Goal: Task Accomplishment & Management: Manage account settings

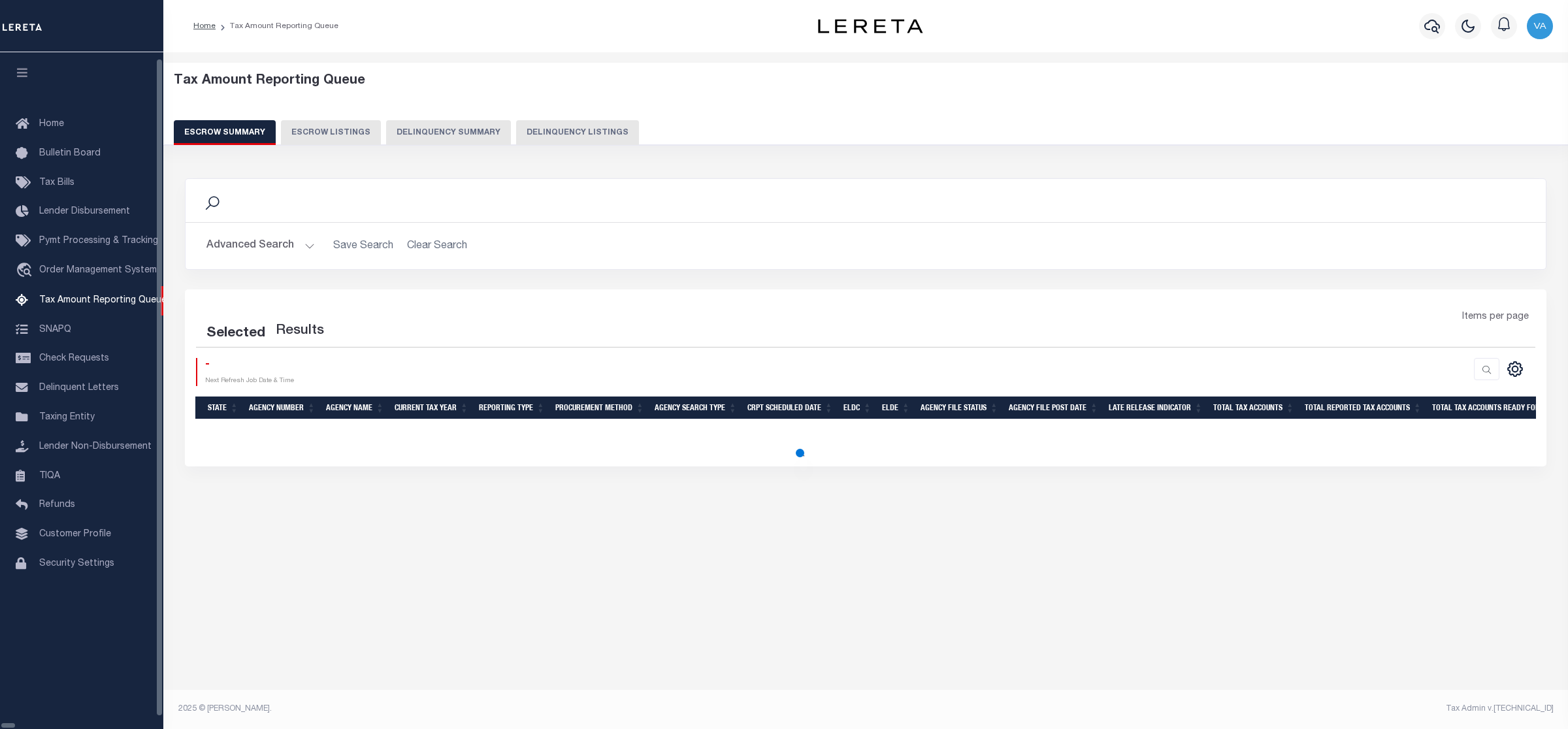
select select
select select "100"
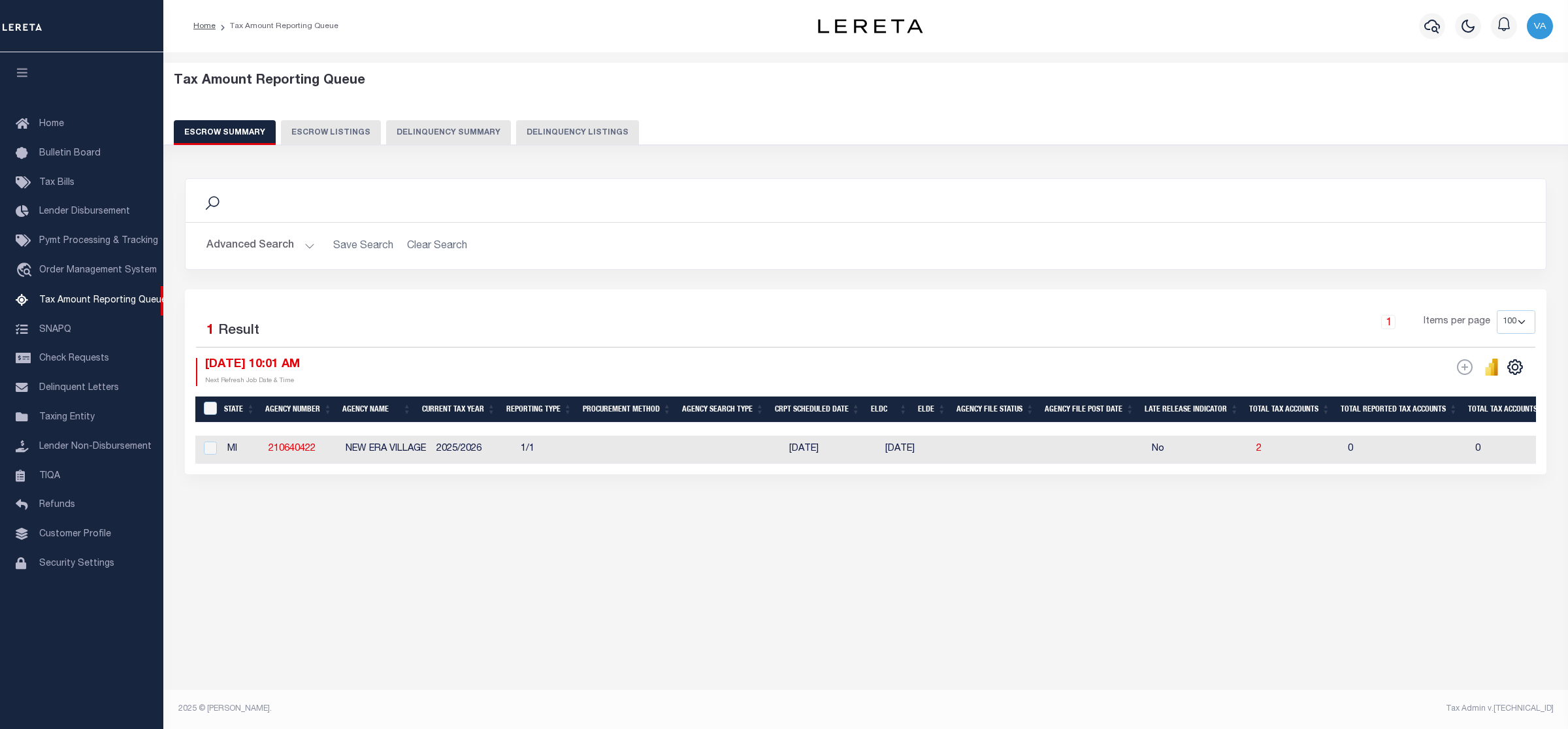
click at [294, 250] on button "Advanced Search" at bounding box center [260, 246] width 109 height 25
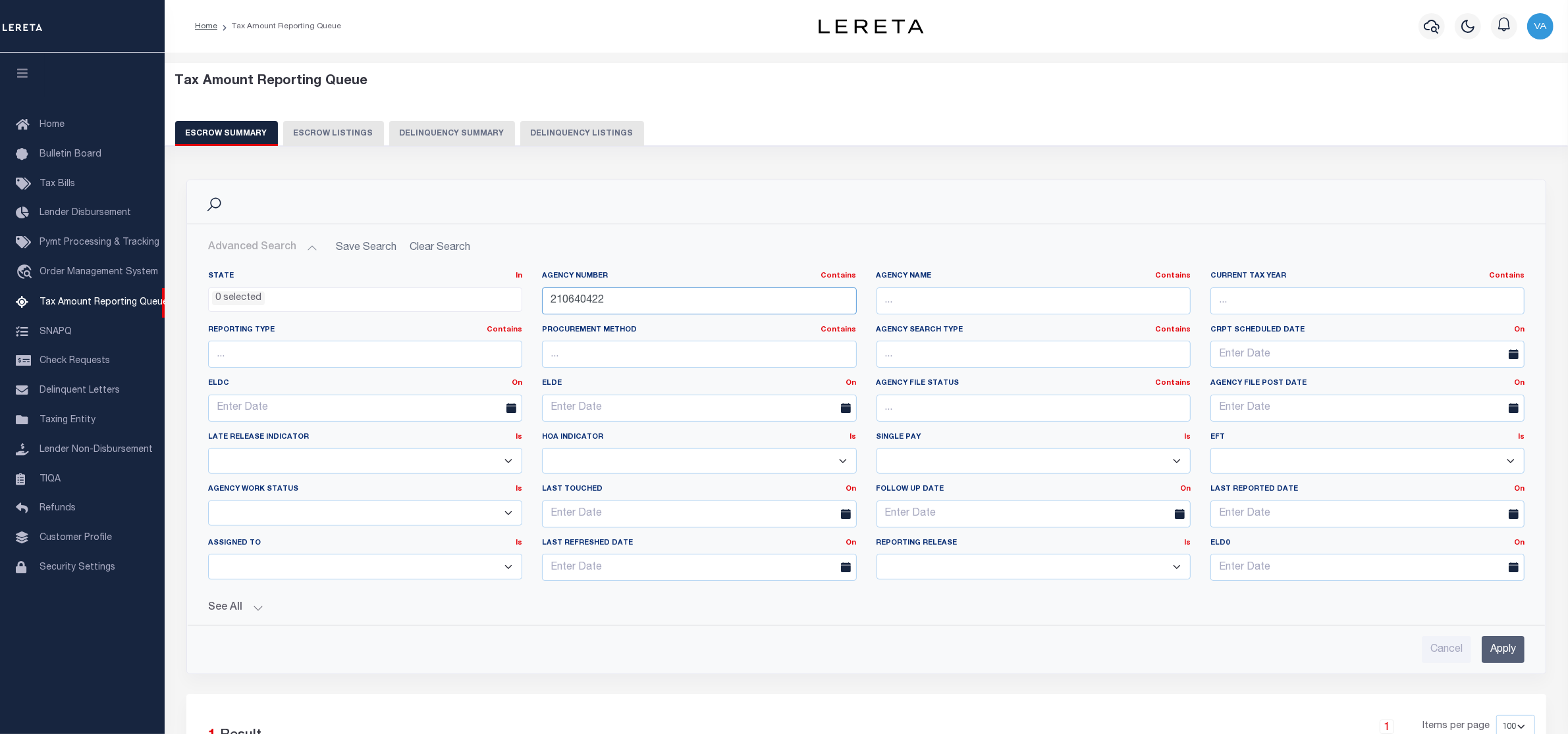
drag, startPoint x: 609, startPoint y: 297, endPoint x: 510, endPoint y: 288, distance: 99.4
click at [510, 288] on div "State In In AK AL AR AZ CA CO CT DC DE FL GA GU HI IA ID IL IN KS KY LA MA MD M…" at bounding box center [866, 431] width 1336 height 320
paste input "53020"
type input "210530202"
click at [1499, 648] on input "Apply" at bounding box center [1502, 650] width 42 height 27
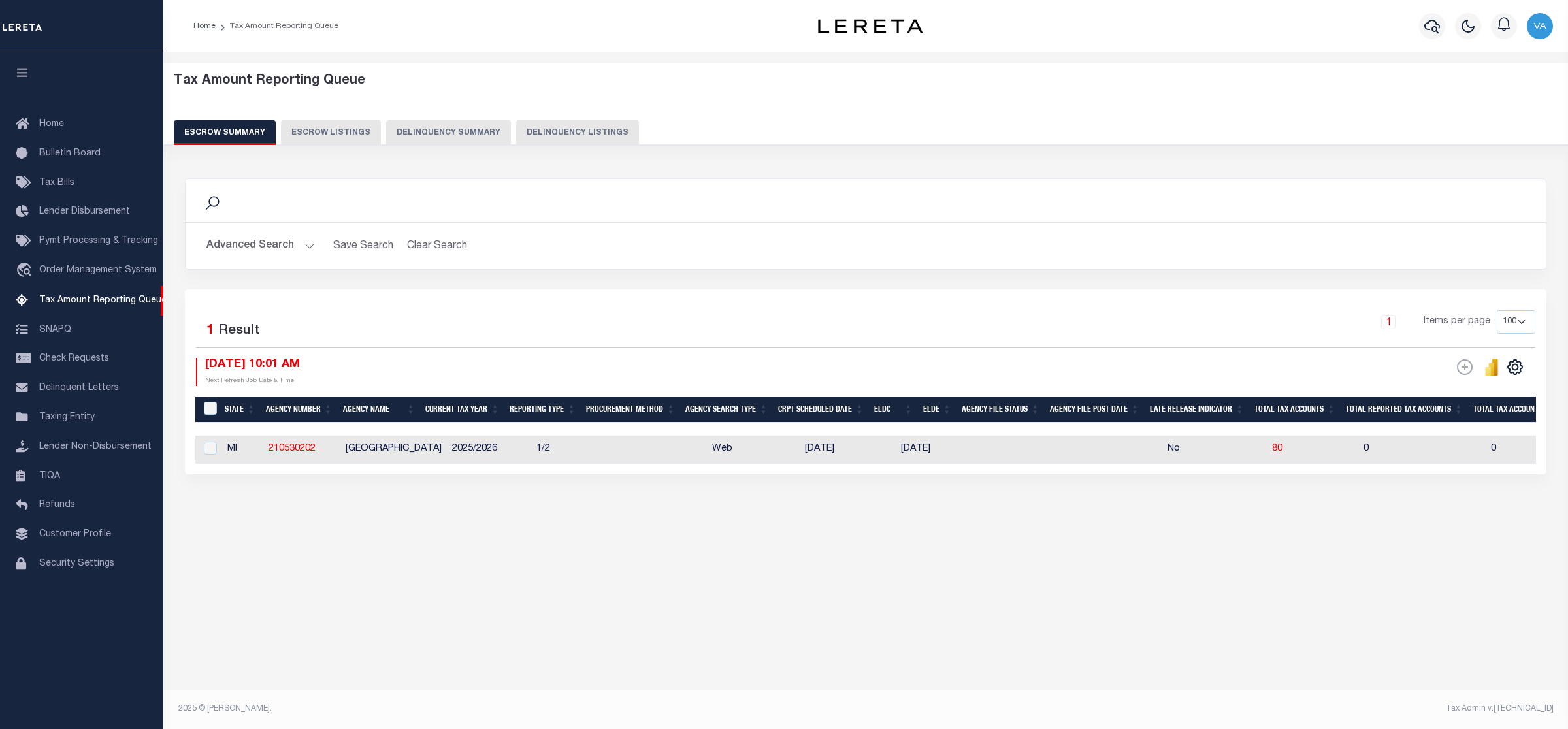
drag, startPoint x: 844, startPoint y: 463, endPoint x: 1408, endPoint y: 462, distance: 564.0
click at [1408, 462] on tr "MI 210530202 AMBER TOWNSHIP 2025/2026 1/2 Web 08/20/2025 09/12/2025 No 80 0 0 8…" at bounding box center [1529, 450] width 2668 height 28
click at [872, 524] on div "Tax Amount Reporting Queue Escrow Summary Escrow Listings In" at bounding box center [866, 309] width 1397 height 488
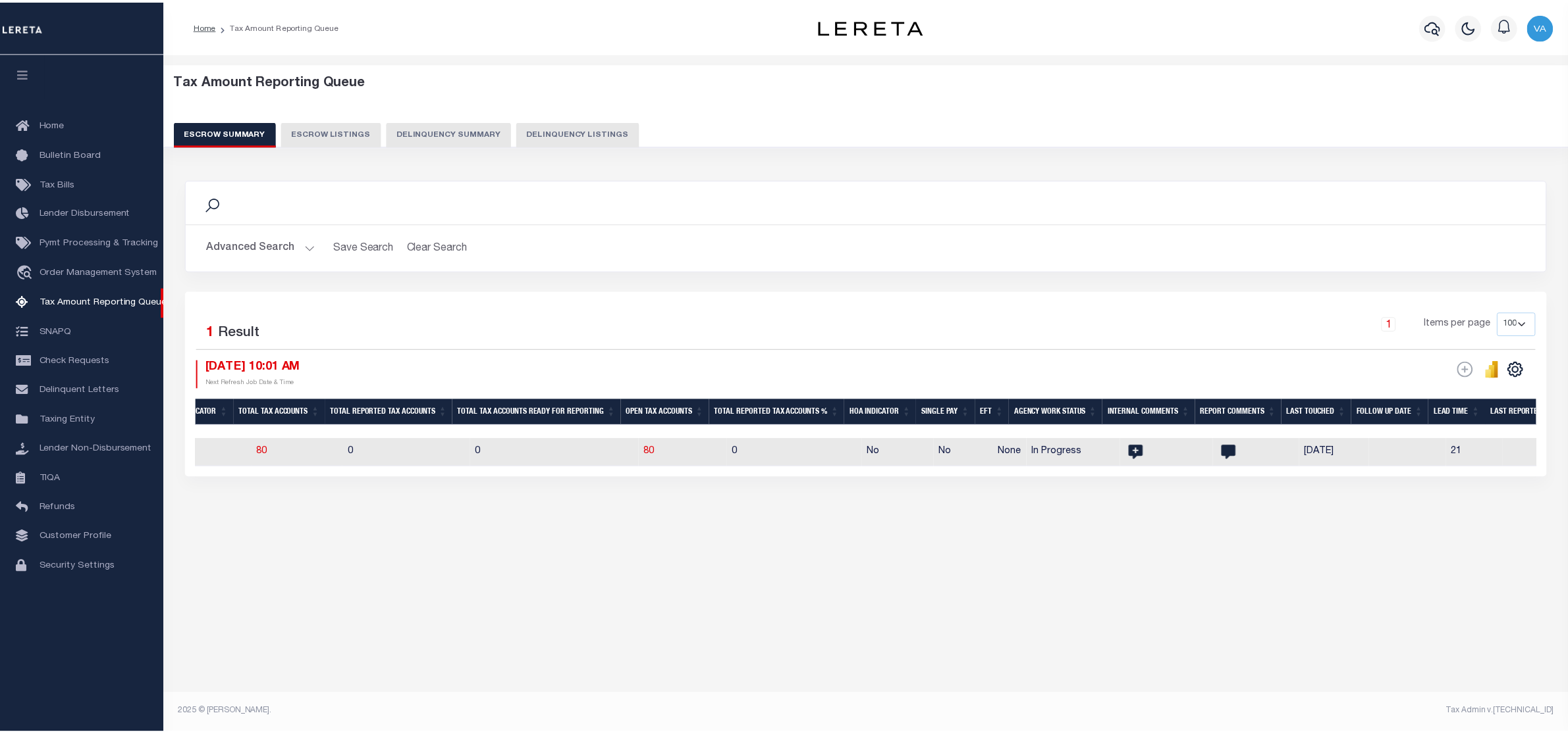
scroll to position [0, 1024]
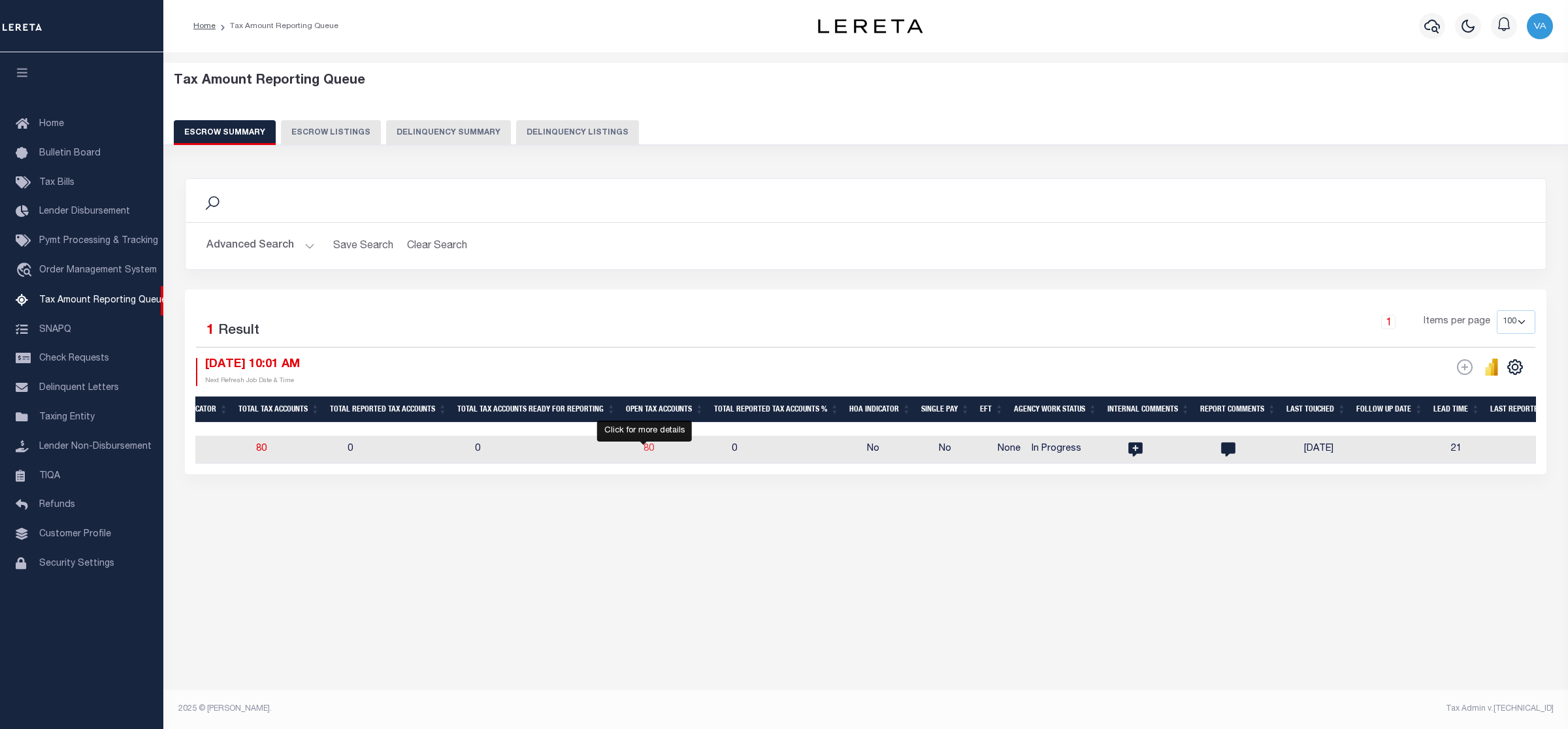
click at [644, 451] on span "80" at bounding box center [649, 449] width 10 height 9
select select "100"
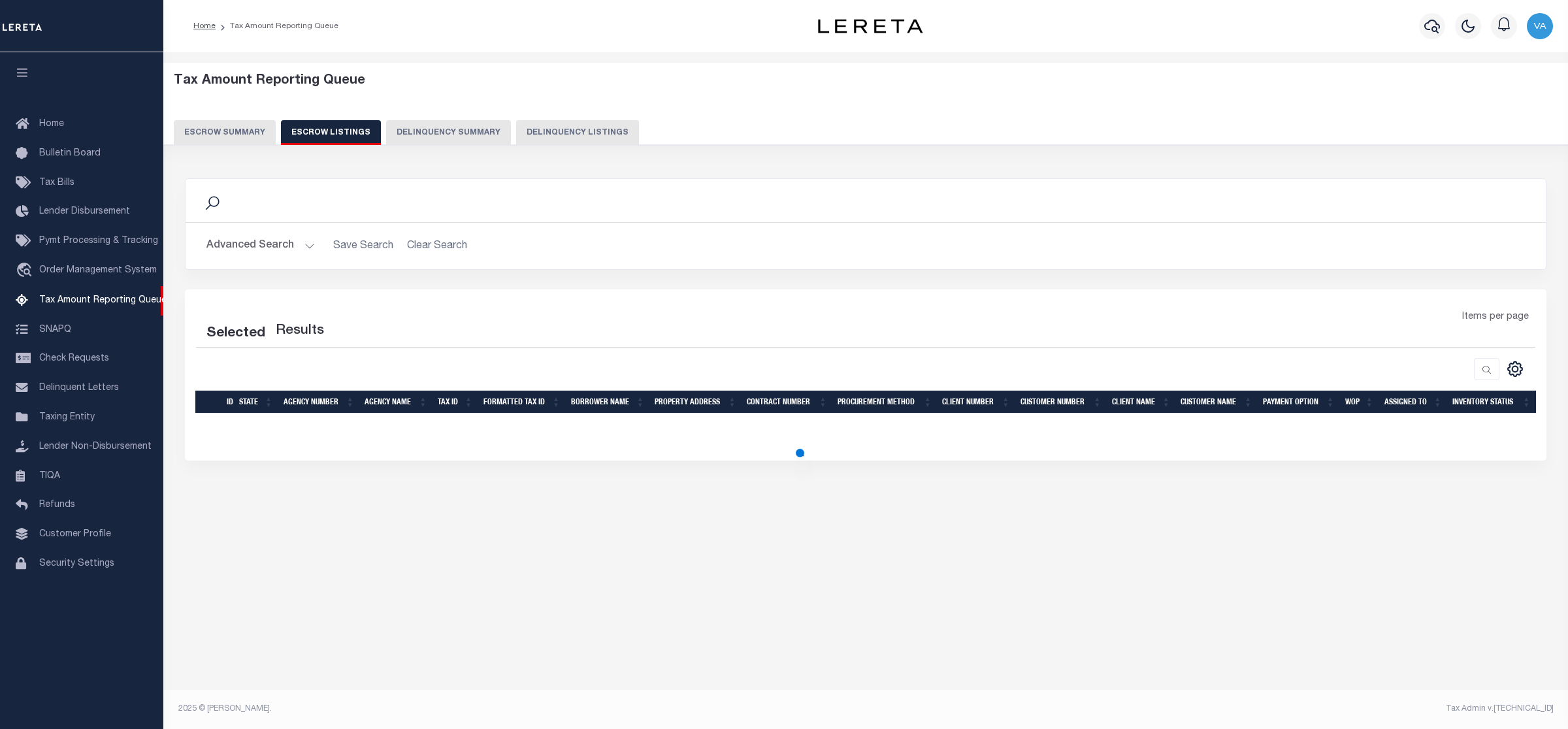
select select "100"
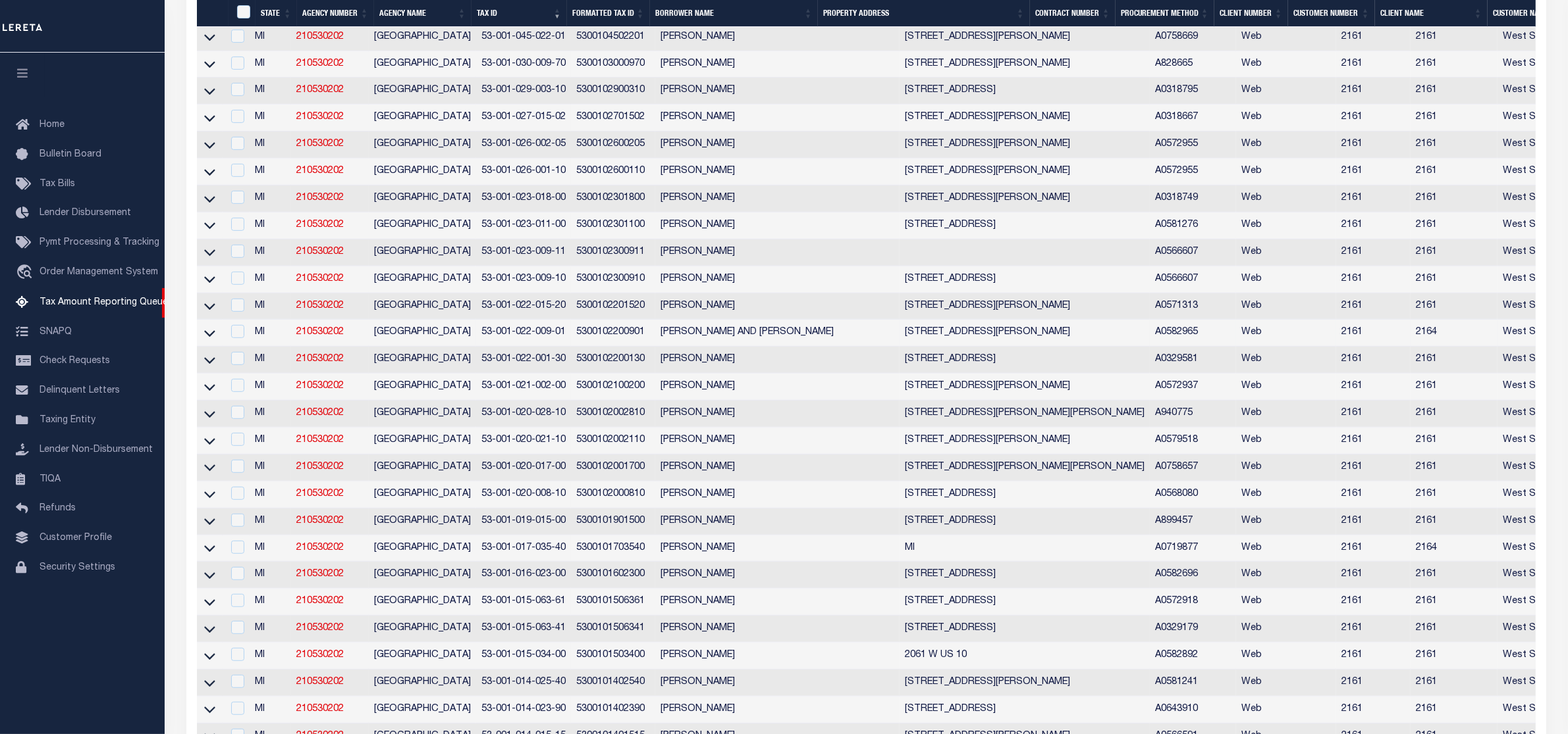
scroll to position [905, 0]
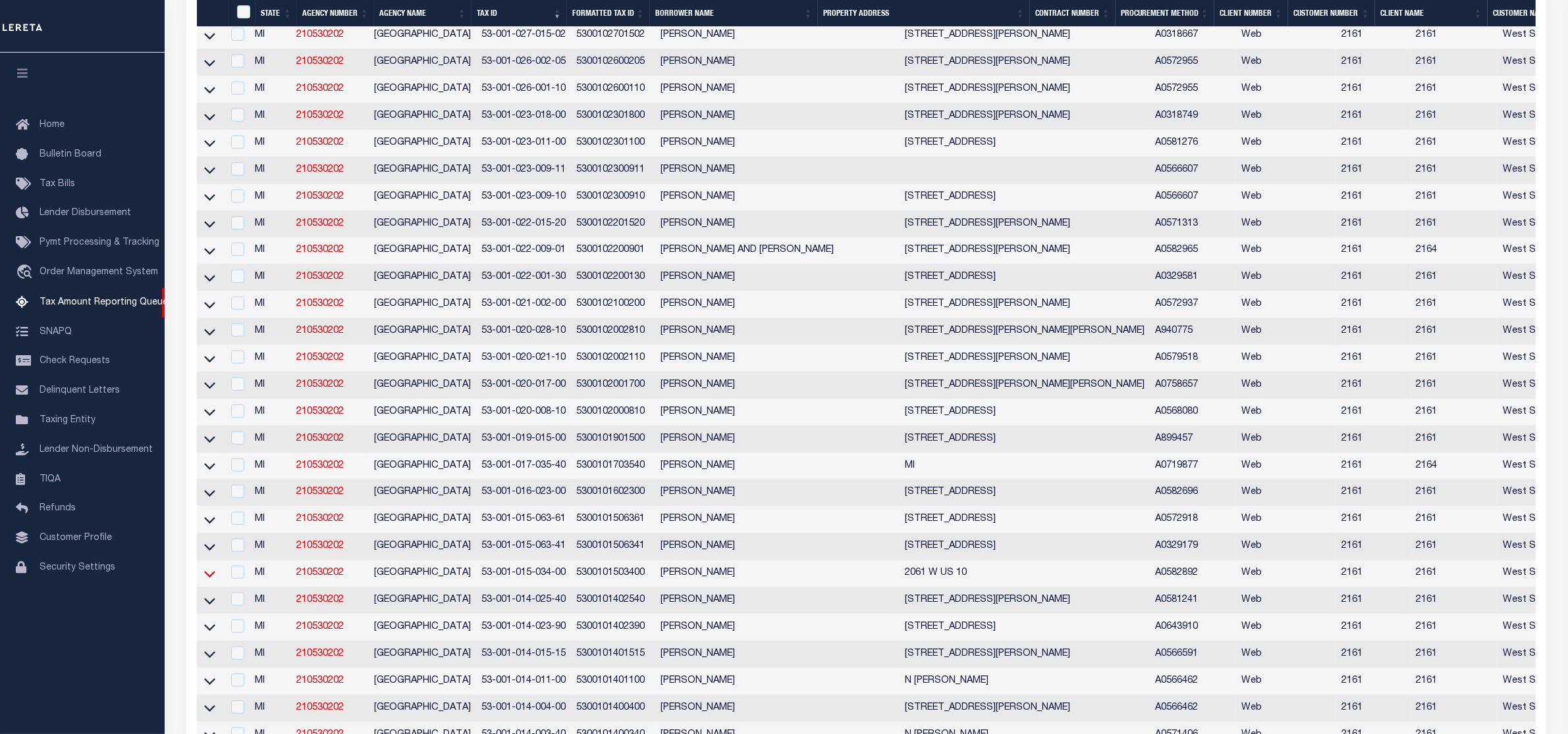
click at [206, 581] on icon at bounding box center [210, 574] width 11 height 14
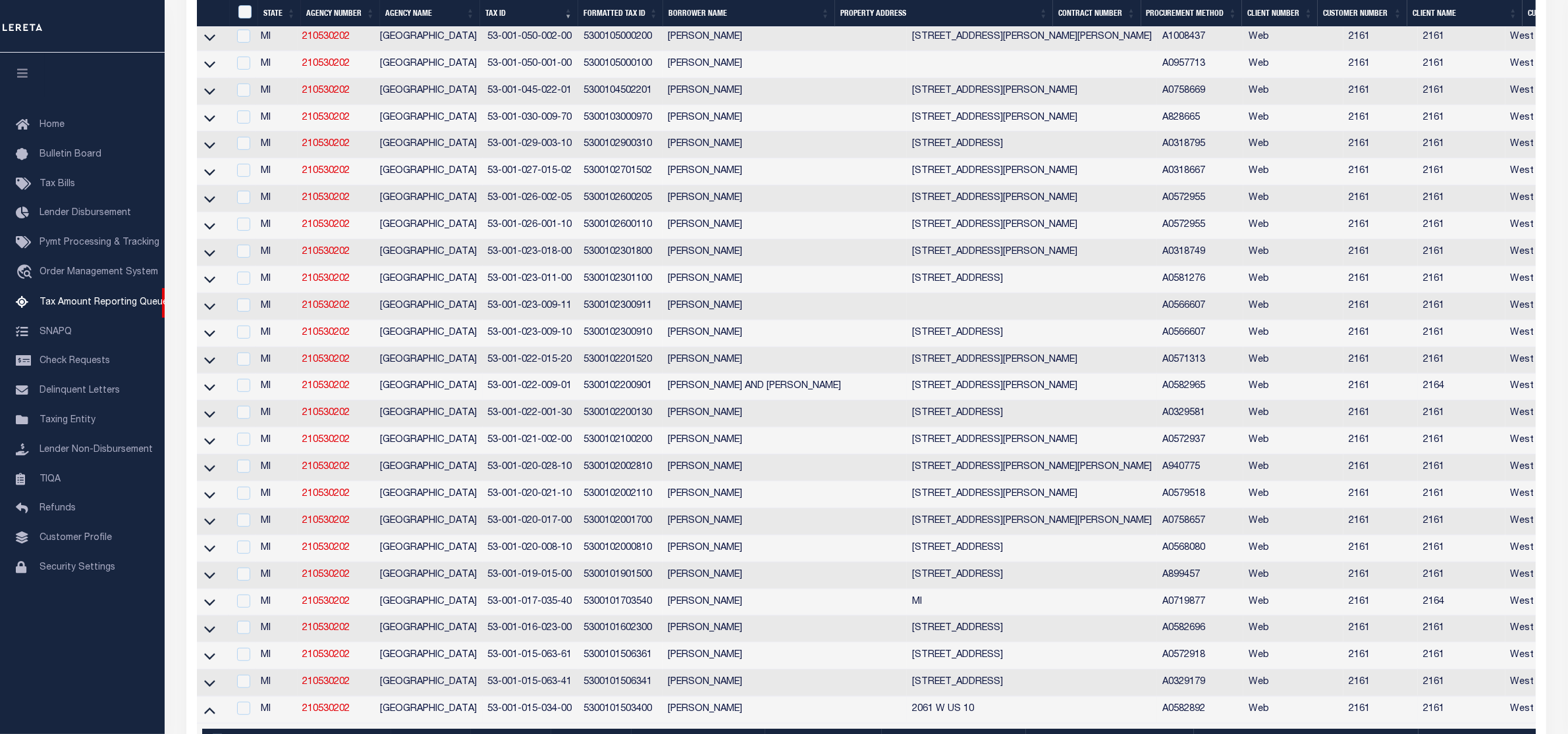
scroll to position [1098, 0]
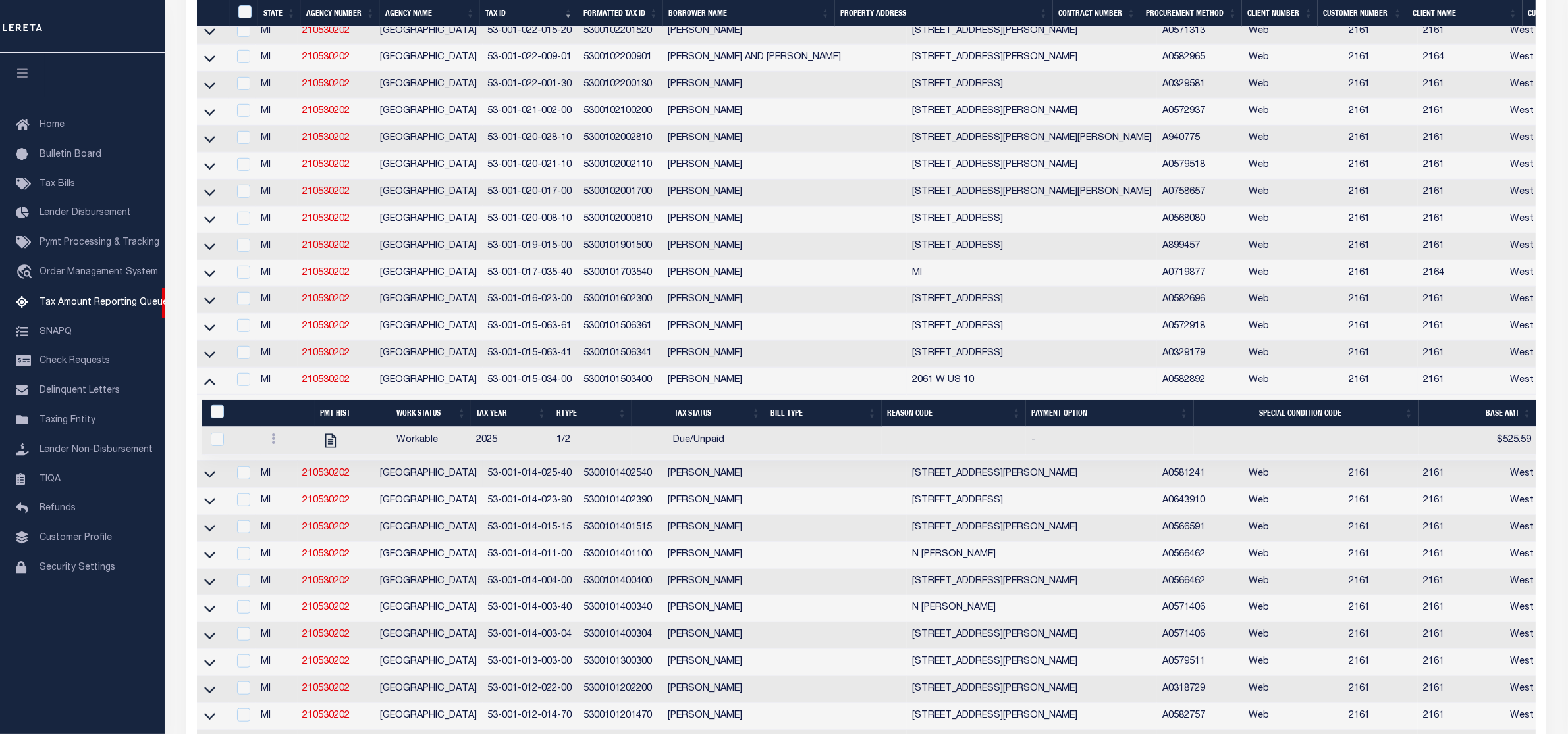
click at [202, 478] on link at bounding box center [210, 474] width 15 height 9
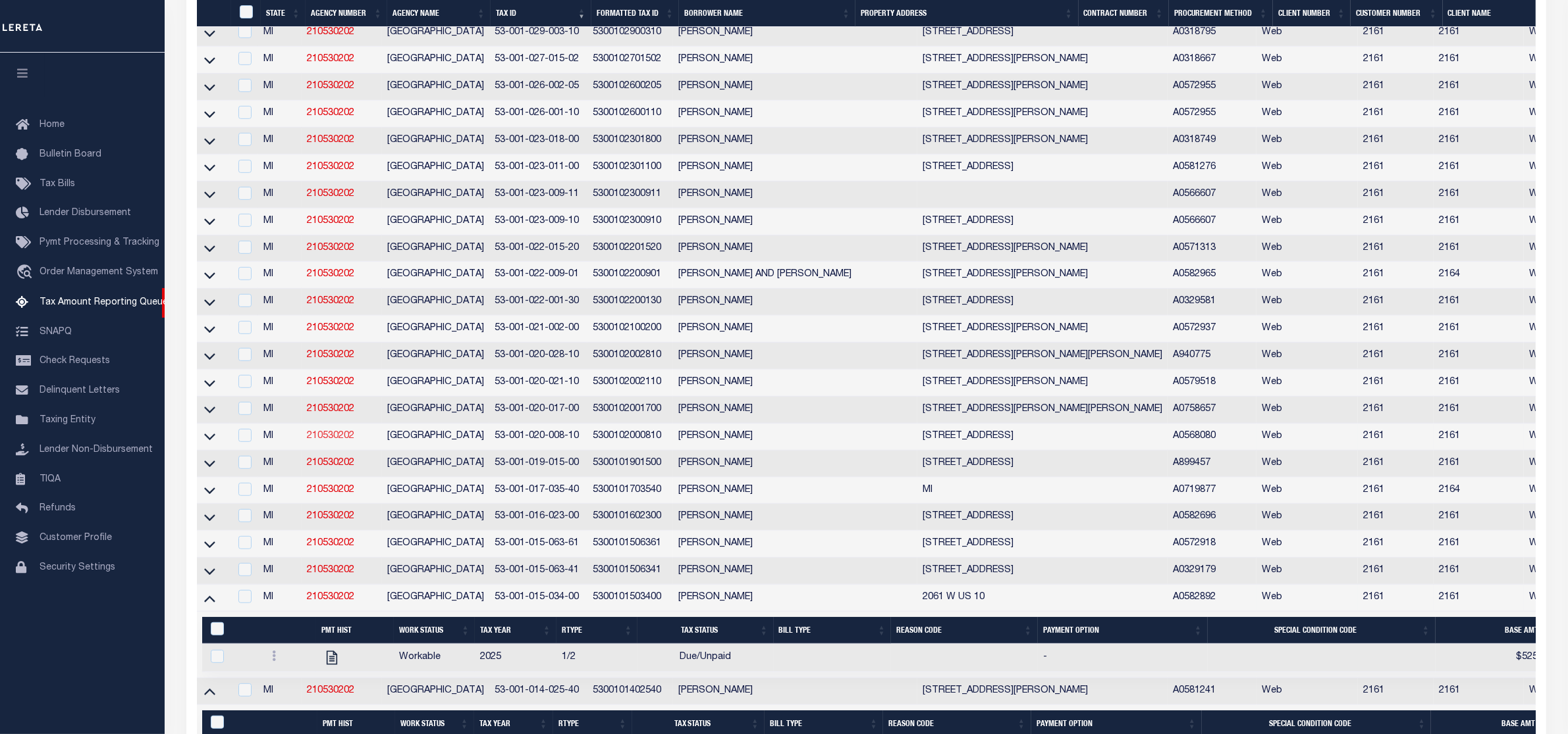
scroll to position [1127, 0]
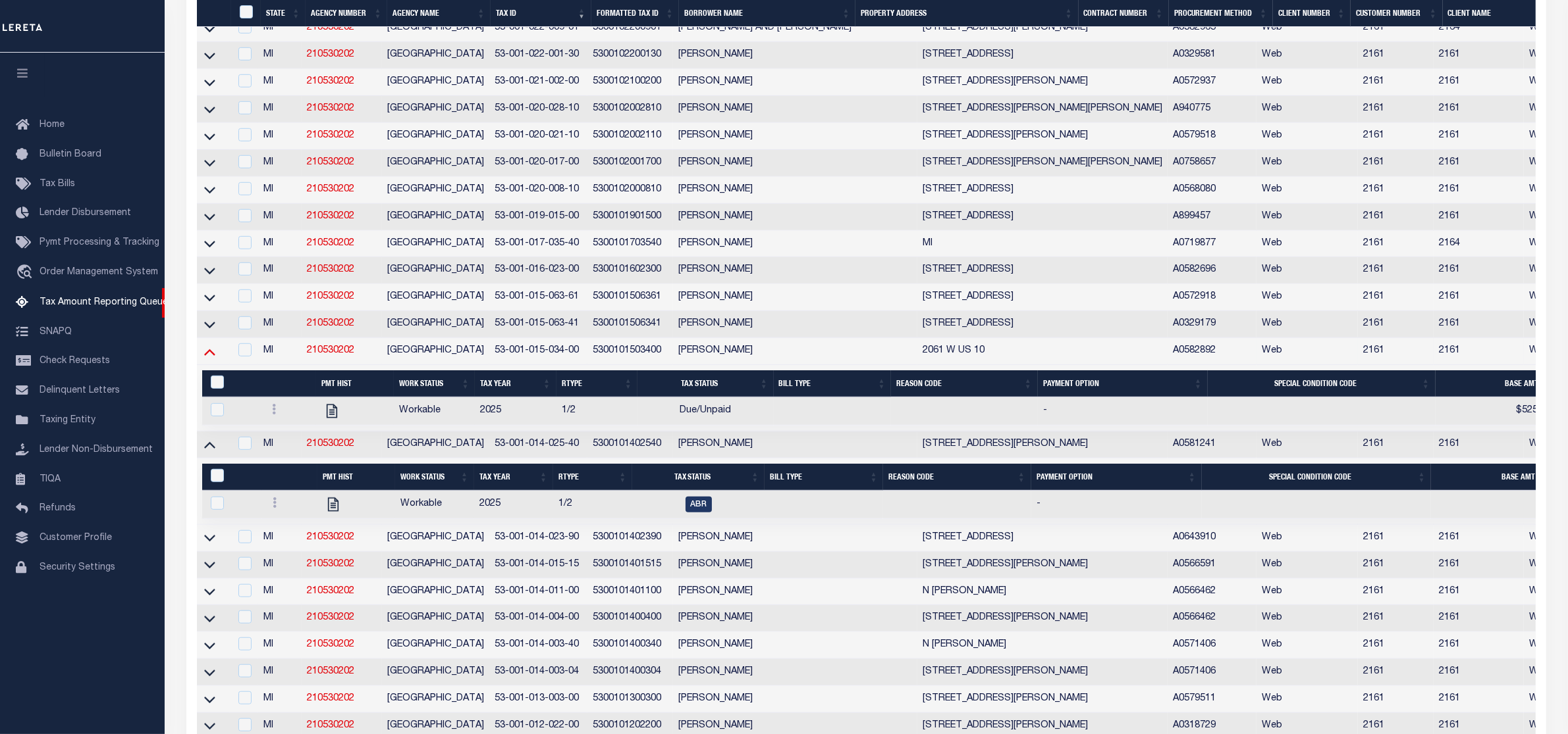
click at [208, 358] on icon at bounding box center [210, 352] width 11 height 14
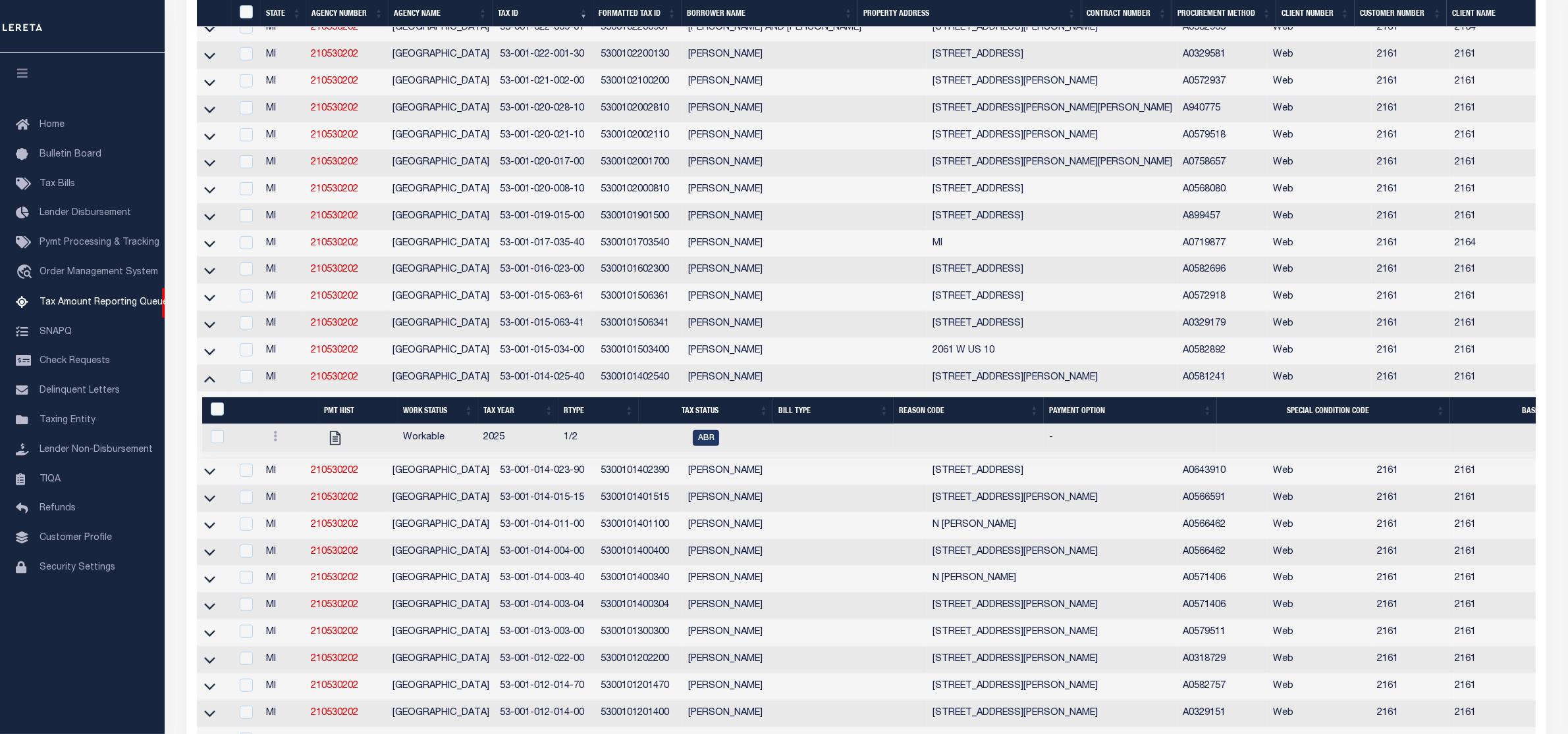
scroll to position [1073, 0]
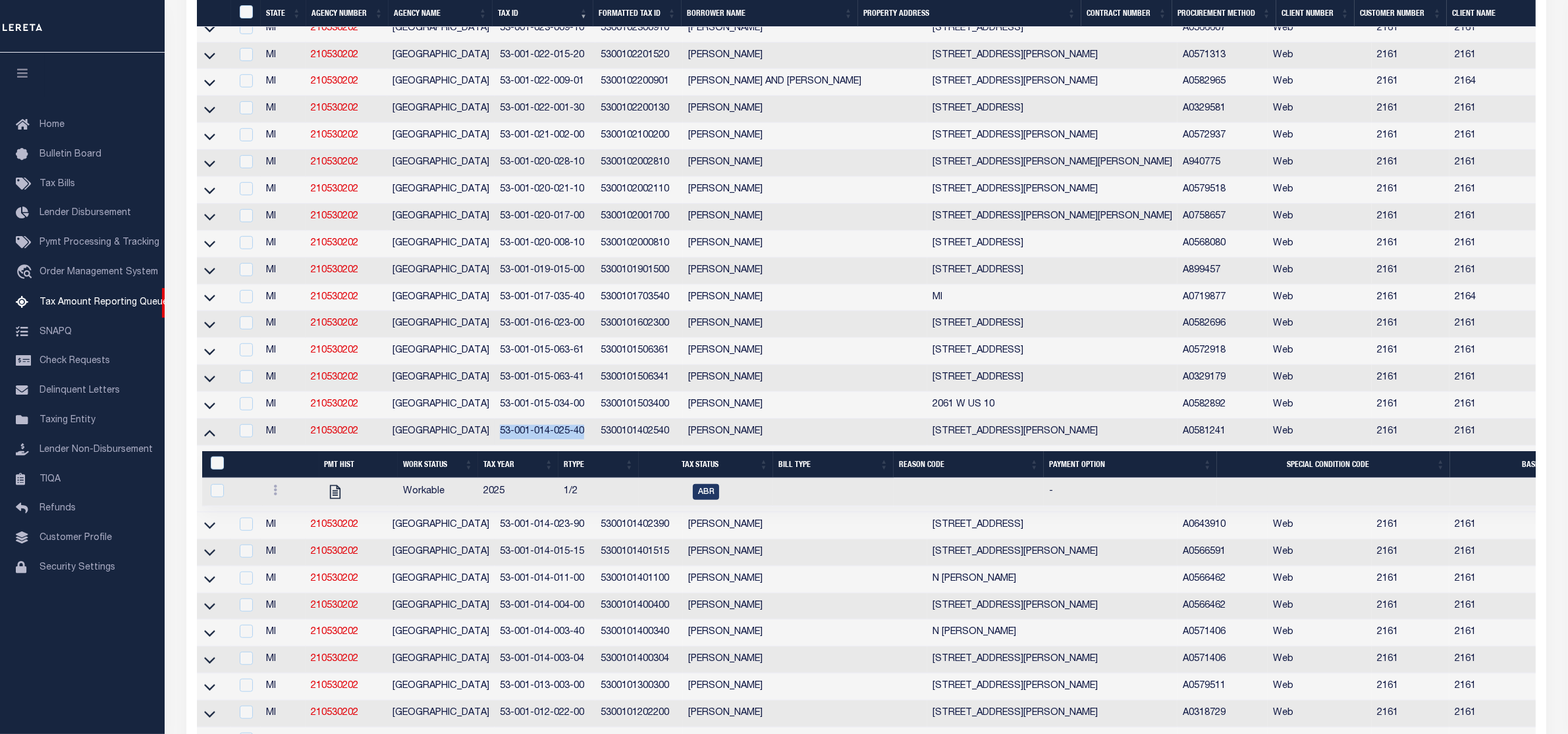
drag, startPoint x: 497, startPoint y: 467, endPoint x: 582, endPoint y: 465, distance: 85.0
click at [582, 446] on td "53-001-014-025-40" at bounding box center [544, 433] width 101 height 27
checkbox input "true"
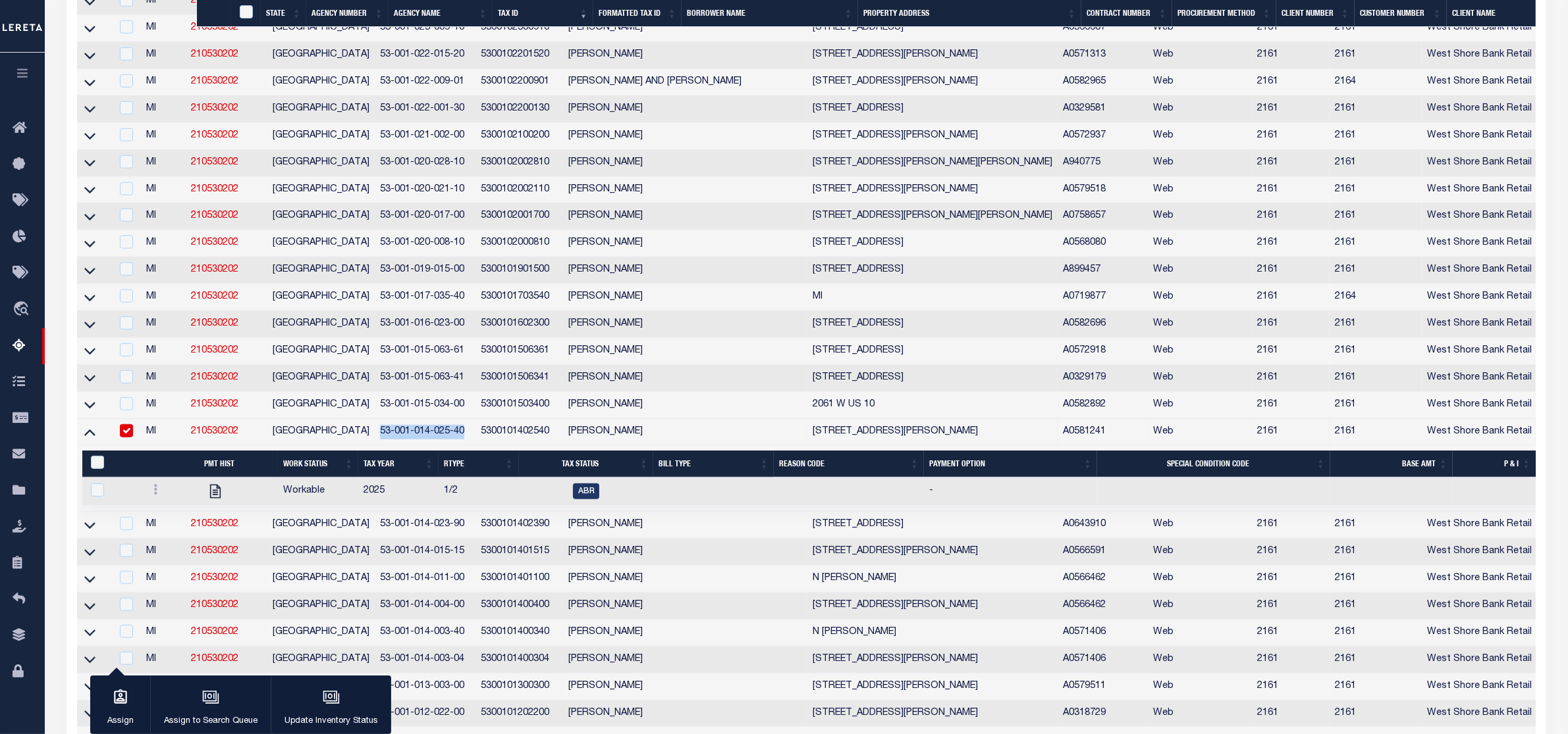
copy td "53-001-014-025-40"
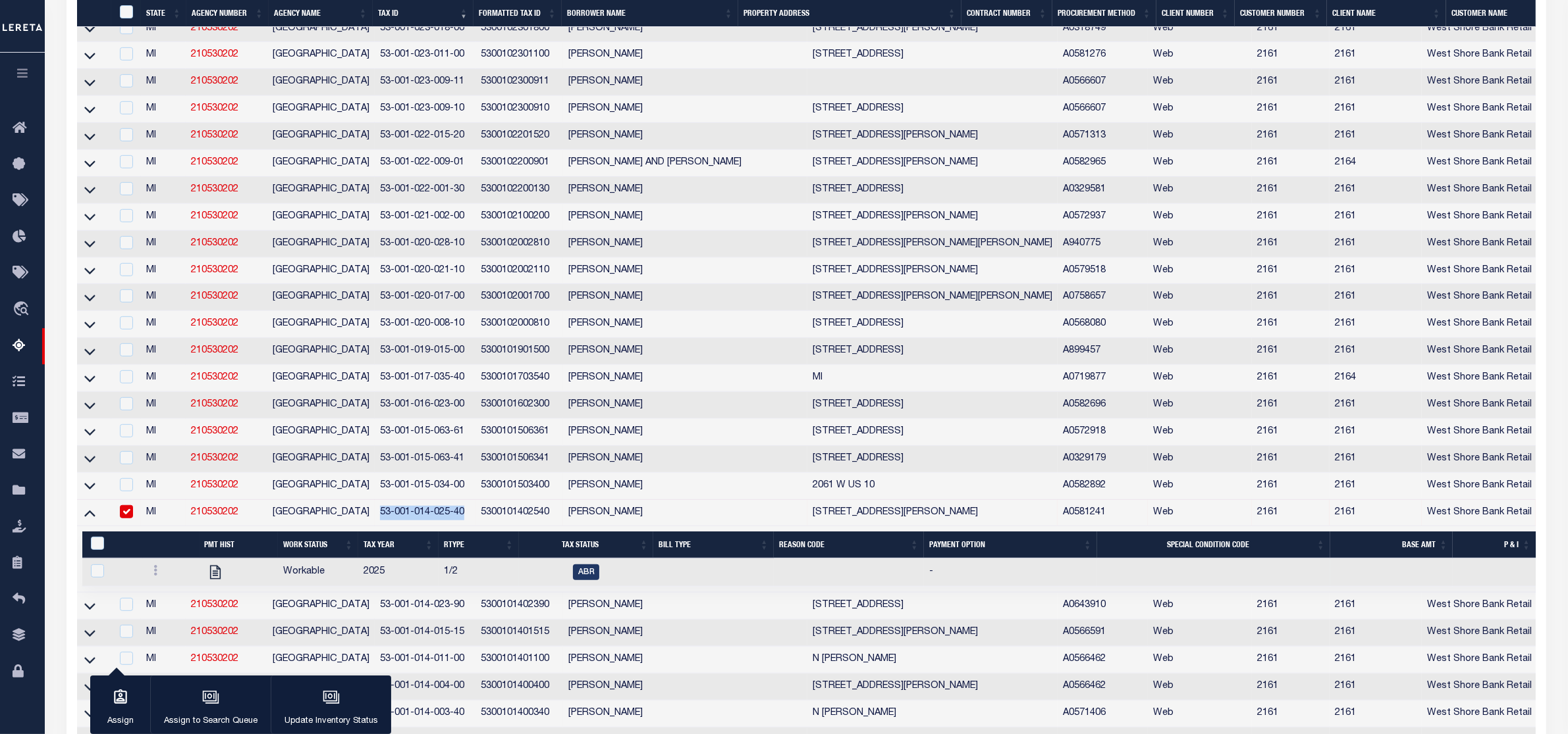
scroll to position [1072, 0]
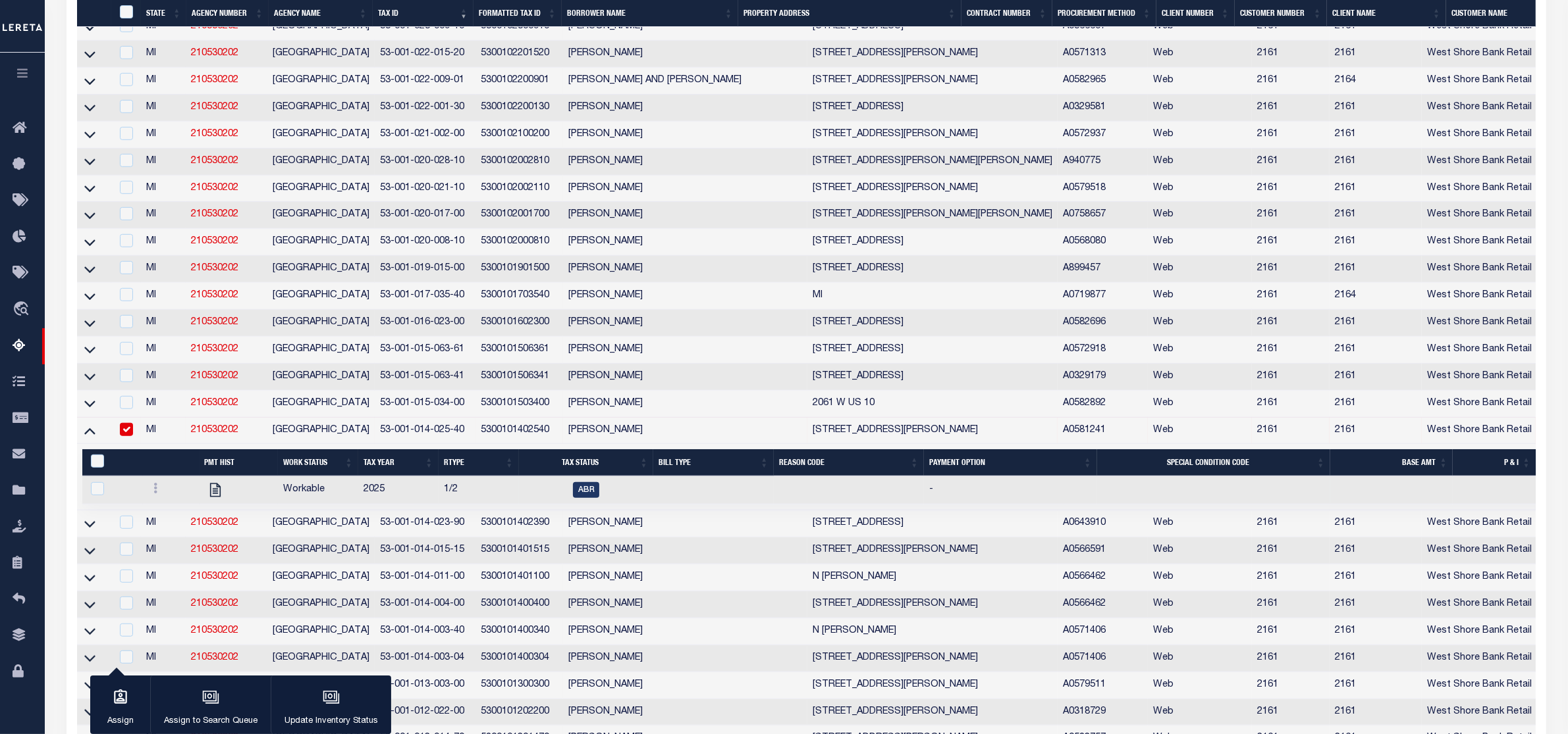
click at [155, 498] on div at bounding box center [171, 490] width 46 height 16
checkbox input "true"
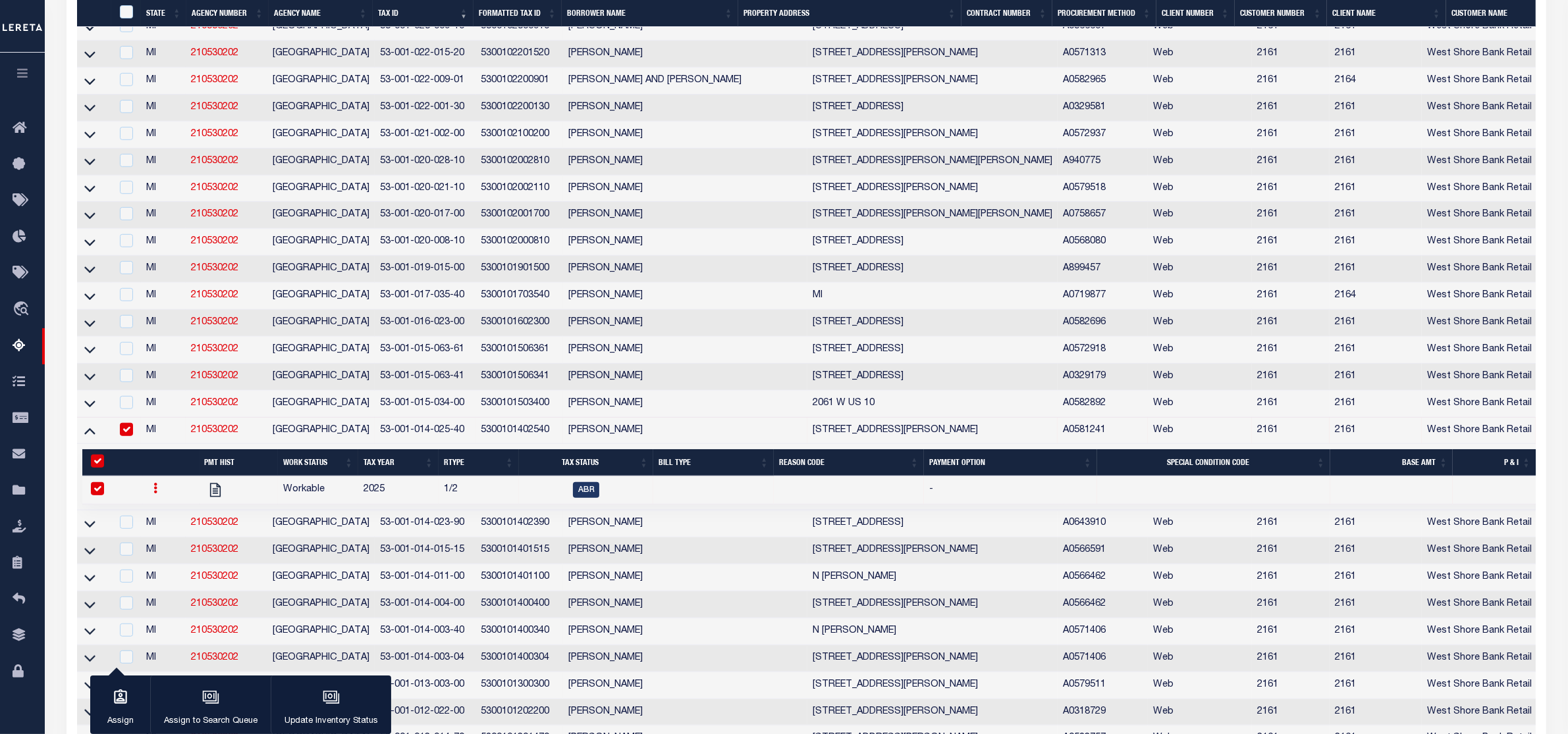
scroll to position [991, 0]
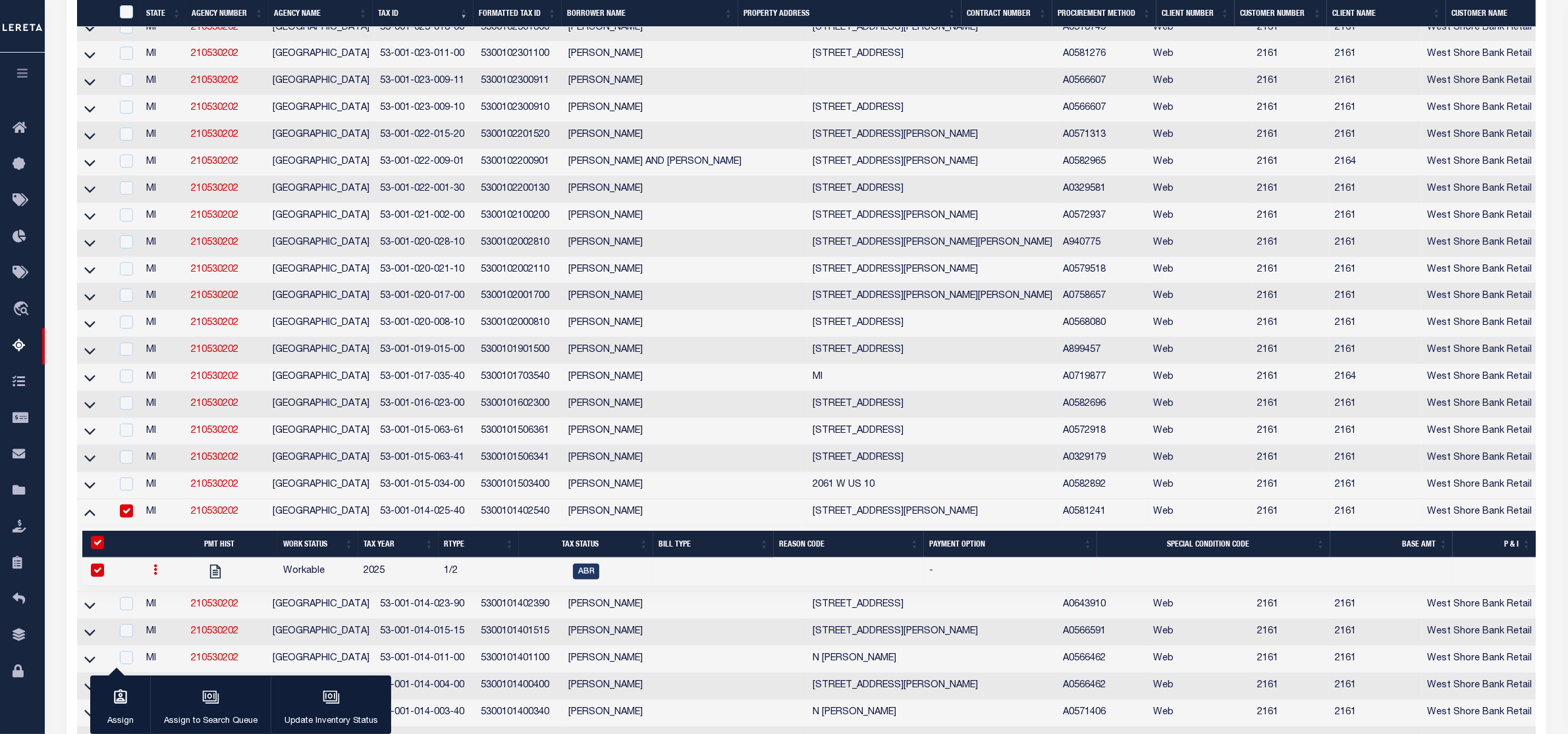
click at [152, 499] on td "MI" at bounding box center [163, 486] width 45 height 27
checkbox input "true"
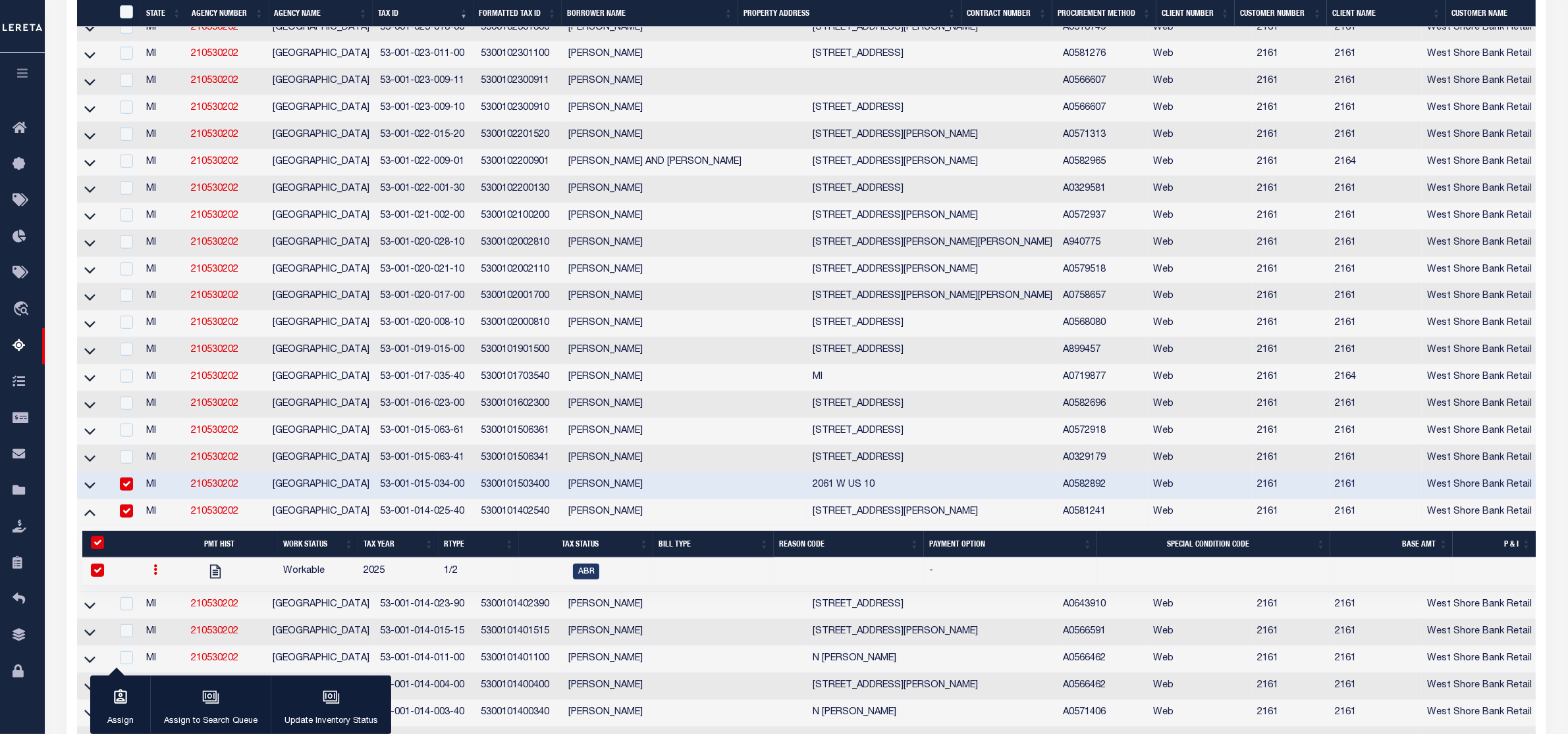
scroll to position [909, 0]
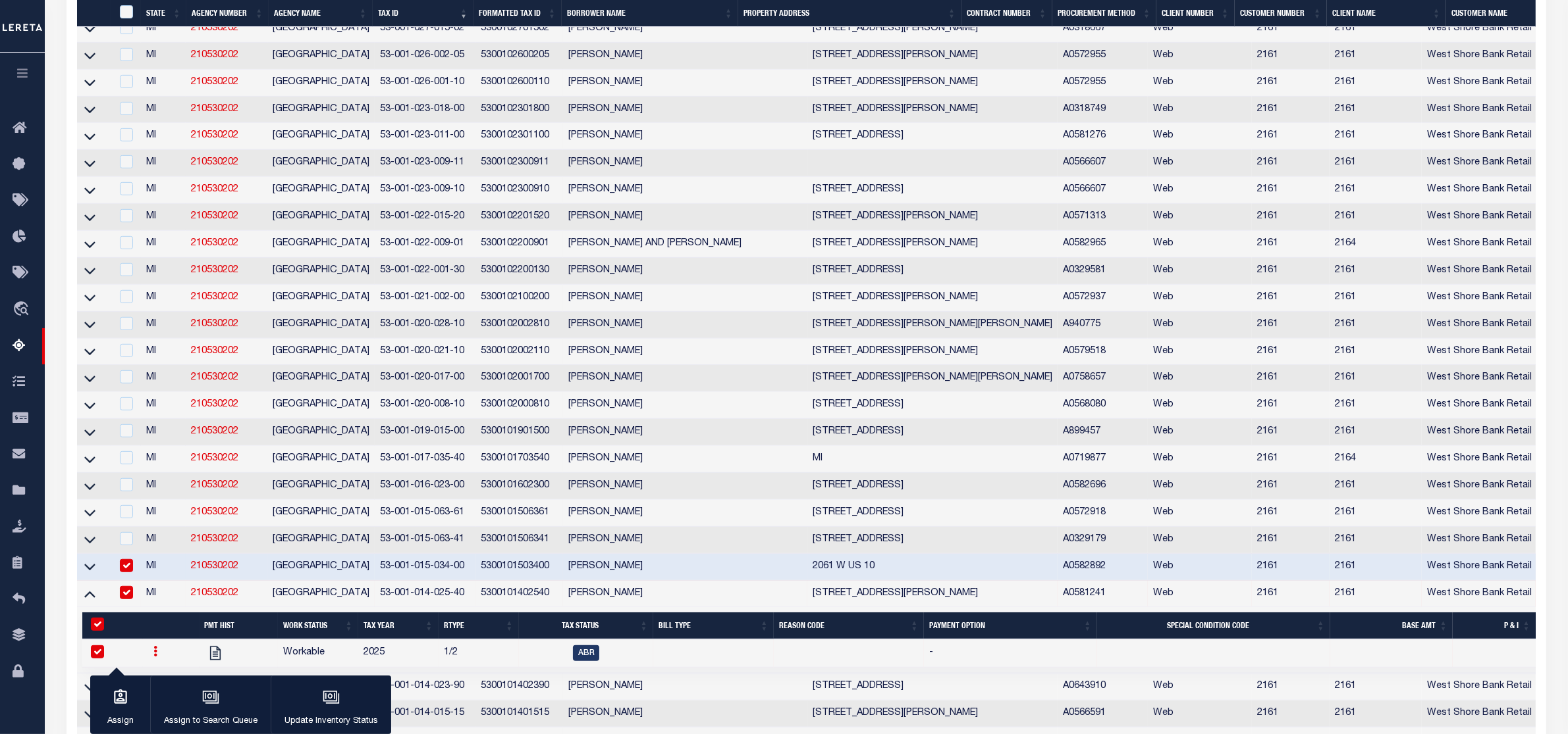
click at [149, 500] on td "MI" at bounding box center [163, 487] width 45 height 27
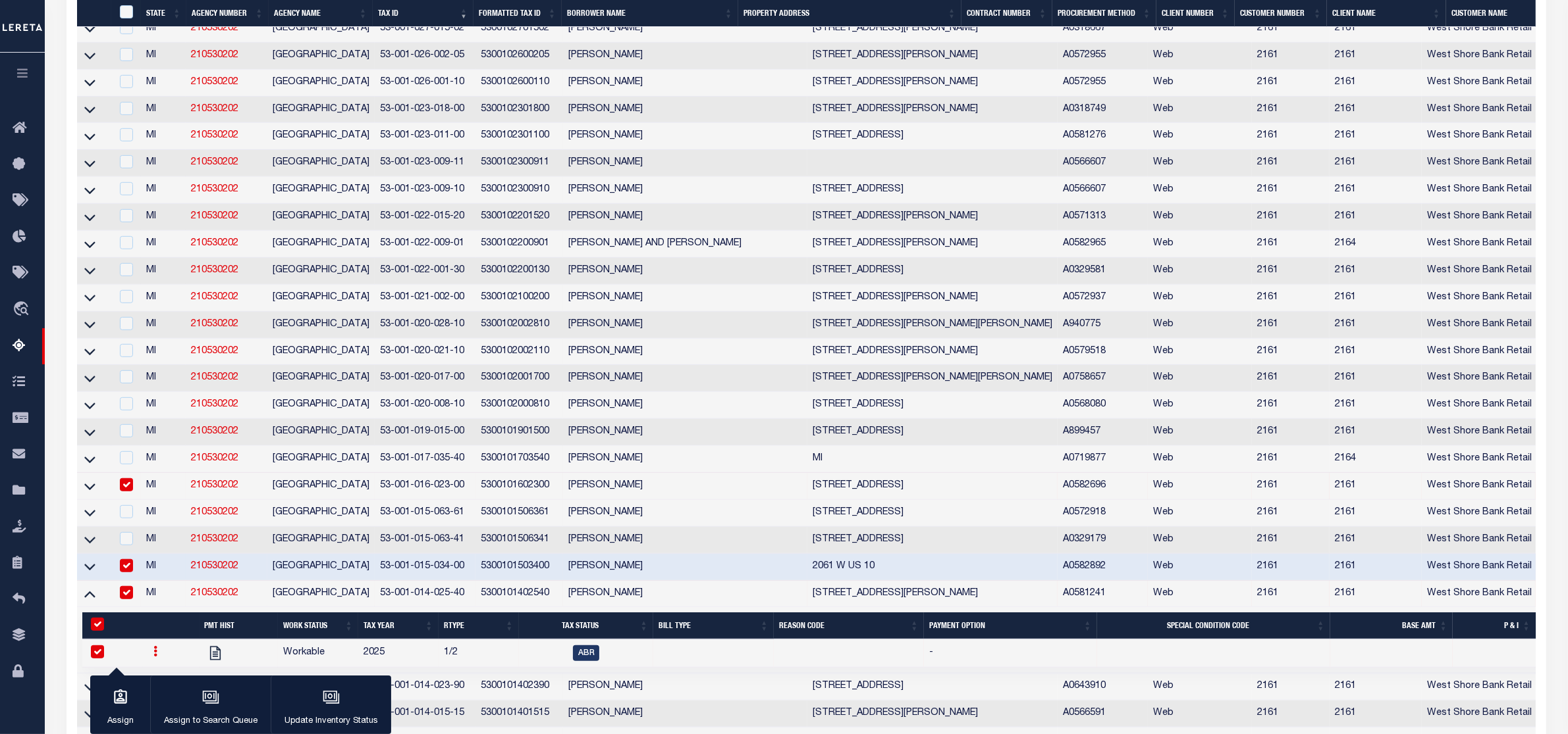
scroll to position [828, 0]
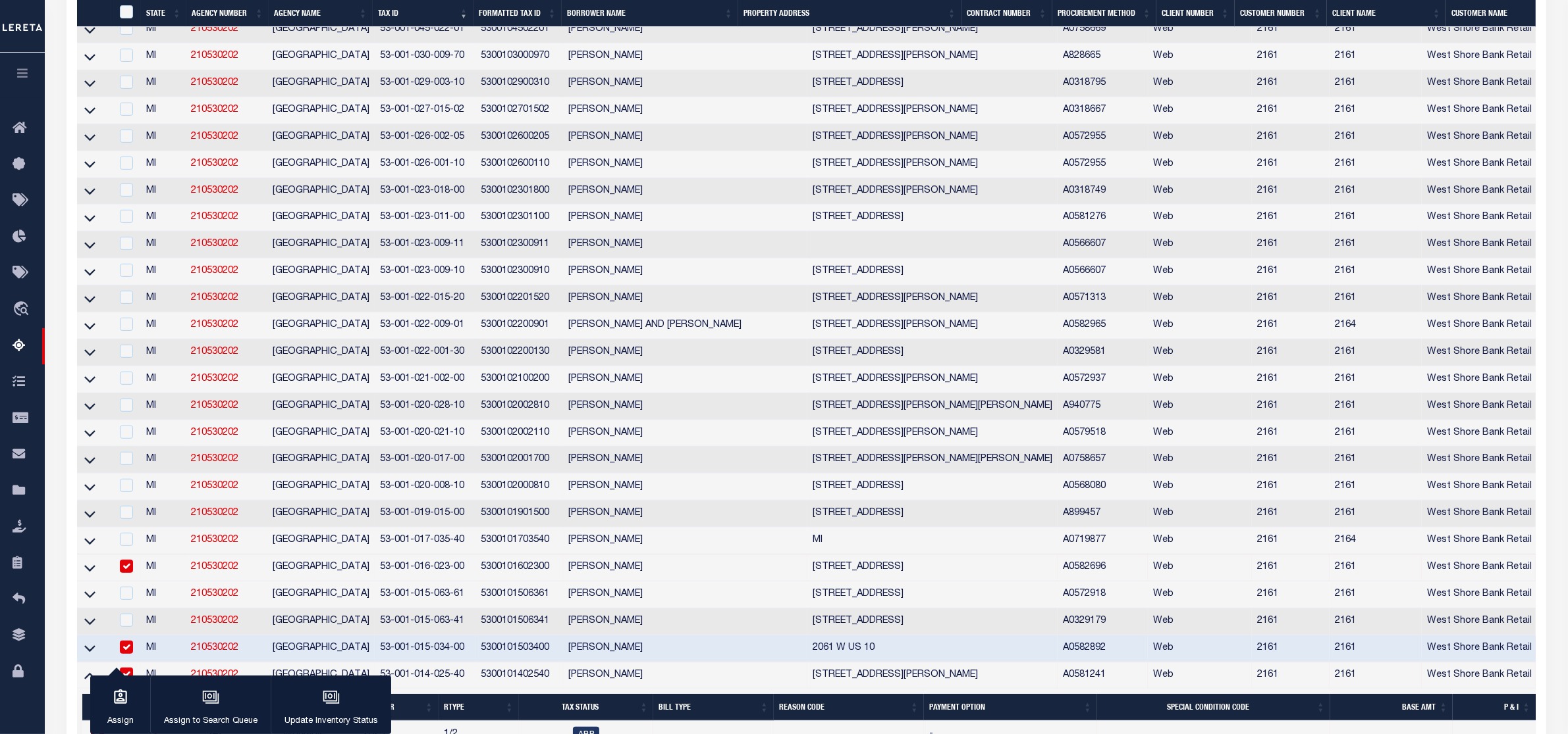
click at [128, 573] on input "checkbox" at bounding box center [127, 566] width 13 height 13
checkbox input "false"
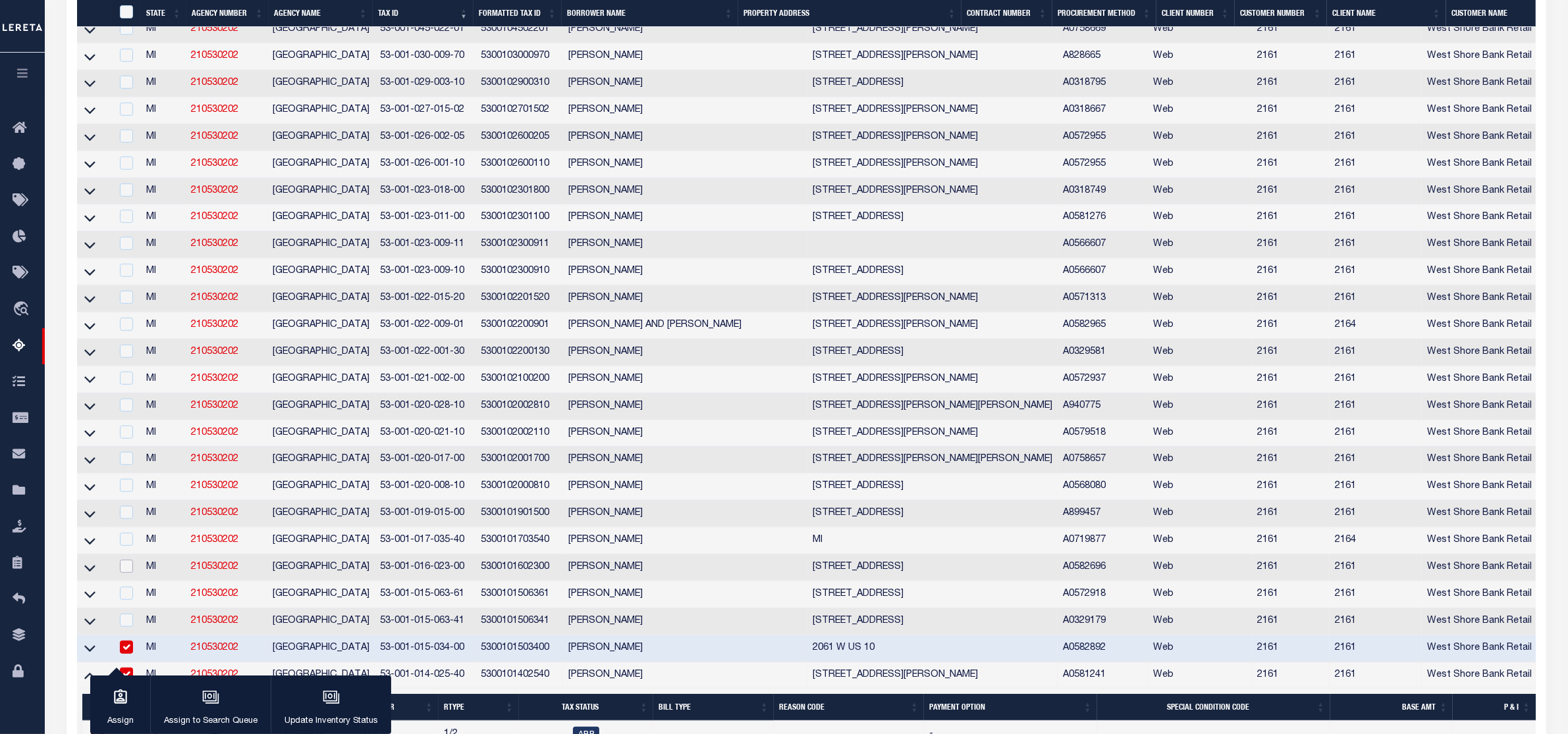
scroll to position [1075, 0]
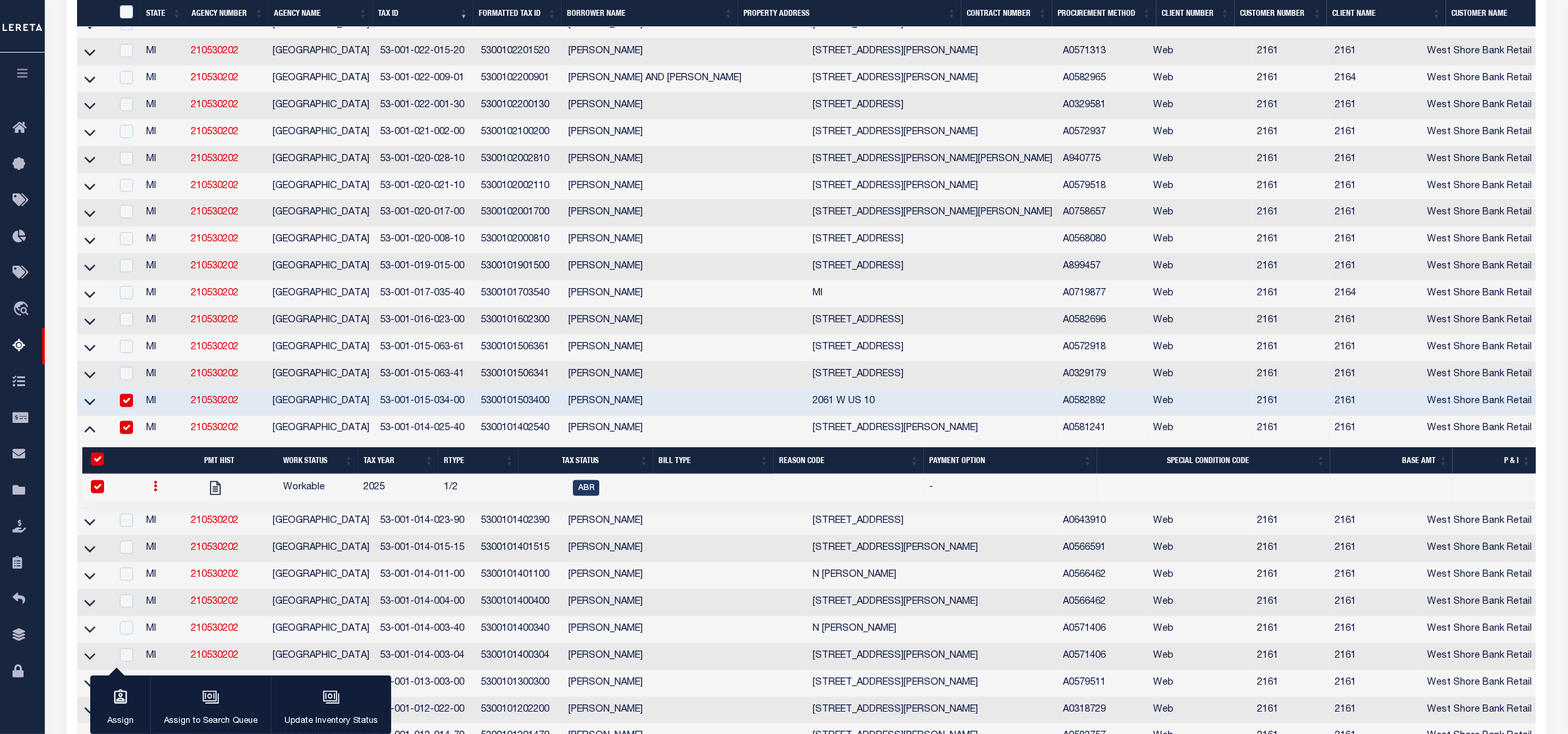
click at [136, 416] on td at bounding box center [126, 402] width 30 height 27
checkbox input "false"
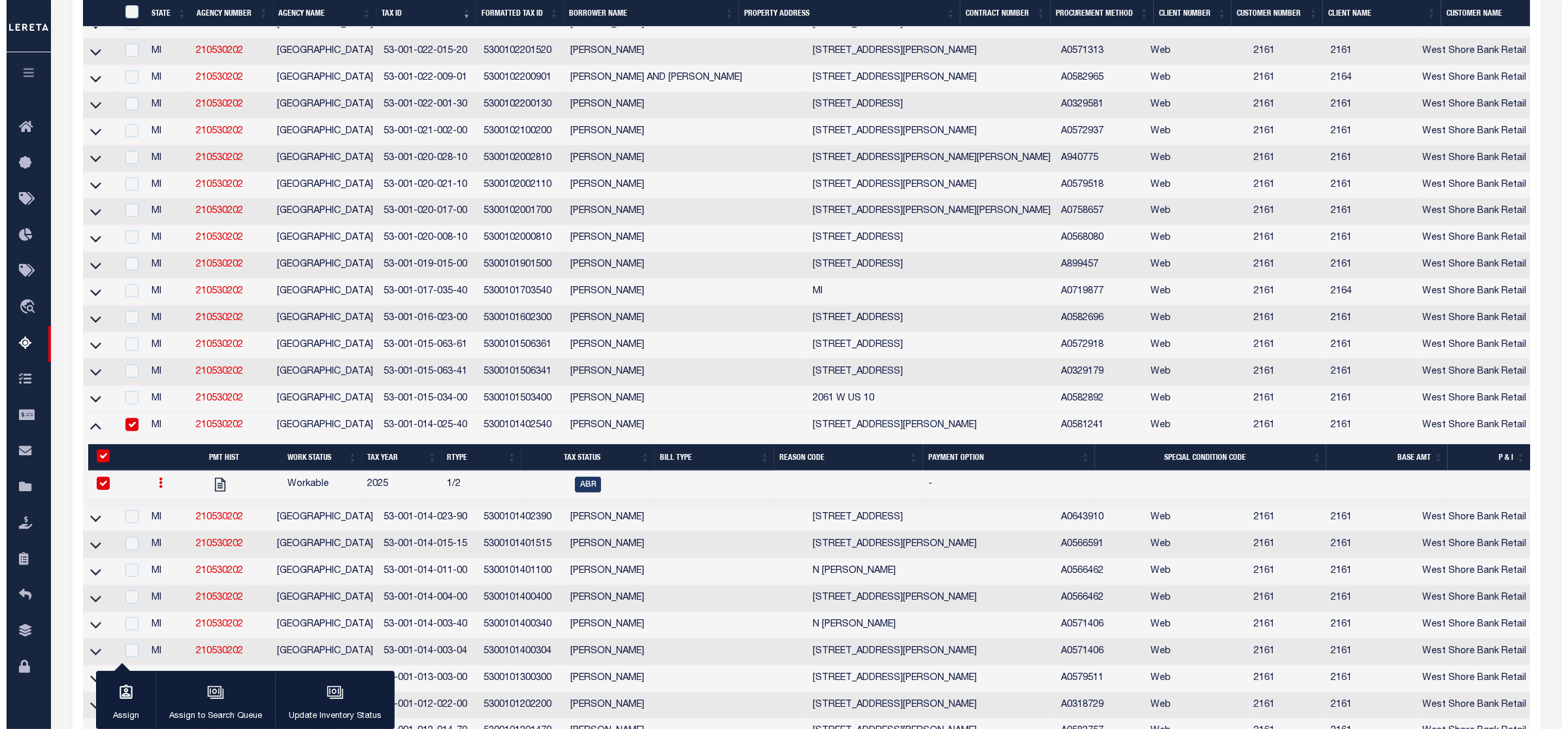
scroll to position [1149, 0]
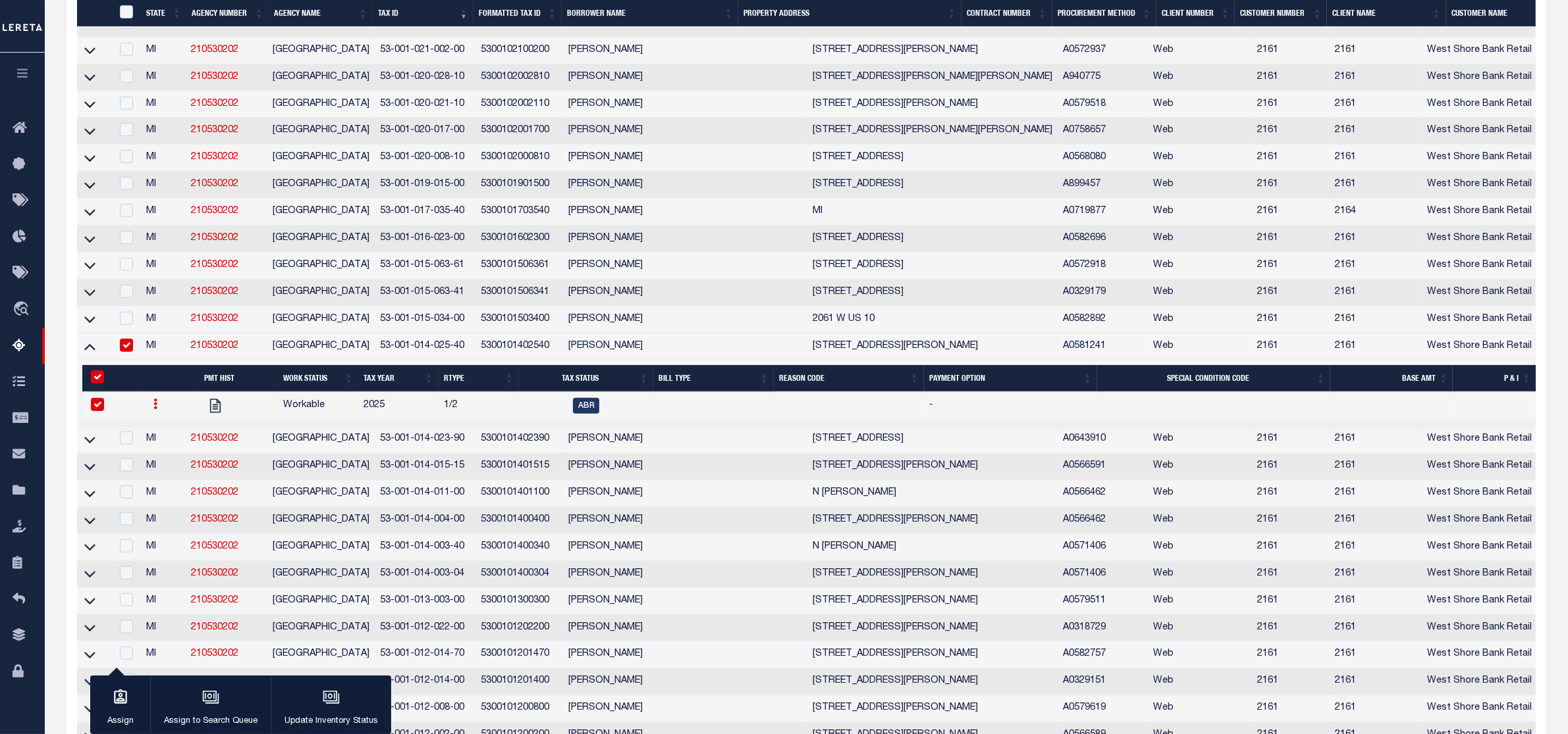
click at [154, 409] on icon at bounding box center [155, 404] width 4 height 10
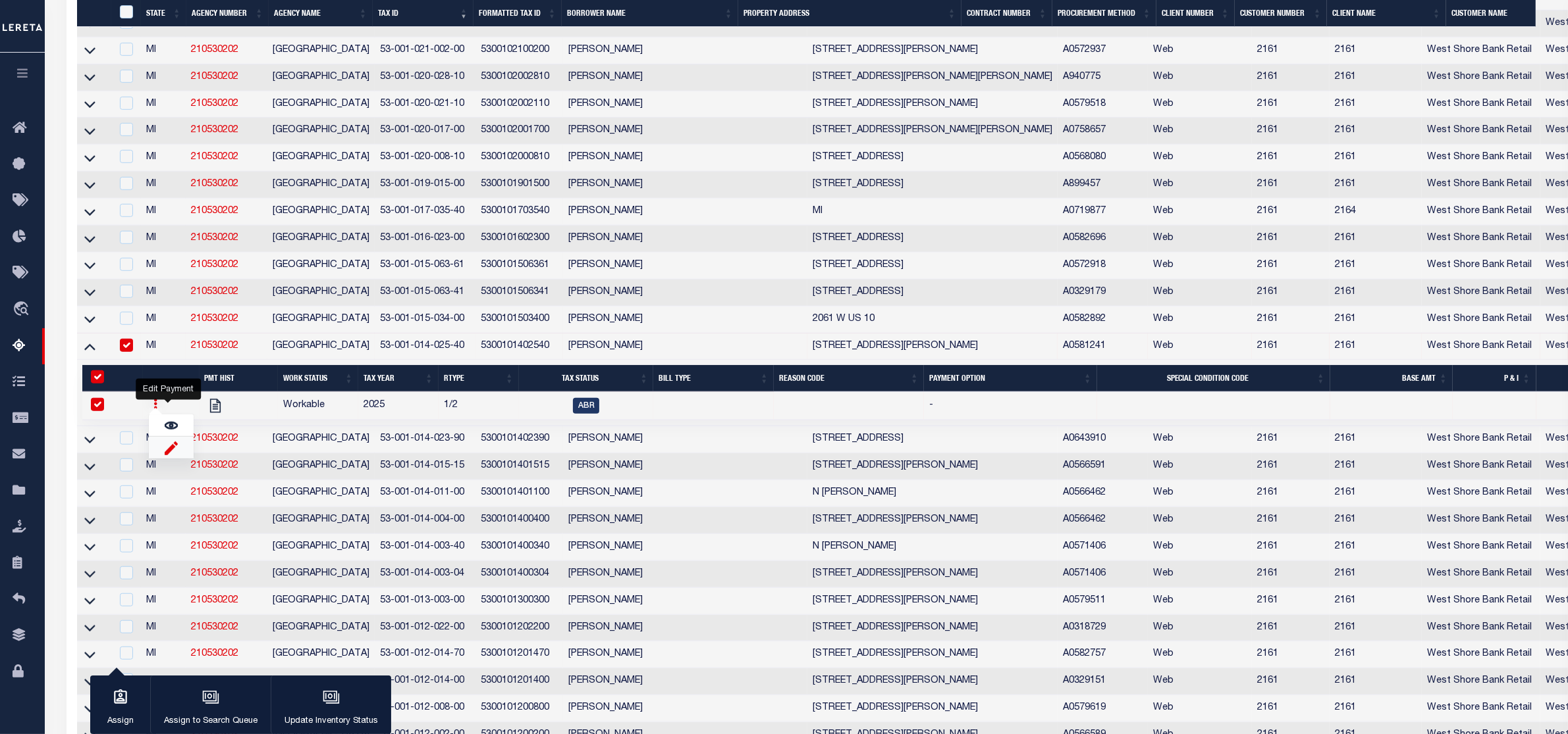
click at [165, 455] on img "" at bounding box center [171, 448] width 13 height 14
checkbox input "false"
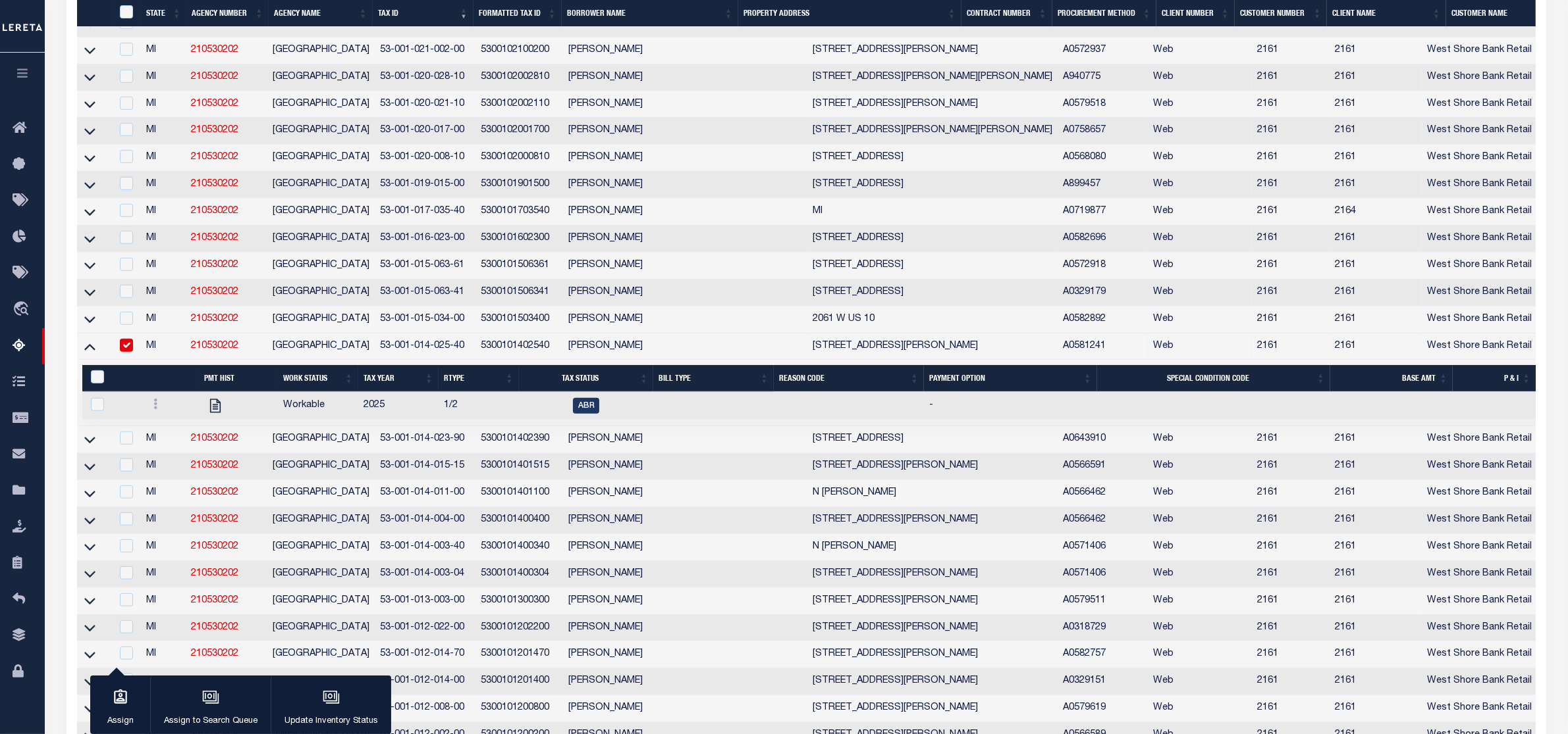
select select
type input "[DATE]"
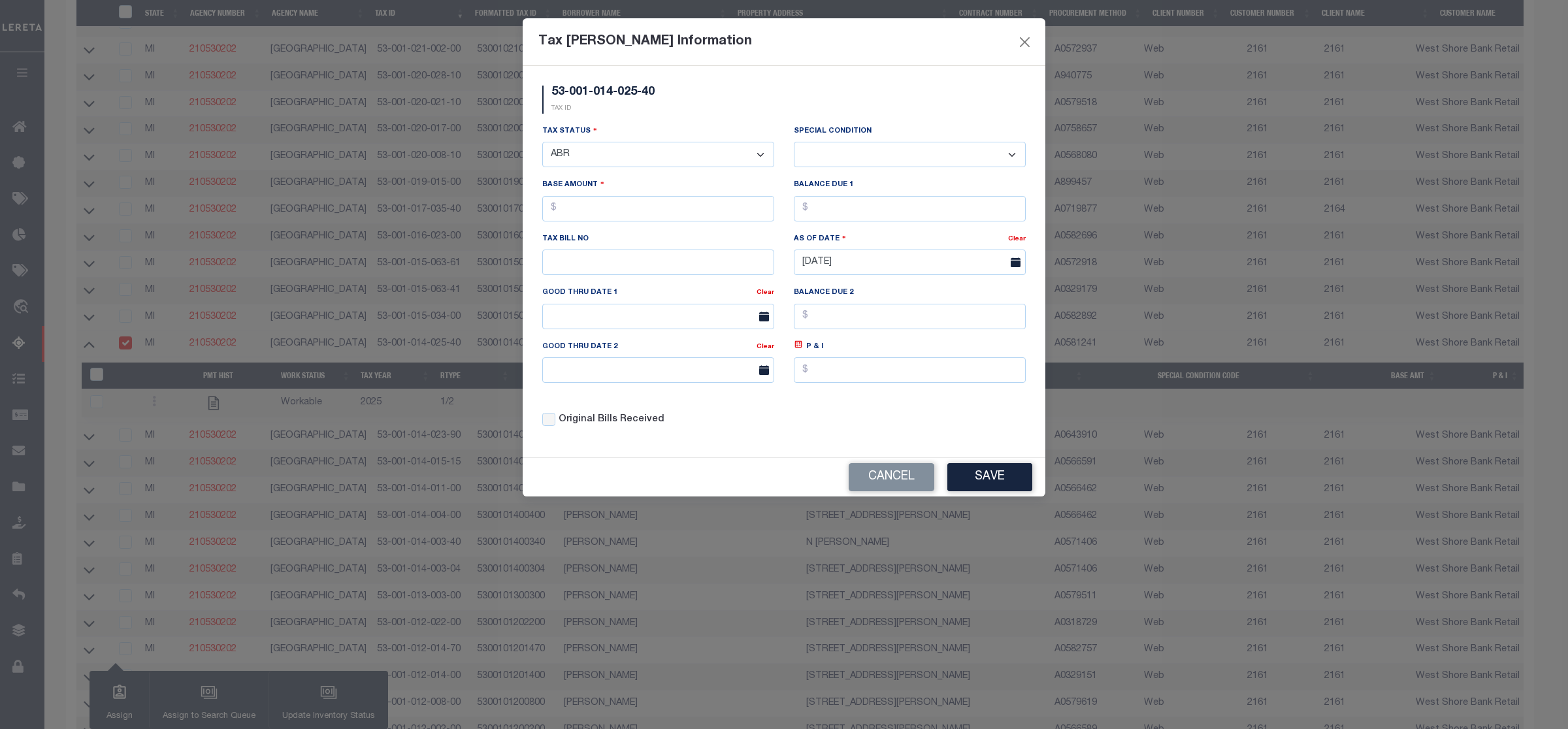
click at [686, 161] on select "- Select Status - Open Due/Unpaid Paid Incomplete No Tax Due Internal Refund Pr…" at bounding box center [658, 155] width 232 height 25
select select "DUE"
click at [542, 143] on select "- Select Status - Open Due/Unpaid Paid Incomplete No Tax Due Internal Refund Pr…" at bounding box center [658, 155] width 232 height 25
select select "0"
click at [584, 218] on input "text" at bounding box center [658, 209] width 232 height 25
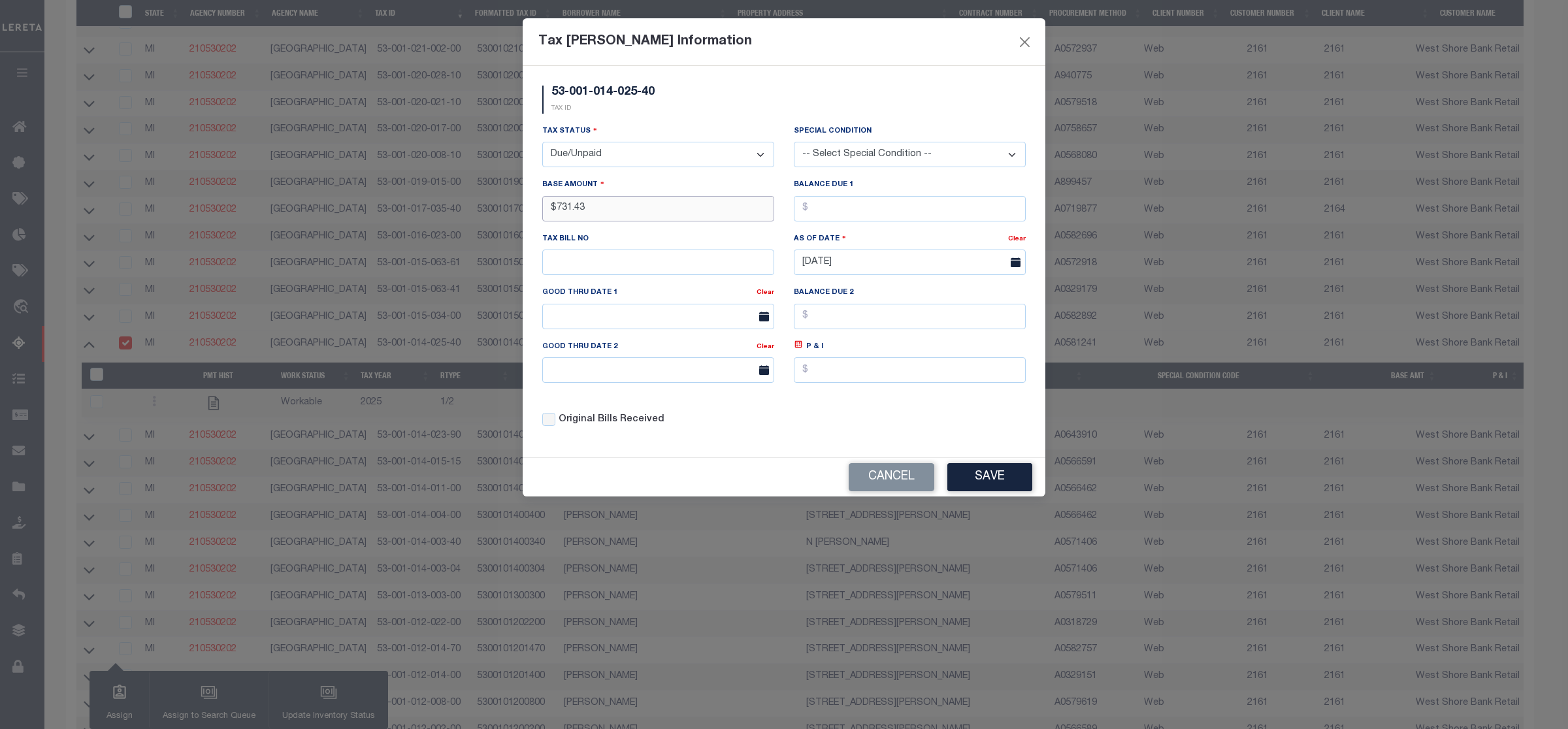
type input "$731.43"
click at [1015, 488] on button "Save" at bounding box center [989, 477] width 85 height 28
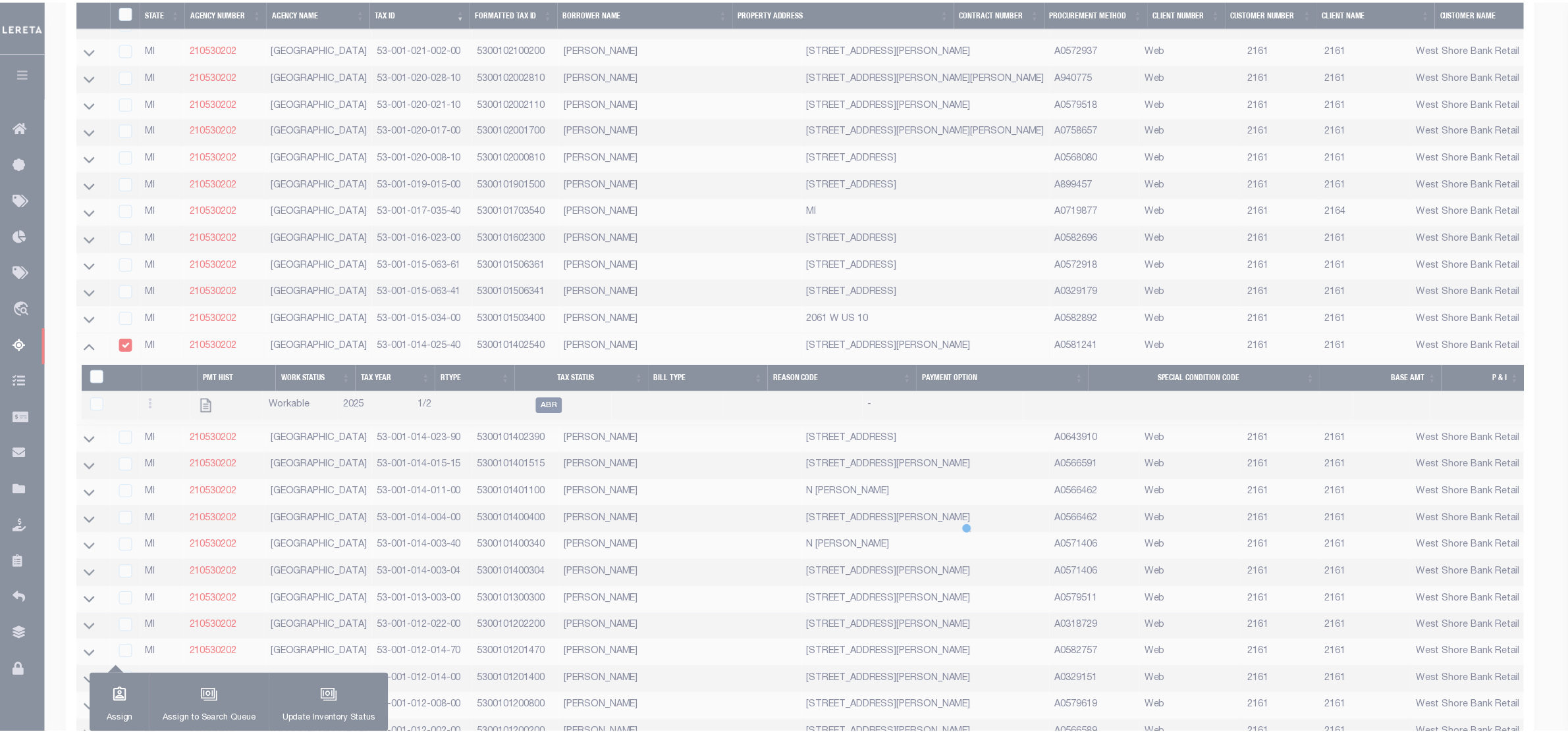
scroll to position [1078, 0]
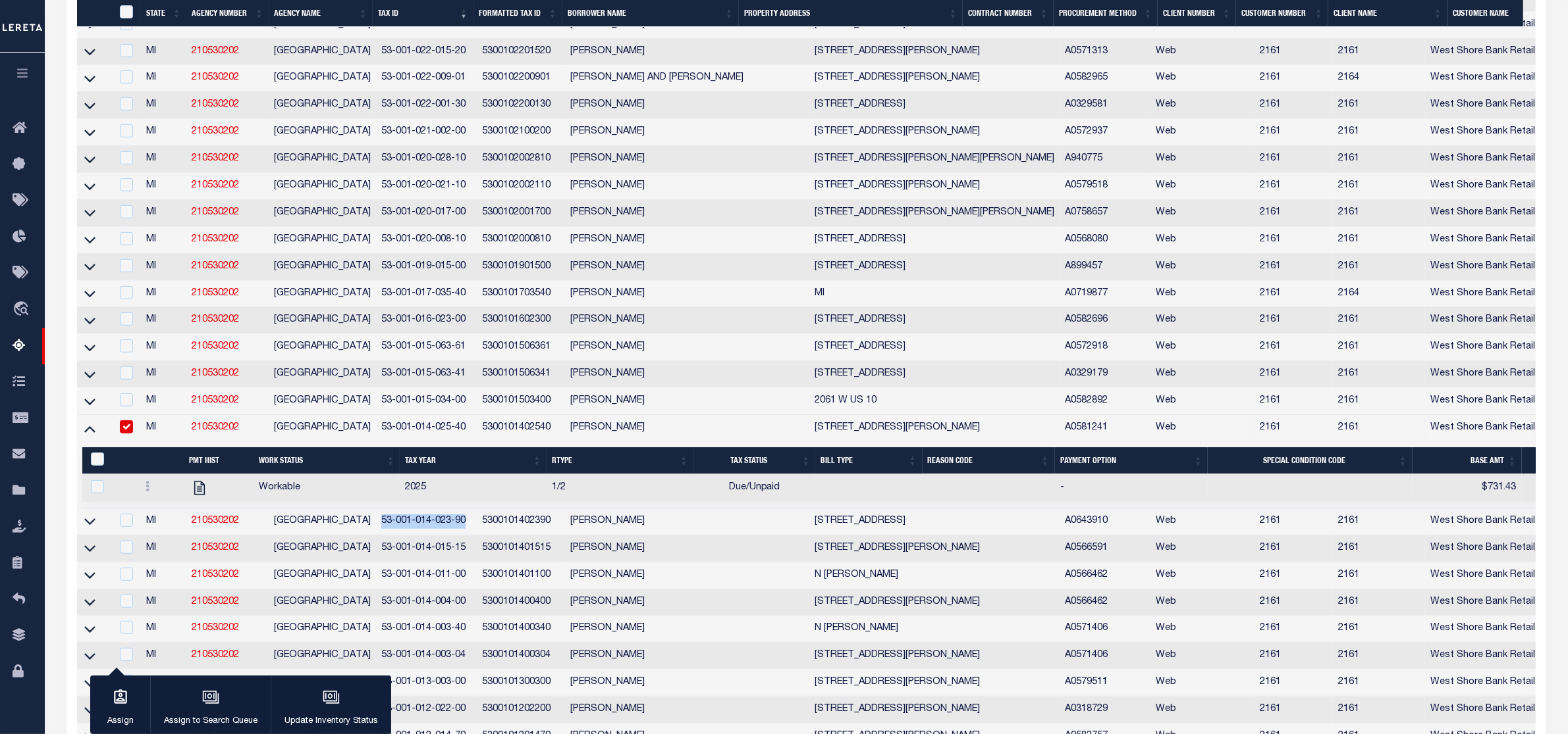
drag, startPoint x: 373, startPoint y: 563, endPoint x: 472, endPoint y: 560, distance: 99.0
click at [472, 536] on td "53-001-014-023-90" at bounding box center [426, 522] width 101 height 27
checkbox input "true"
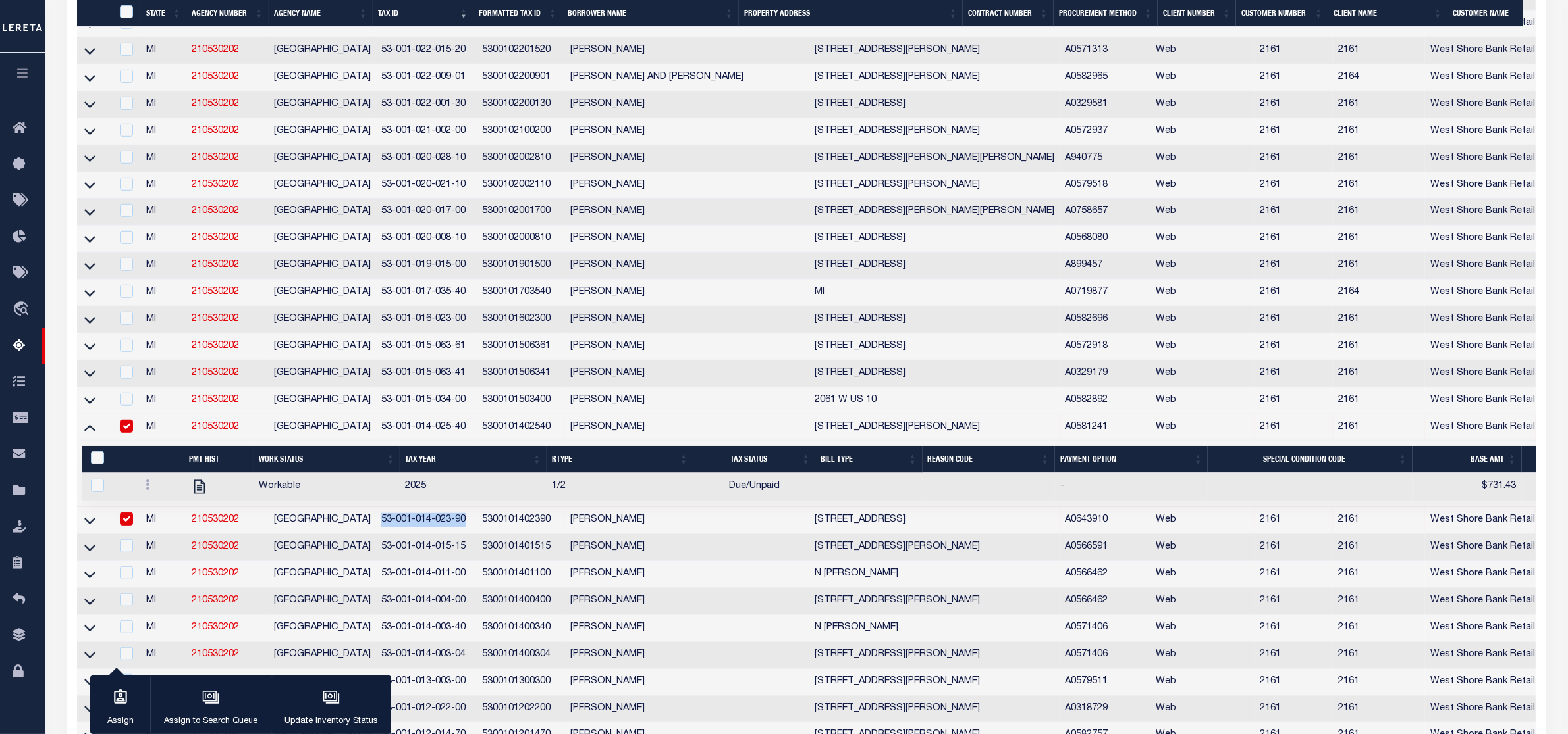
copy td "53-001-014-023-90"
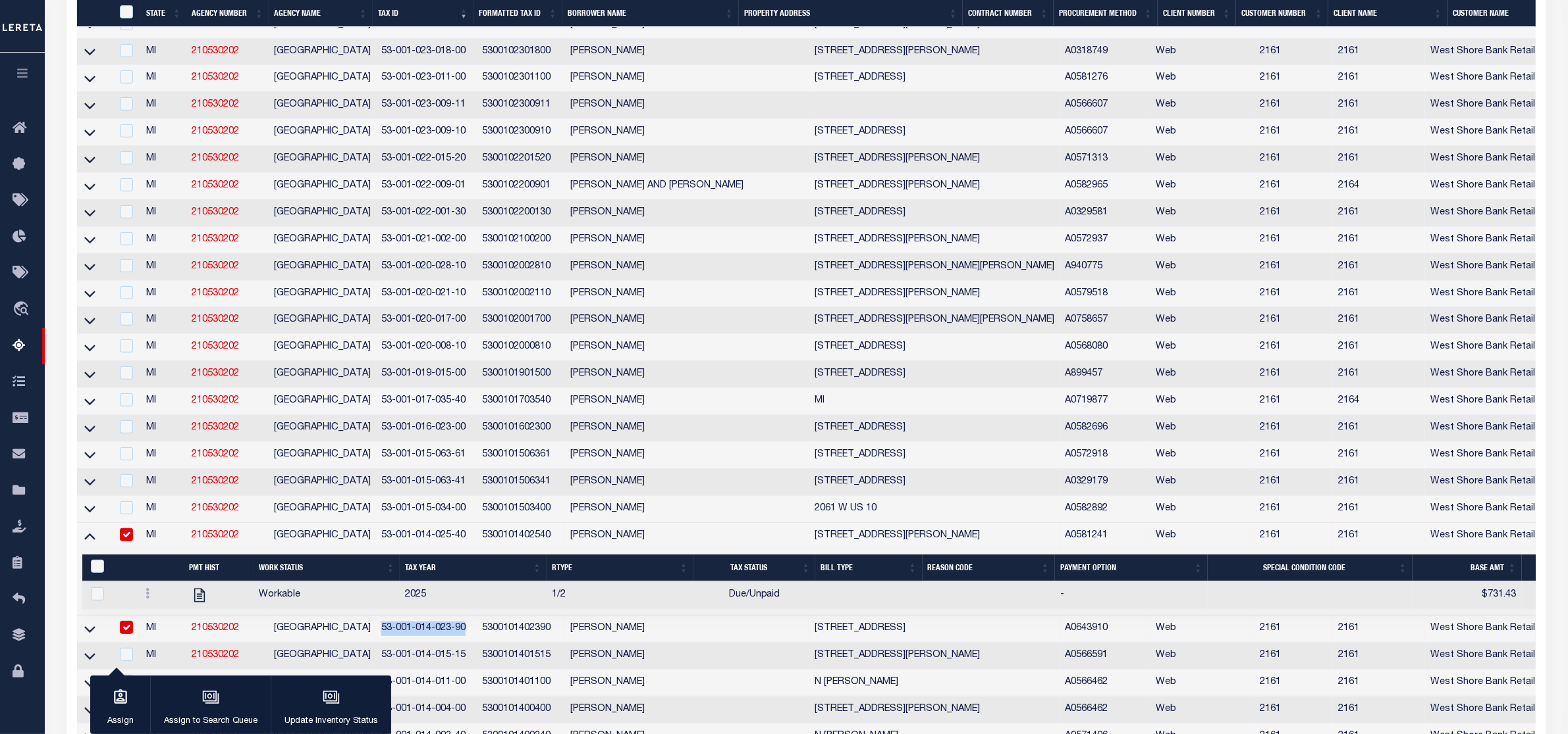
scroll to position [1132, 0]
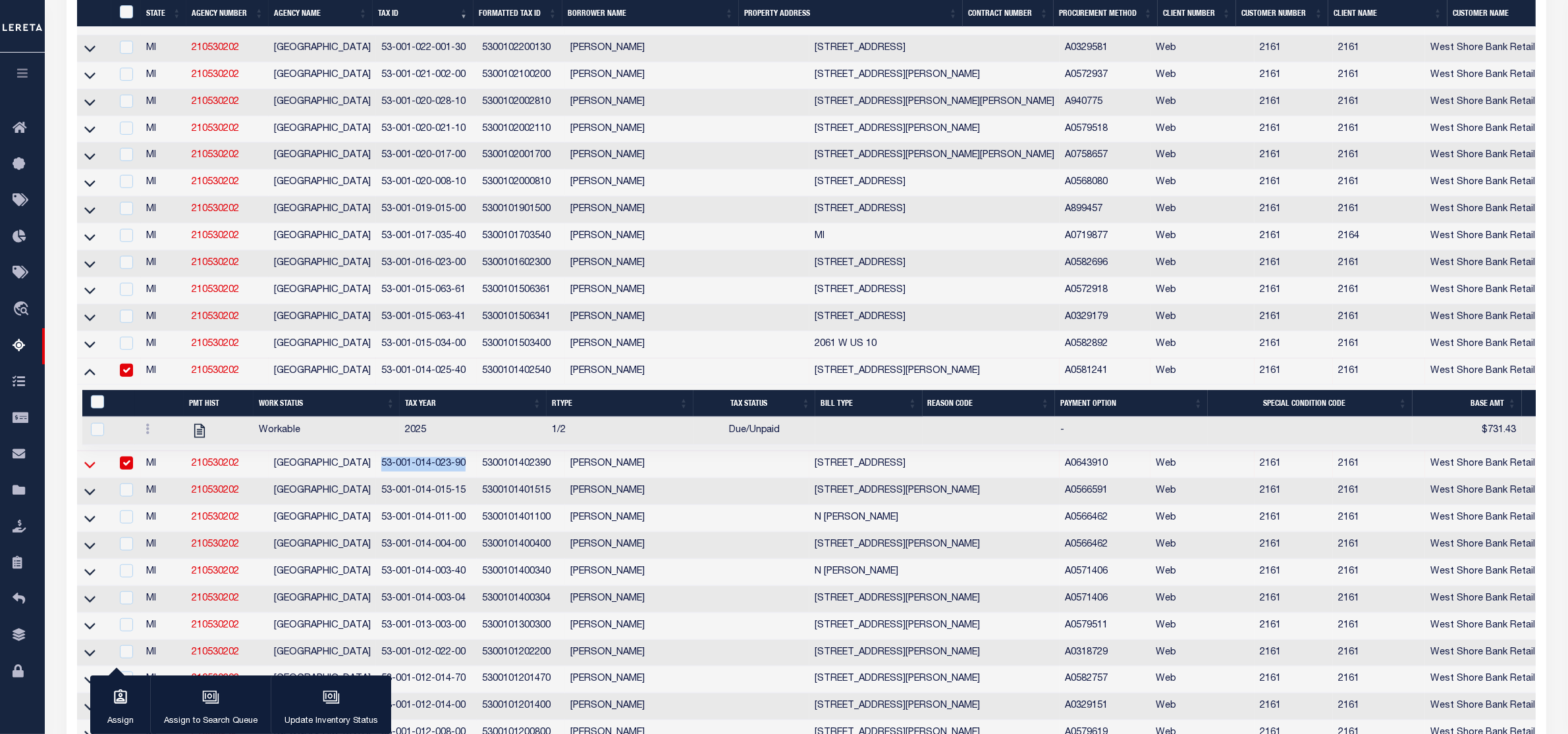
click at [90, 472] on icon at bounding box center [89, 465] width 11 height 14
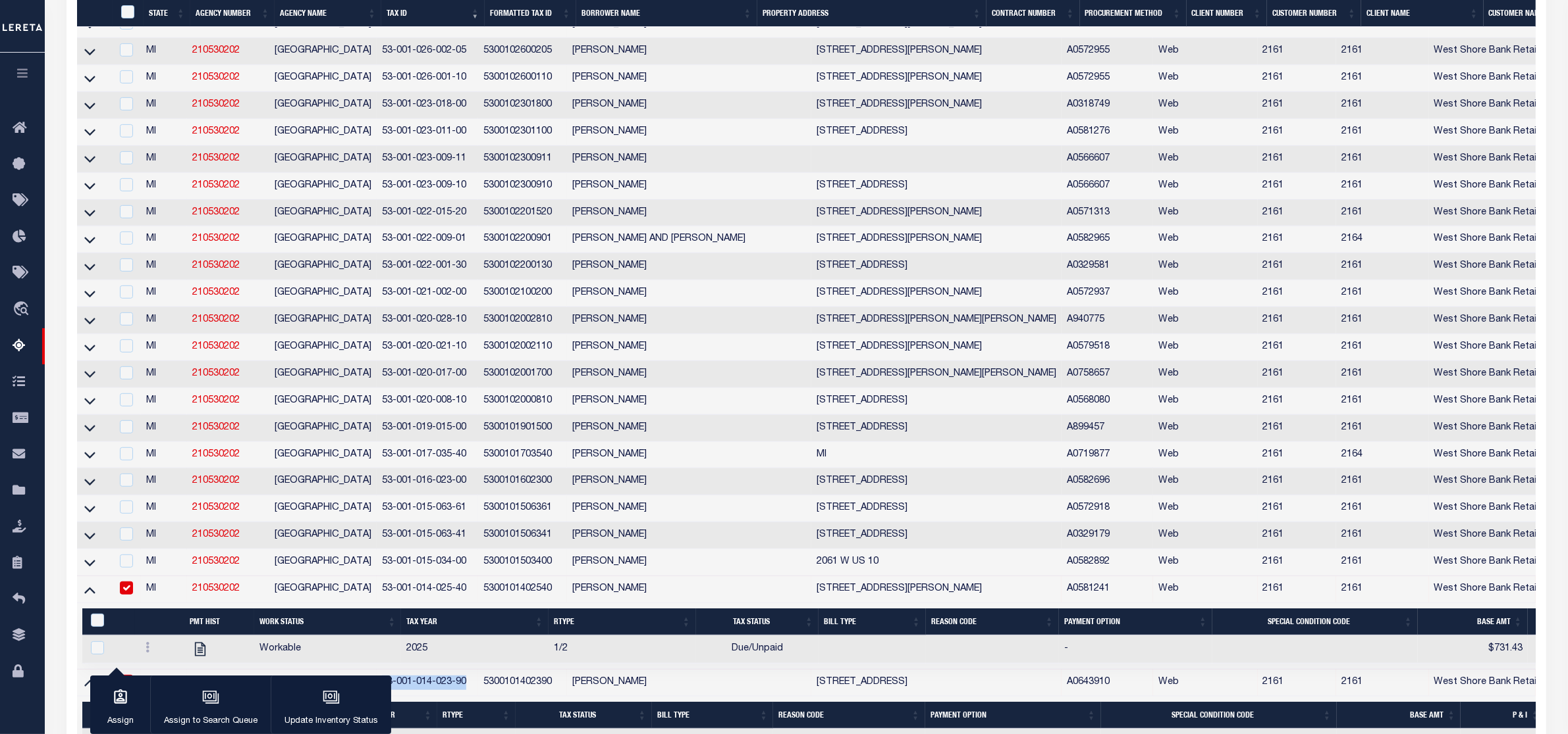
scroll to position [1081, 0]
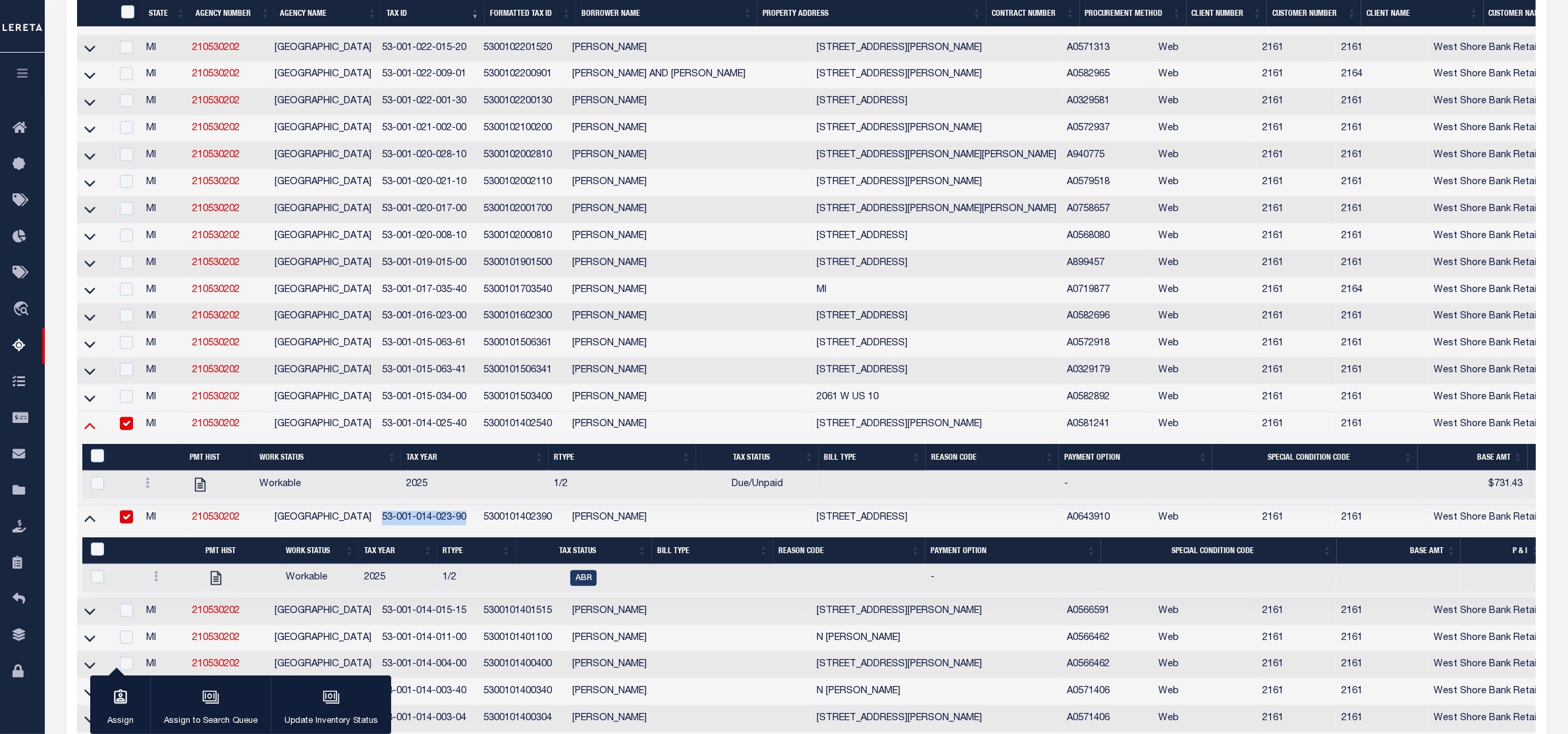
click at [89, 432] on icon at bounding box center [89, 425] width 11 height 14
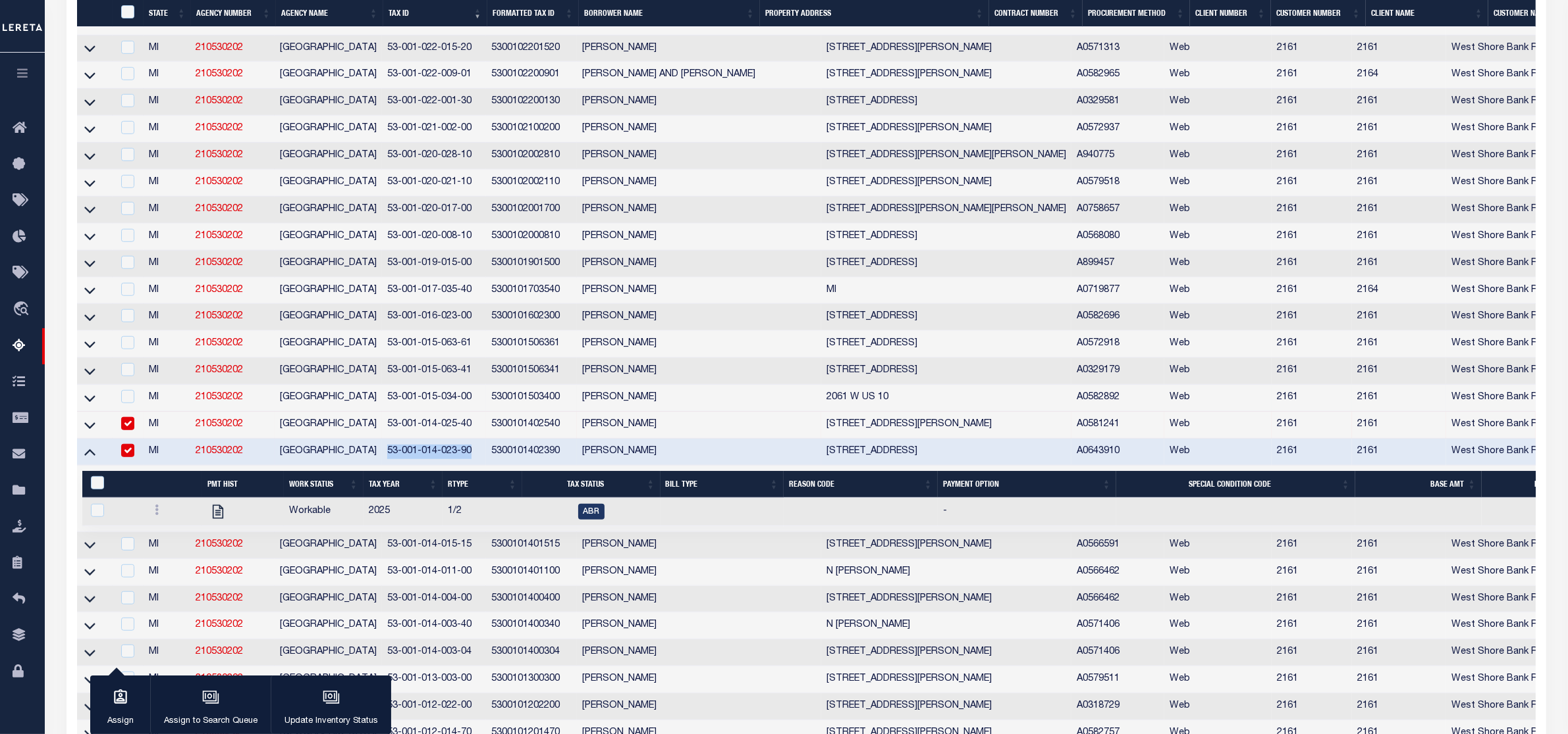
scroll to position [1027, 0]
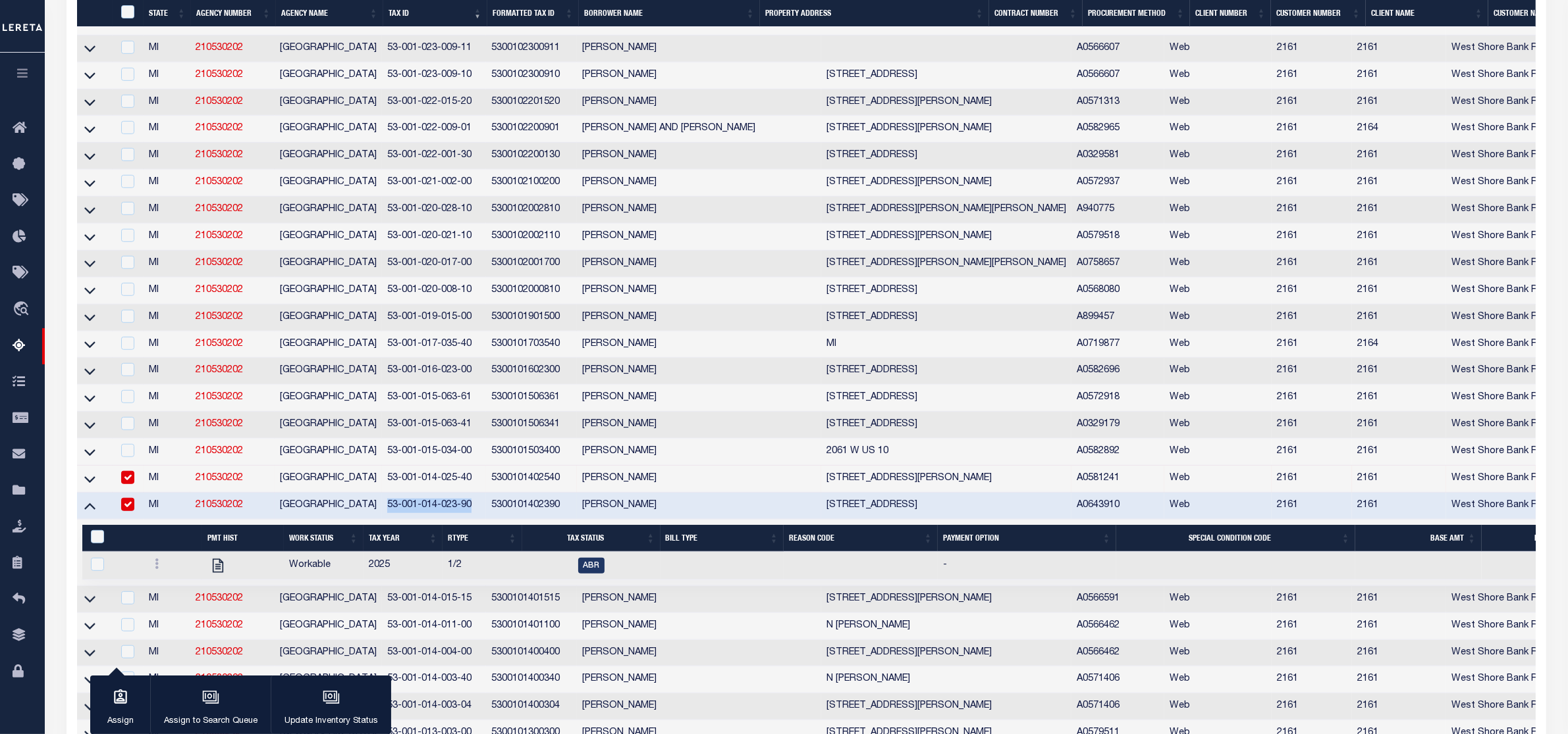
click at [130, 484] on input "checkbox" at bounding box center [127, 478] width 13 height 13
checkbox input "false"
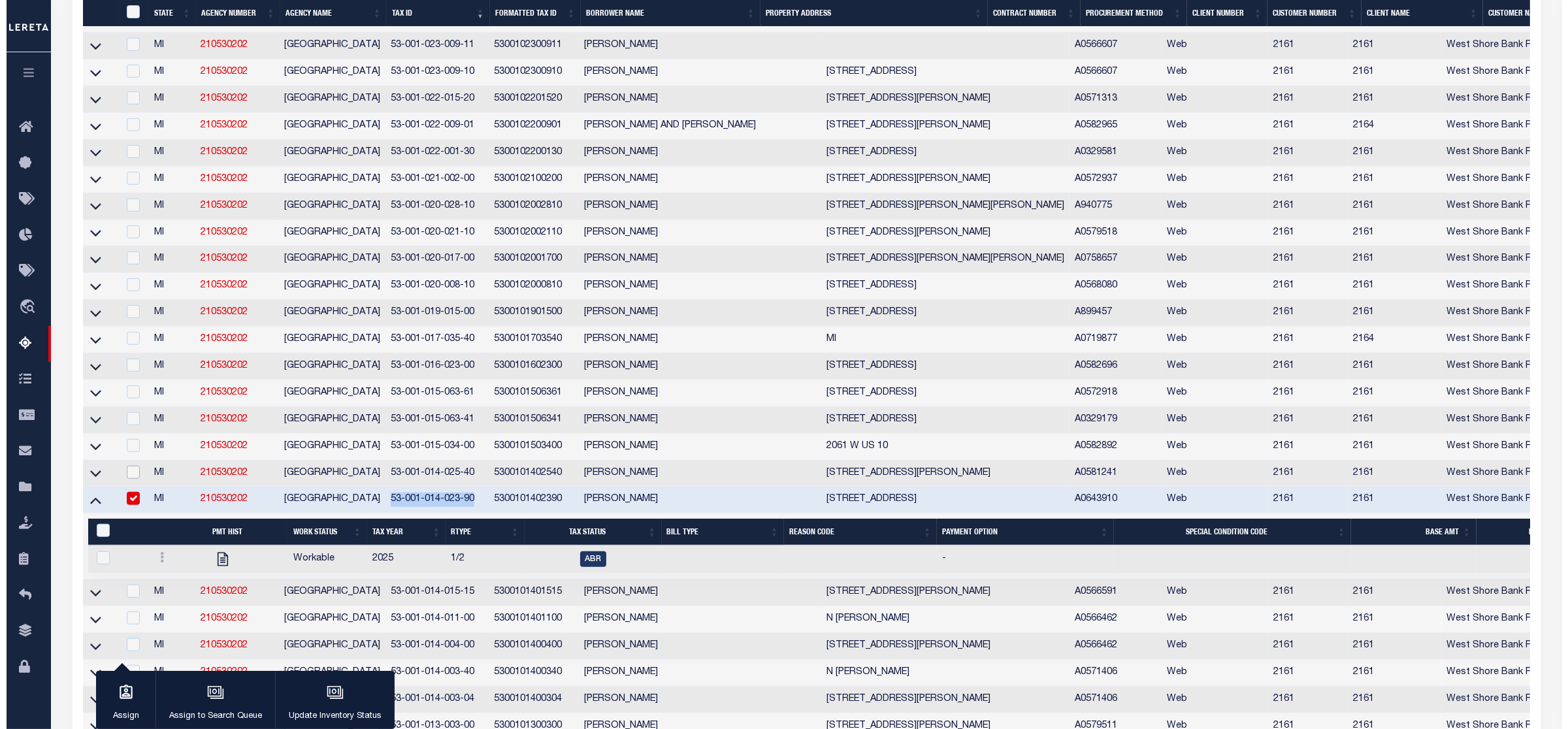
scroll to position [1018, 0]
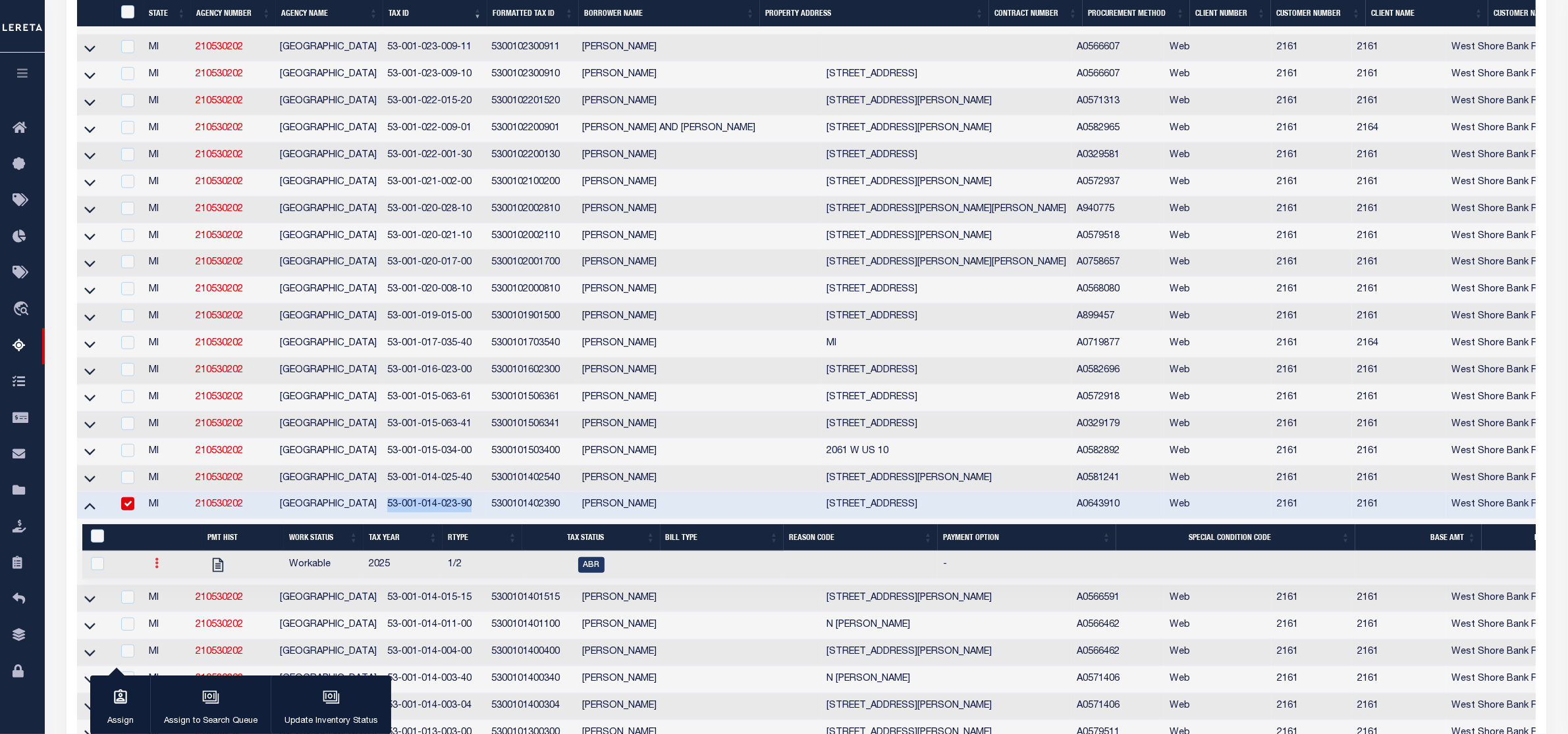
click at [155, 569] on icon at bounding box center [157, 563] width 4 height 10
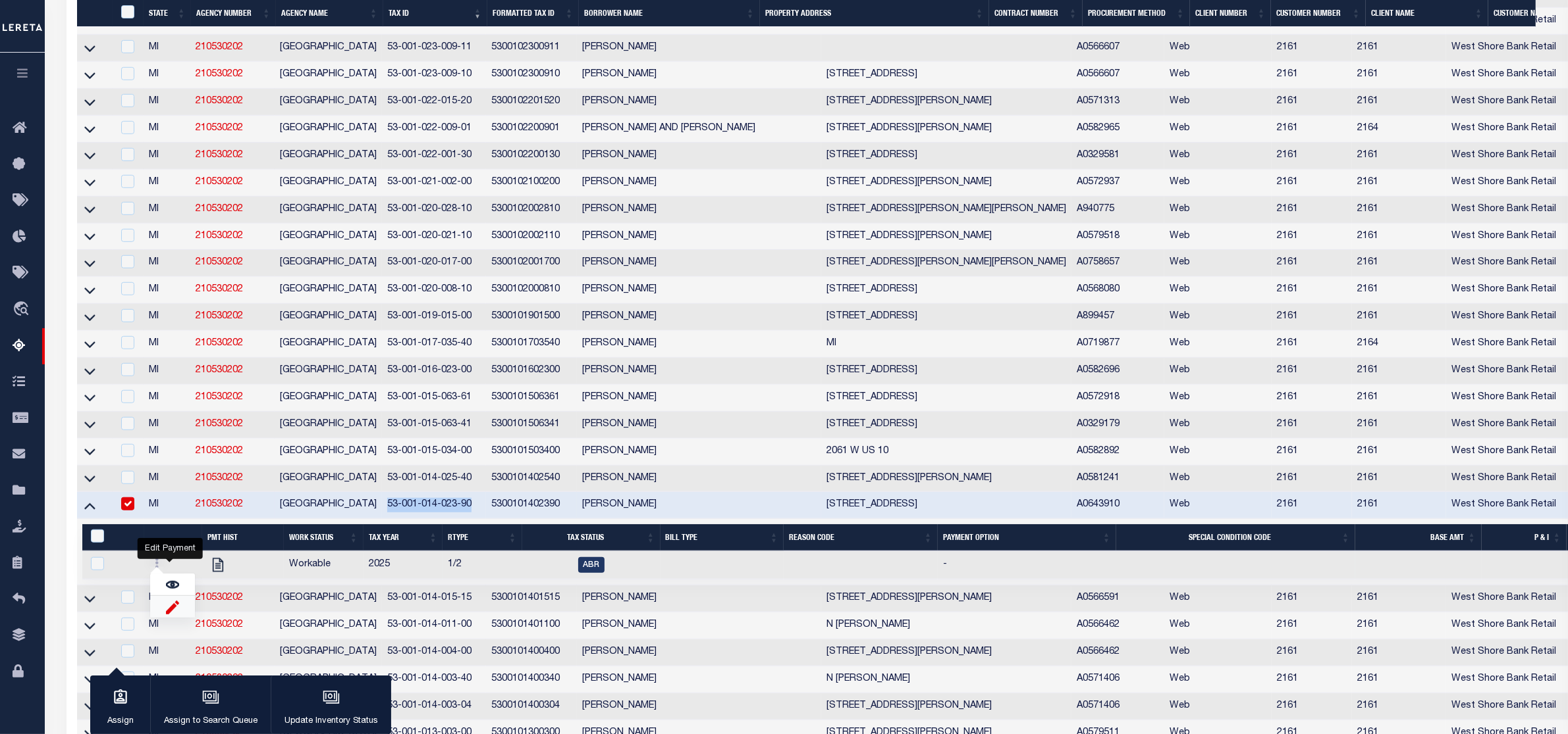
click at [172, 614] on img "" at bounding box center [173, 607] width 13 height 14
checkbox input "true"
select select
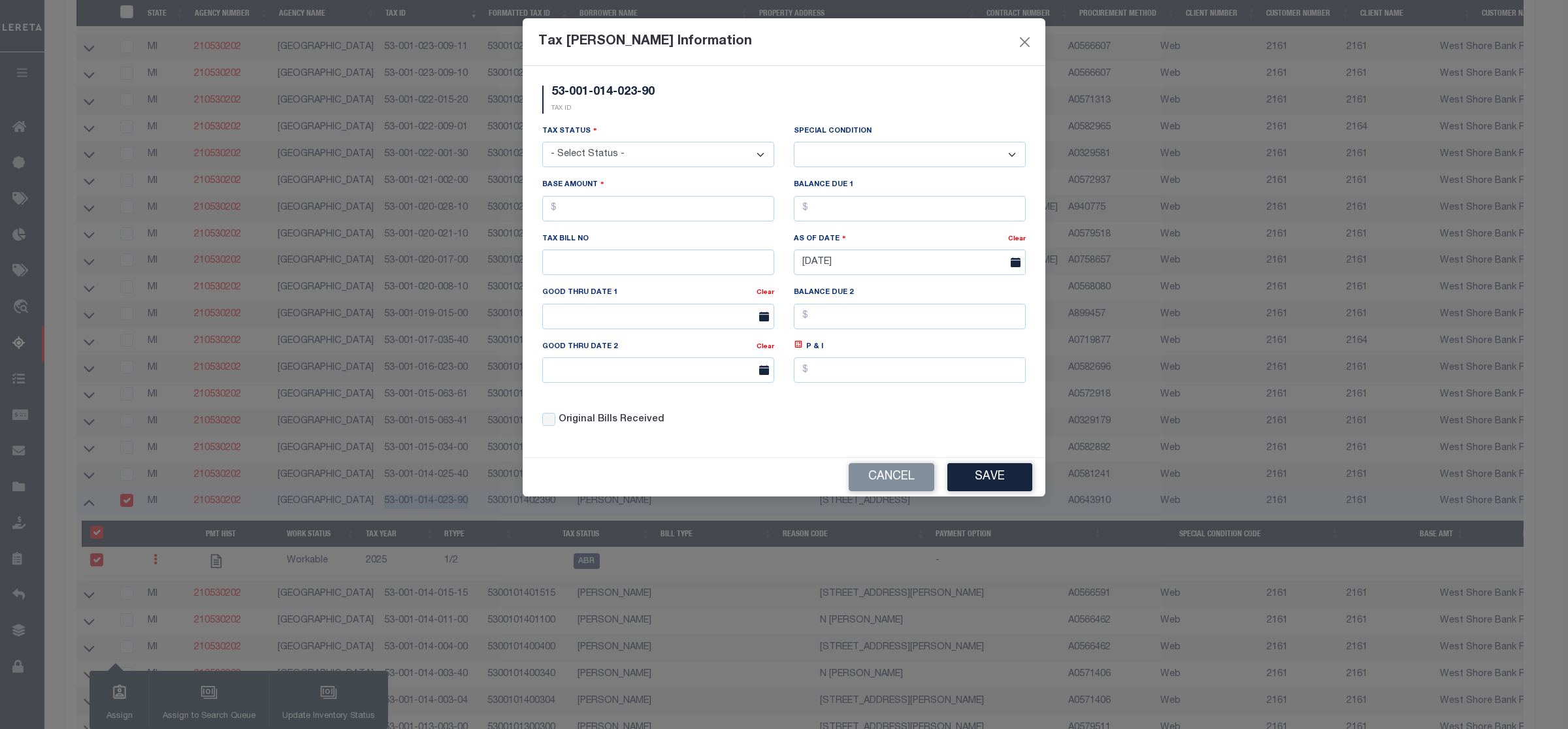
scroll to position [883, 0]
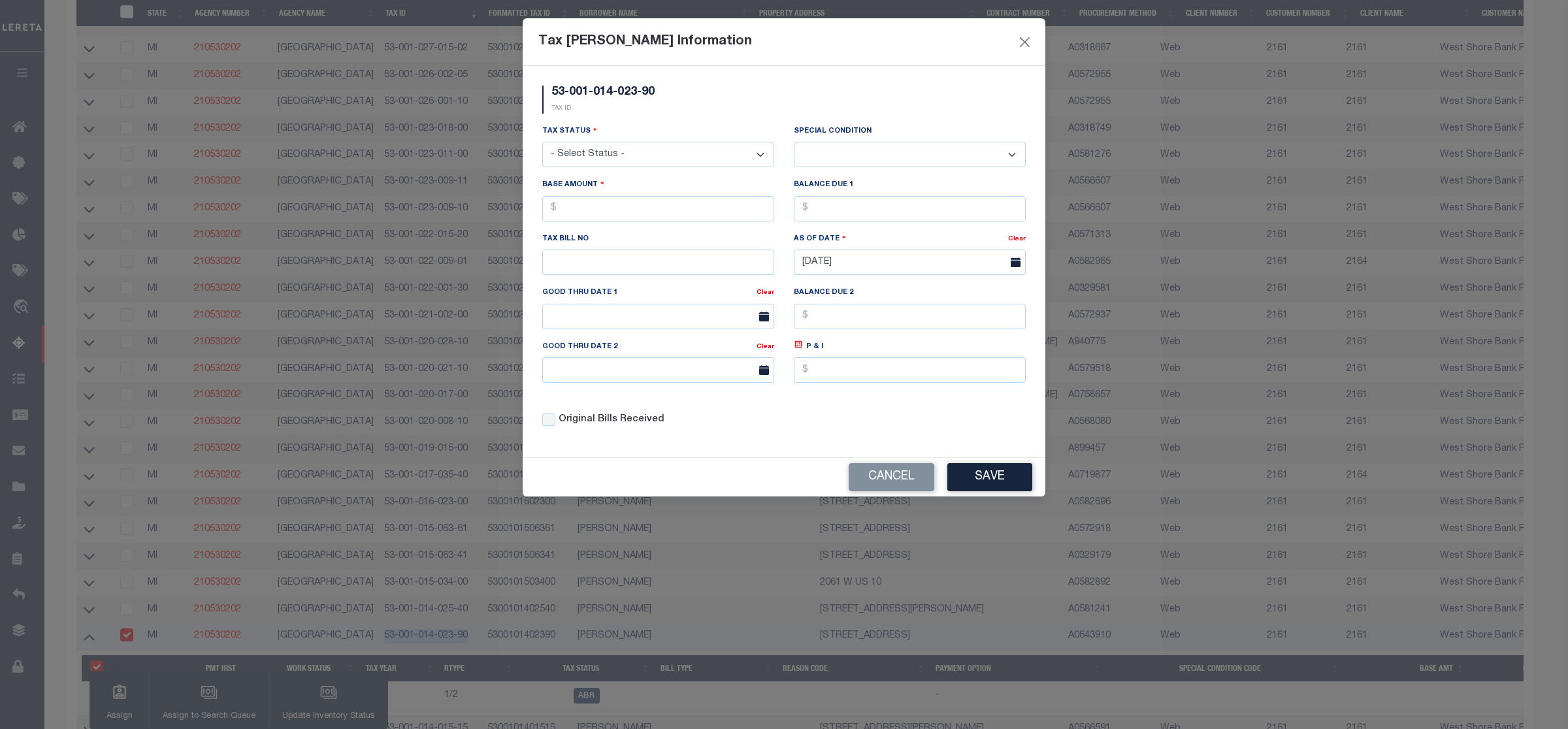
click at [679, 164] on select "- Select Status - Open Due/Unpaid Paid Incomplete No Tax Due Internal Refund Pr…" at bounding box center [658, 155] width 232 height 25
select select "DUE"
click at [542, 143] on select "- Select Status - Open Due/Unpaid Paid Incomplete No Tax Due Internal Refund Pr…" at bounding box center [658, 155] width 232 height 25
select select "0"
click at [695, 212] on input "text" at bounding box center [658, 209] width 232 height 25
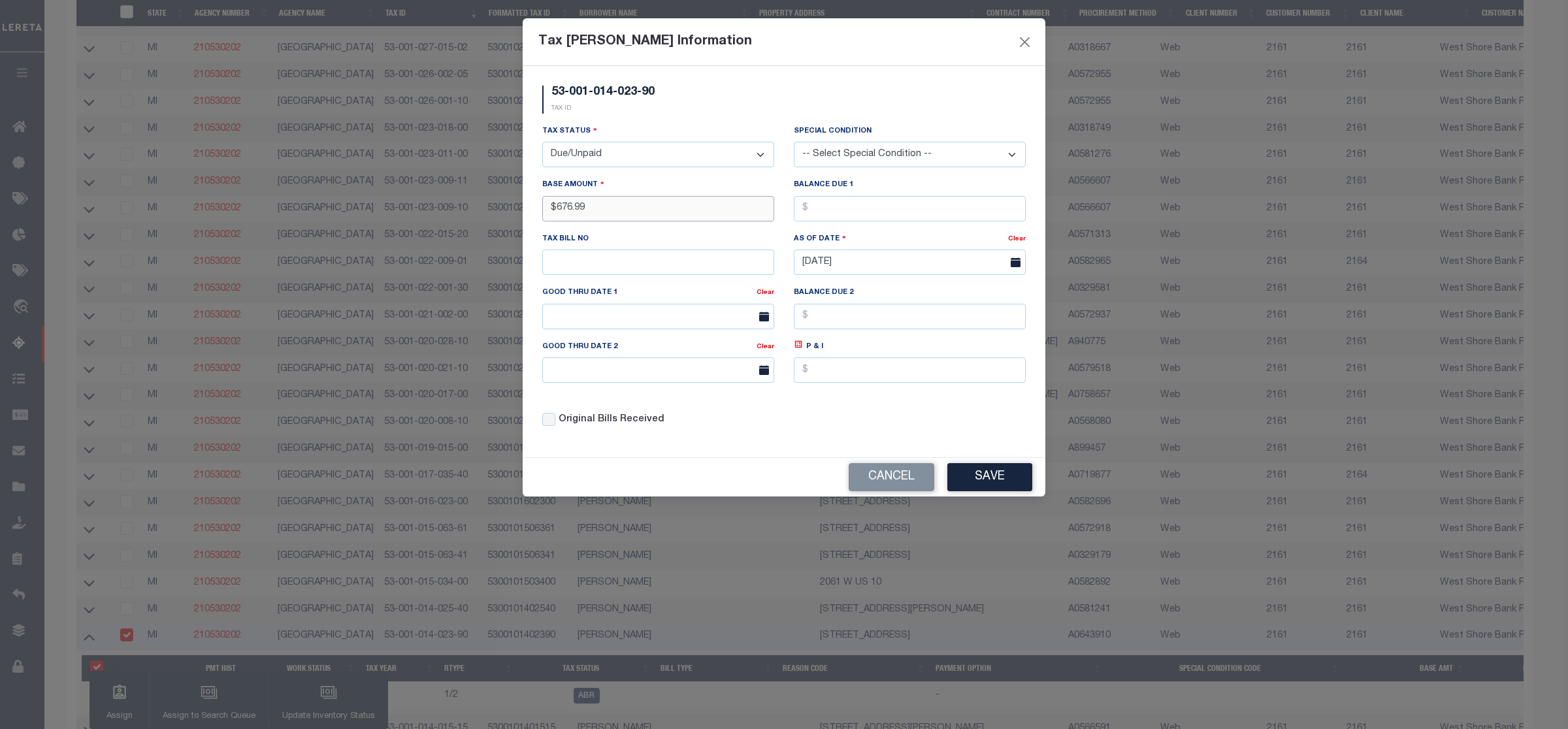
type input "$676.99"
click at [981, 486] on button "Save" at bounding box center [989, 477] width 85 height 28
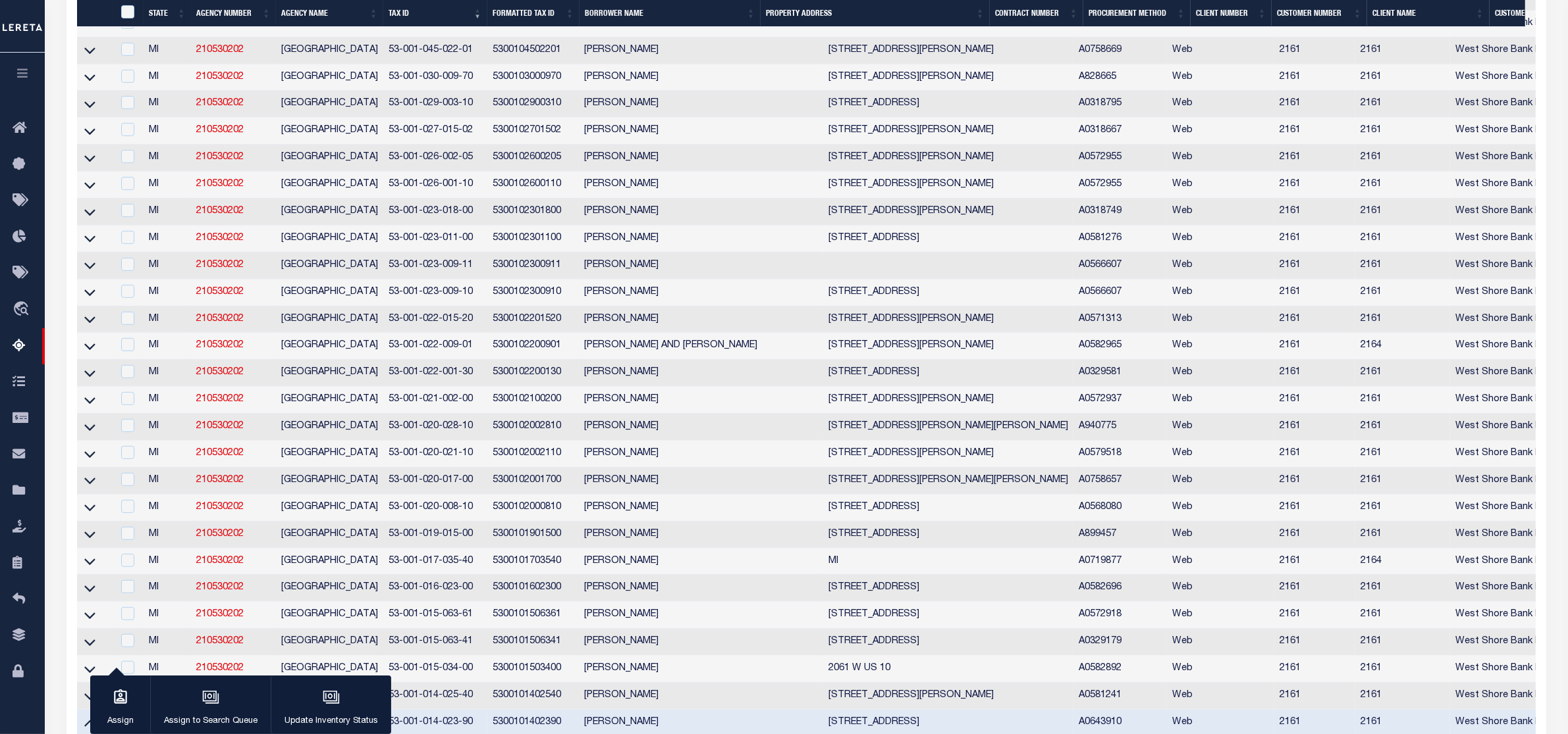
scroll to position [1139, 0]
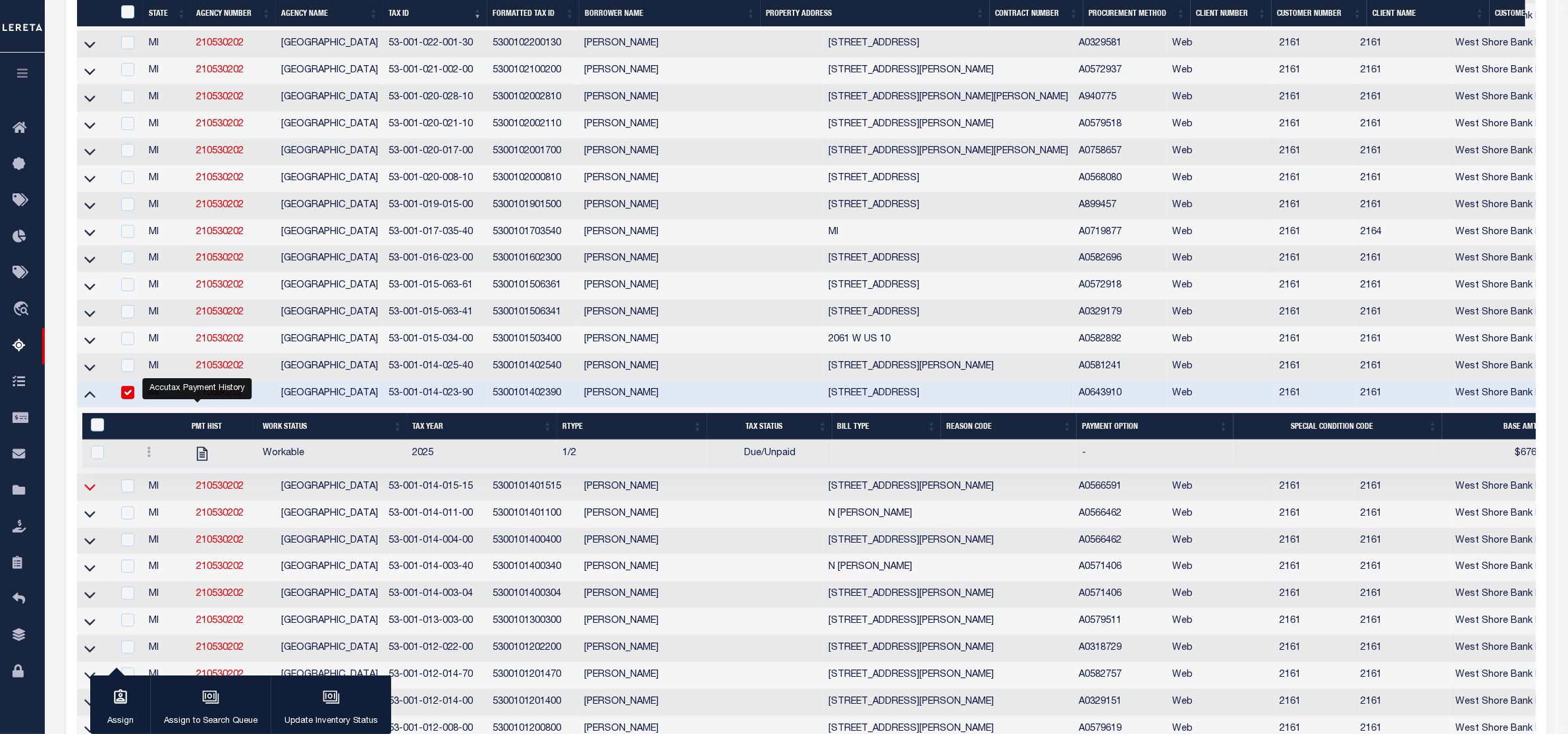
click at [87, 494] on icon at bounding box center [89, 487] width 11 height 14
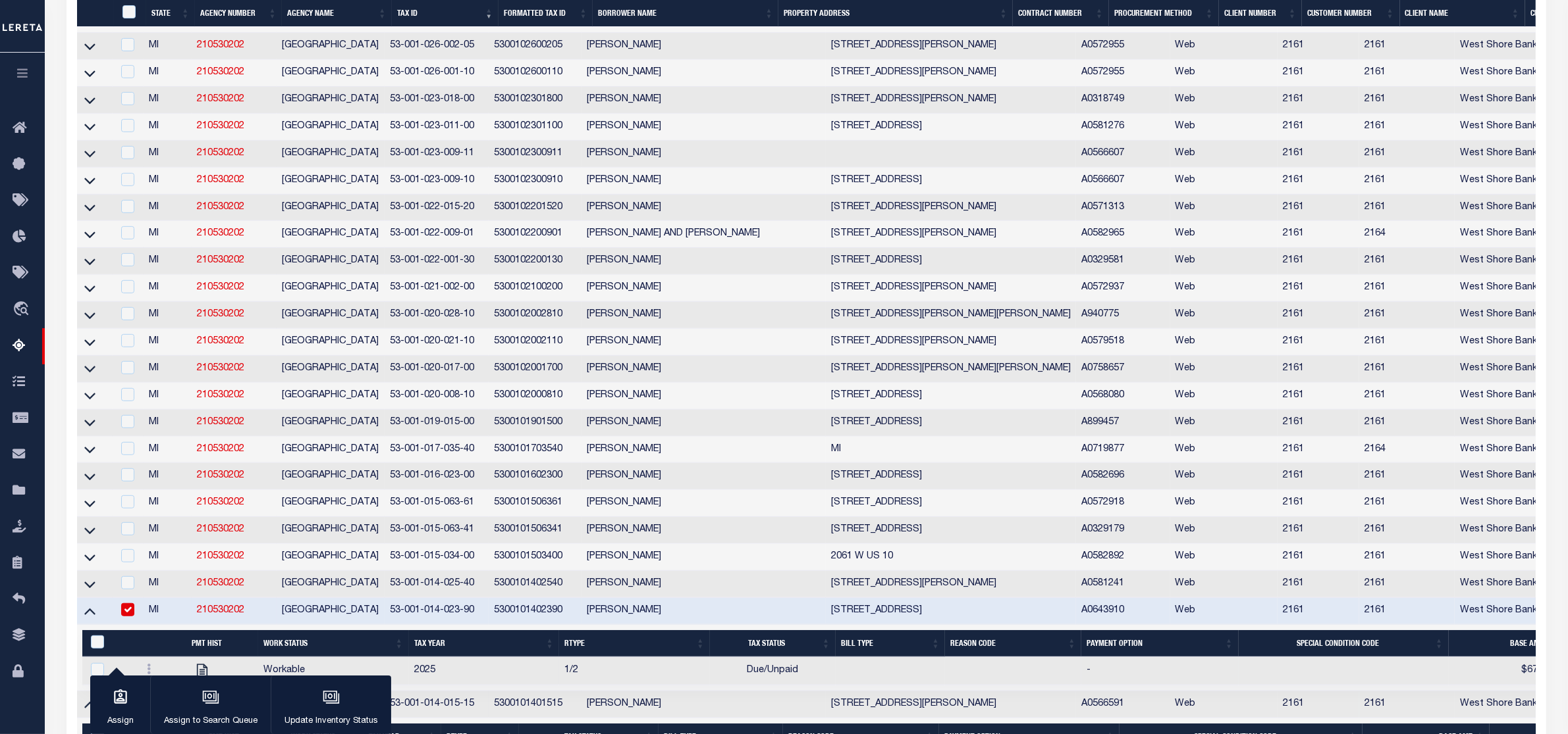
scroll to position [1168, 0]
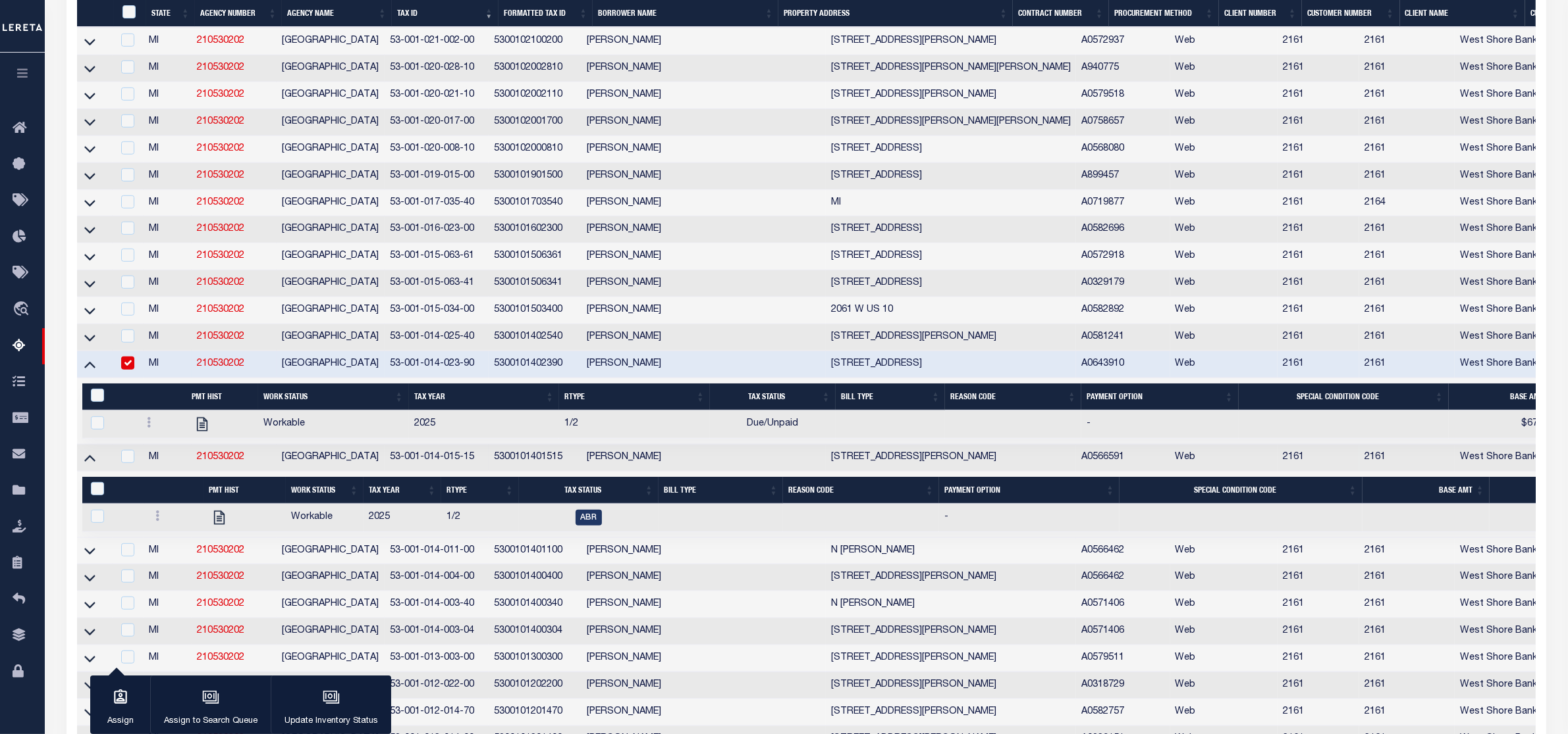
click at [125, 370] on input "checkbox" at bounding box center [127, 364] width 13 height 13
checkbox input "false"
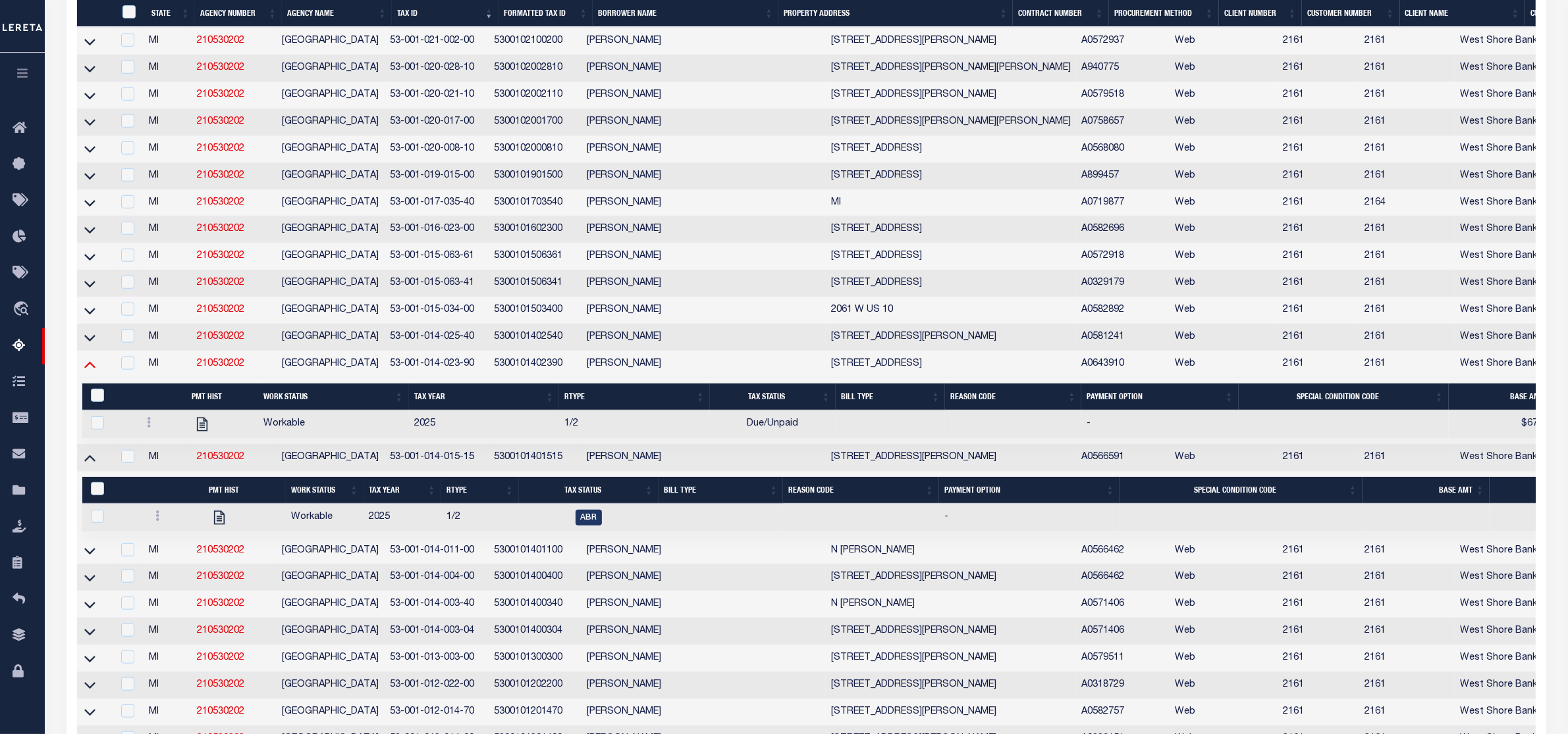
click at [87, 371] on icon at bounding box center [89, 364] width 11 height 14
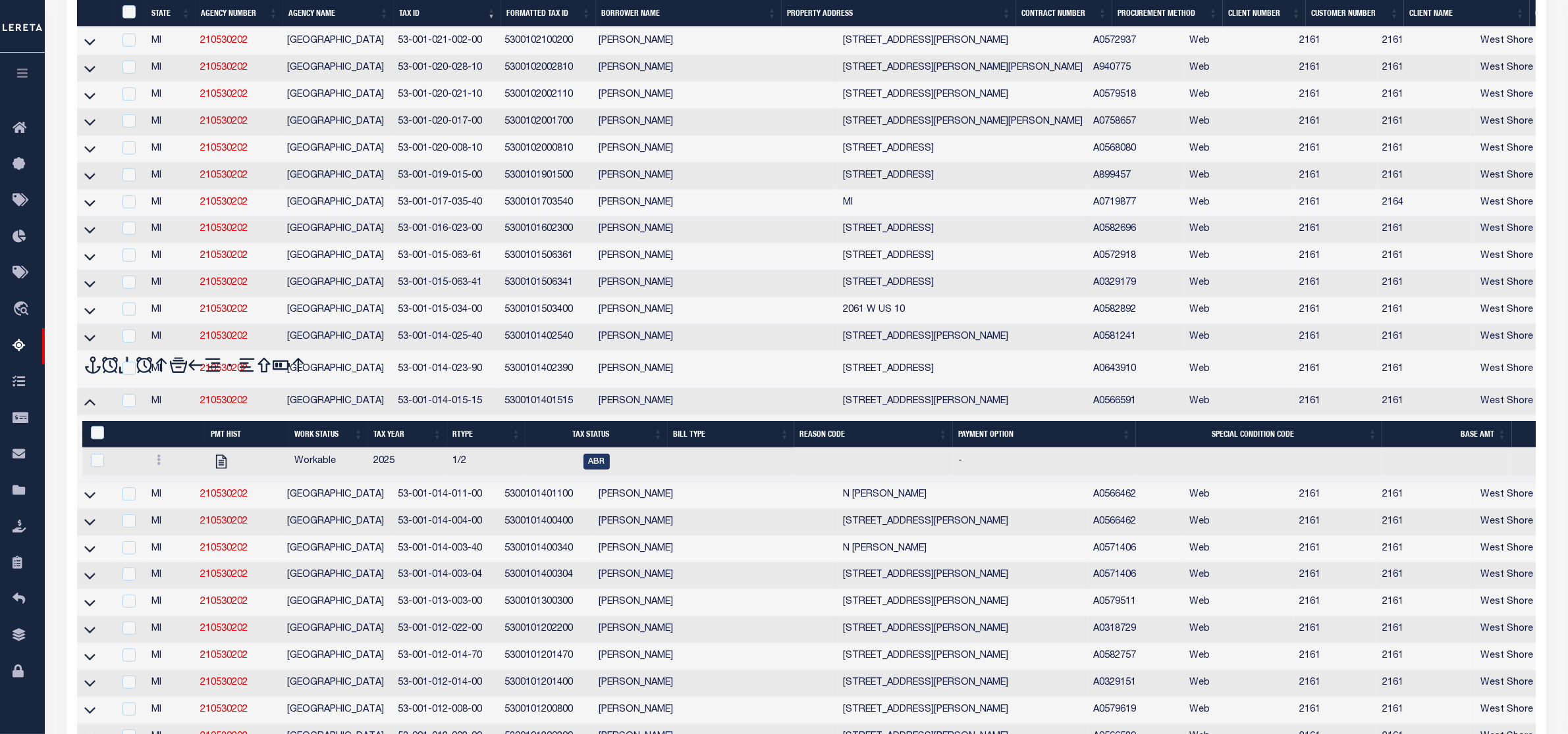
scroll to position [1113, 0]
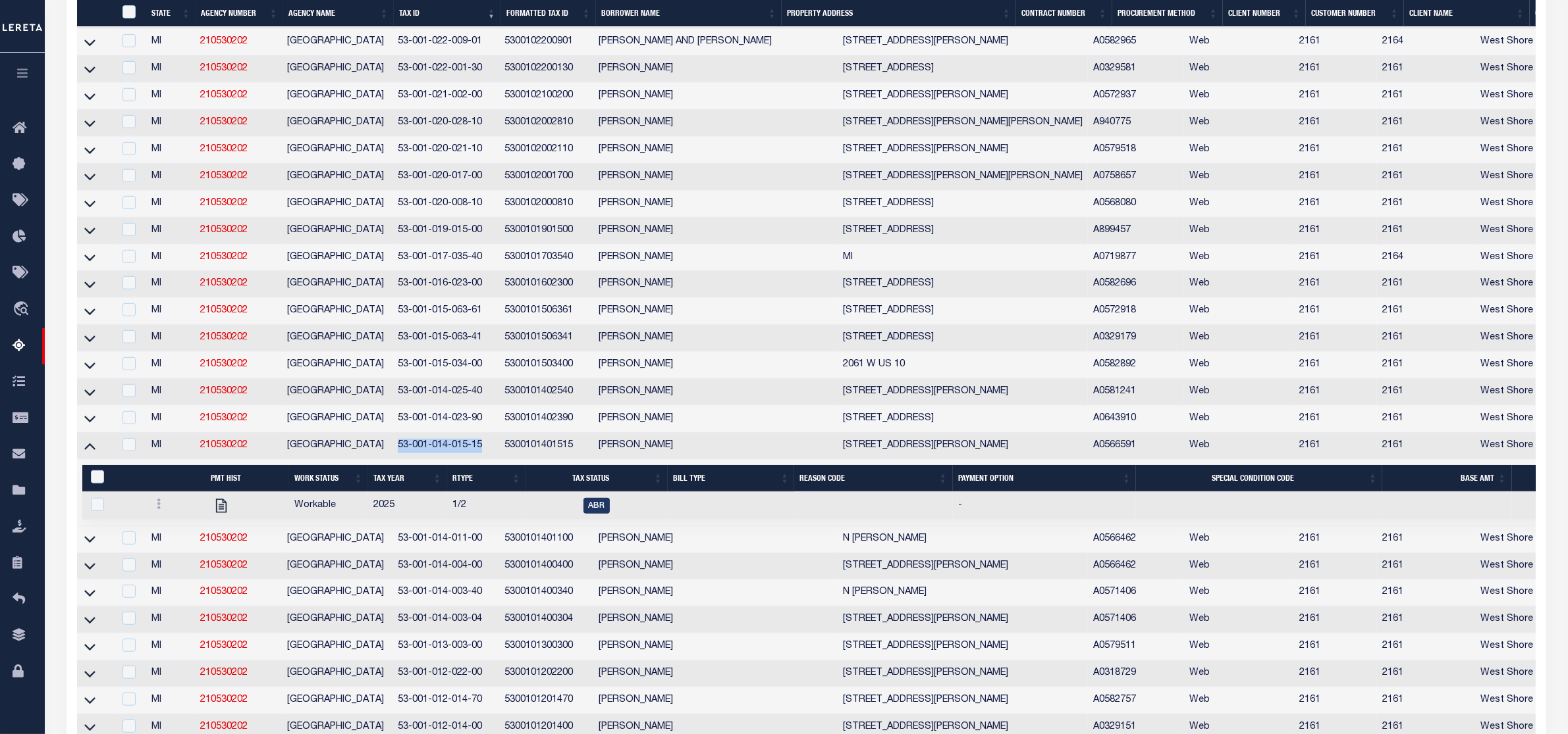
drag, startPoint x: 400, startPoint y: 484, endPoint x: 482, endPoint y: 481, distance: 82.1
click at [482, 460] on td "53-001-014-015-15" at bounding box center [446, 446] width 107 height 27
checkbox input "true"
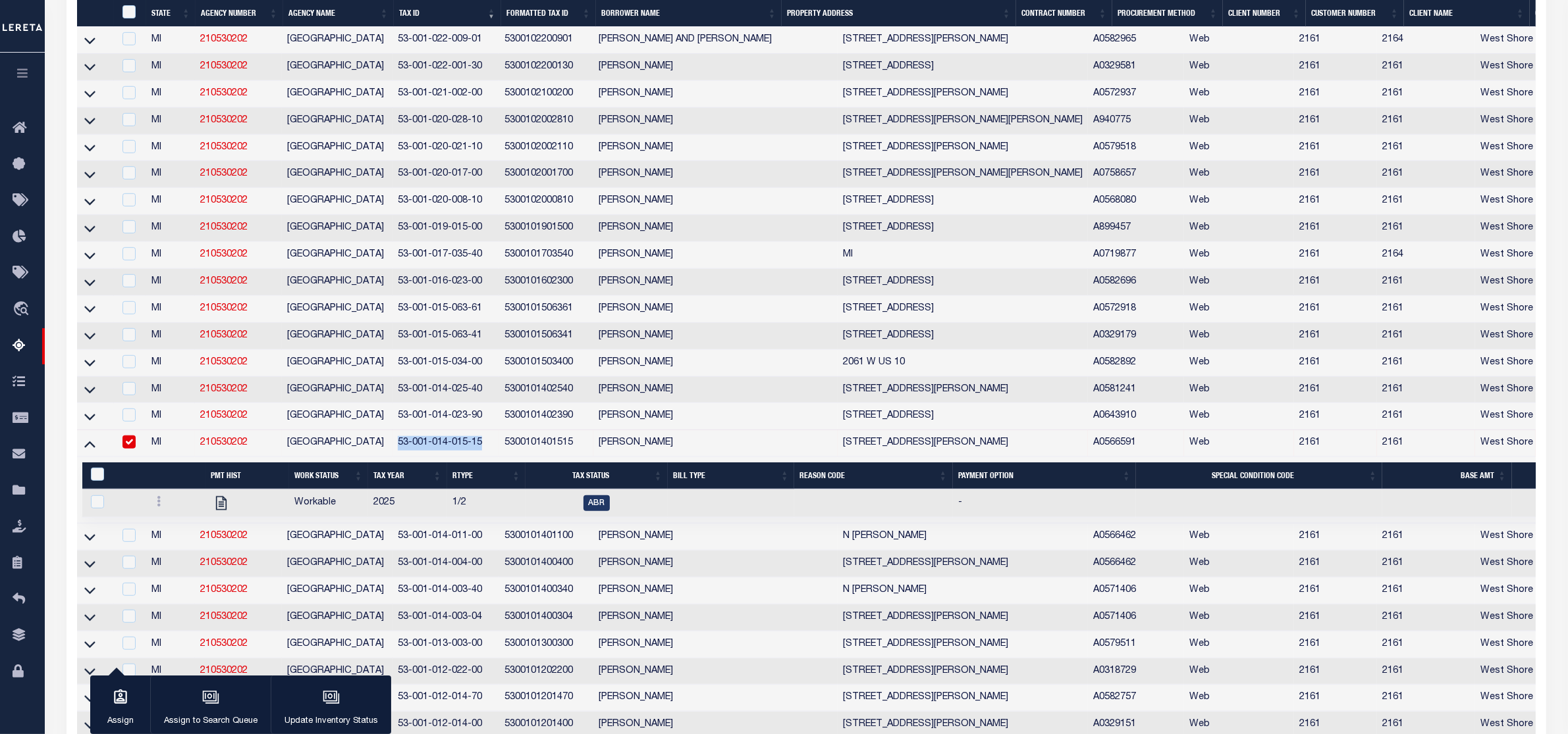
scroll to position [1112, 0]
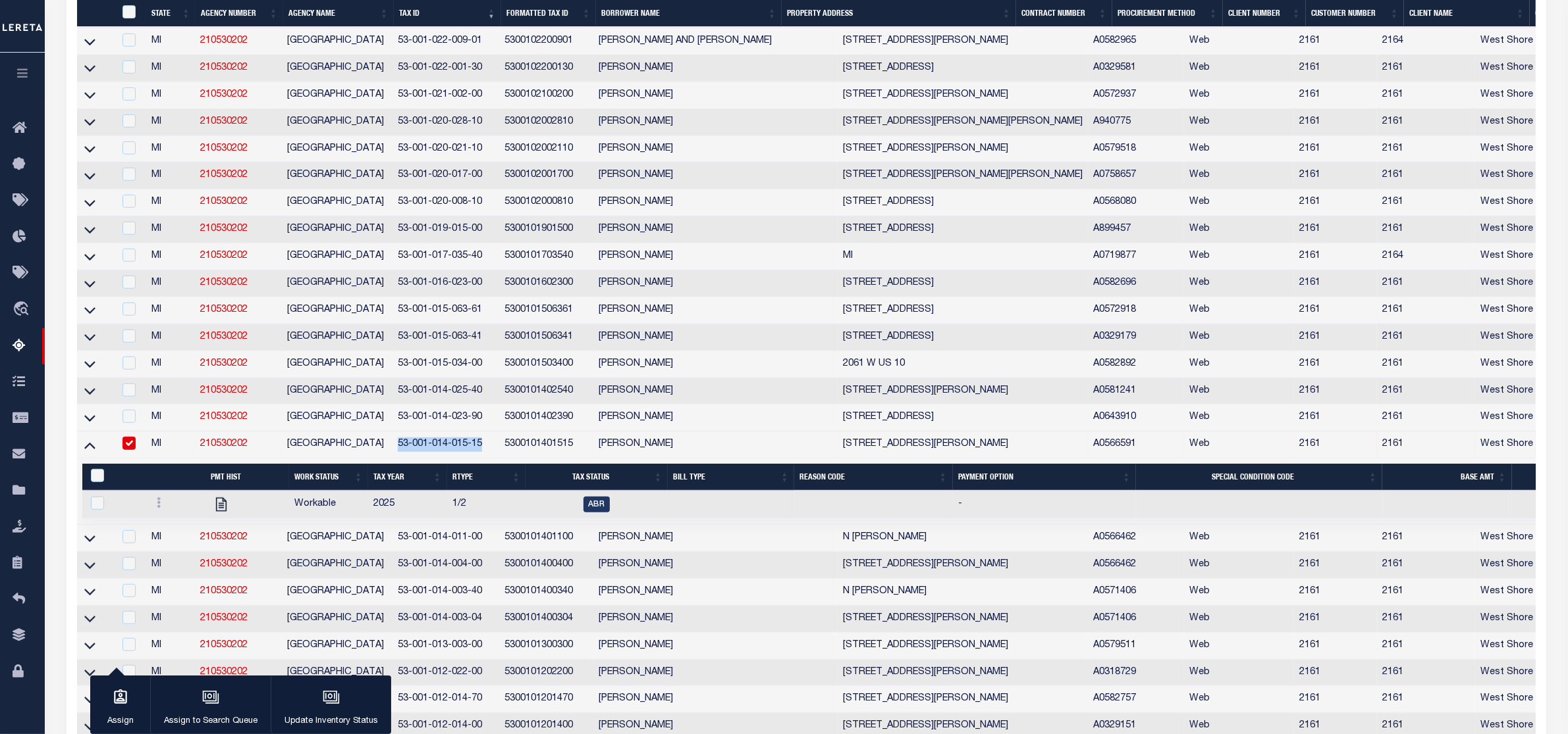
copy td "53-001-014-015-15"
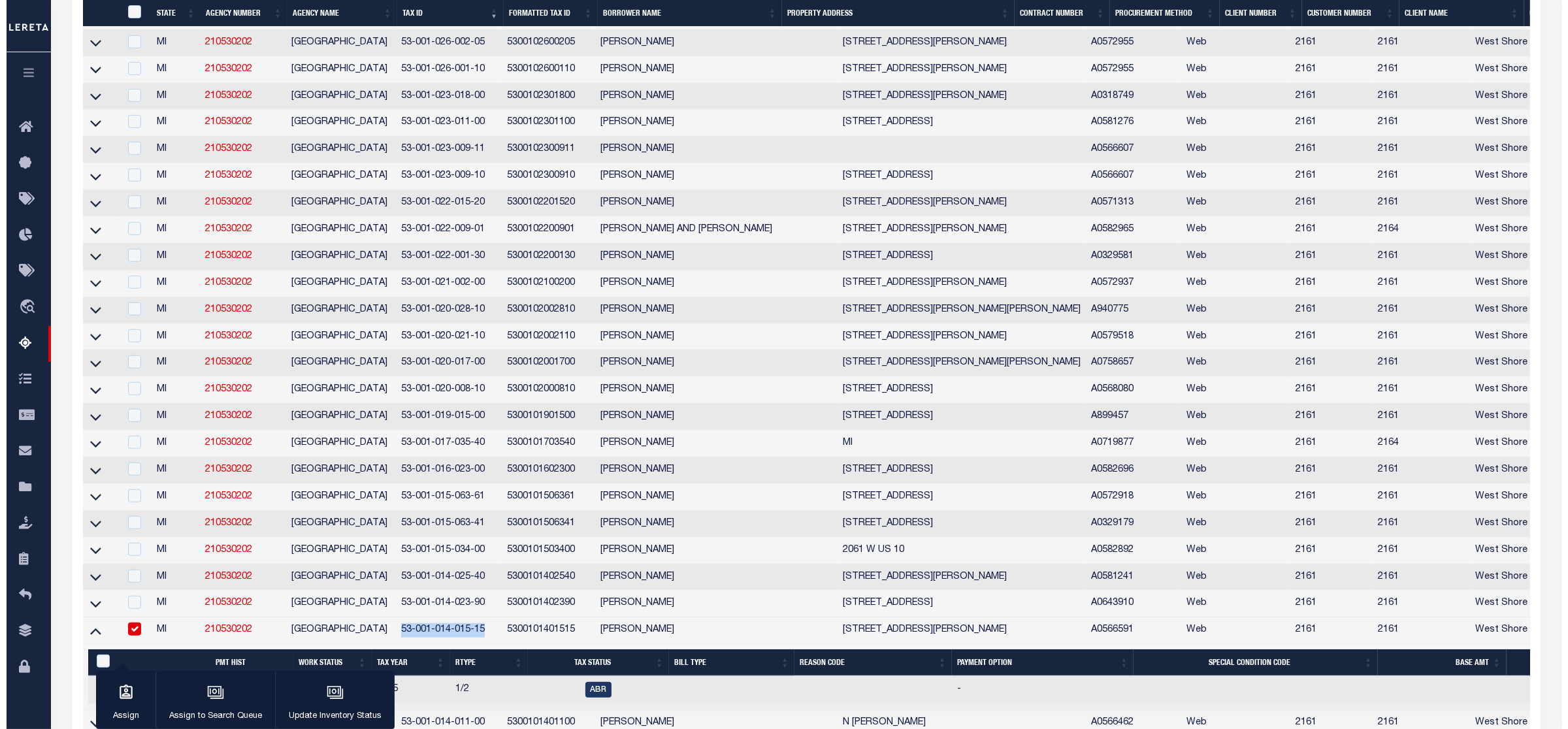
scroll to position [1243, 0]
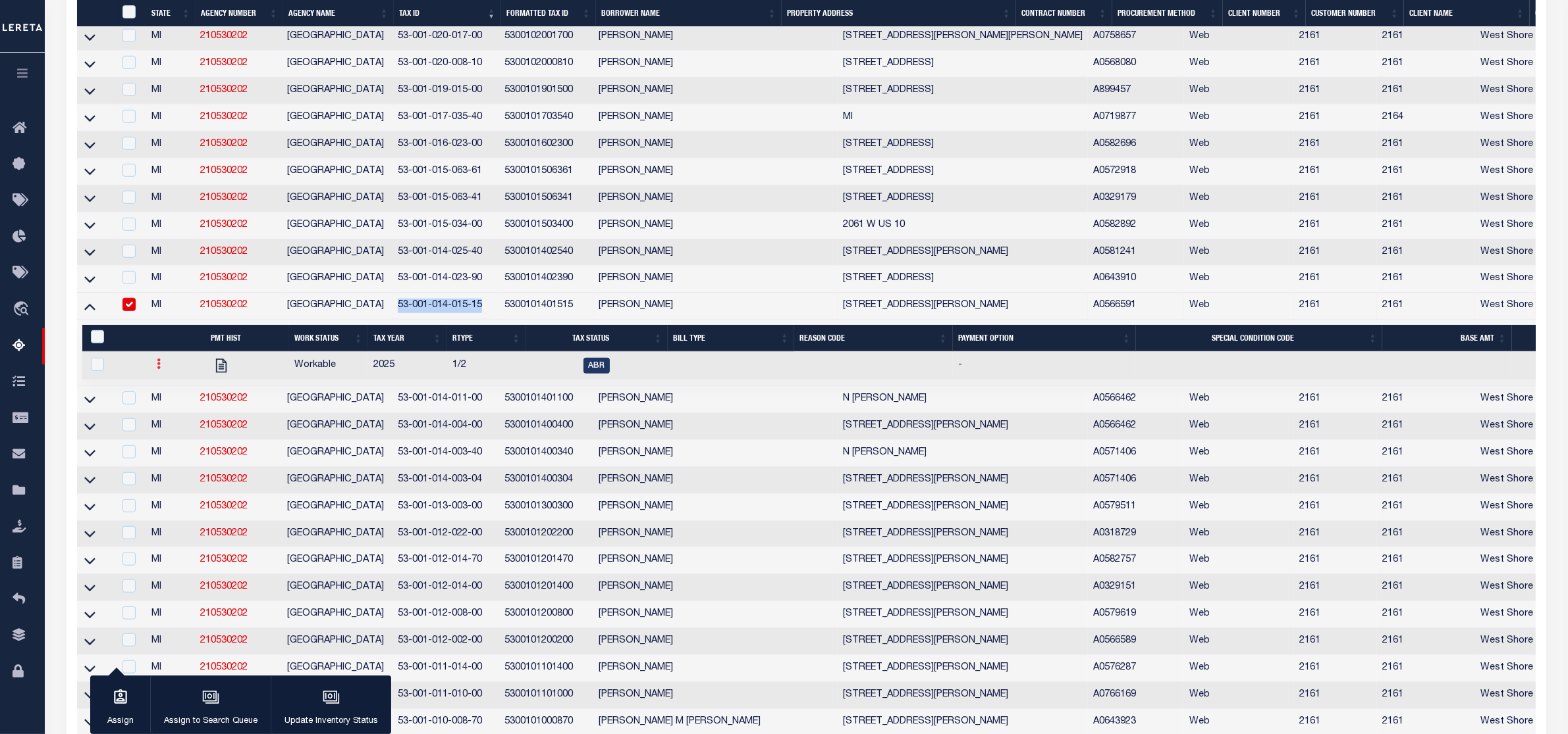
click at [151, 371] on link at bounding box center [158, 366] width 14 height 10
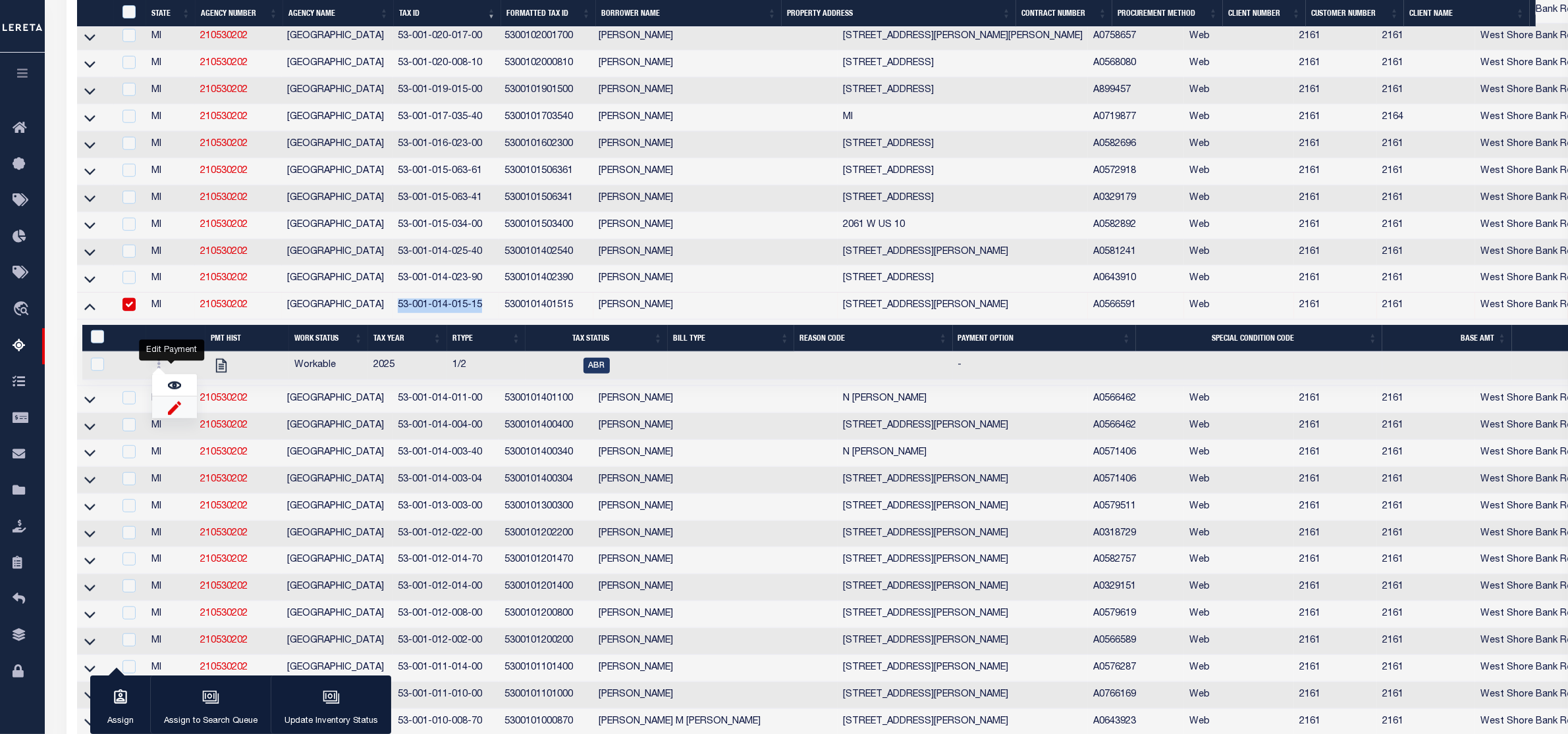
click at [171, 414] on img "" at bounding box center [174, 408] width 13 height 14
checkbox input "true"
select select
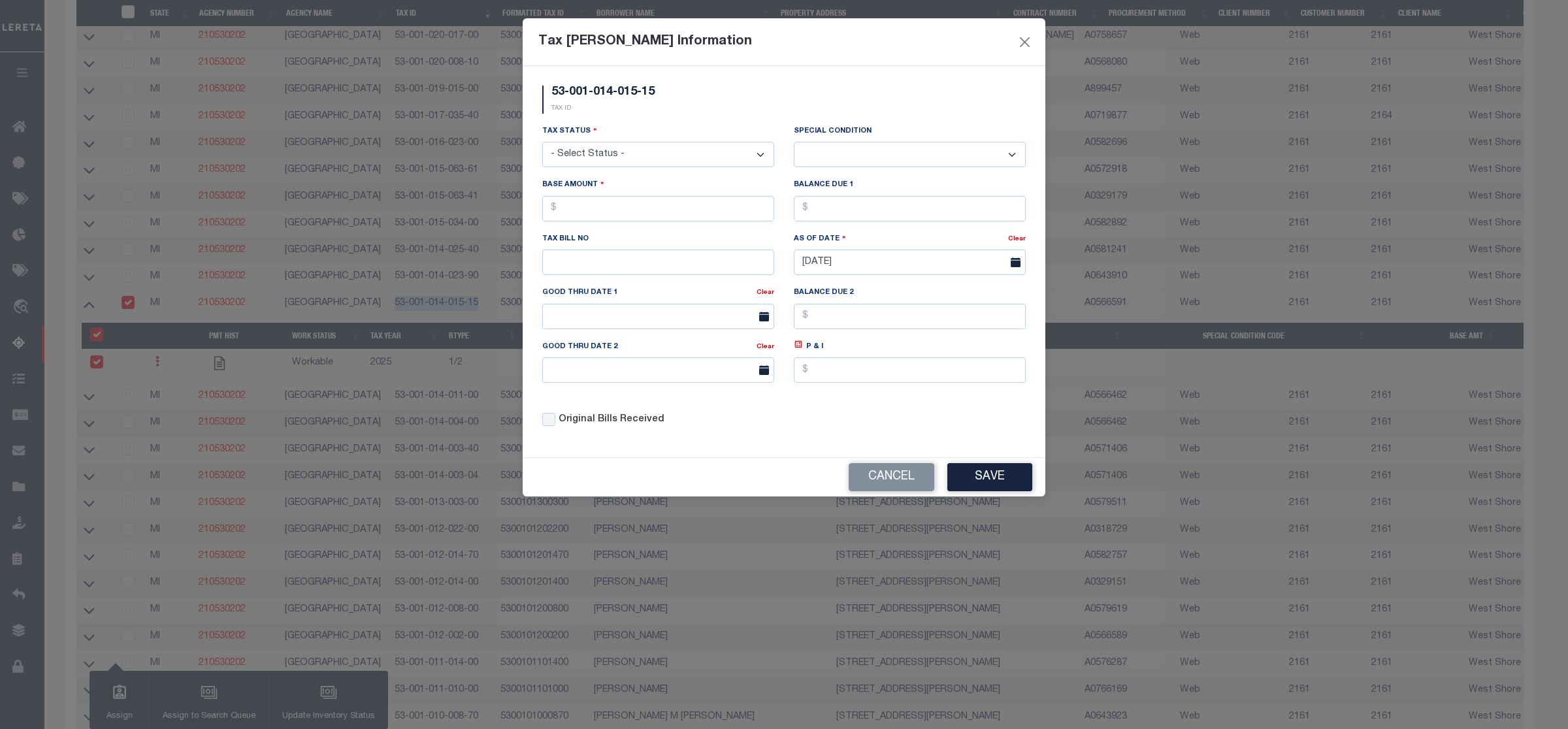
scroll to position [1053, 0]
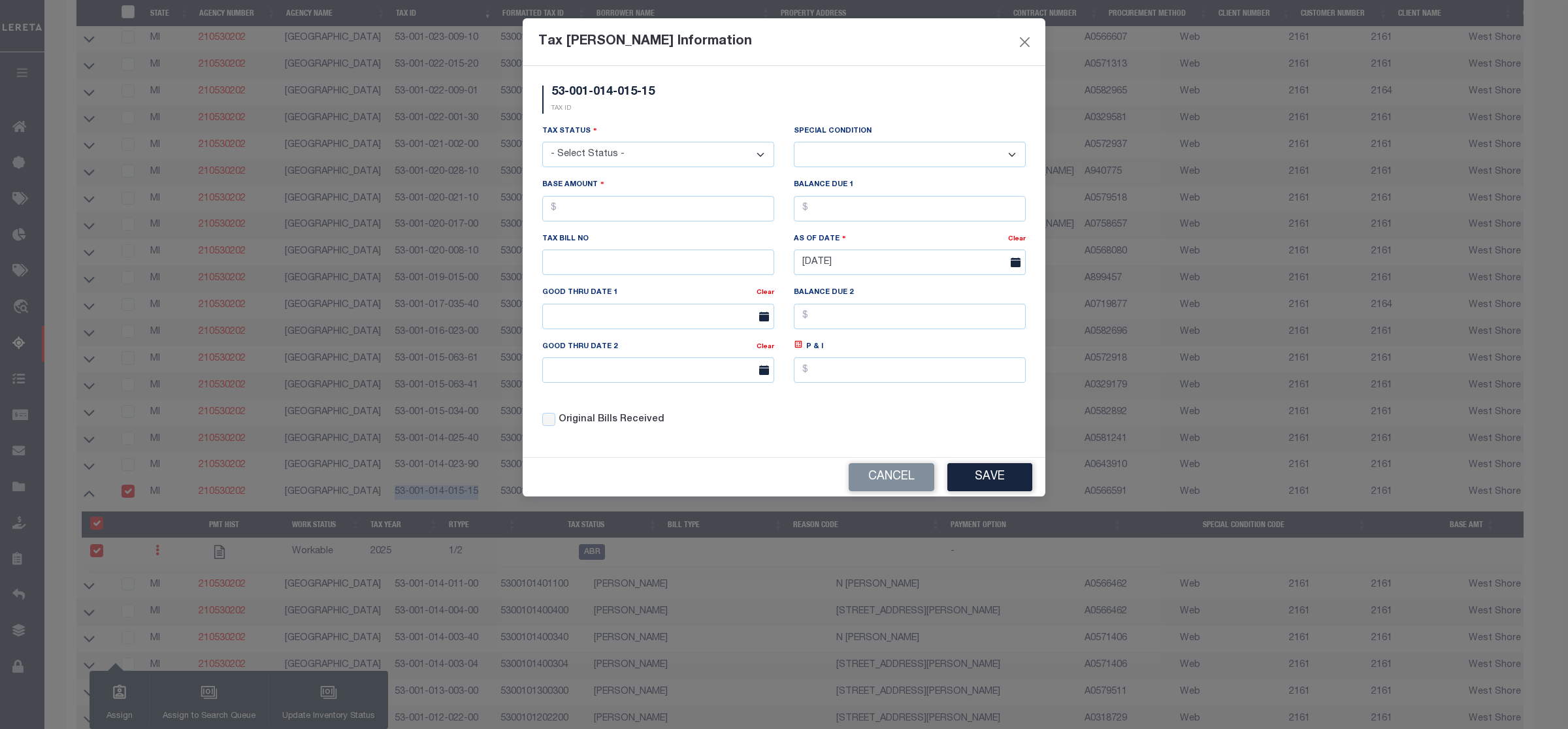
click at [590, 154] on select "- Select Status - Open Due/Unpaid Paid Incomplete No Tax Due Internal Refund Pr…" at bounding box center [658, 155] width 232 height 25
select select "DUE"
click at [542, 143] on select "- Select Status - Open Due/Unpaid Paid Incomplete No Tax Due Internal Refund Pr…" at bounding box center [658, 155] width 232 height 25
select select "0"
click at [572, 219] on input "text" at bounding box center [658, 209] width 232 height 25
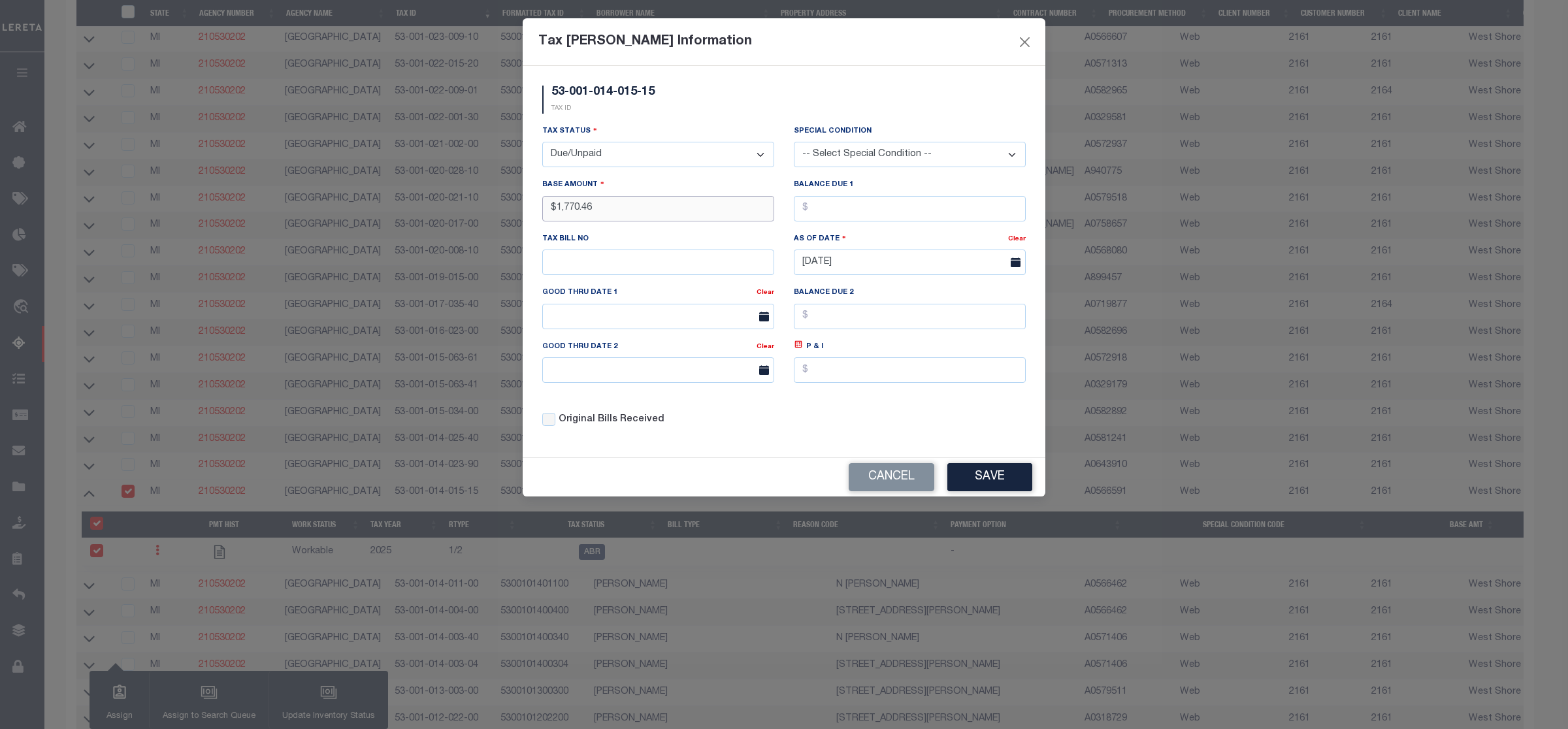
type input "$1,770.46"
click at [978, 479] on button "Save" at bounding box center [989, 477] width 85 height 28
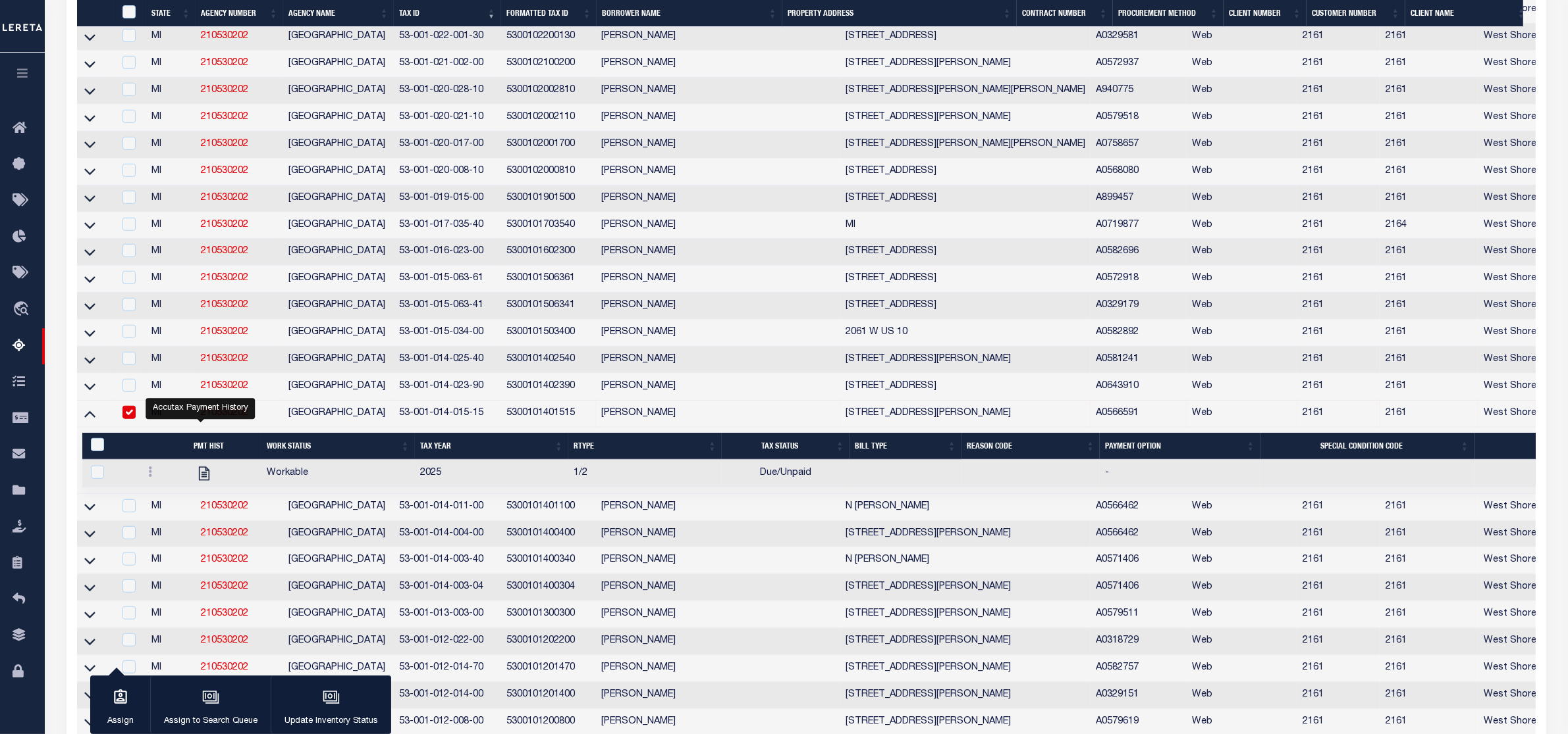
scroll to position [1310, 0]
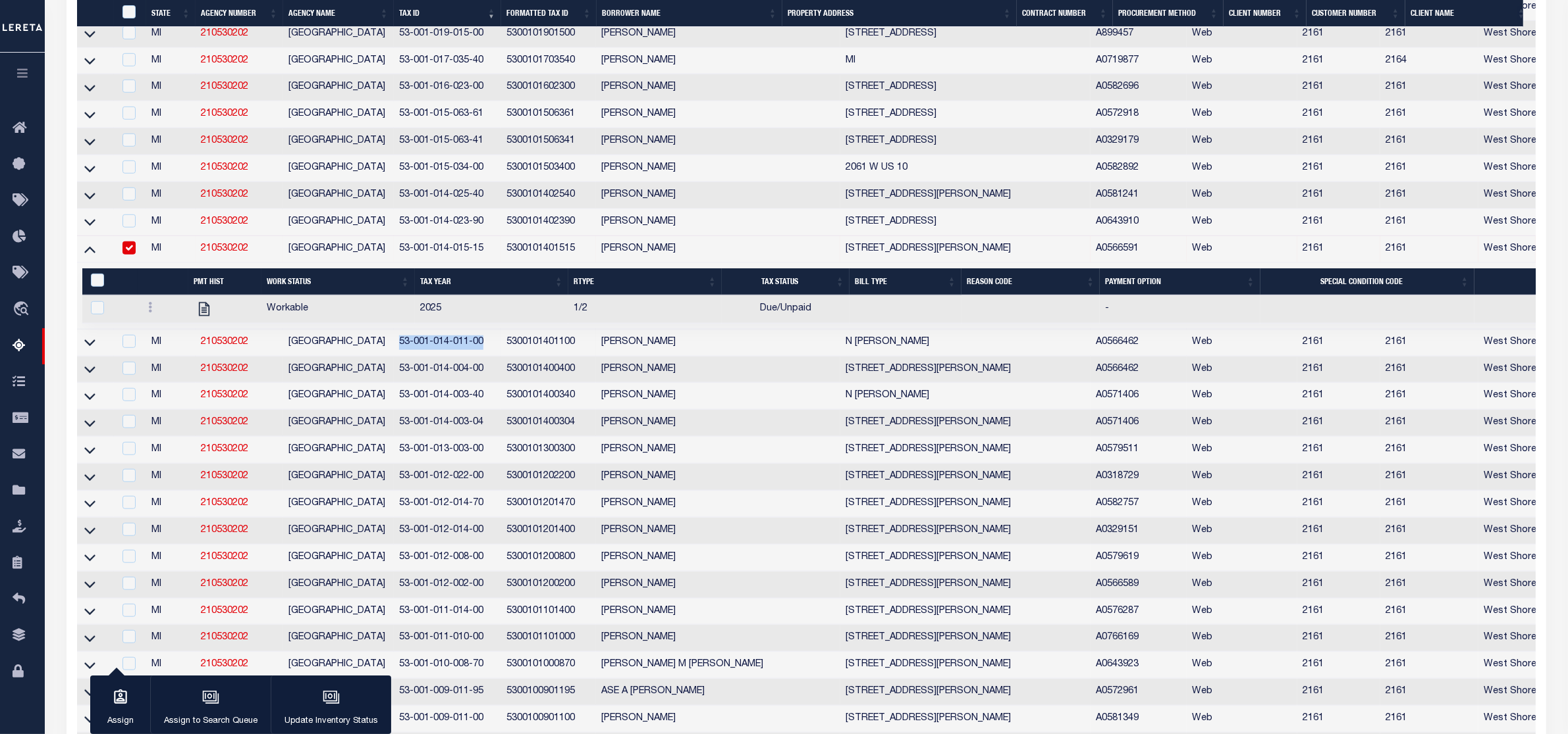
drag, startPoint x: 397, startPoint y: 382, endPoint x: 482, endPoint y: 385, distance: 85.1
click at [482, 357] on td "53-001-014-011-00" at bounding box center [447, 343] width 107 height 27
checkbox input "true"
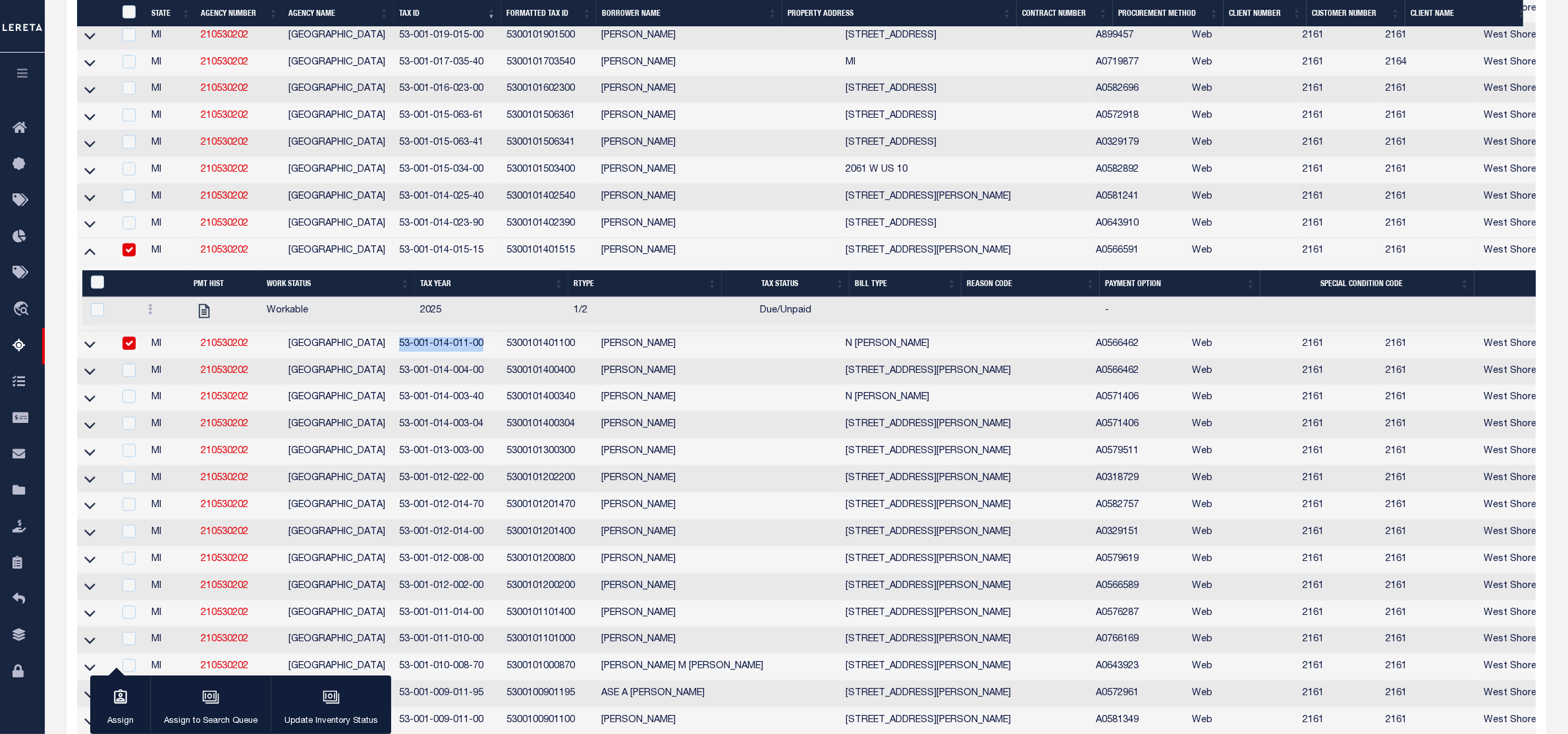
copy td "53-001-014-011-00"
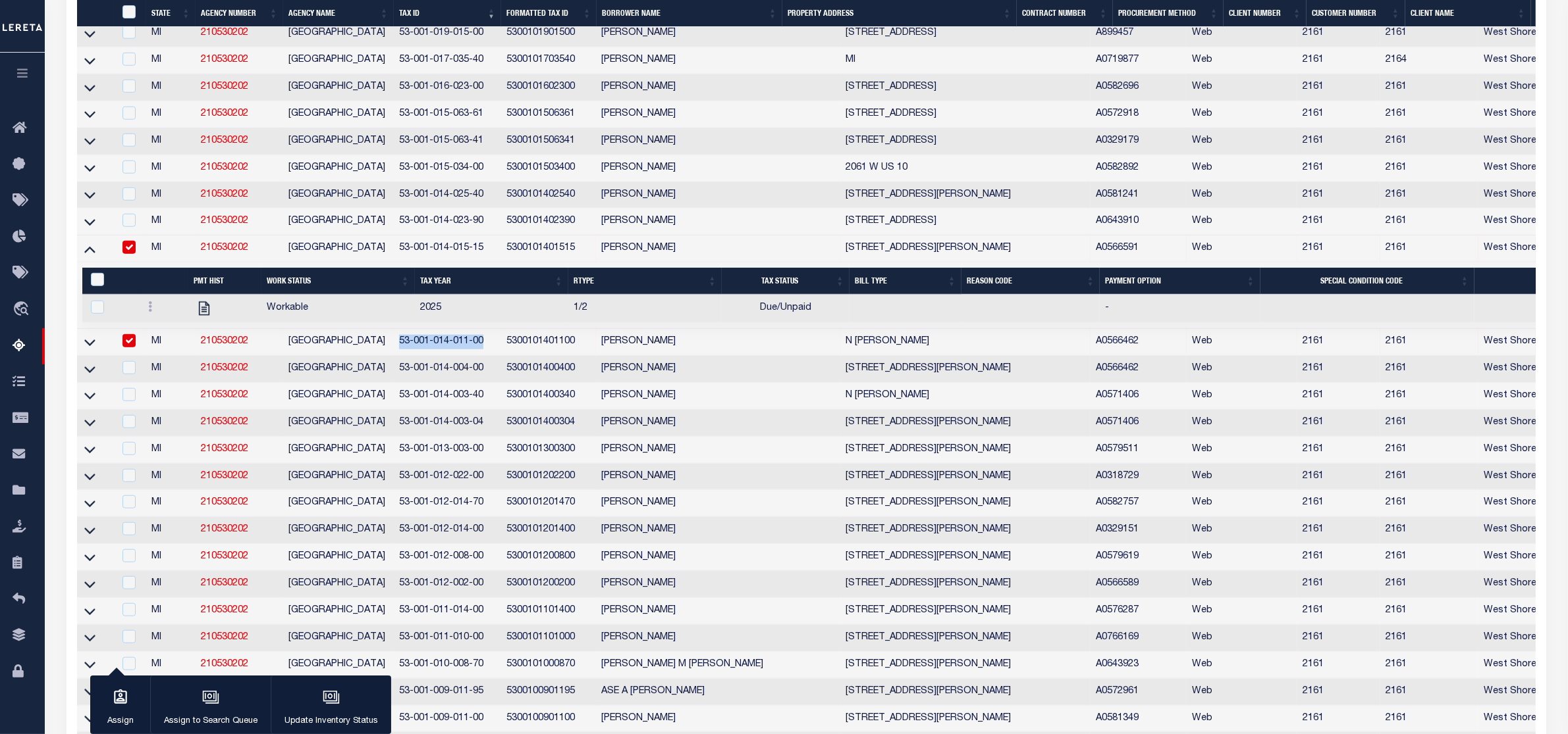
scroll to position [1091, 0]
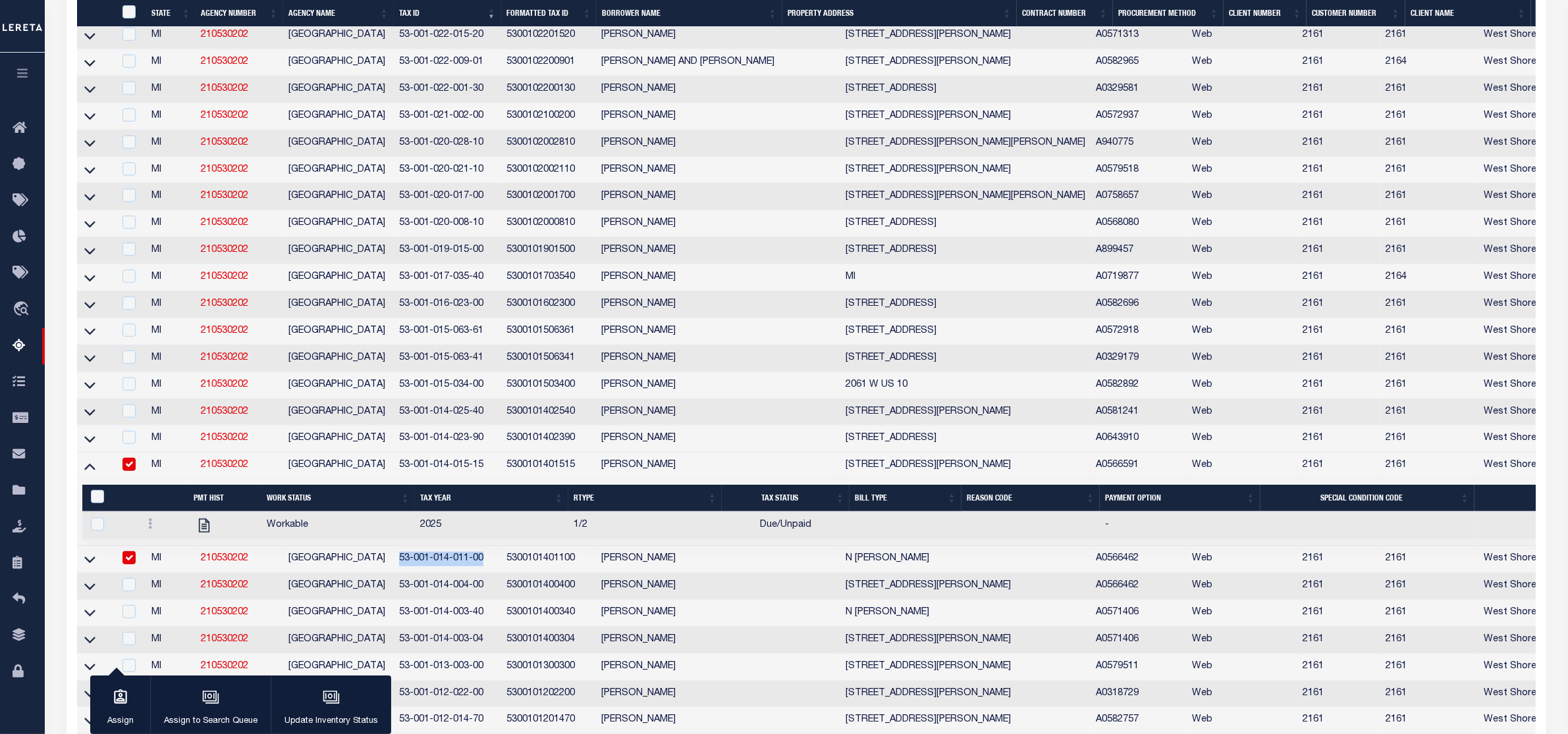
click at [127, 471] on input "checkbox" at bounding box center [129, 465] width 13 height 13
checkbox input "false"
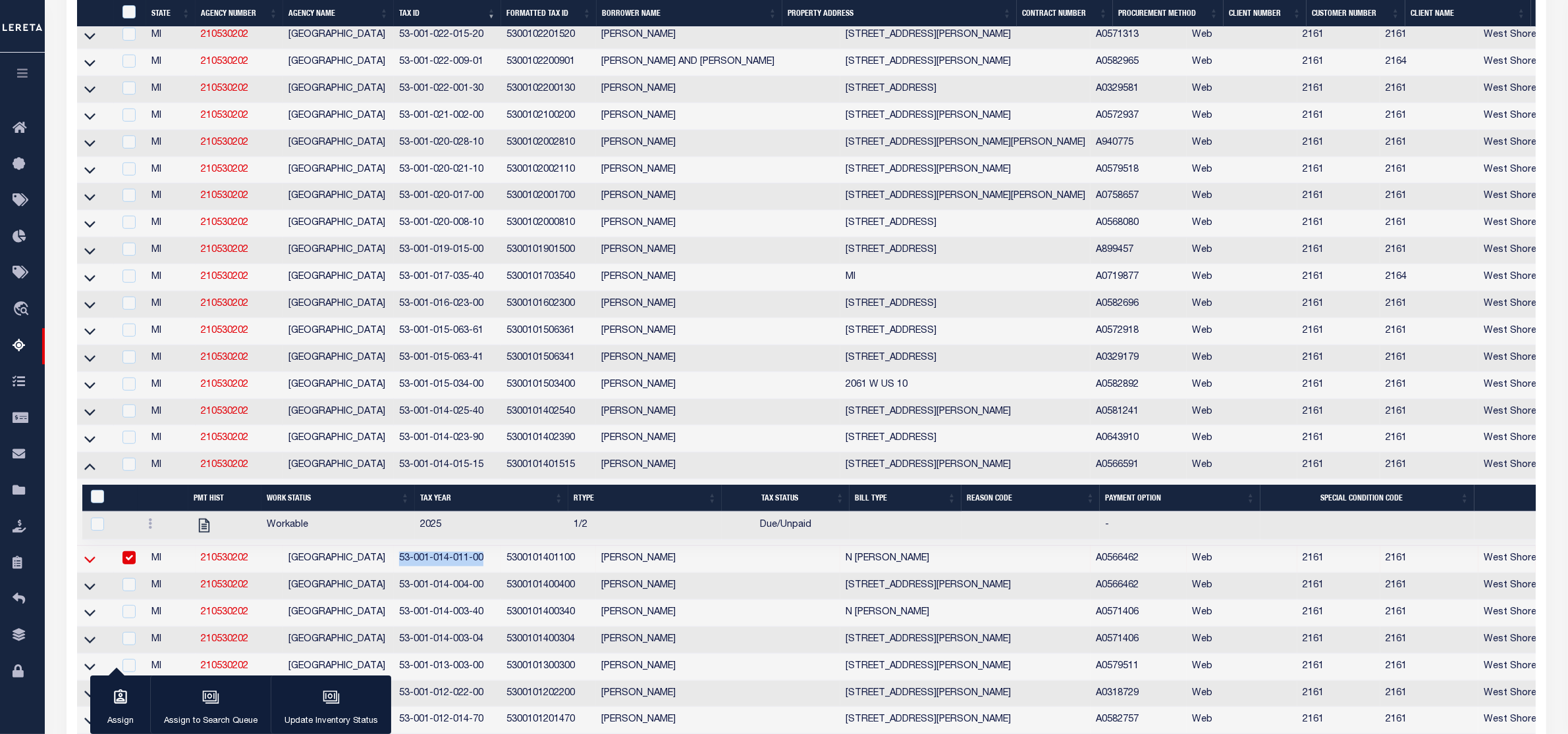
click at [87, 563] on icon at bounding box center [89, 560] width 11 height 7
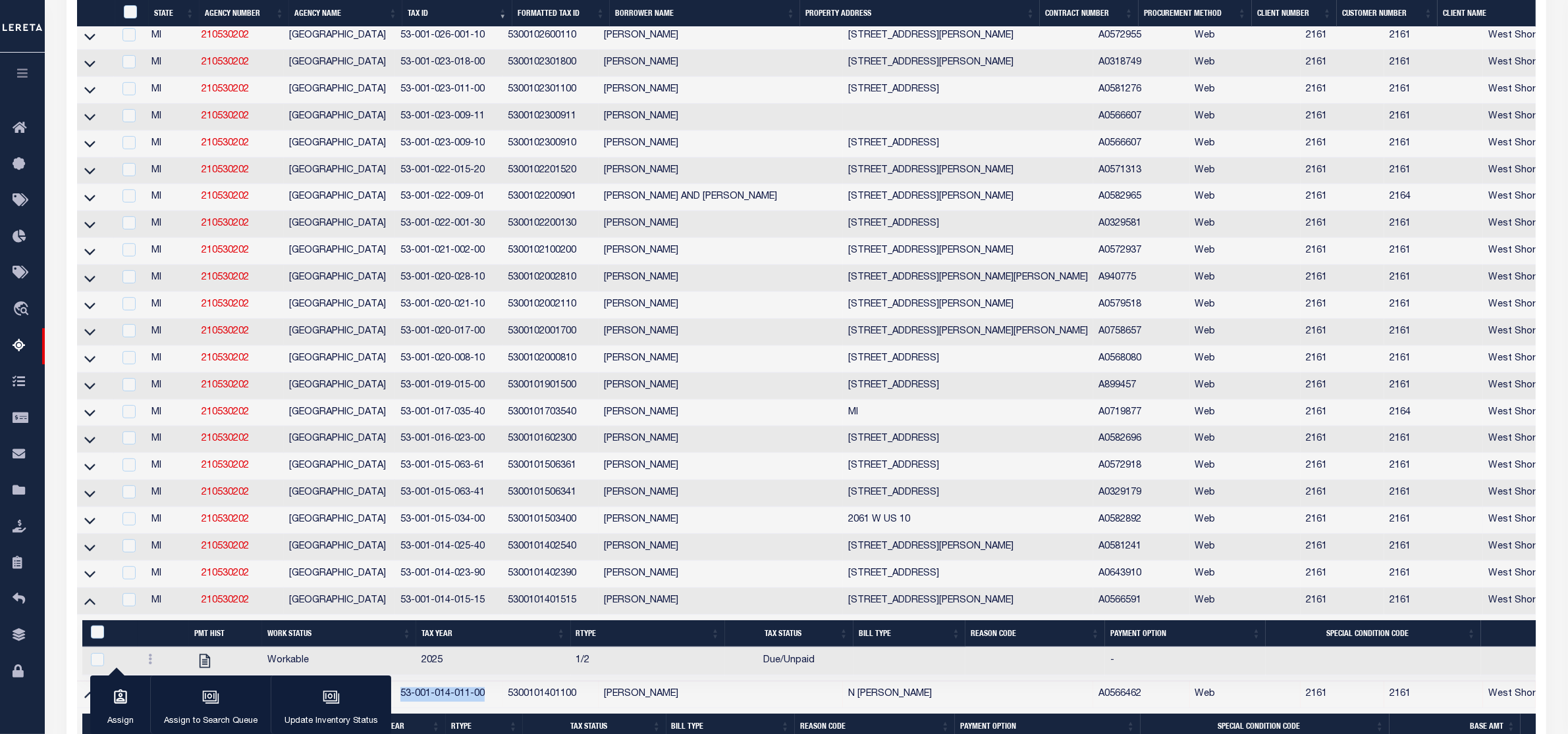
scroll to position [1205, 0]
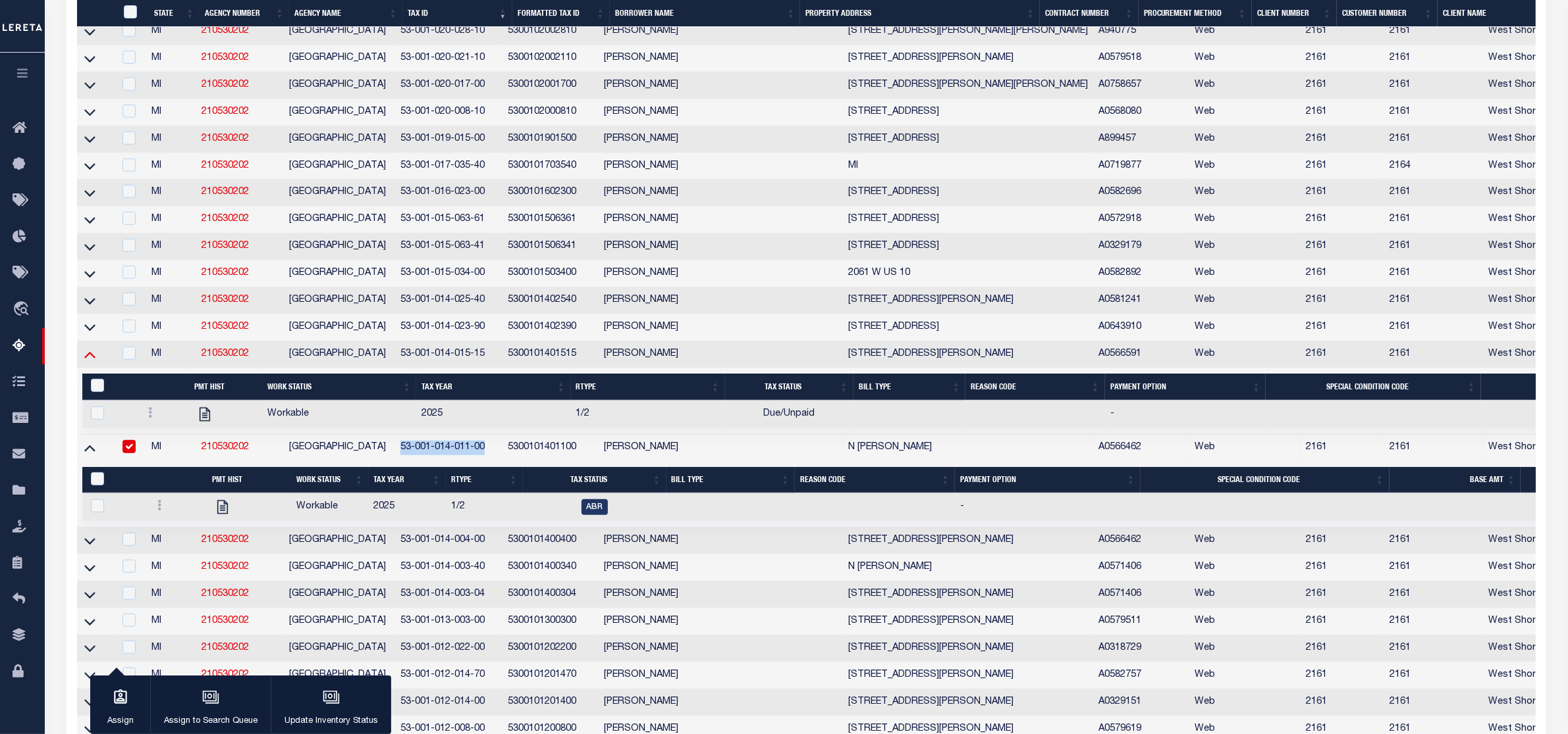
click at [90, 361] on icon at bounding box center [89, 354] width 11 height 14
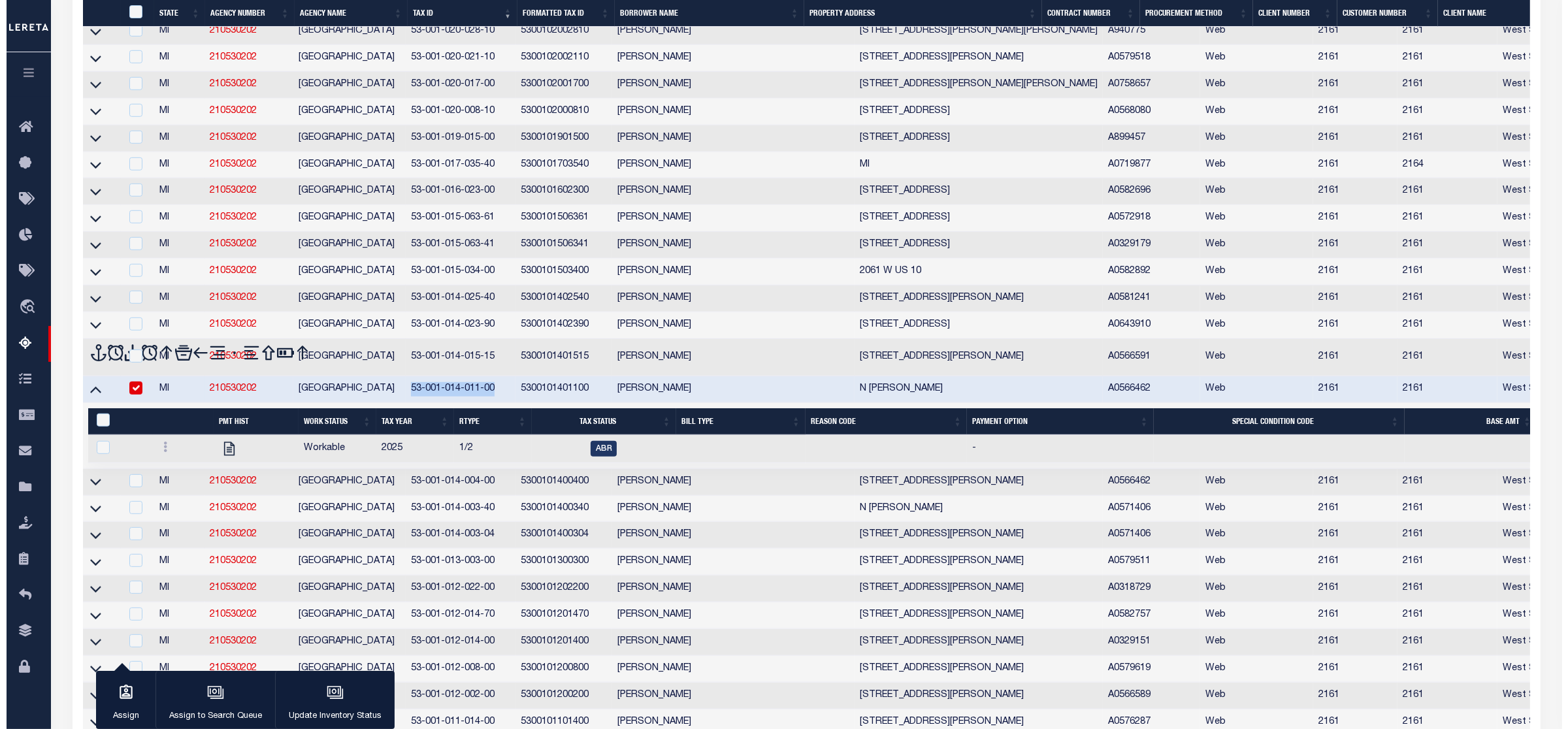
scroll to position [1143, 0]
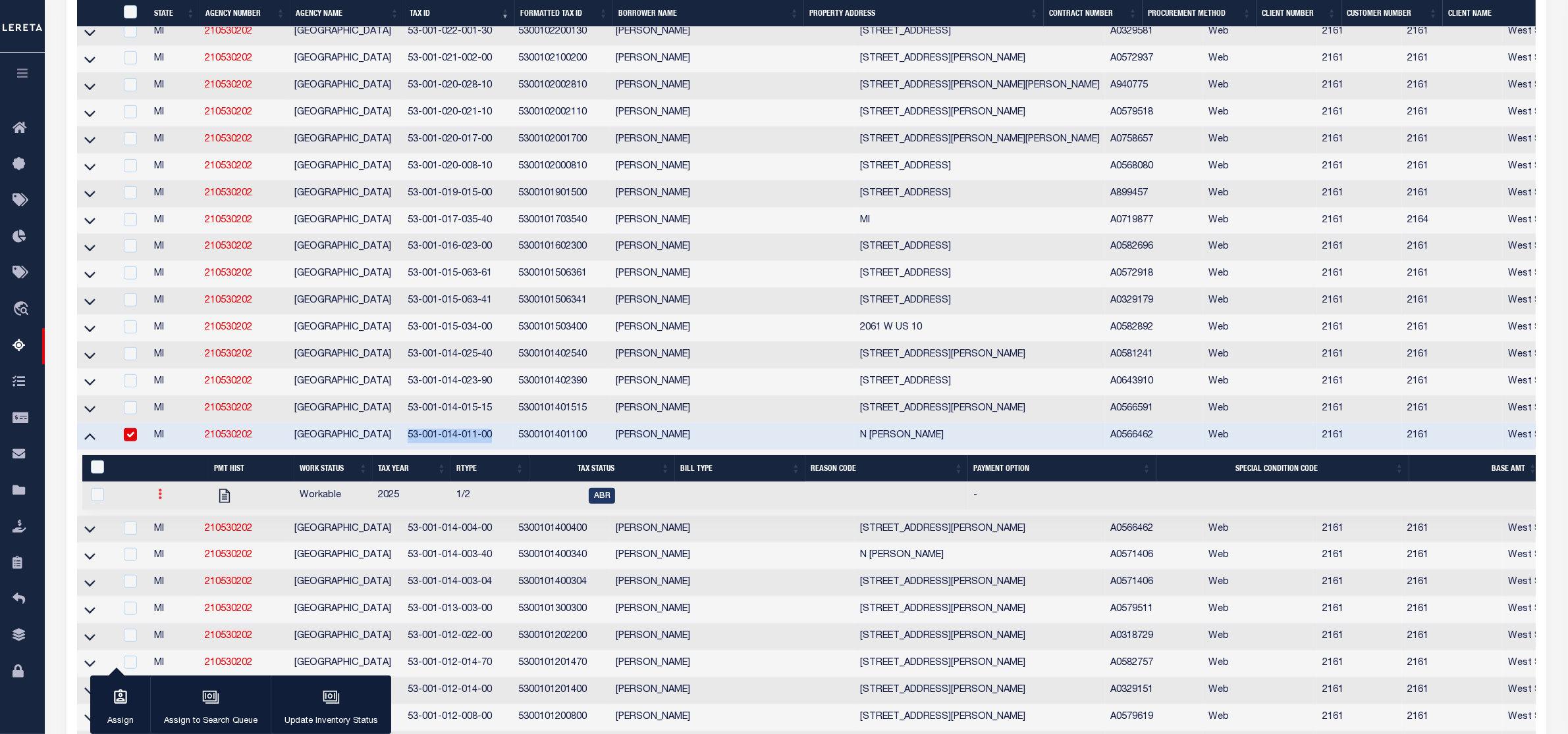
click at [159, 499] on icon at bounding box center [160, 494] width 4 height 10
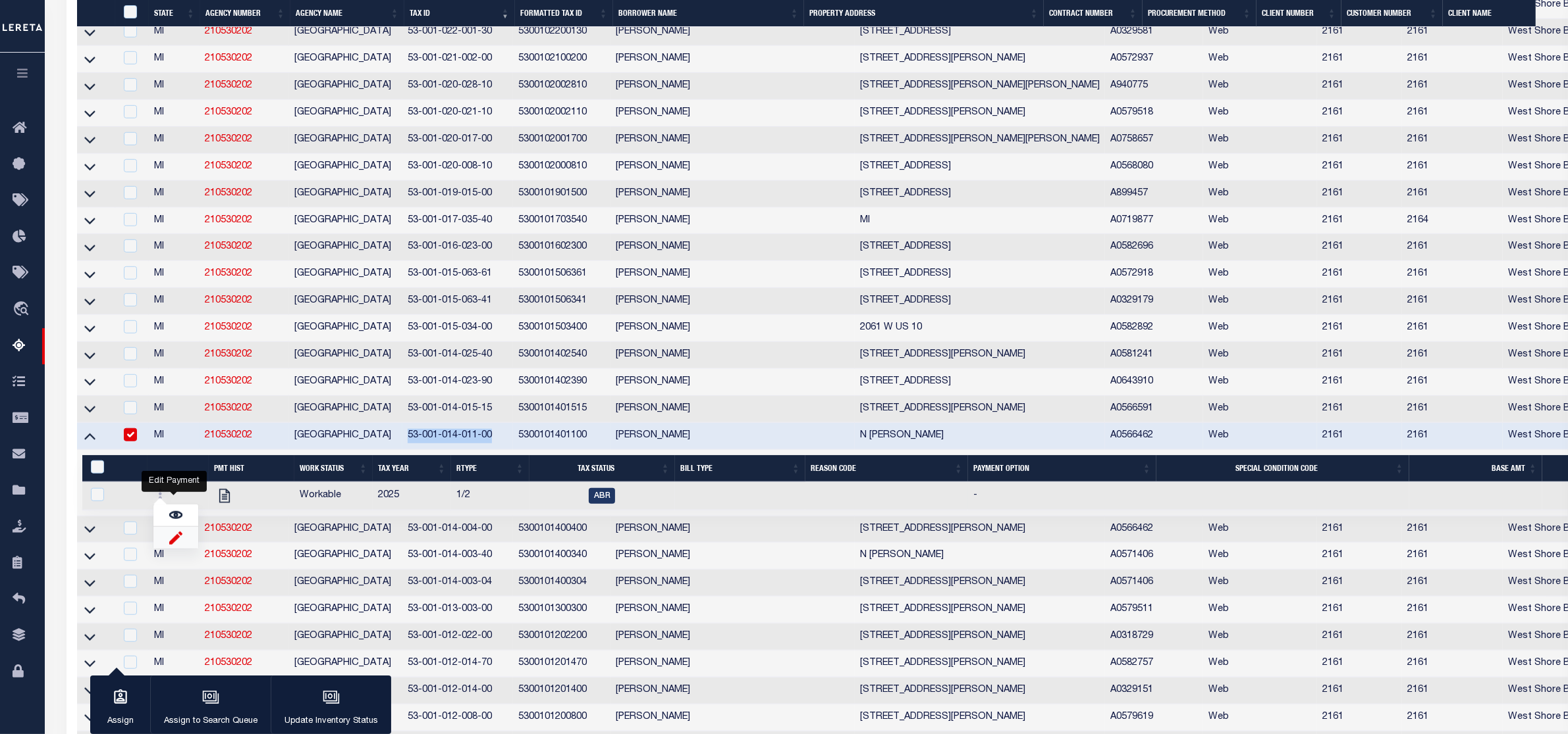
click at [171, 545] on img "" at bounding box center [176, 538] width 13 height 14
checkbox input "true"
select select
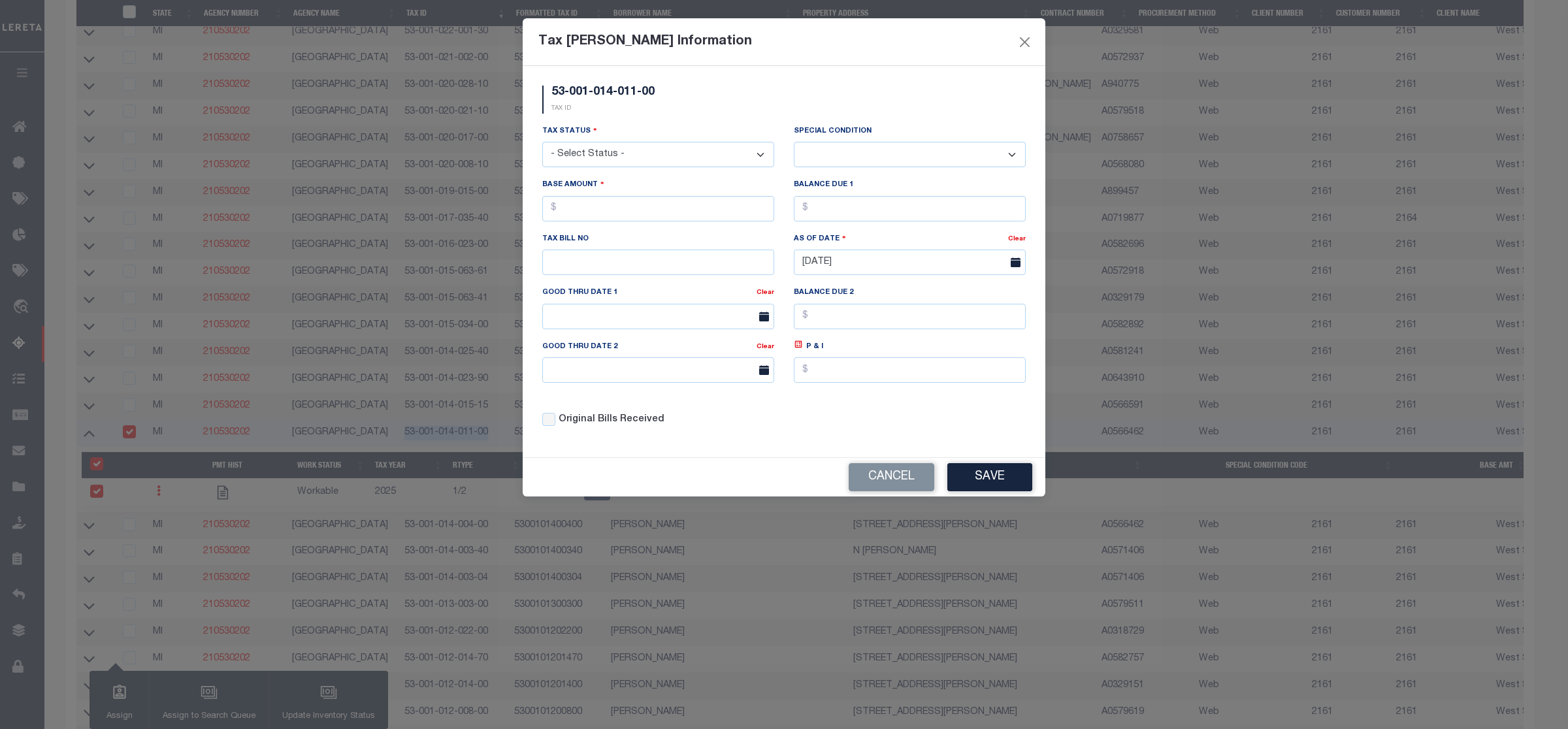
scroll to position [900, 0]
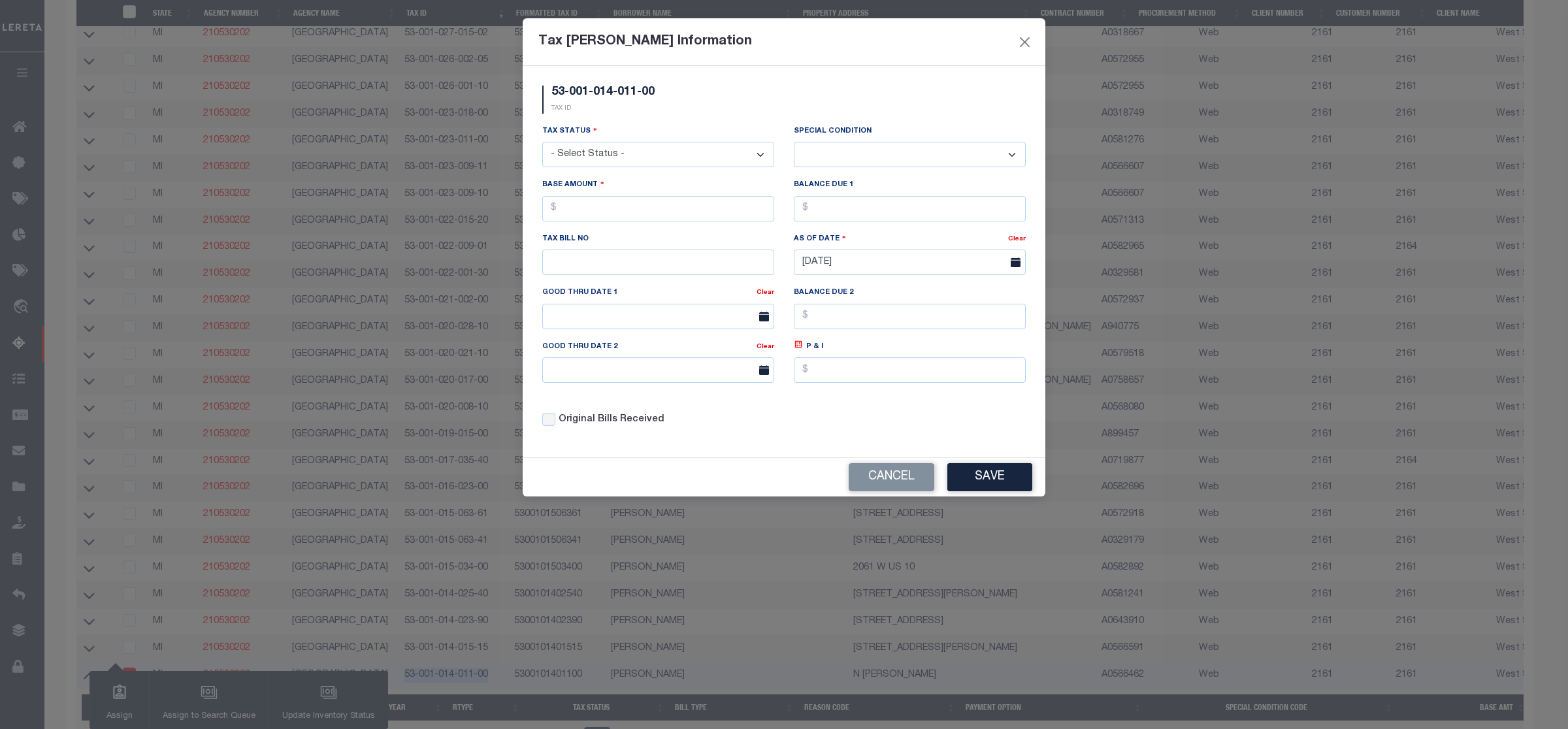
click at [680, 150] on select "- Select Status - Open Due/Unpaid Paid Incomplete No Tax Due Internal Refund Pr…" at bounding box center [658, 155] width 232 height 25
select select "DUE"
click at [542, 143] on select "- Select Status - Open Due/Unpaid Paid Incomplete No Tax Due Internal Refund Pr…" at bounding box center [658, 155] width 232 height 25
select select "0"
click at [586, 217] on input "text" at bounding box center [658, 209] width 232 height 25
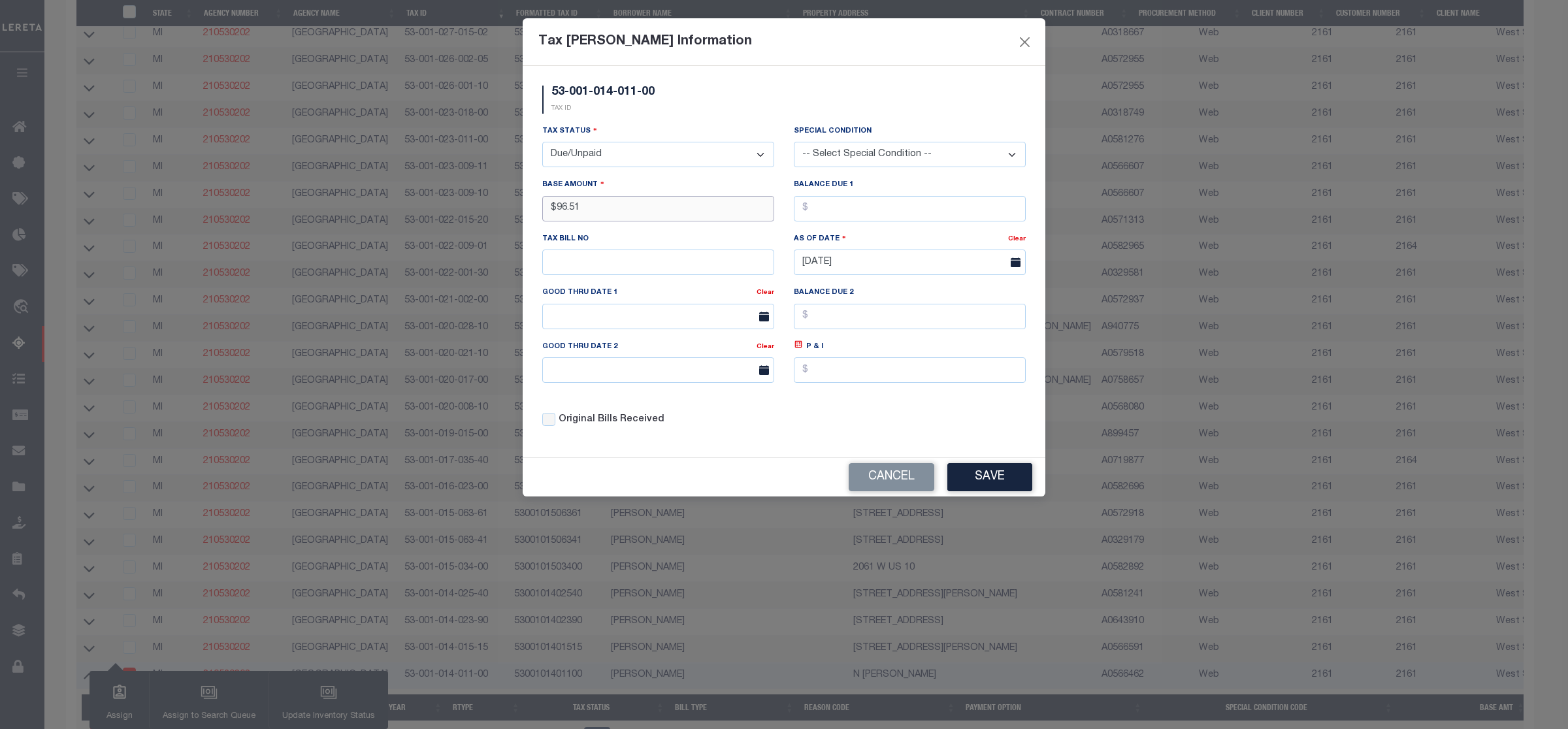
type input "$96.51"
click at [809, 210] on input "text" at bounding box center [909, 209] width 232 height 25
type input "$96.51"
click at [1008, 488] on button "Save" at bounding box center [989, 477] width 85 height 28
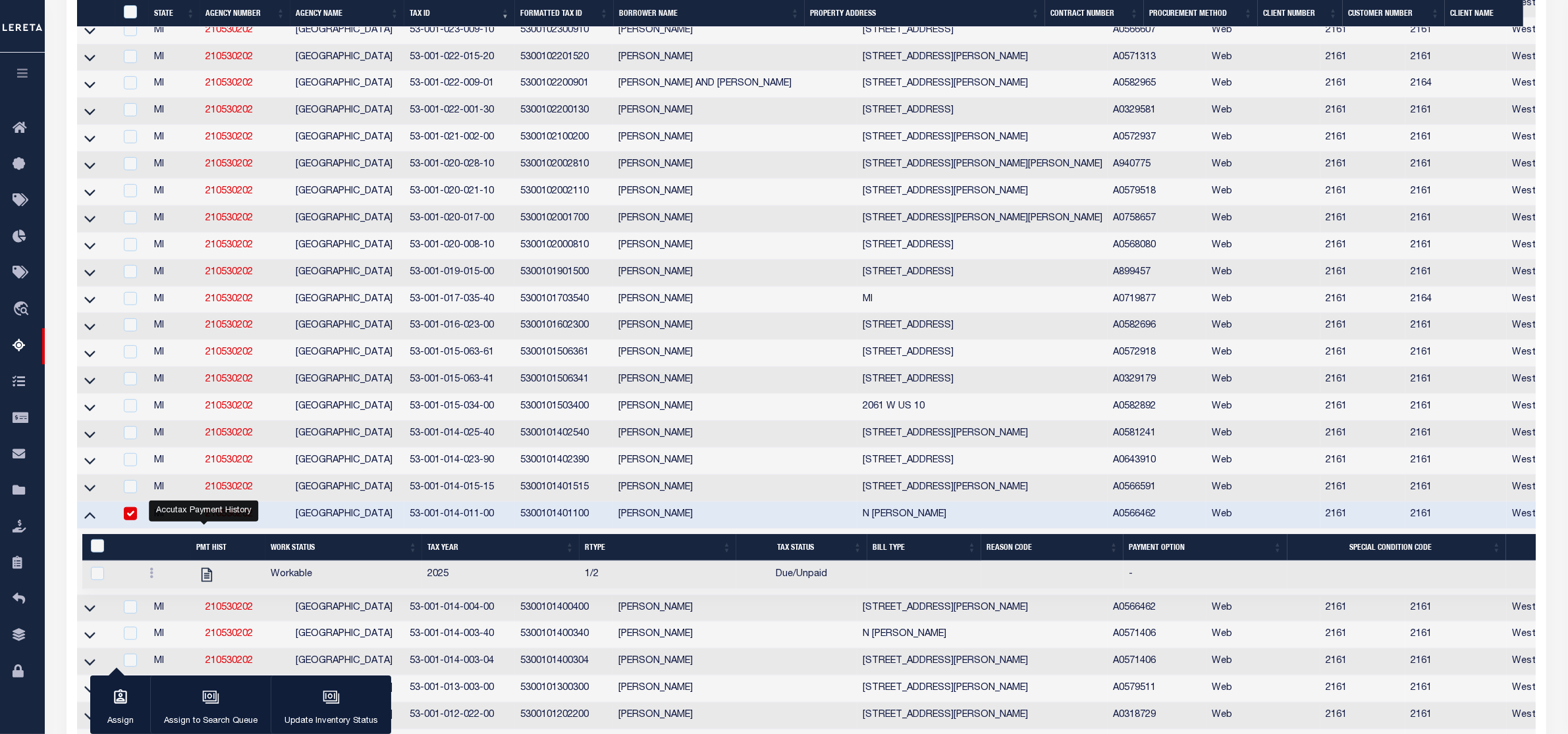
scroll to position [1318, 0]
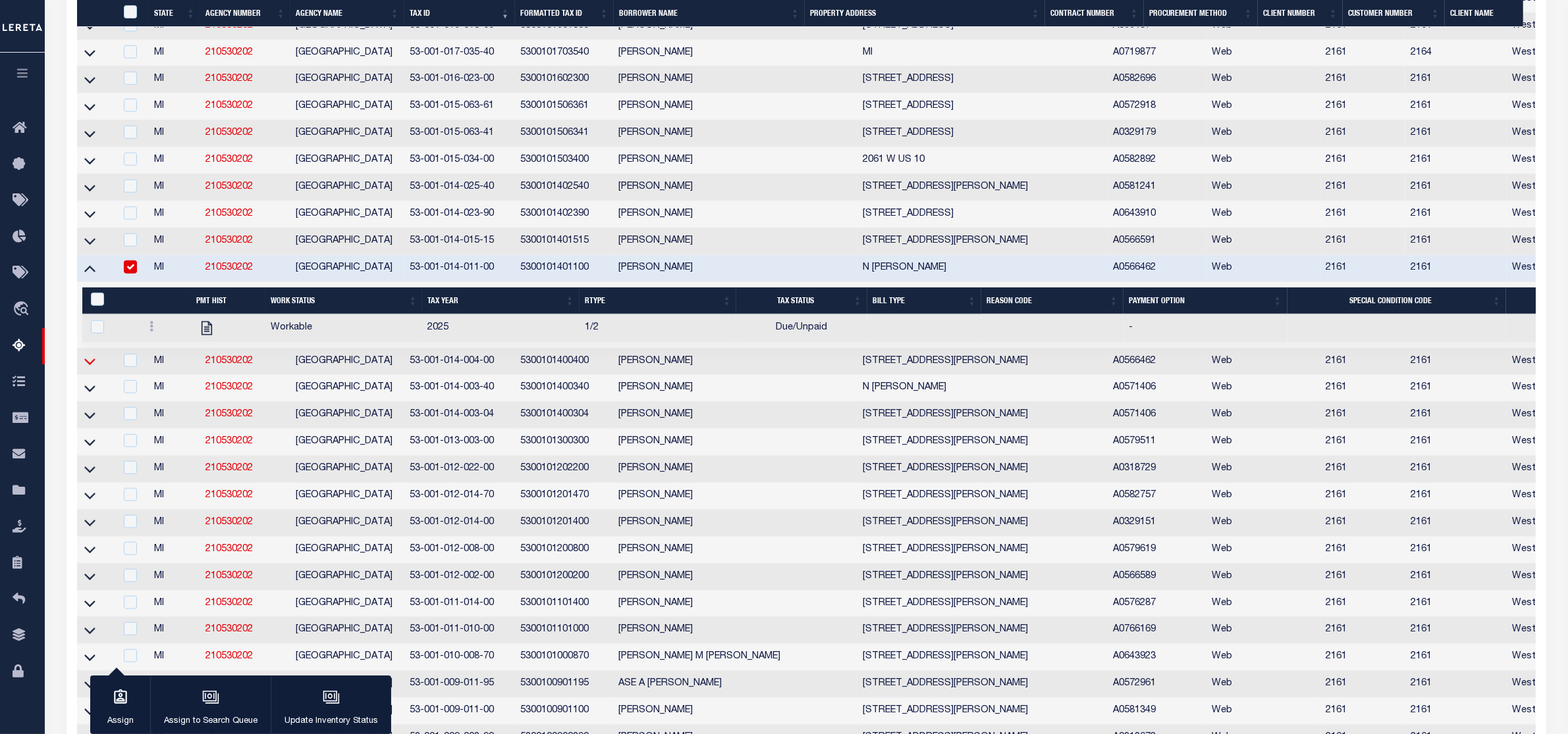
click at [86, 369] on icon at bounding box center [89, 361] width 11 height 14
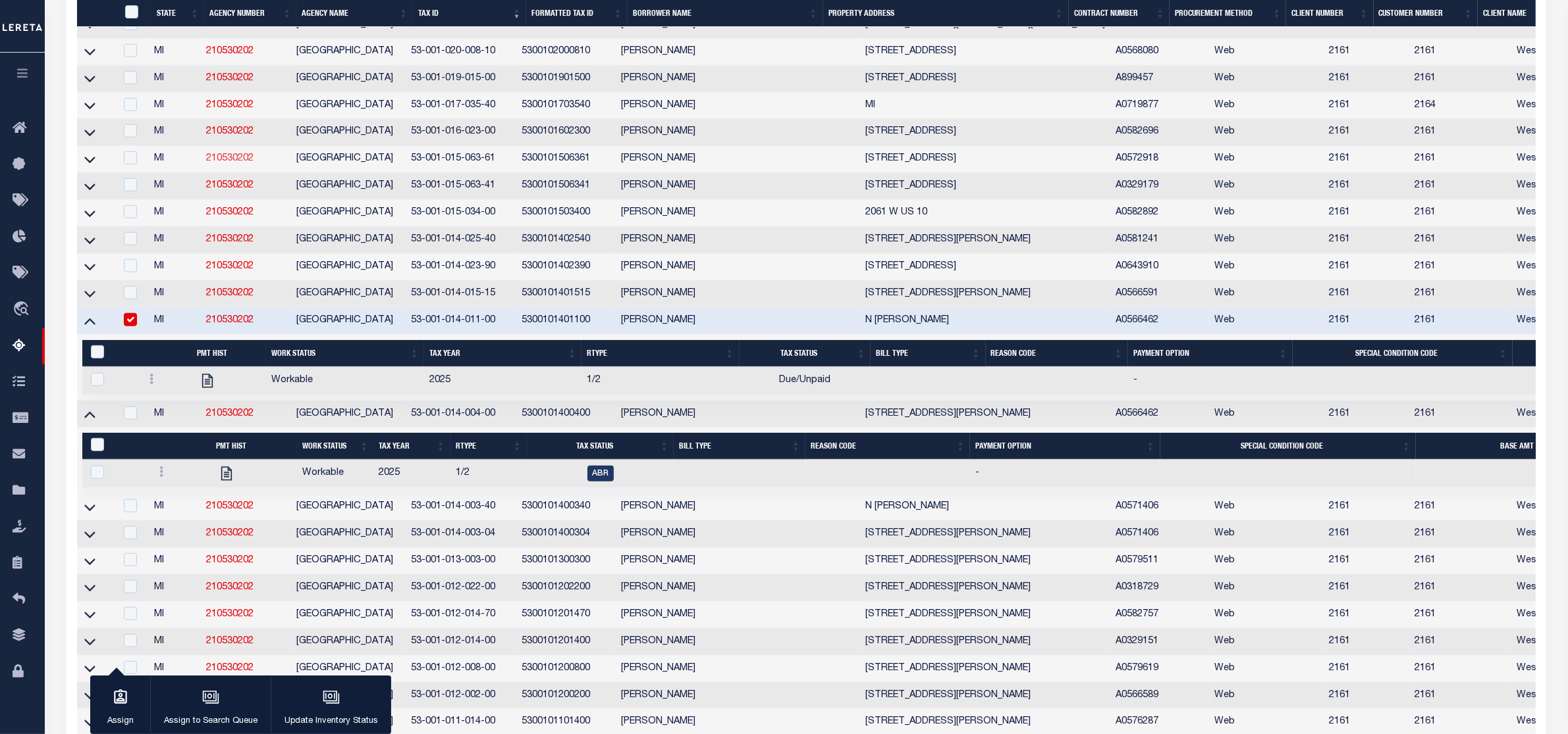
scroll to position [1347, 0]
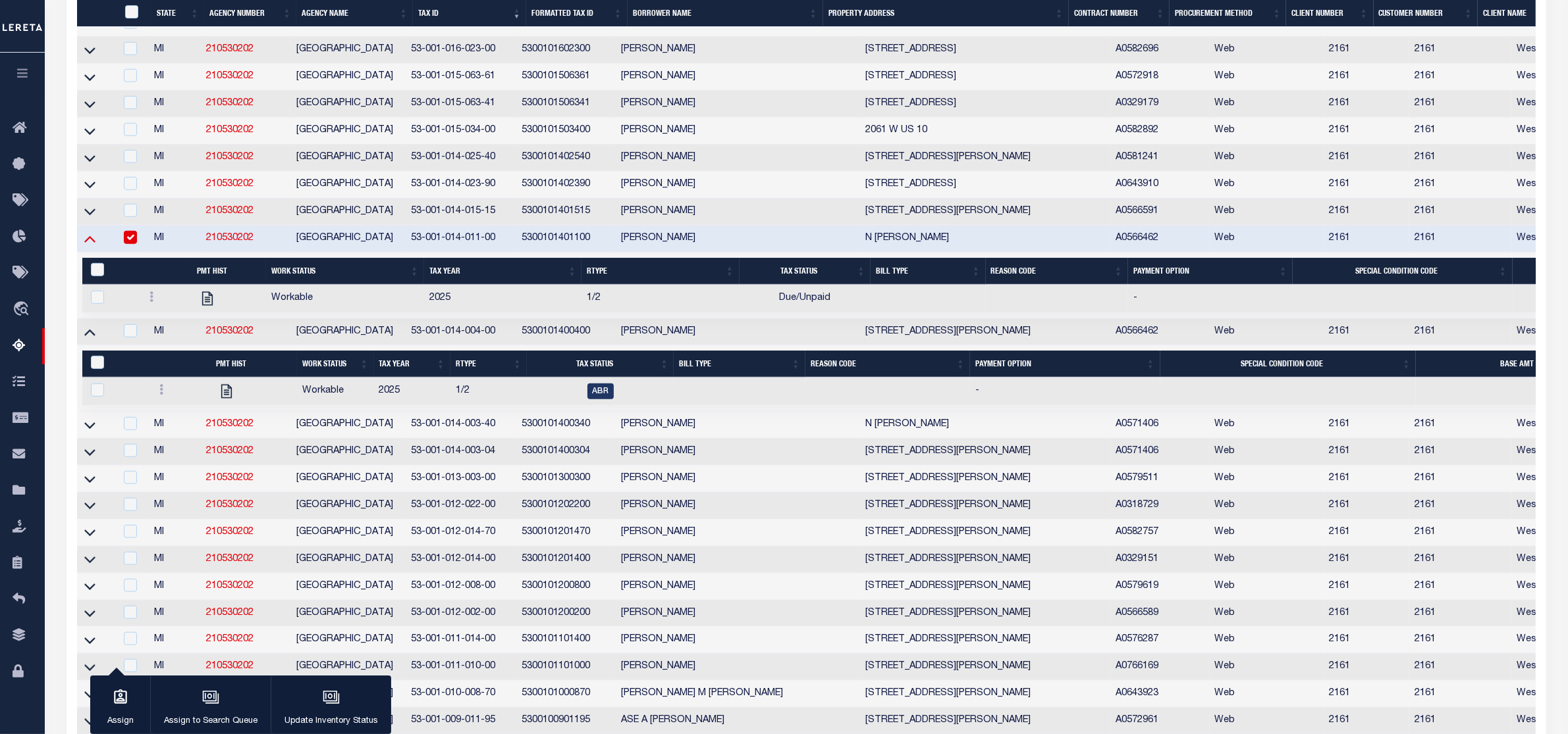
click at [90, 245] on icon at bounding box center [89, 238] width 11 height 14
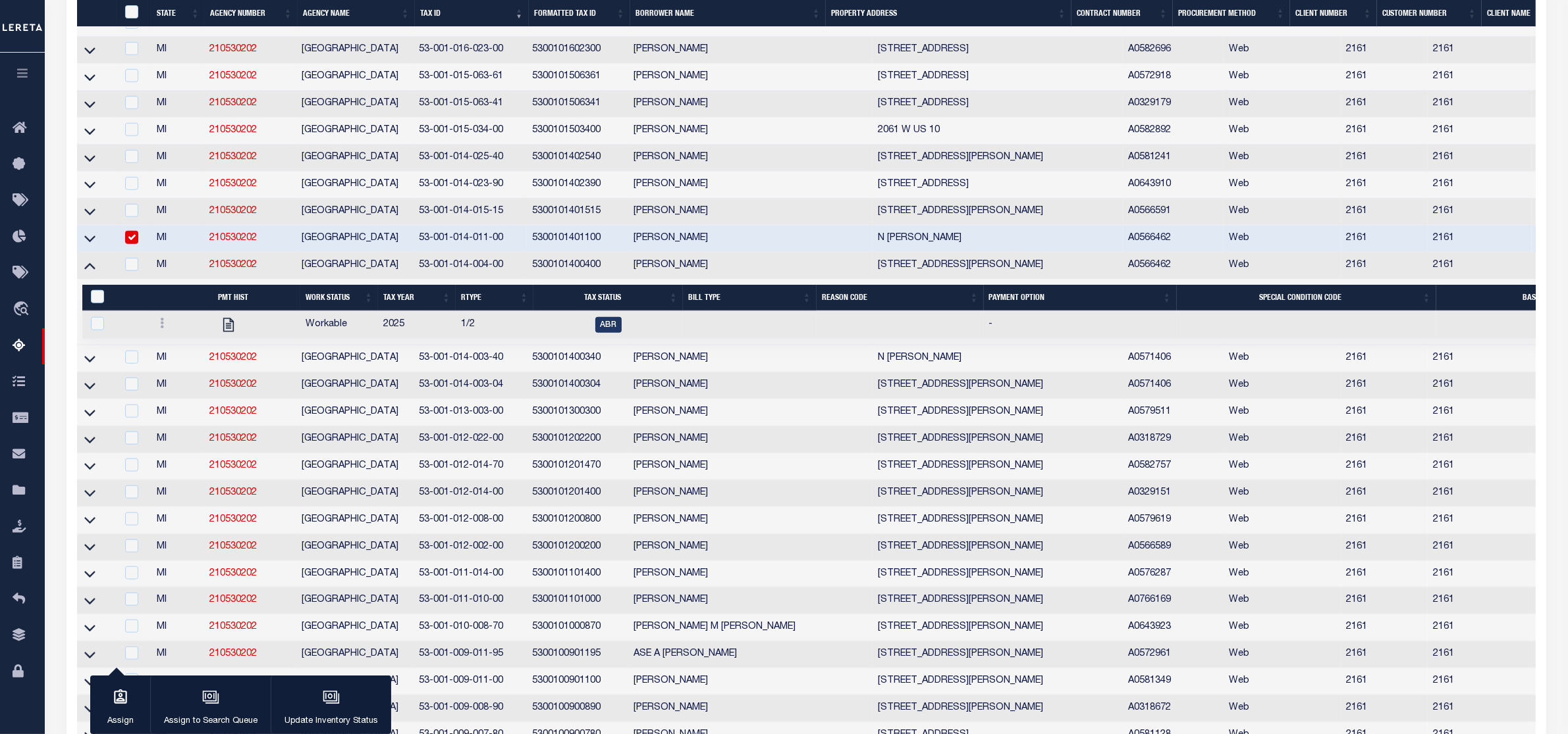
scroll to position [1294, 0]
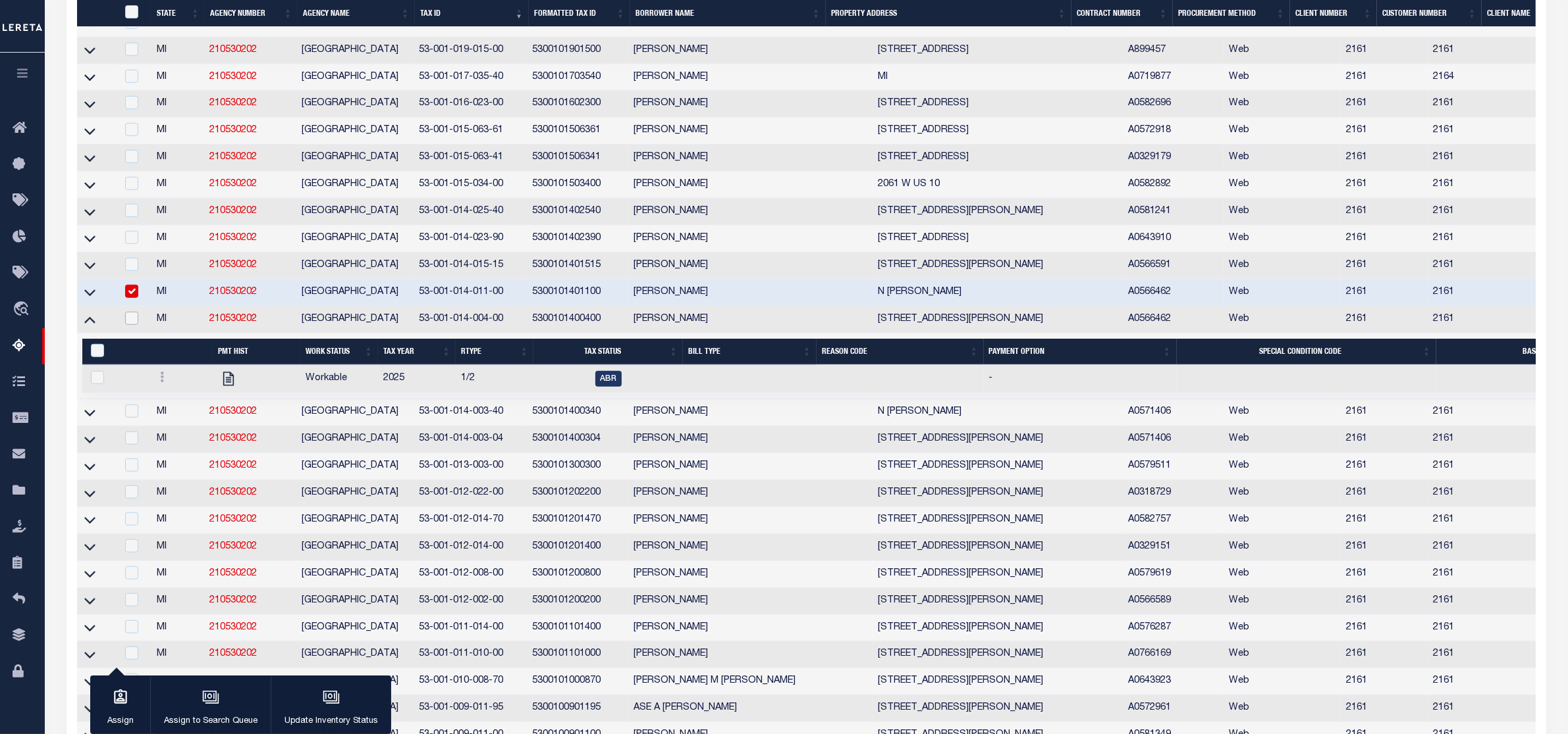
click at [130, 325] on input "checkbox" at bounding box center [132, 319] width 13 height 13
checkbox input "true"
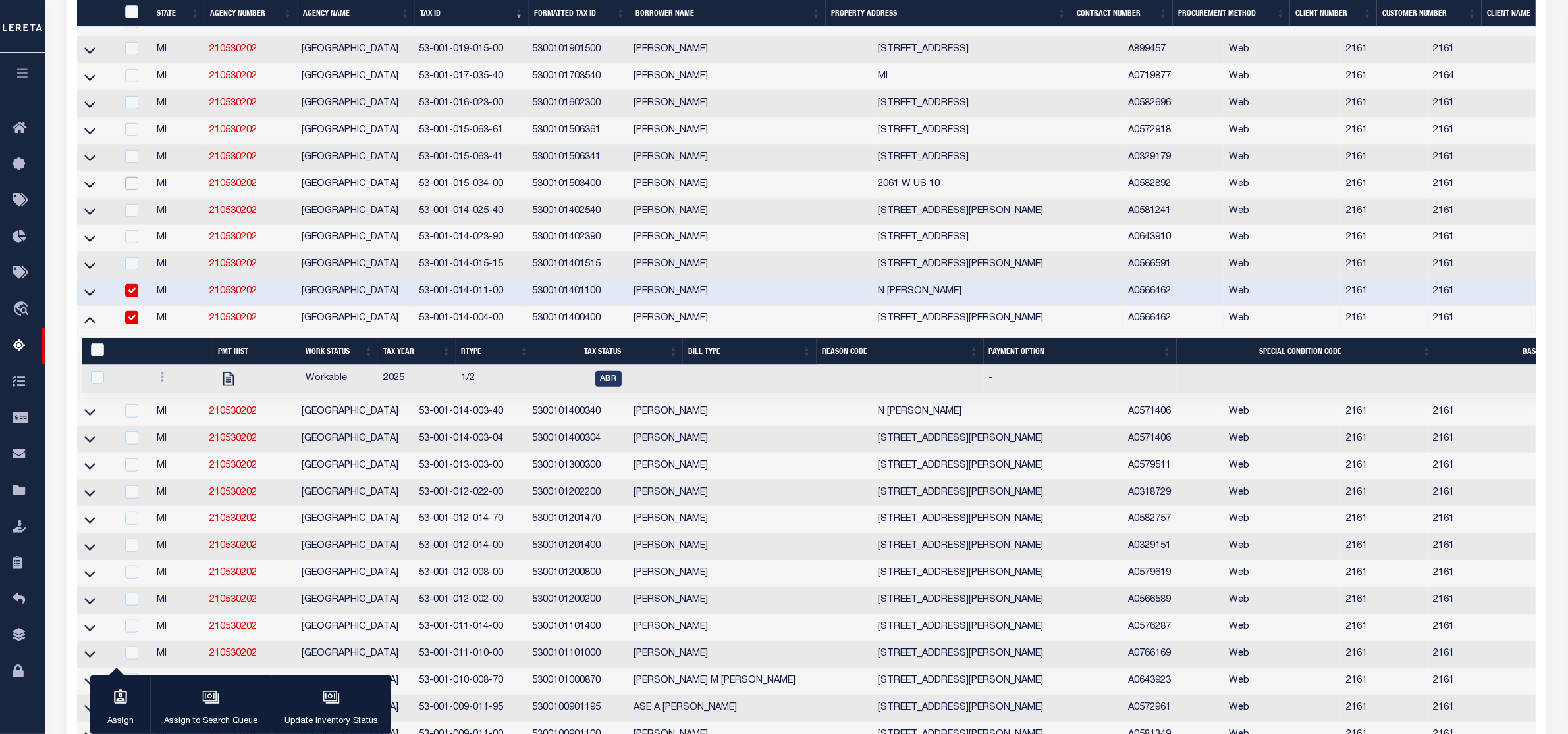
click at [136, 330] on tbody "MI 210530202 AMBER TOWNSHIP 53-001-450-024-00 5300145002400 MATTHEW D MCMELLEN …" at bounding box center [1131, 232] width 2109 height 2219
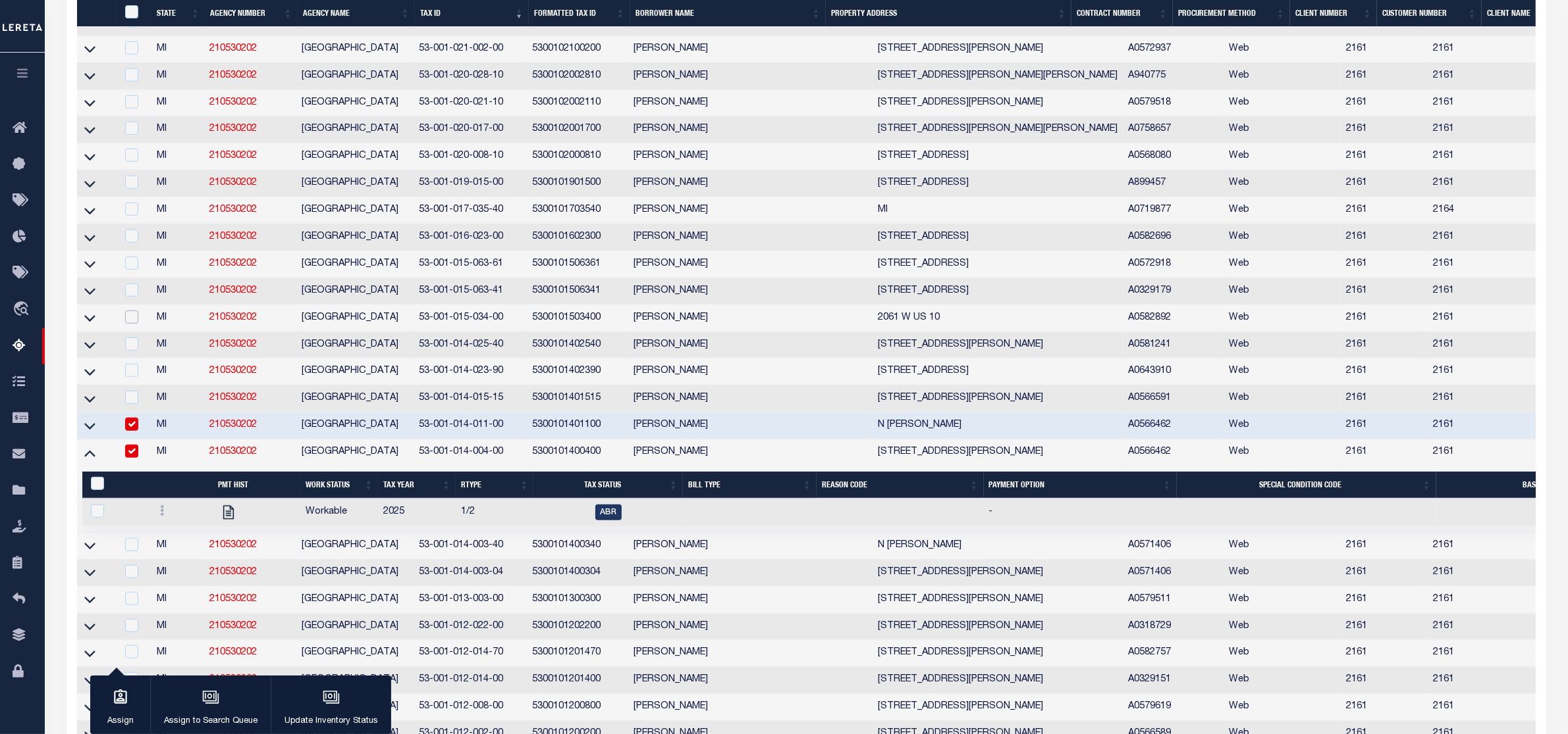
scroll to position [1241, 0]
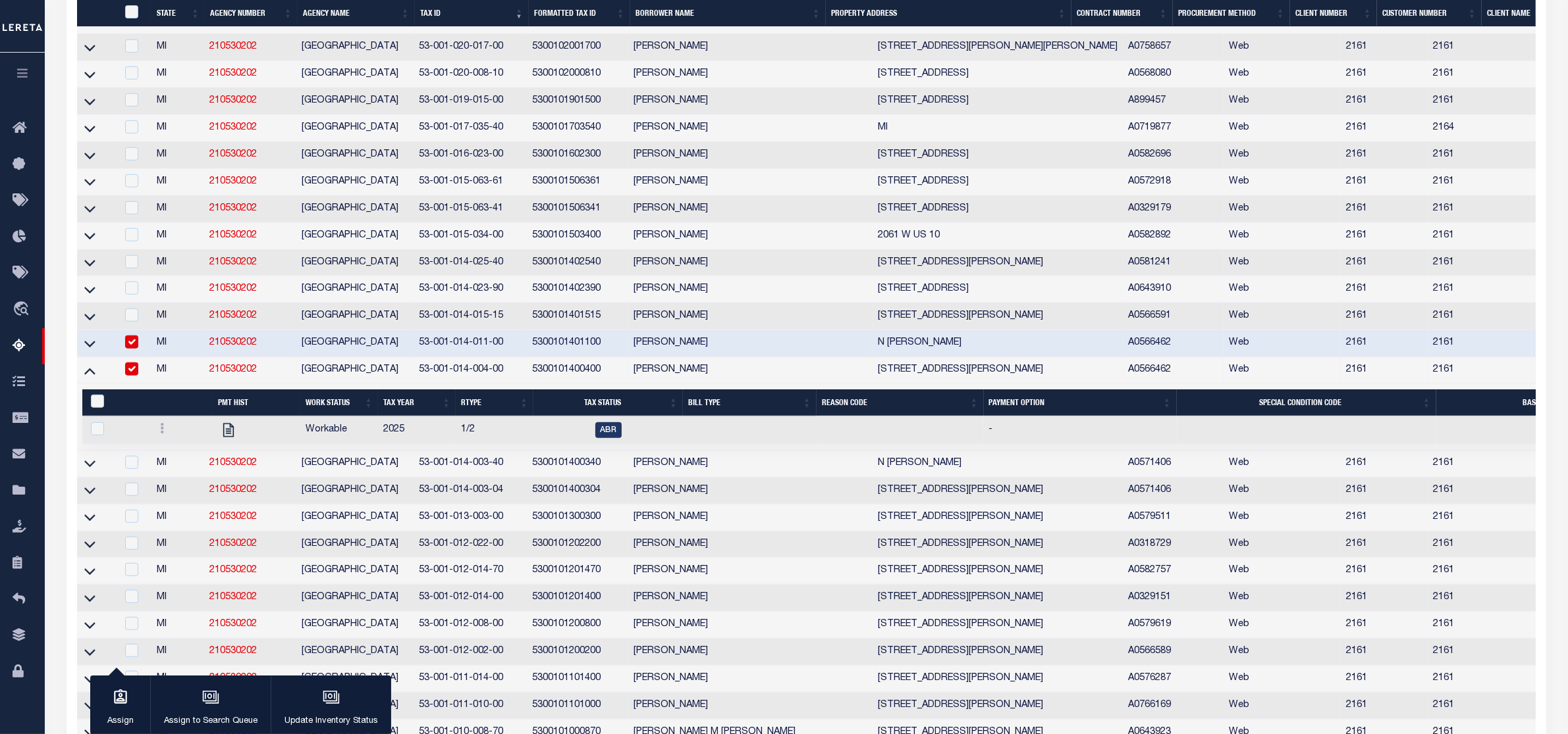
click at [137, 349] on input "checkbox" at bounding box center [132, 342] width 13 height 13
checkbox input "false"
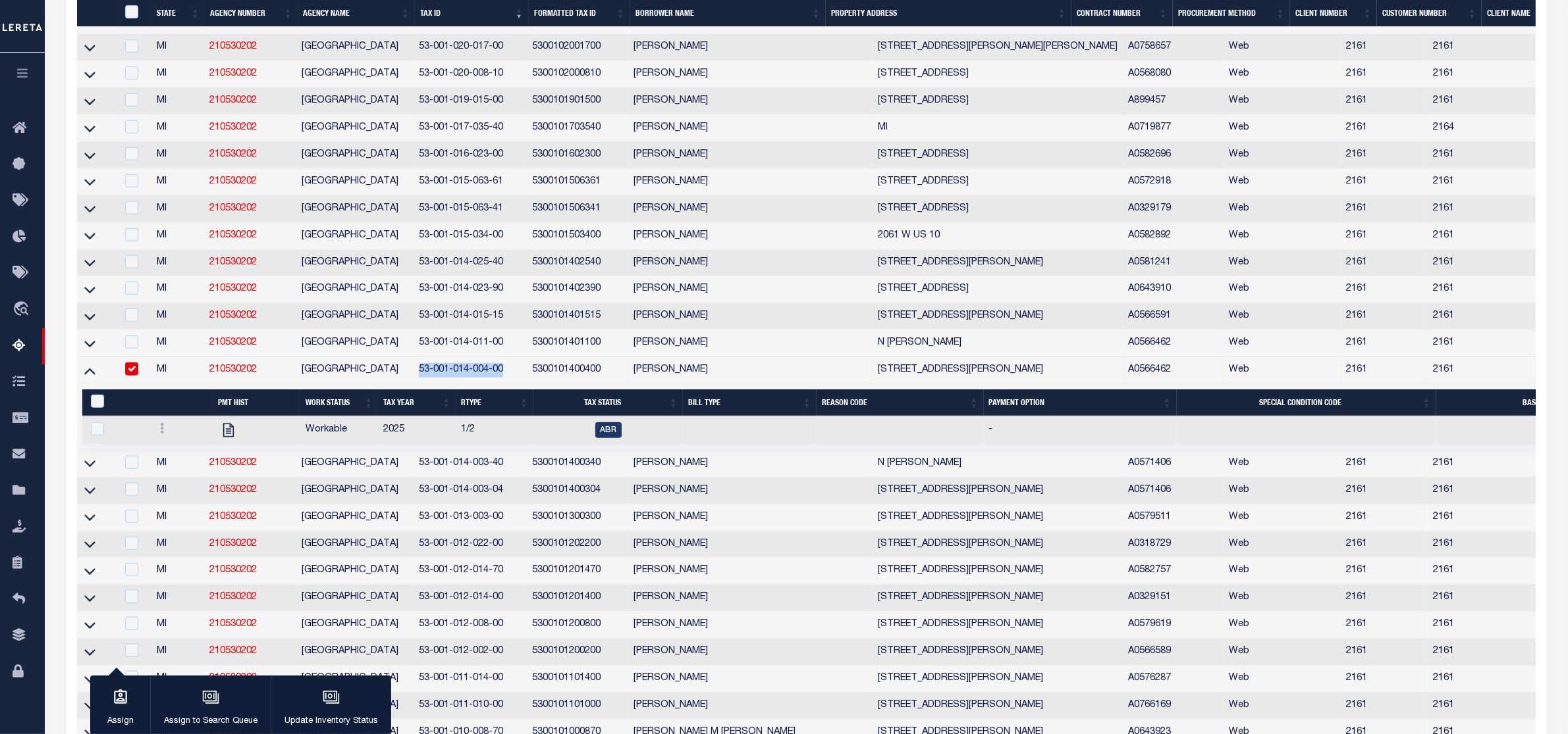
drag, startPoint x: 420, startPoint y: 410, endPoint x: 504, endPoint y: 414, distance: 84.1
click at [504, 385] on td "53-001-014-004-00" at bounding box center [470, 370] width 114 height 27
checkbox input "false"
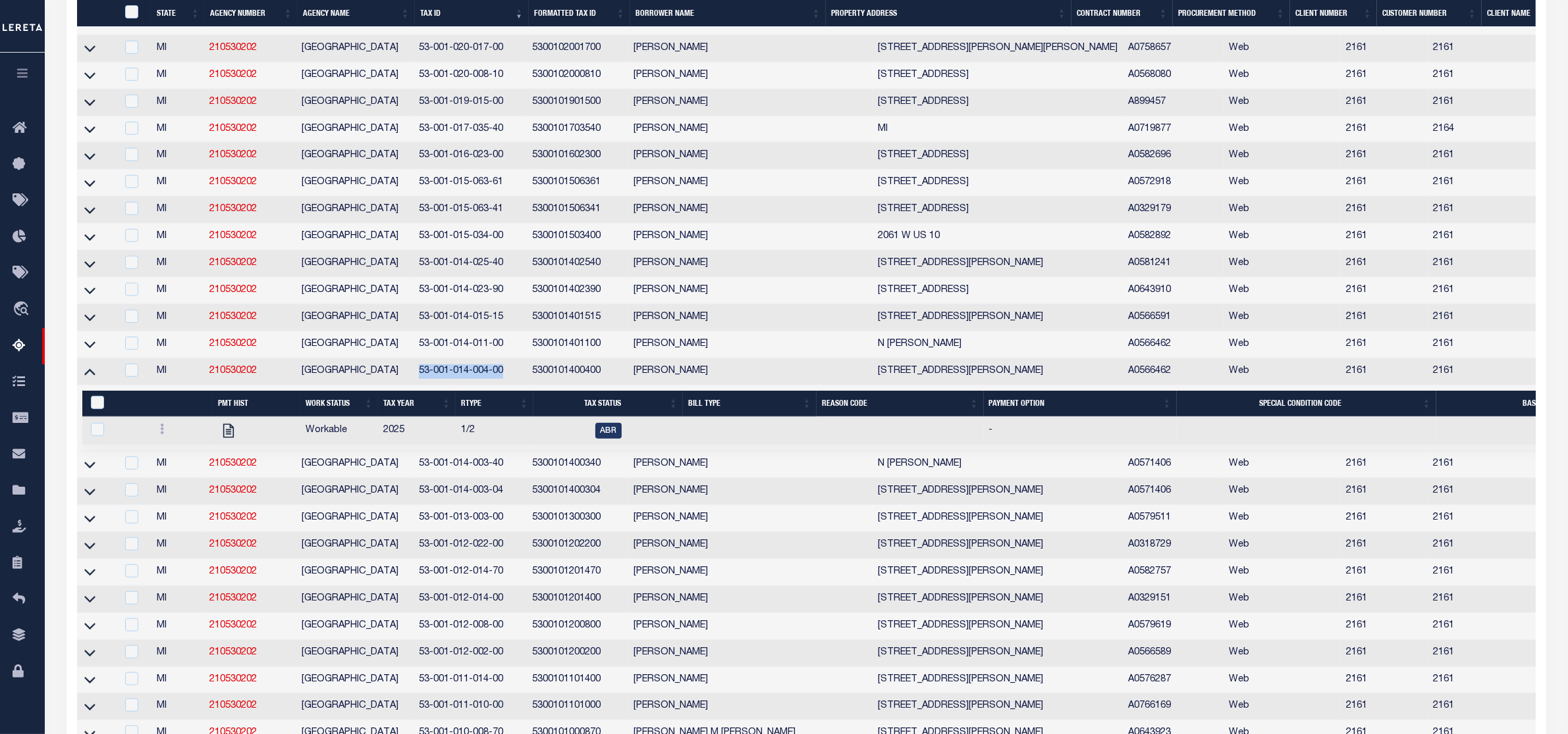
copy td "53-001-014-004-00"
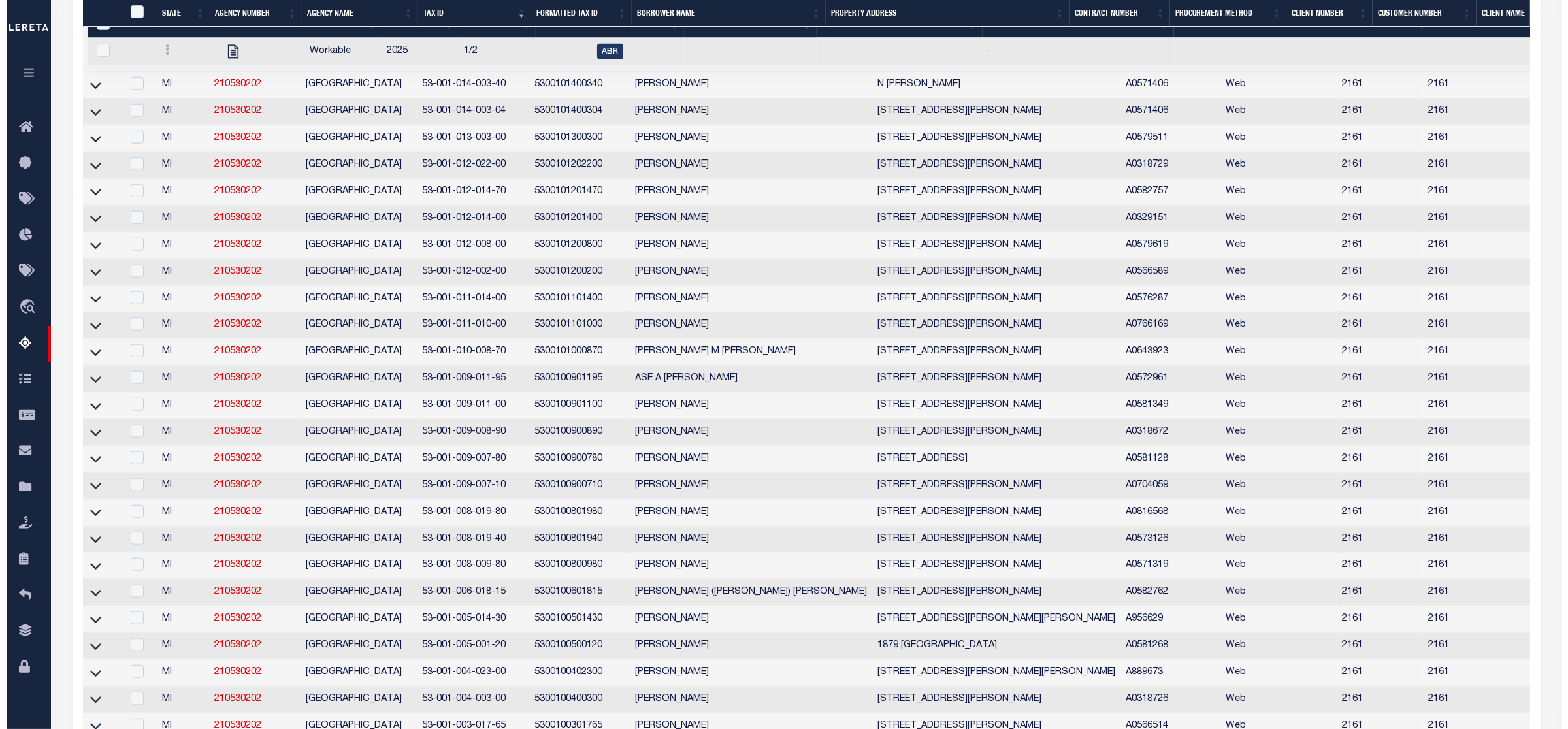
scroll to position [1446, 0]
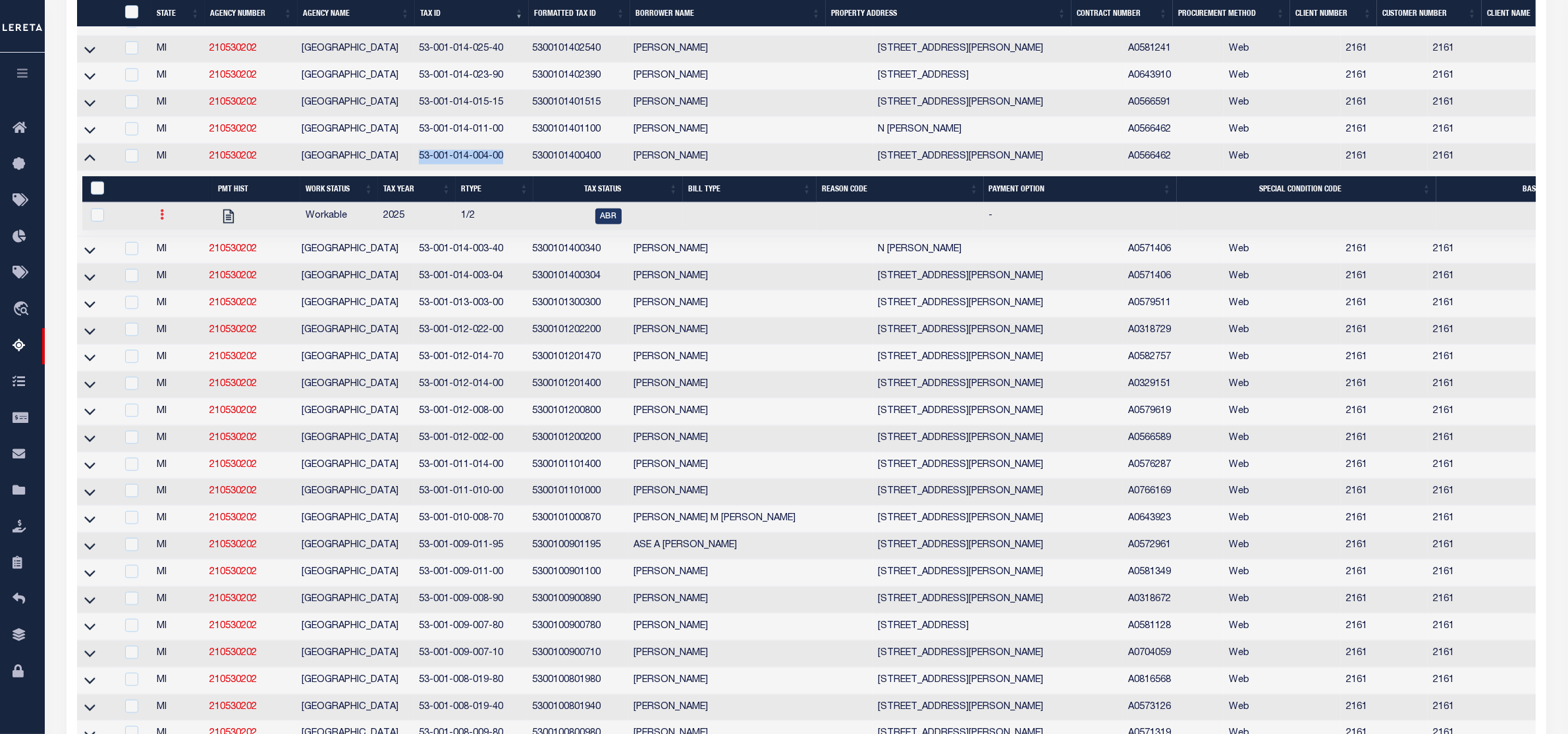
click at [161, 220] on icon at bounding box center [162, 215] width 4 height 10
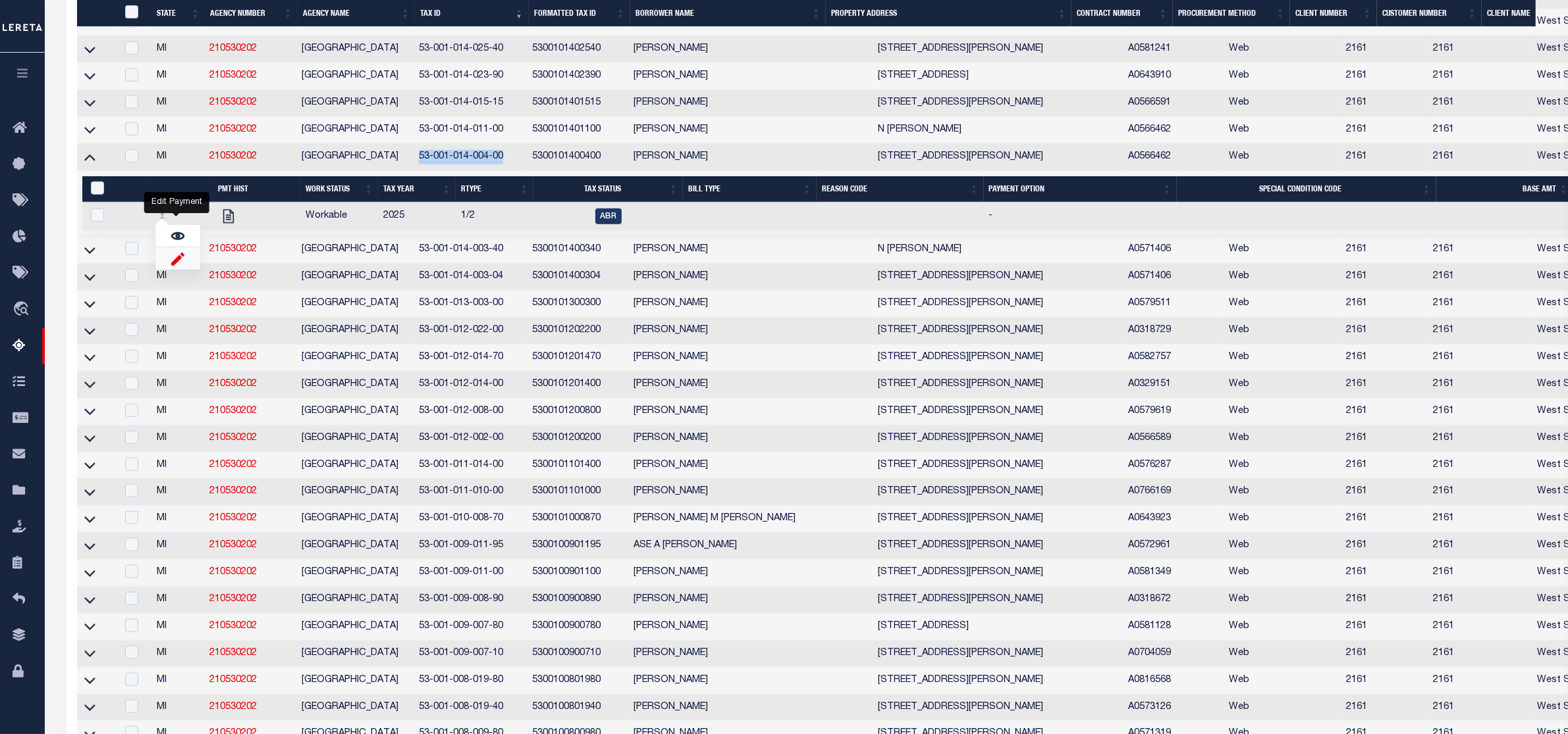
click at [178, 266] on img "" at bounding box center [178, 259] width 13 height 14
checkbox input "true"
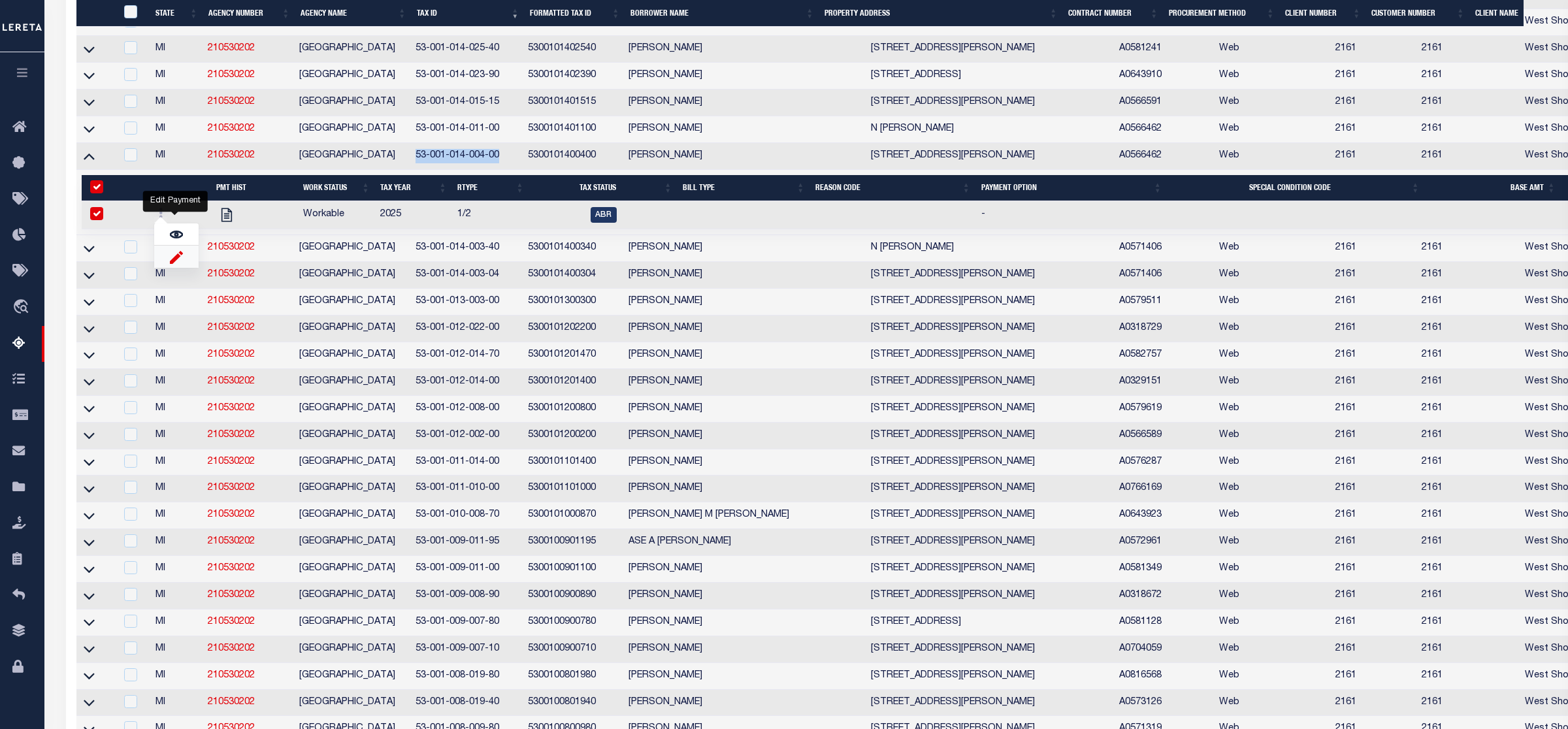
select select
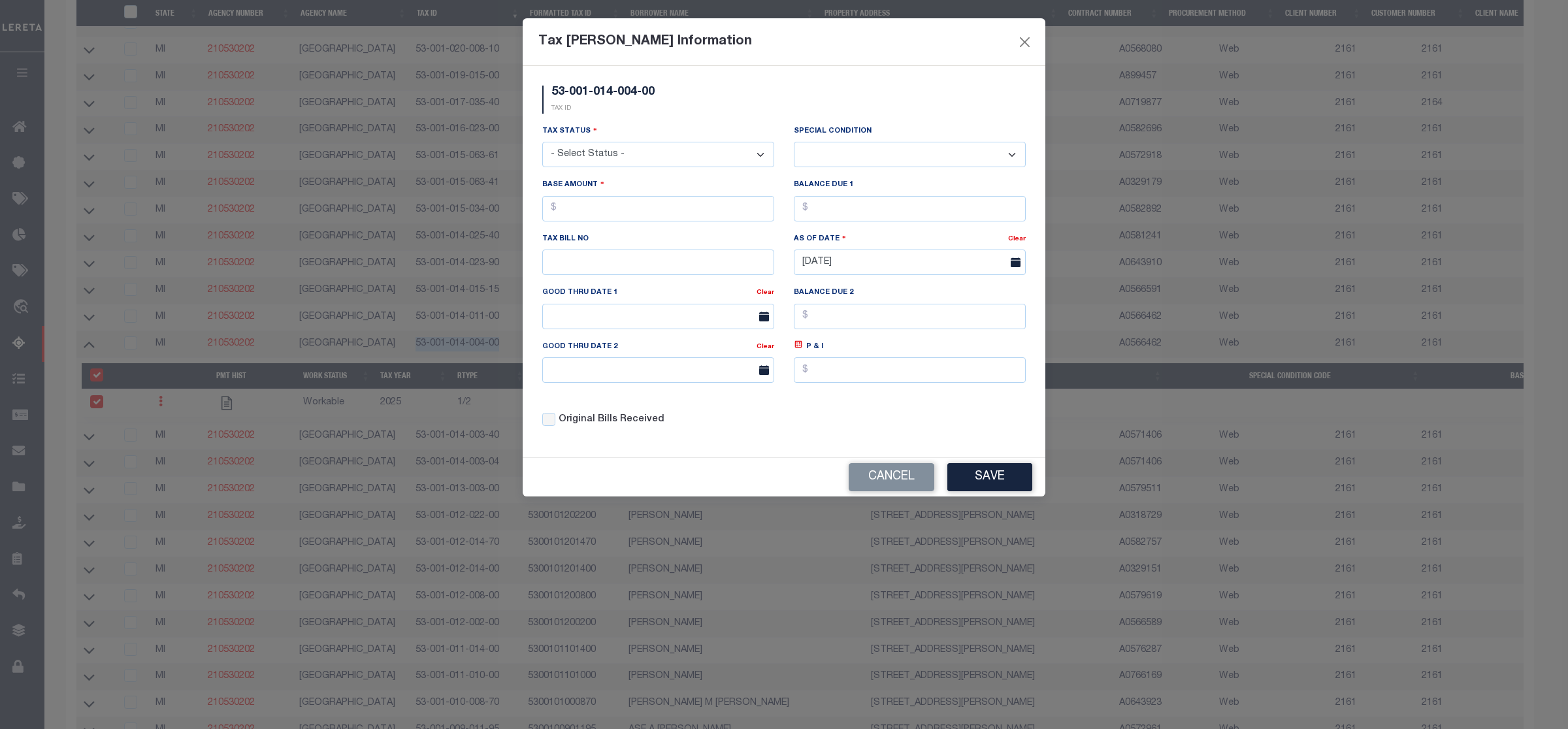
scroll to position [1150, 0]
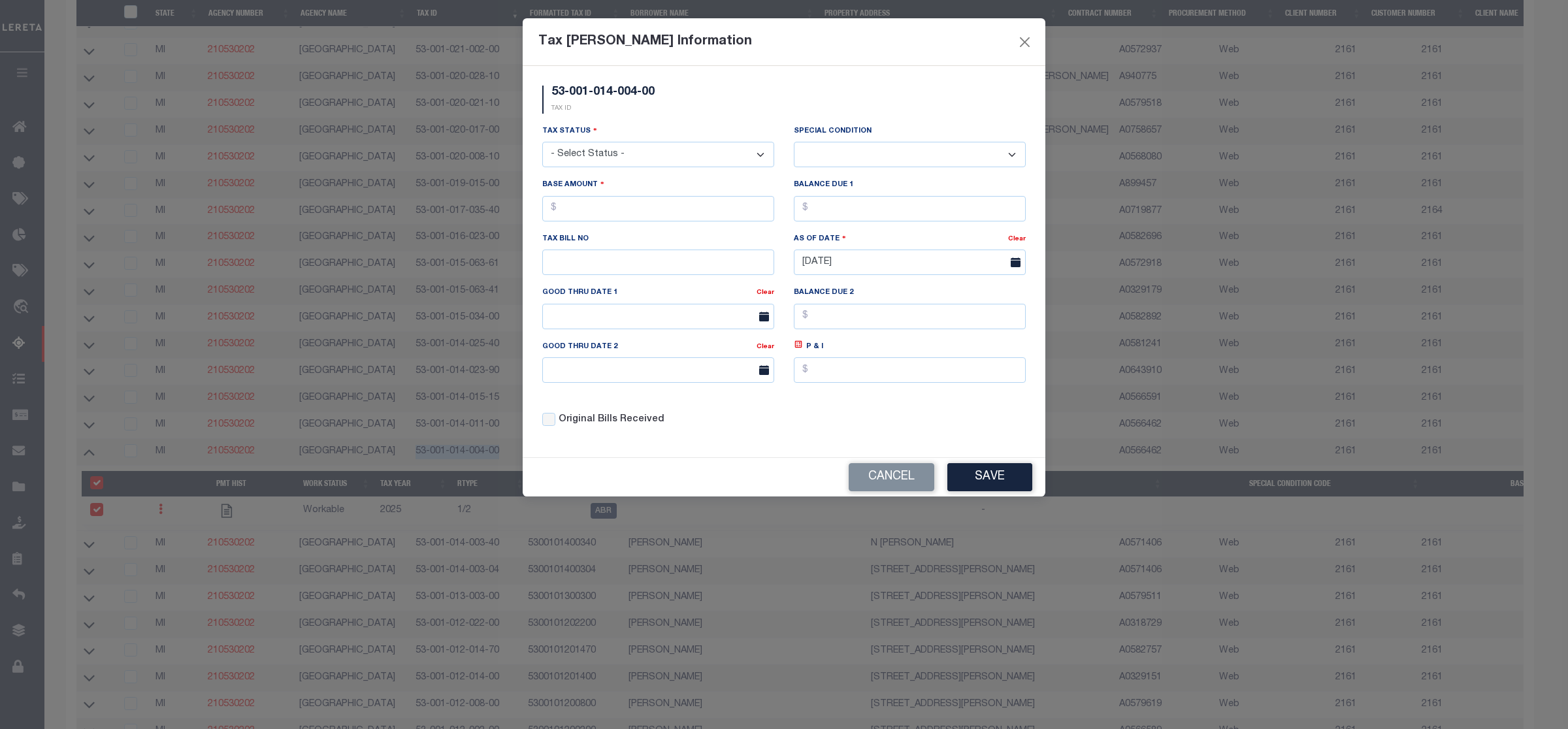
click at [648, 158] on select "- Select Status - Open Due/Unpaid Paid Incomplete No Tax Due Internal Refund Pr…" at bounding box center [658, 155] width 232 height 25
select select "DUE"
click at [542, 143] on select "- Select Status - Open Due/Unpaid Paid Incomplete No Tax Due Internal Refund Pr…" at bounding box center [658, 155] width 232 height 25
select select "0"
click at [585, 221] on input "text" at bounding box center [658, 209] width 232 height 25
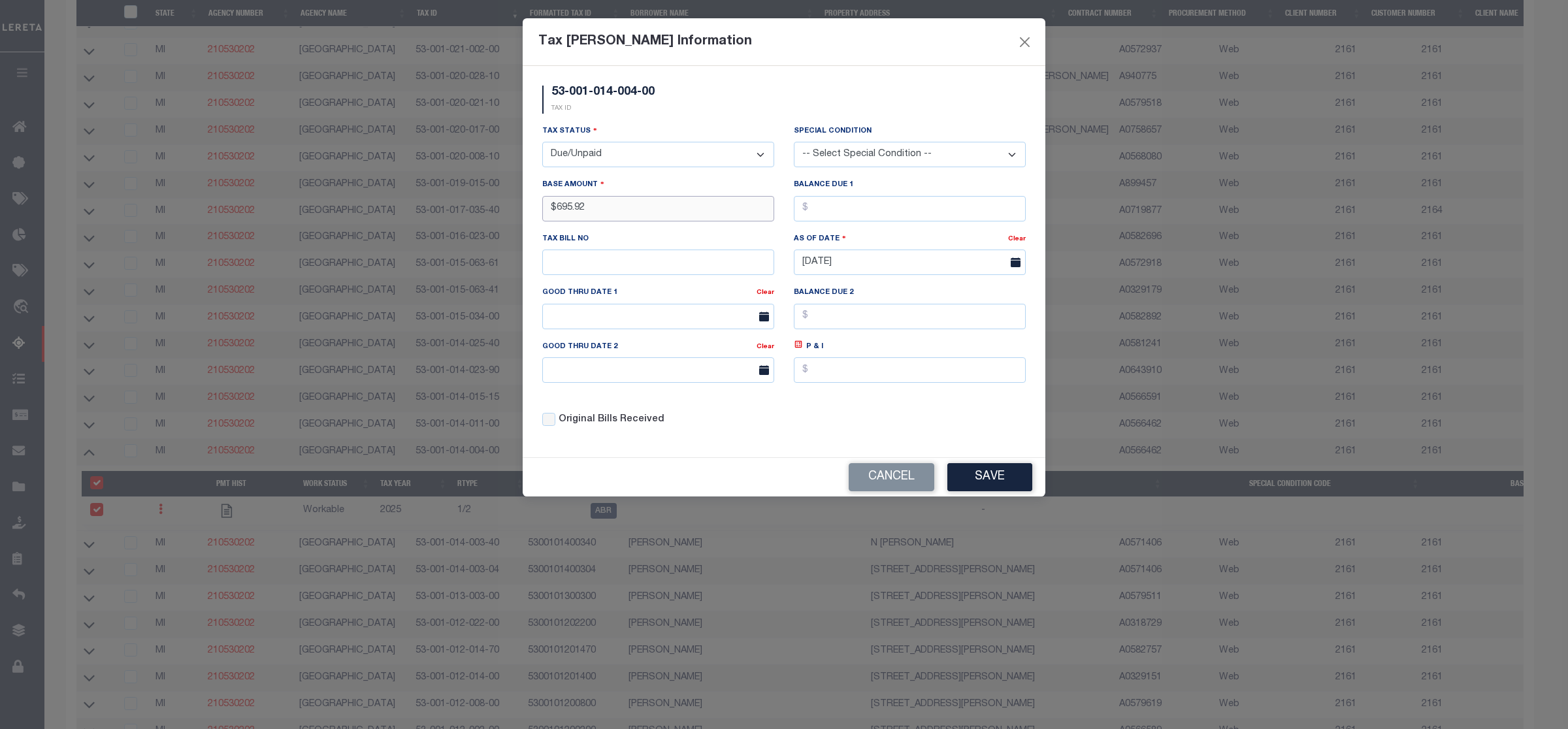
type input "$695.92"
click at [975, 486] on button "Save" at bounding box center [989, 477] width 85 height 28
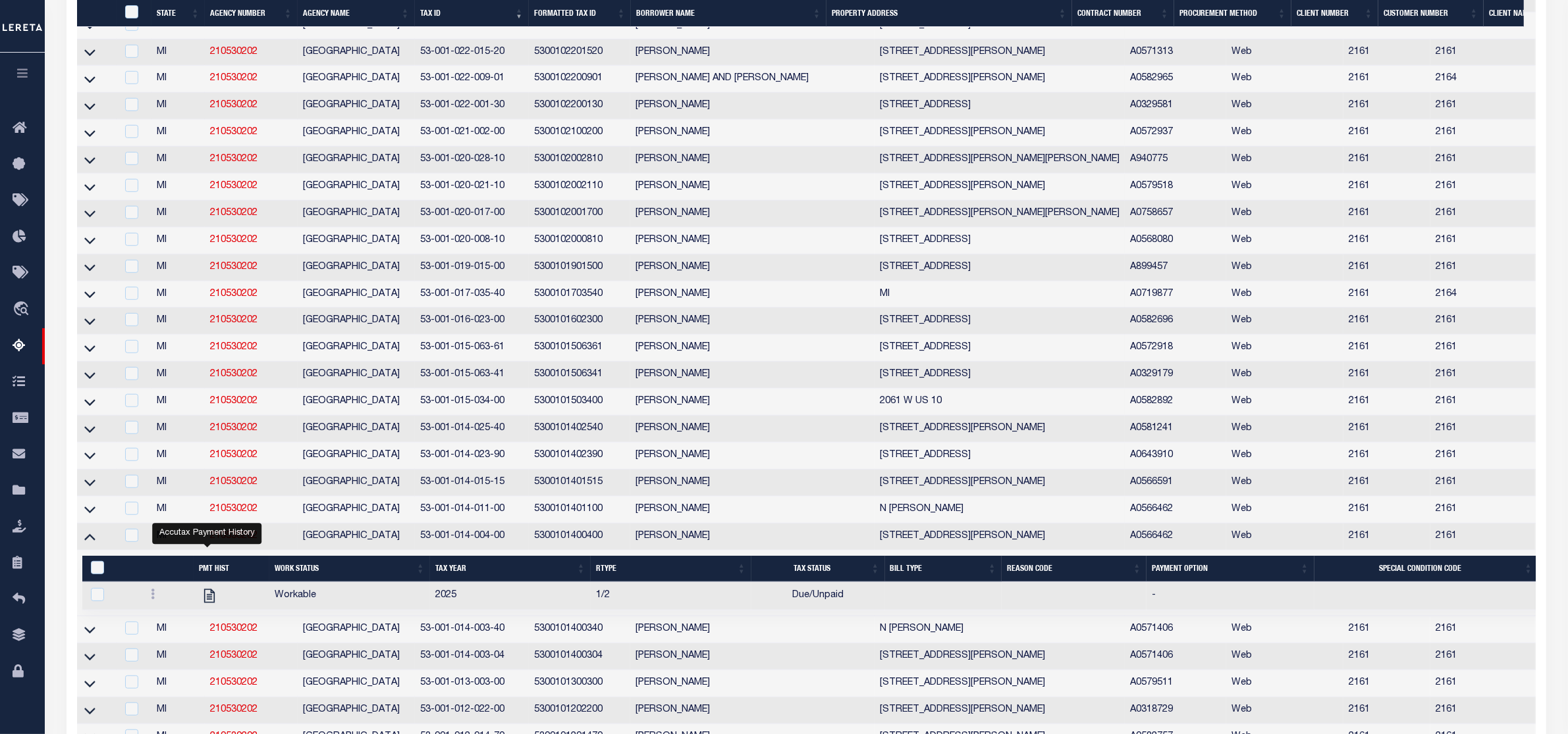
scroll to position [1323, 0]
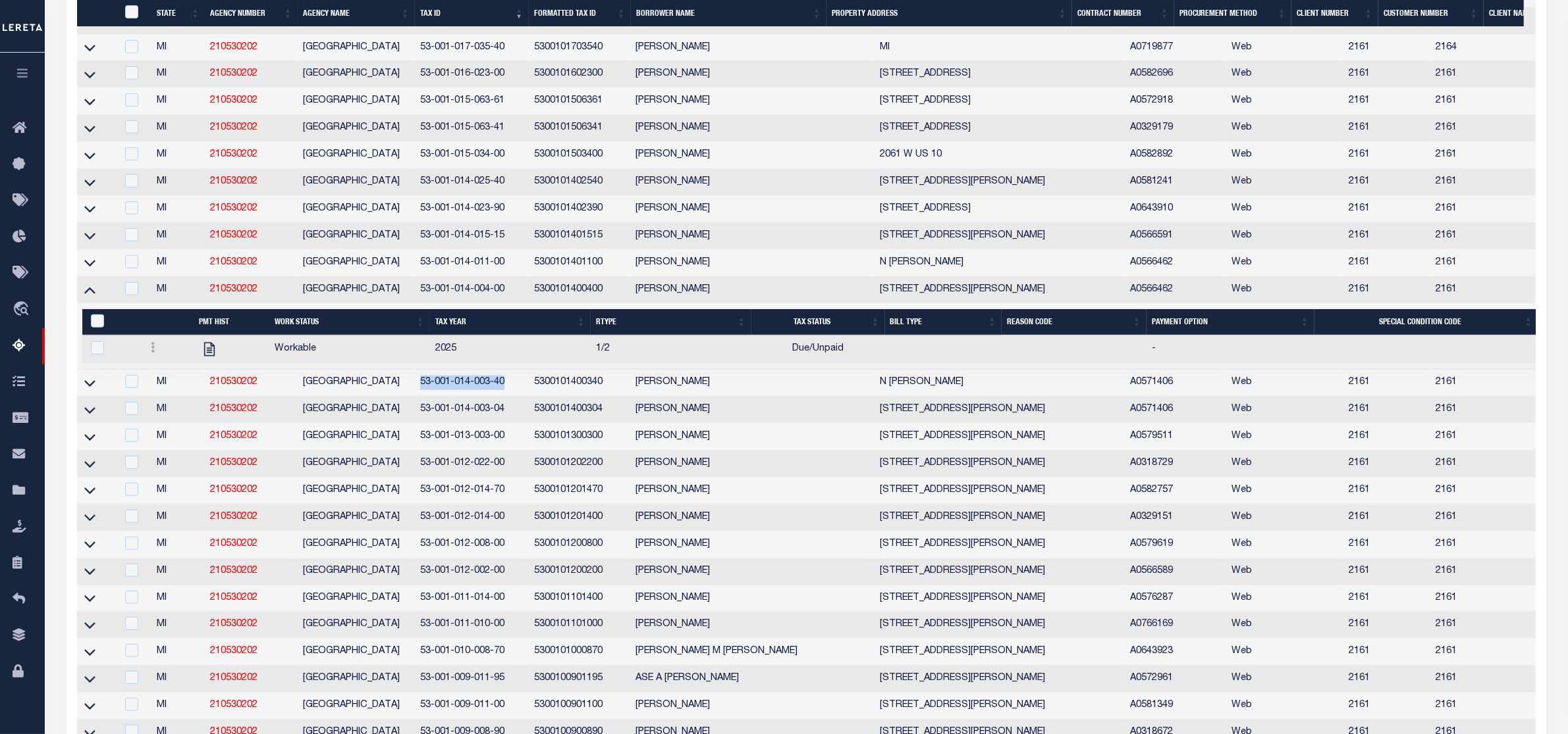
drag, startPoint x: 419, startPoint y: 430, endPoint x: 515, endPoint y: 430, distance: 96.0
click at [515, 396] on td "53-001-014-003-40" at bounding box center [471, 383] width 114 height 27
checkbox input "true"
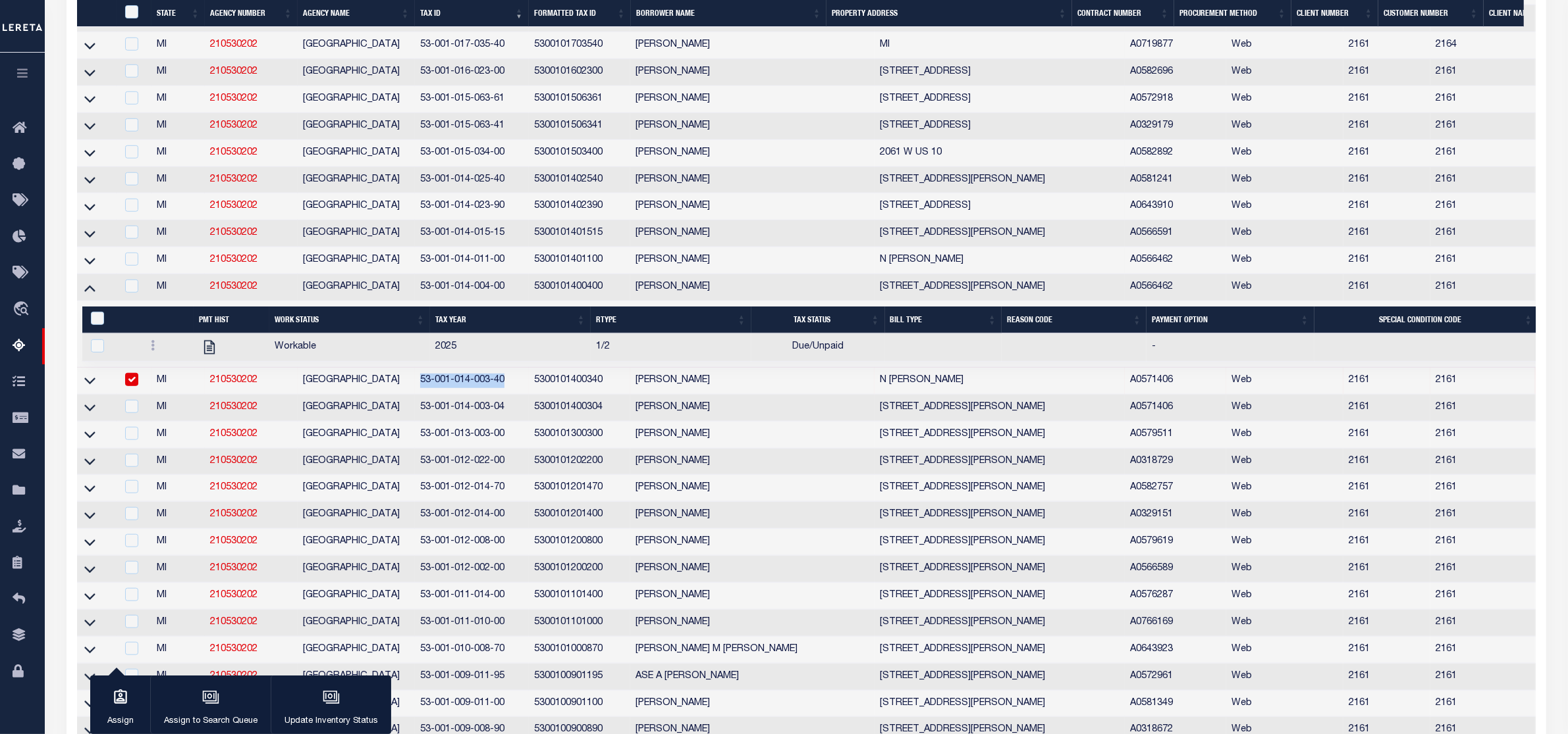
scroll to position [1321, 0]
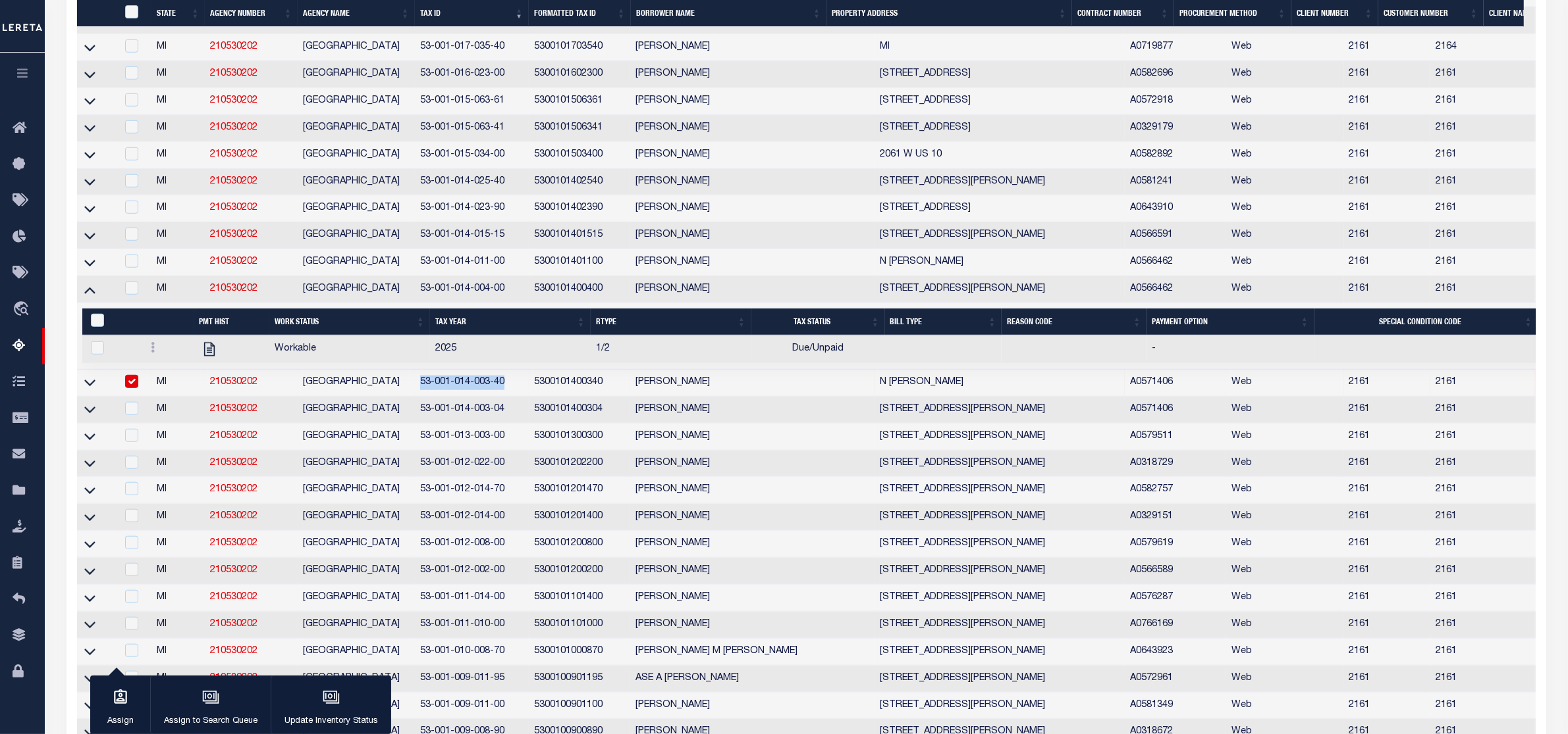
copy td "53-001-014-003-40"
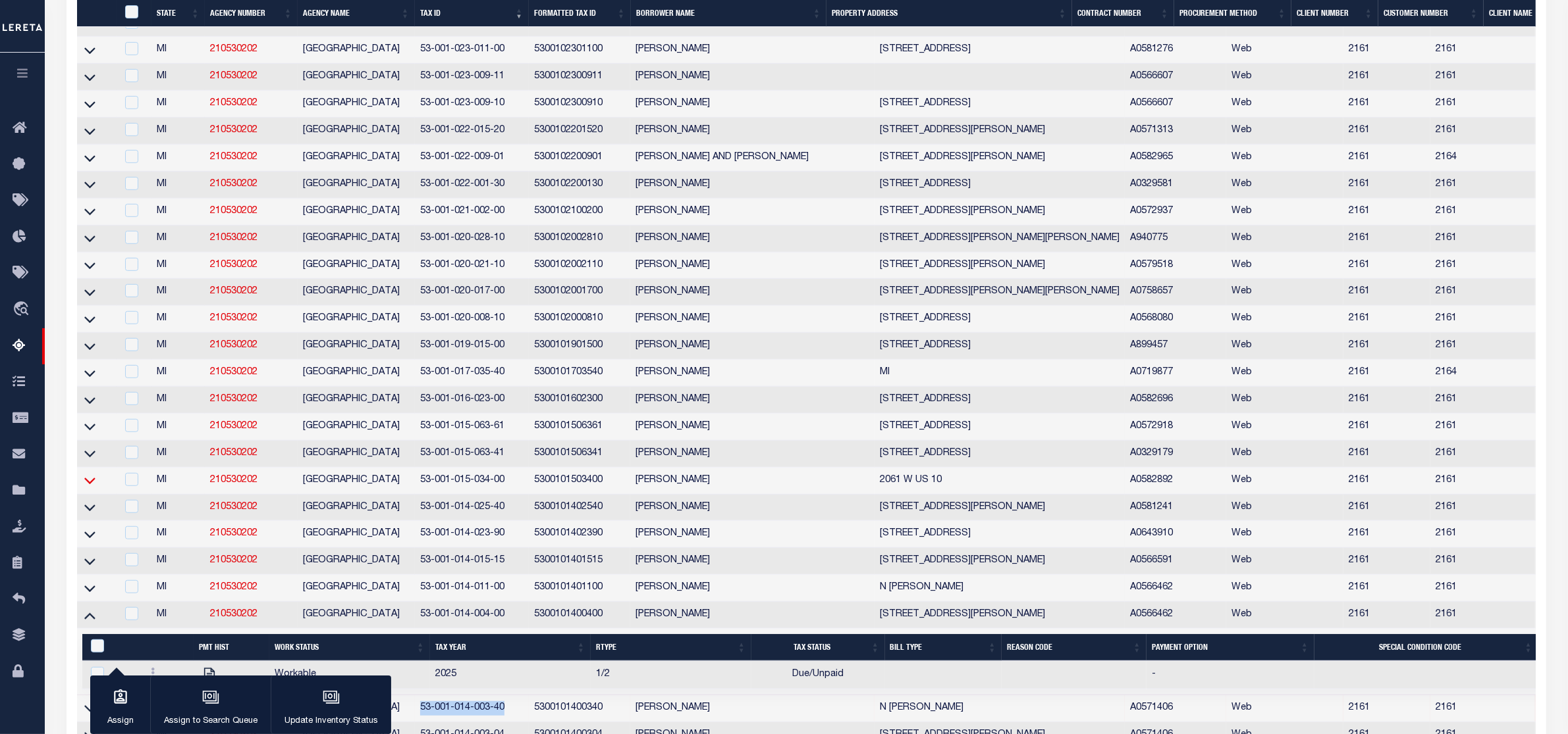
scroll to position [1242, 0]
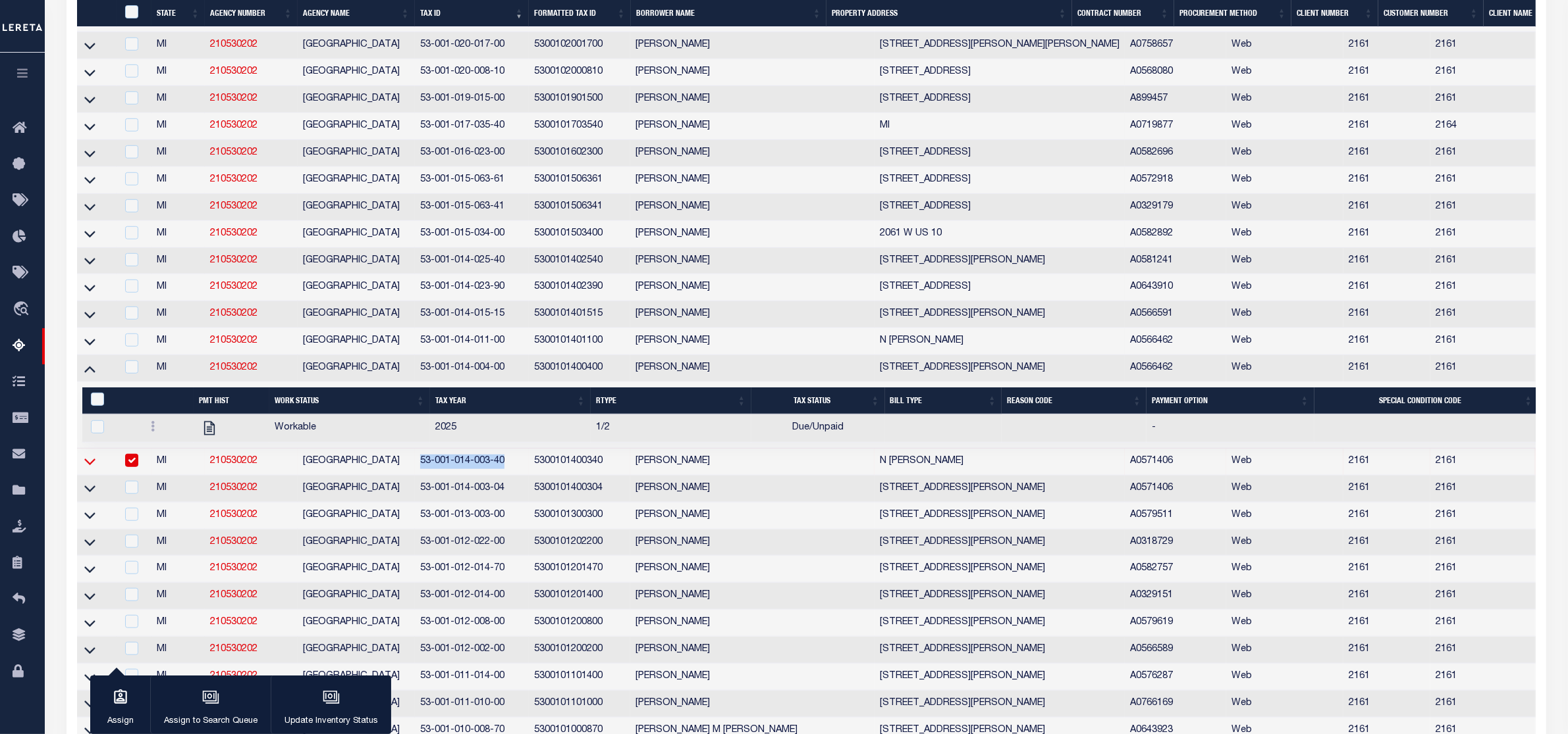
click at [87, 469] on icon at bounding box center [89, 461] width 11 height 14
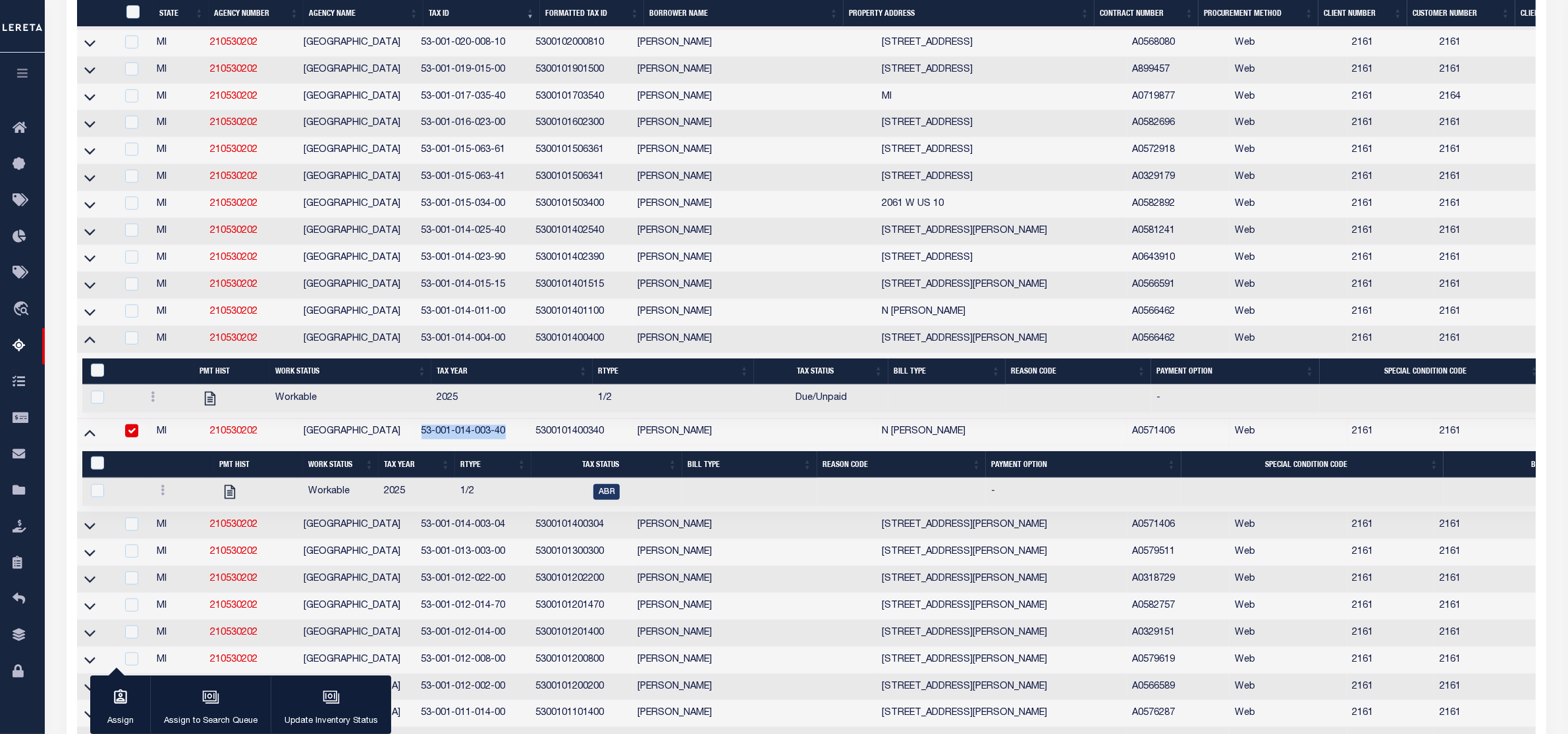
scroll to position [1356, 0]
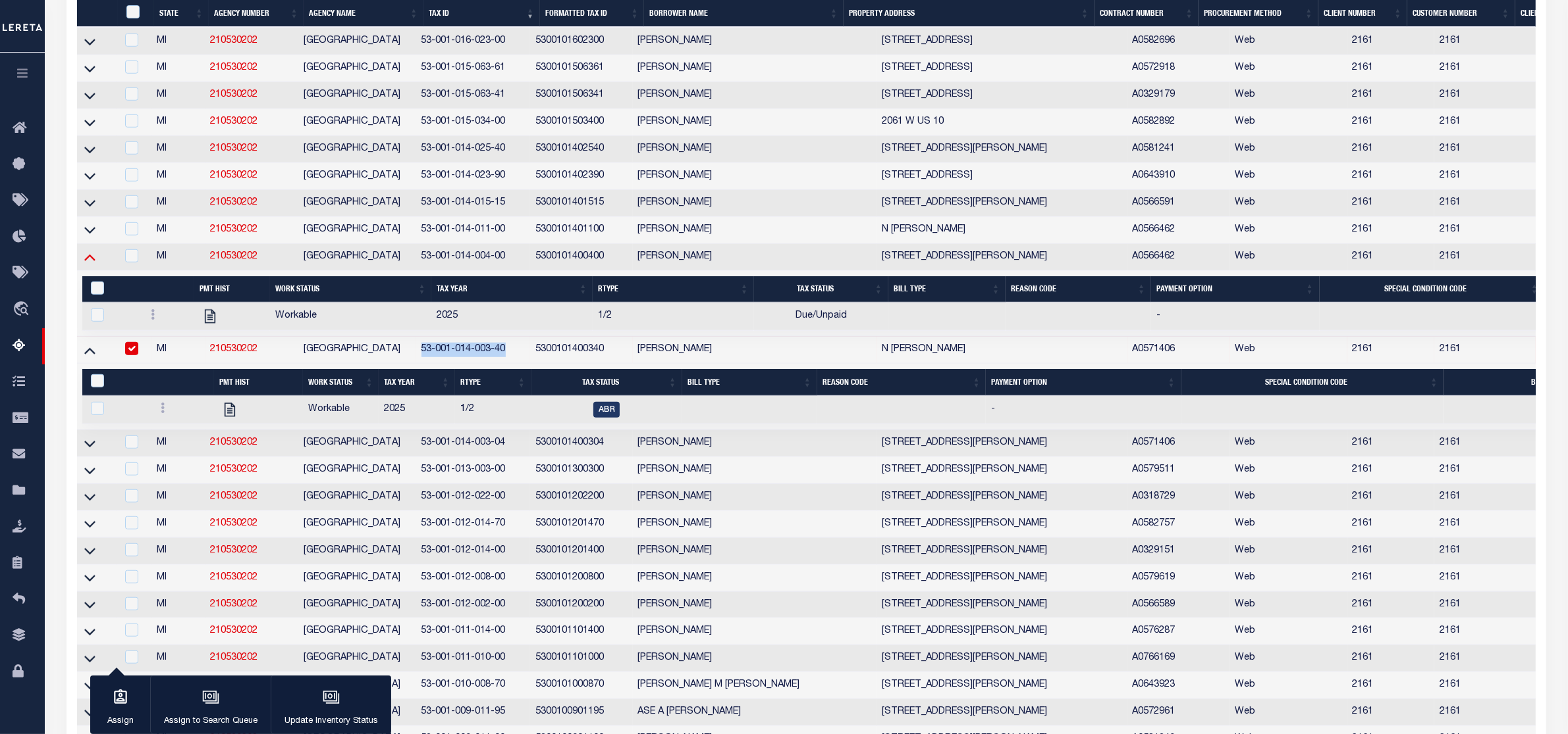
click at [90, 262] on icon at bounding box center [89, 258] width 11 height 7
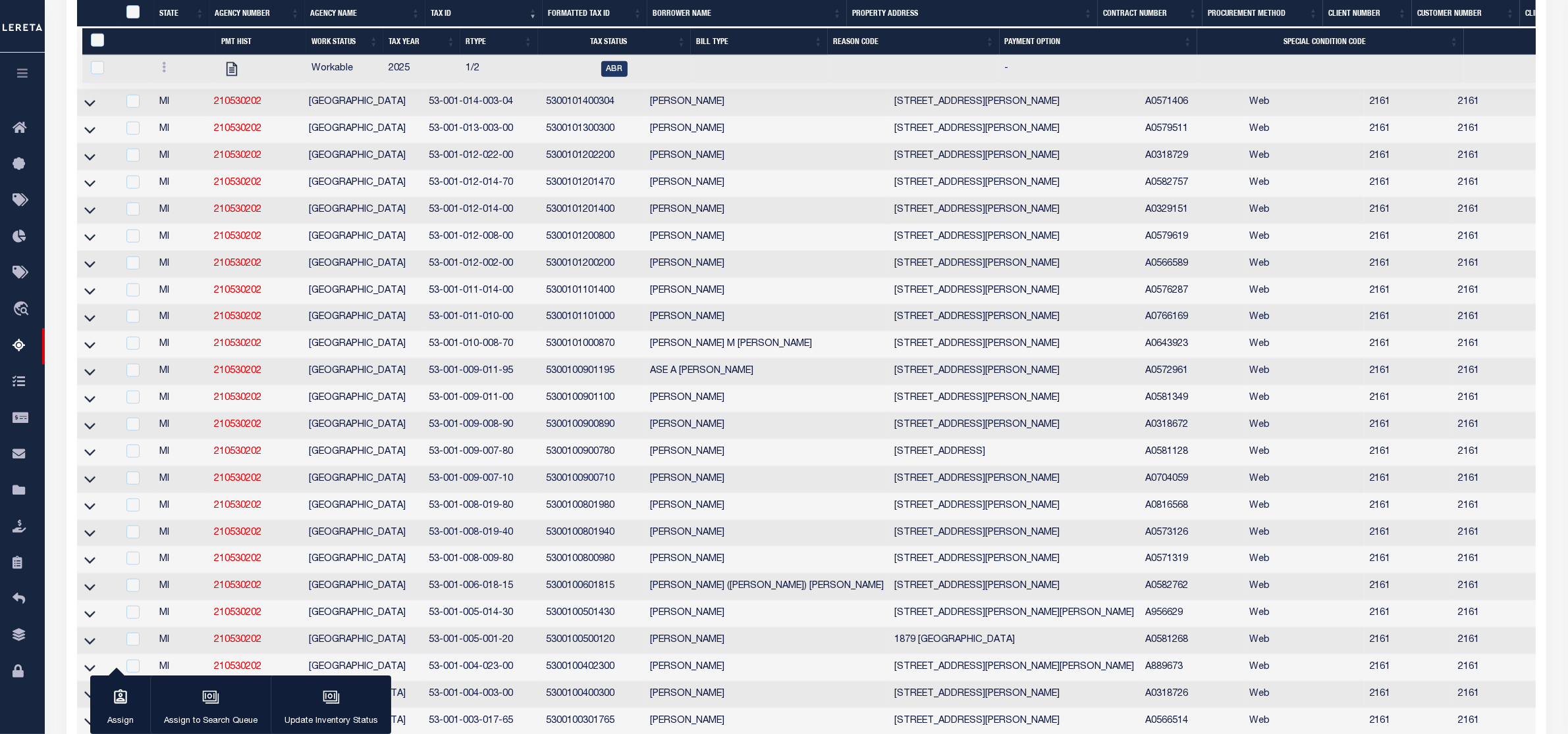
scroll to position [1548, 0]
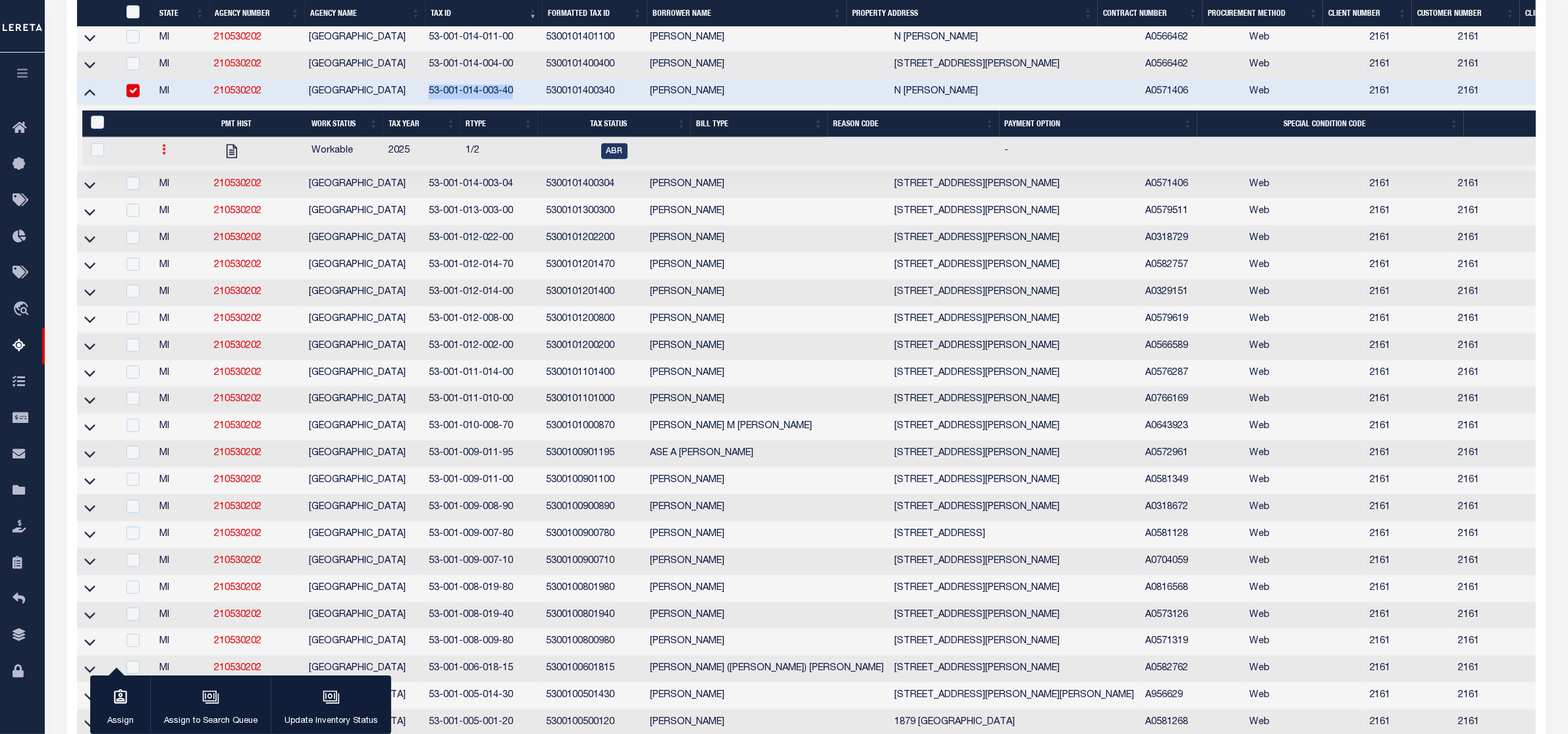
click at [165, 156] on link at bounding box center [163, 151] width 14 height 10
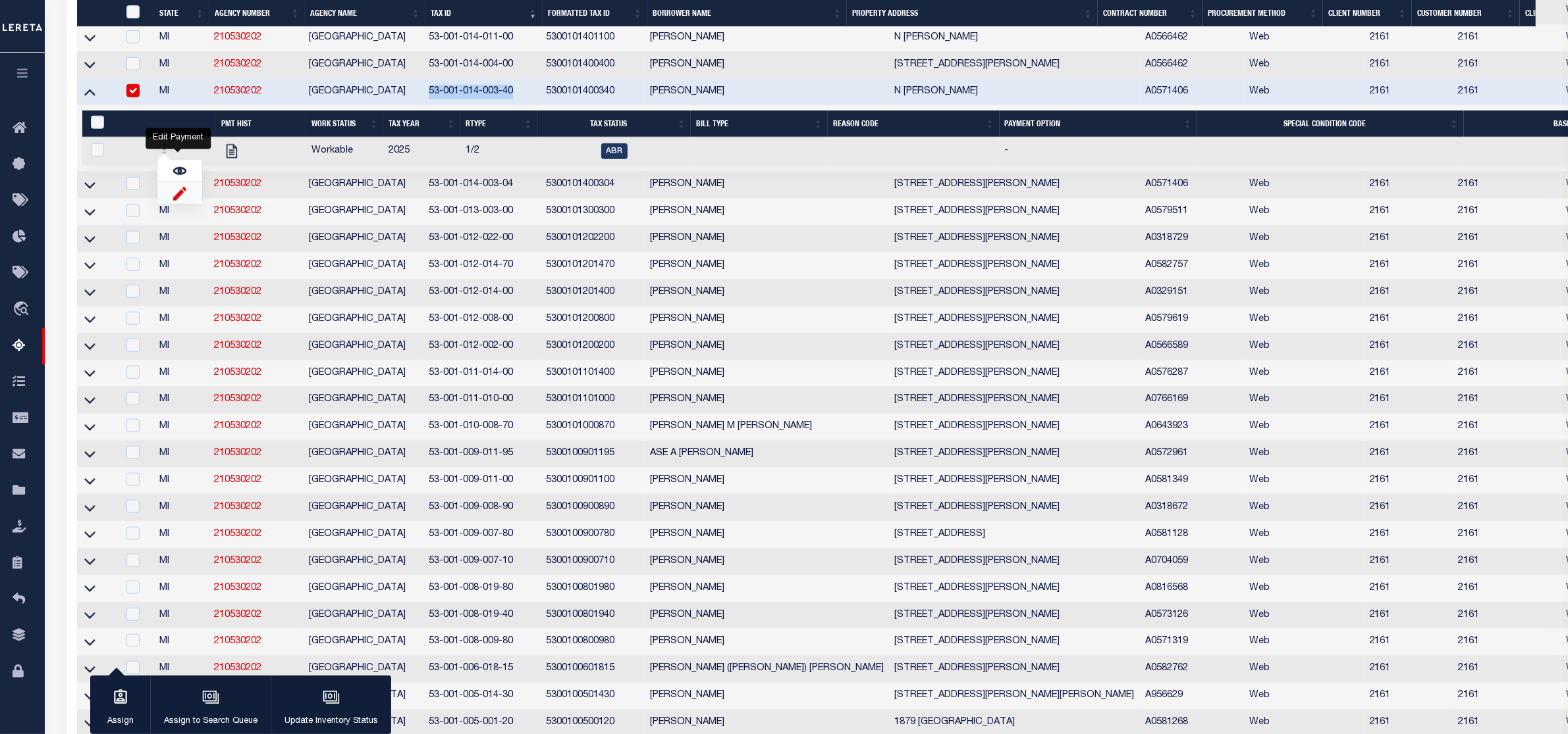
click at [182, 200] on img "" at bounding box center [180, 193] width 13 height 14
checkbox input "true"
select select
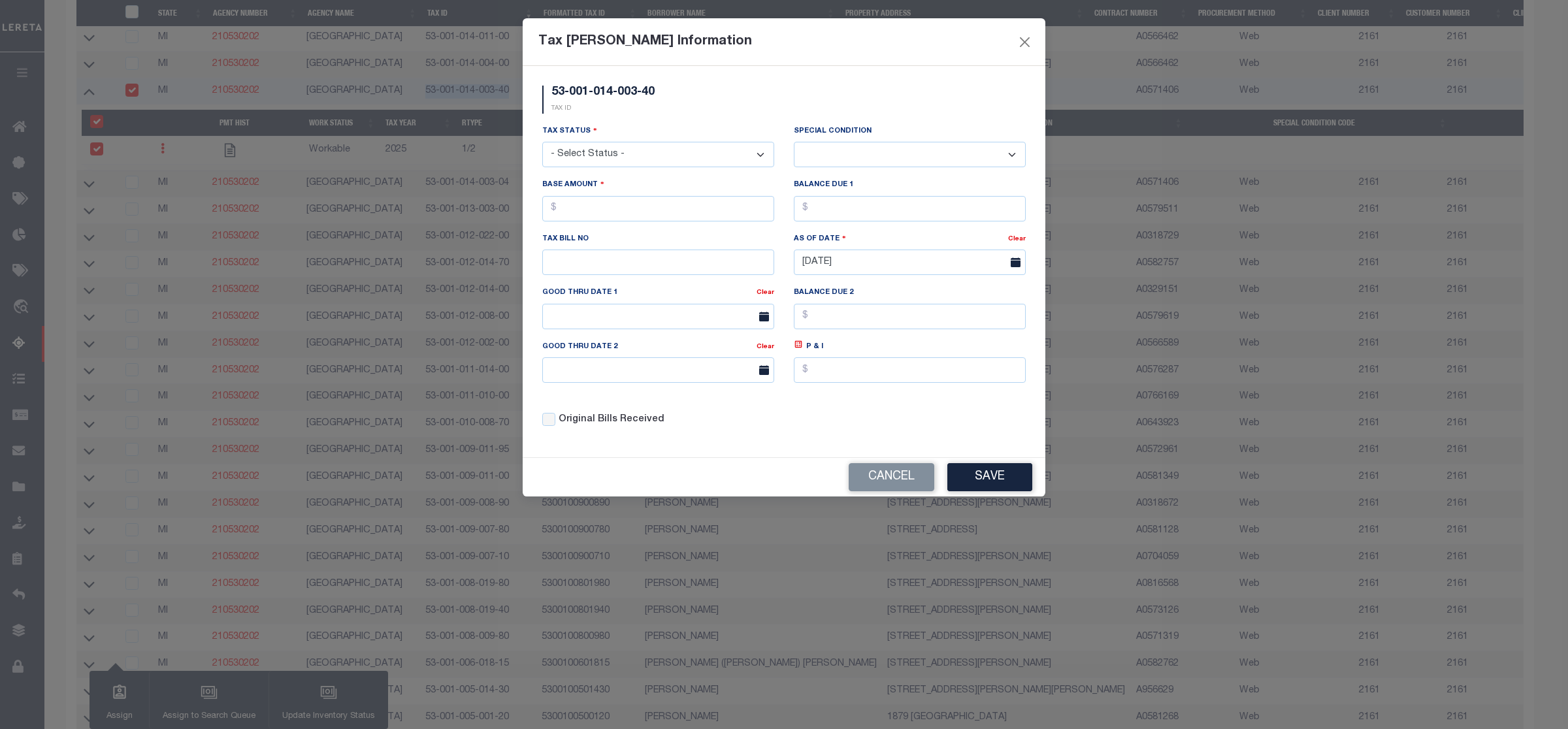
click at [639, 152] on select "- Select Status - Open Due/Unpaid Paid Incomplete No Tax Due Internal Refund Pr…" at bounding box center [658, 155] width 232 height 25
select select "DUE"
click at [542, 143] on select "- Select Status - Open Due/Unpaid Paid Incomplete No Tax Due Internal Refund Pr…" at bounding box center [658, 155] width 232 height 25
select select "0"
click at [587, 207] on input "text" at bounding box center [658, 209] width 232 height 25
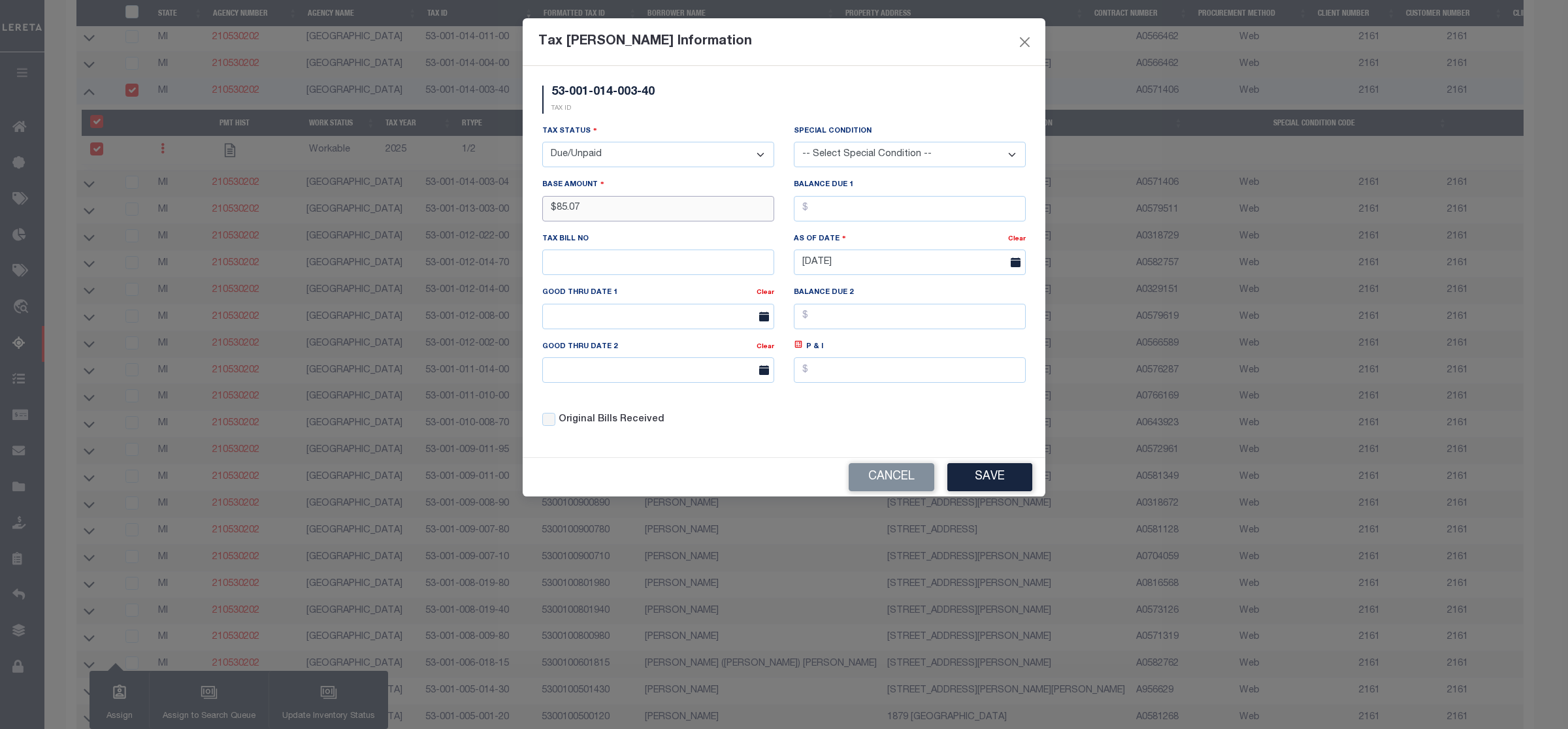
type input "$85.07"
click at [983, 485] on button "Save" at bounding box center [989, 477] width 85 height 28
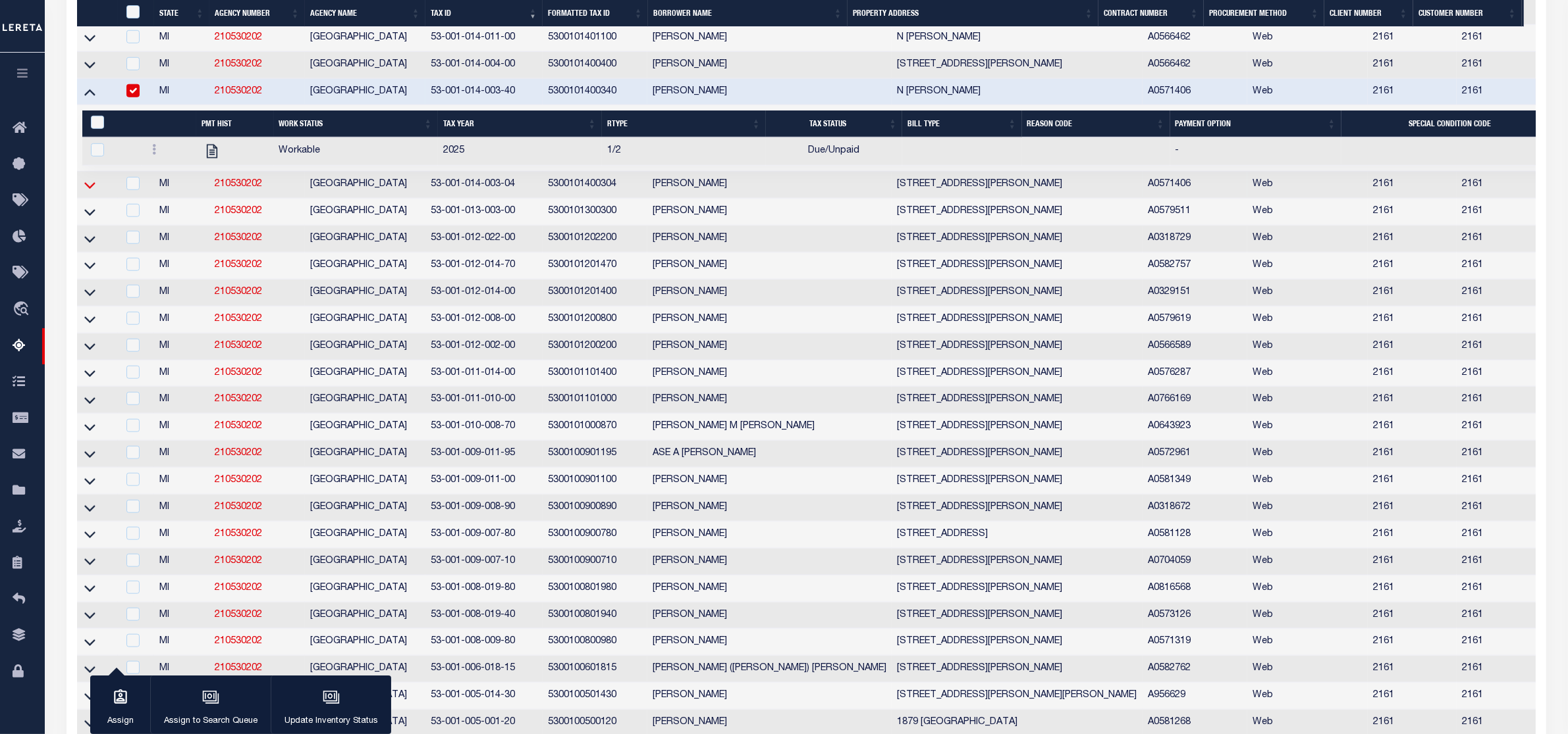
click at [89, 192] on icon at bounding box center [89, 185] width 11 height 14
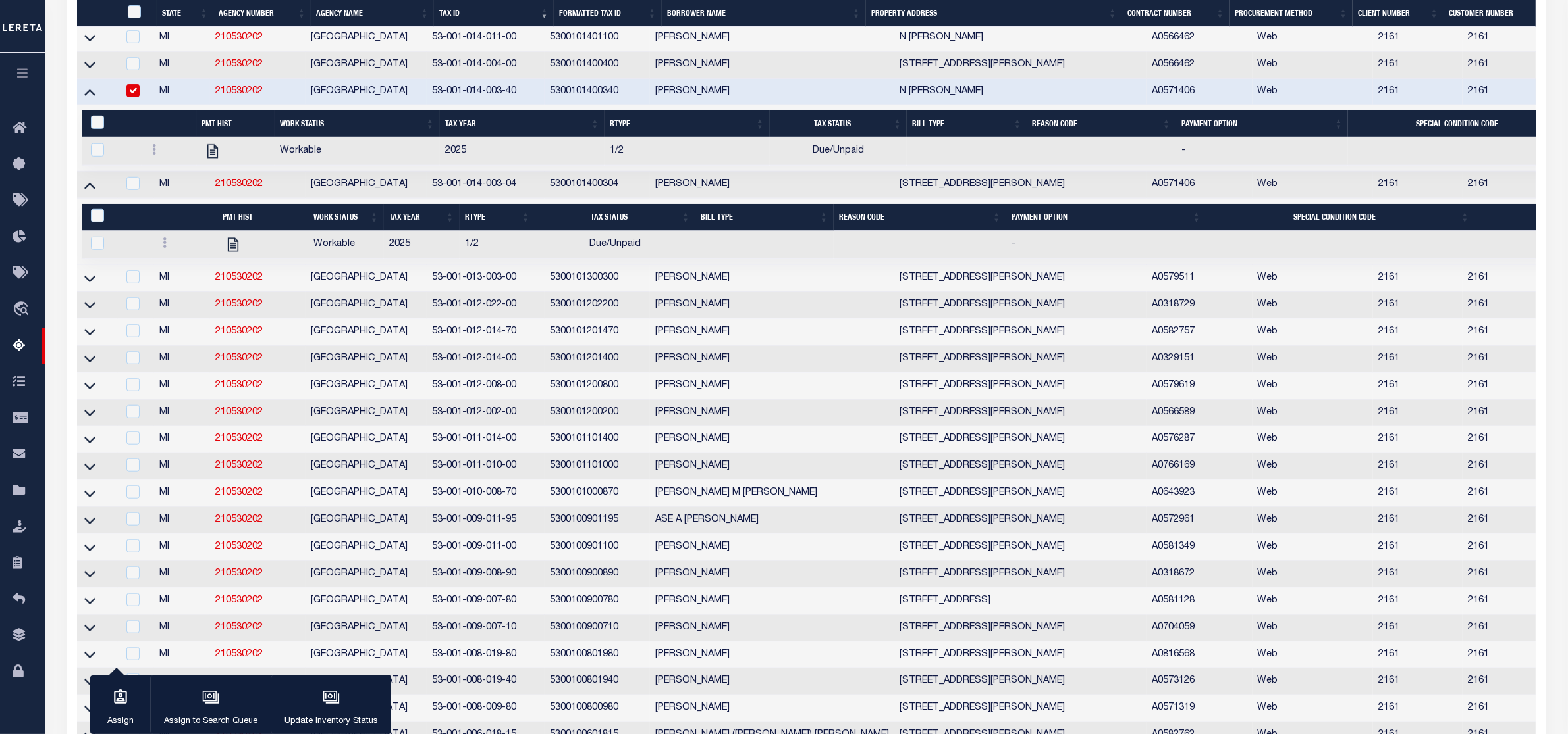
click at [132, 98] on input "checkbox" at bounding box center [133, 91] width 13 height 13
checkbox input "false"
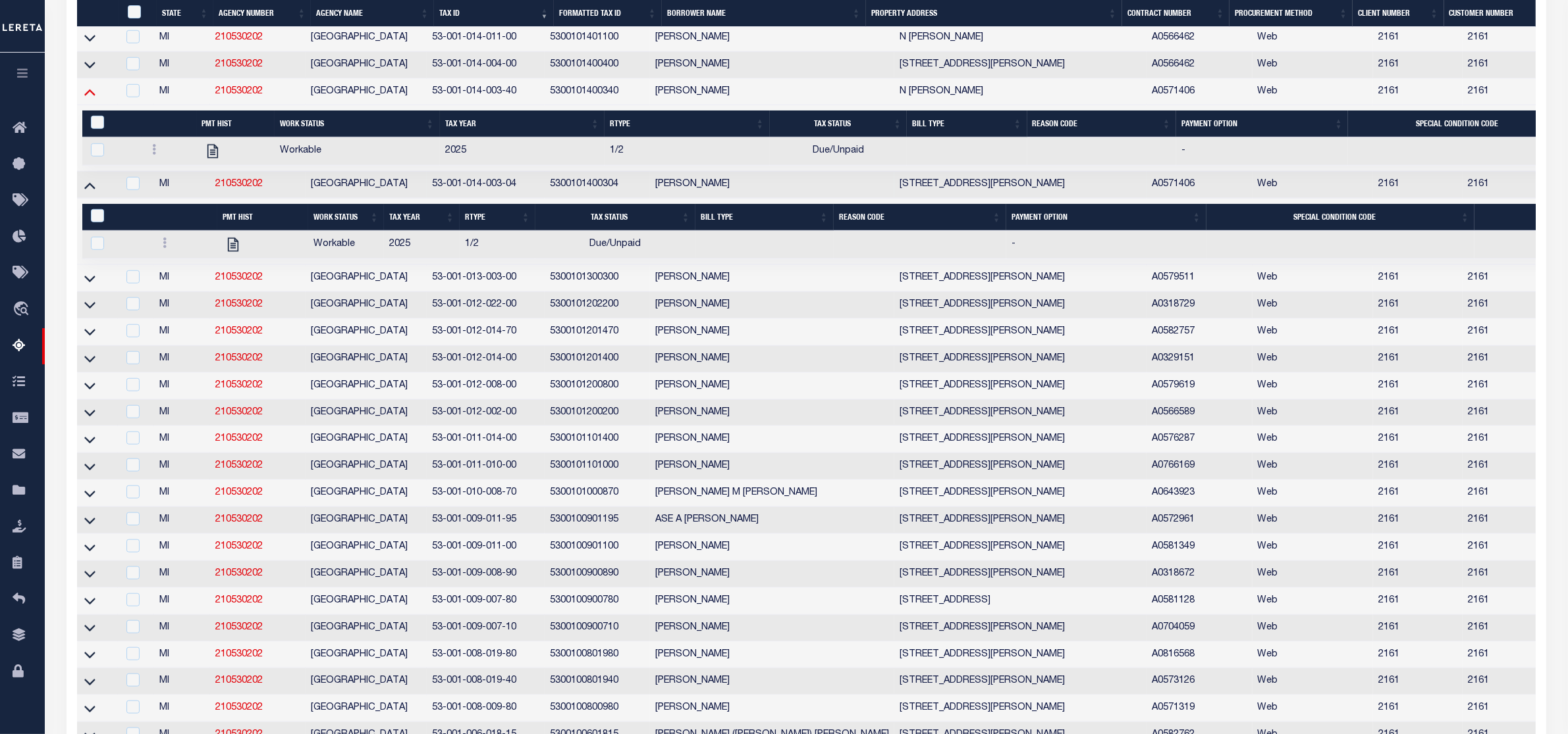
click at [89, 98] on icon at bounding box center [89, 92] width 11 height 14
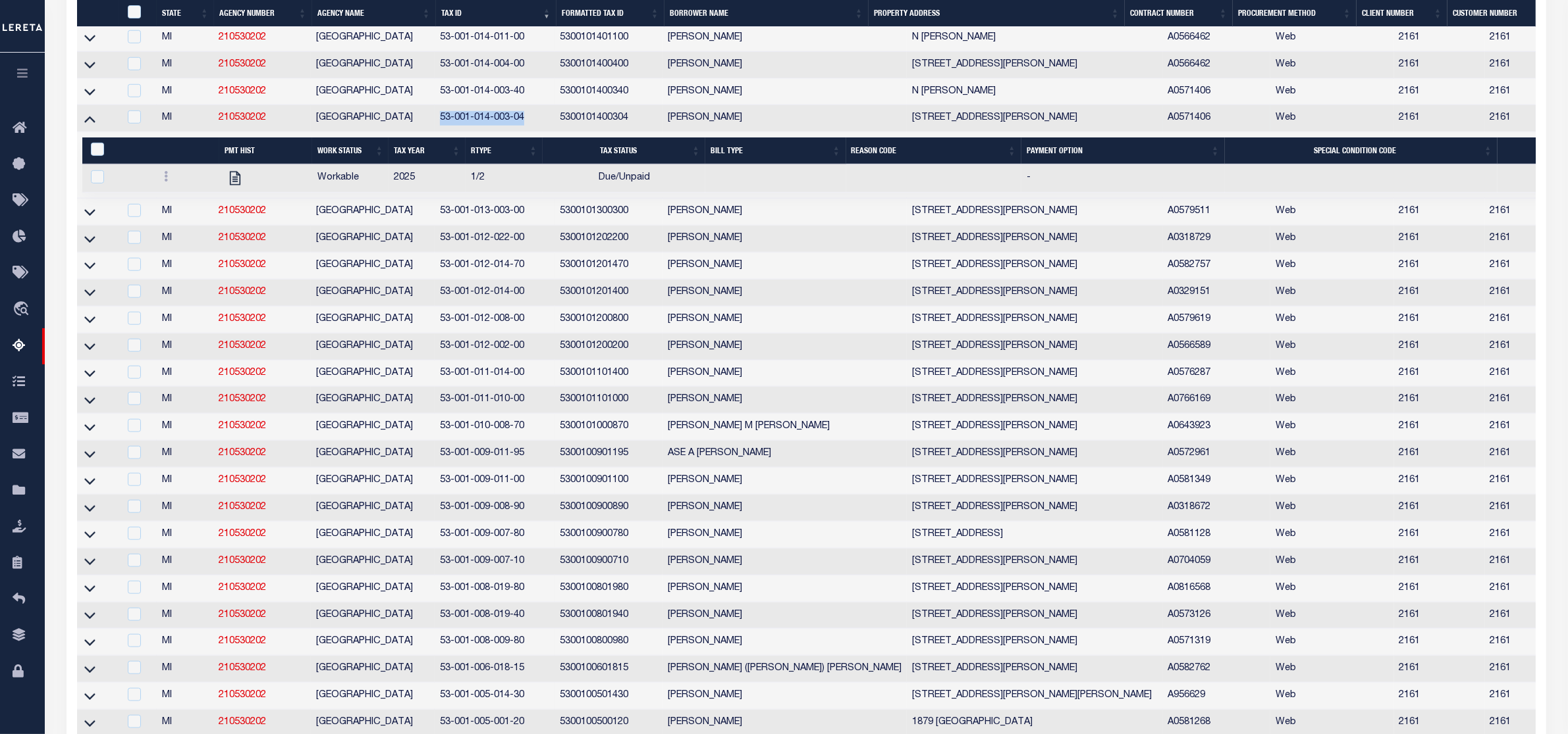
drag, startPoint x: 436, startPoint y: 162, endPoint x: 535, endPoint y: 163, distance: 99.0
click at [535, 132] on td "53-001-014-003-04" at bounding box center [495, 118] width 121 height 27
checkbox input "true"
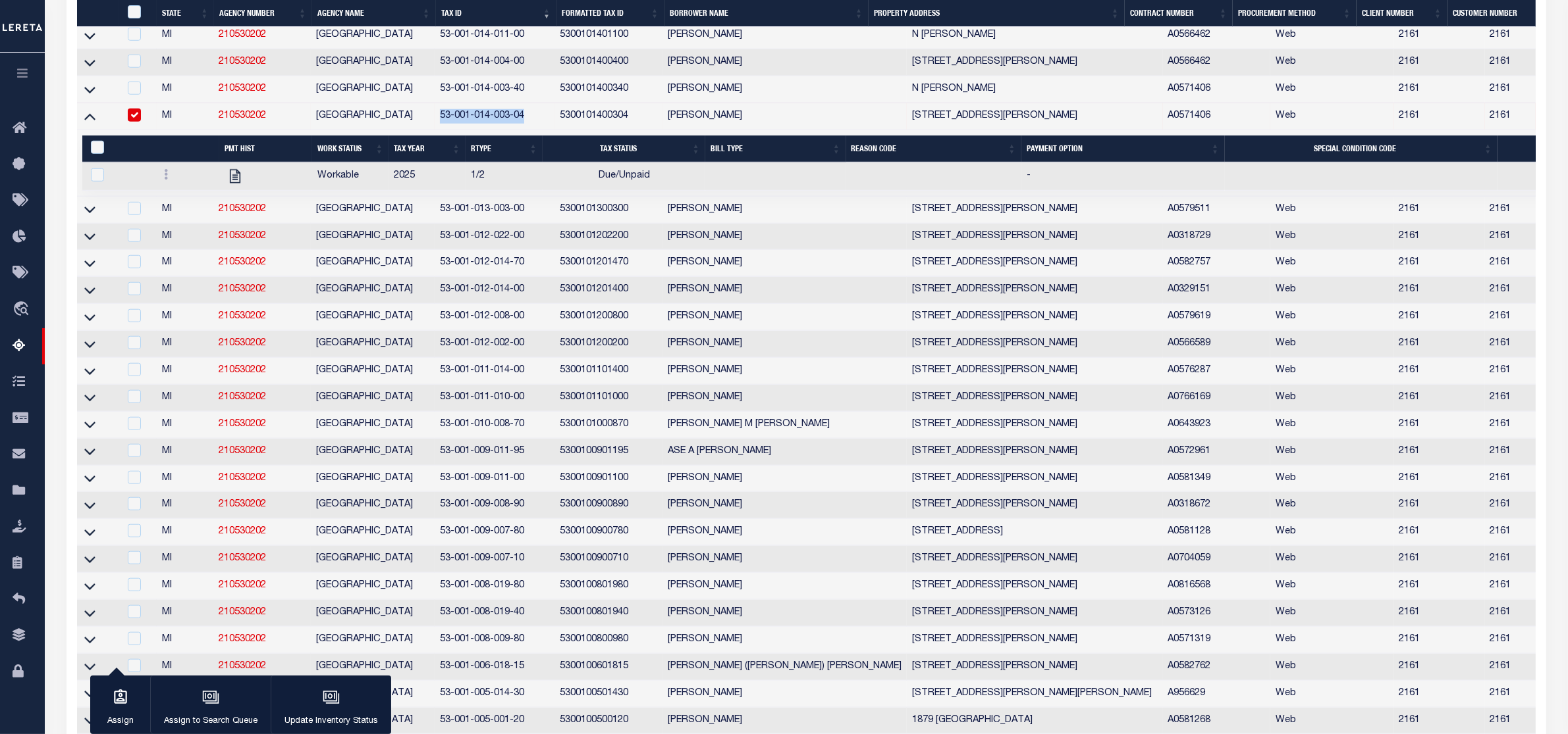
scroll to position [1546, 0]
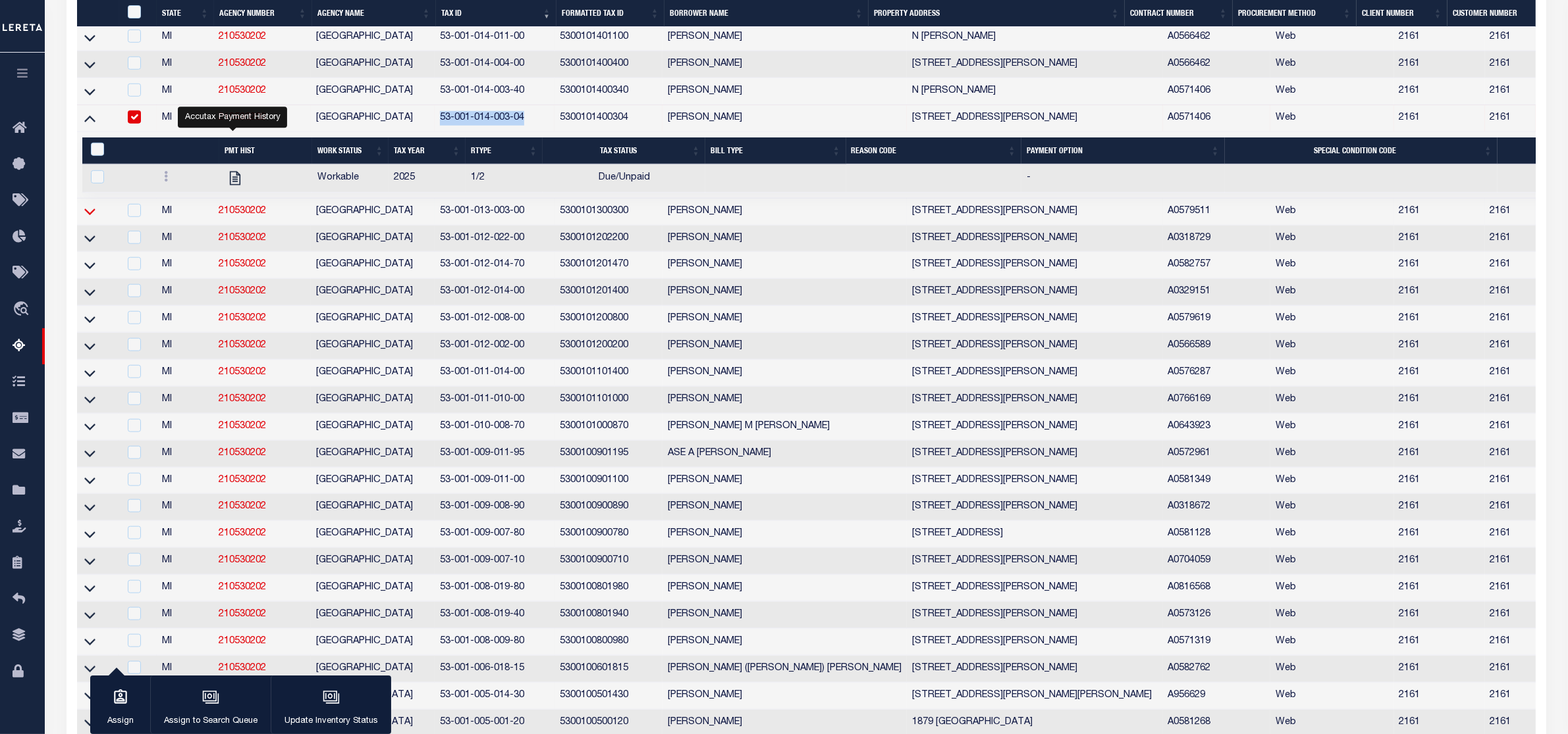
click at [93, 216] on icon at bounding box center [89, 212] width 11 height 7
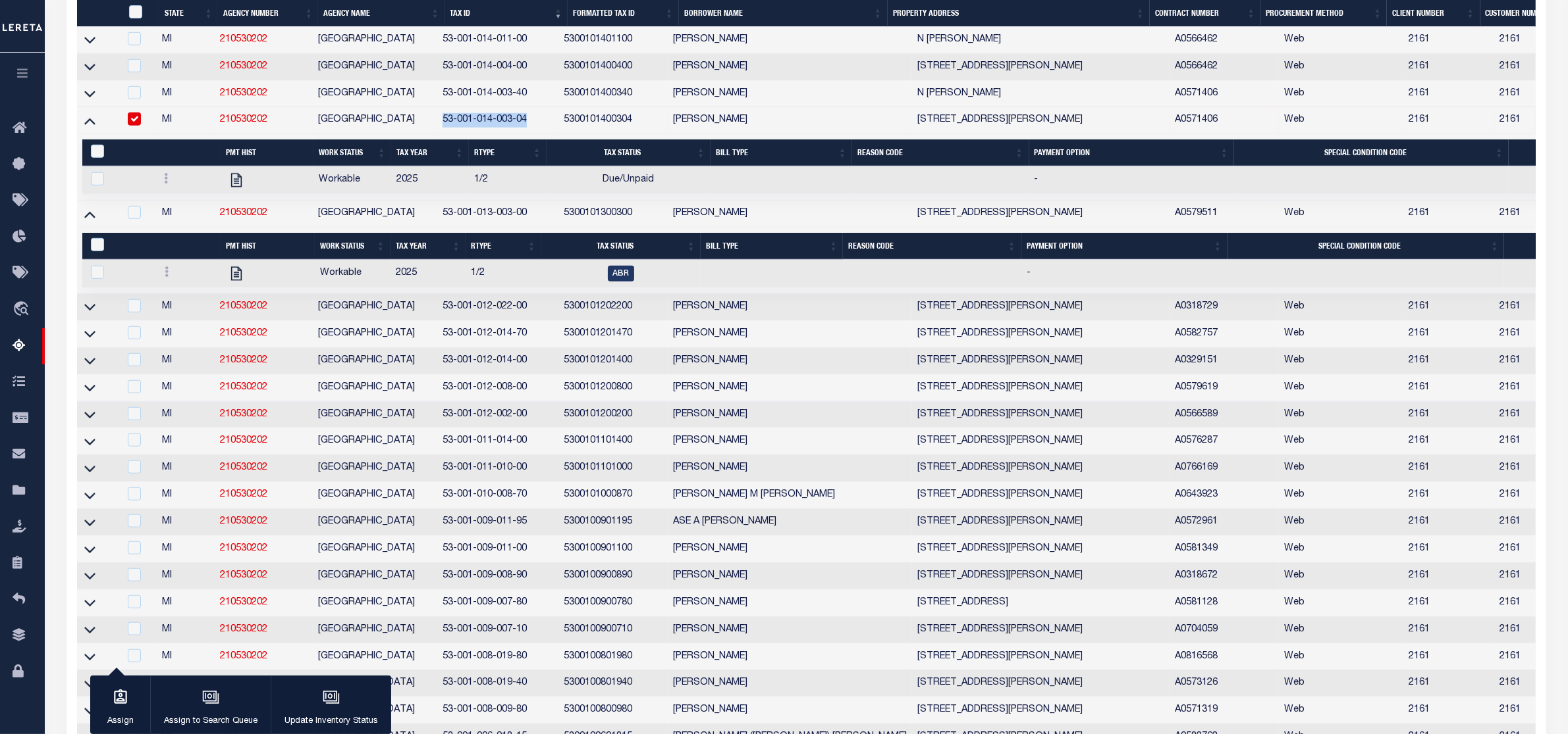
scroll to position [1548, 0]
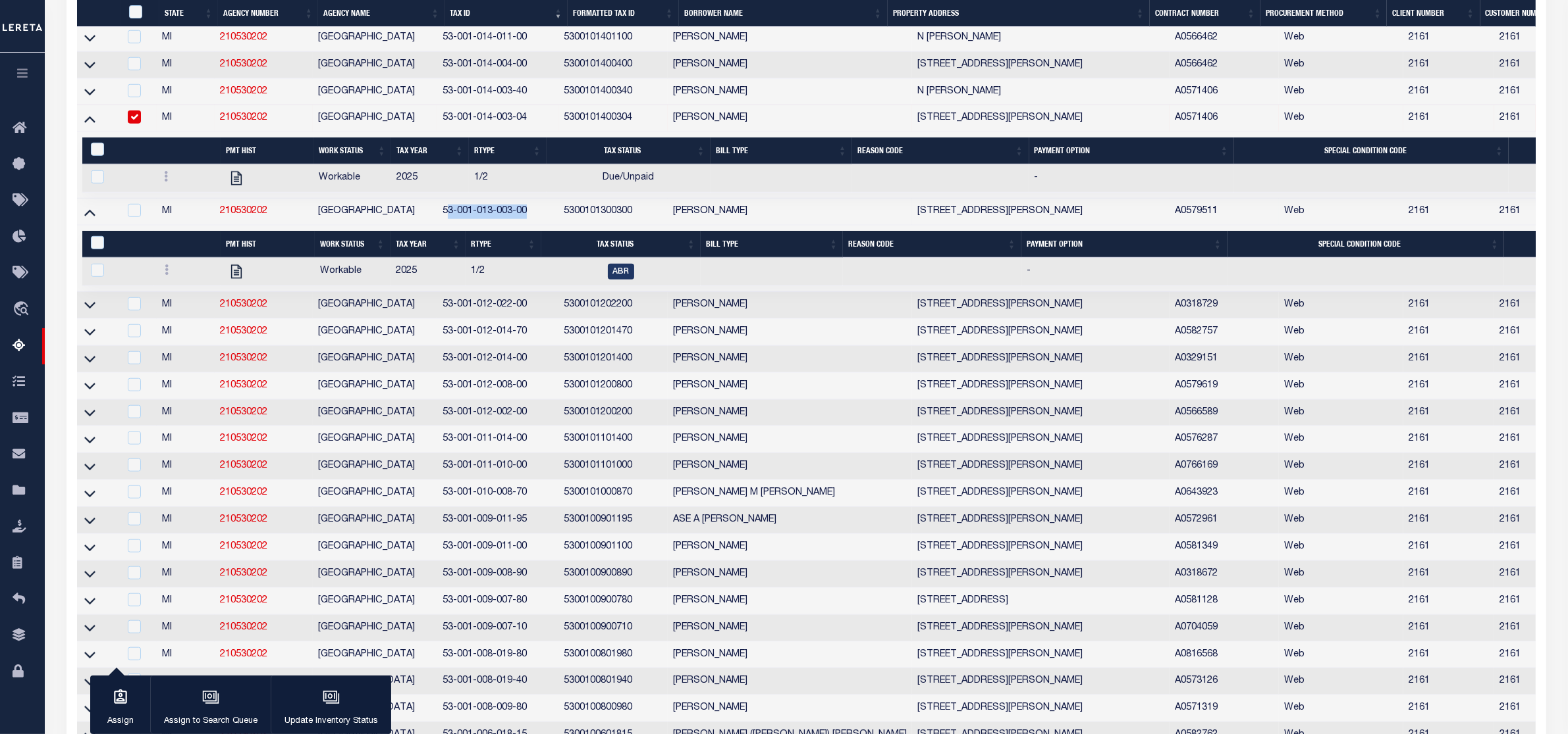
drag, startPoint x: 453, startPoint y: 259, endPoint x: 544, endPoint y: 259, distance: 91.0
click at [544, 226] on td "53-001-013-003-00" at bounding box center [497, 212] width 121 height 27
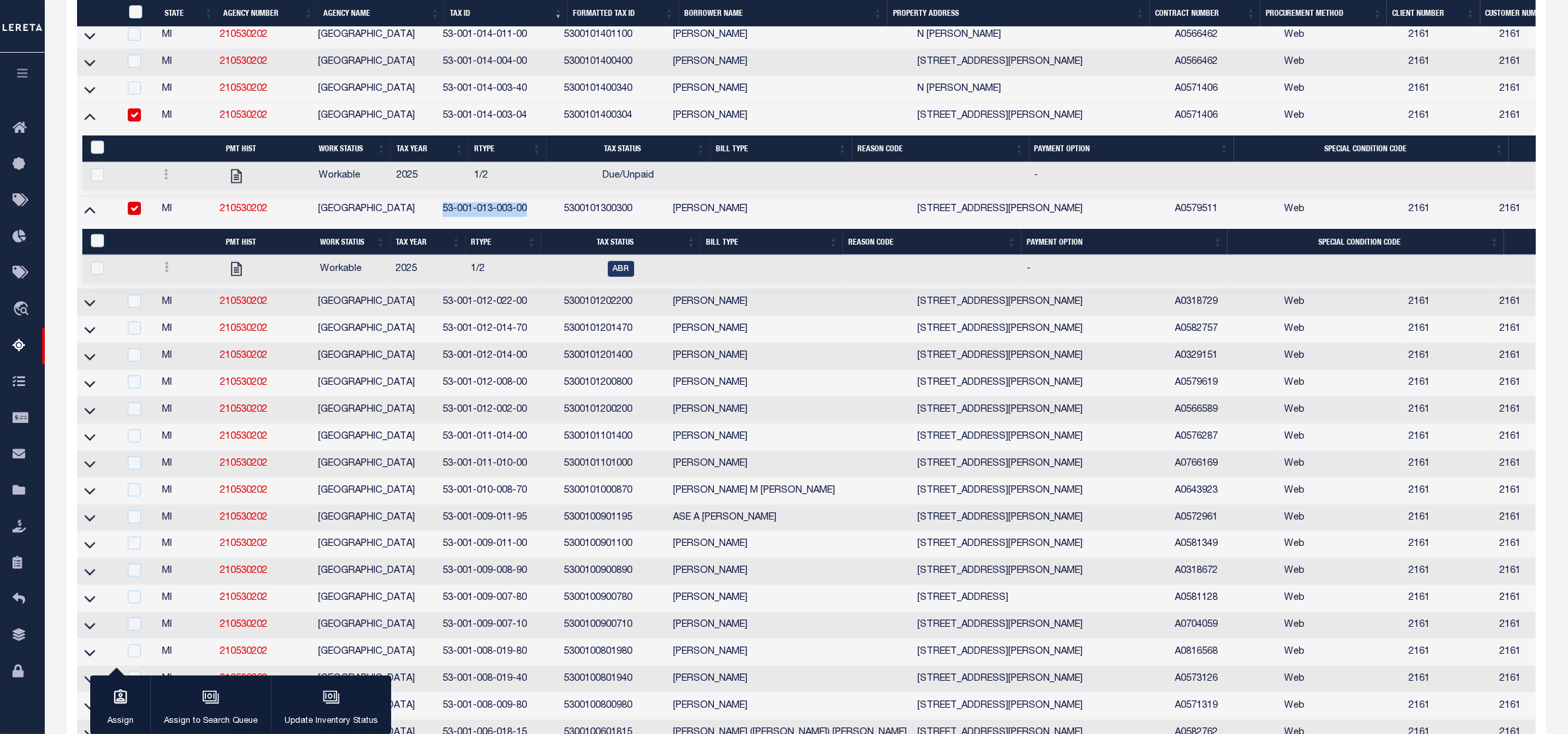
drag, startPoint x: 447, startPoint y: 258, endPoint x: 538, endPoint y: 257, distance: 91.0
click at [538, 224] on td "53-001-013-003-00" at bounding box center [497, 210] width 121 height 27
checkbox input "false"
copy td "53-001-013-003-00"
click at [86, 121] on icon at bounding box center [89, 118] width 11 height 7
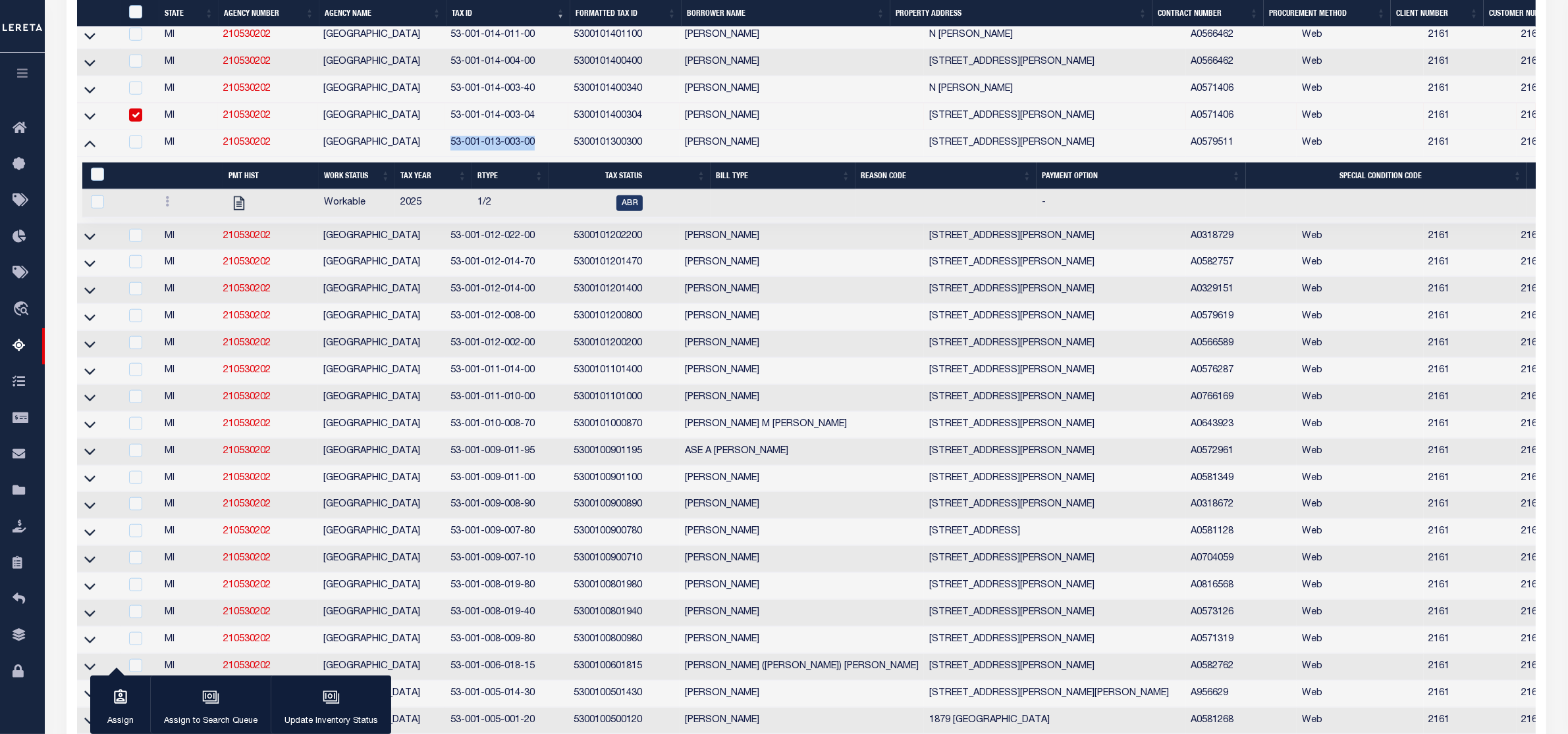
click at [138, 121] on input "checkbox" at bounding box center [136, 116] width 13 height 13
checkbox input "false"
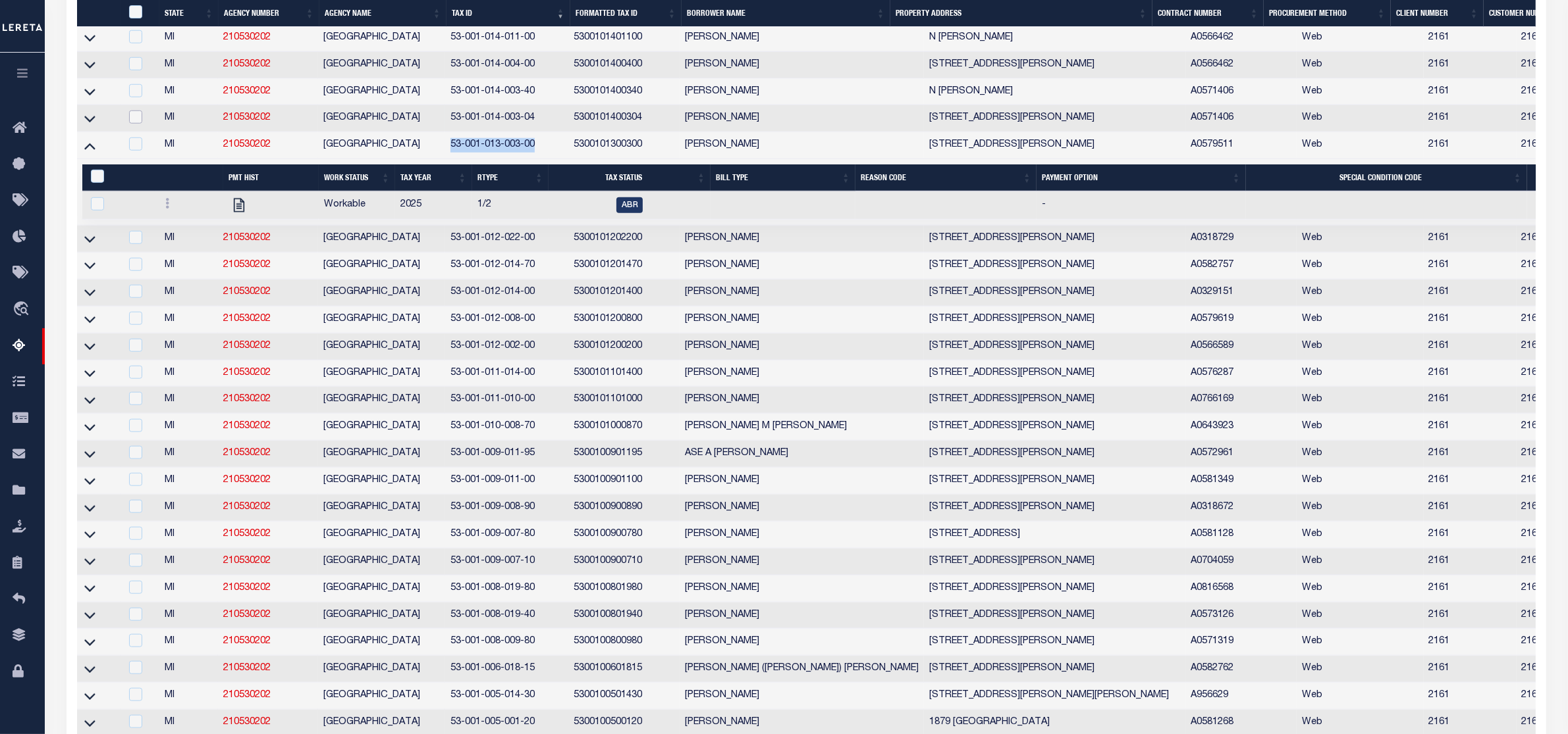
scroll to position [1551, 0]
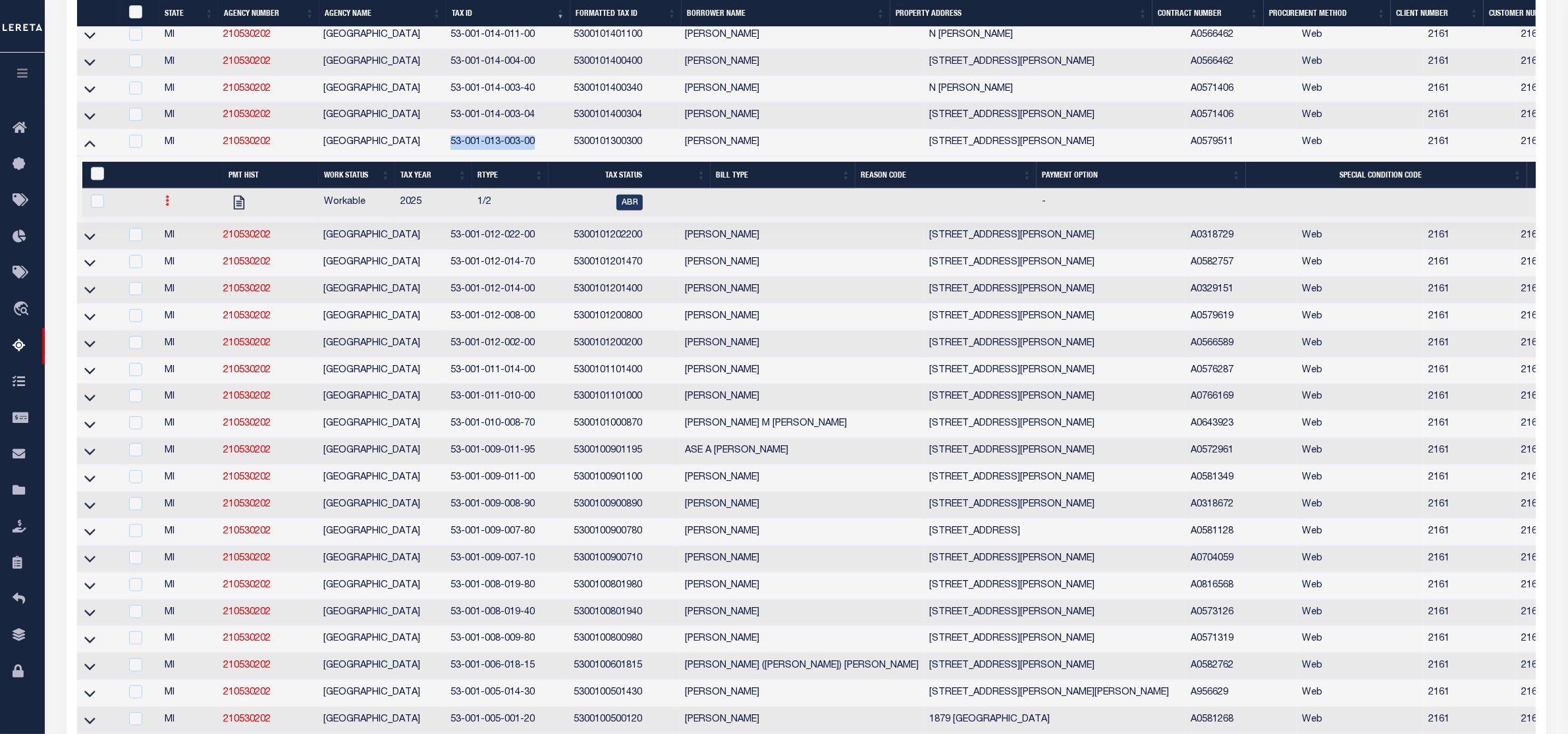
click at [169, 208] on link at bounding box center [167, 203] width 14 height 10
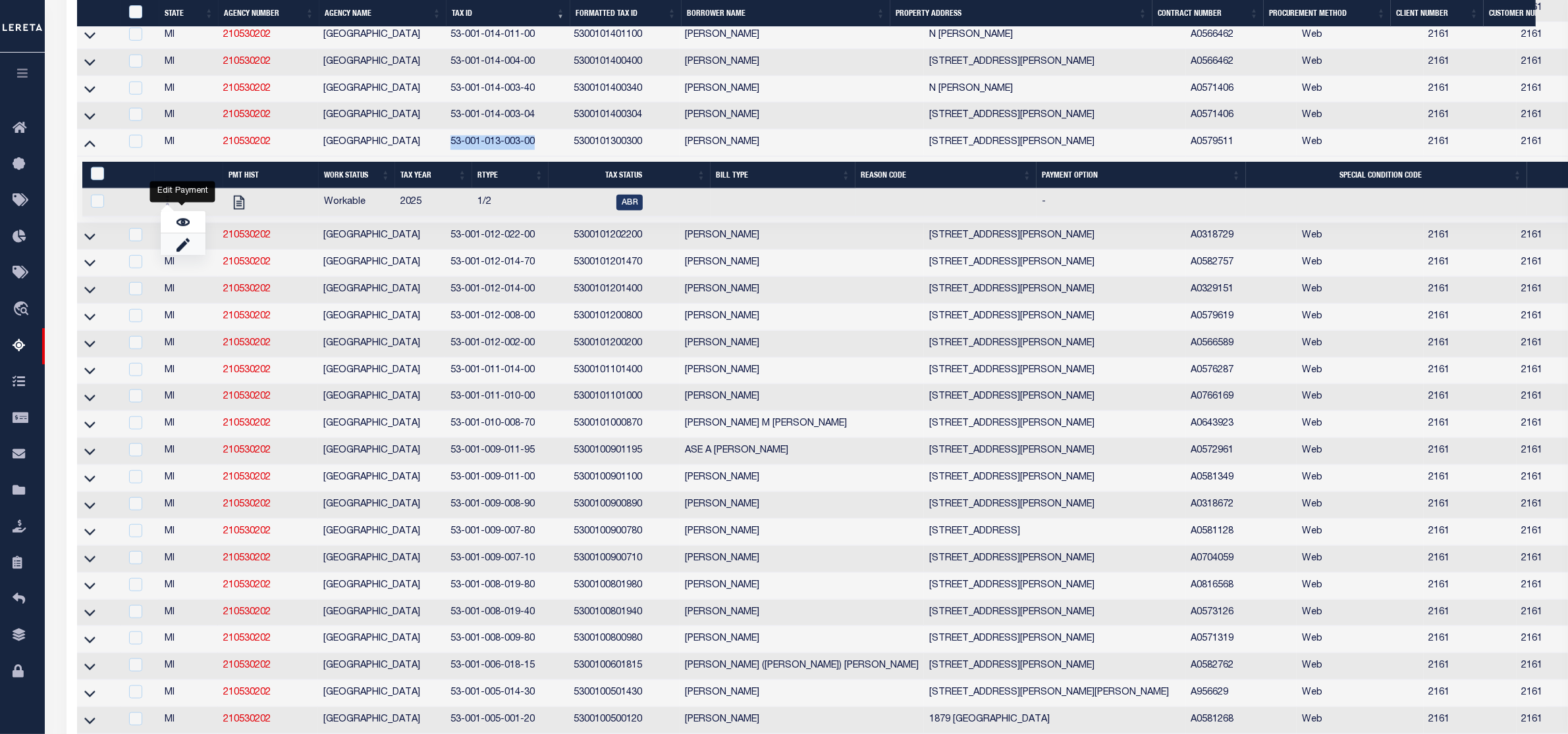
click at [172, 256] on link "" at bounding box center [183, 244] width 45 height 22
checkbox input "true"
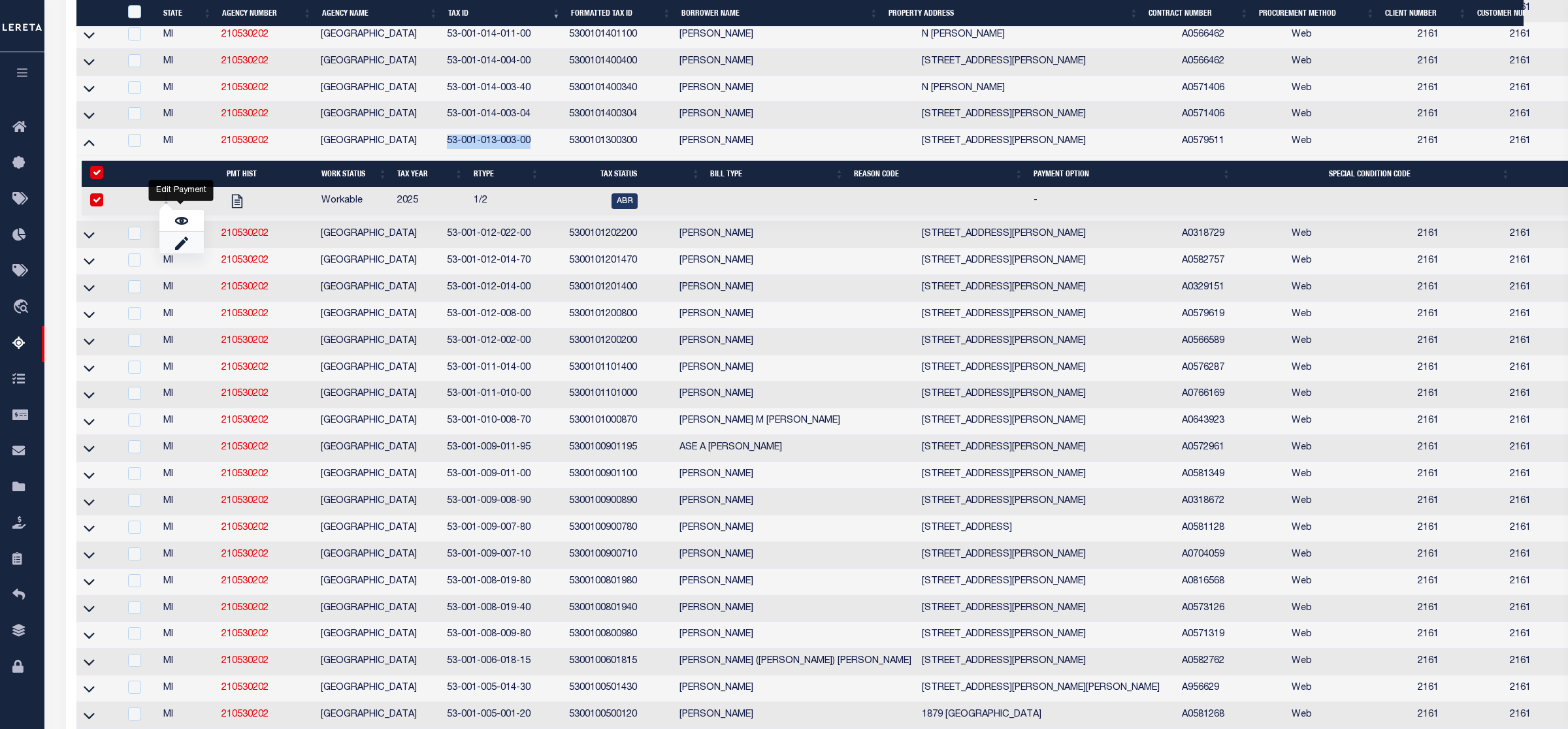
select select
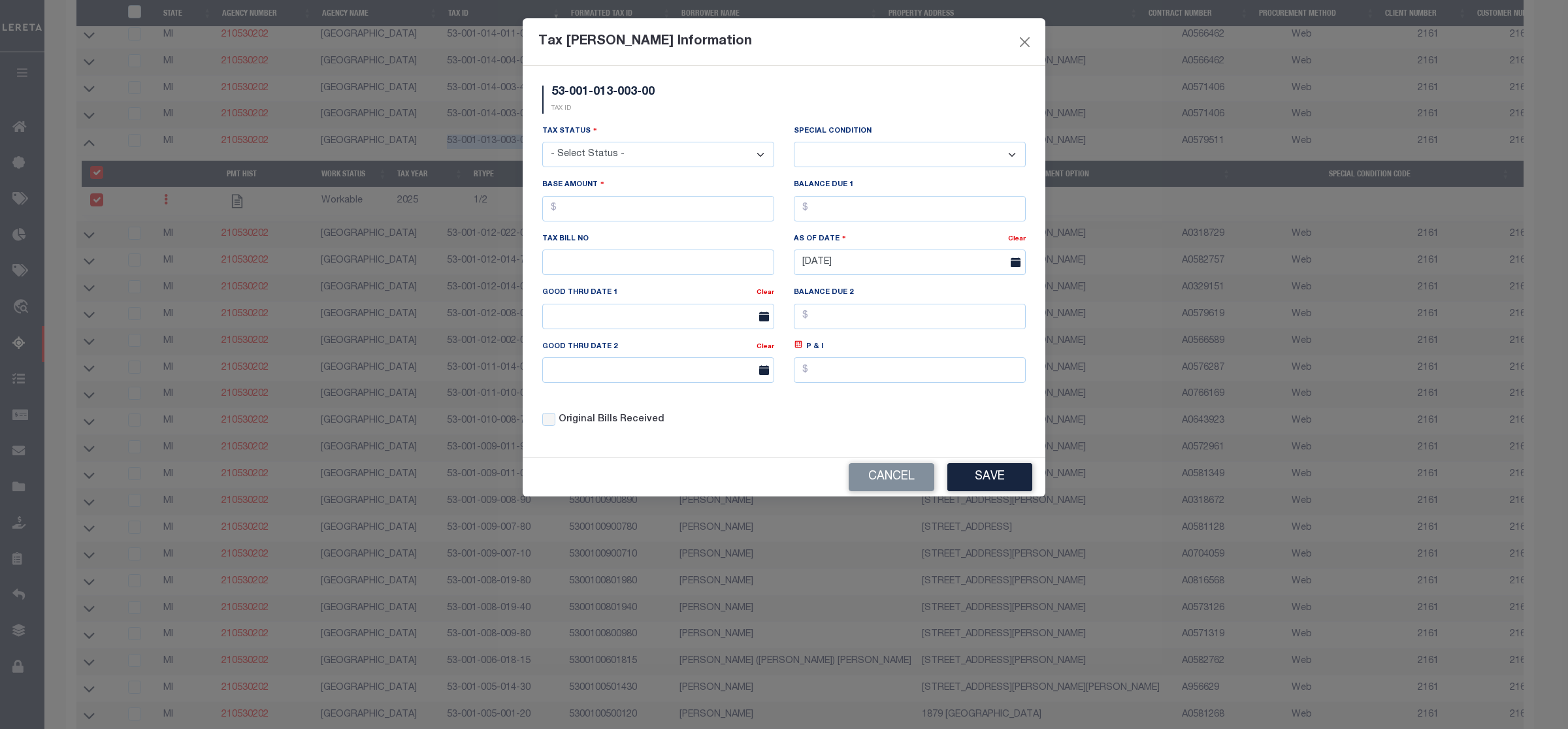
click at [623, 158] on select "- Select Status - Open Due/Unpaid Paid Incomplete No Tax Due Internal Refund Pr…" at bounding box center [658, 155] width 232 height 25
select select "DUE"
click at [542, 143] on select "- Select Status - Open Due/Unpaid Paid Incomplete No Tax Due Internal Refund Pr…" at bounding box center [658, 155] width 232 height 25
select select "0"
click at [596, 206] on input "text" at bounding box center [658, 209] width 232 height 25
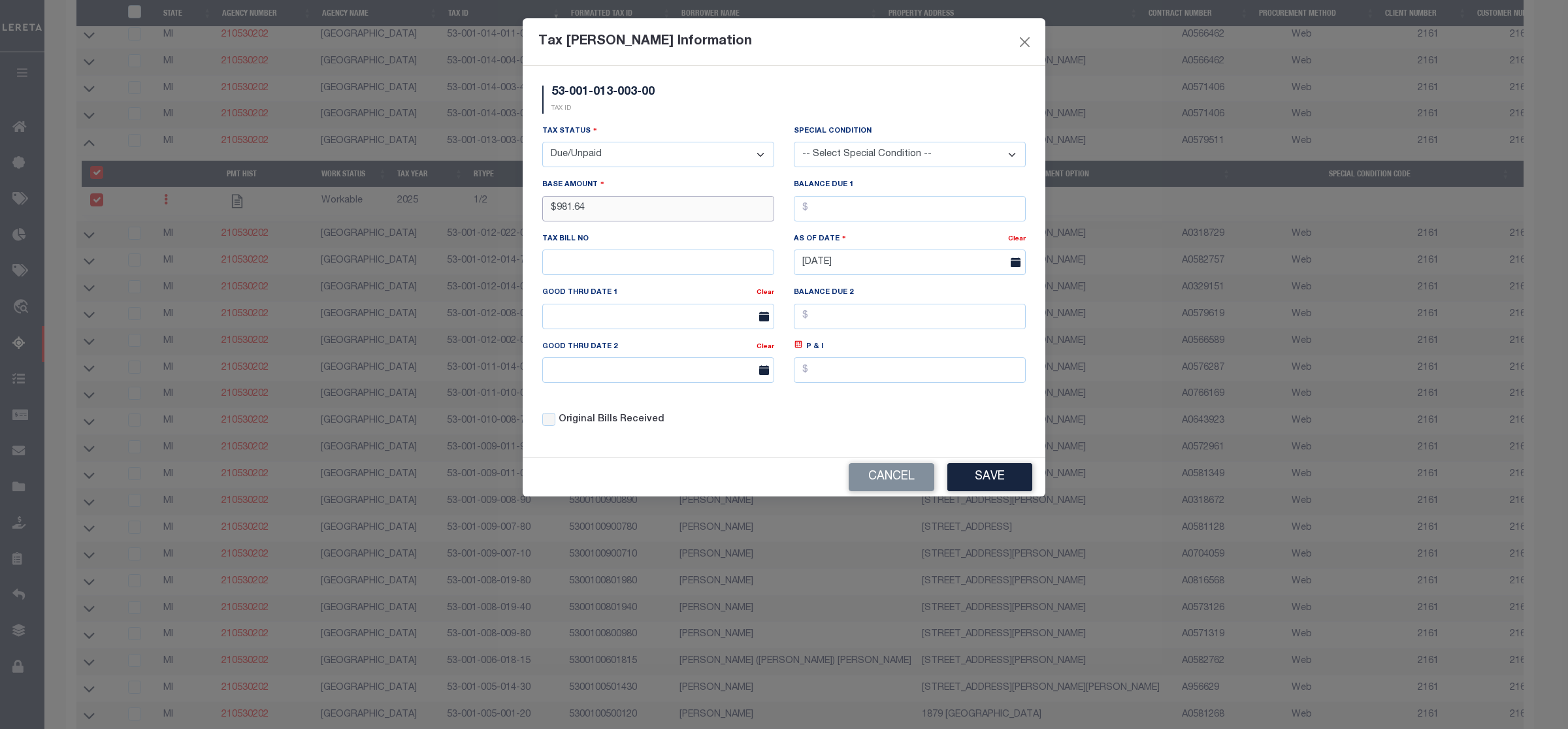
type input "$981.64"
click at [981, 483] on button "Save" at bounding box center [989, 477] width 85 height 28
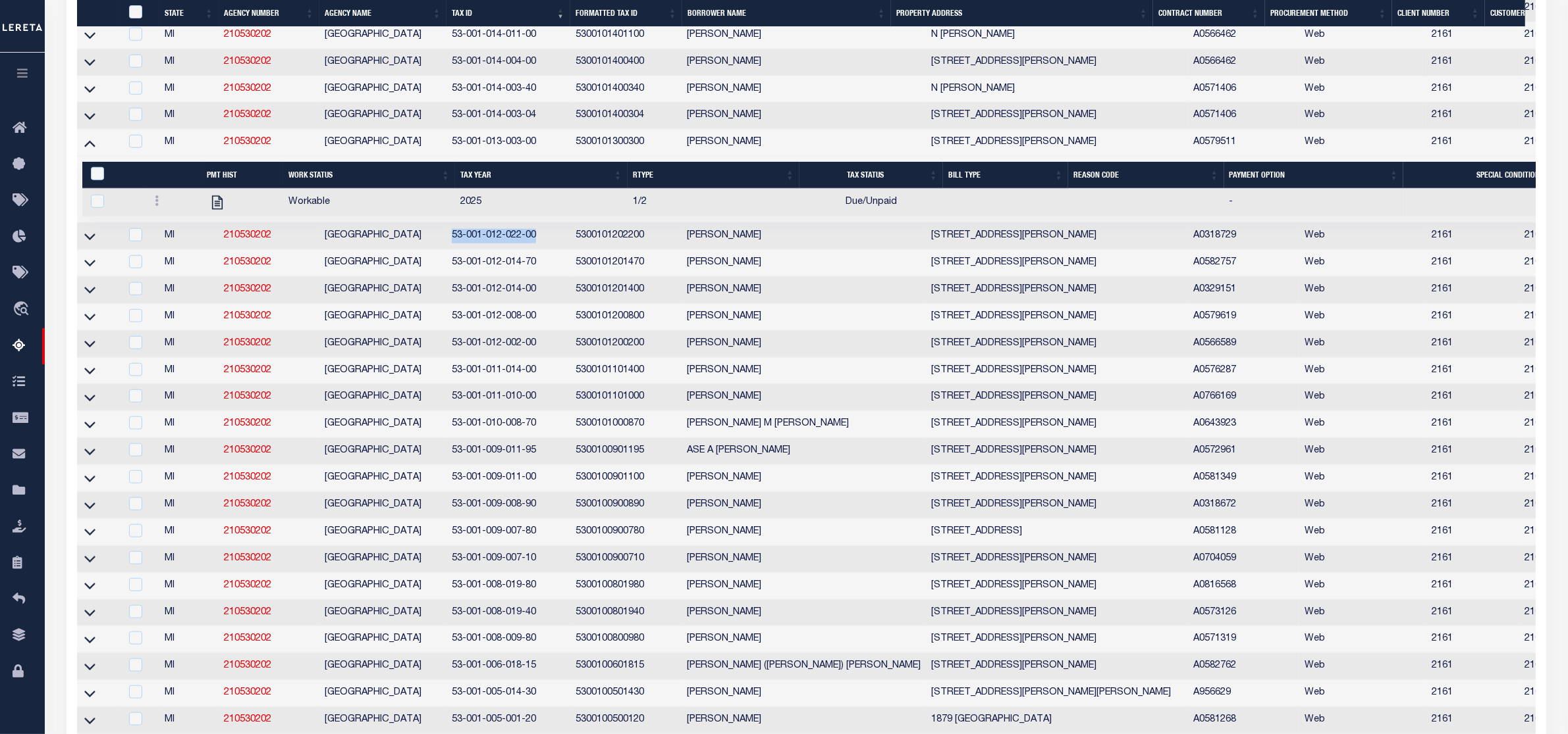
drag, startPoint x: 449, startPoint y: 282, endPoint x: 544, endPoint y: 279, distance: 95.0
click at [544, 250] on td "53-001-012-022-00" at bounding box center [509, 236] width 124 height 27
checkbox input "true"
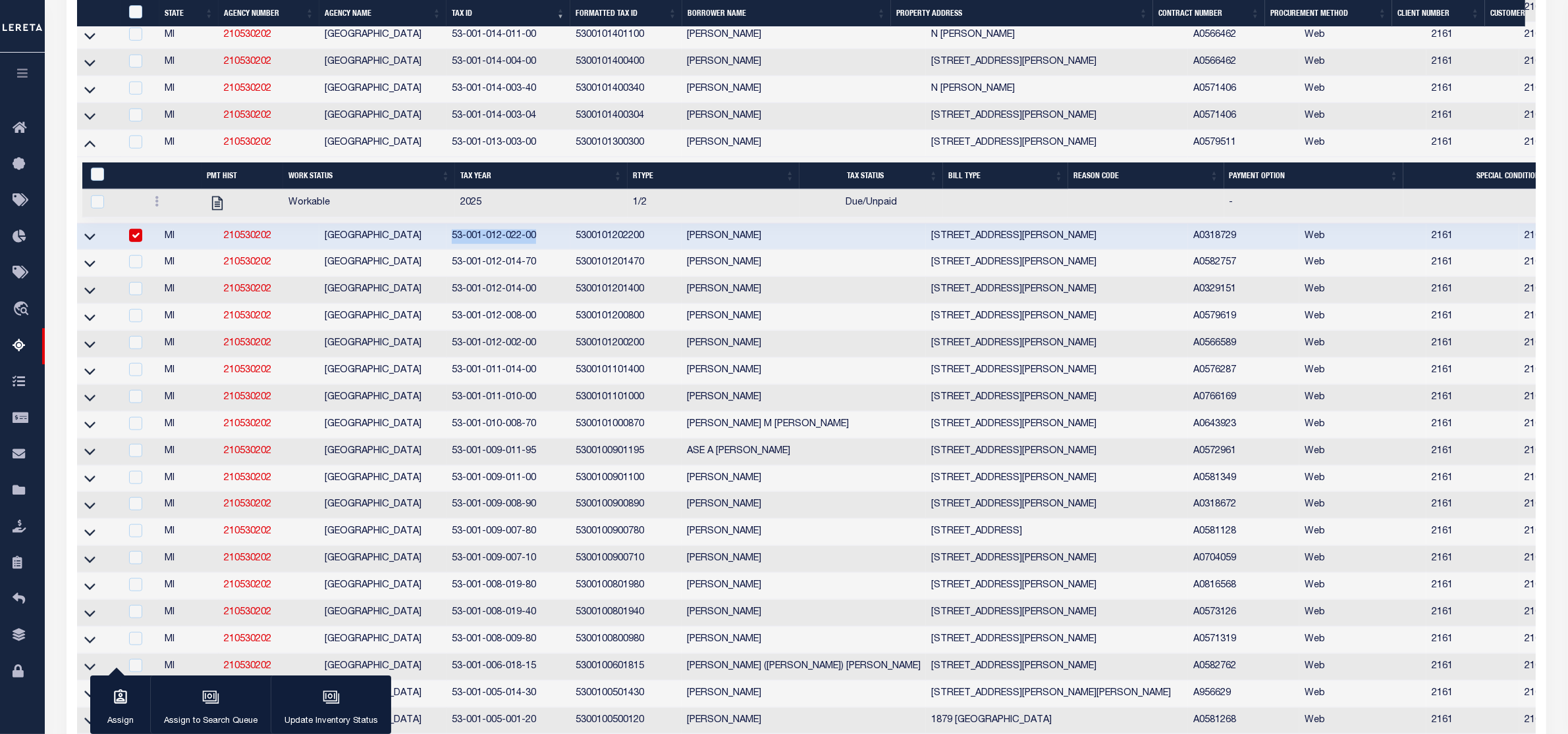
copy td "53-001-012-022-00"
click at [90, 244] on icon at bounding box center [89, 236] width 11 height 14
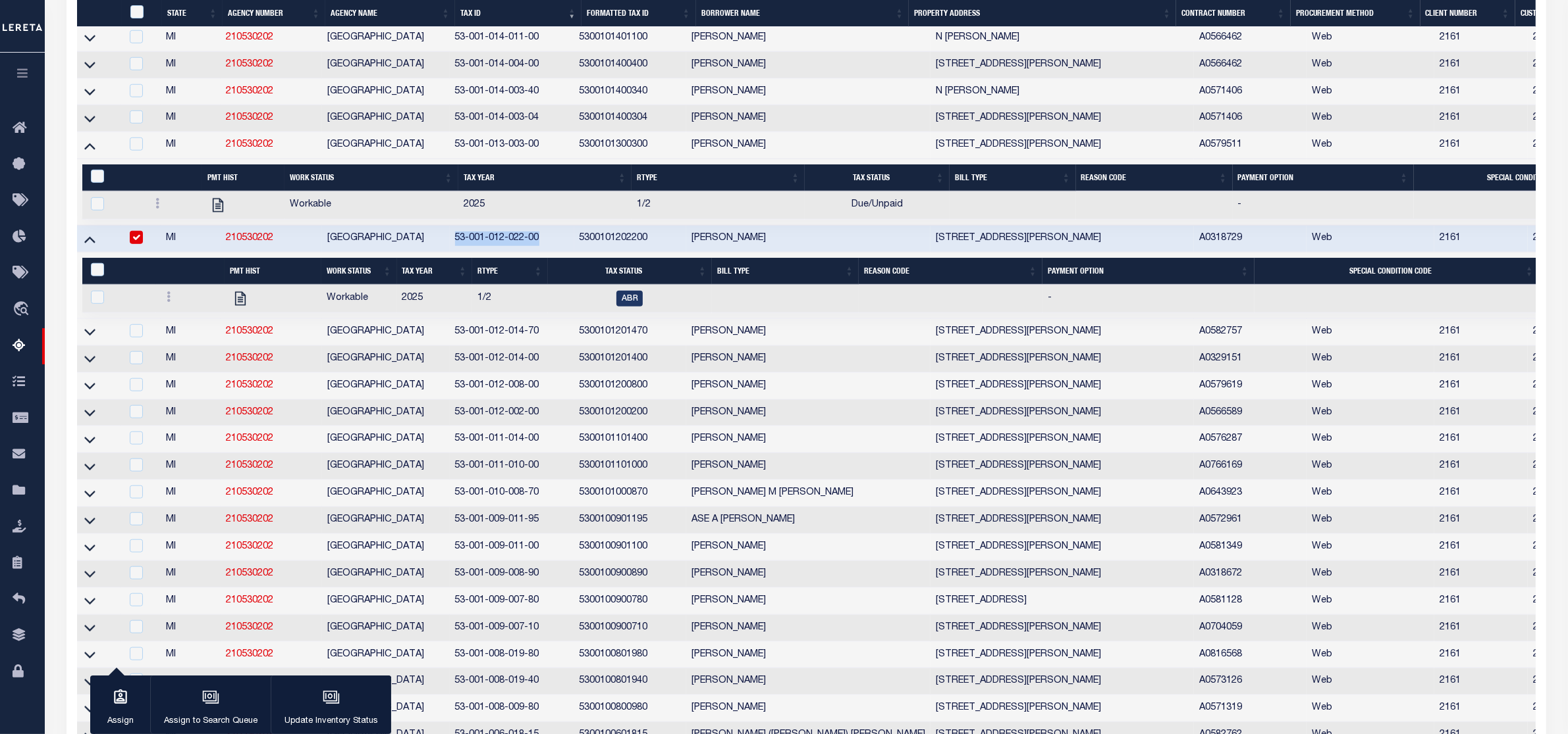
scroll to position [1551, 0]
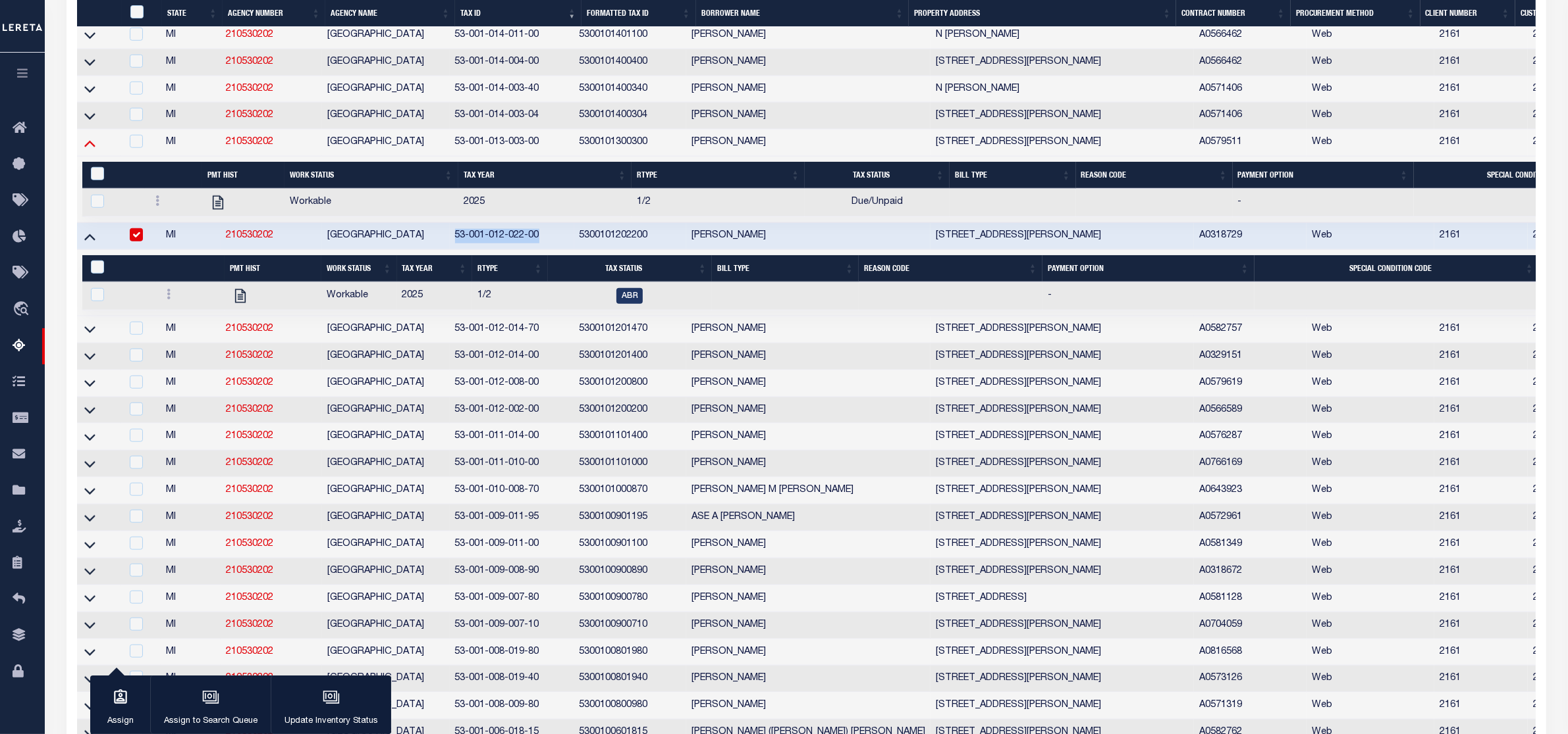
click at [90, 150] on icon at bounding box center [89, 143] width 11 height 14
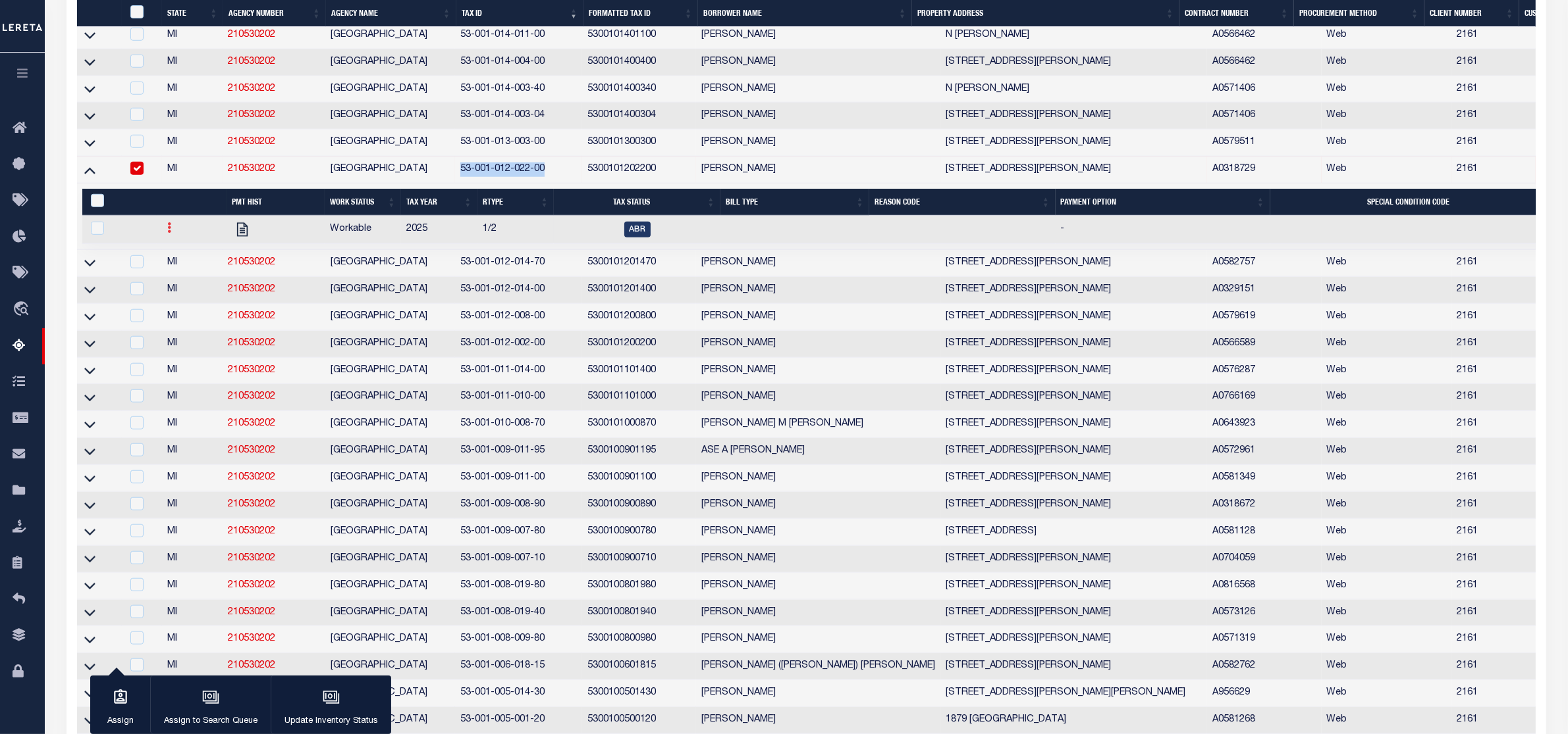
click at [171, 235] on link at bounding box center [169, 230] width 14 height 10
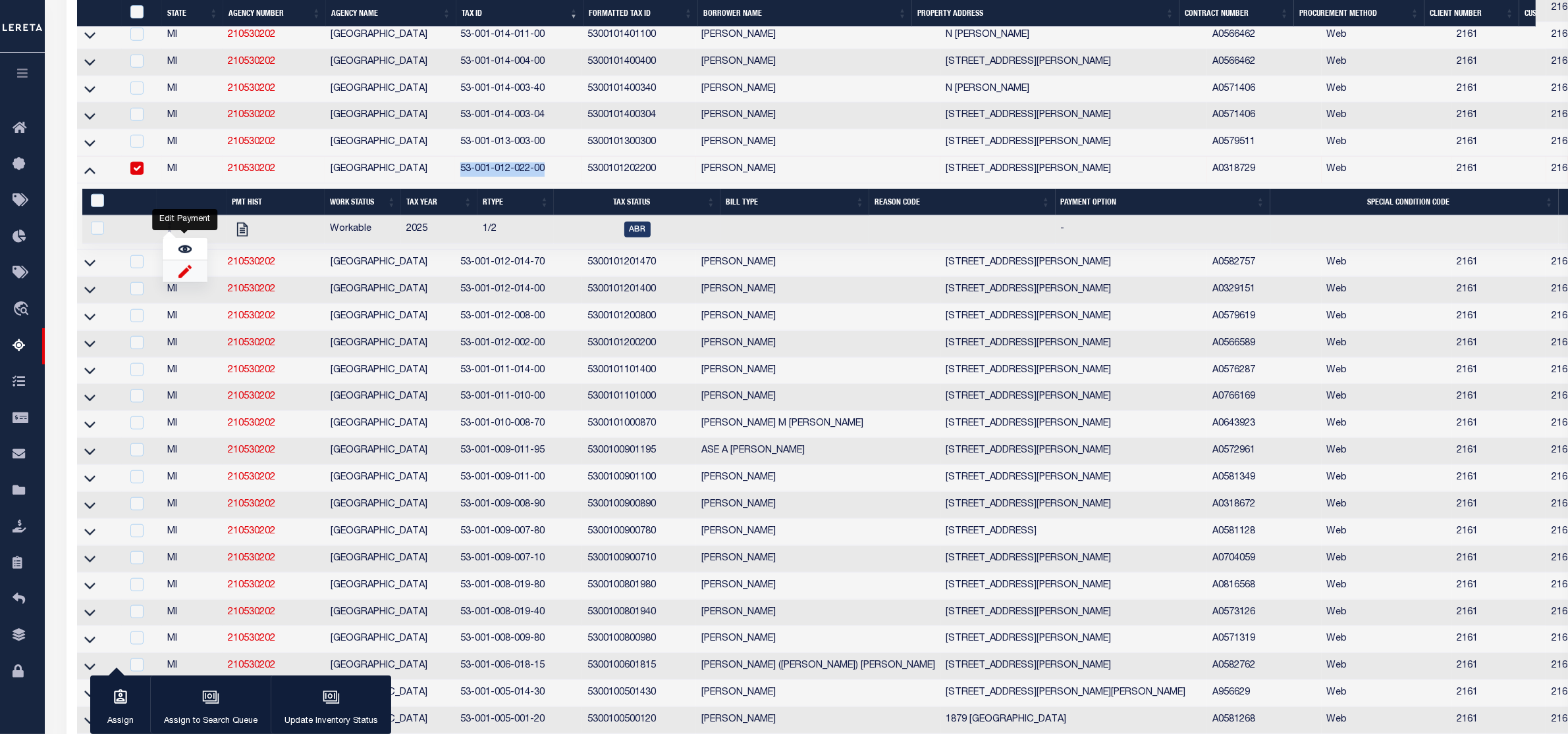
click at [189, 279] on img "" at bounding box center [185, 271] width 13 height 14
checkbox input "true"
select select
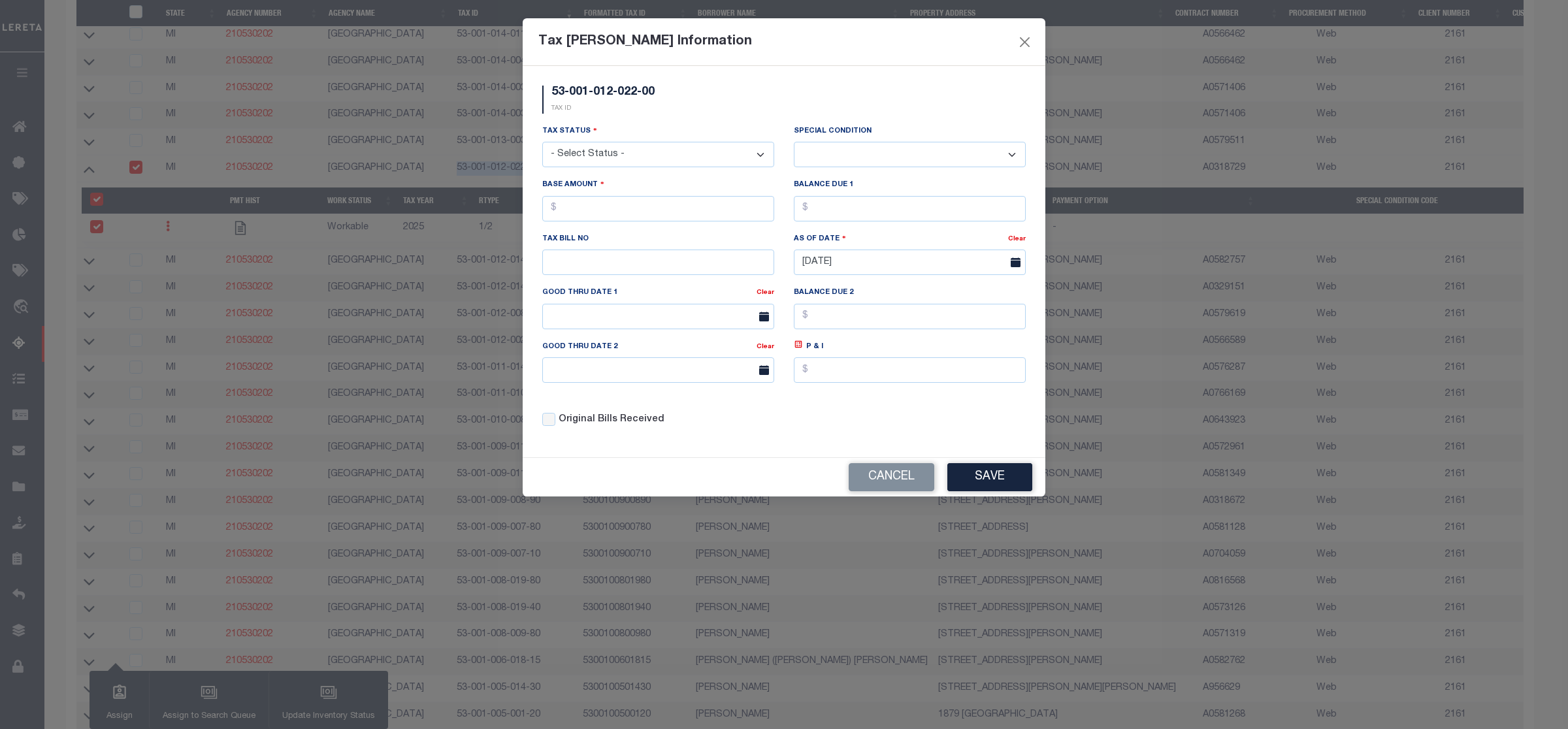
click at [717, 155] on select "- Select Status - Open Due/Unpaid Paid Incomplete No Tax Due Internal Refund Pr…" at bounding box center [658, 155] width 232 height 25
select select "DUE"
click at [542, 143] on select "- Select Status - Open Due/Unpaid Paid Incomplete No Tax Due Internal Refund Pr…" at bounding box center [658, 155] width 232 height 25
select select "0"
click at [567, 212] on input "text" at bounding box center [658, 209] width 232 height 25
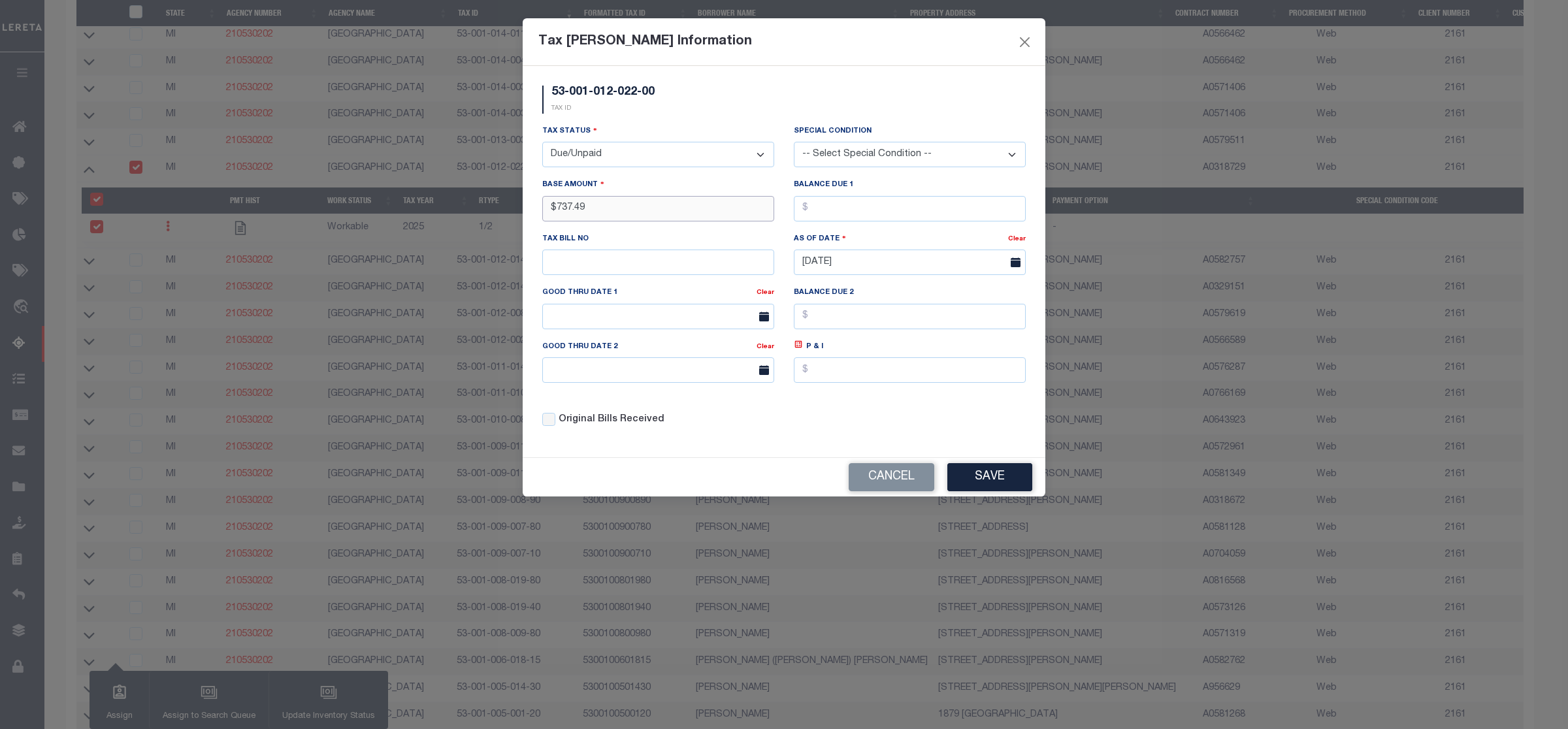
type input "$737.49"
click at [1013, 484] on button "Save" at bounding box center [989, 477] width 85 height 28
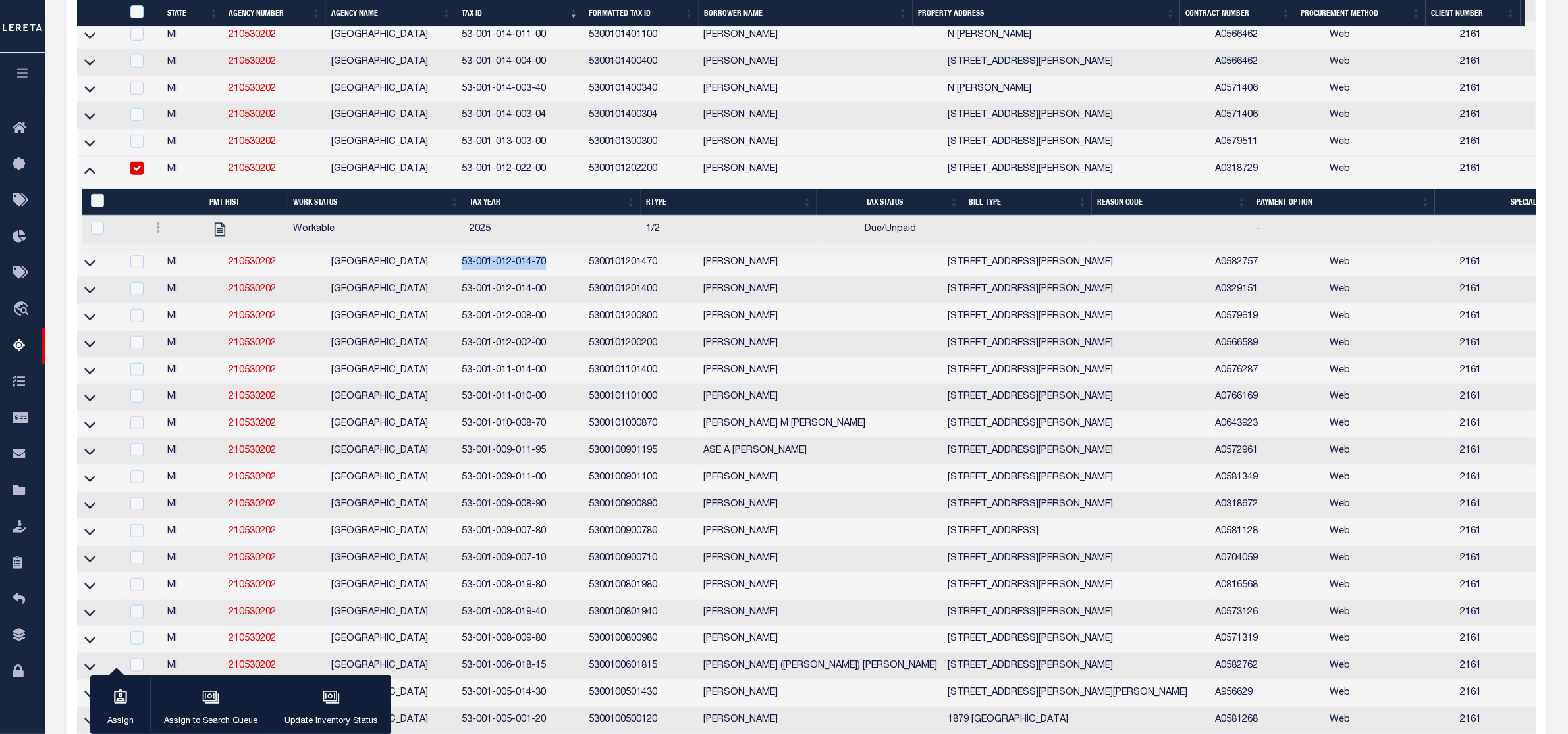
drag, startPoint x: 470, startPoint y: 307, endPoint x: 567, endPoint y: 314, distance: 97.3
click at [567, 277] on td "53-001-012-014-70" at bounding box center [520, 264] width 127 height 27
checkbox input "true"
copy td "53-001-012-014-70"
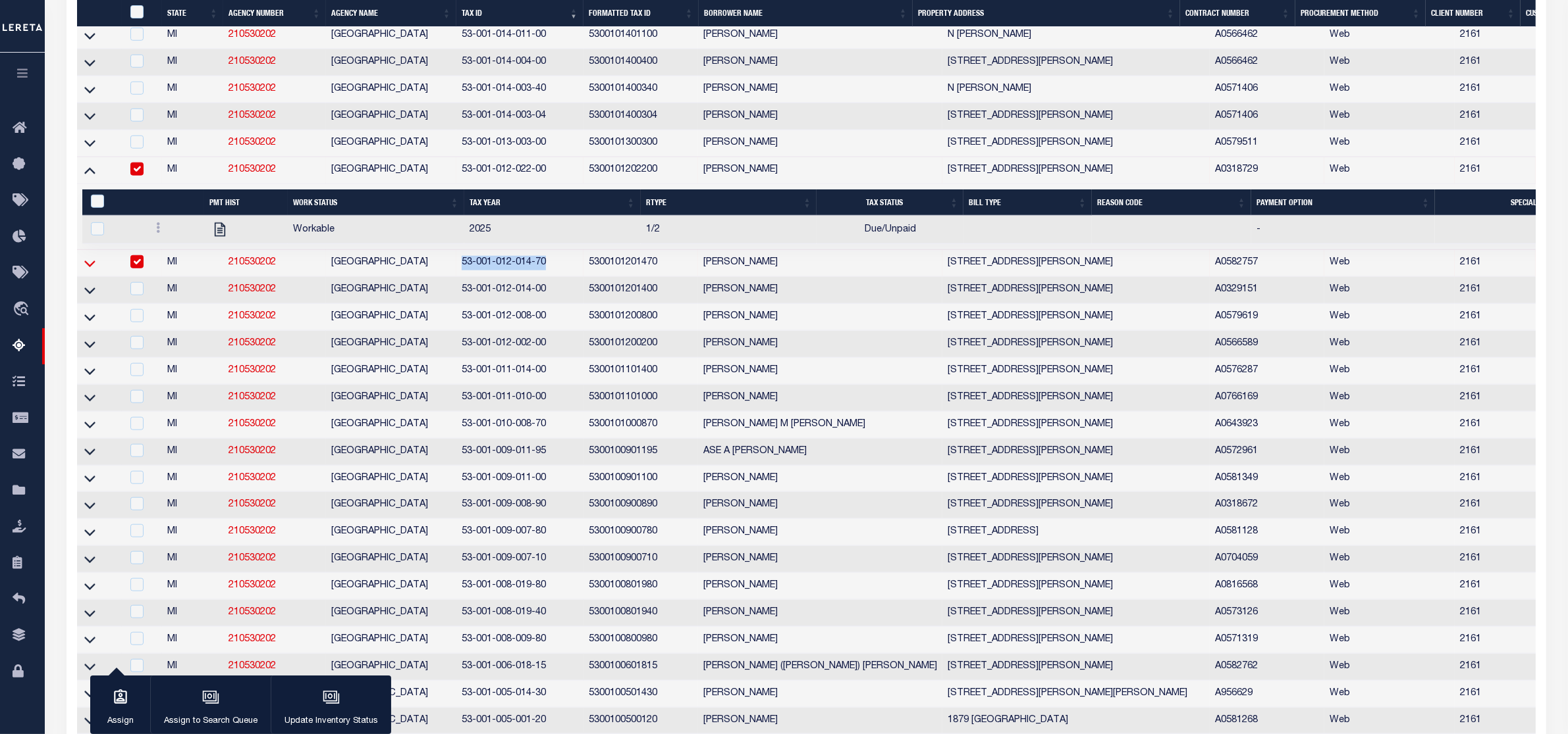
click at [87, 270] on icon at bounding box center [89, 263] width 11 height 14
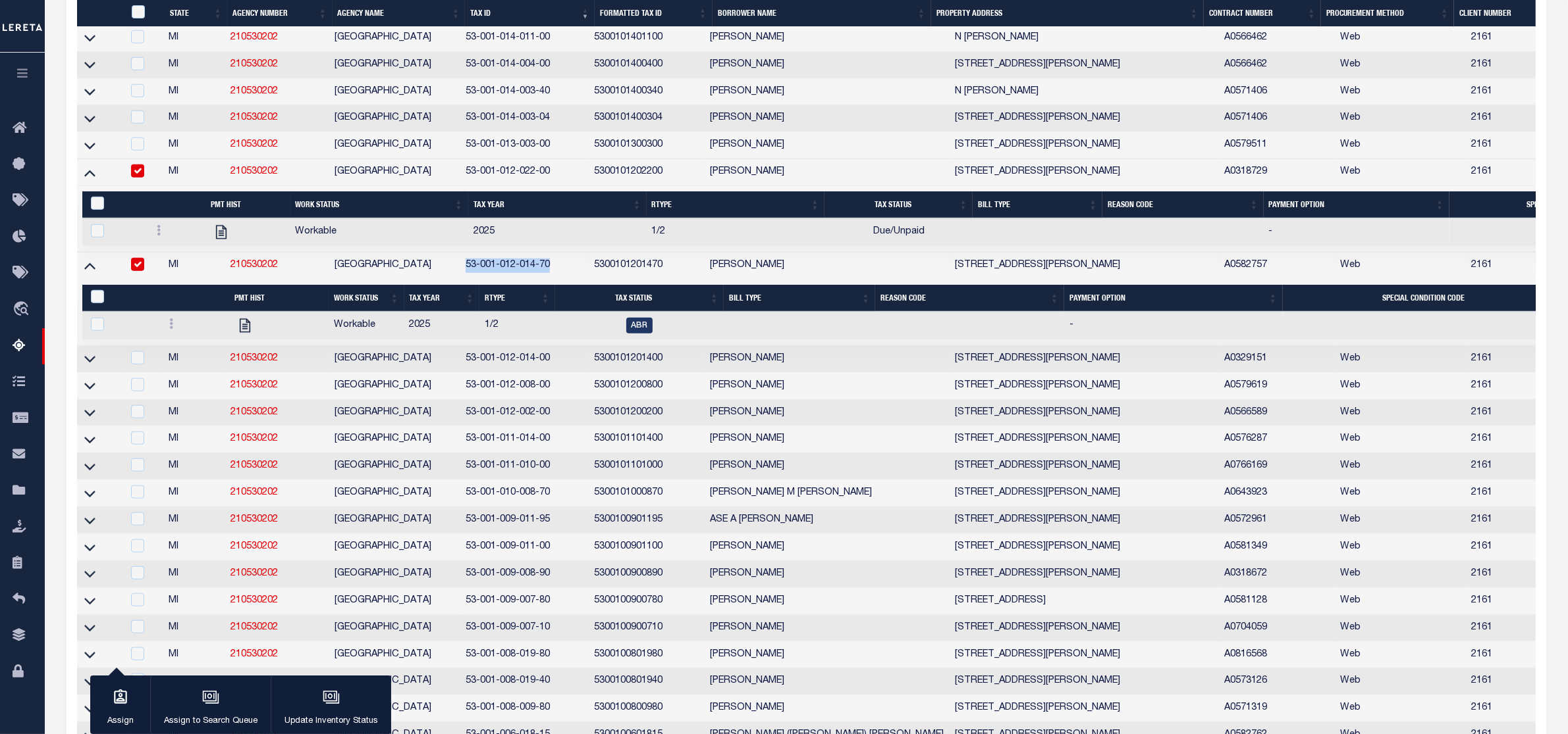
scroll to position [1551, 0]
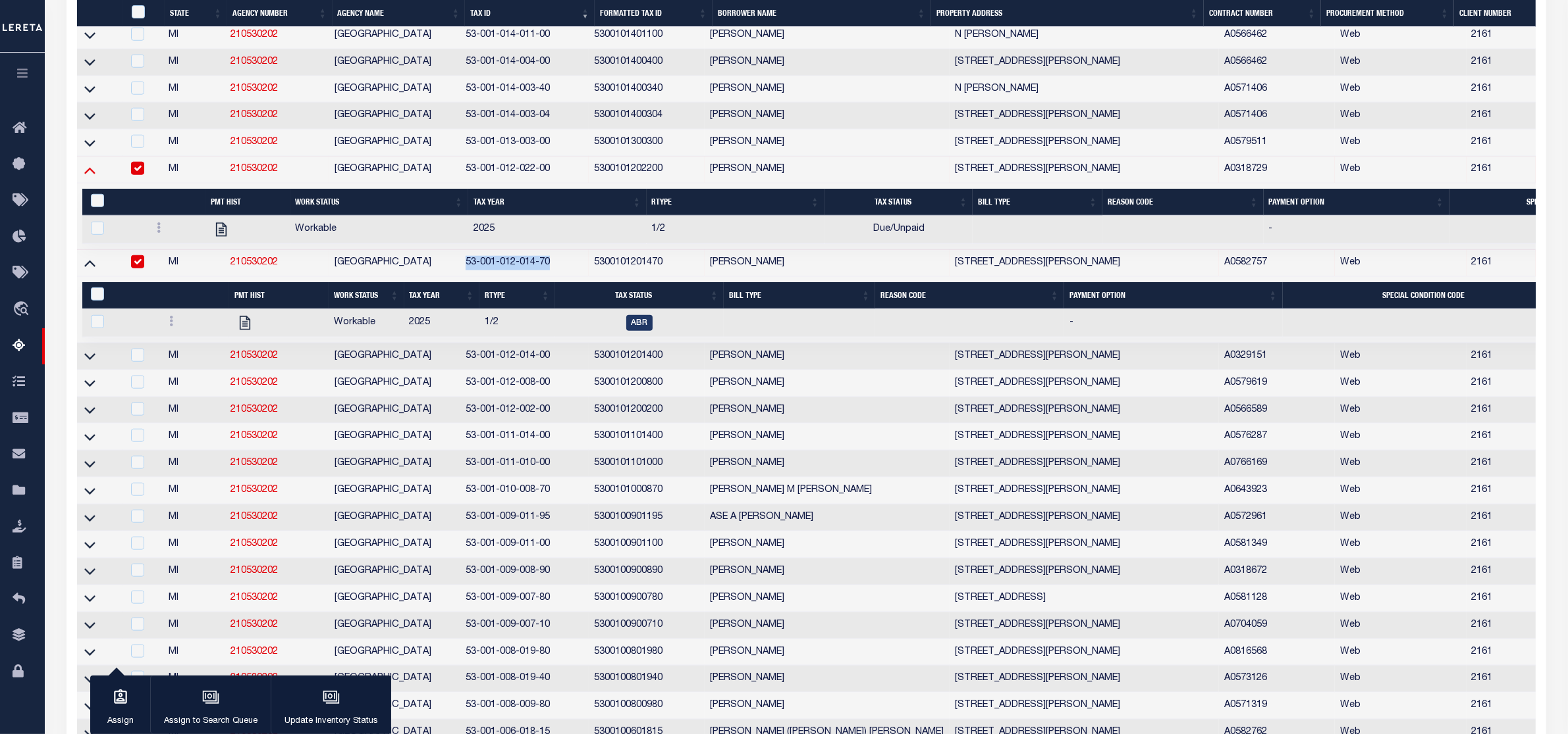
click at [92, 174] on icon at bounding box center [89, 171] width 11 height 7
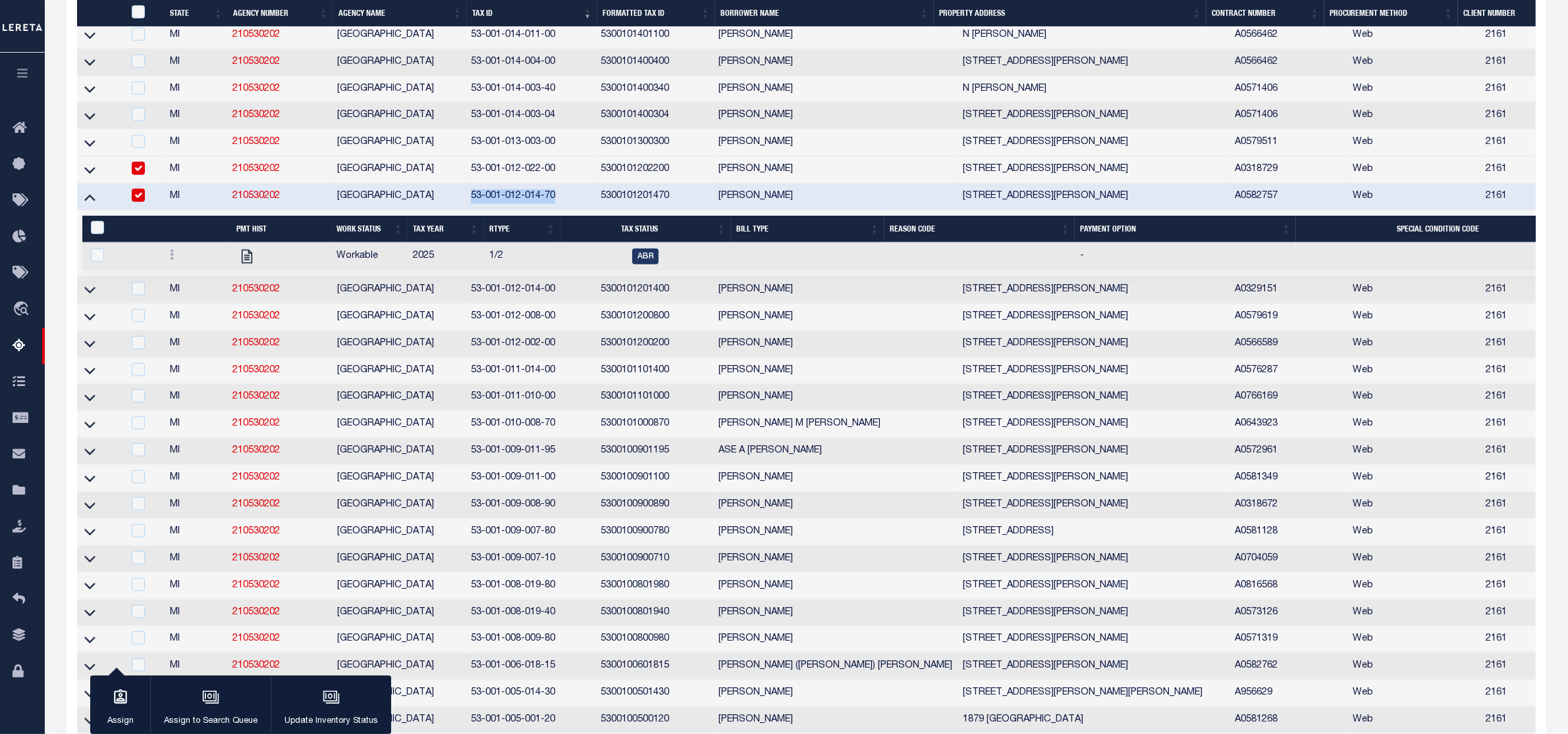
click at [143, 175] on input "checkbox" at bounding box center [139, 168] width 13 height 13
checkbox input "false"
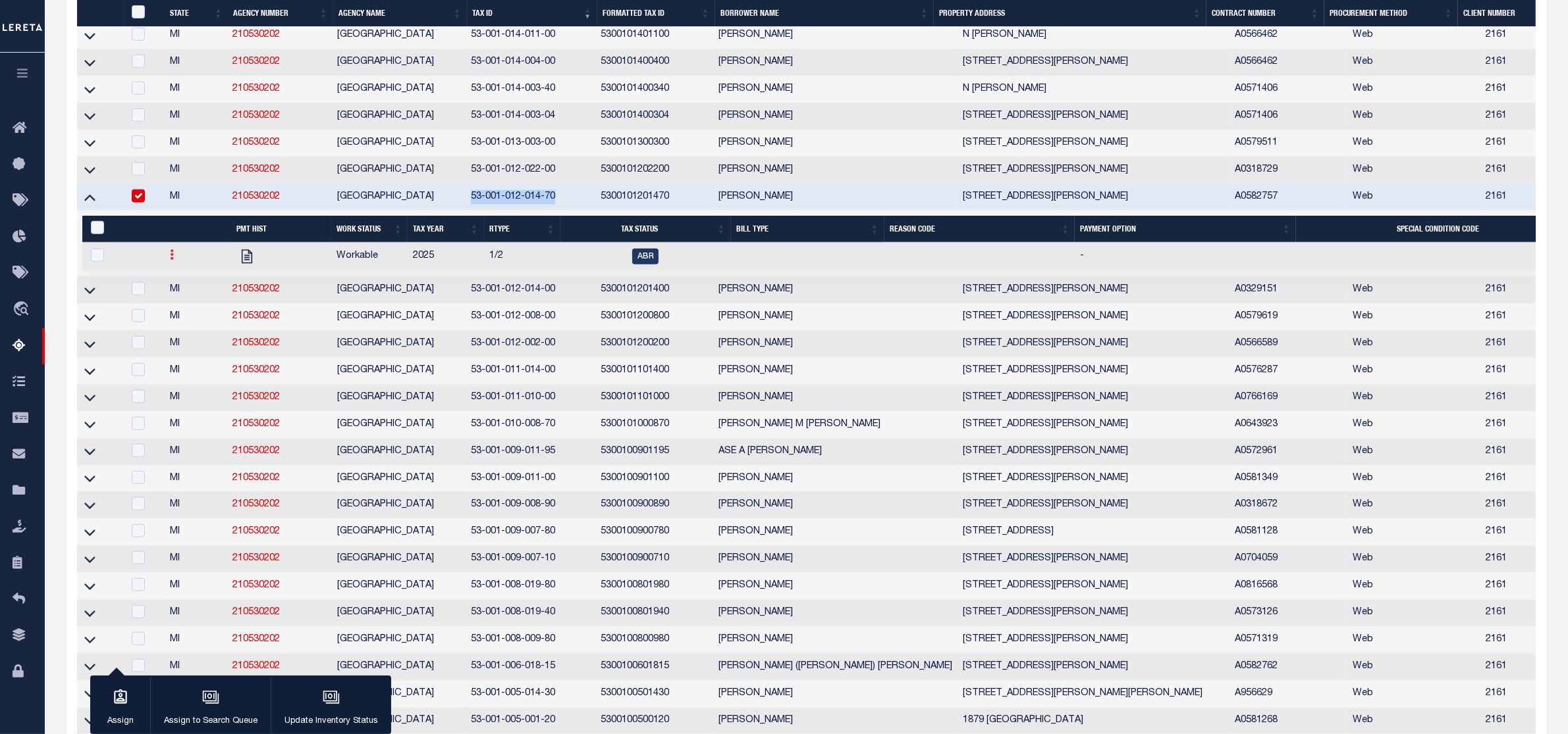
click at [166, 262] on link at bounding box center [171, 256] width 14 height 10
click at [188, 306] on img "" at bounding box center [188, 299] width 13 height 14
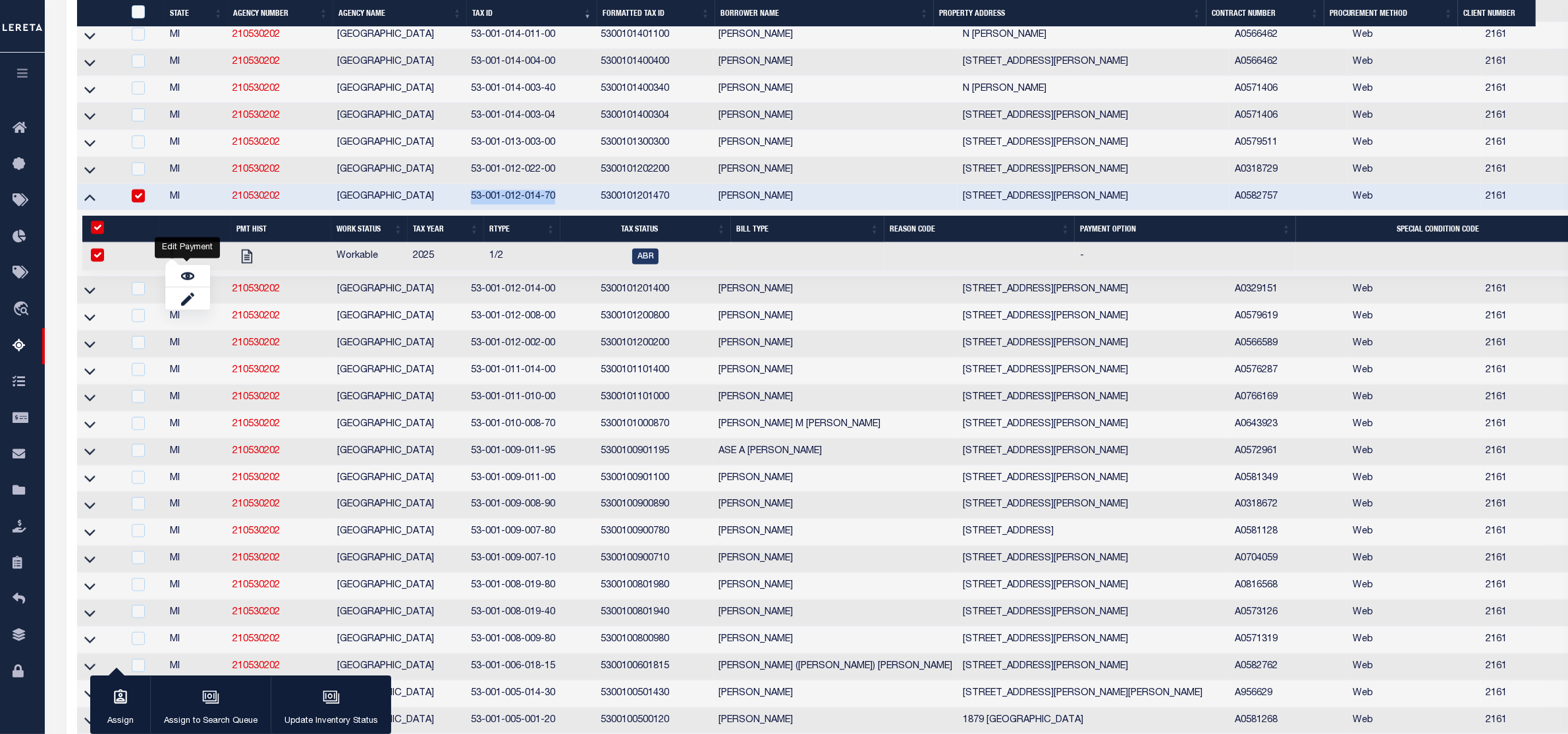
checkbox input "true"
select select
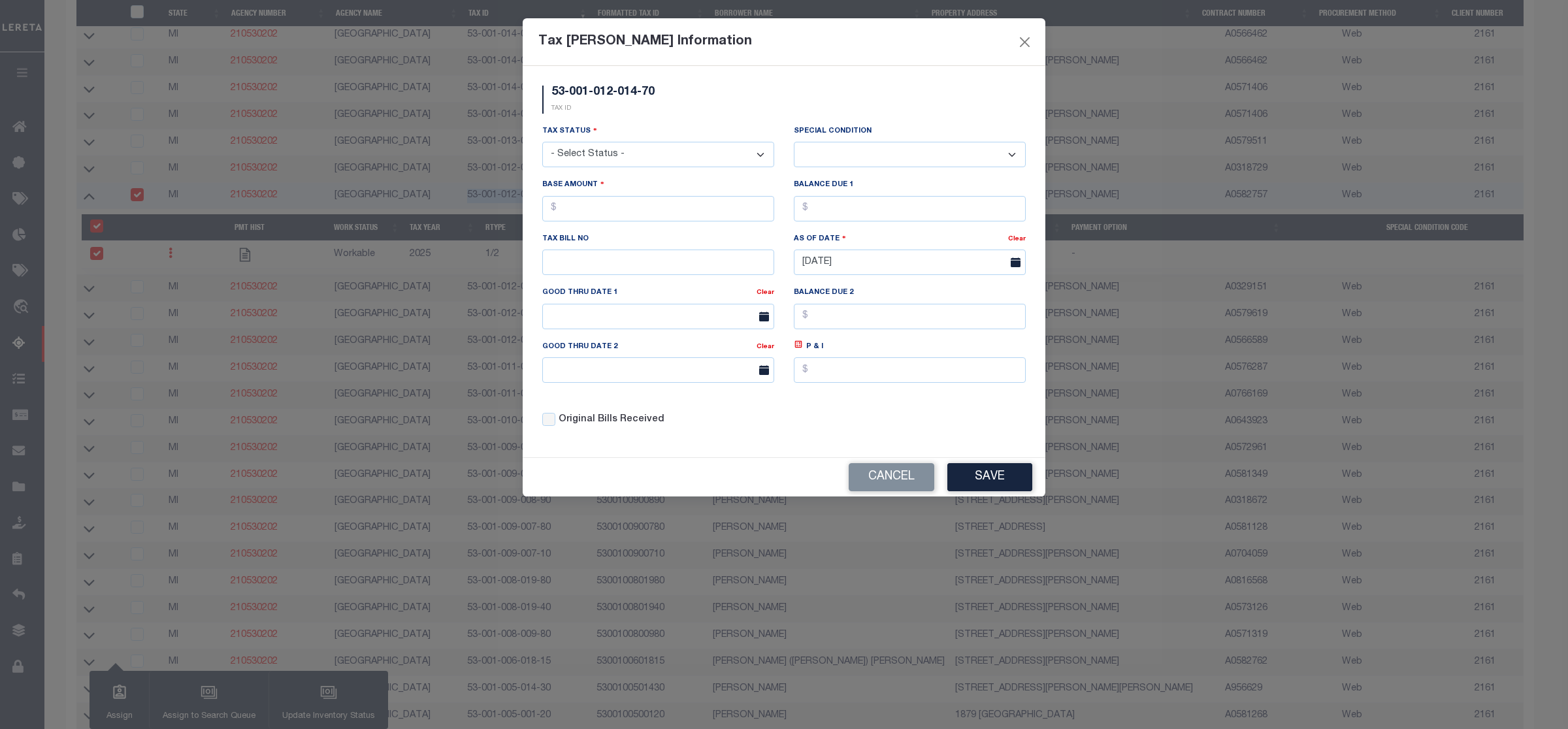
click at [707, 154] on select "- Select Status - Open Due/Unpaid Paid Incomplete No Tax Due Internal Refund Pr…" at bounding box center [658, 155] width 232 height 25
select select "DUE"
click at [542, 143] on select "- Select Status - Open Due/Unpaid Paid Incomplete No Tax Due Internal Refund Pr…" at bounding box center [658, 155] width 232 height 25
select select "0"
click at [562, 220] on input "text" at bounding box center [658, 209] width 232 height 25
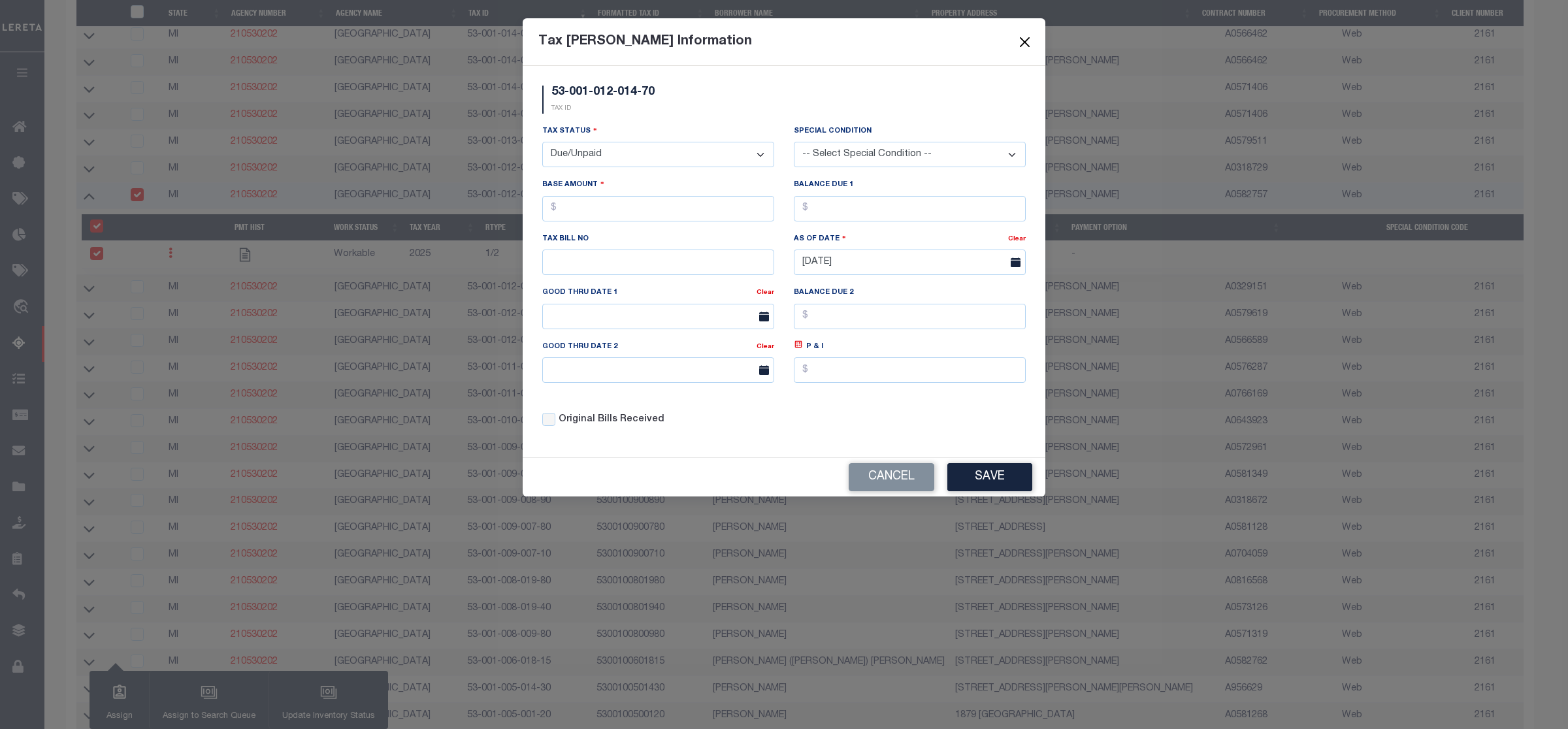
click at [1025, 36] on button "Close" at bounding box center [1025, 41] width 17 height 17
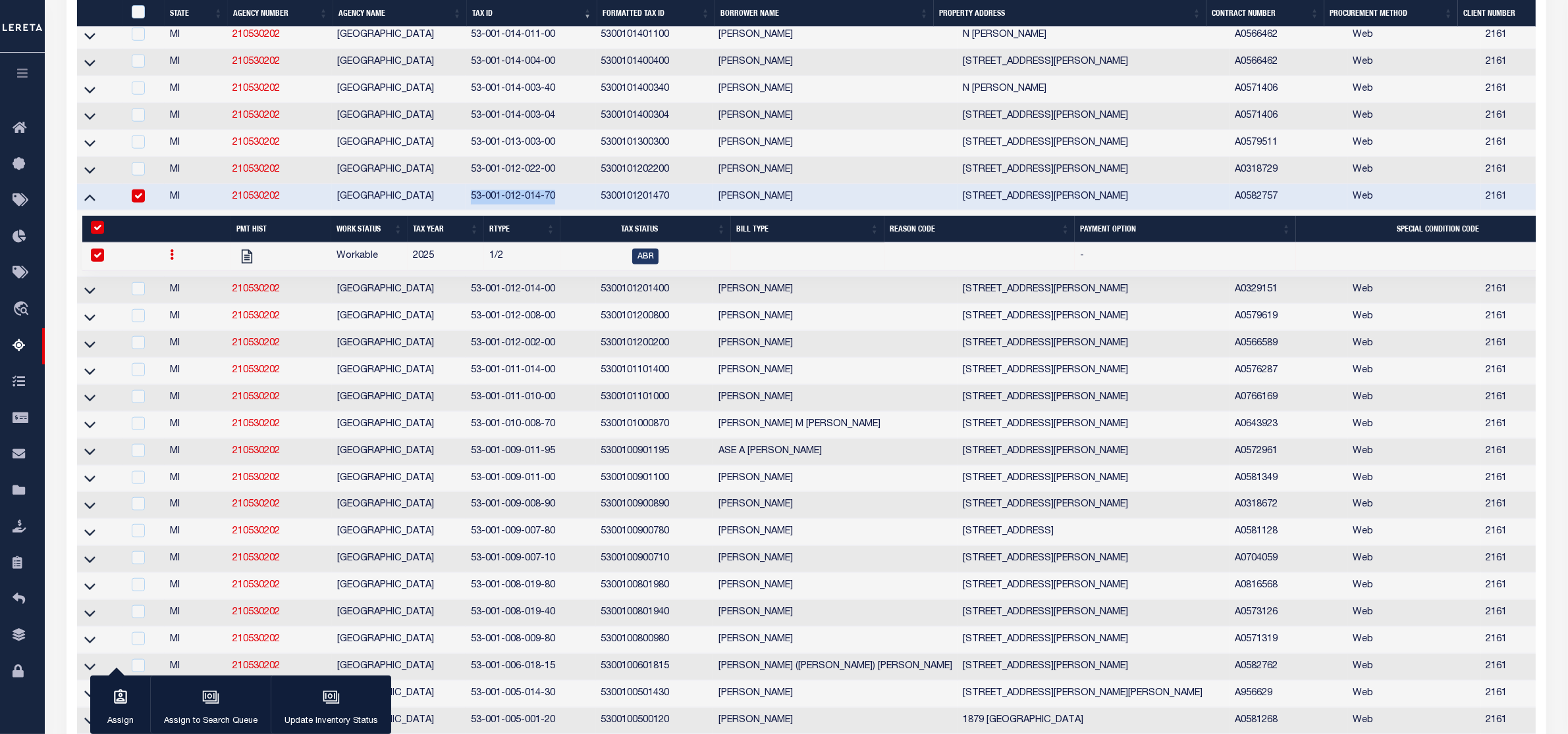
drag, startPoint x: 468, startPoint y: 244, endPoint x: 557, endPoint y: 244, distance: 89.0
click at [557, 211] on td "53-001-012-014-70" at bounding box center [530, 197] width 130 height 27
checkbox input "false"
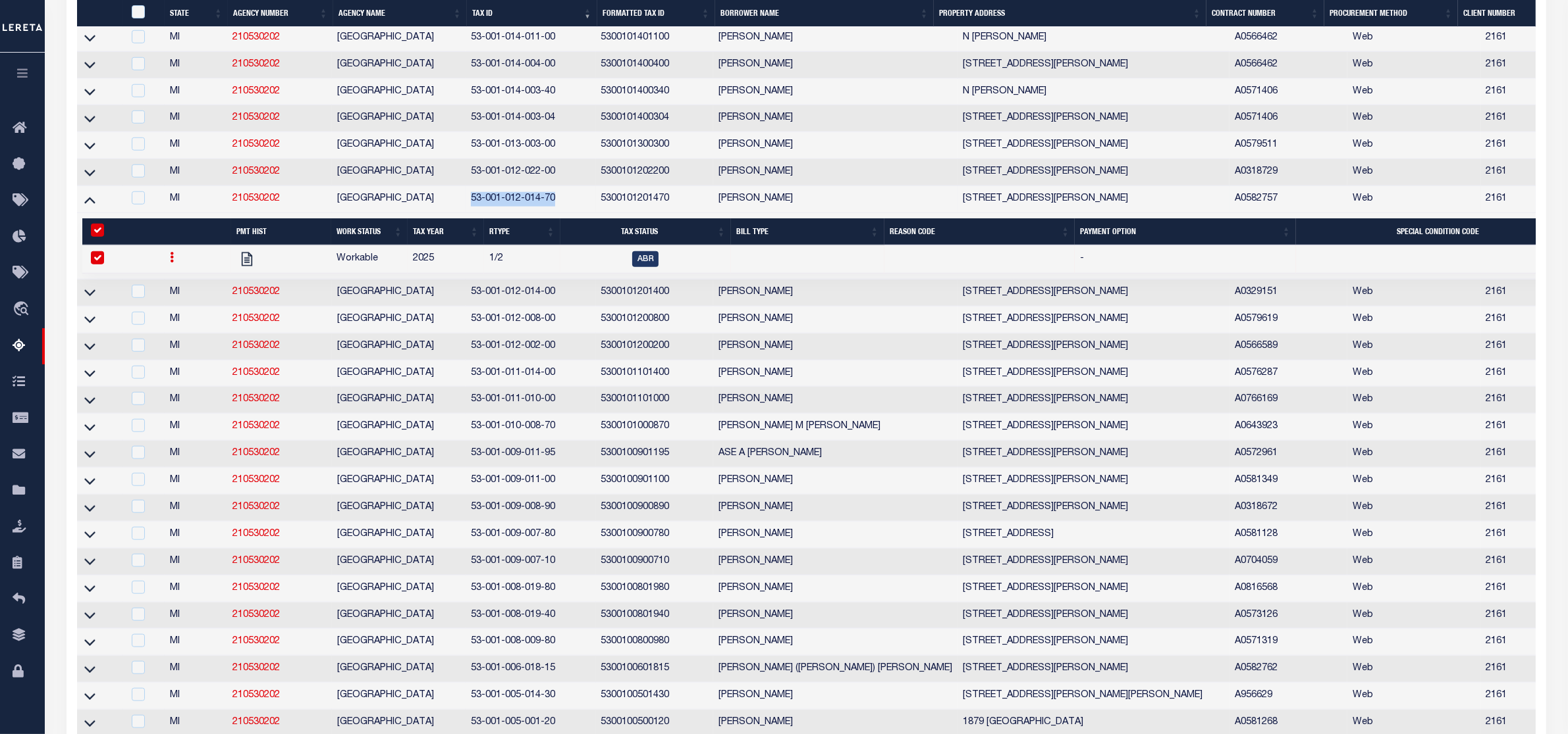
scroll to position [1551, 0]
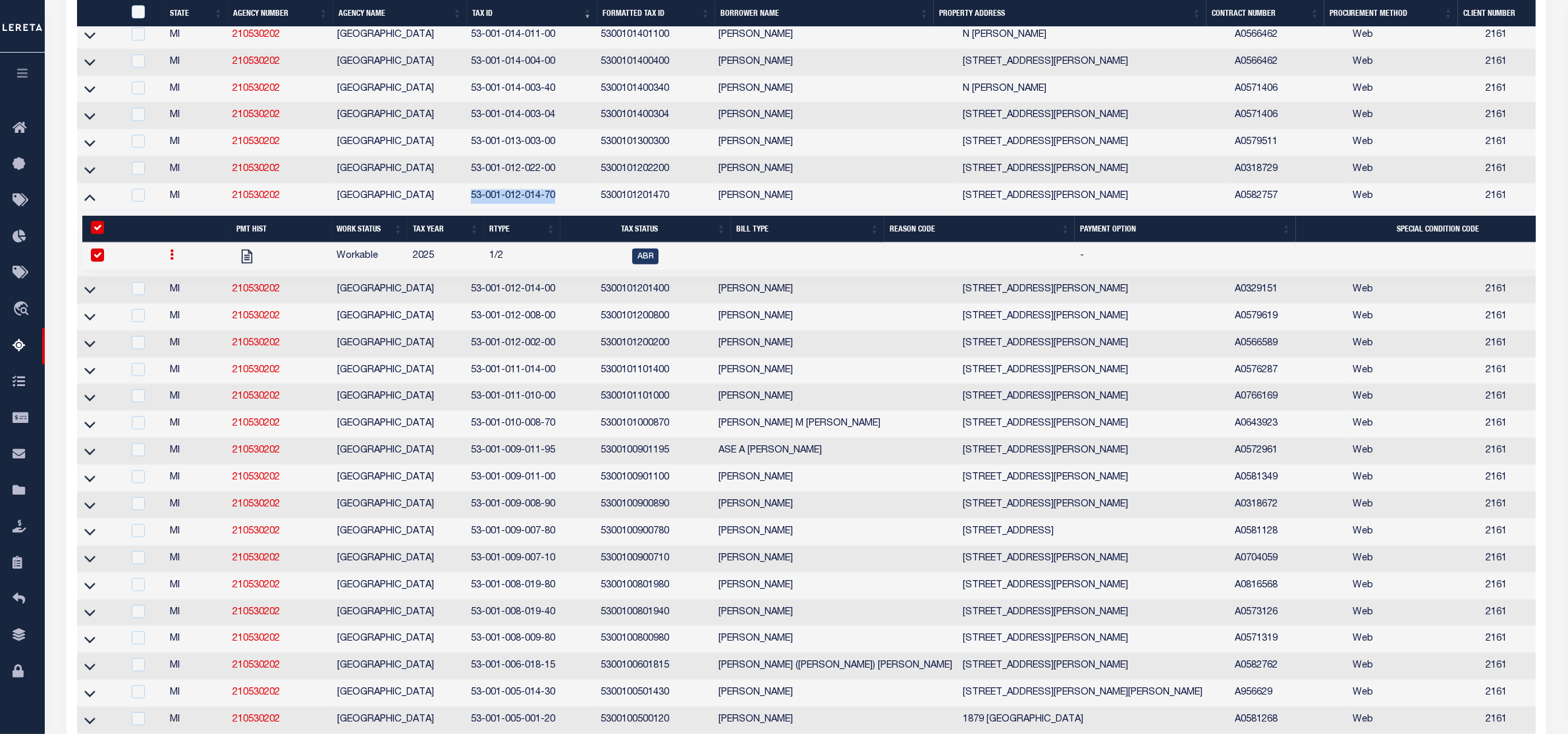
copy td "53-001-012-014-70"
click at [1296, 271] on td at bounding box center [1443, 257] width 296 height 28
checkbox input "false"
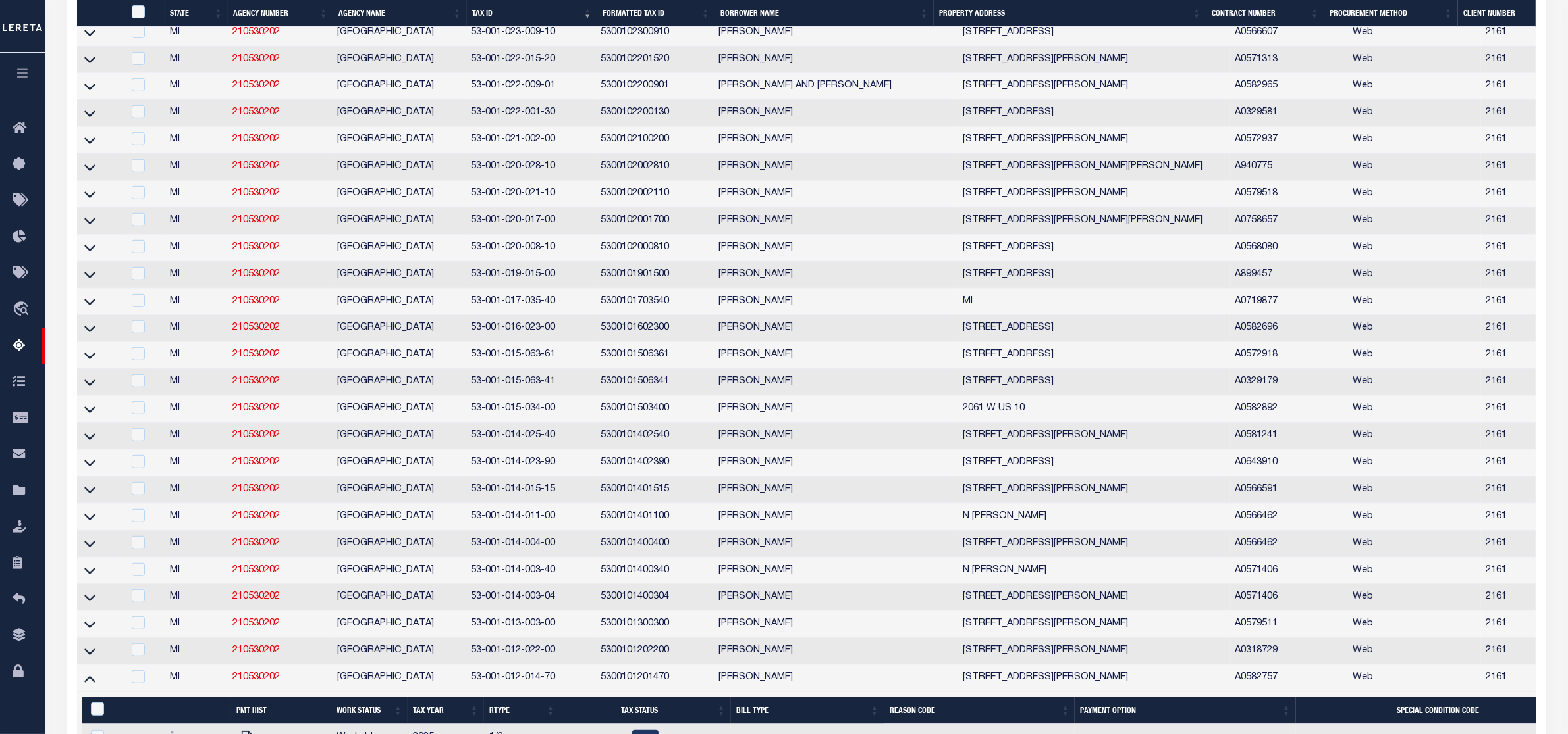
scroll to position [1234, 0]
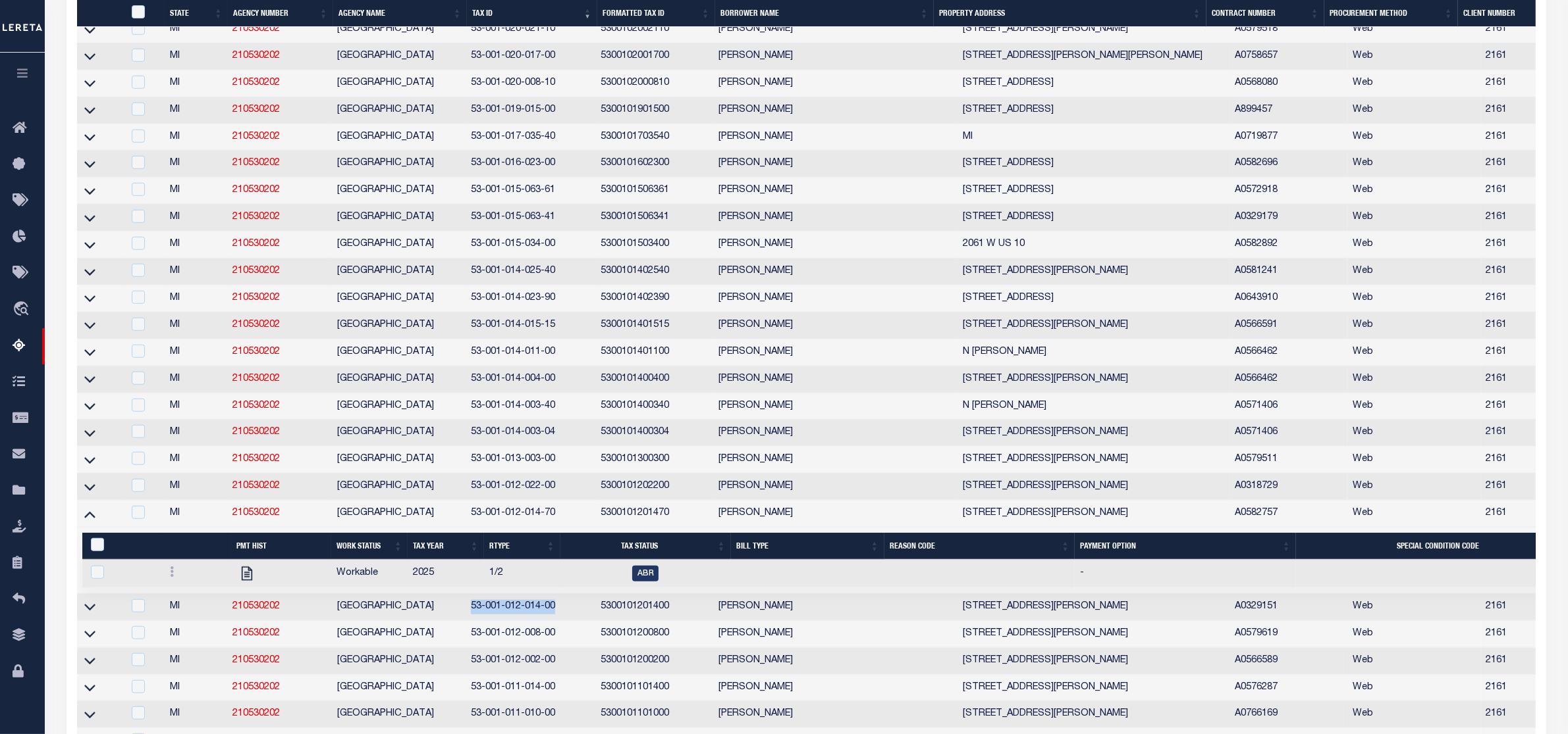
drag, startPoint x: 472, startPoint y: 654, endPoint x: 556, endPoint y: 659, distance: 84.1
click at [556, 621] on td "53-001-012-014-00" at bounding box center [530, 607] width 130 height 27
checkbox input "true"
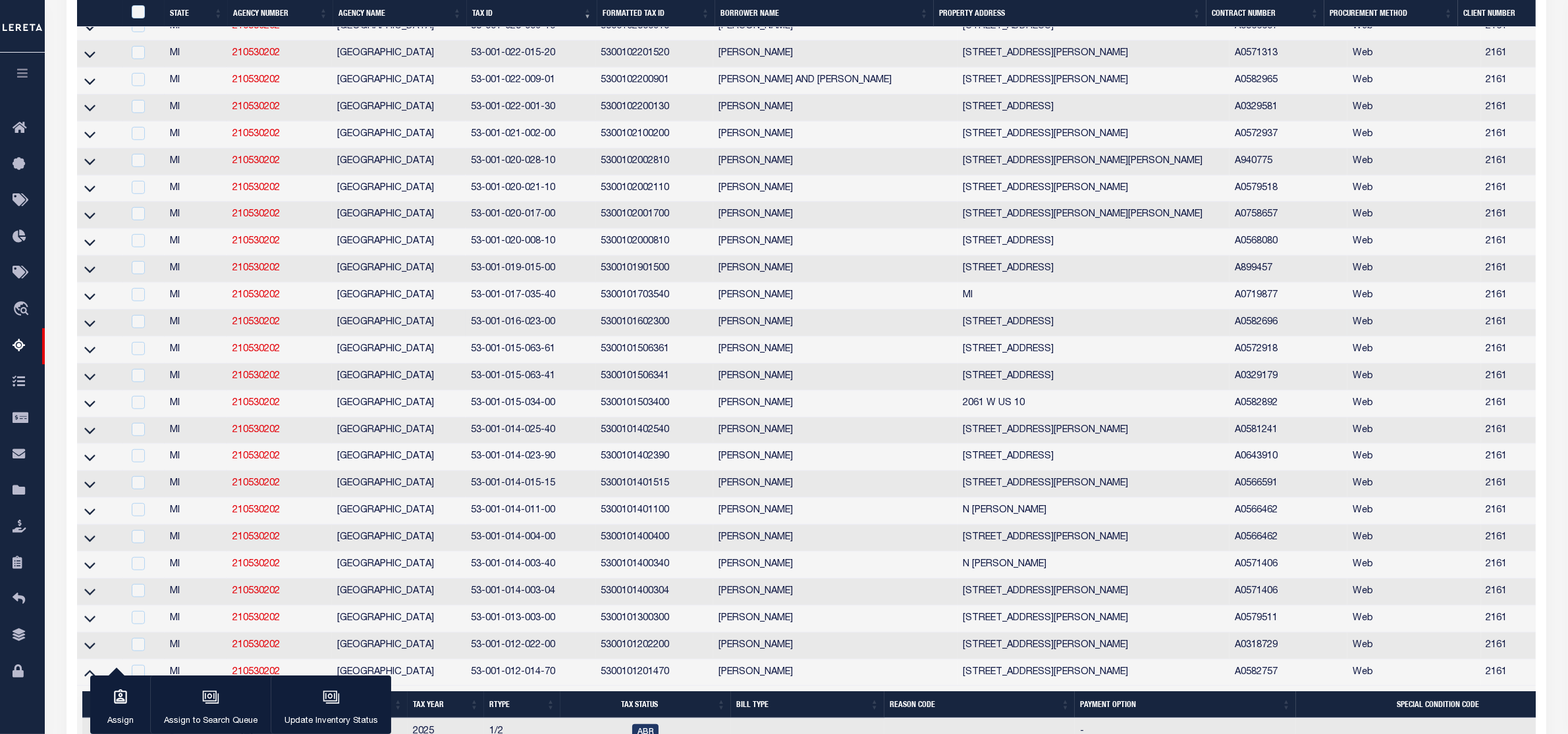
scroll to position [1320, 0]
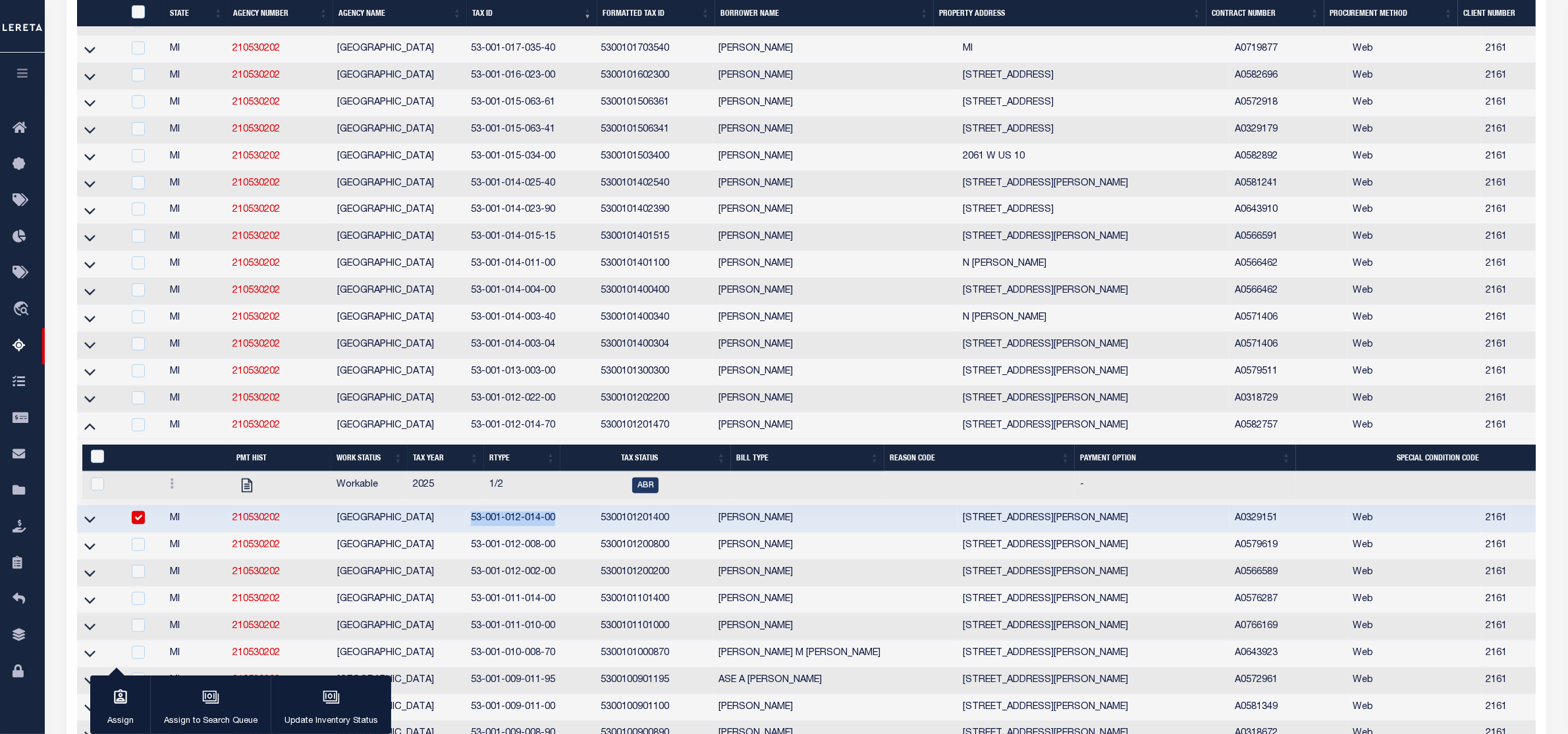
drag, startPoint x: 84, startPoint y: 570, endPoint x: 781, endPoint y: 493, distance: 701.2
click at [84, 526] on icon at bounding box center [89, 519] width 11 height 14
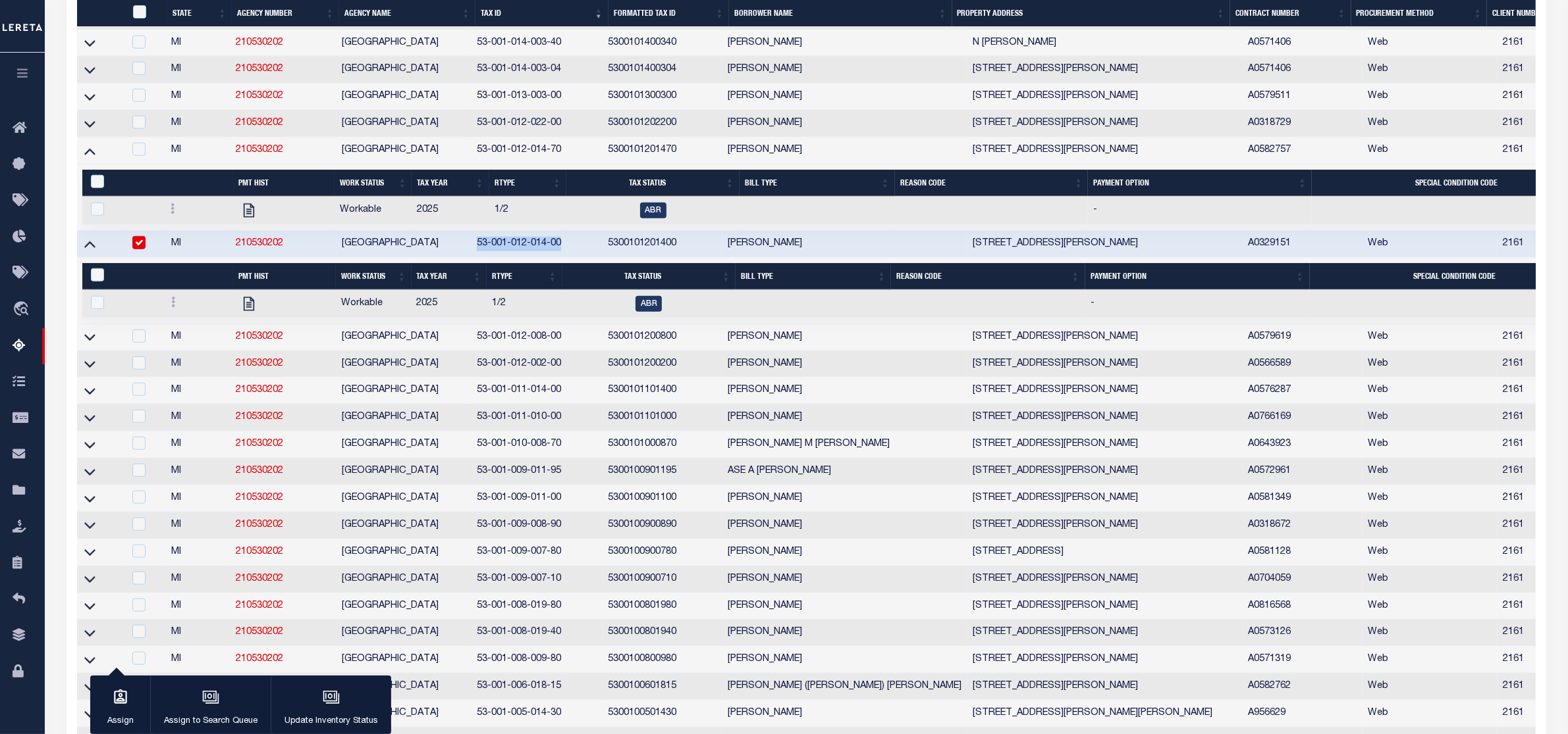
scroll to position [1680, 0]
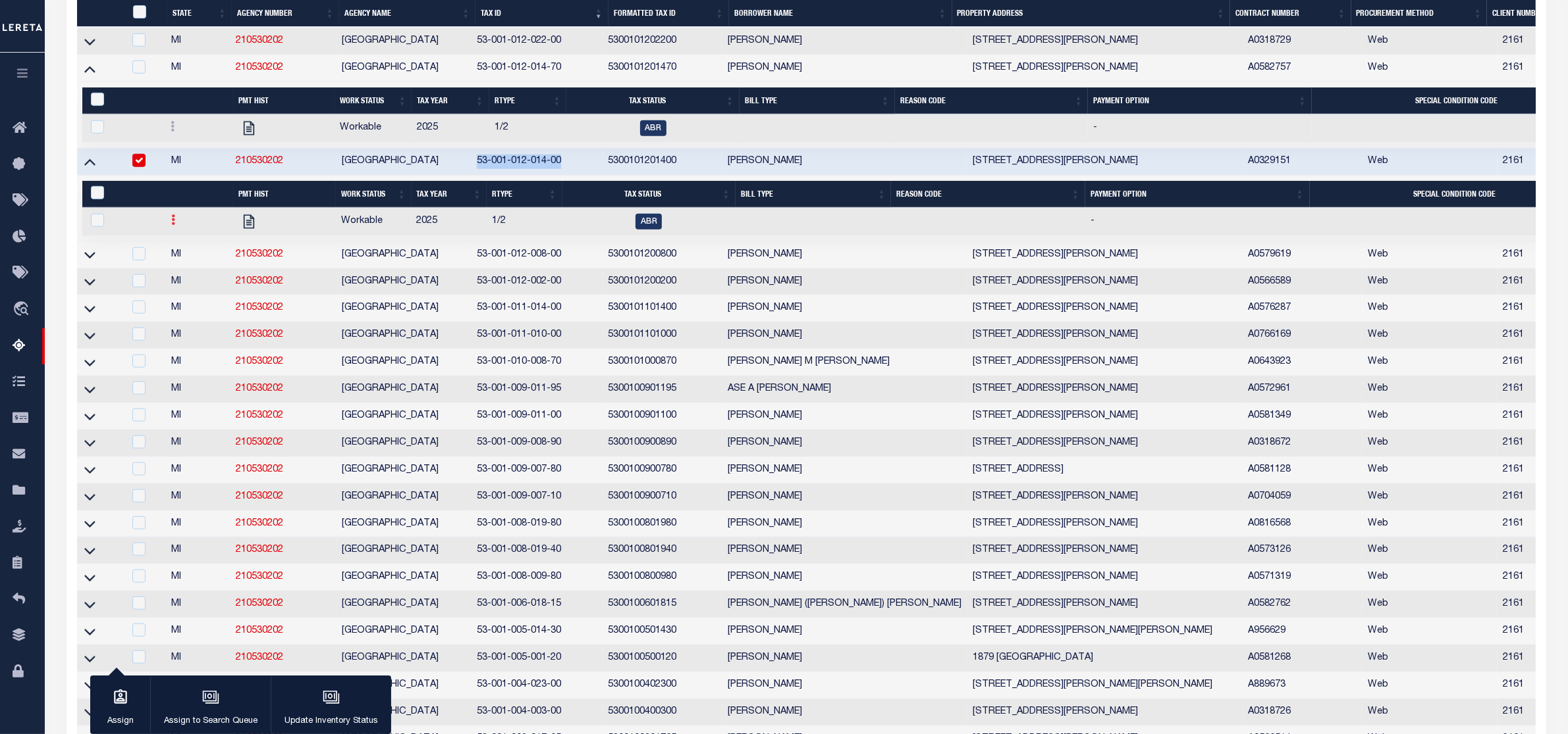
click at [171, 225] on icon at bounding box center [173, 220] width 4 height 10
click at [188, 270] on img "" at bounding box center [189, 263] width 13 height 14
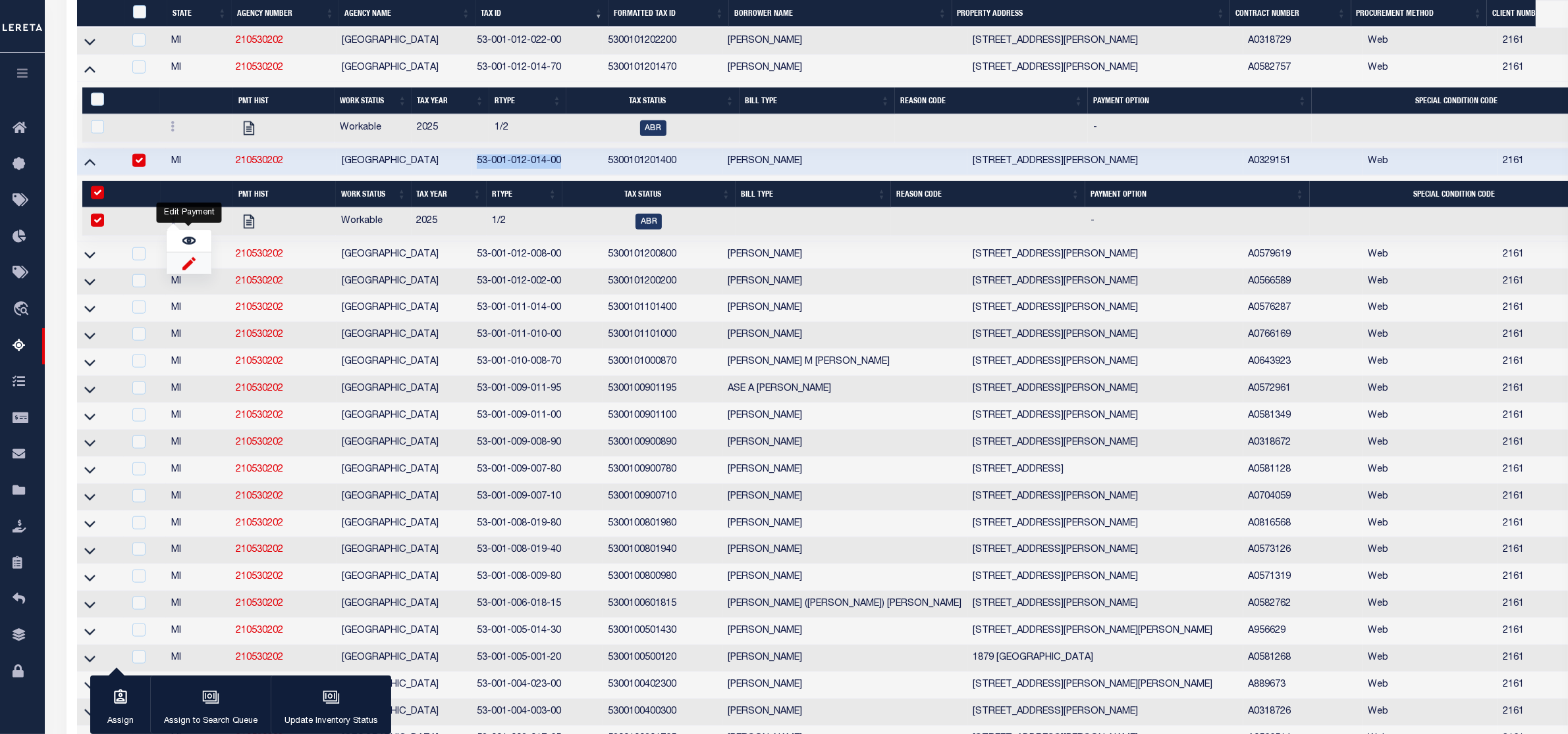
checkbox input "true"
select select
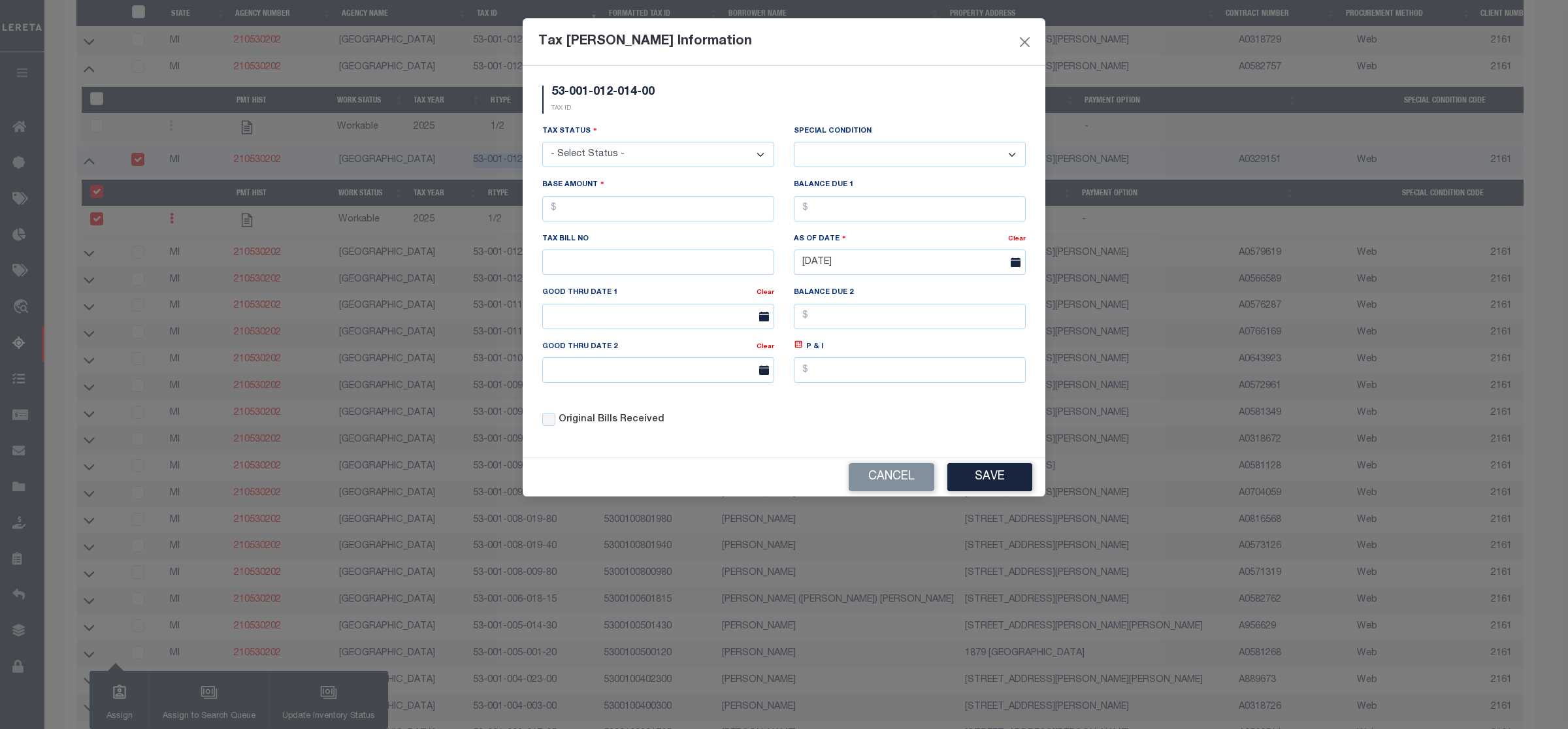
click at [679, 164] on select "- Select Status - Open Due/Unpaid Paid Incomplete No Tax Due Internal Refund Pr…" at bounding box center [658, 155] width 232 height 25
select select "DUE"
click at [542, 143] on select "- Select Status - Open Due/Unpaid Paid Incomplete No Tax Due Internal Refund Pr…" at bounding box center [658, 155] width 232 height 25
select select "0"
click at [596, 215] on input "text" at bounding box center [658, 209] width 232 height 25
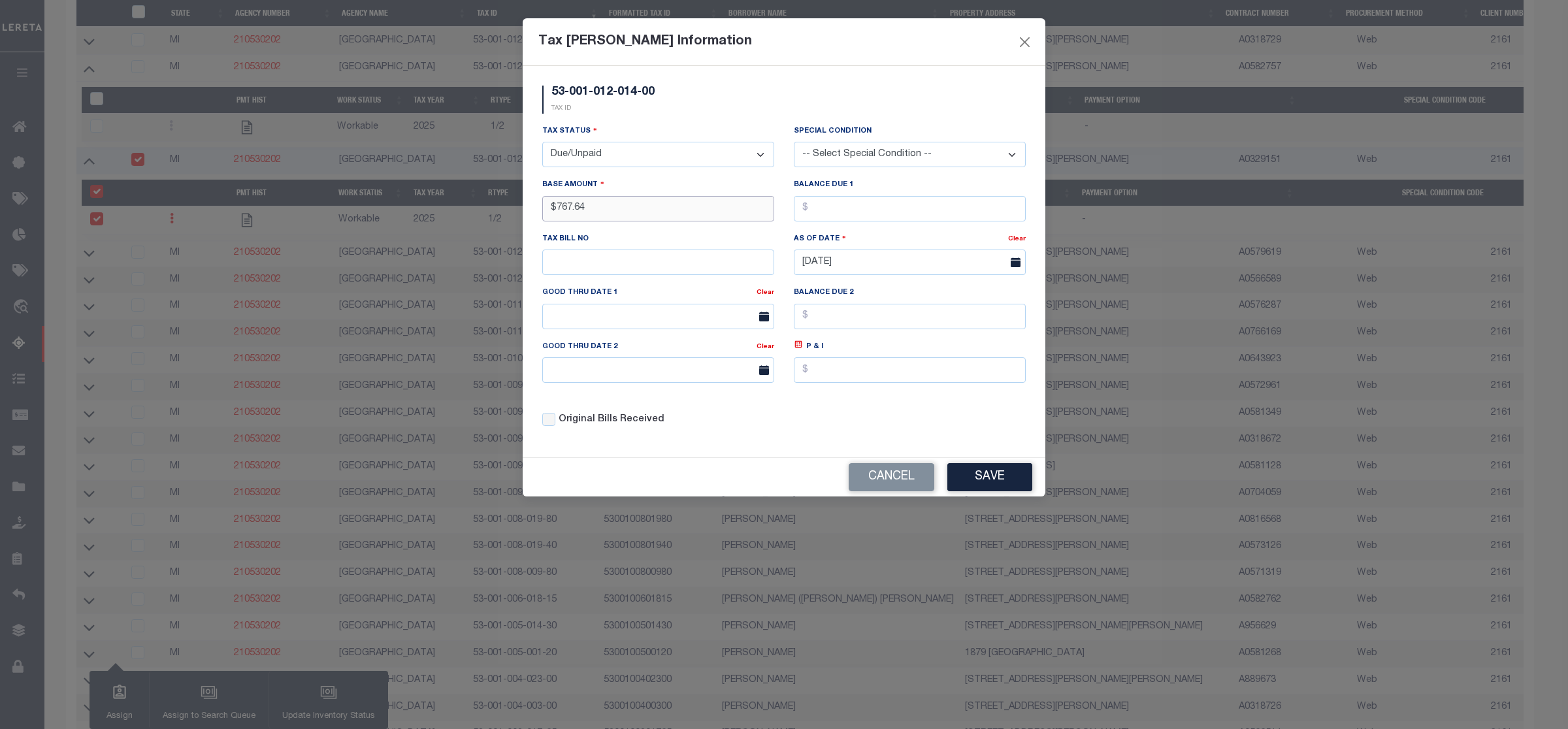
type input "$767.64"
click at [1012, 491] on button "Save" at bounding box center [989, 477] width 85 height 28
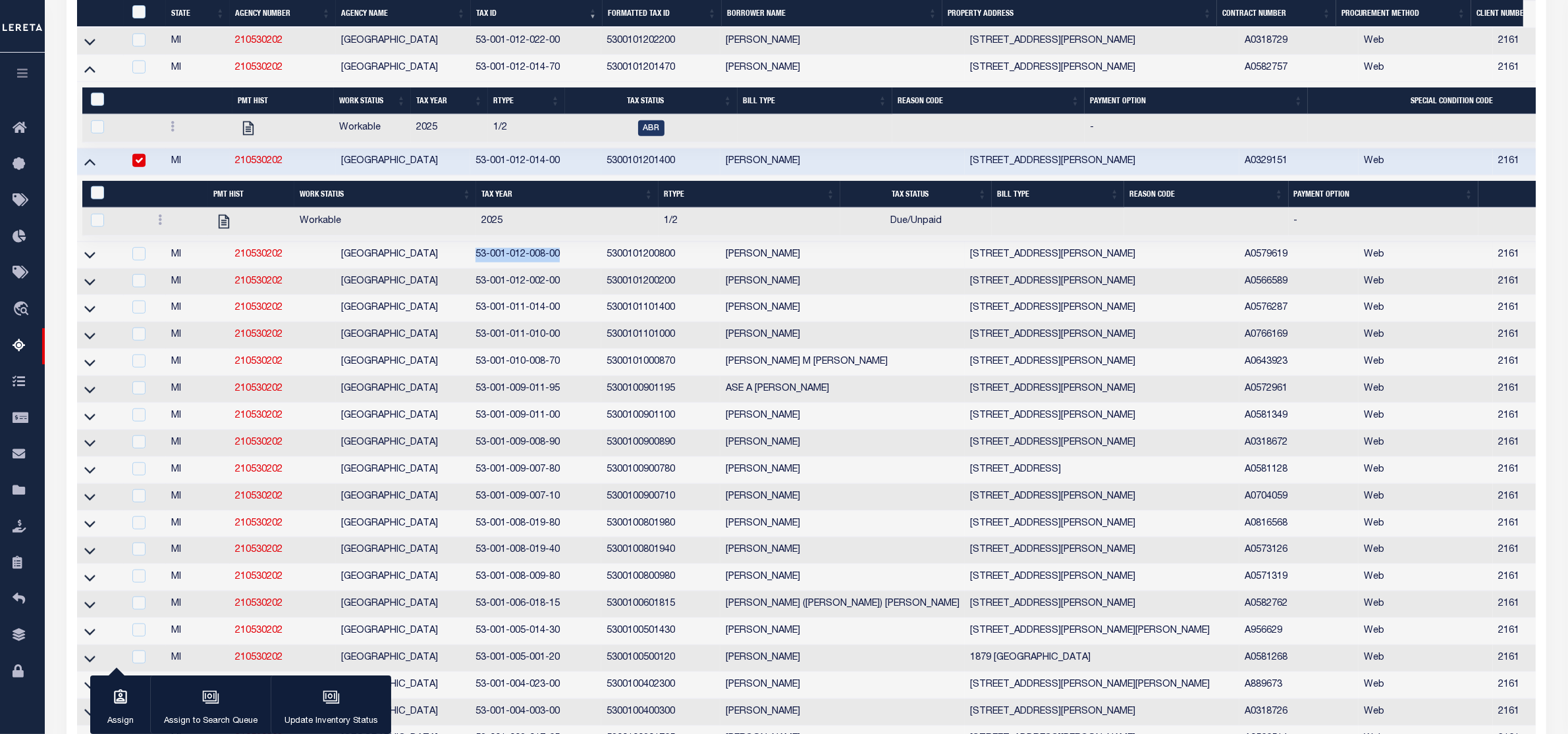
drag, startPoint x: 478, startPoint y: 303, endPoint x: 581, endPoint y: 303, distance: 103.0
click at [581, 269] on td "53-001-012-008-00" at bounding box center [535, 256] width 131 height 27
checkbox input "true"
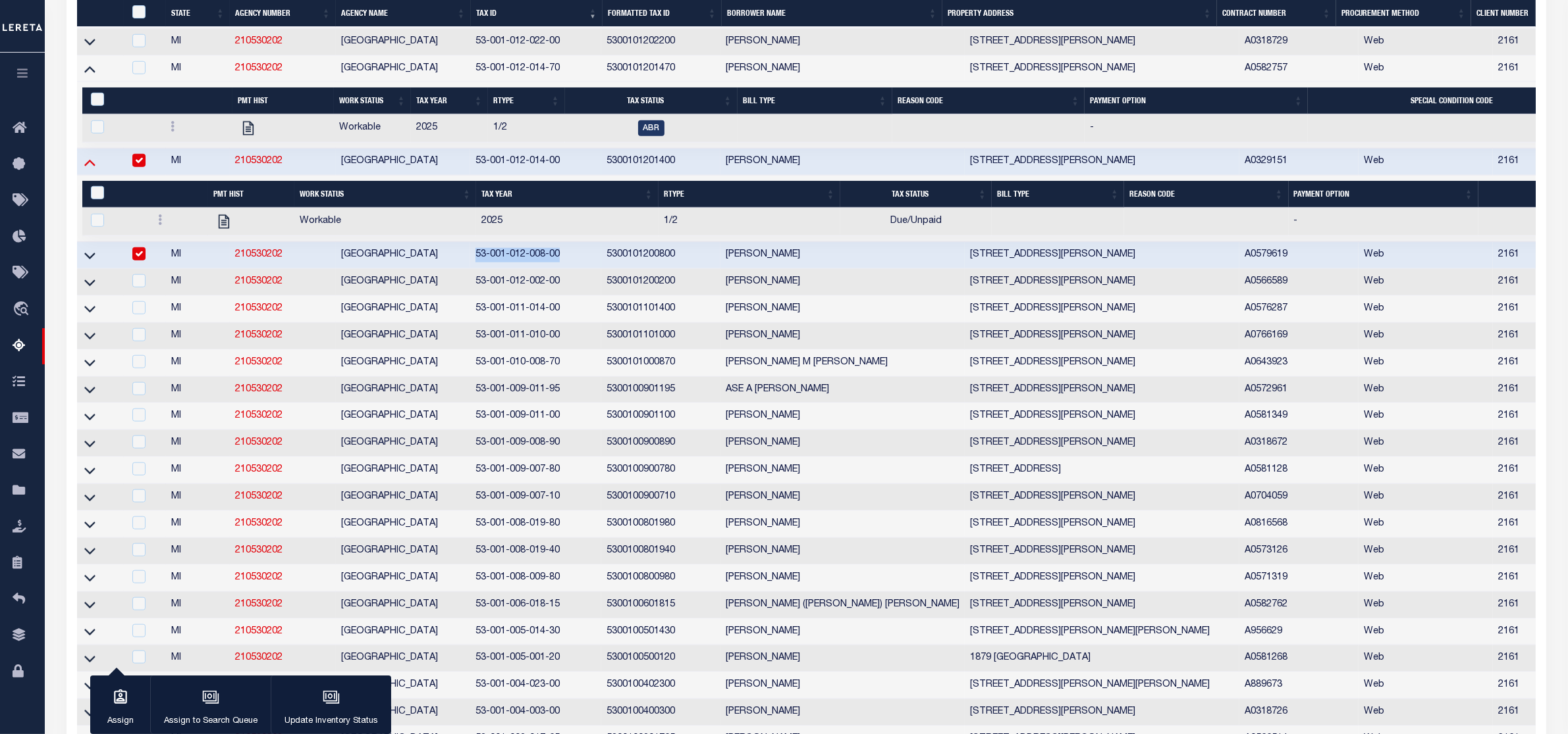
click at [94, 166] on icon at bounding box center [89, 163] width 11 height 7
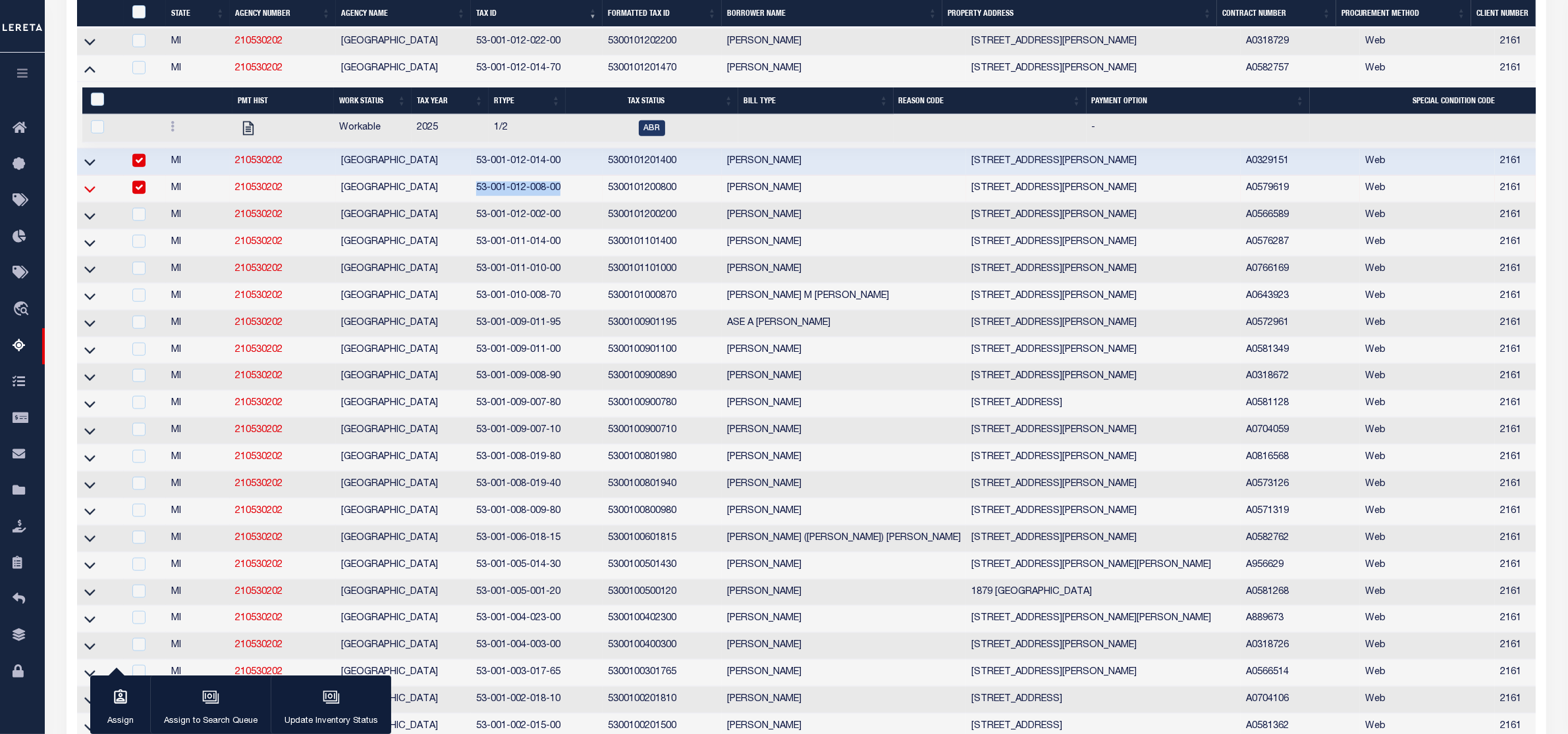
click at [93, 193] on icon at bounding box center [89, 189] width 11 height 7
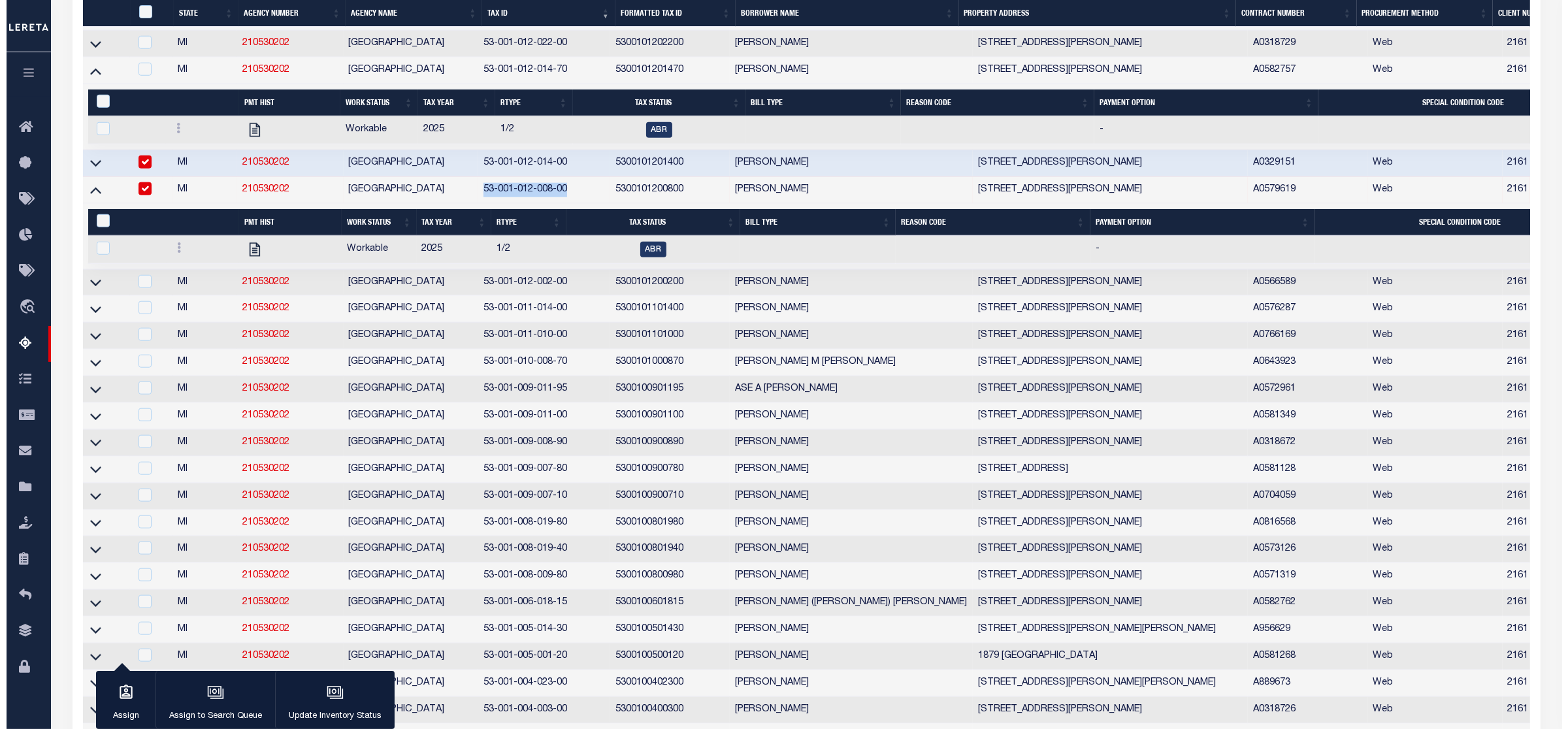
scroll to position [1668, 0]
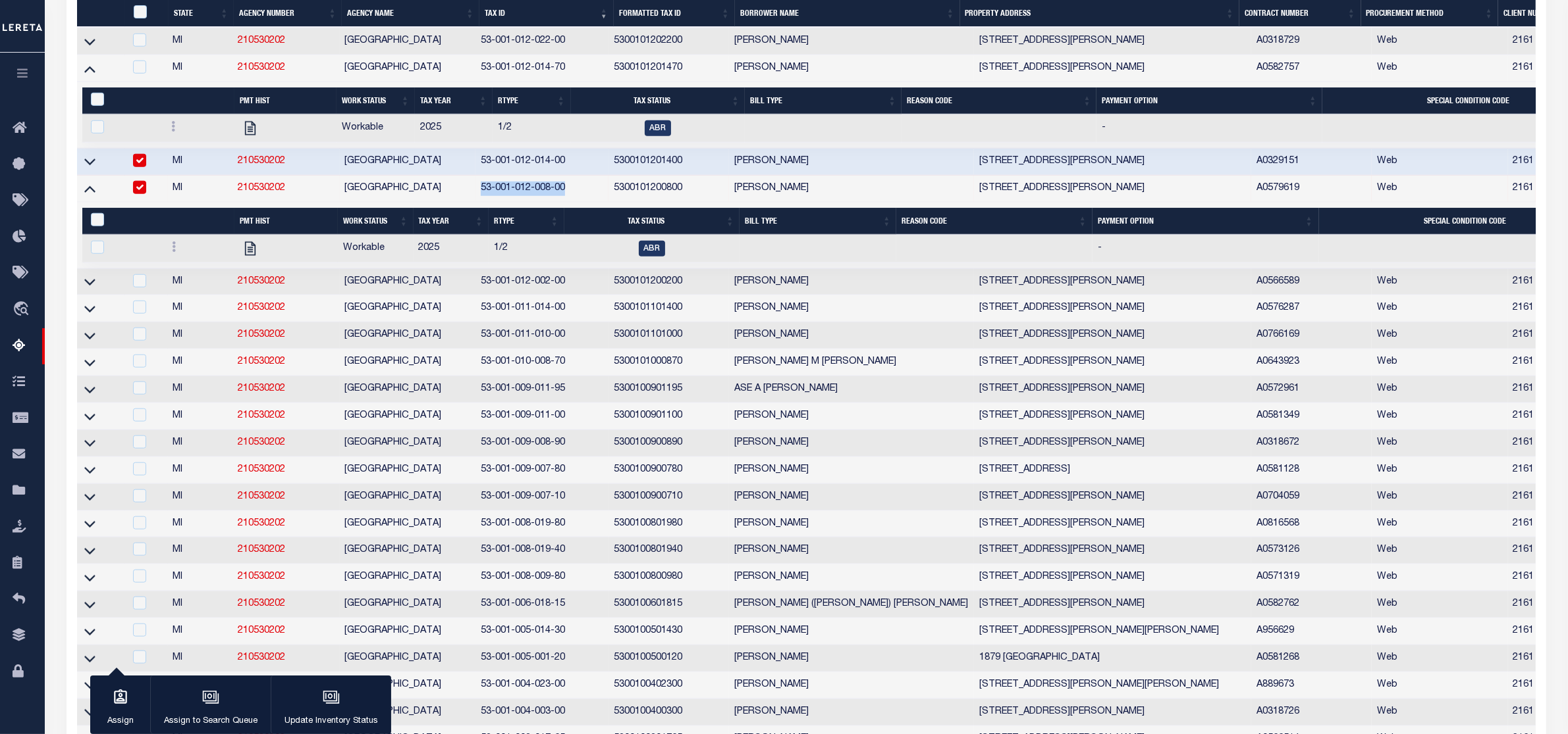
click at [142, 167] on input "checkbox" at bounding box center [139, 161] width 13 height 13
checkbox input "false"
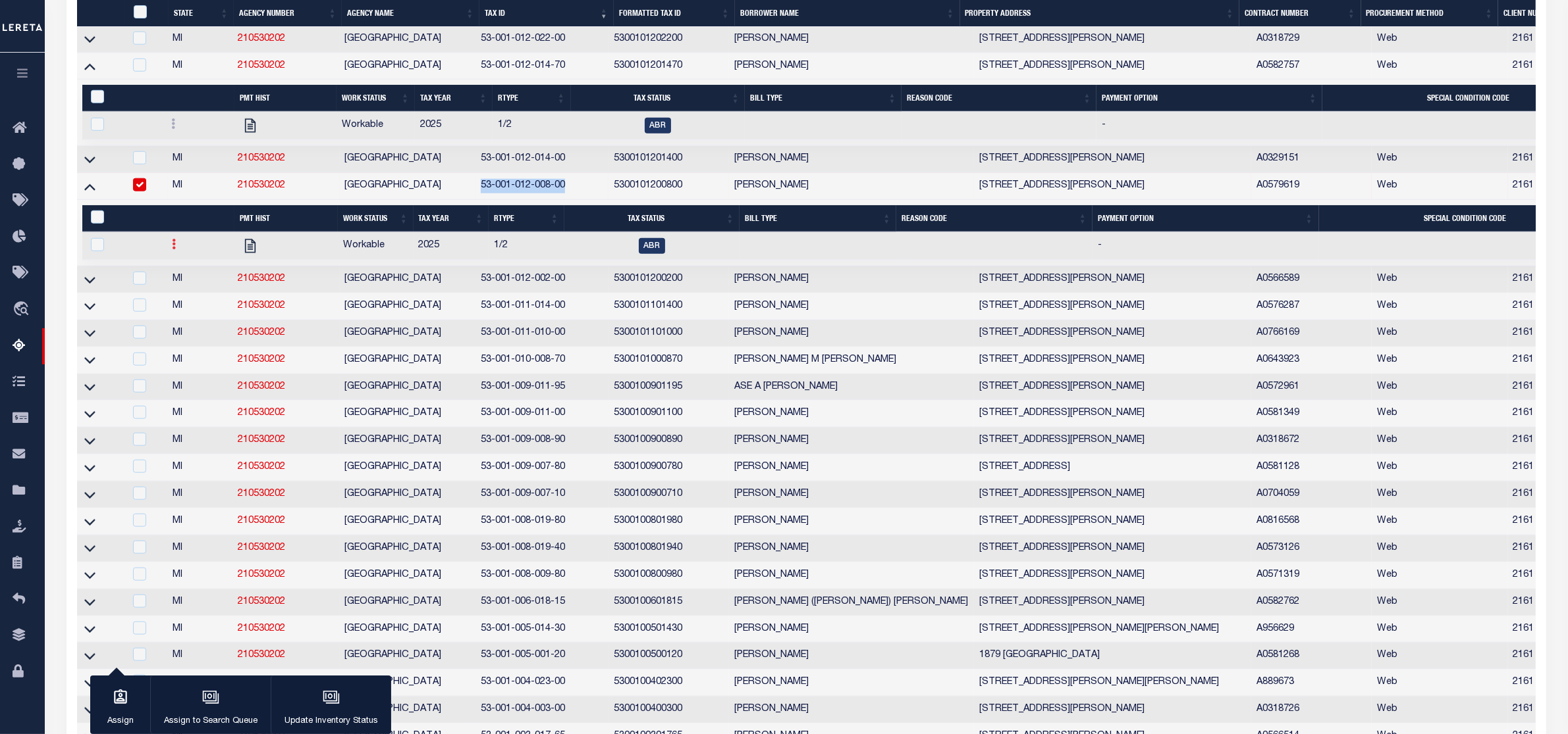
click at [176, 251] on link at bounding box center [173, 246] width 14 height 10
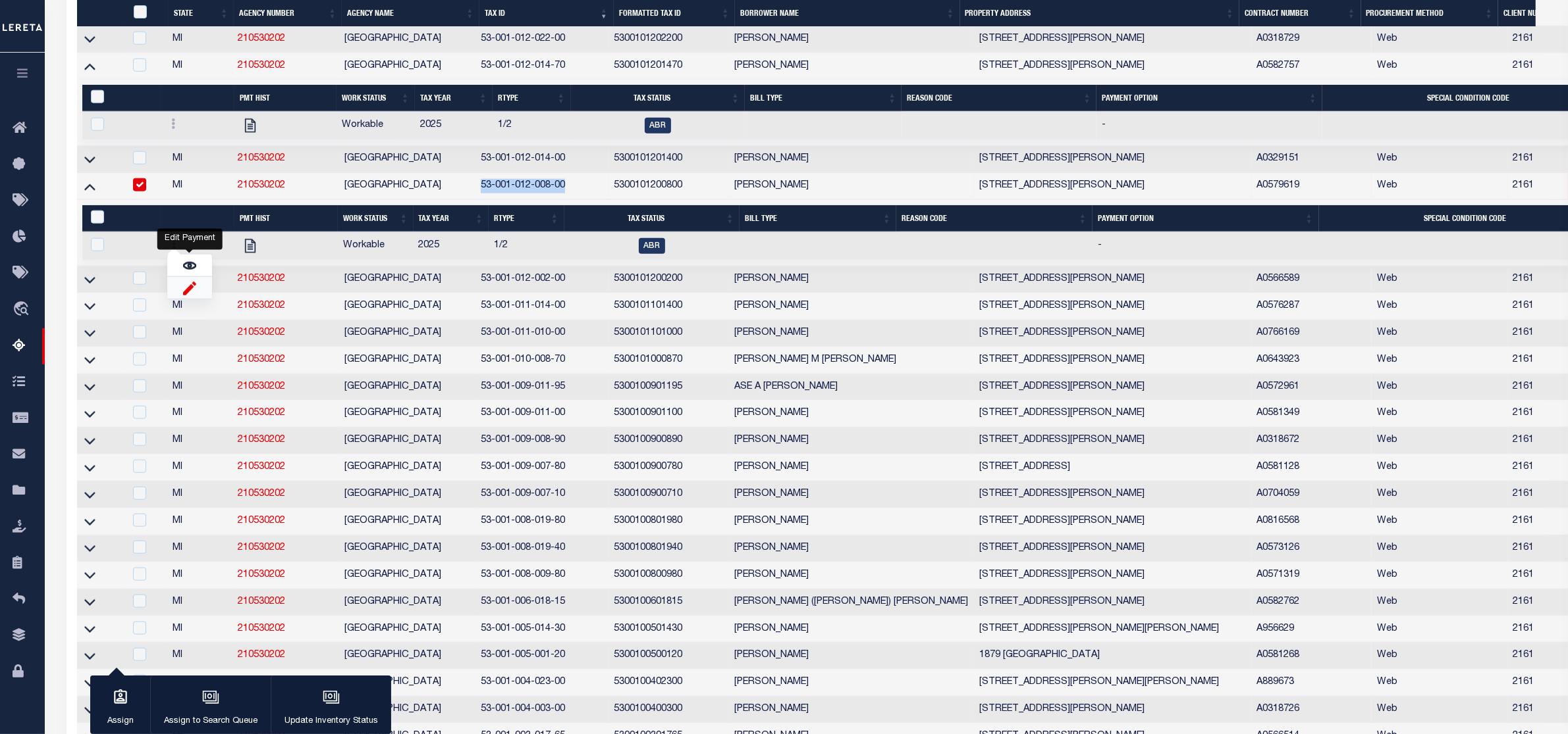
click at [193, 295] on img "" at bounding box center [189, 288] width 13 height 14
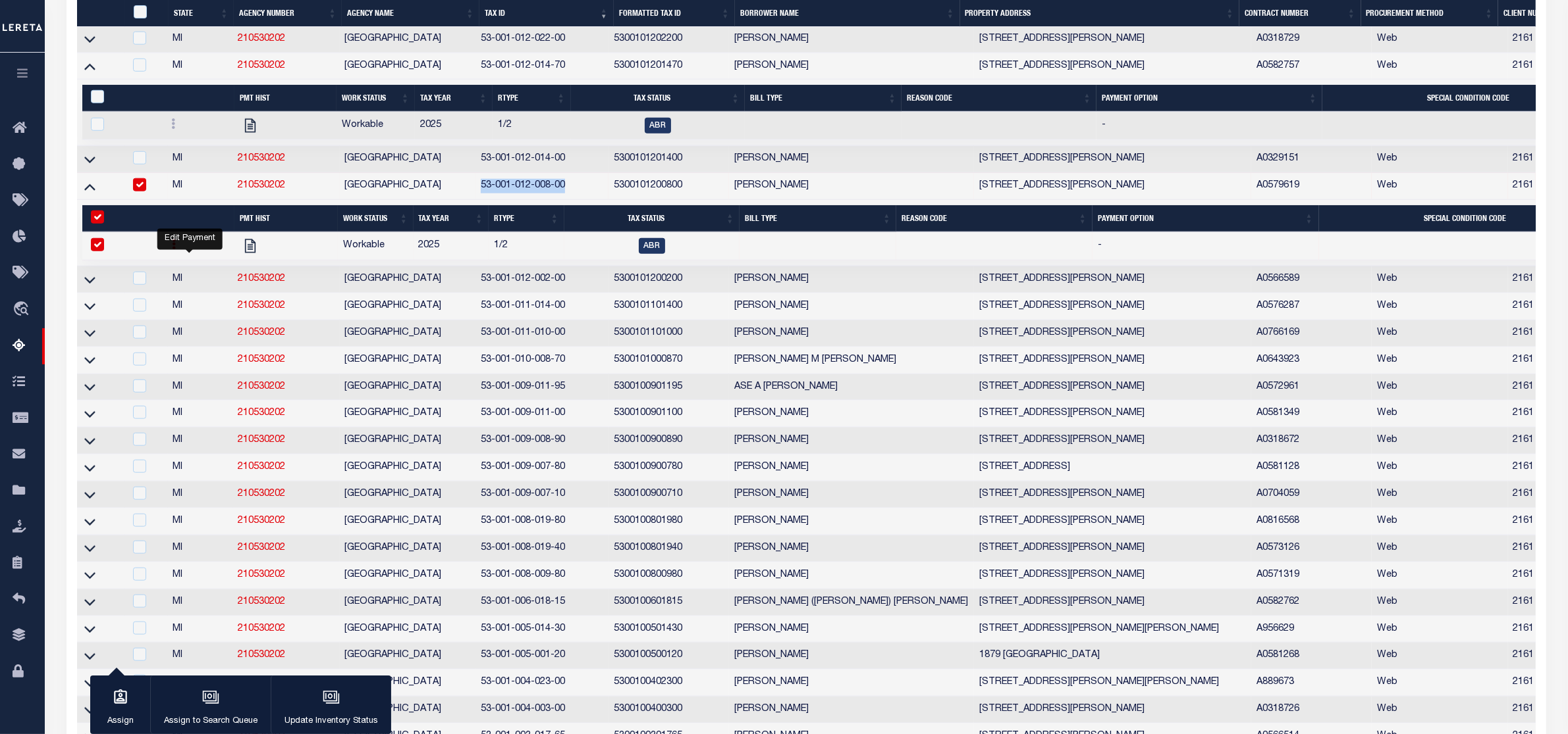
checkbox input "true"
select select
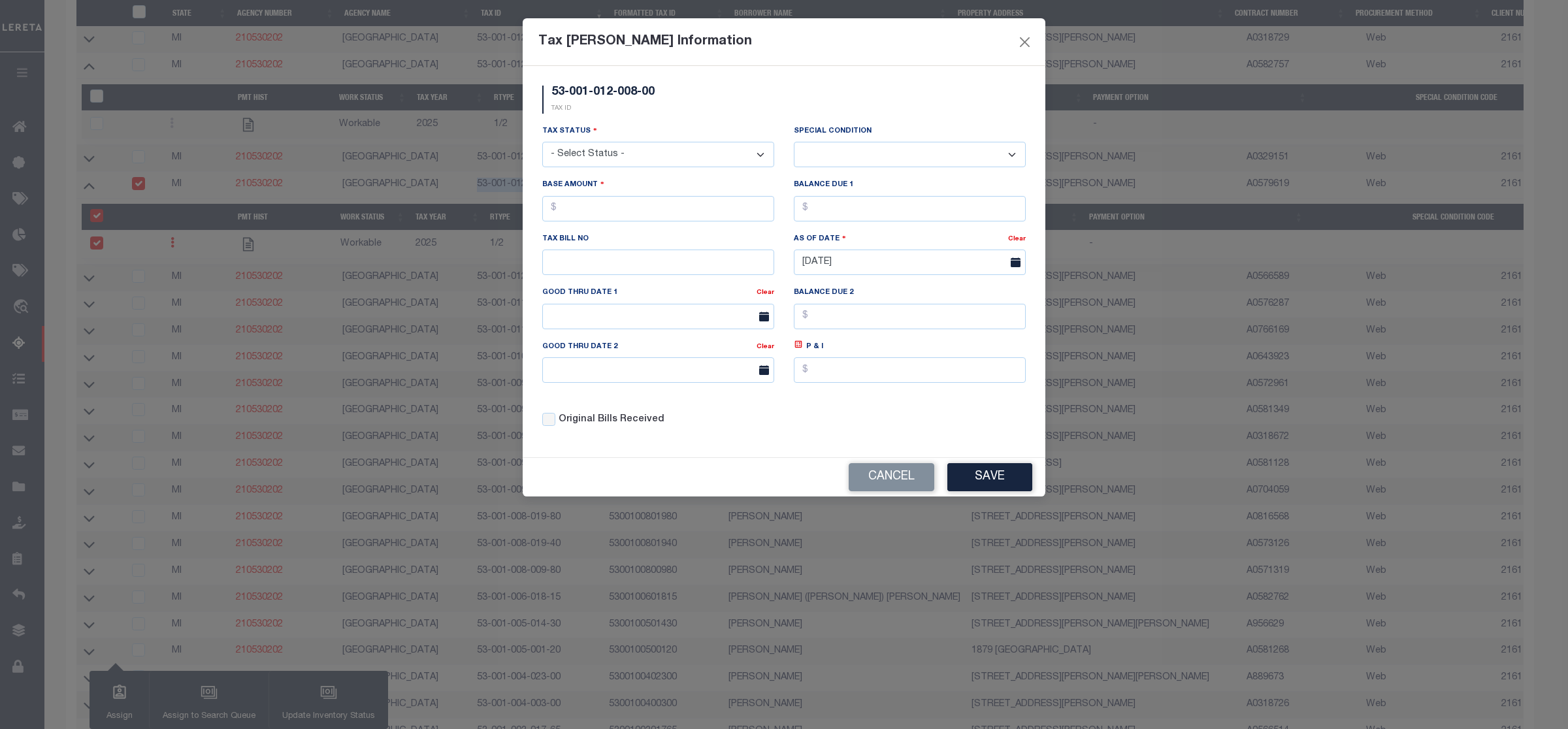
click at [648, 150] on select "- Select Status - Open Due/Unpaid Paid Incomplete No Tax Due Internal Refund Pr…" at bounding box center [658, 155] width 232 height 25
select select "DUE"
click at [542, 143] on select "- Select Status - Open Due/Unpaid Paid Incomplete No Tax Due Internal Refund Pr…" at bounding box center [658, 155] width 232 height 25
select select "0"
click at [582, 209] on input "text" at bounding box center [658, 209] width 232 height 25
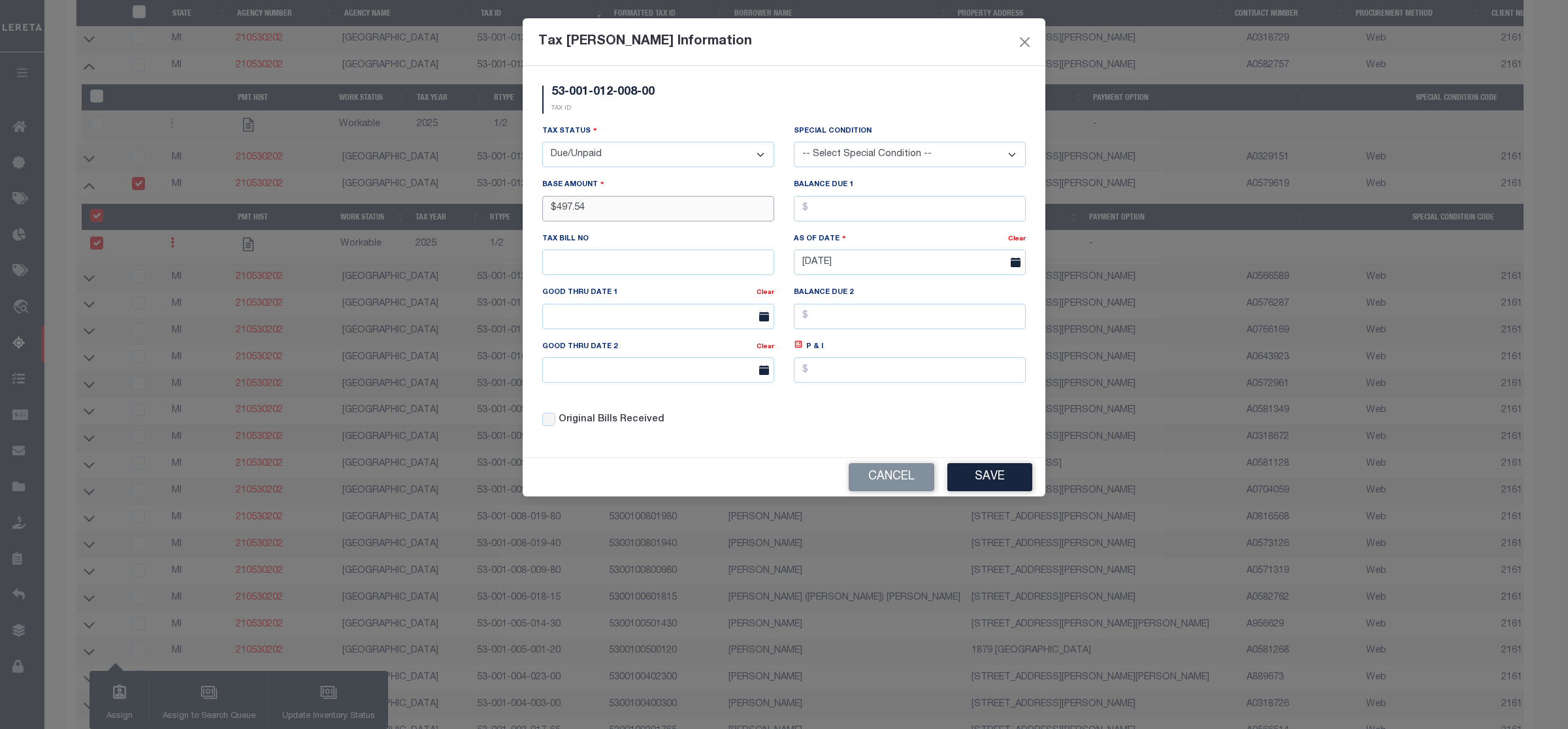
type input "$497.54"
click at [980, 483] on button "Save" at bounding box center [989, 477] width 85 height 28
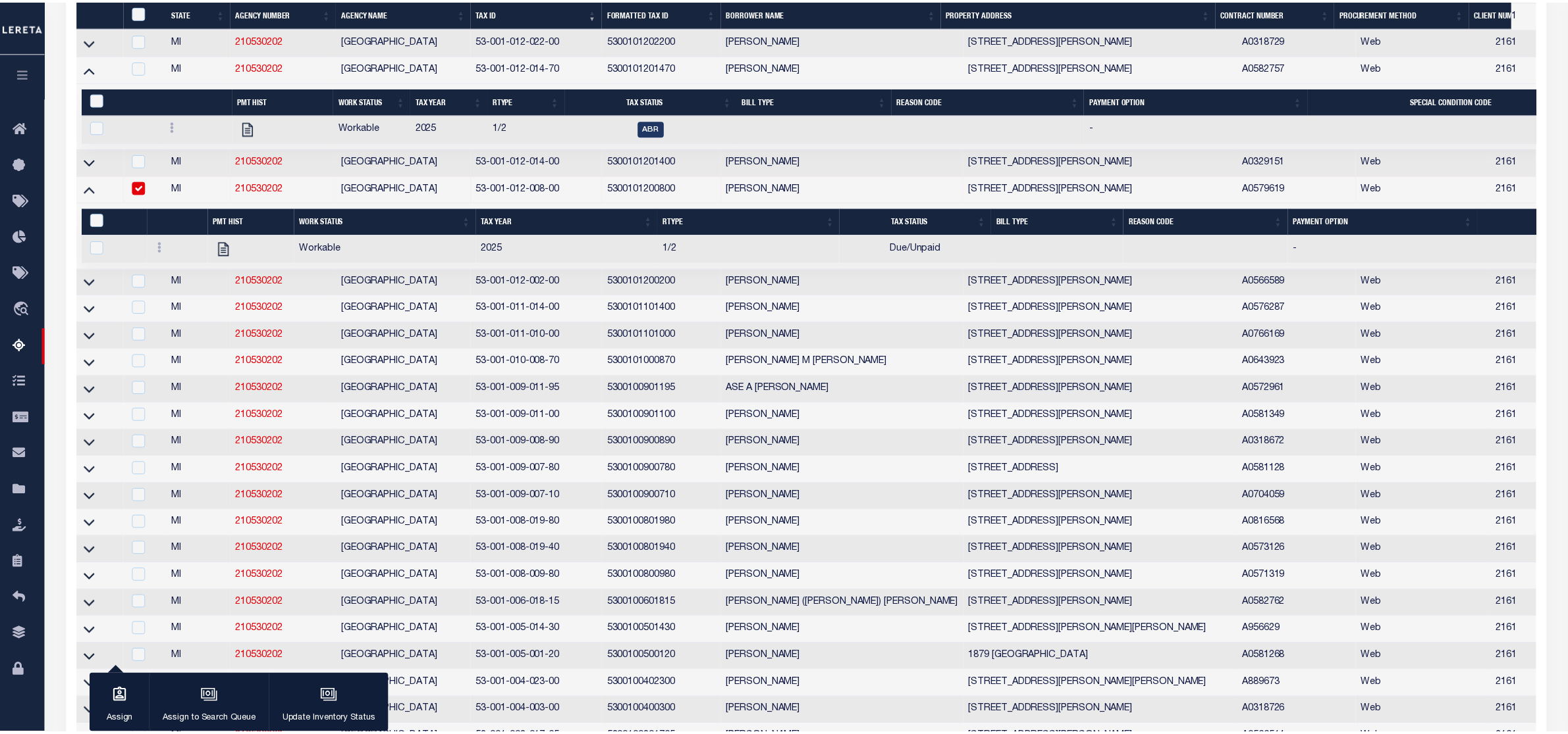
scroll to position [1682, 0]
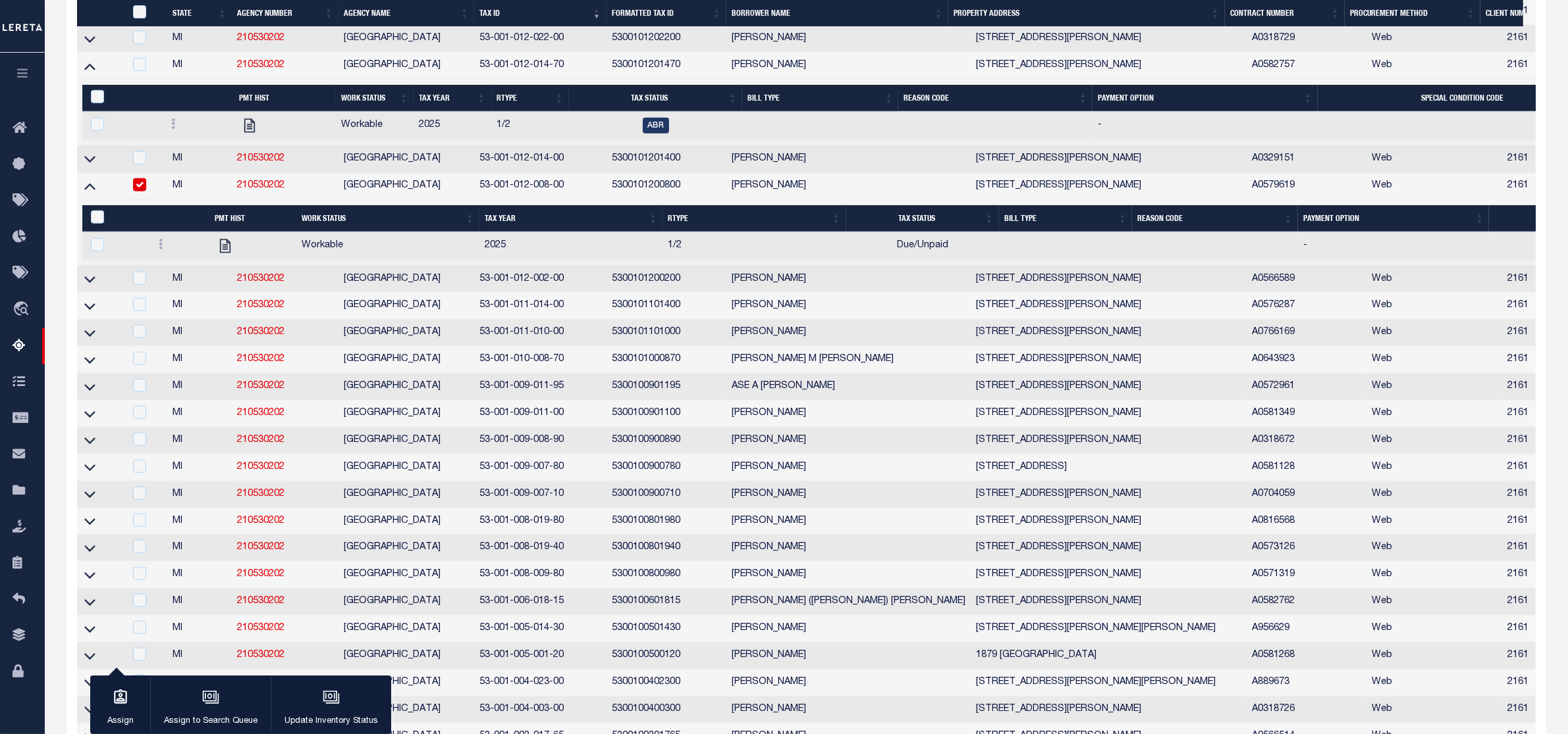
drag, startPoint x: 470, startPoint y: 334, endPoint x: 567, endPoint y: 334, distance: 97.0
click at [567, 294] on tr "MI 210530202 AMBER TOWNSHIP 53-001-012-002-00 5300101200200 JORDAN CUNIC-MUNFOR…" at bounding box center [1283, 280] width 2414 height 27
click at [91, 286] on icon at bounding box center [89, 279] width 11 height 14
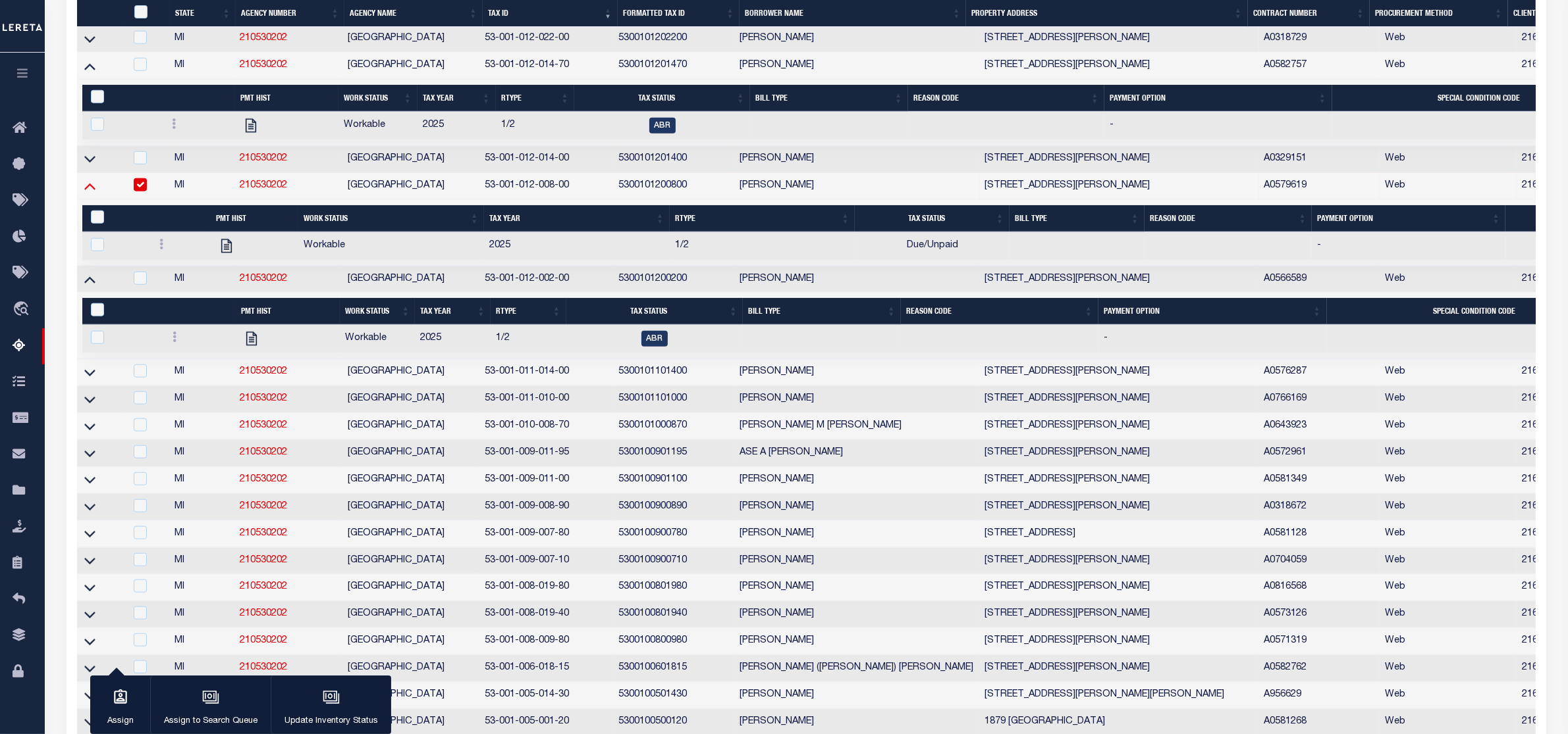
click at [86, 190] on icon at bounding box center [89, 186] width 11 height 7
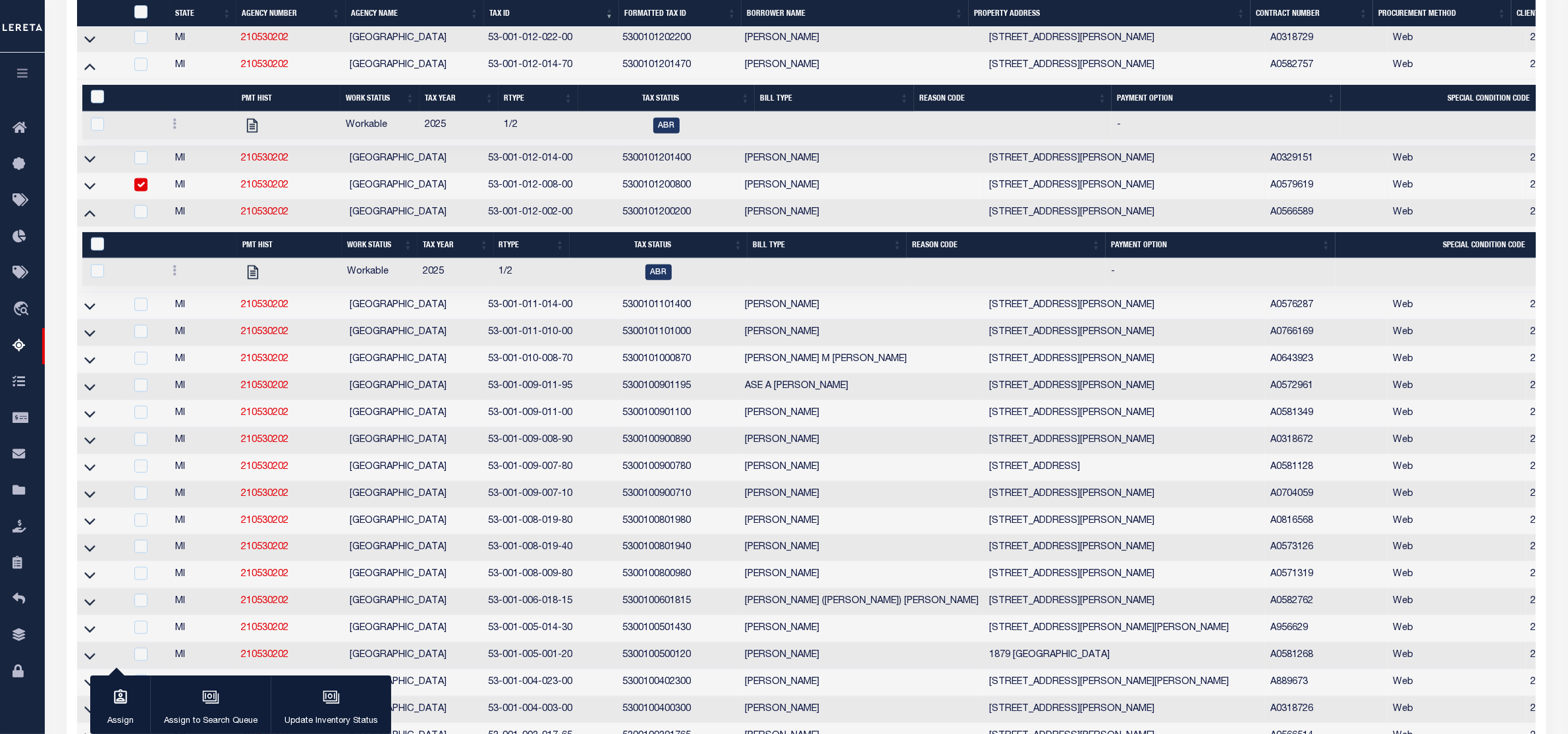
click at [142, 192] on input "checkbox" at bounding box center [141, 185] width 13 height 13
checkbox input "false"
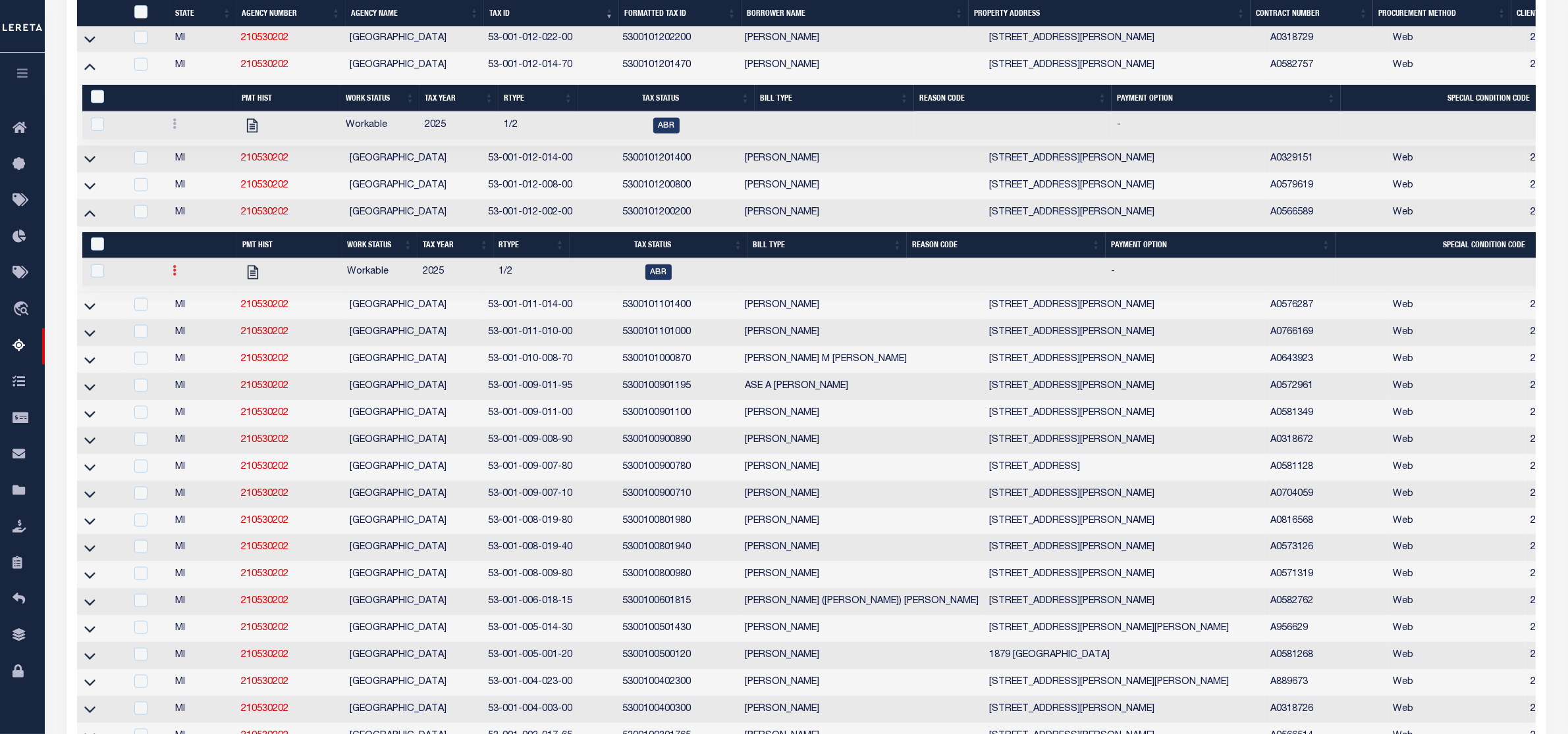
click at [179, 278] on link at bounding box center [174, 273] width 14 height 10
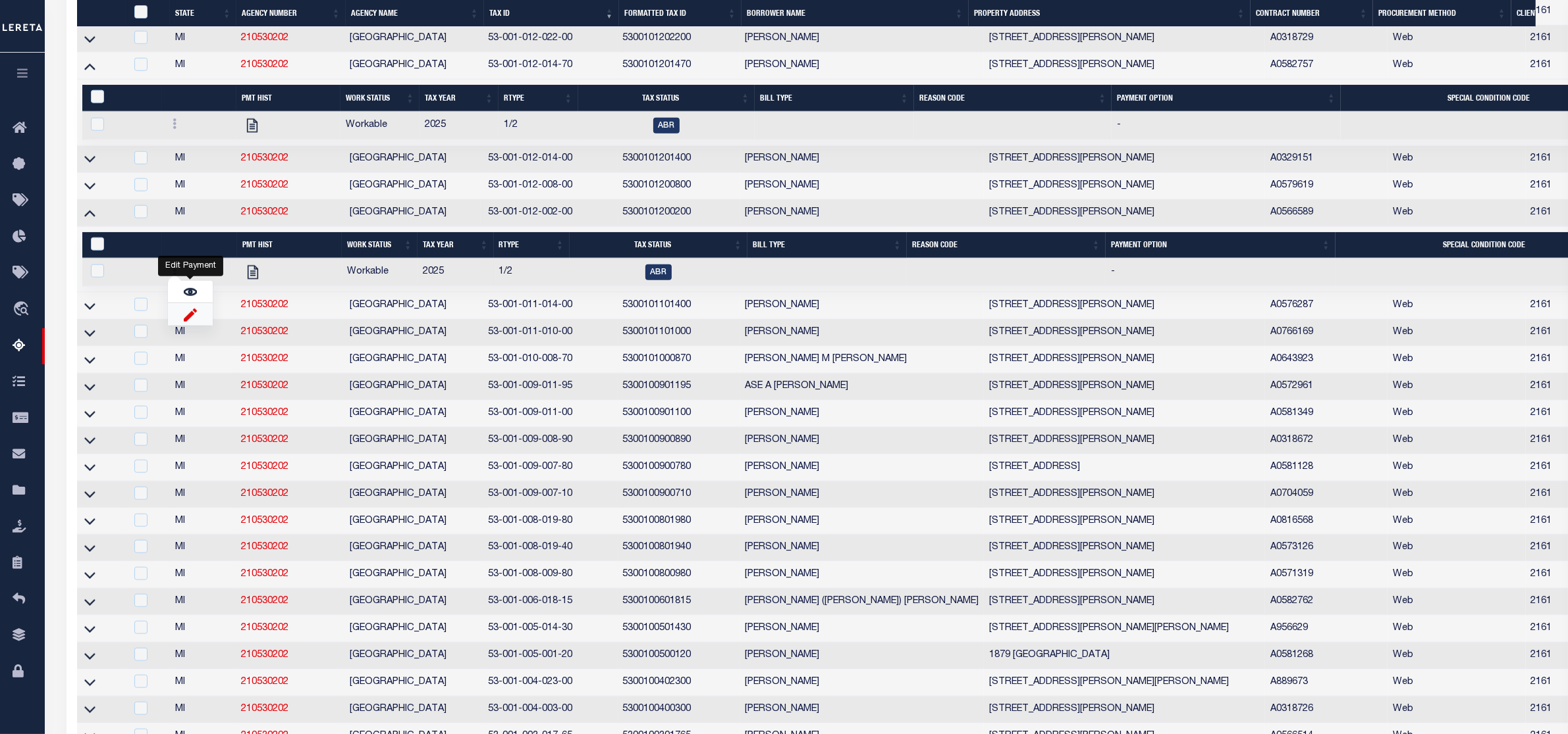
click at [192, 322] on img "" at bounding box center [190, 314] width 13 height 14
checkbox input "true"
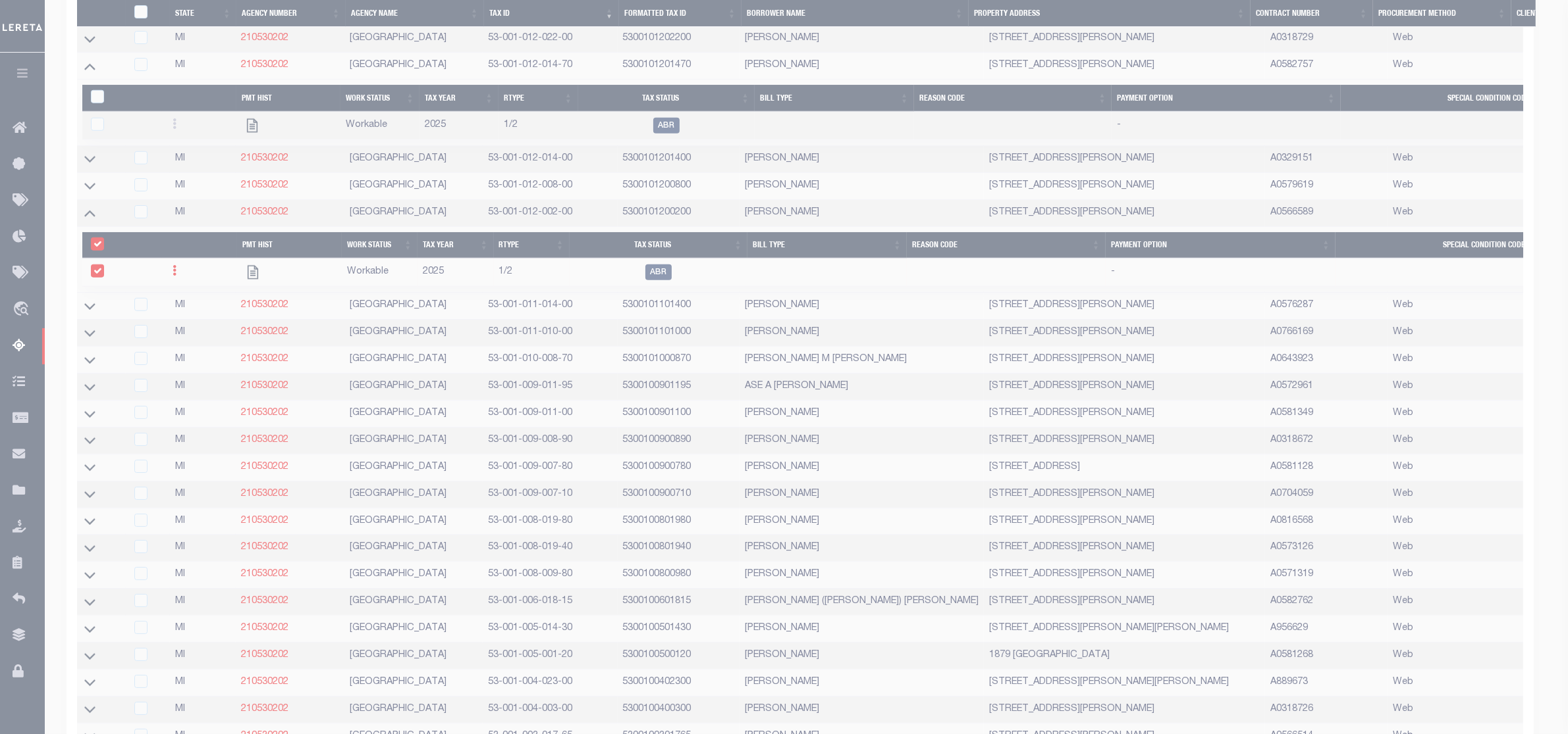
select select
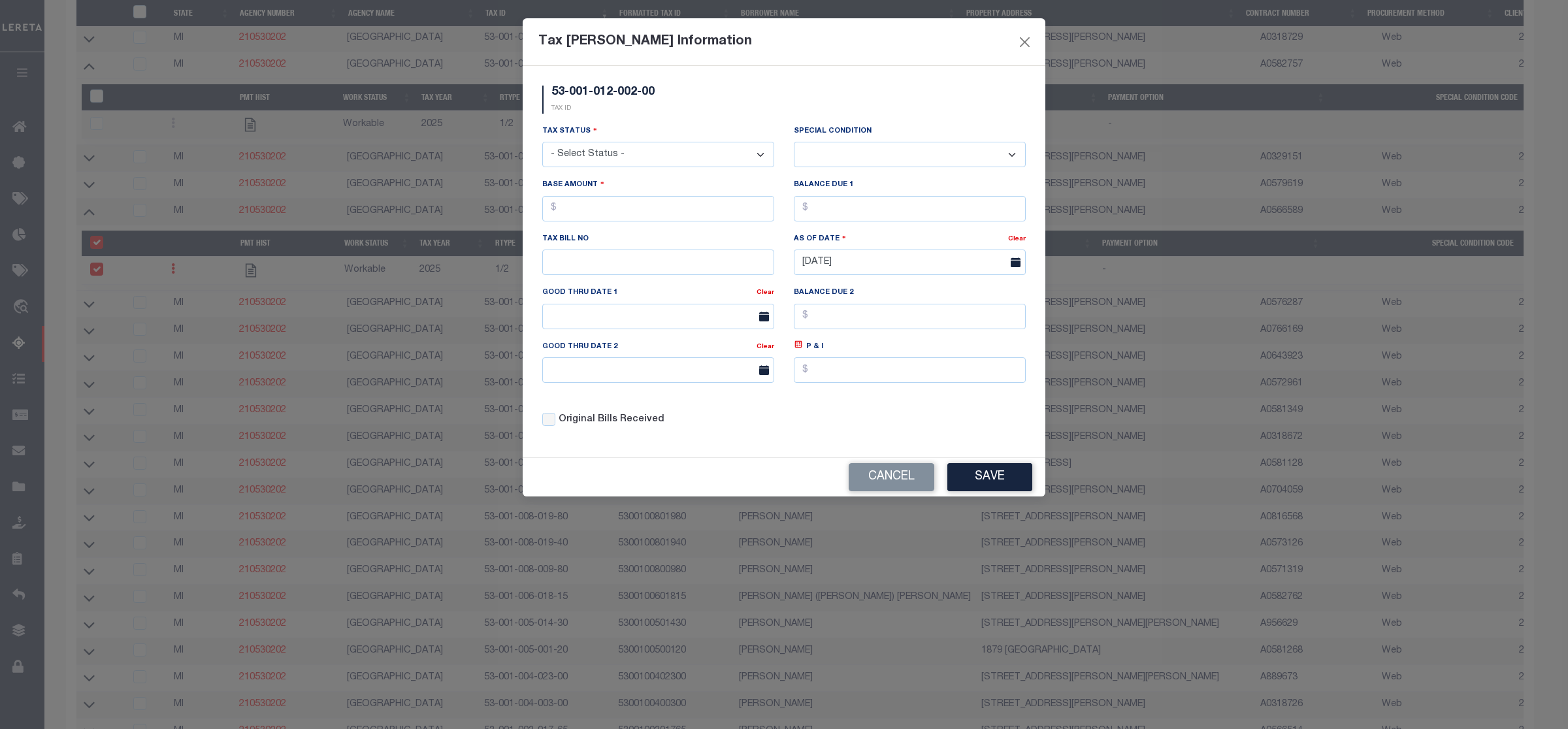
drag, startPoint x: 634, startPoint y: 155, endPoint x: 625, endPoint y: 167, distance: 15.0
click at [634, 155] on select "- Select Status - Open Due/Unpaid Paid Incomplete No Tax Due Internal Refund Pr…" at bounding box center [658, 155] width 232 height 25
select select "DUE"
click at [542, 143] on select "- Select Status - Open Due/Unpaid Paid Incomplete No Tax Due Internal Refund Pr…" at bounding box center [658, 155] width 232 height 25
select select "0"
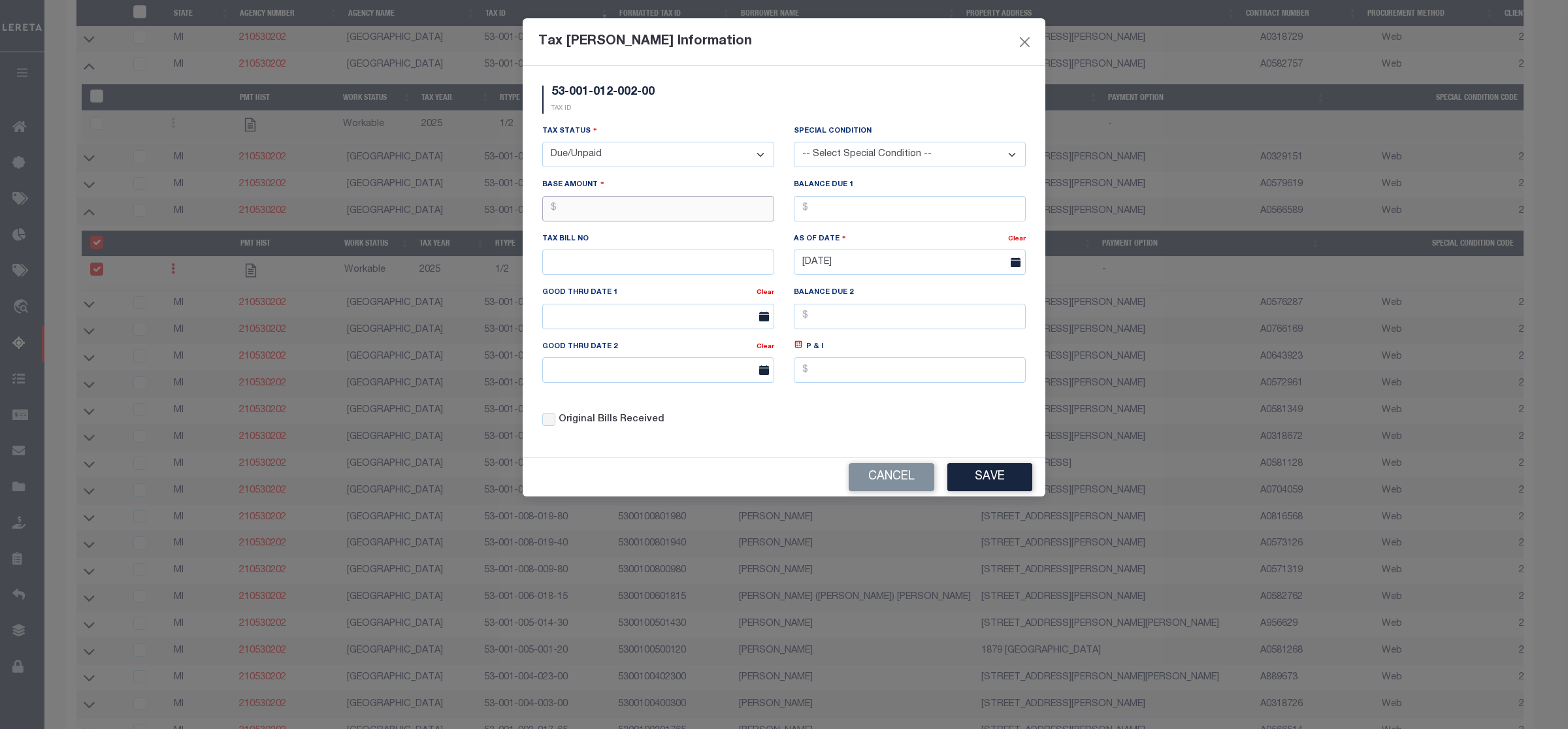
click at [585, 207] on input "text" at bounding box center [658, 209] width 232 height 25
type input "$1,657.64"
click at [977, 491] on button "Save" at bounding box center [989, 477] width 85 height 28
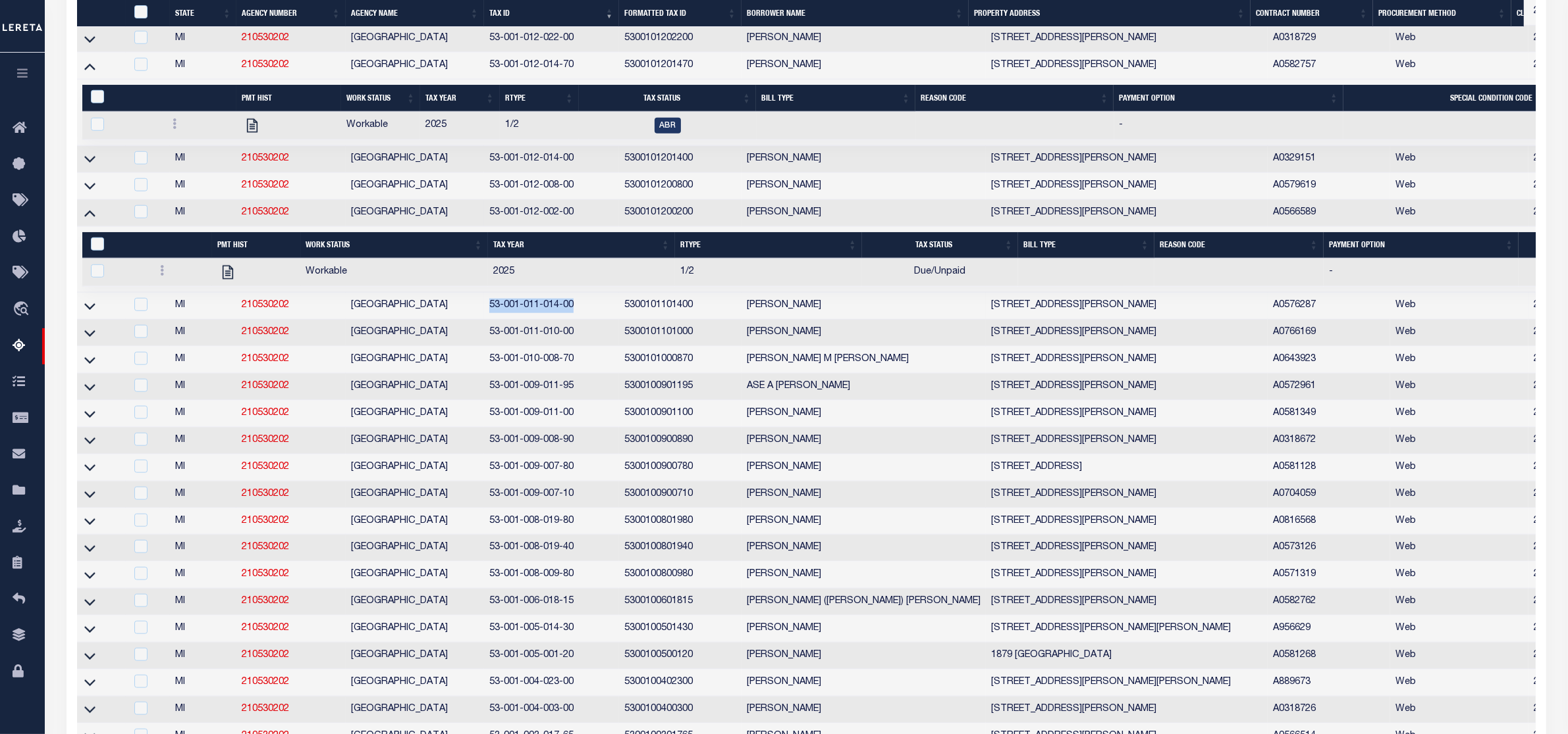
drag, startPoint x: 487, startPoint y: 356, endPoint x: 579, endPoint y: 356, distance: 92.0
click at [579, 320] on td "53-001-011-014-00" at bounding box center [551, 306] width 135 height 27
checkbox input "true"
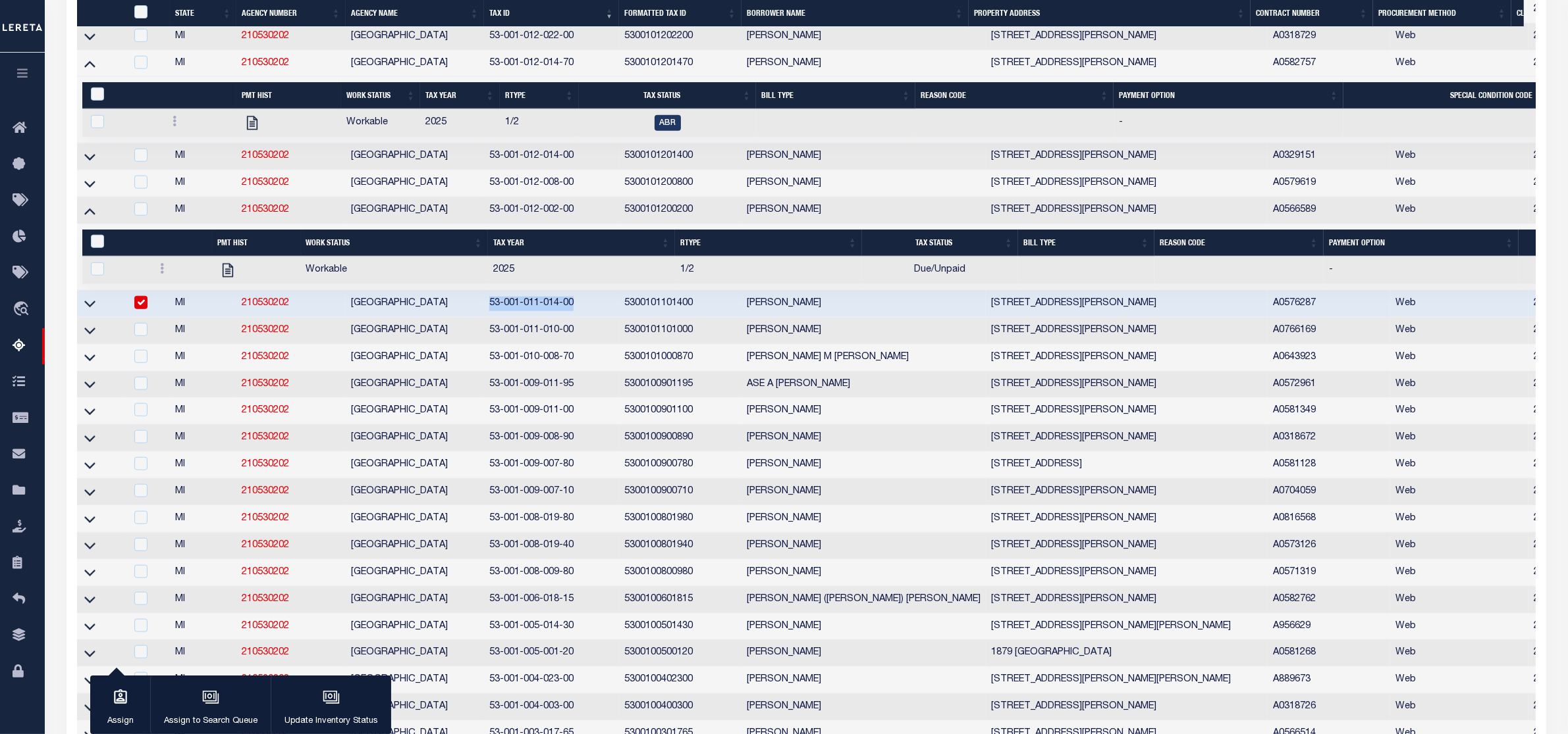
scroll to position [1680, 0]
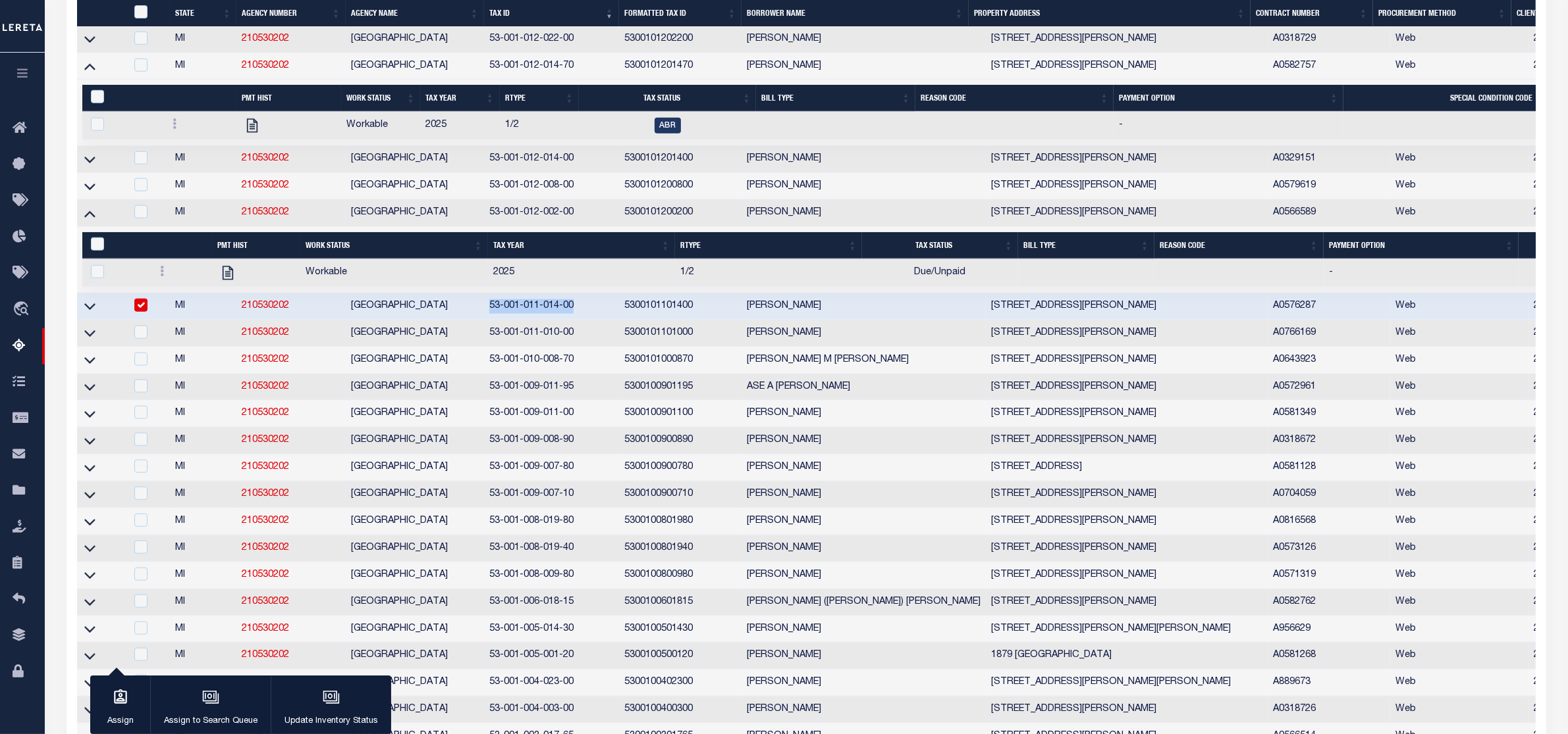
click at [89, 313] on icon at bounding box center [89, 306] width 11 height 14
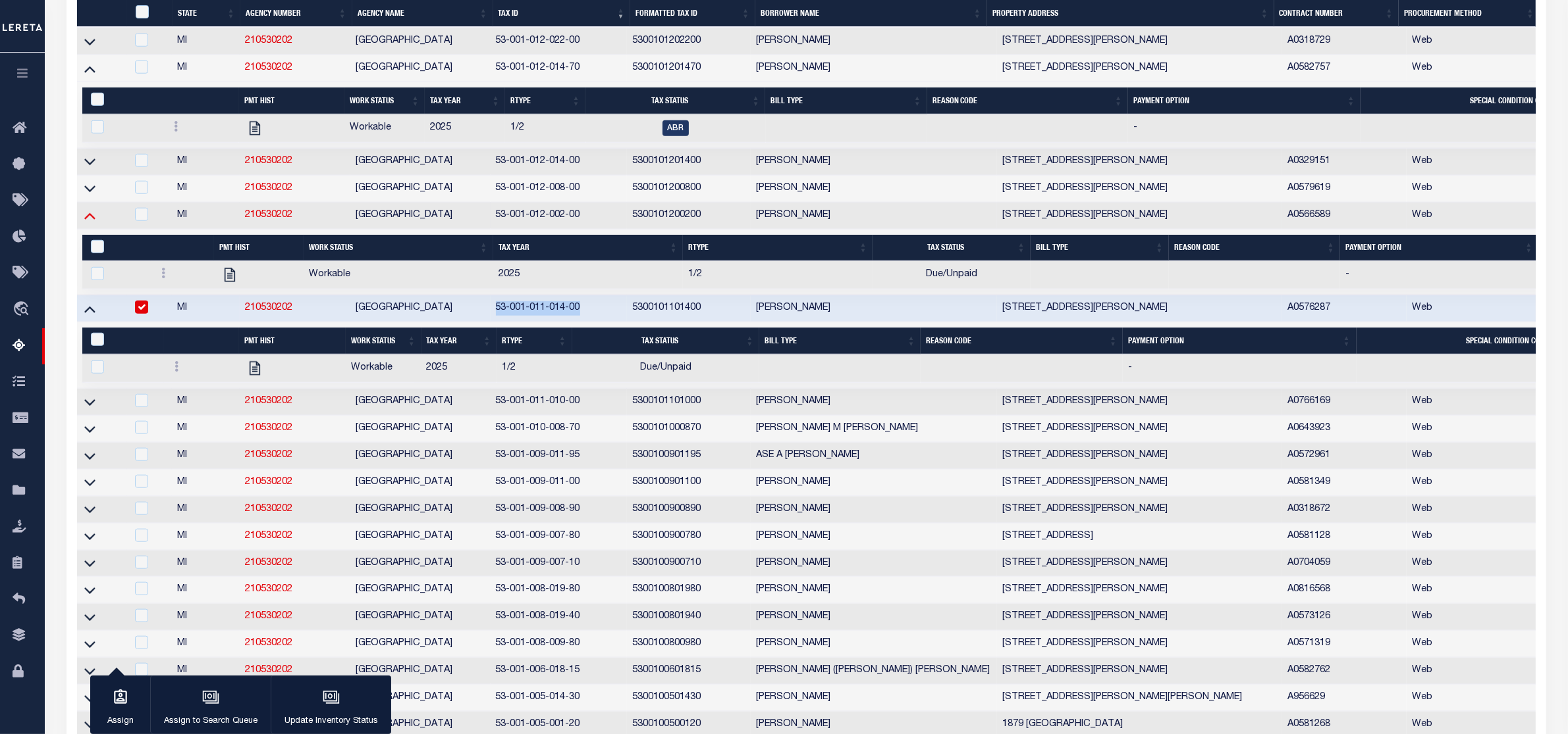
scroll to position [1682, 0]
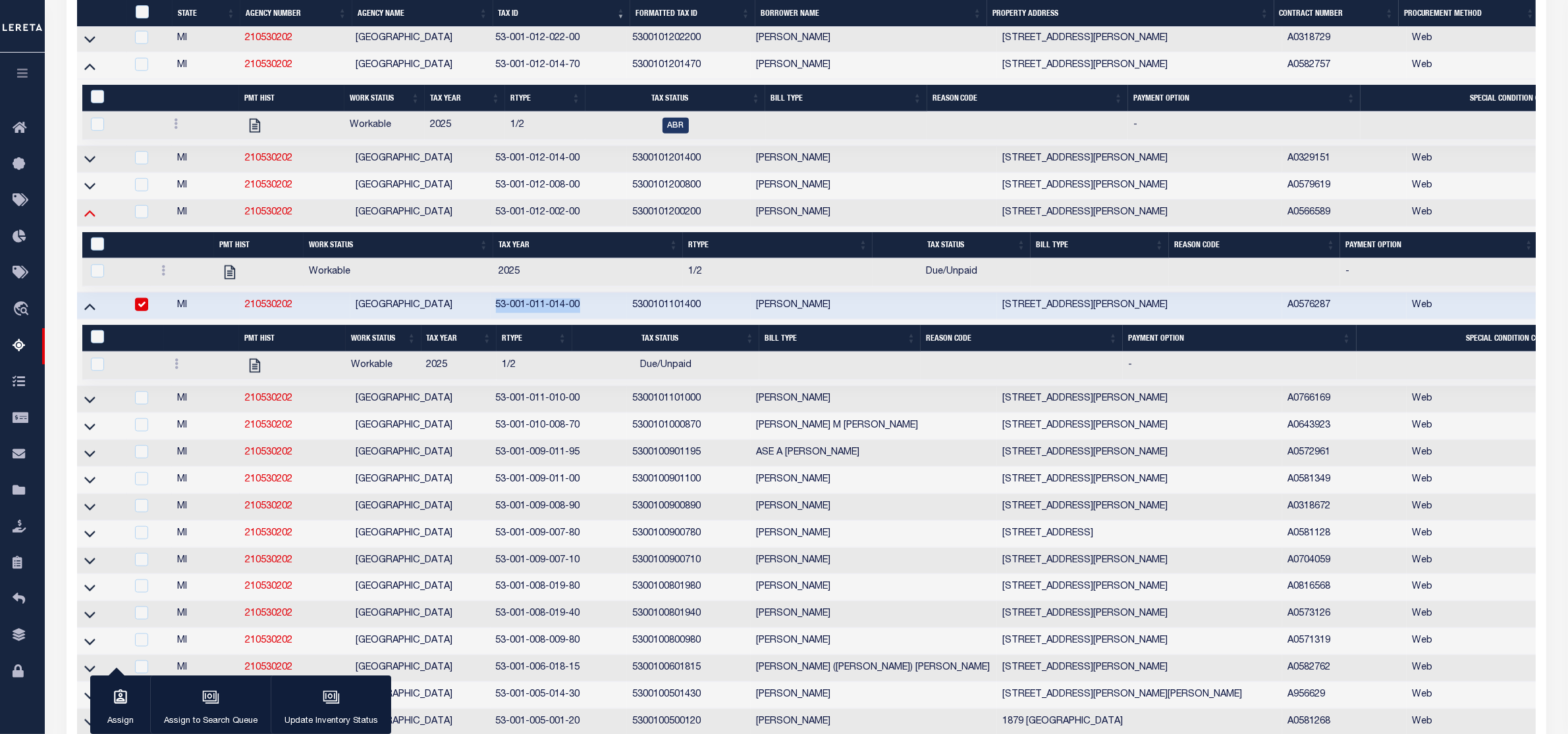
click at [86, 220] on icon at bounding box center [89, 212] width 11 height 14
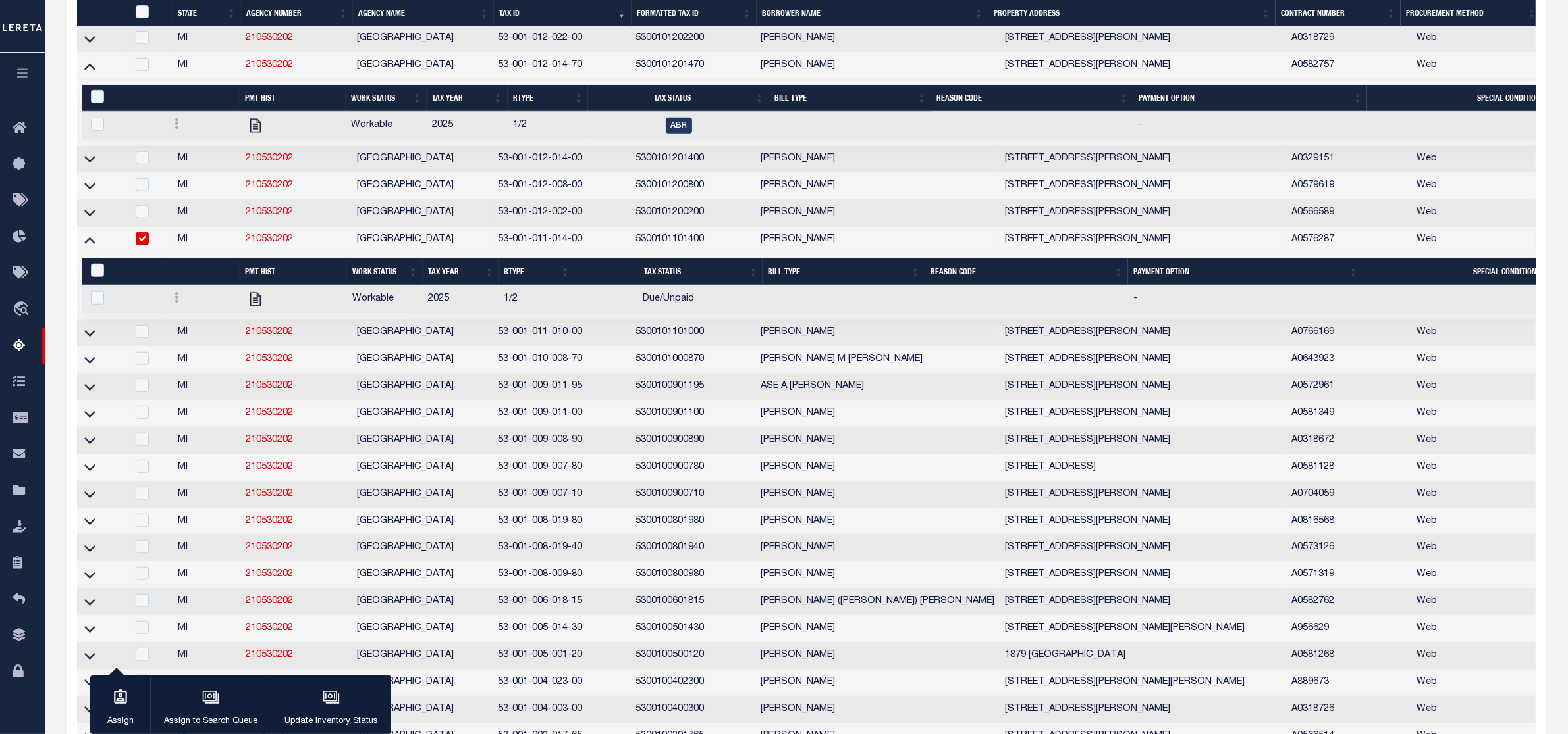
drag, startPoint x: 252, startPoint y: 346, endPoint x: 206, endPoint y: 358, distance: 47.5
click at [206, 307] on div at bounding box center [201, 299] width 65 height 16
checkbox input "true"
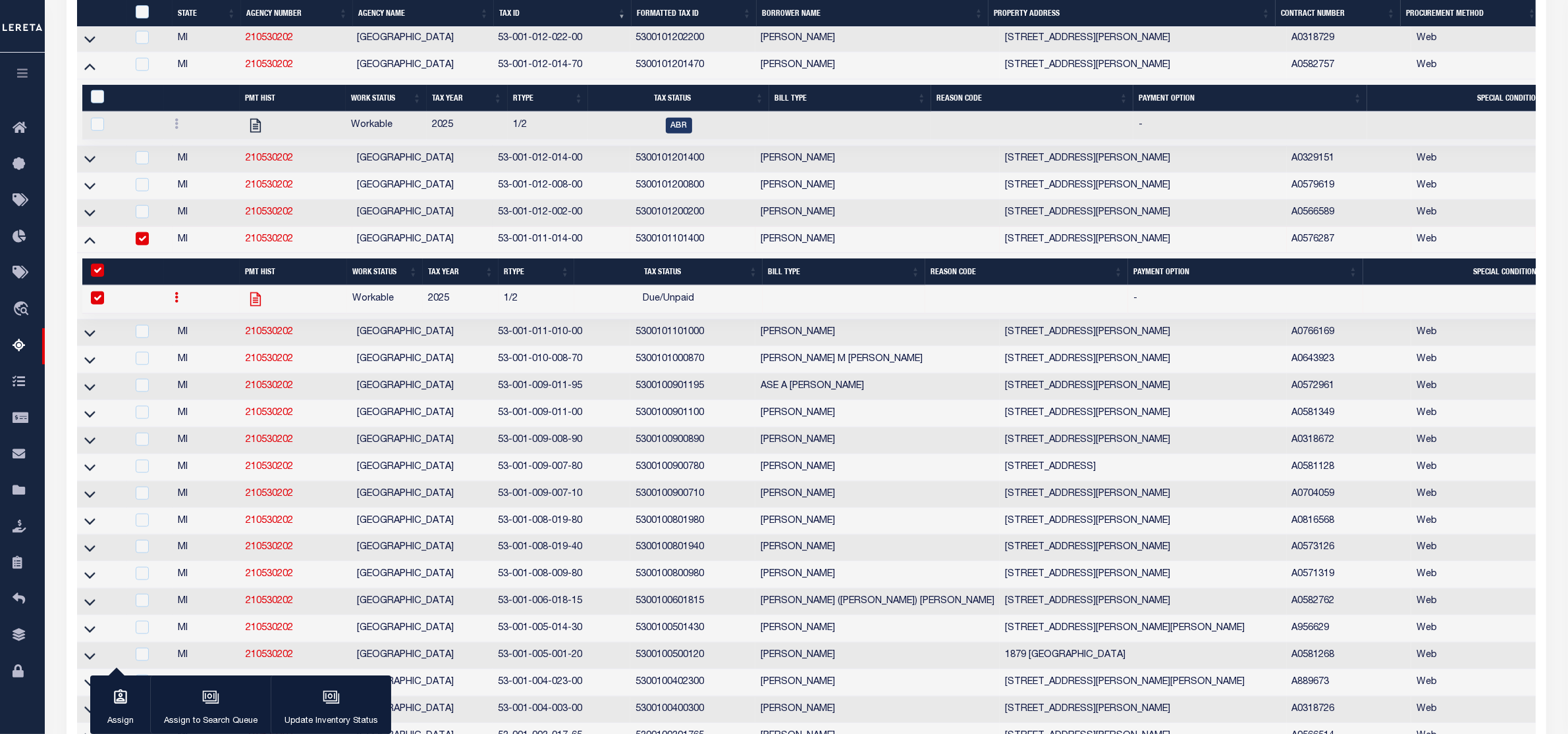
drag, startPoint x: 268, startPoint y: 352, endPoint x: 255, endPoint y: 353, distance: 13.0
drag, startPoint x: 494, startPoint y: 386, endPoint x: 602, endPoint y: 386, distance: 108.0
click at [602, 347] on td "53-001-011-010-00" at bounding box center [561, 333] width 138 height 27
checkbox input "true"
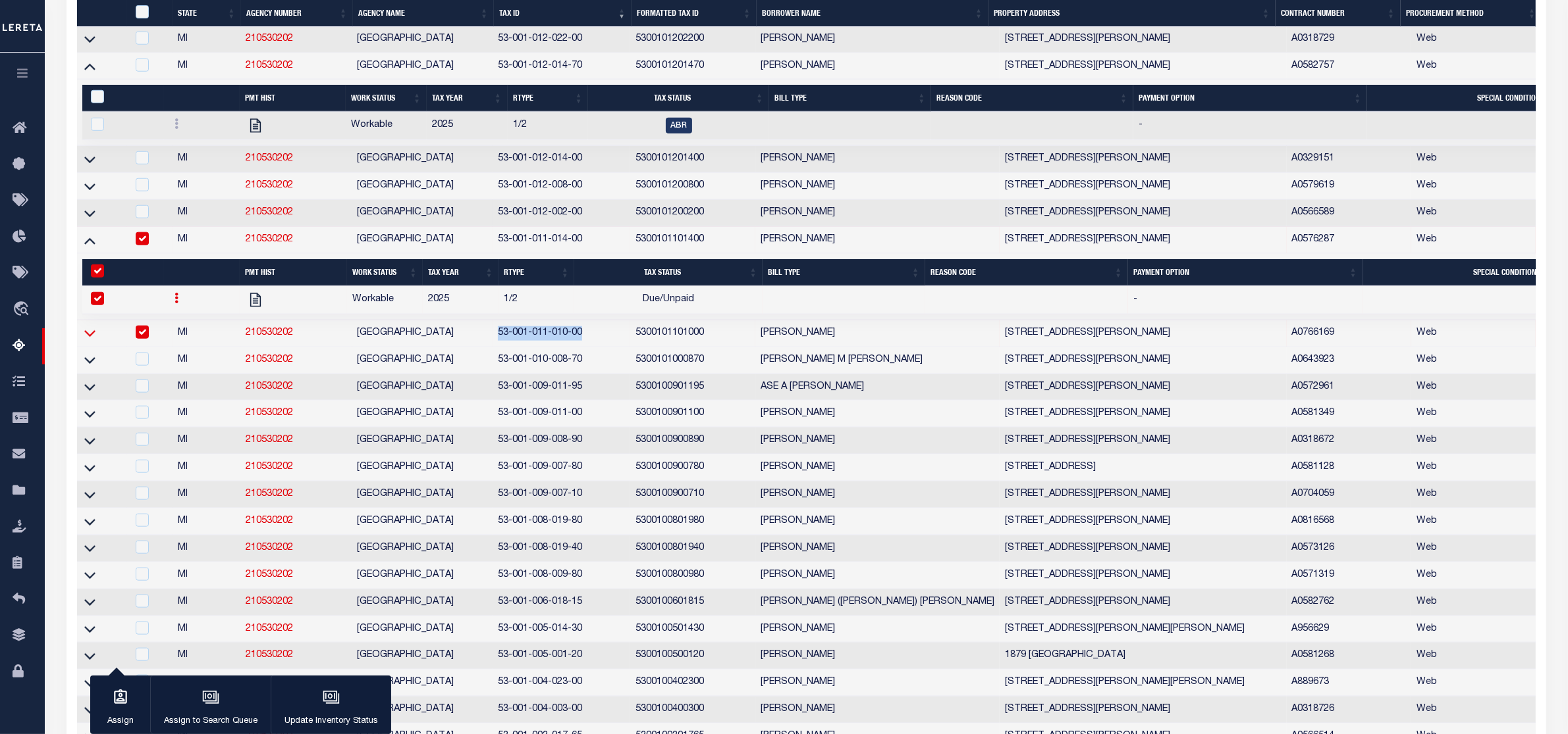
click at [89, 341] on icon at bounding box center [89, 333] width 11 height 14
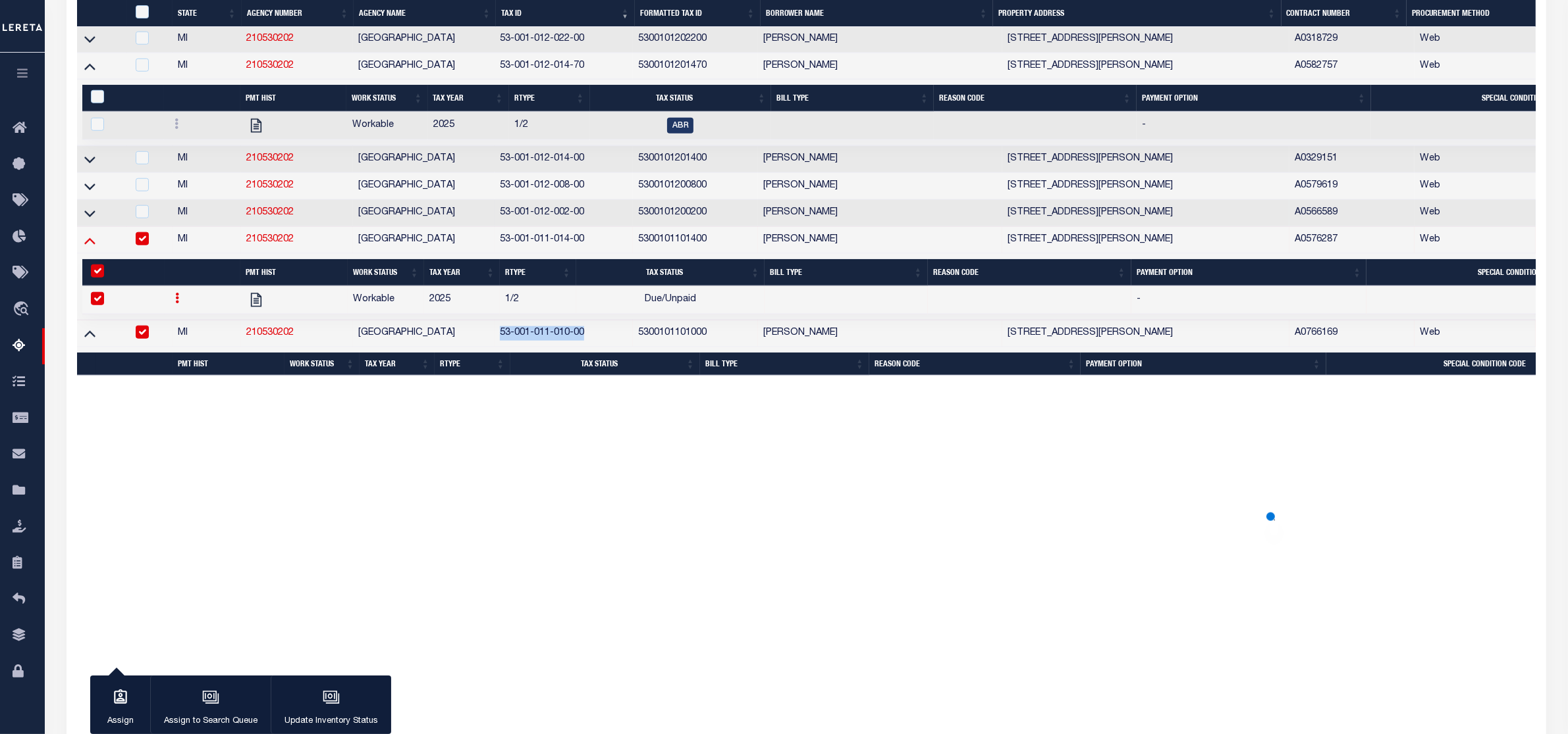
scroll to position [1682, 0]
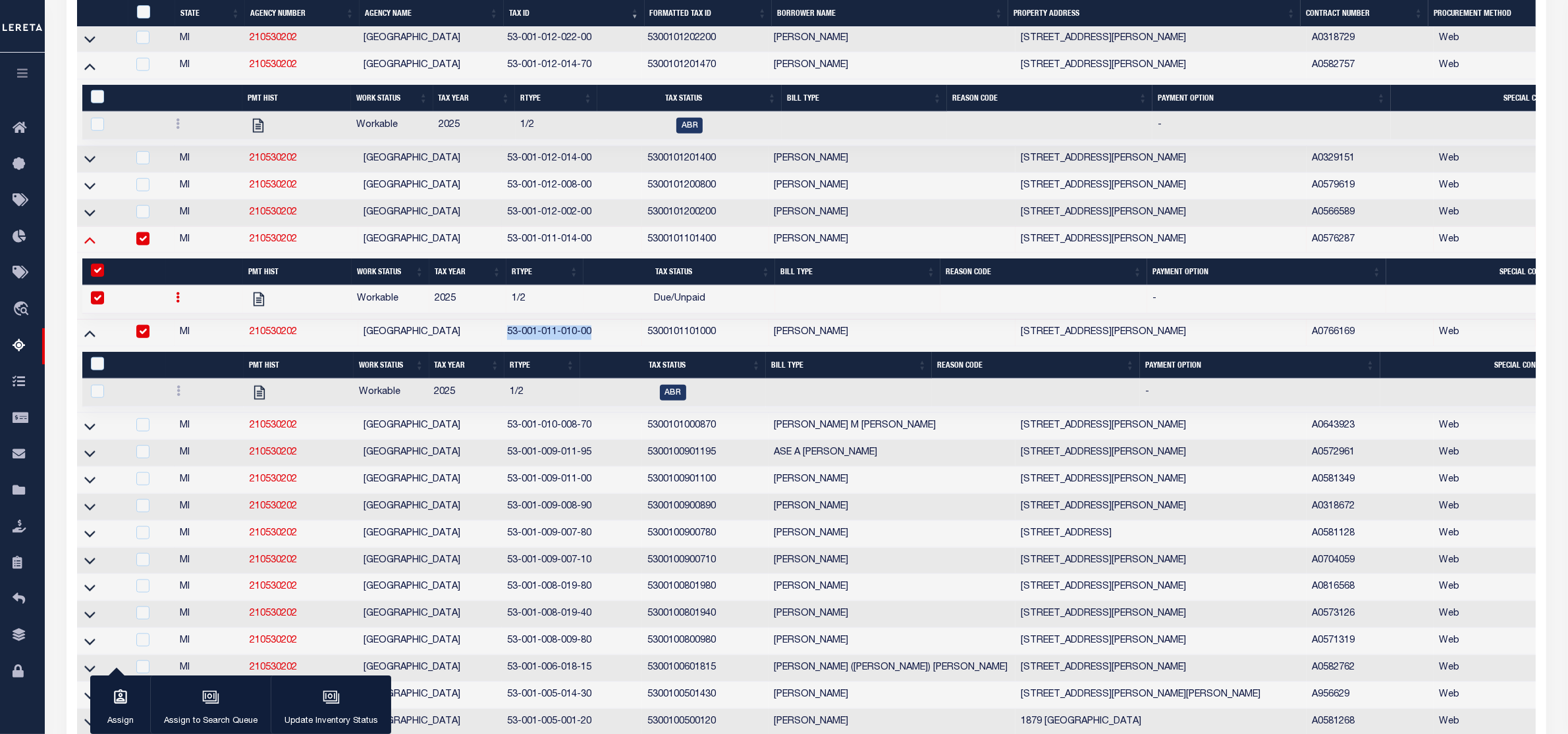
click at [93, 247] on icon at bounding box center [89, 240] width 11 height 14
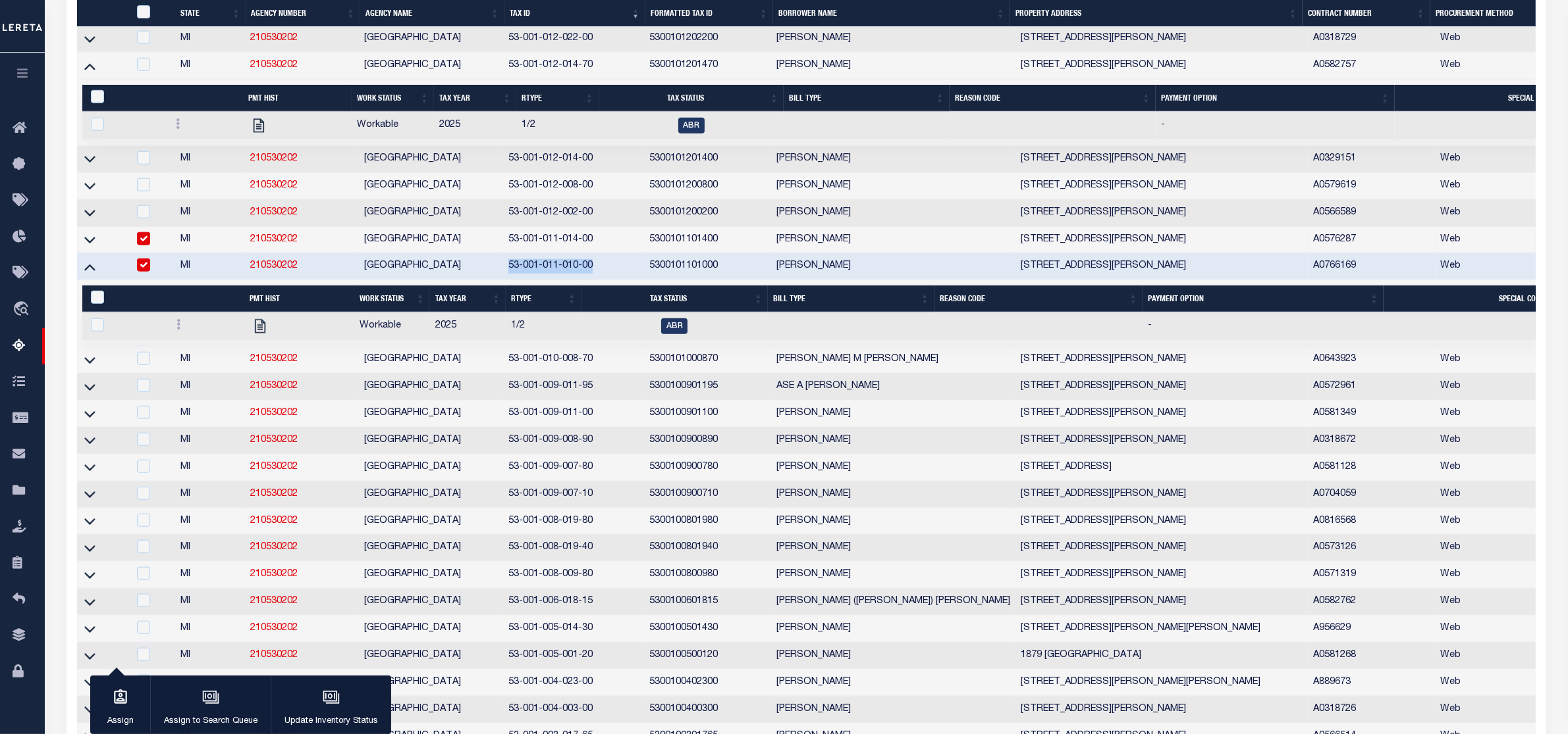
click at [147, 245] on input "checkbox" at bounding box center [144, 239] width 13 height 13
checkbox input "false"
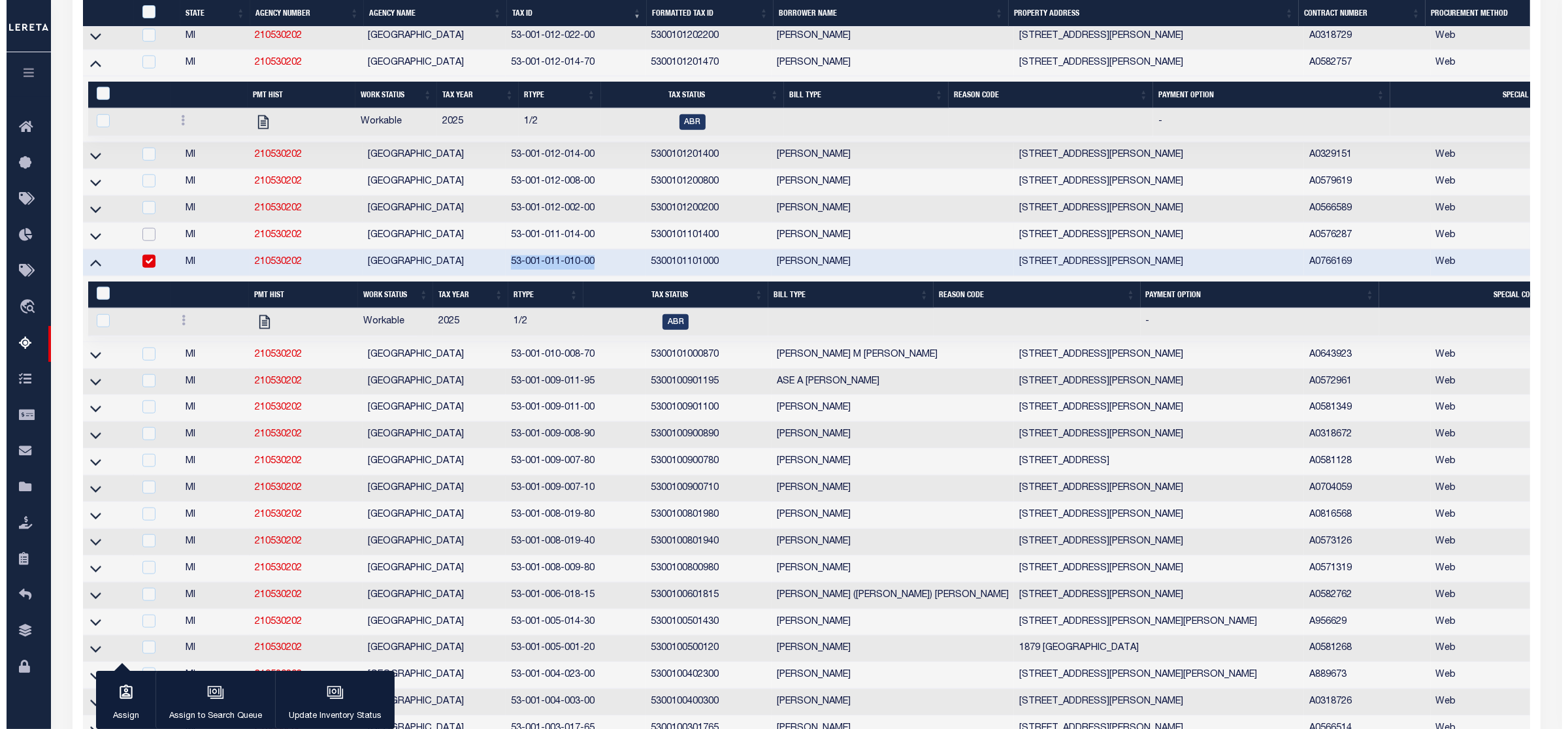
scroll to position [1668, 0]
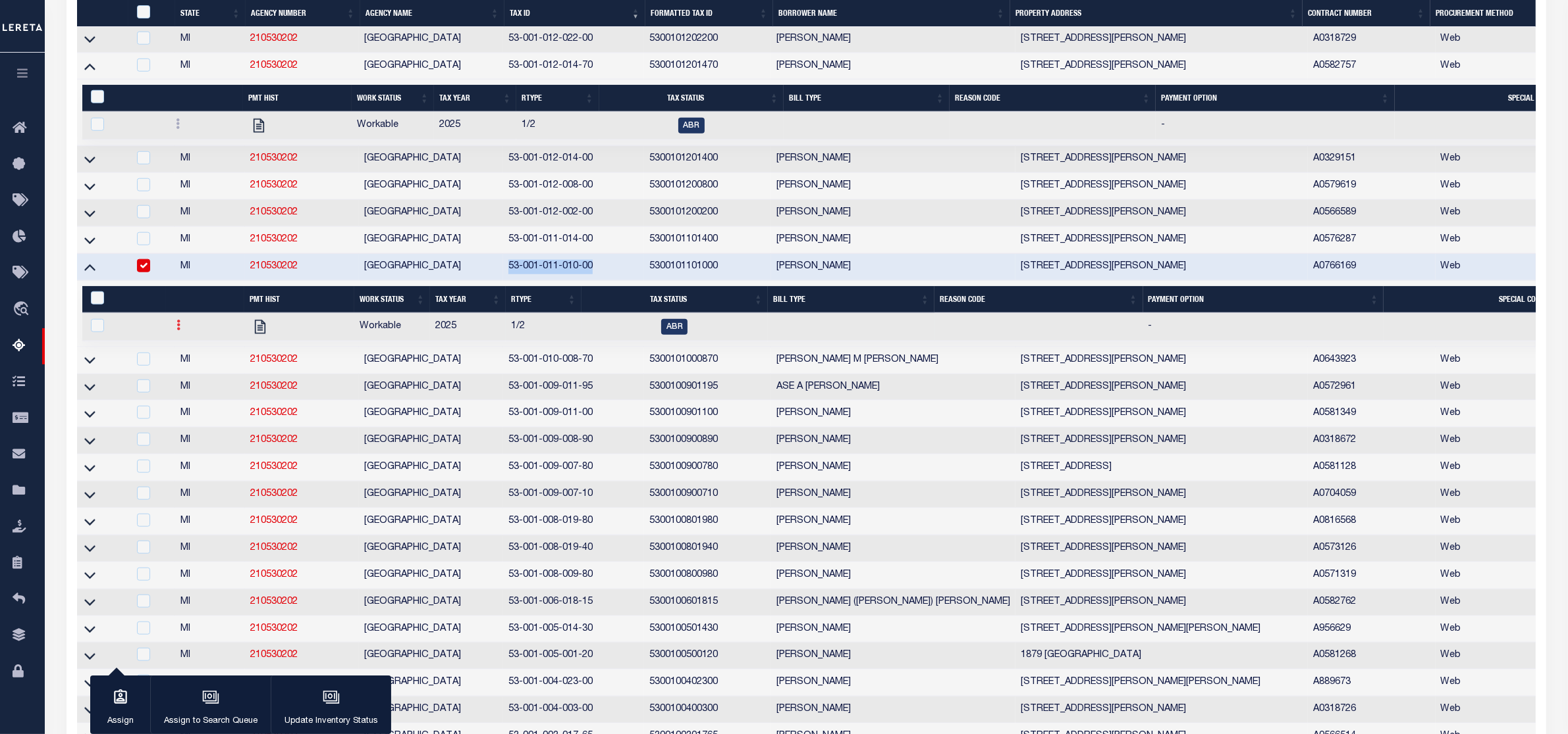
click at [177, 330] on icon at bounding box center [178, 325] width 4 height 10
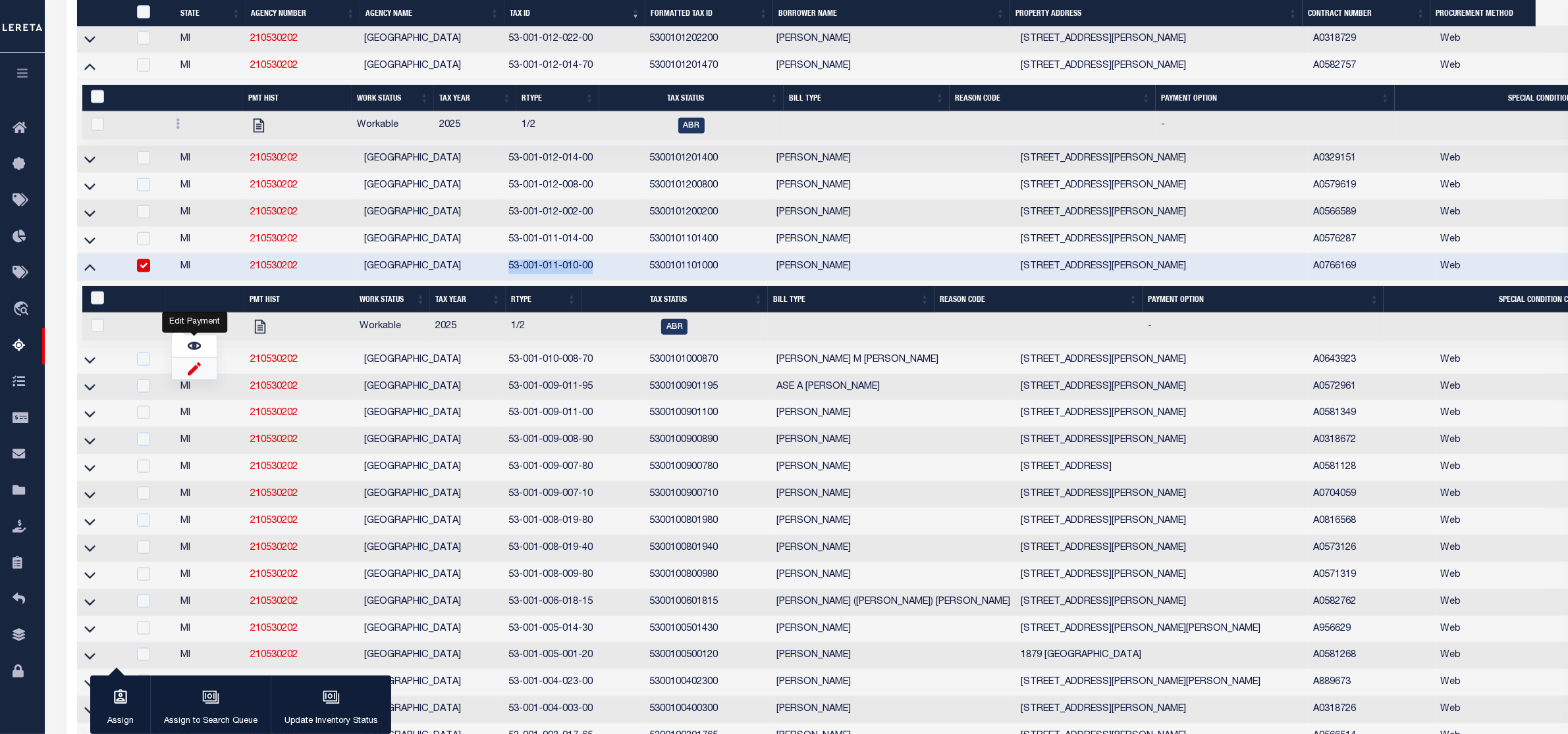
click at [189, 376] on img "" at bounding box center [195, 369] width 13 height 14
checkbox input "true"
select select
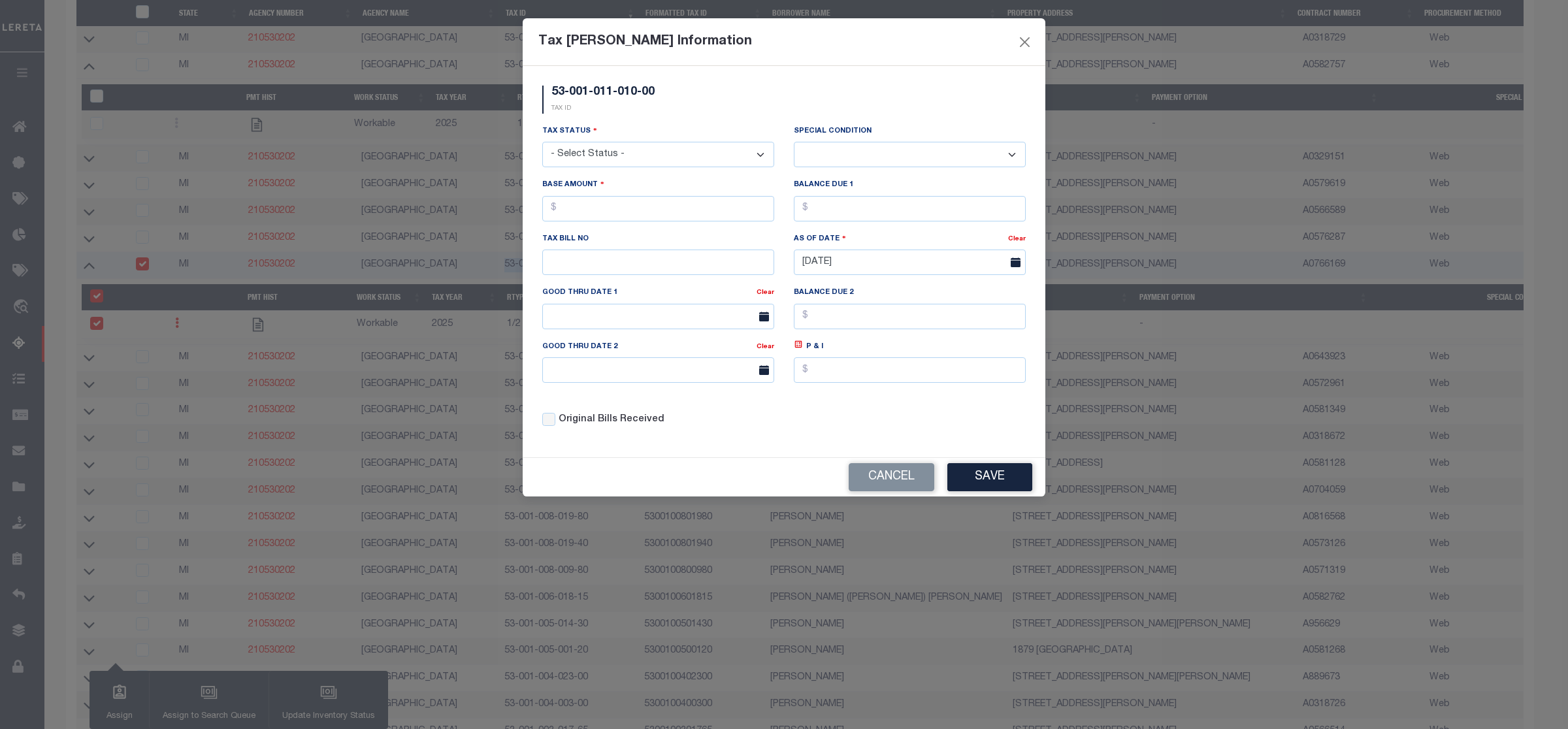
click at [590, 164] on select "- Select Status - Open Due/Unpaid Paid Incomplete No Tax Due Internal Refund Pr…" at bounding box center [658, 155] width 232 height 25
select select "DUE"
click at [542, 143] on select "- Select Status - Open Due/Unpaid Paid Incomplete No Tax Due Internal Refund Pr…" at bounding box center [658, 155] width 232 height 25
select select "0"
click at [590, 218] on input "text" at bounding box center [658, 209] width 232 height 25
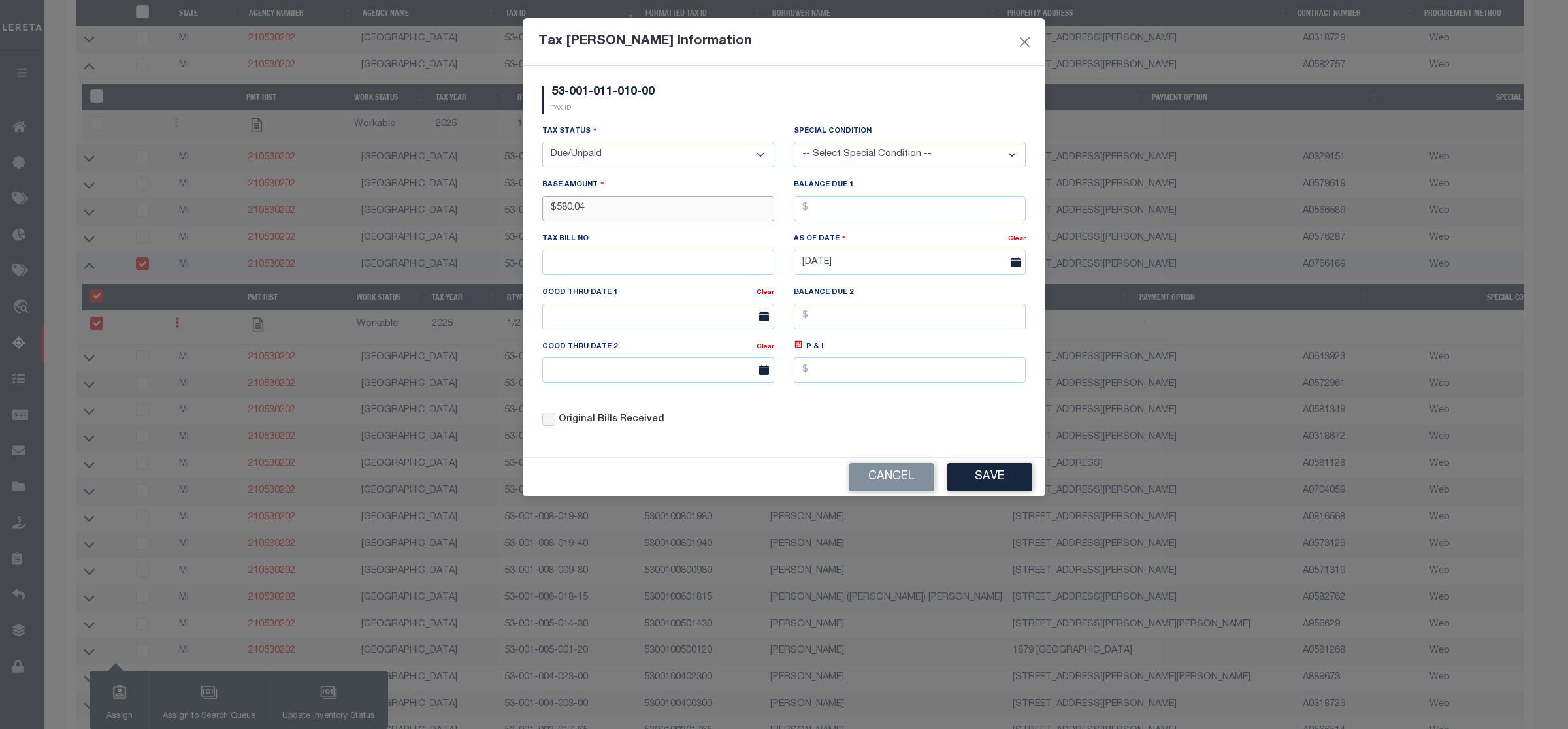
type input "$580.04"
click at [978, 487] on button "Save" at bounding box center [989, 477] width 85 height 28
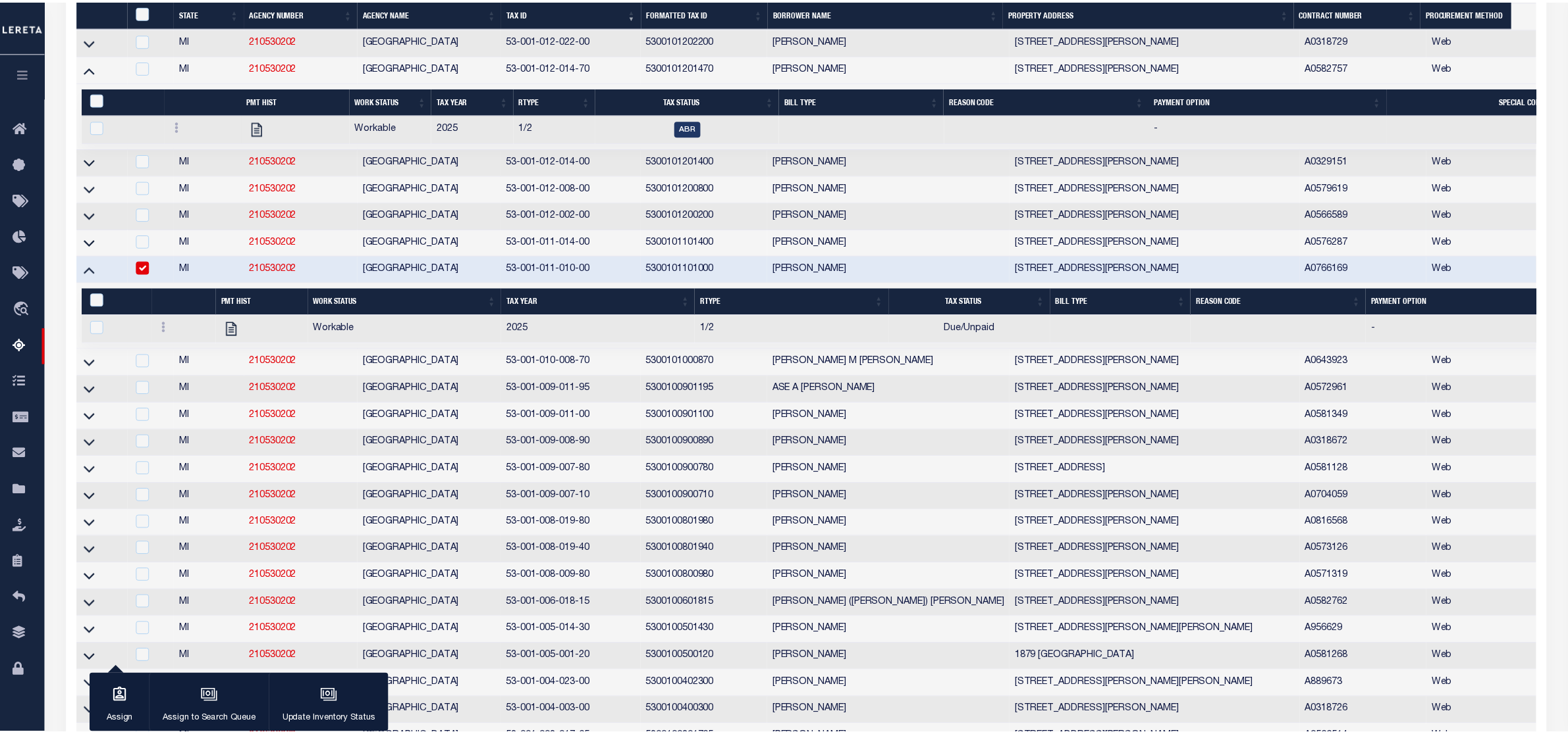
scroll to position [1682, 0]
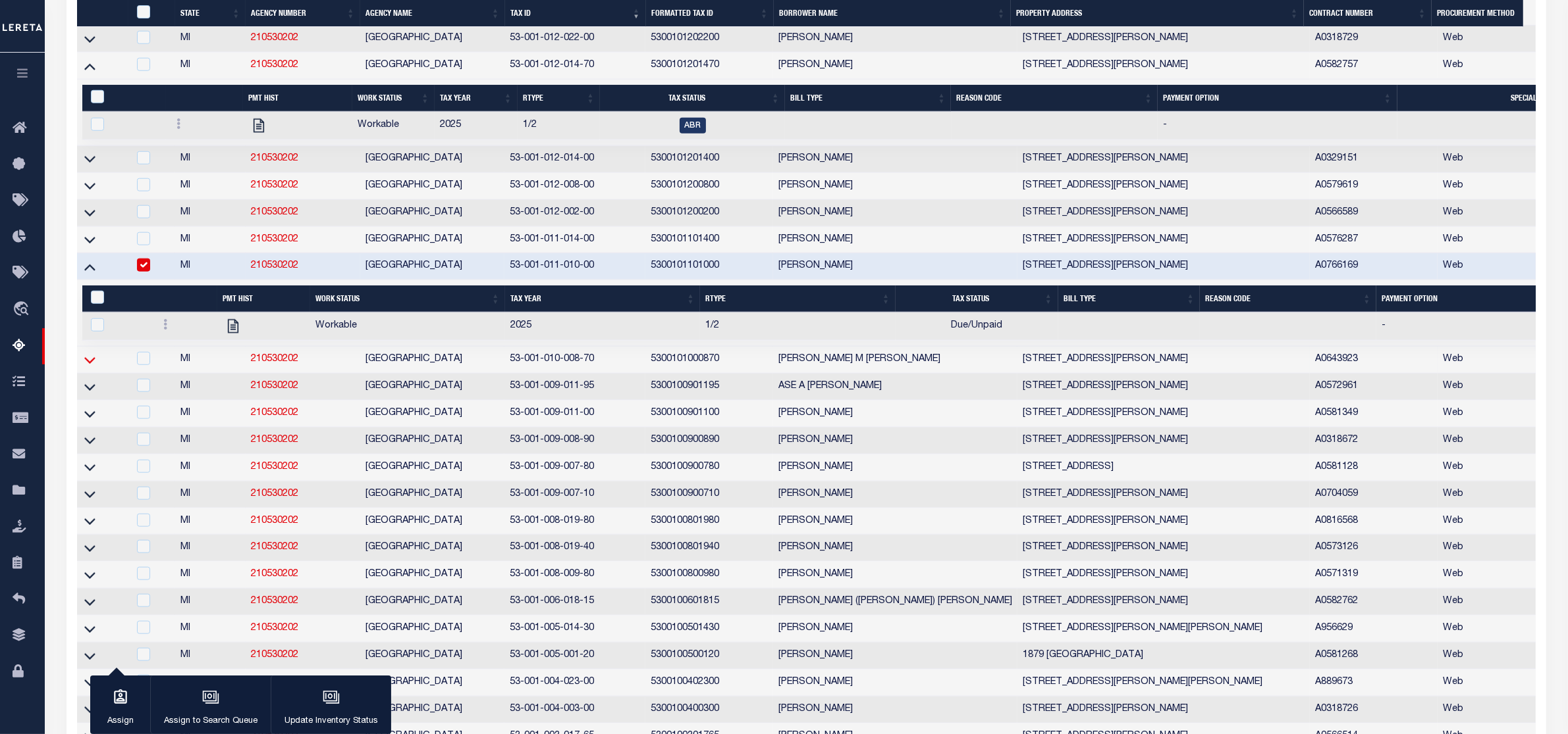
click at [86, 367] on icon at bounding box center [89, 360] width 11 height 14
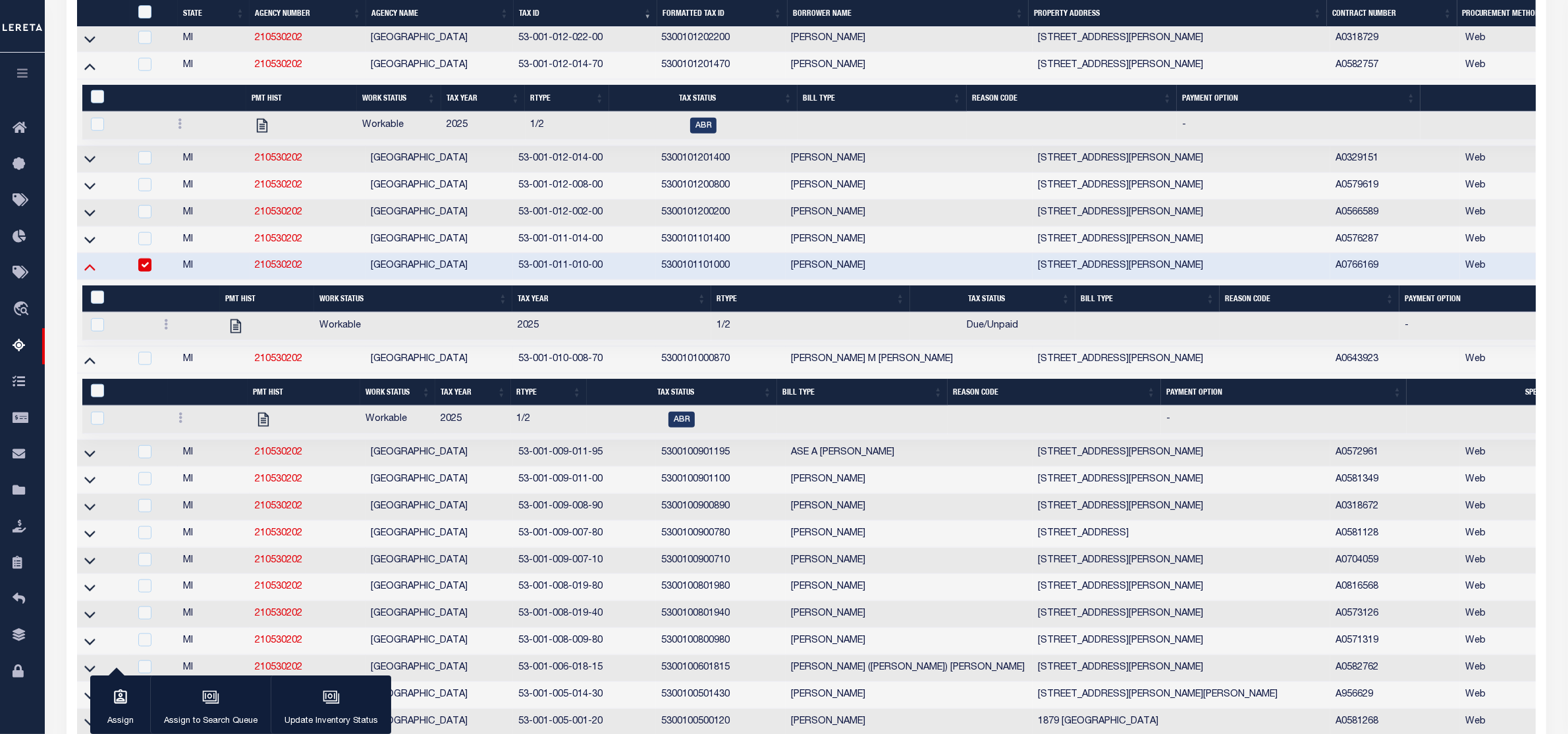
click at [92, 273] on icon at bounding box center [89, 267] width 11 height 14
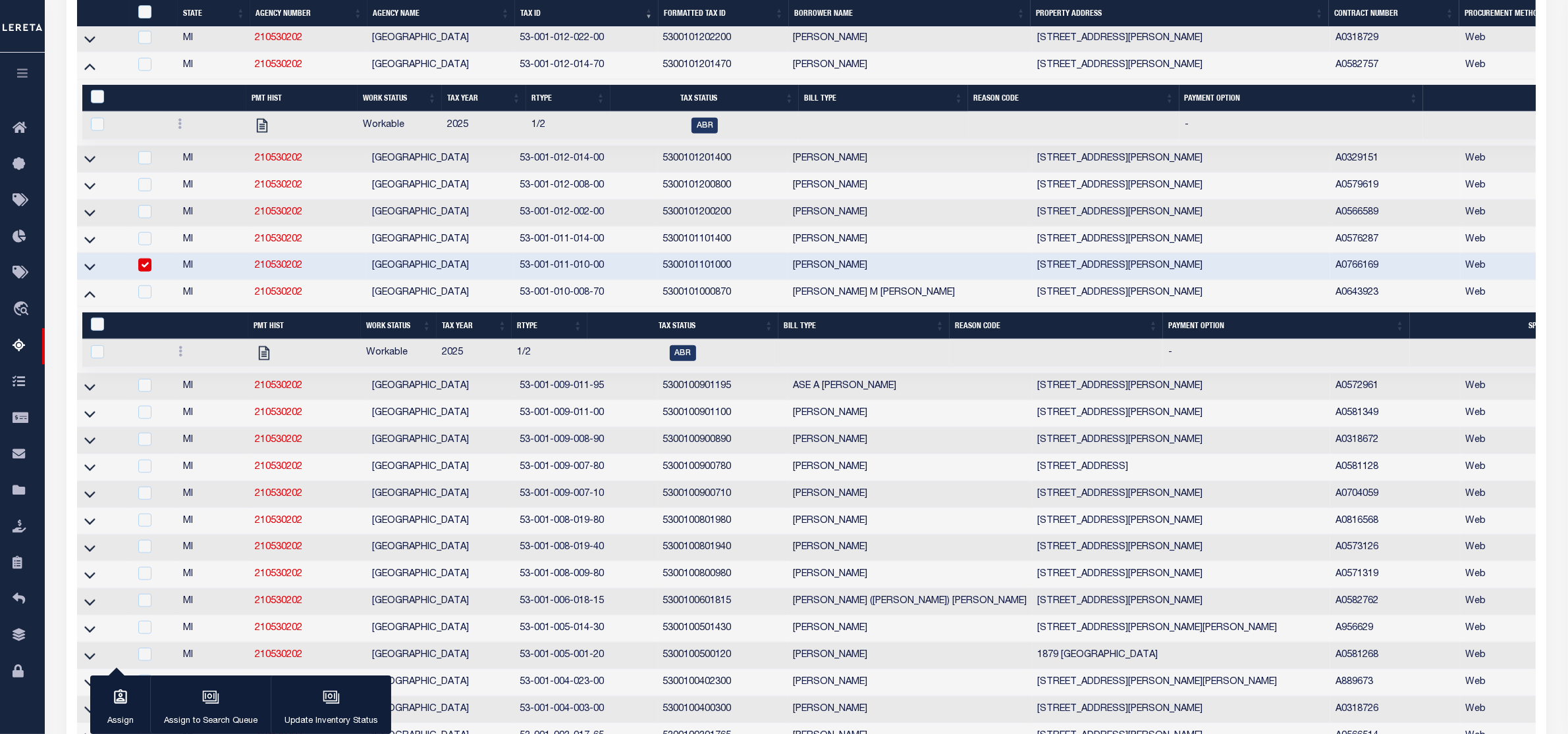
click at [149, 272] on input "checkbox" at bounding box center [145, 265] width 13 height 13
checkbox input "false"
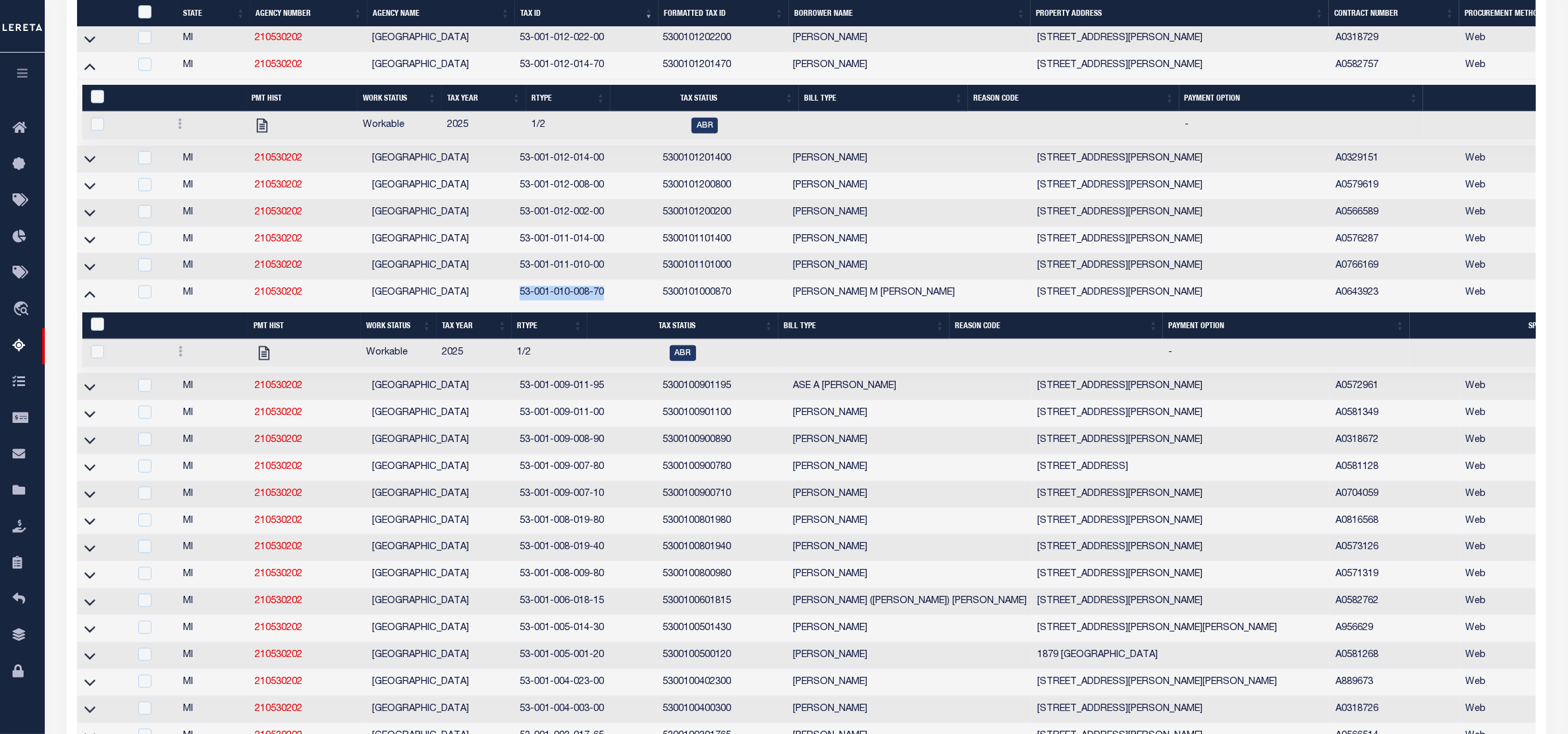
drag, startPoint x: 515, startPoint y: 343, endPoint x: 603, endPoint y: 347, distance: 88.1
click at [603, 307] on td "53-001-010-008-70" at bounding box center [586, 294] width 144 height 27
checkbox input "true"
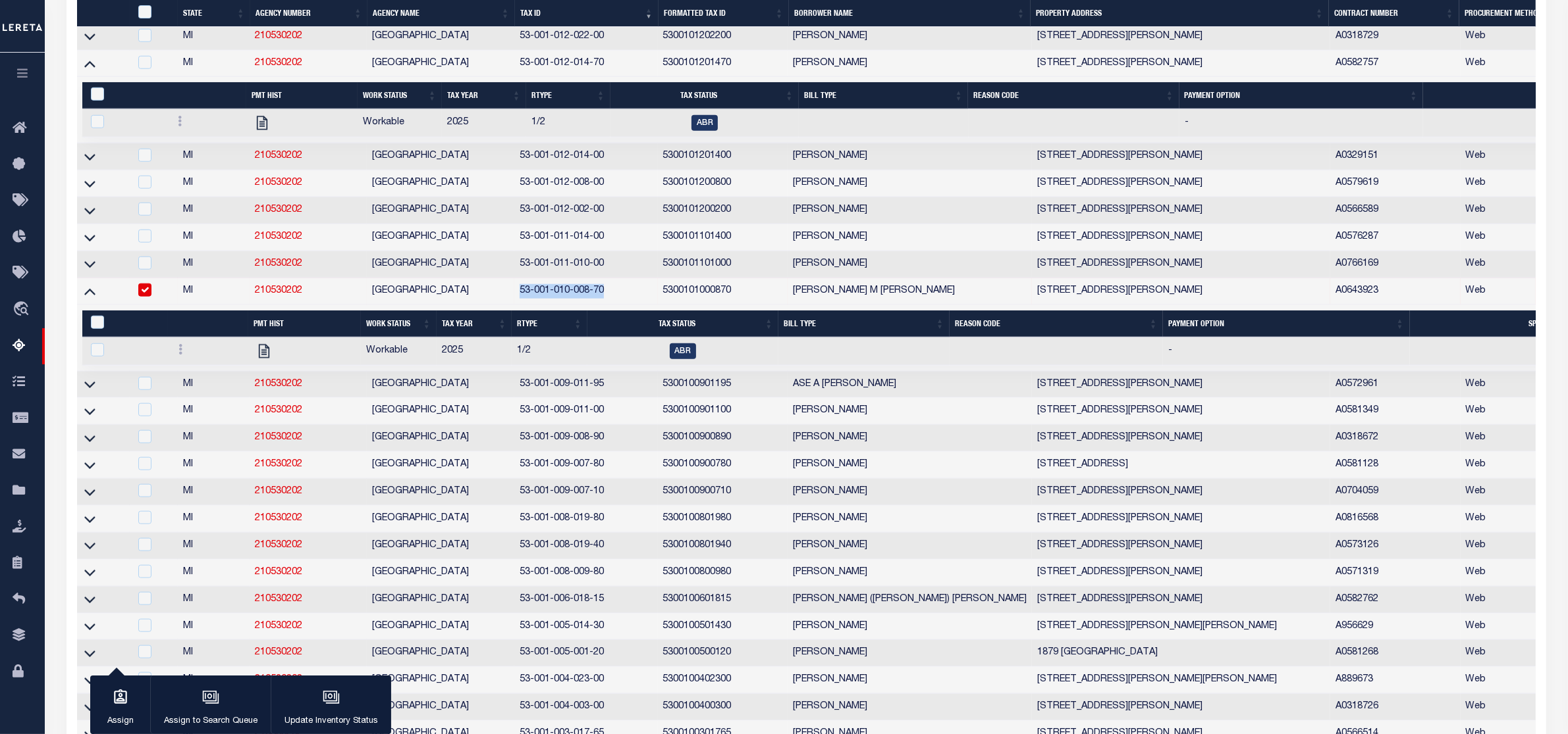
scroll to position [1680, 0]
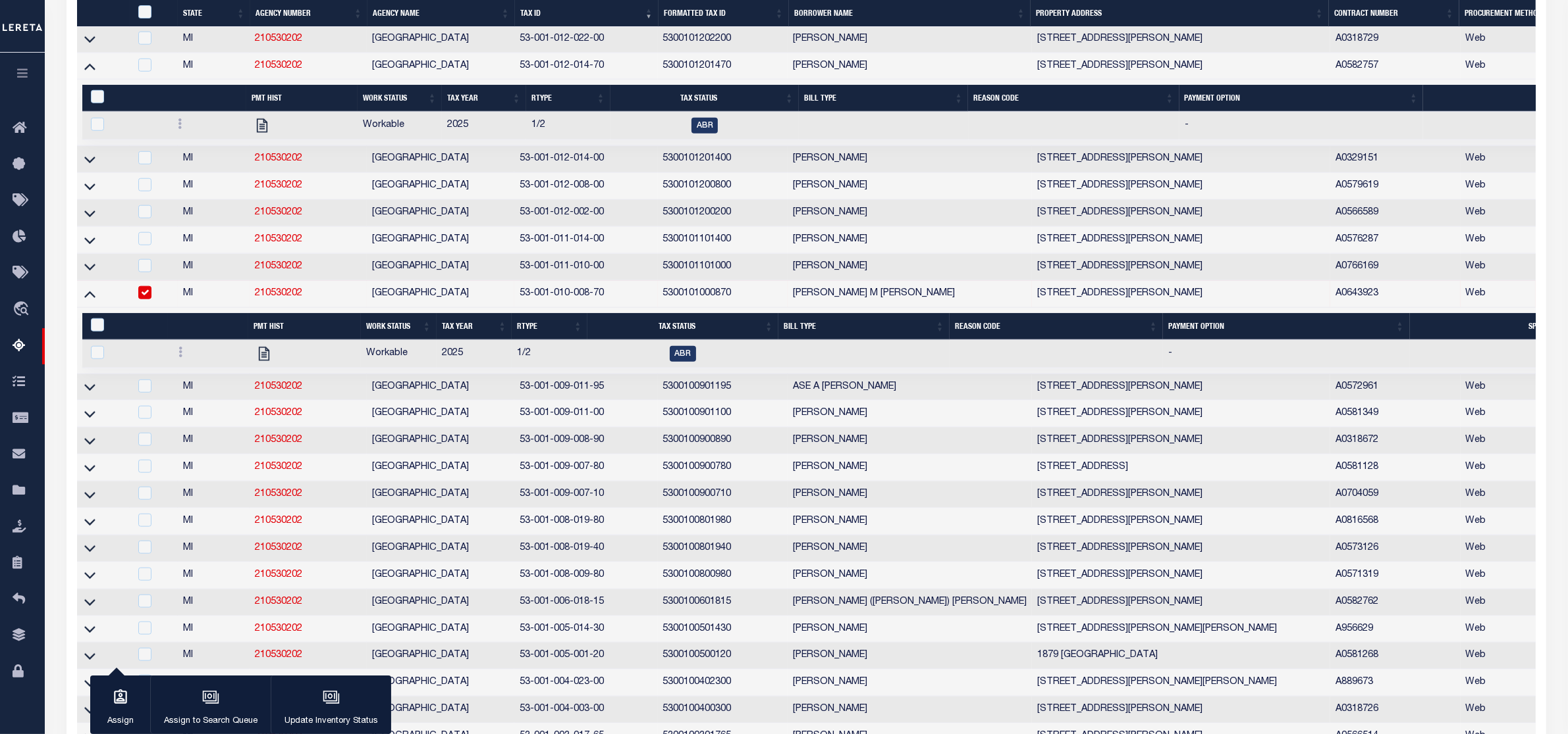
click at [175, 362] on div at bounding box center [208, 353] width 70 height 16
checkbox input "true"
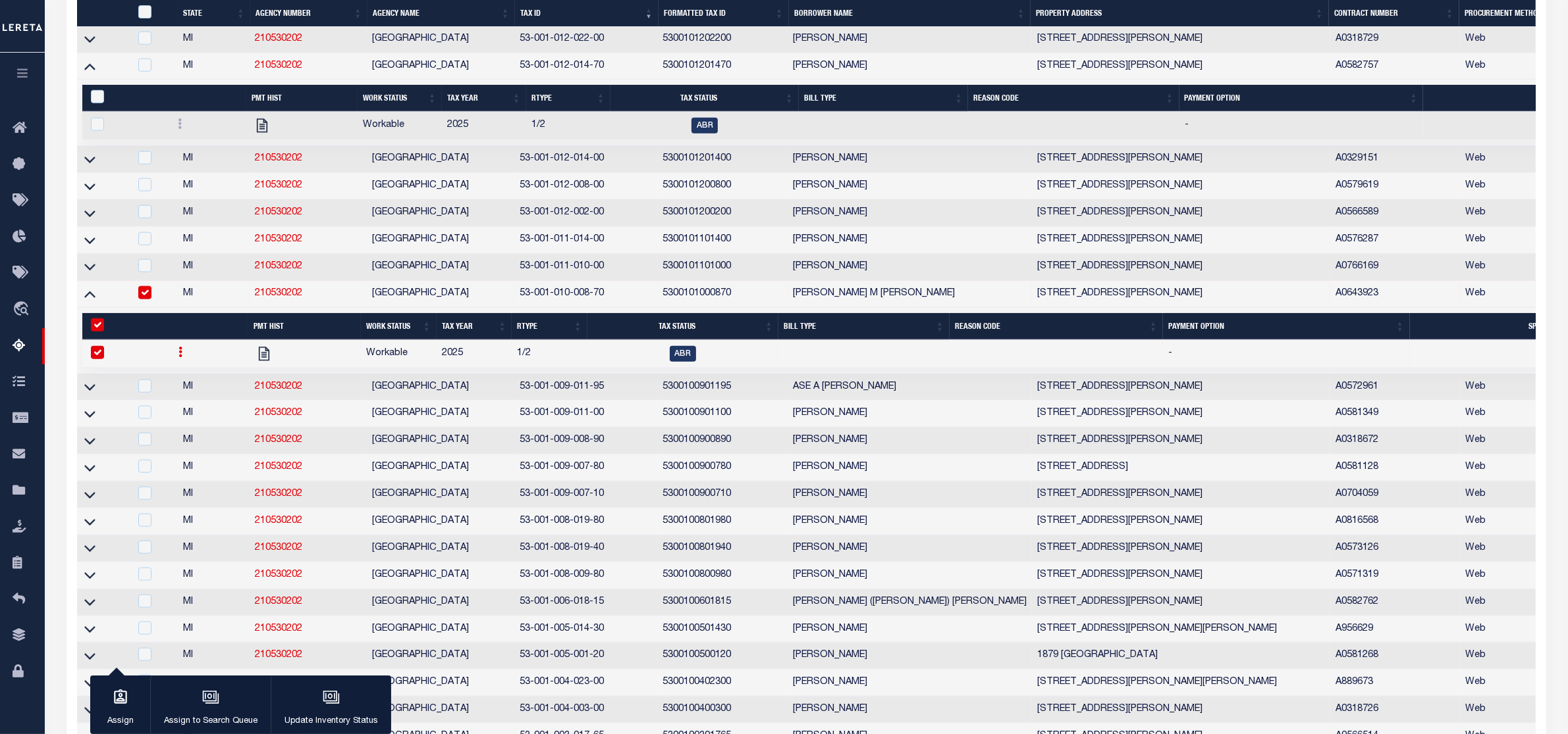
click at [183, 359] on link at bounding box center [180, 354] width 14 height 10
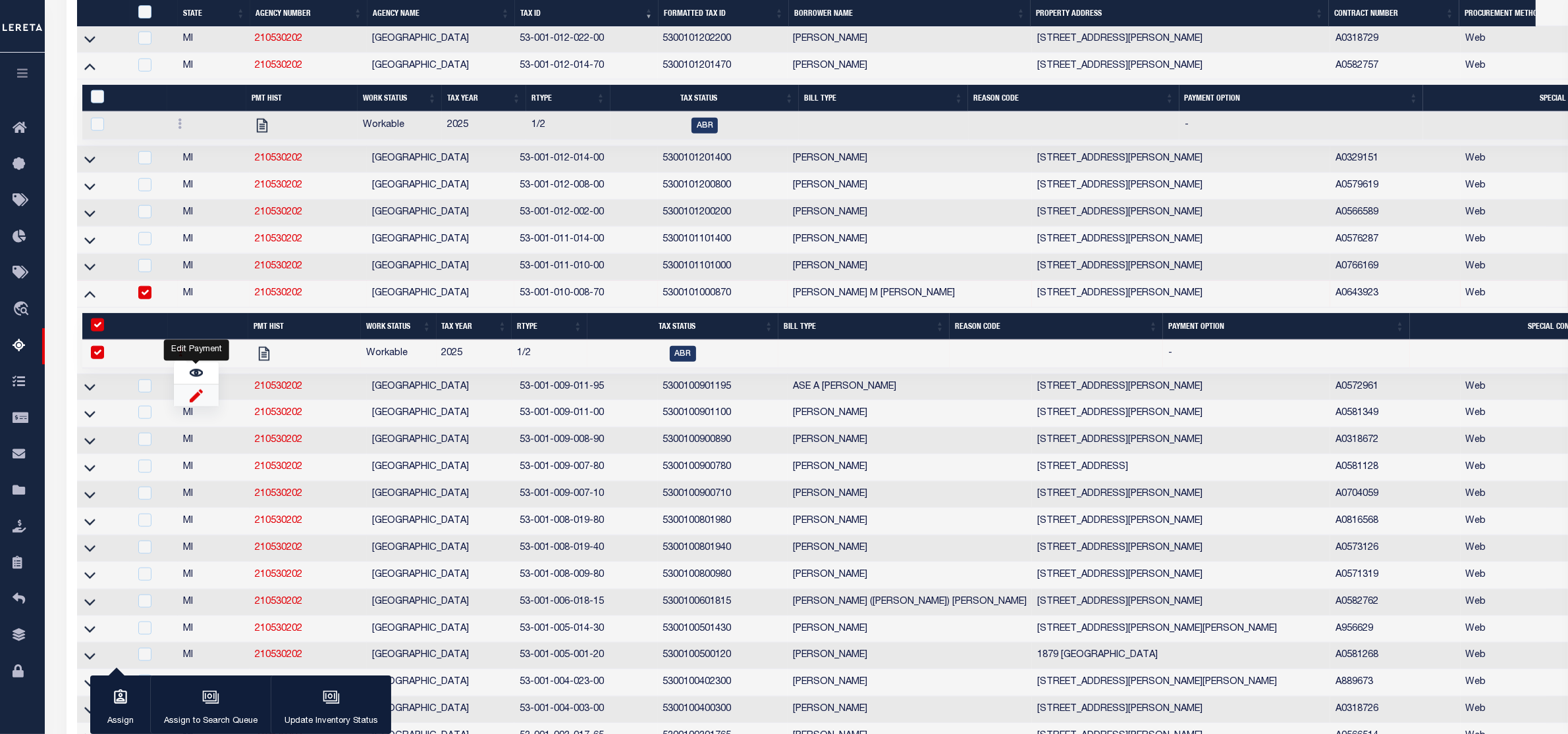
click at [201, 402] on img "" at bounding box center [196, 396] width 13 height 14
checkbox input "false"
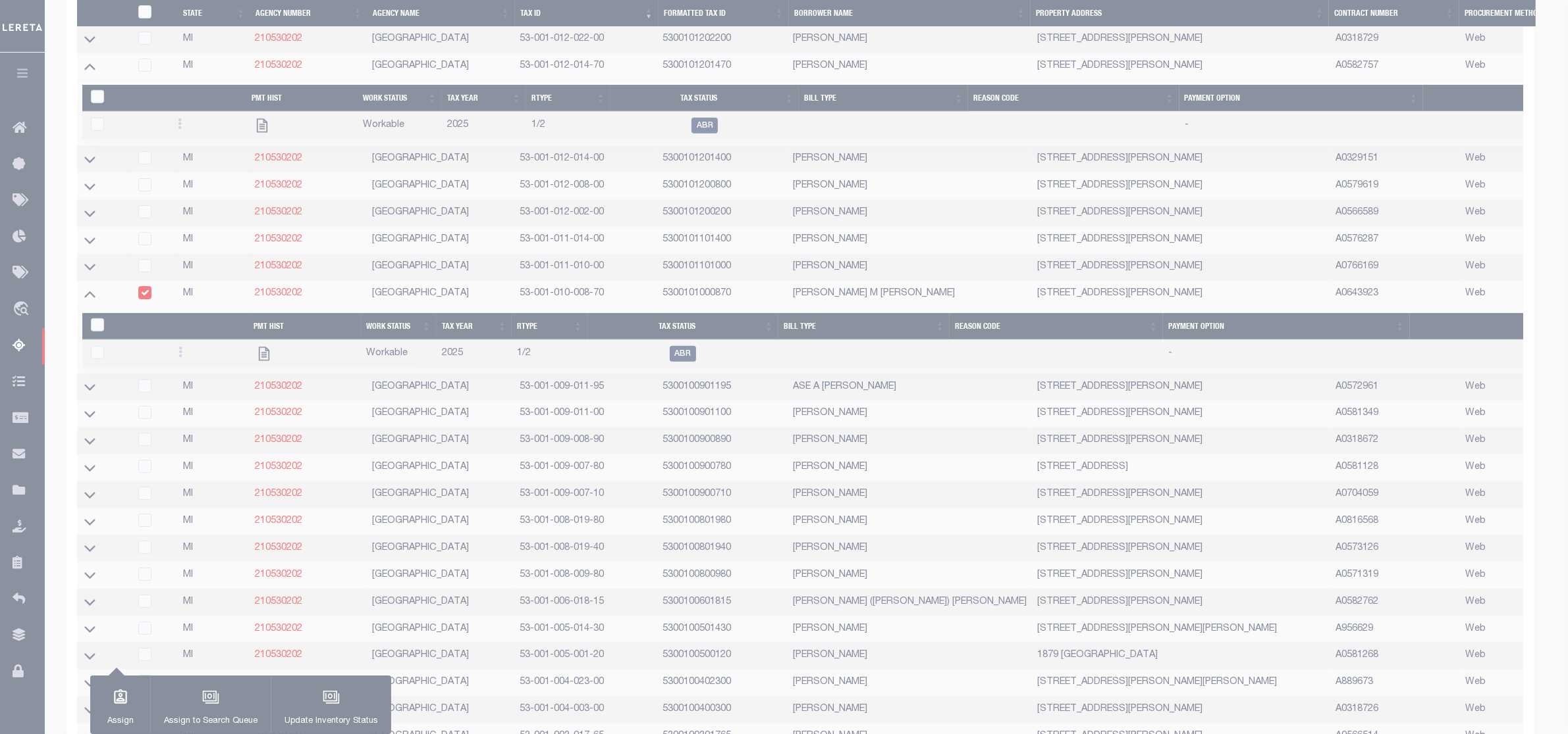
select select
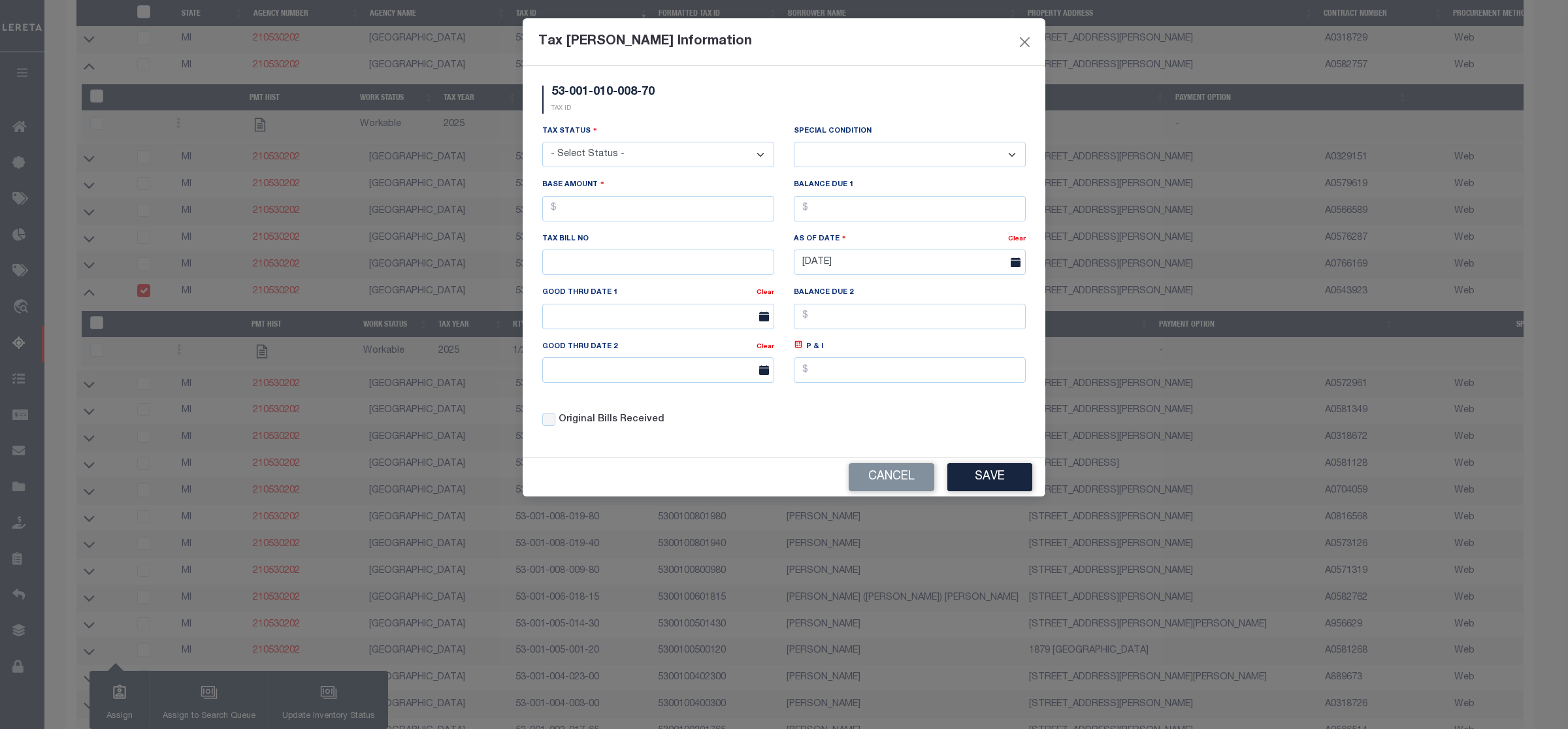
click at [641, 152] on select "- Select Status - Open Due/Unpaid Paid Incomplete No Tax Due Internal Refund Pr…" at bounding box center [658, 155] width 232 height 25
select select "DUE"
click at [542, 143] on select "- Select Status - Open Due/Unpaid Paid Incomplete No Tax Due Internal Refund Pr…" at bounding box center [658, 155] width 232 height 25
select select "0"
click at [573, 213] on input "text" at bounding box center [658, 209] width 232 height 25
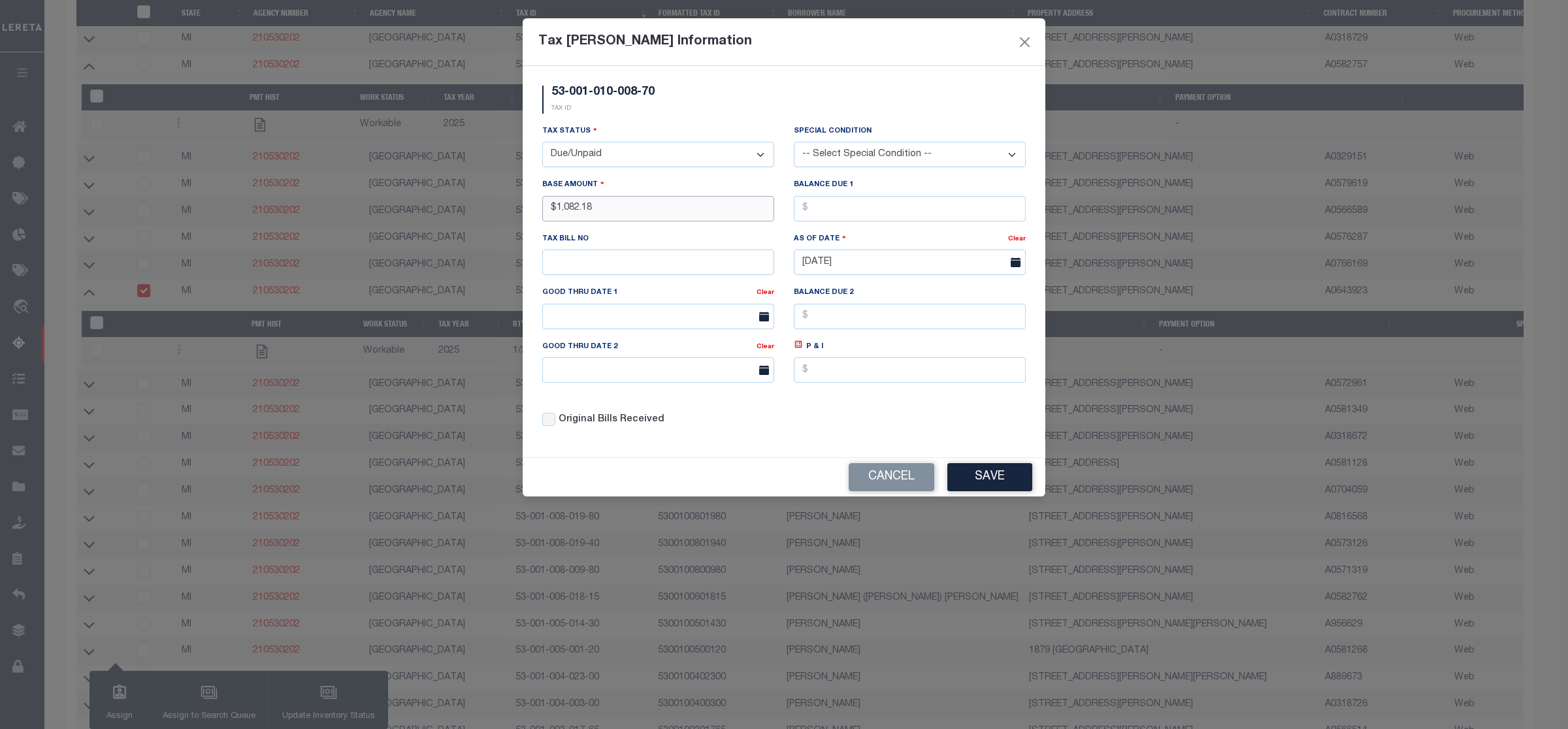
type input "$1,082.18"
click at [855, 215] on input "text" at bounding box center [909, 209] width 232 height 25
type input "$1,082.18"
click at [981, 480] on button "Save" at bounding box center [989, 477] width 85 height 28
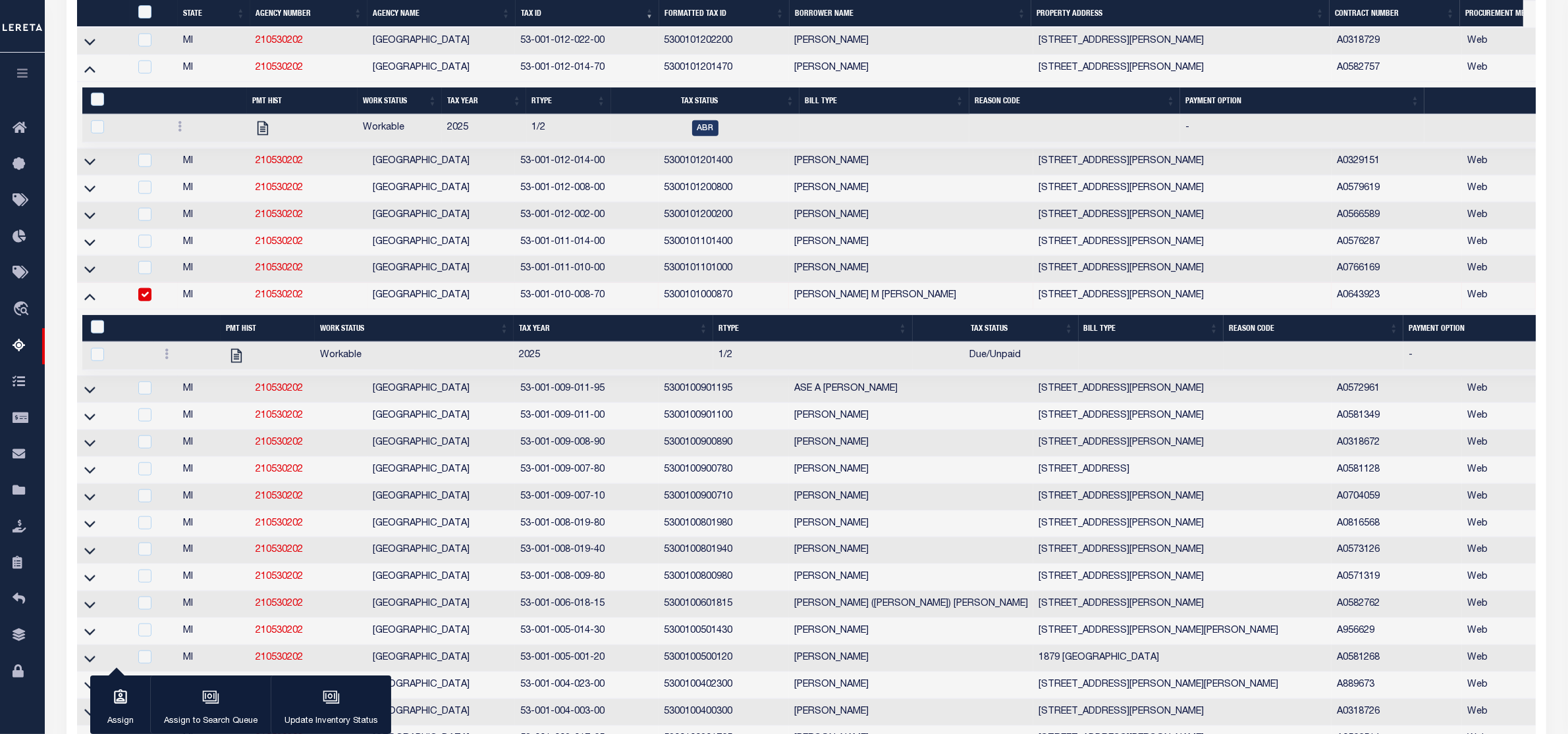
drag, startPoint x: 512, startPoint y: 442, endPoint x: 627, endPoint y: 448, distance: 115.2
click at [627, 403] on tr "MI 210530202 AMBER TOWNSHIP 53-001-009-011-95 5300100901195 ASE A PERSONETTE 27…" at bounding box center [1388, 390] width 2622 height 27
click at [86, 396] on icon at bounding box center [89, 390] width 11 height 14
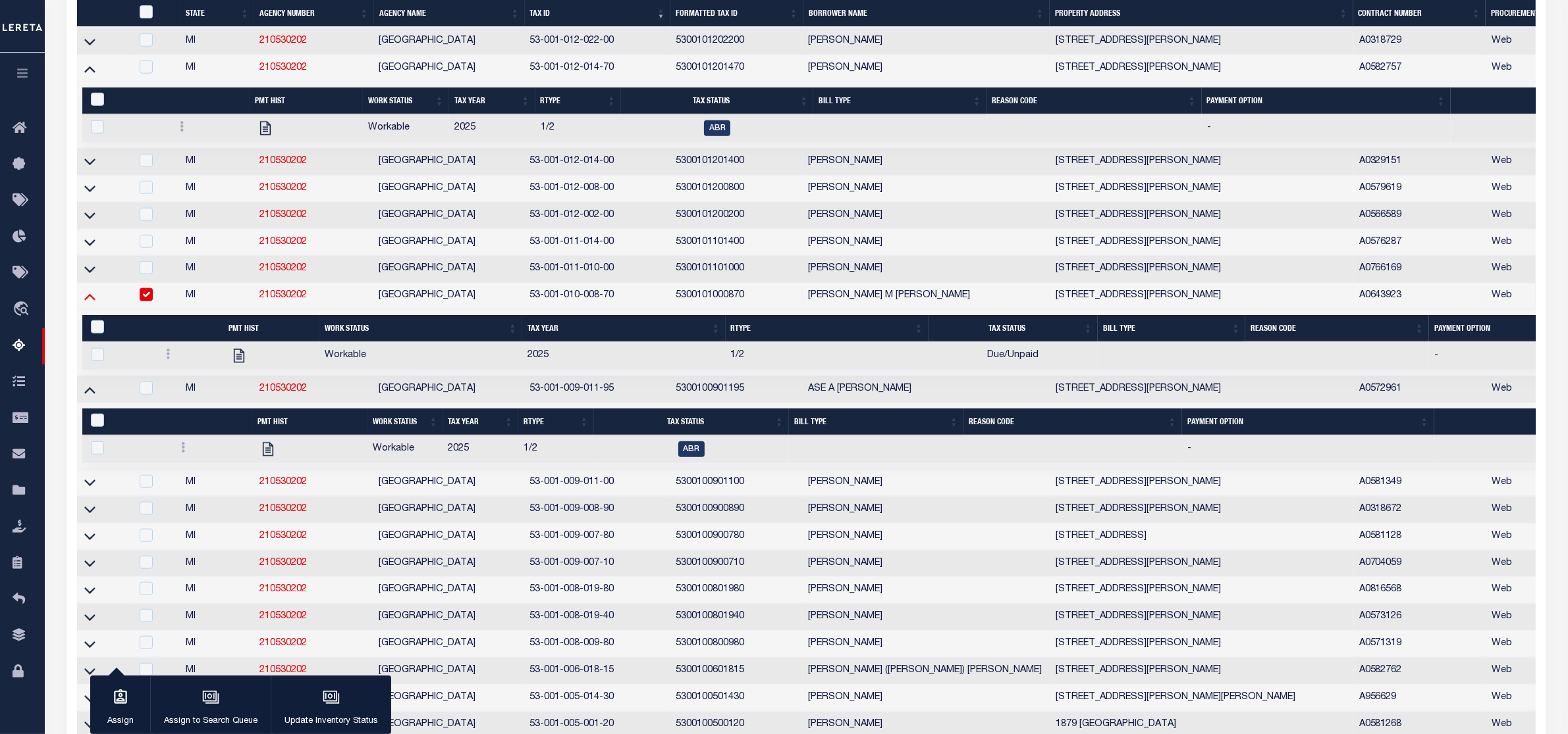
click at [89, 301] on icon at bounding box center [89, 297] width 11 height 7
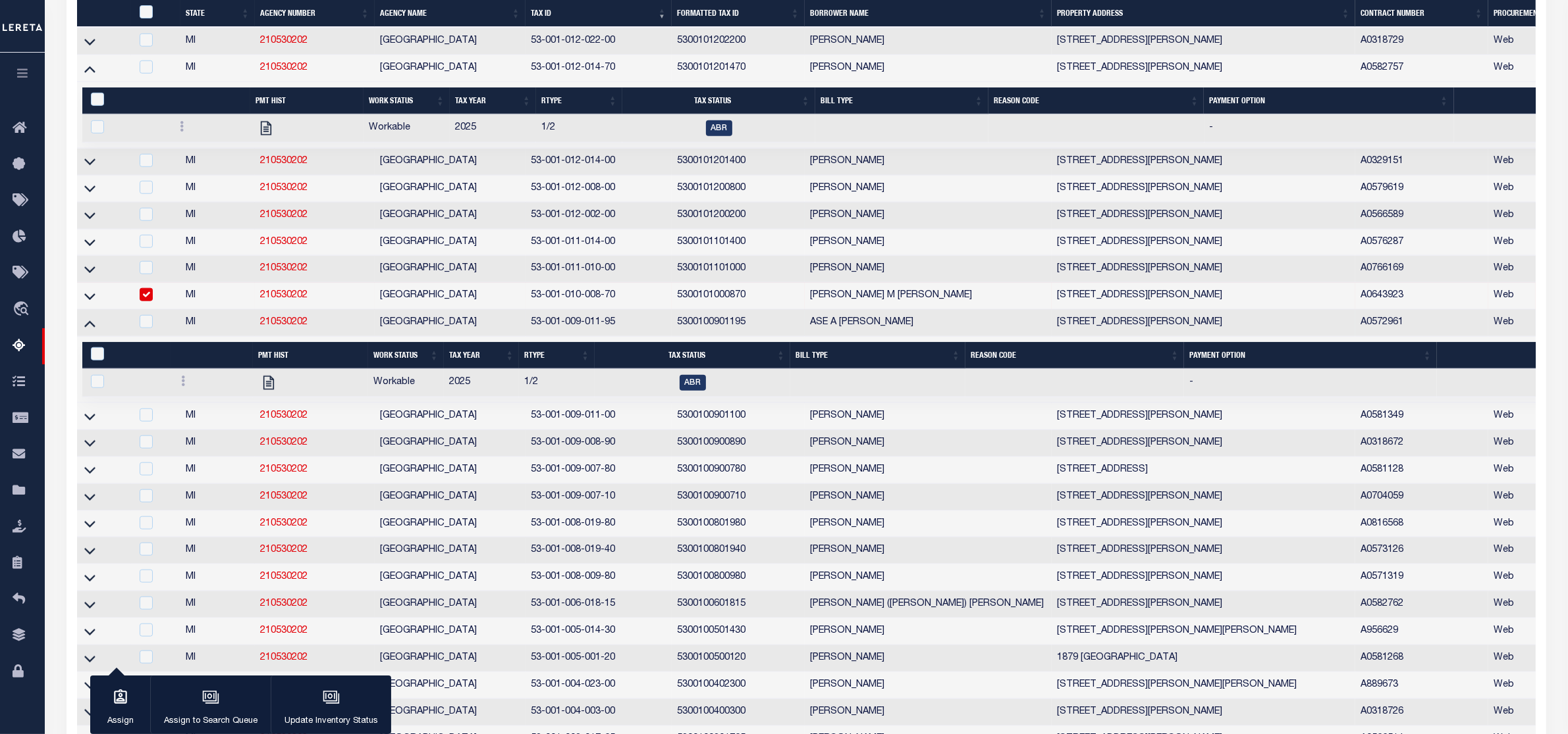
click at [149, 301] on input "checkbox" at bounding box center [146, 295] width 13 height 13
checkbox input "false"
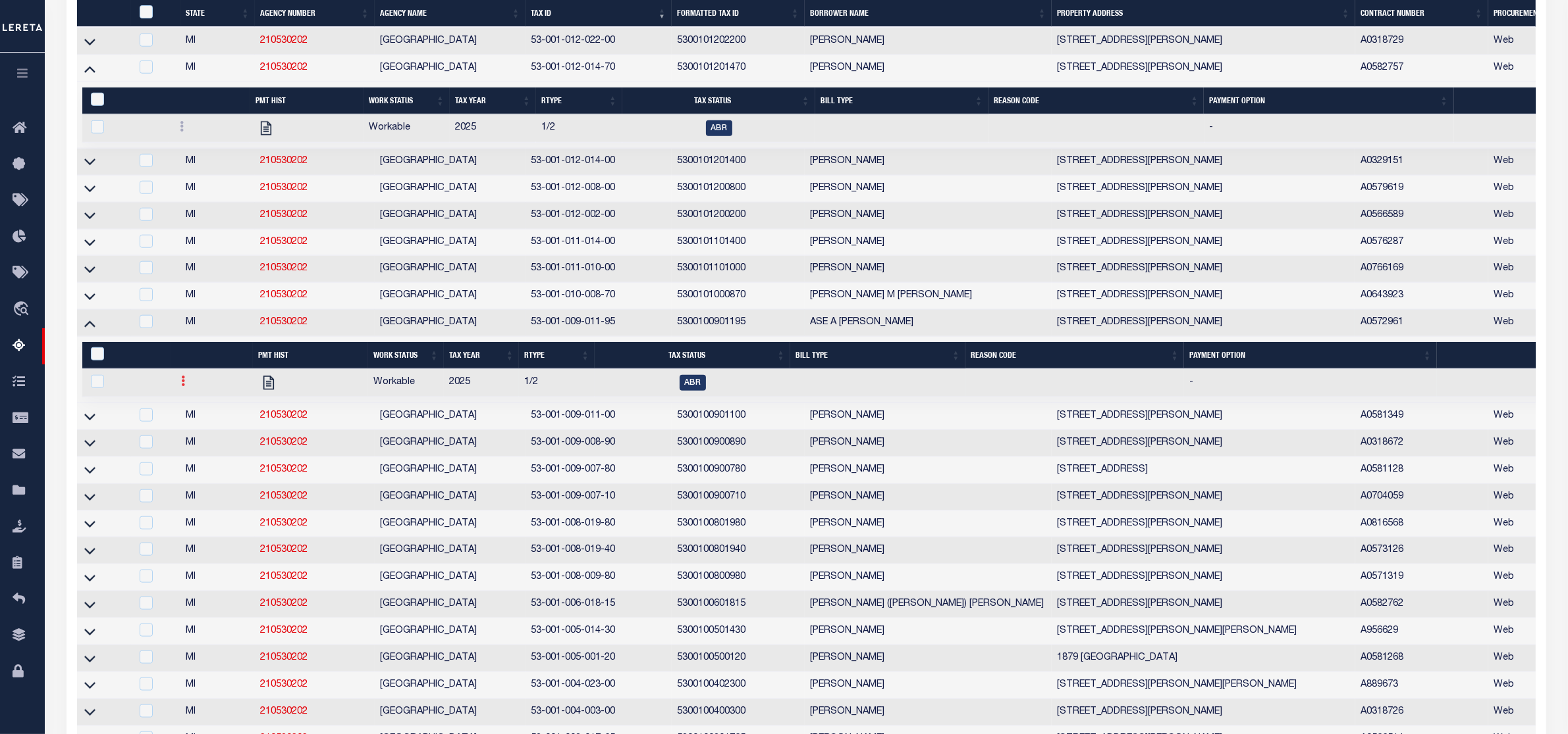
click at [181, 386] on icon at bounding box center [183, 381] width 4 height 10
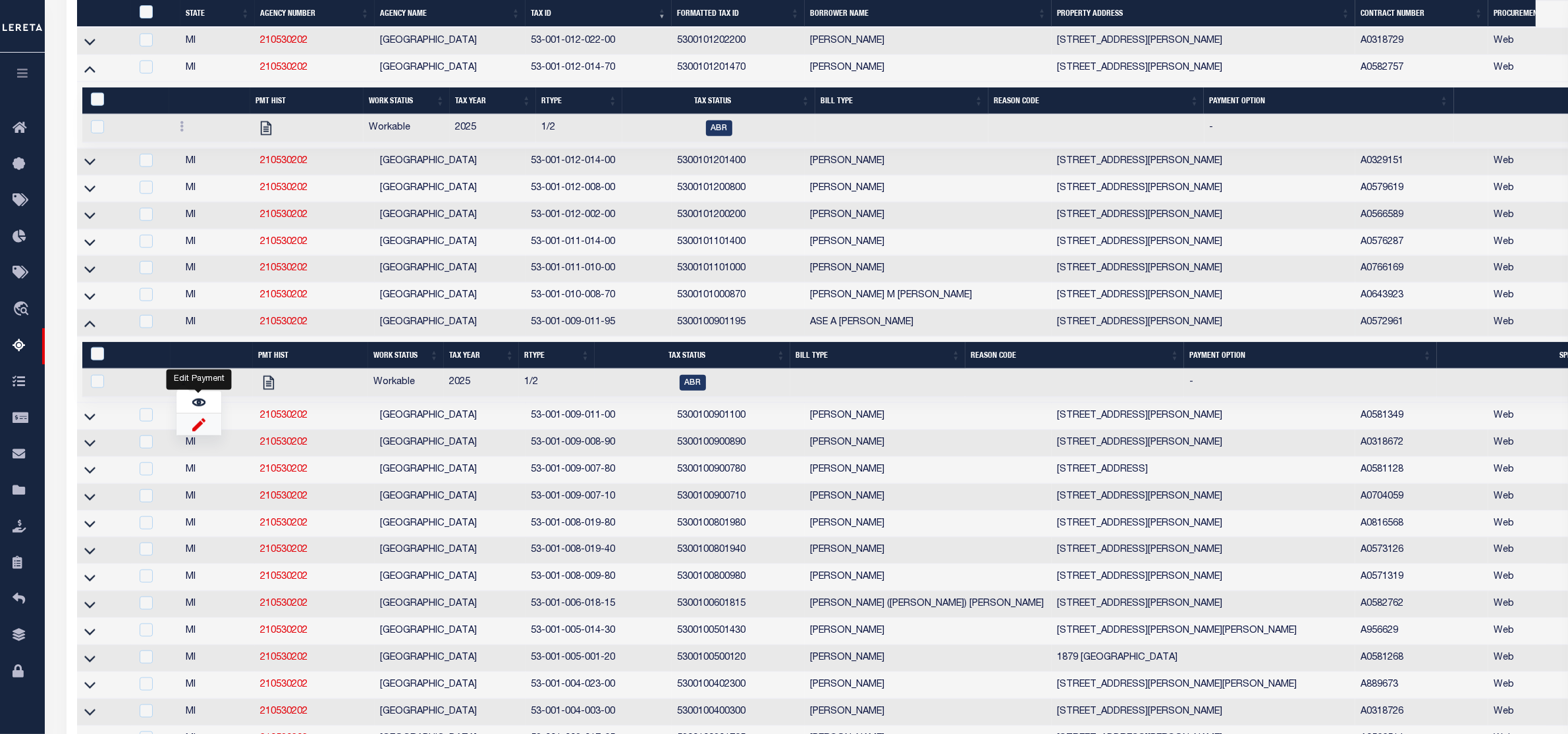
click at [195, 431] on img "" at bounding box center [199, 425] width 13 height 14
checkbox input "true"
select select
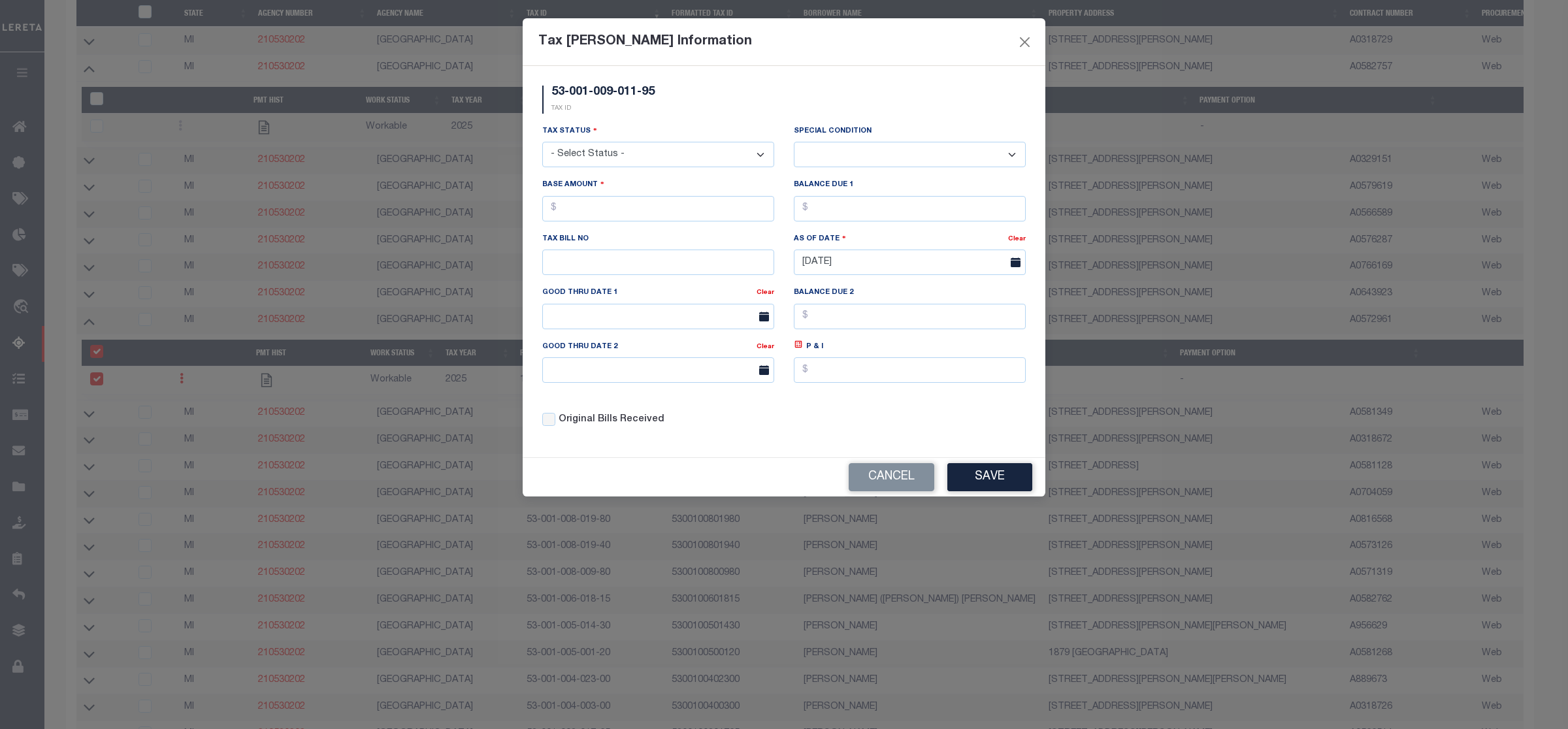
click at [645, 158] on select "- Select Status - Open Due/Unpaid Paid Incomplete No Tax Due Internal Refund Pr…" at bounding box center [658, 155] width 232 height 25
select select "DUE"
click at [542, 143] on select "- Select Status - Open Due/Unpaid Paid Incomplete No Tax Due Internal Refund Pr…" at bounding box center [658, 155] width 232 height 25
select select "0"
click at [601, 211] on input "text" at bounding box center [658, 209] width 232 height 25
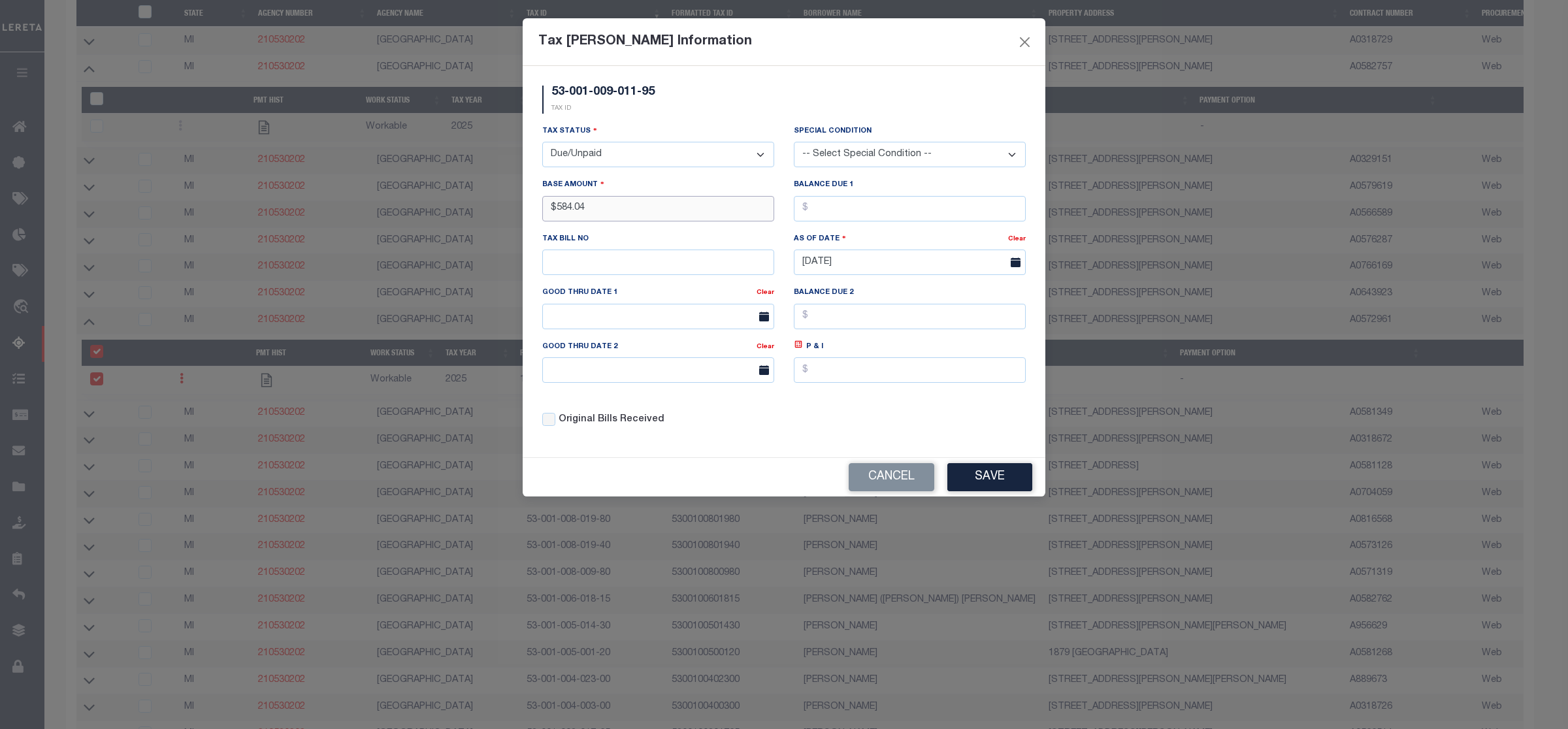
type input "$584.04"
click at [925, 215] on input "text" at bounding box center [909, 209] width 232 height 25
type input "$584.04"
click at [995, 476] on button "Save" at bounding box center [989, 477] width 85 height 28
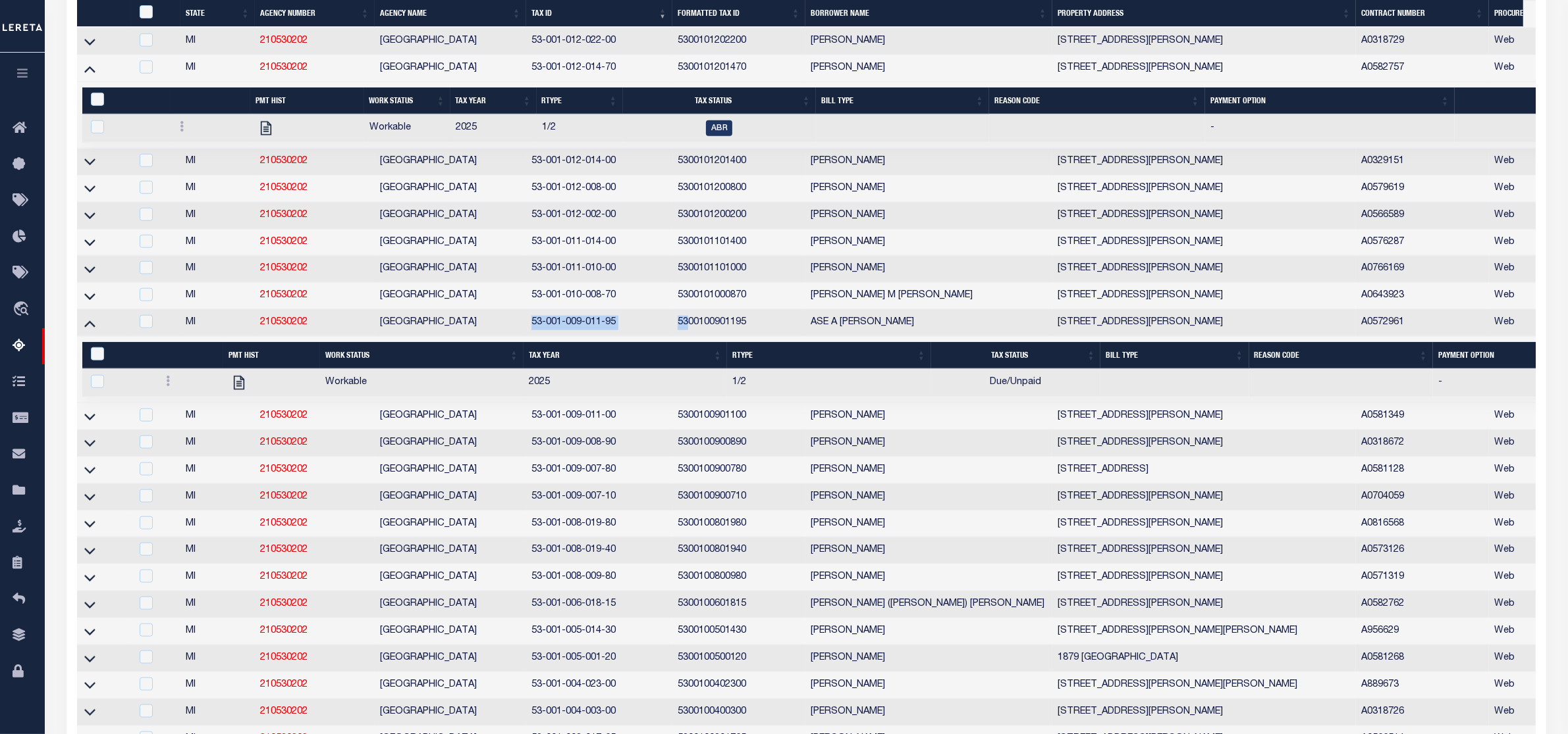
drag, startPoint x: 527, startPoint y: 372, endPoint x: 689, endPoint y: 376, distance: 162.0
click at [689, 337] on tr "MI 210530202 AMBER TOWNSHIP 53-001-009-011-95 5300100901195 ASE A PERSONETTE 27…" at bounding box center [1417, 323] width 2681 height 27
click at [605, 337] on td "53-001-009-011-95" at bounding box center [599, 323] width 146 height 27
checkbox input "true"
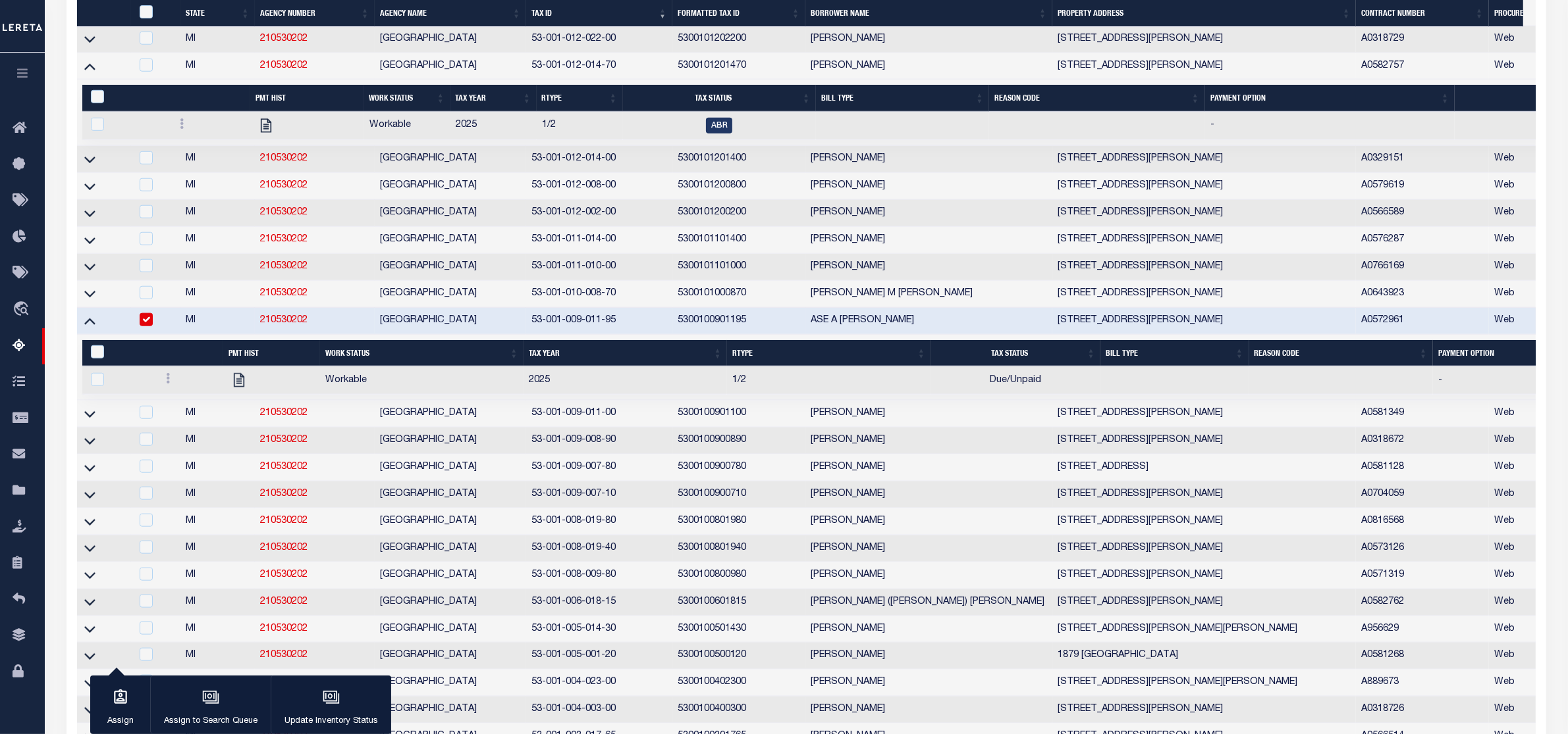
scroll to position [1677, 0]
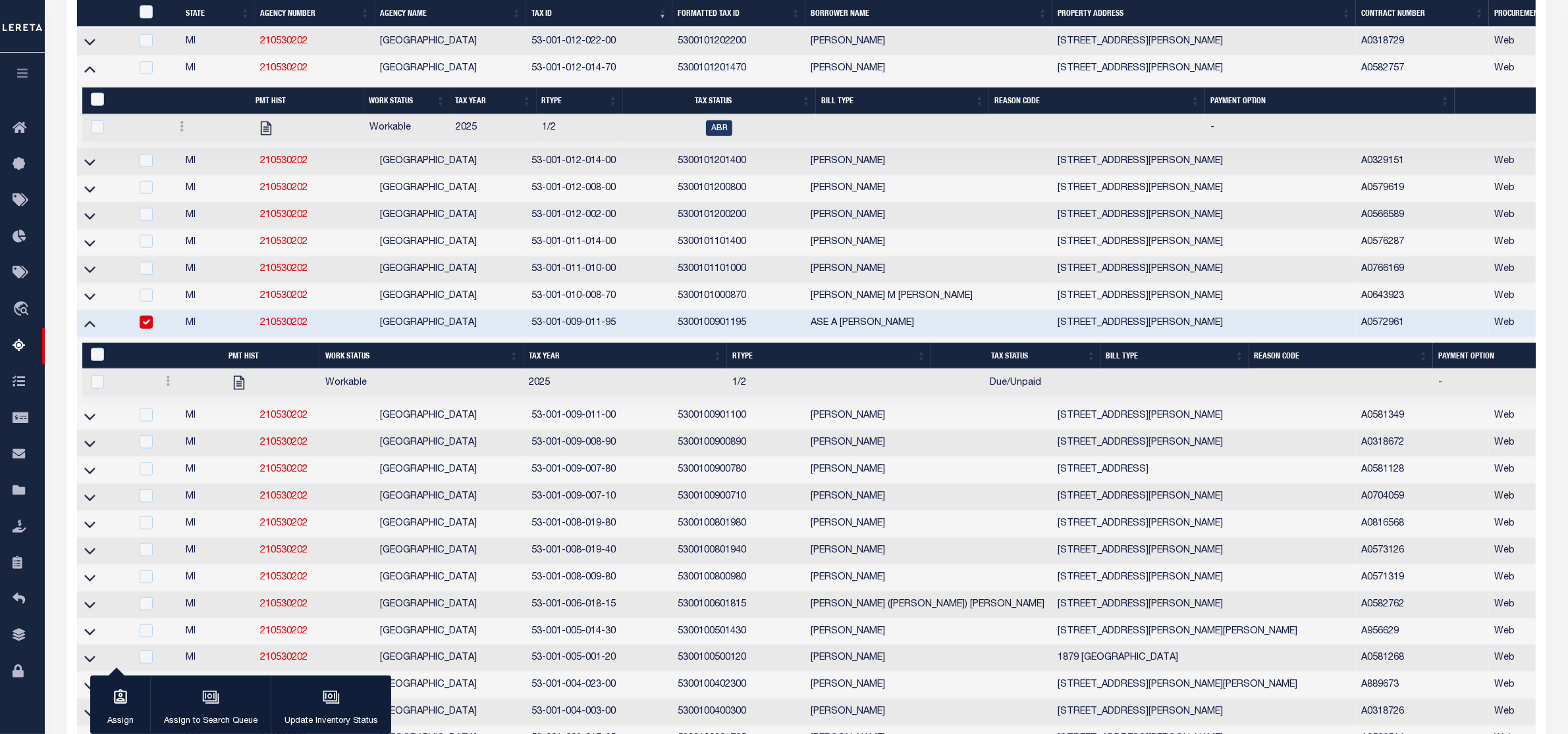
drag, startPoint x: 599, startPoint y: 377, endPoint x: 611, endPoint y: 377, distance: 12.0
click at [611, 338] on tr "MI 210530202 AMBER TOWNSHIP 53-001-009-011-95 5300100901195 ASE A PERSONETTE 27…" at bounding box center [1417, 324] width 2681 height 27
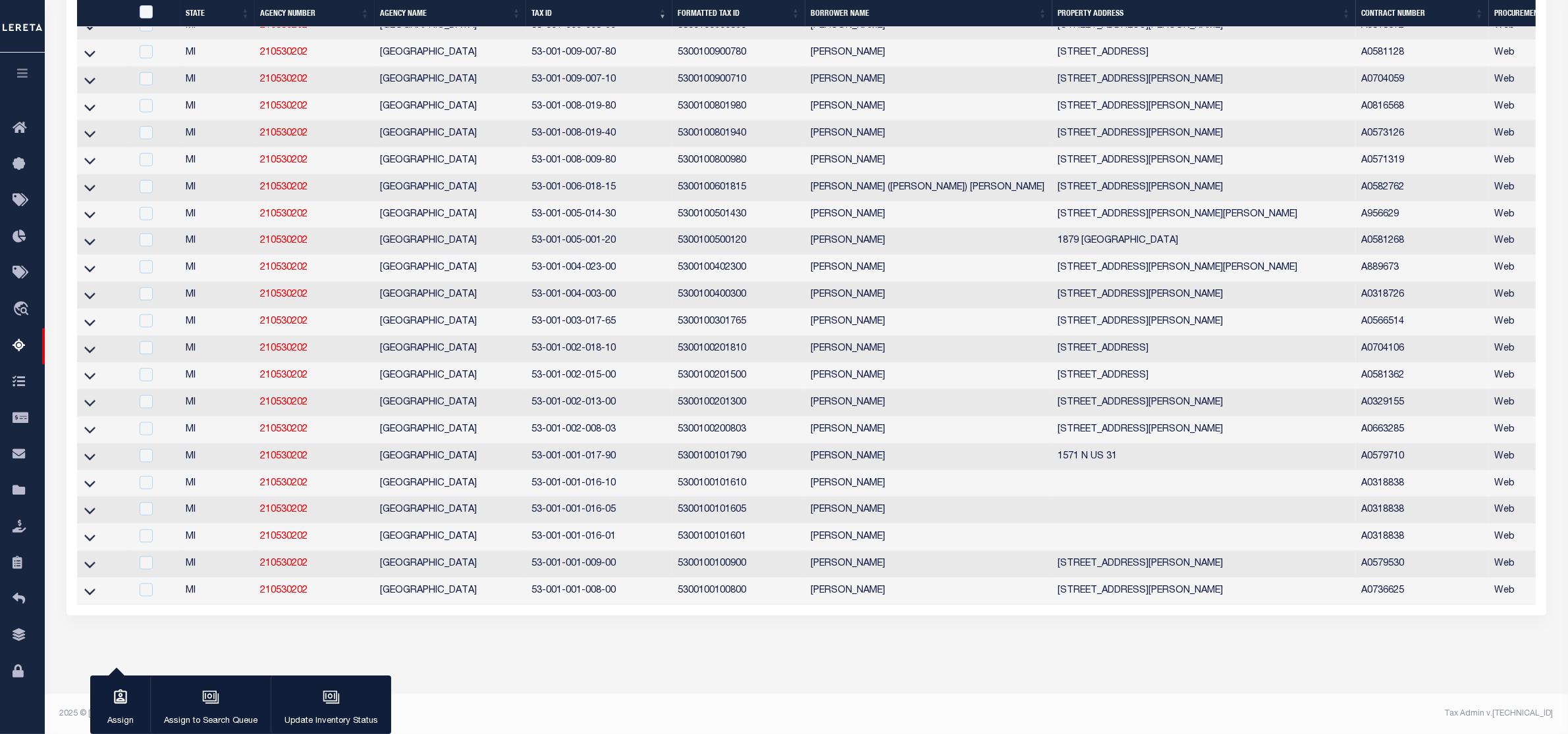
scroll to position [2015, 0]
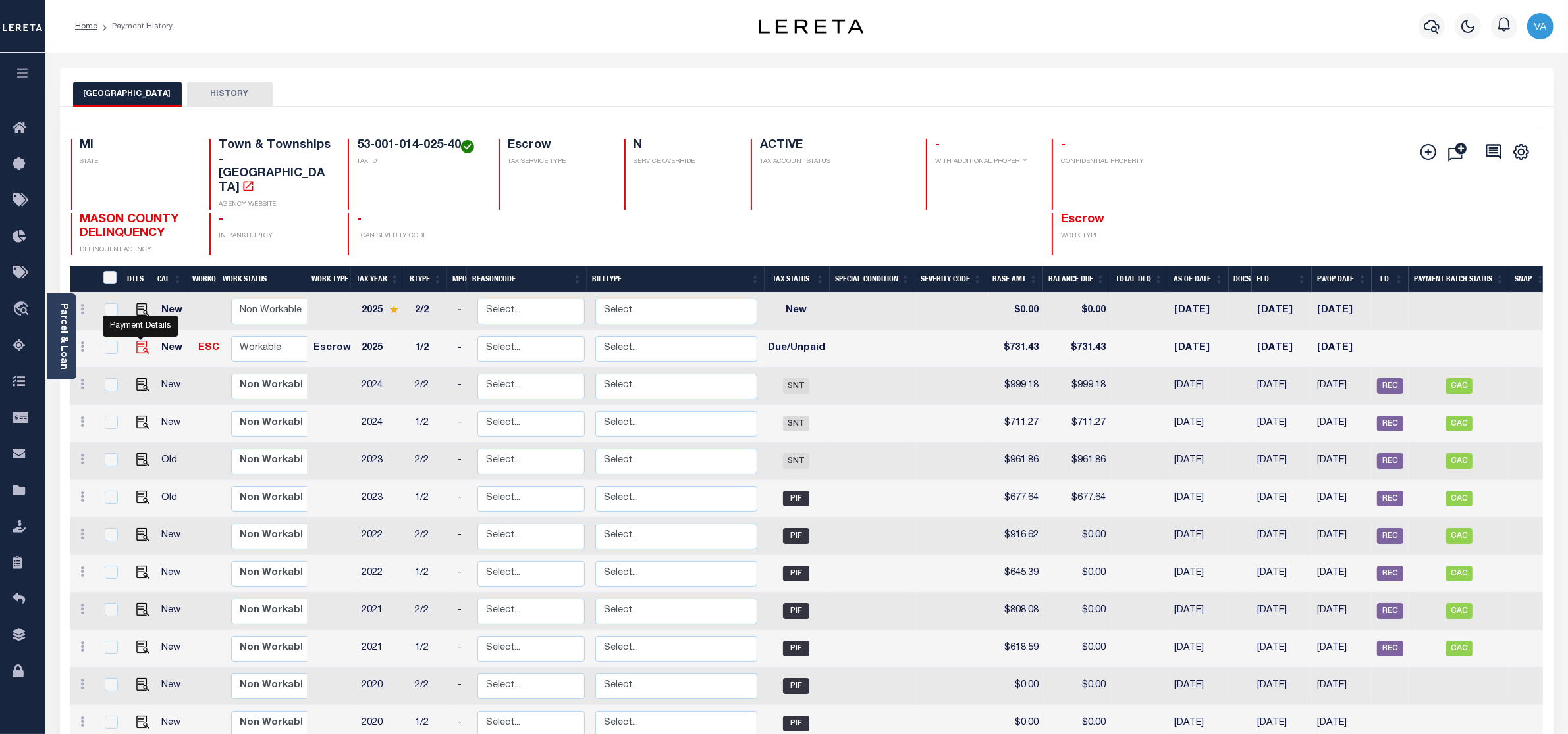
click at [139, 341] on img "" at bounding box center [143, 347] width 13 height 13
checkbox input "true"
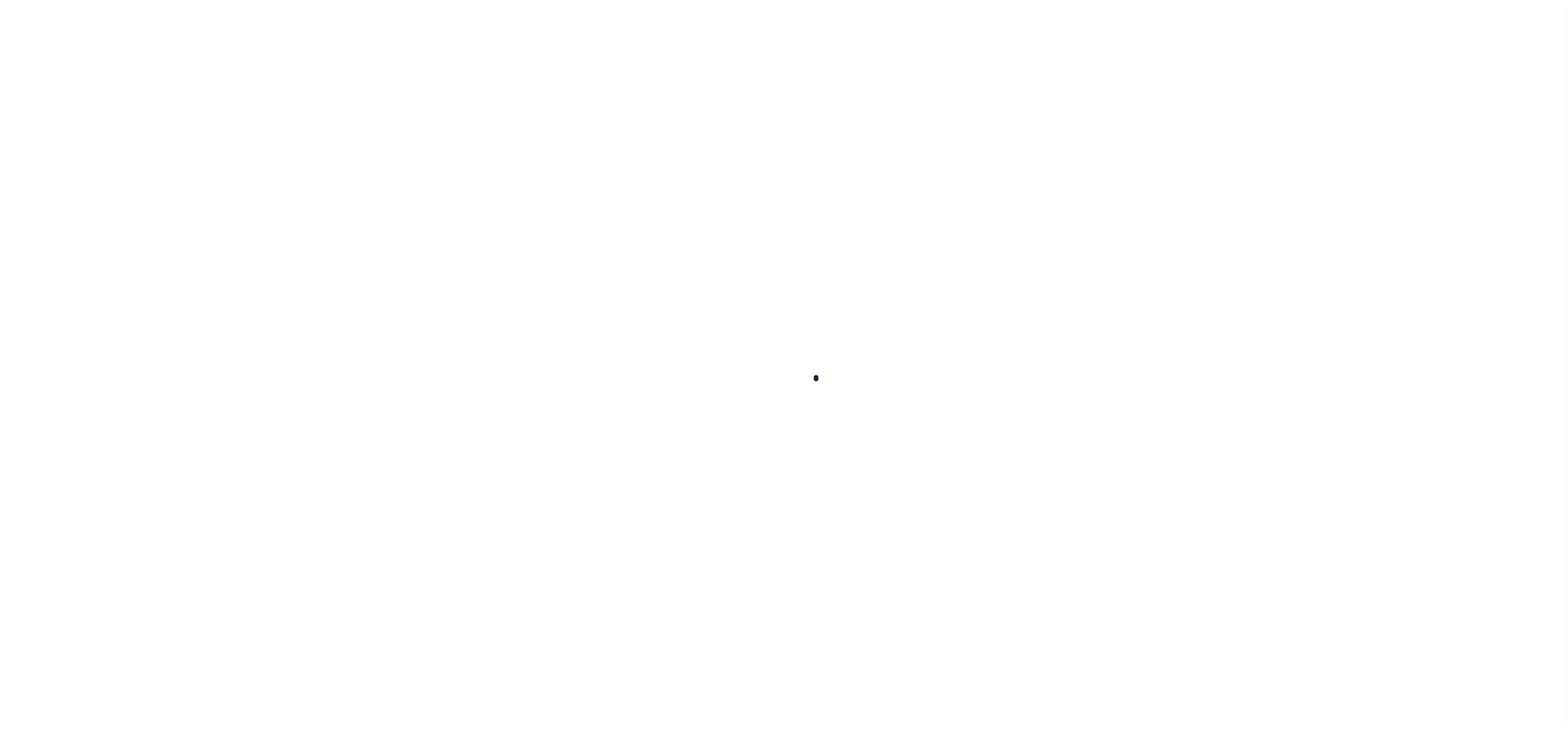
checkbox input "false"
type input "[DATE]"
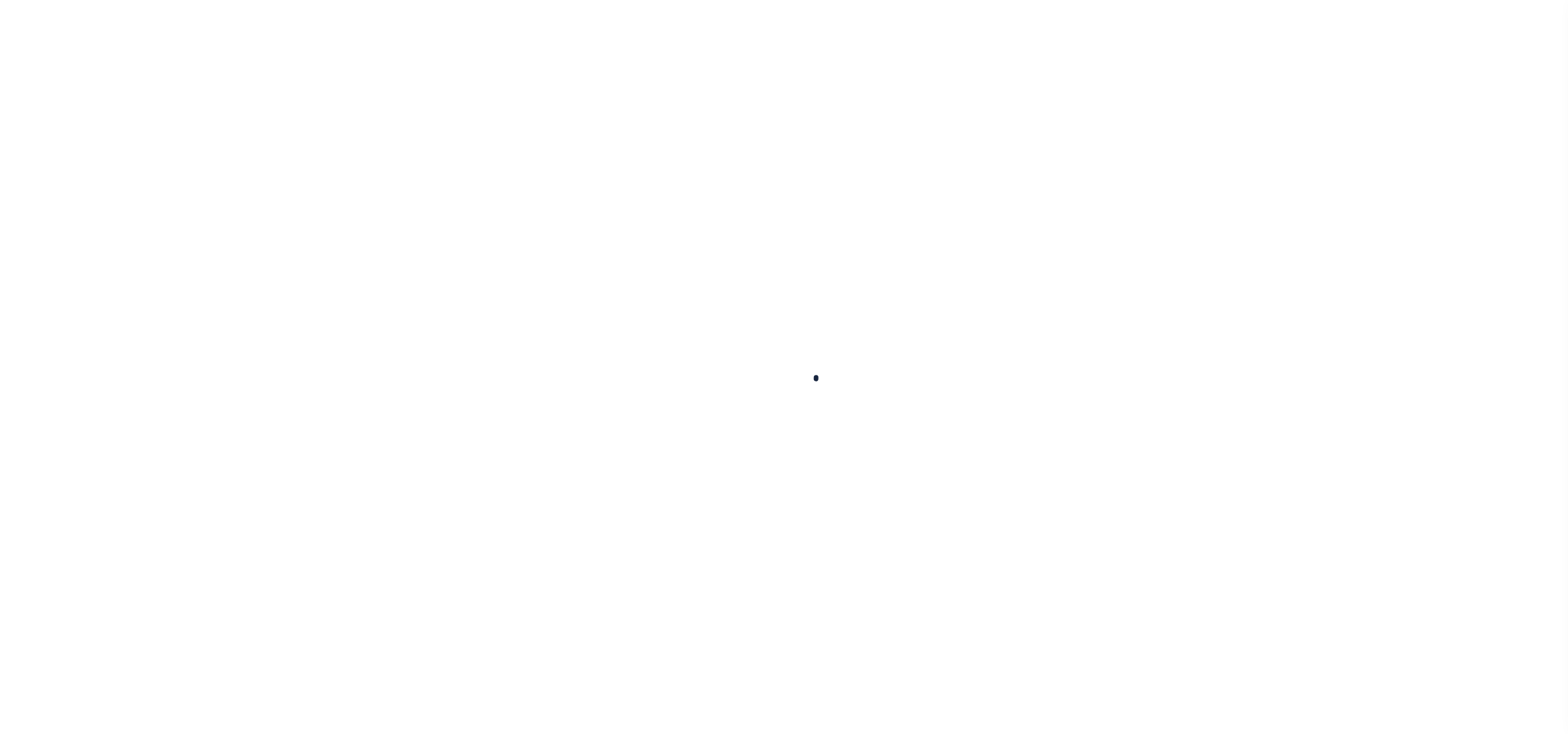
select select "DUE"
type input "$731.43"
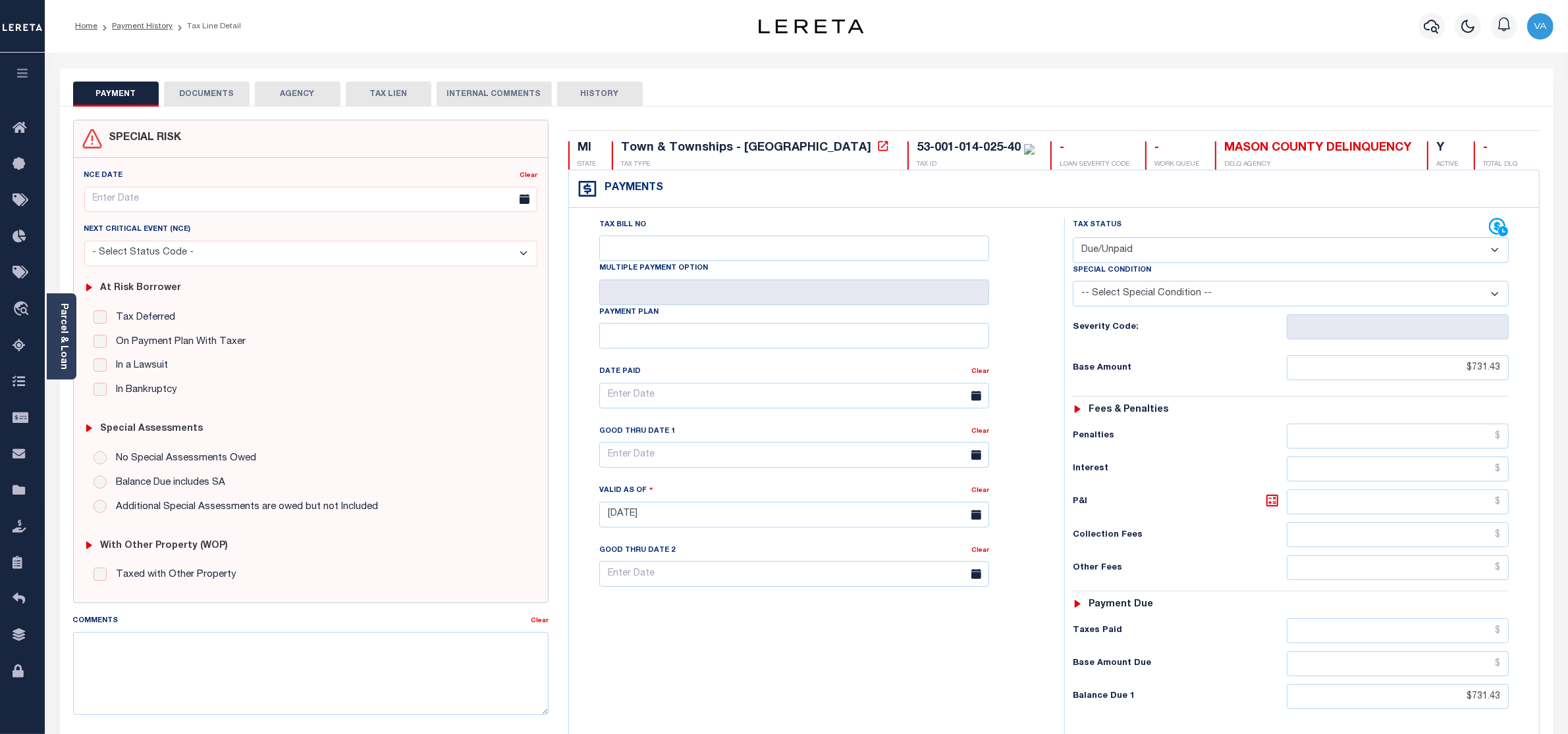
click at [215, 97] on button "DOCUMENTS" at bounding box center [207, 94] width 86 height 25
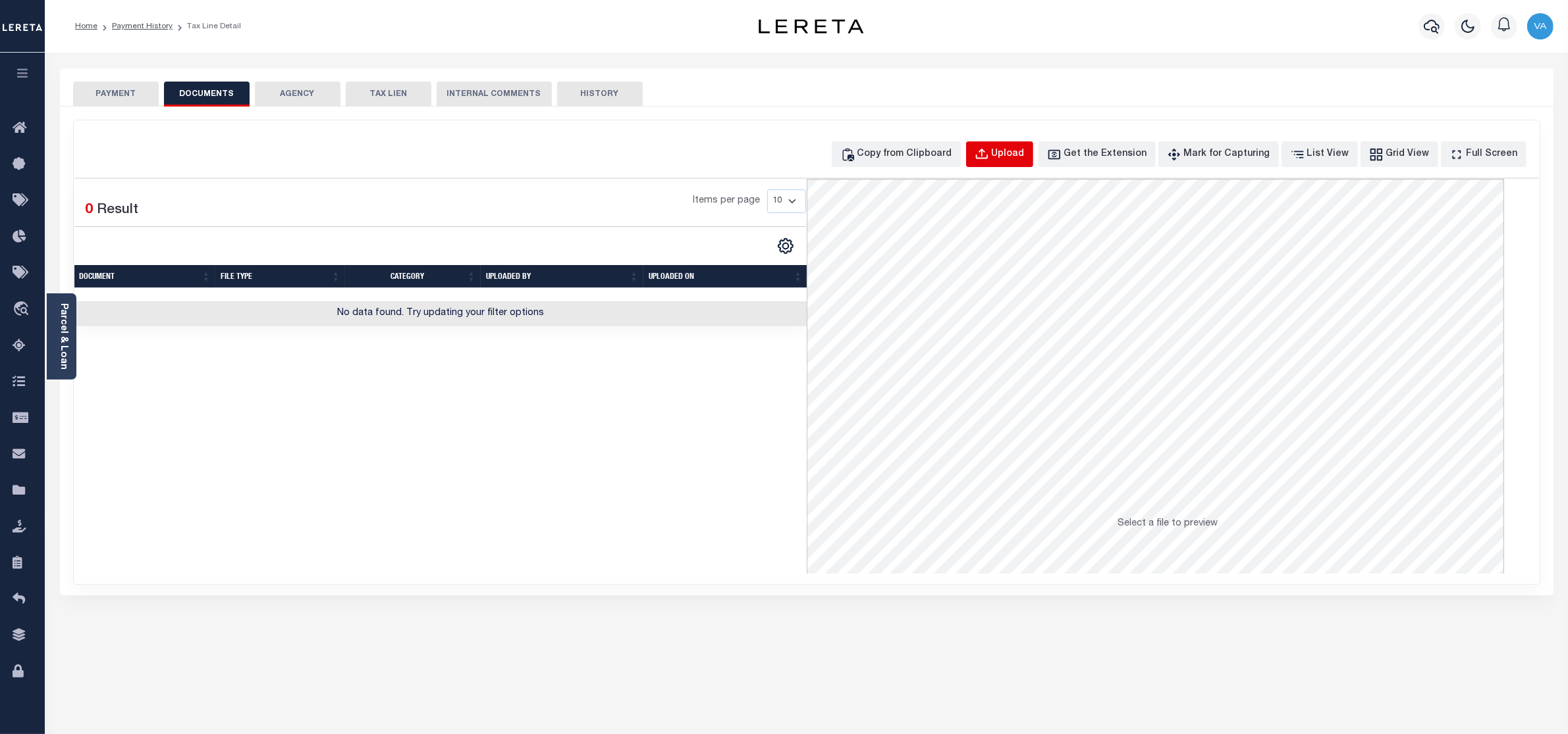
click at [1021, 144] on button "Upload" at bounding box center [999, 154] width 67 height 25
select select "POP"
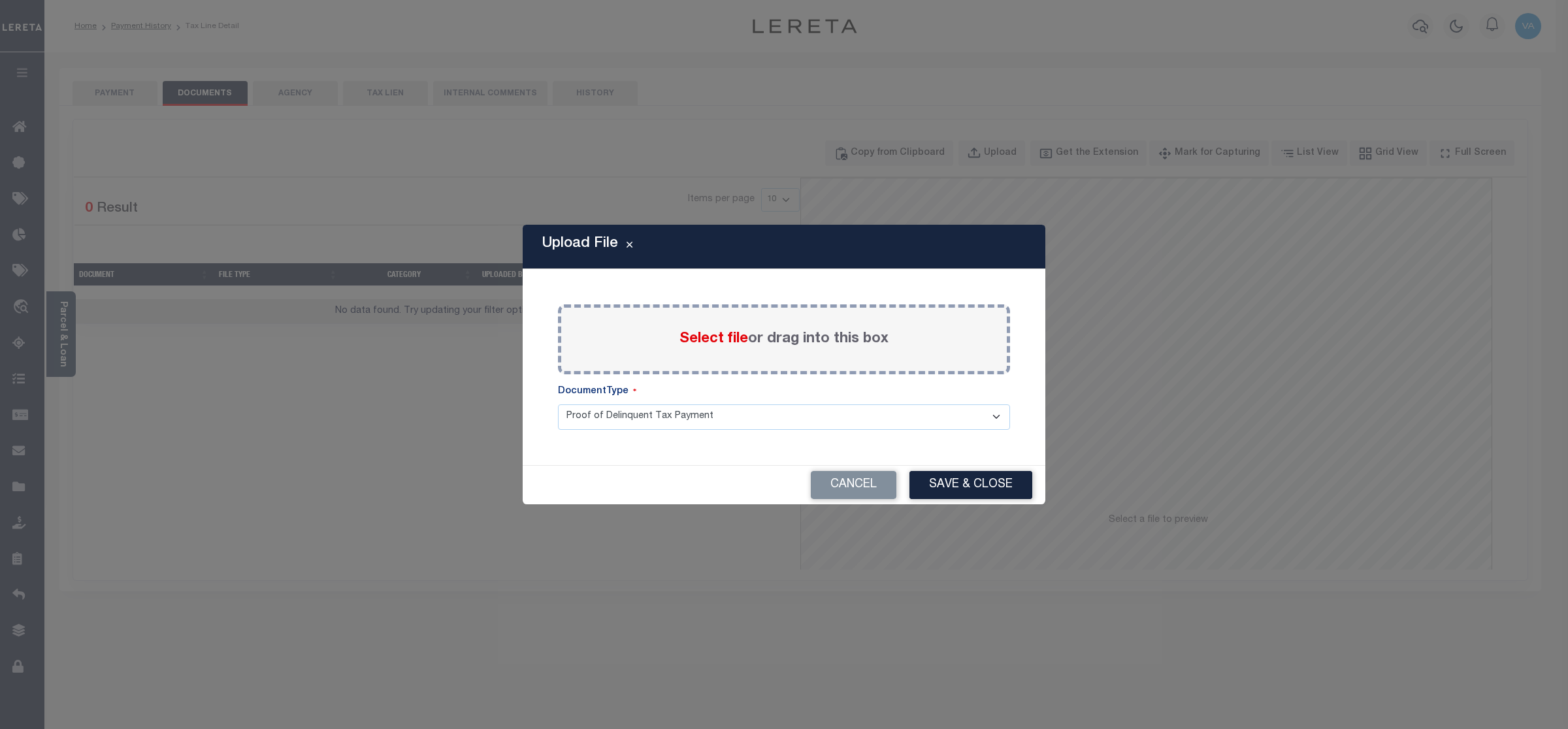
click at [727, 332] on span "Select file" at bounding box center [713, 339] width 69 height 14
click at [0, 0] on input "Select file or drag into this box" at bounding box center [0, 0] width 0 height 0
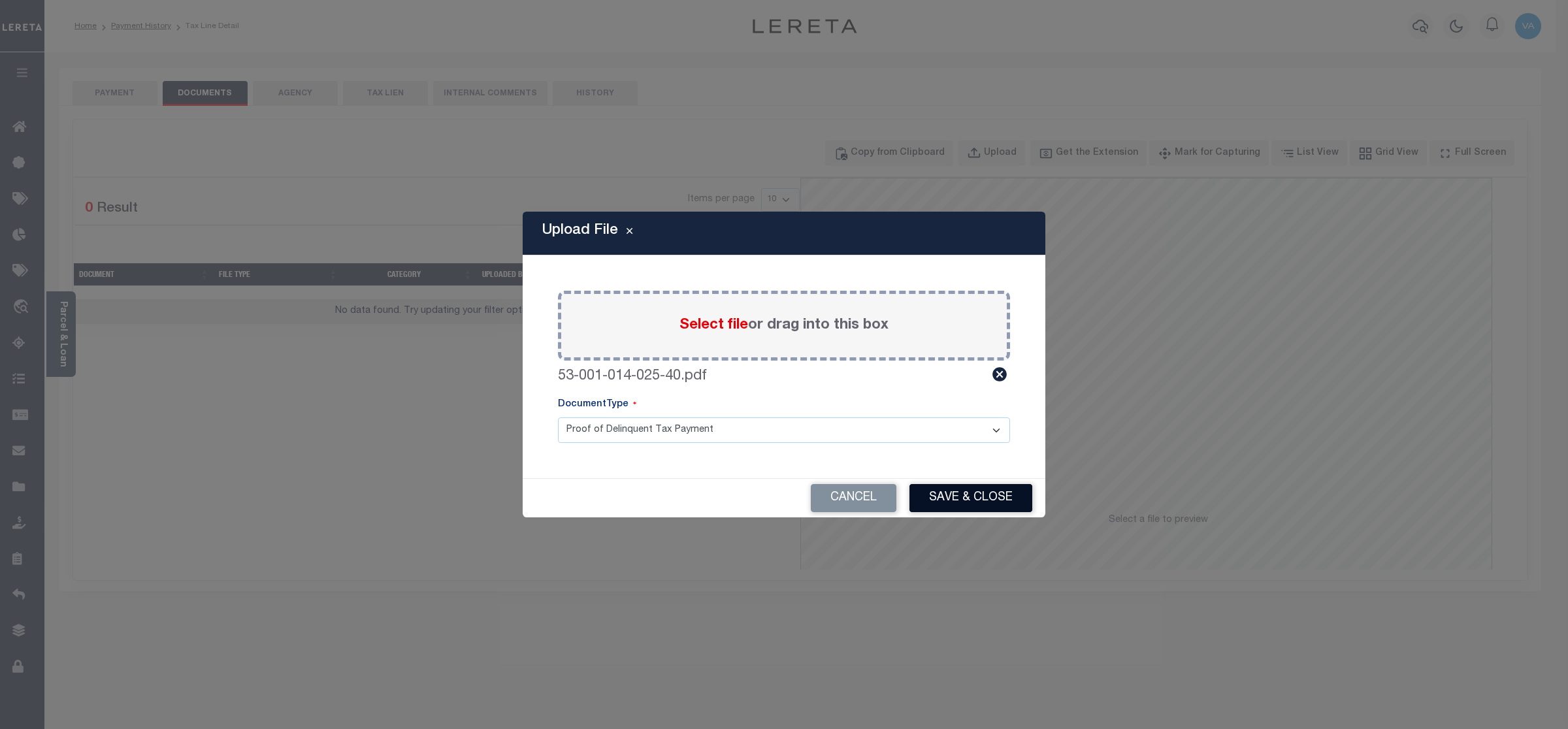
click at [967, 494] on button "Save & Close" at bounding box center [971, 498] width 123 height 28
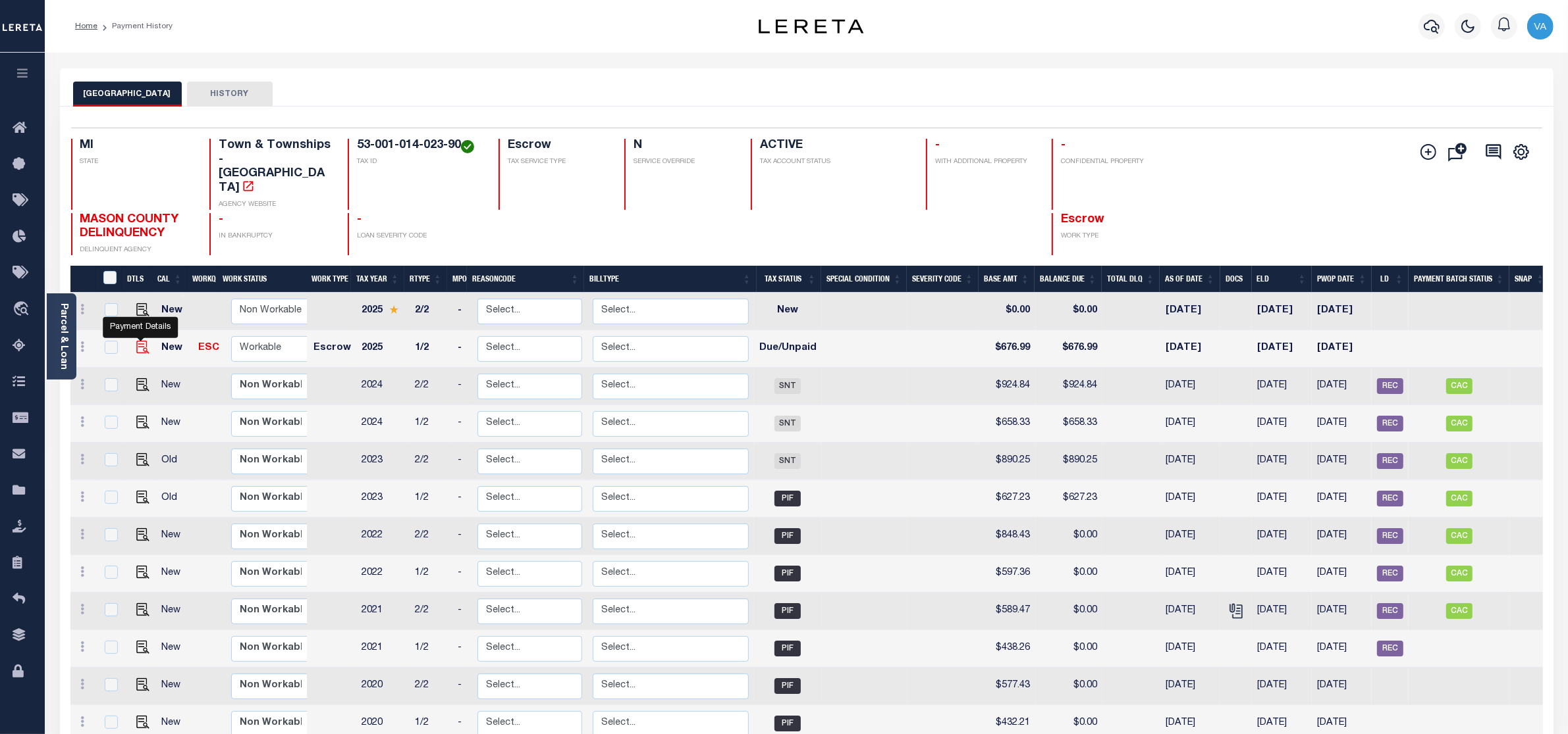
click at [136, 341] on img "" at bounding box center [143, 347] width 13 height 13
checkbox input "true"
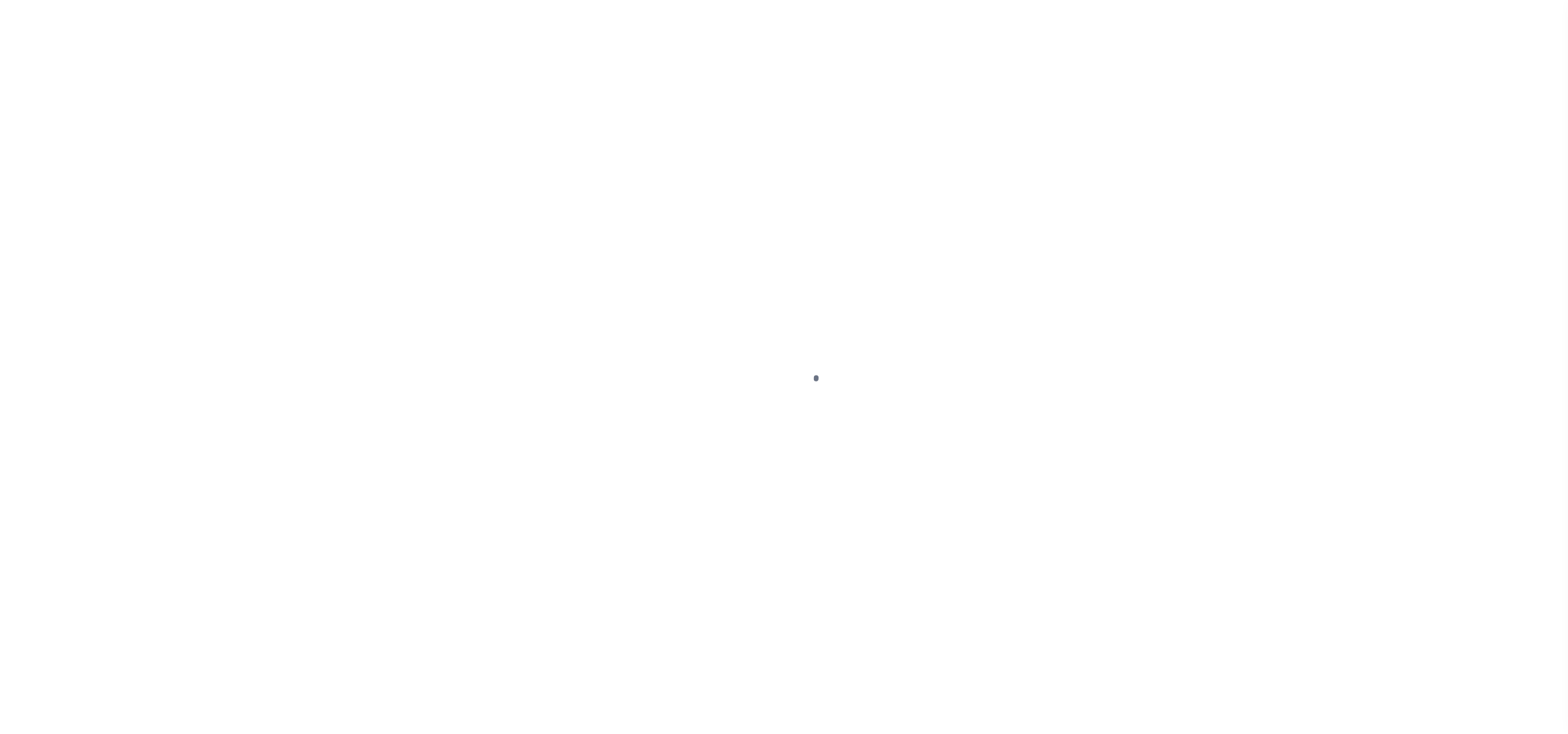
select select "DUE"
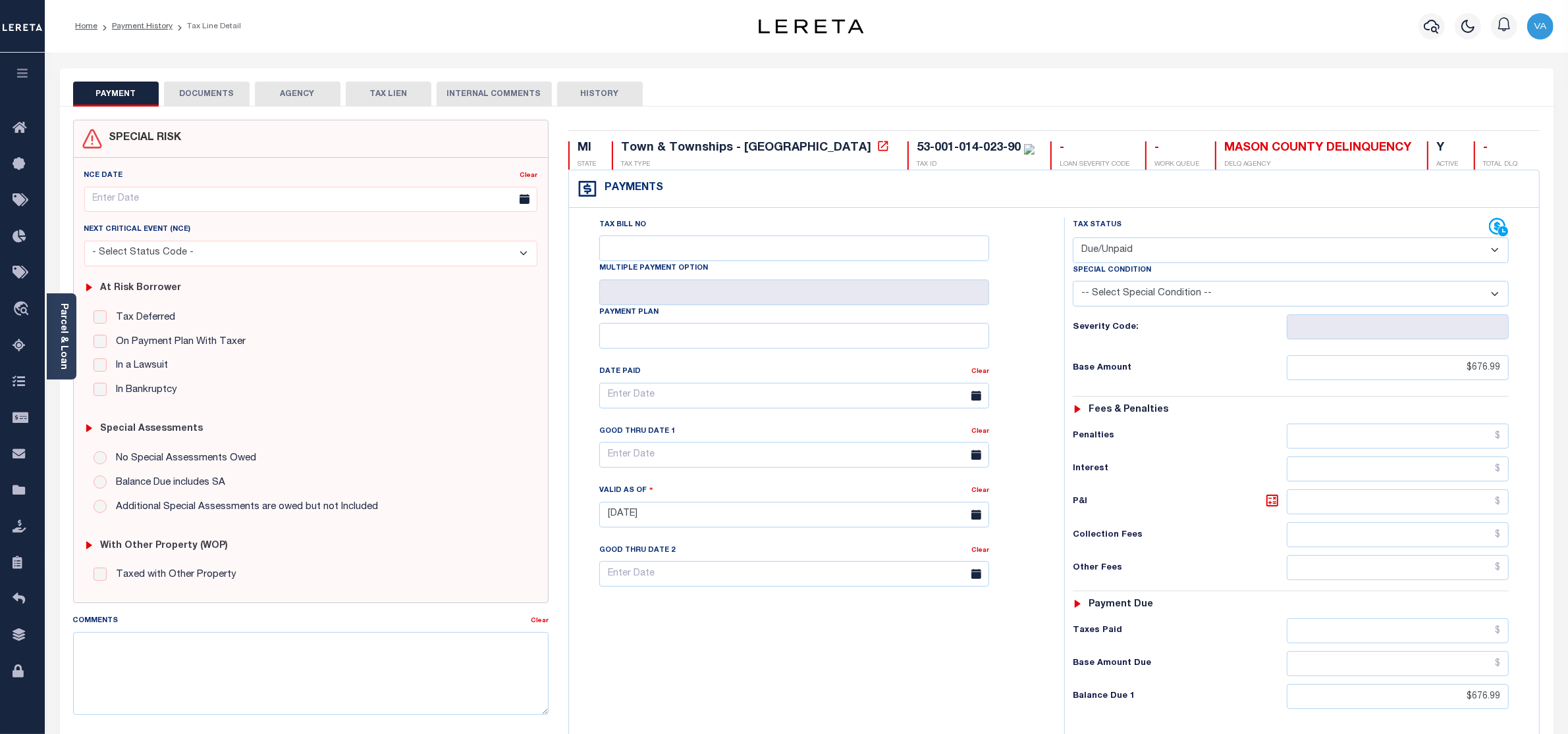
click at [226, 84] on button "DOCUMENTS" at bounding box center [207, 94] width 86 height 25
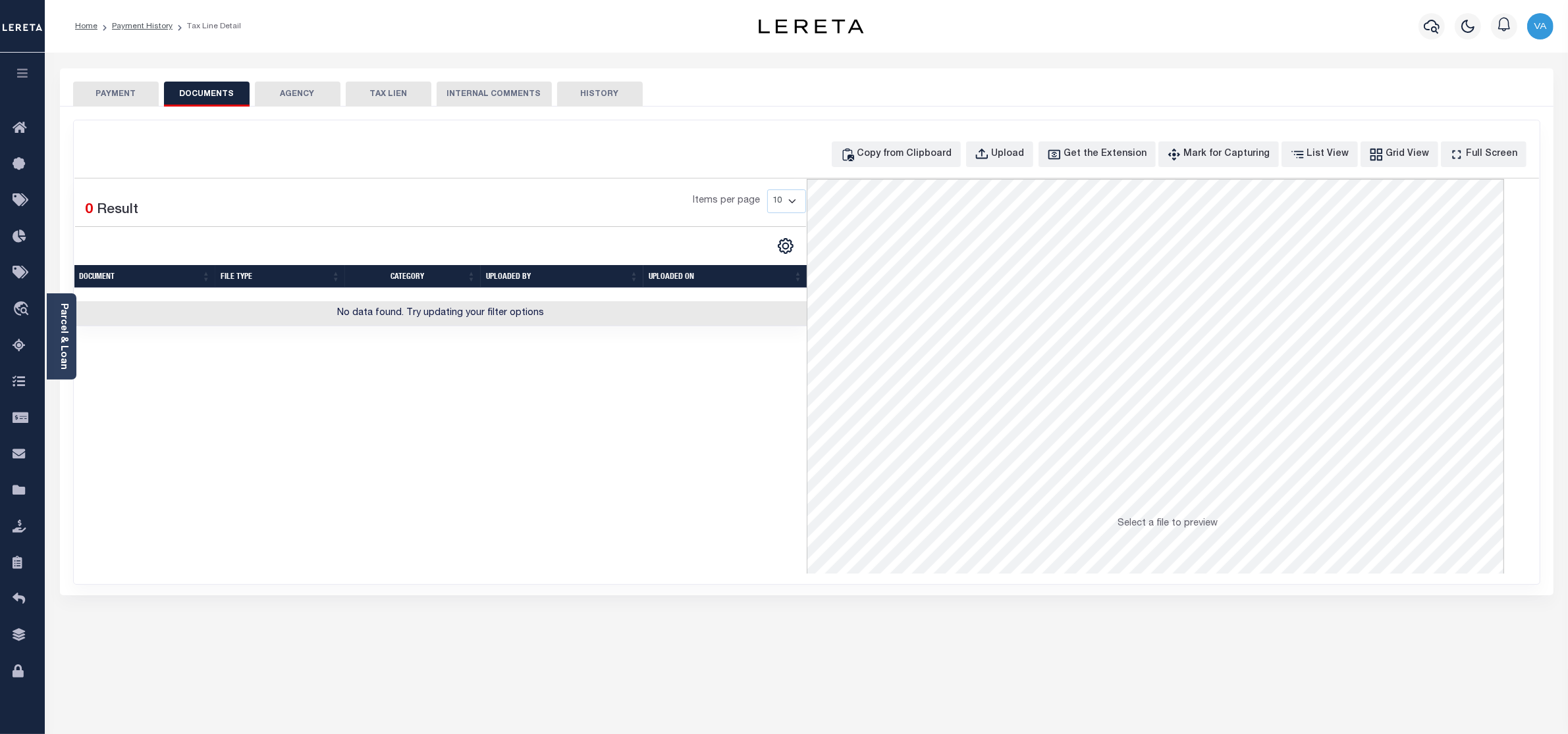
click at [1027, 140] on div "Copy from Clipboard Upload Get the Extension Mark for Capturing Got it List Vie…" at bounding box center [807, 352] width 1466 height 464
click at [1024, 155] on div "Upload" at bounding box center [1008, 154] width 33 height 14
select select "POP"
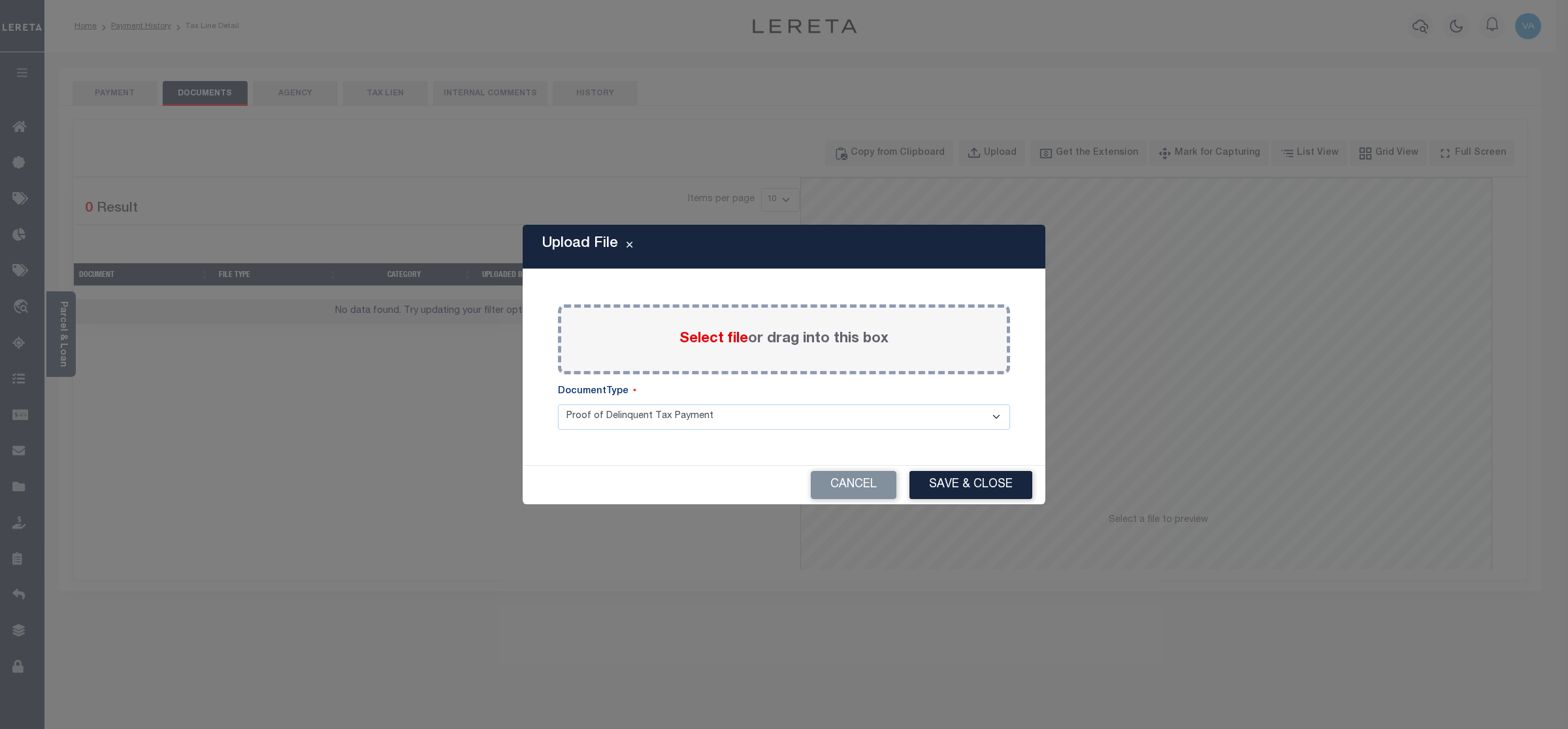
click at [699, 332] on span "Select file" at bounding box center [713, 339] width 69 height 14
click at [0, 0] on input "Select file or drag into this box" at bounding box center [0, 0] width 0 height 0
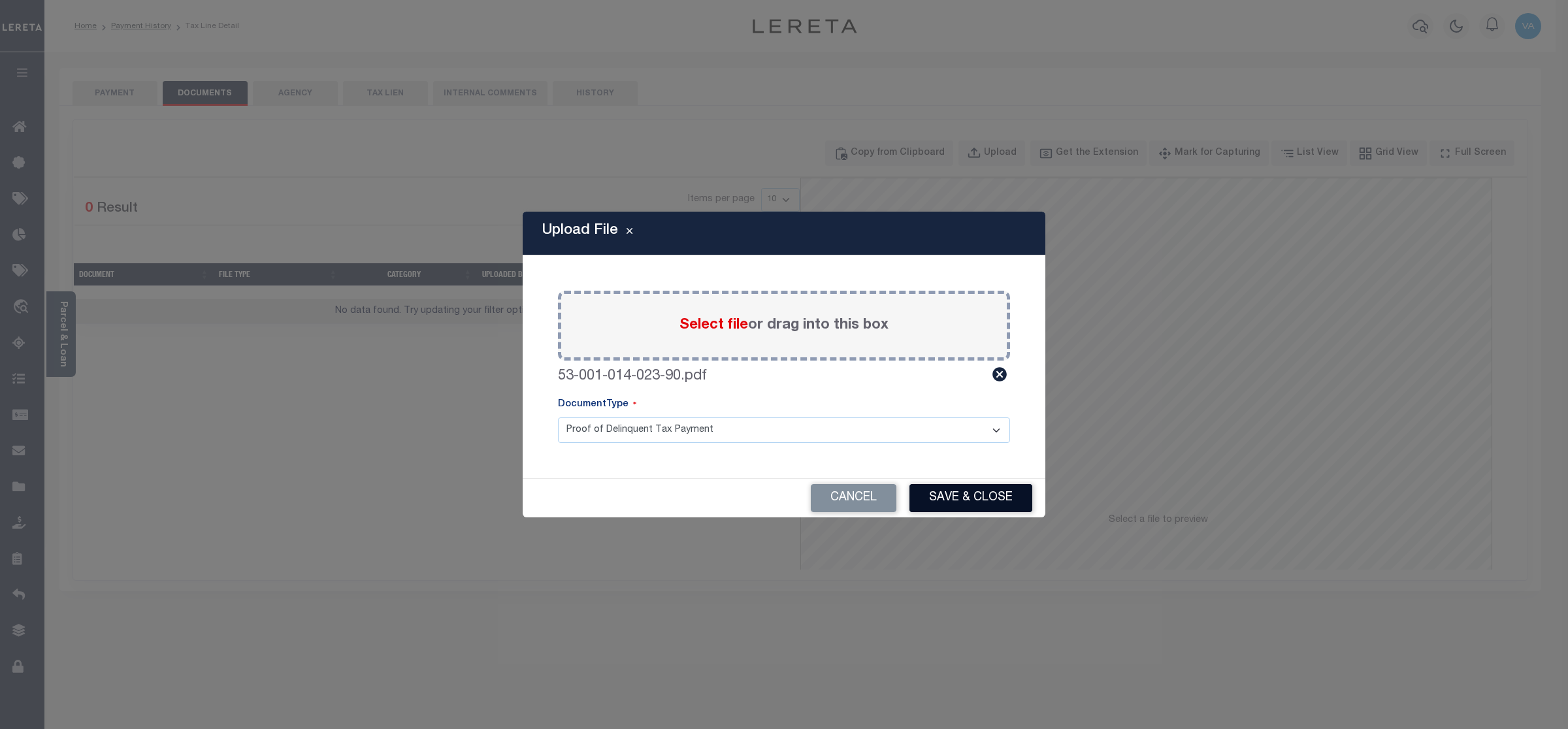
click at [1009, 501] on button "Save & Close" at bounding box center [971, 498] width 123 height 28
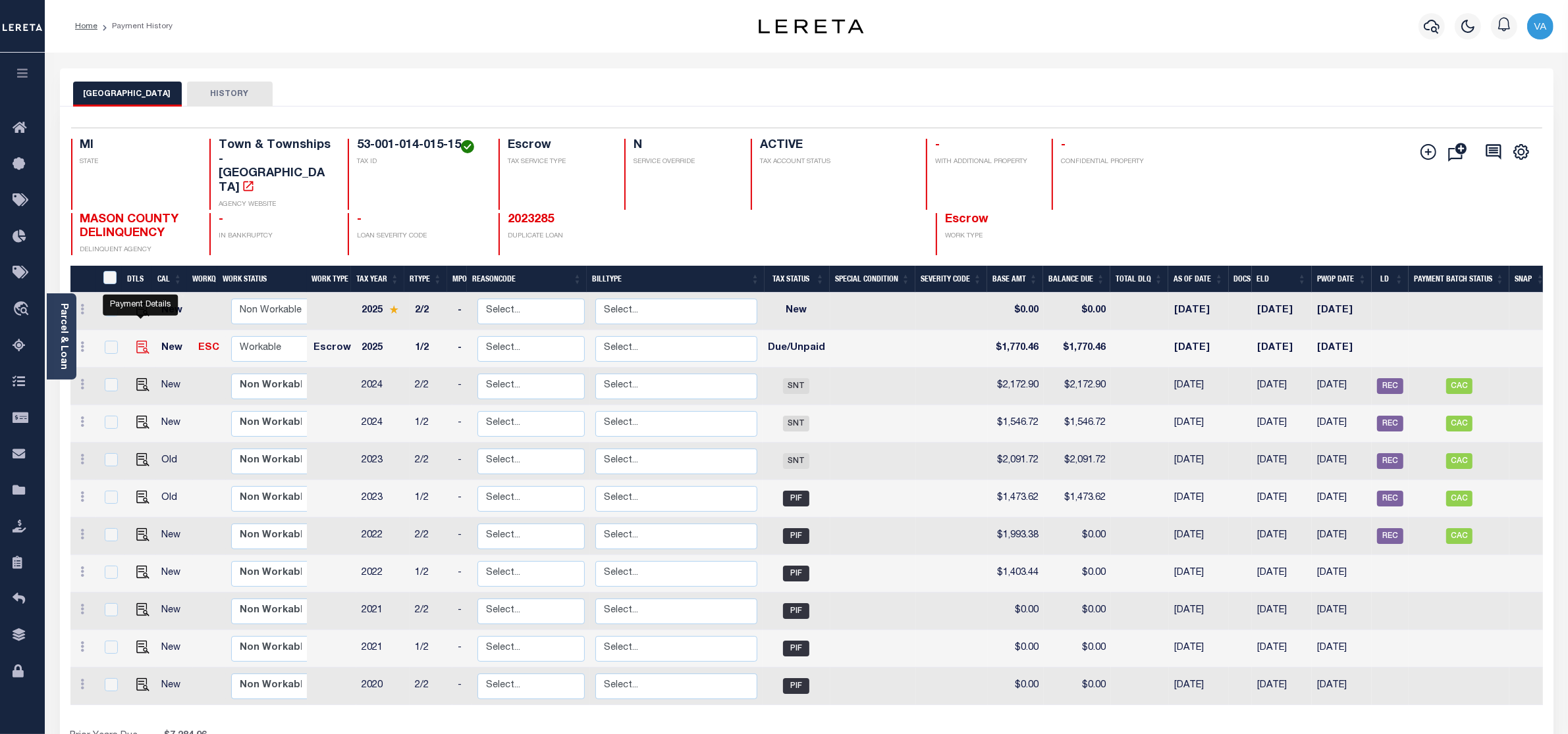
click at [137, 341] on img "" at bounding box center [143, 347] width 13 height 13
checkbox input "true"
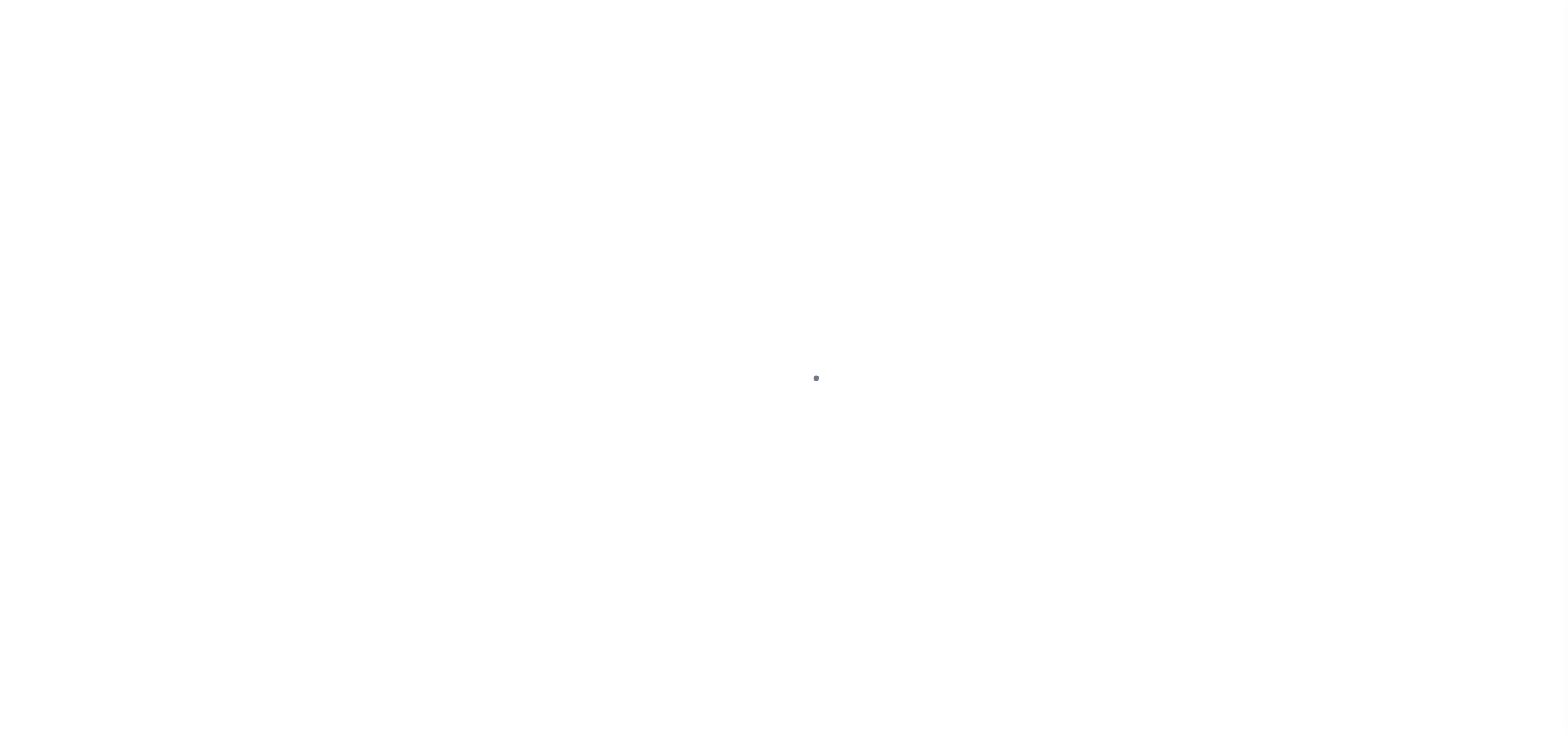
select select "DUE"
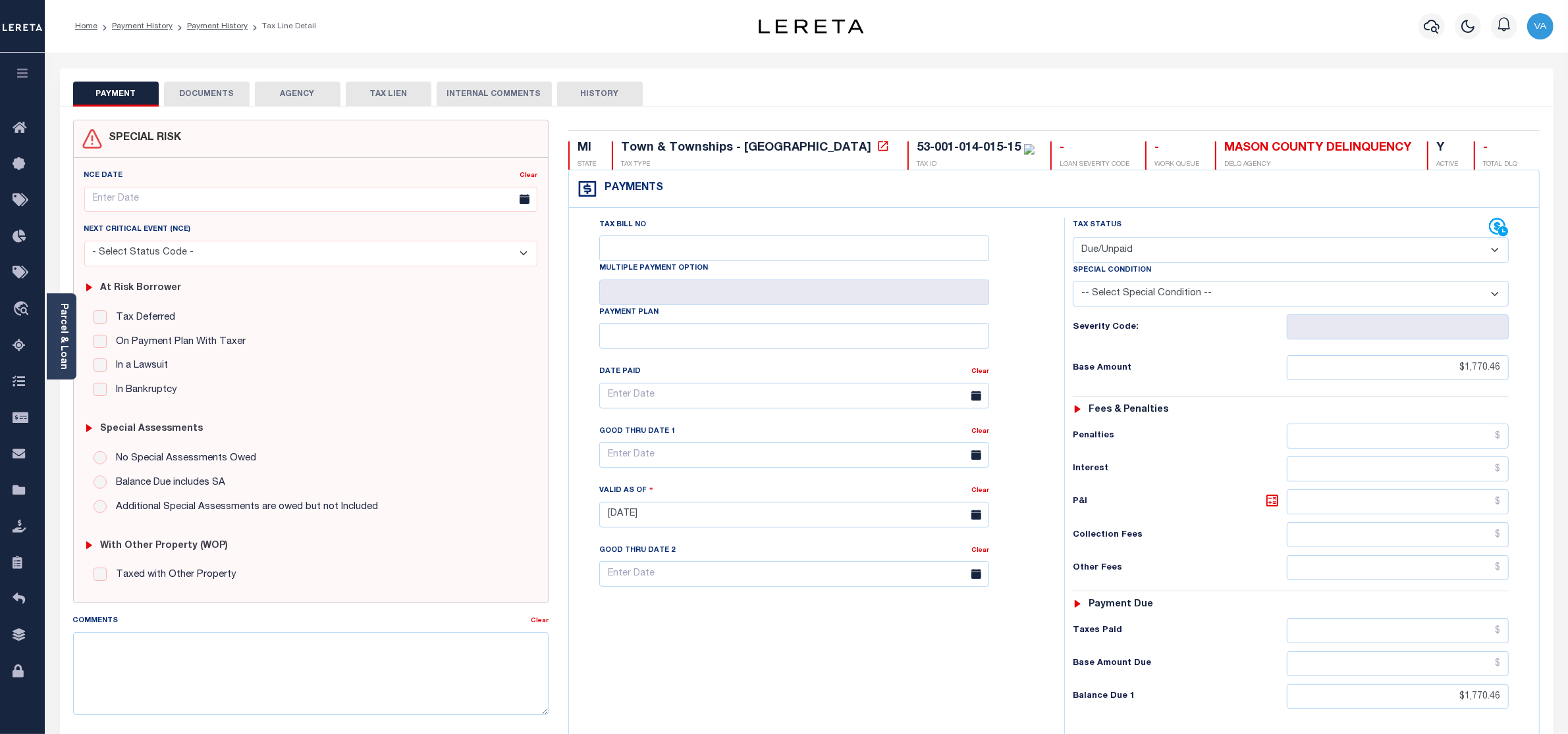
click at [215, 91] on button "DOCUMENTS" at bounding box center [207, 94] width 86 height 25
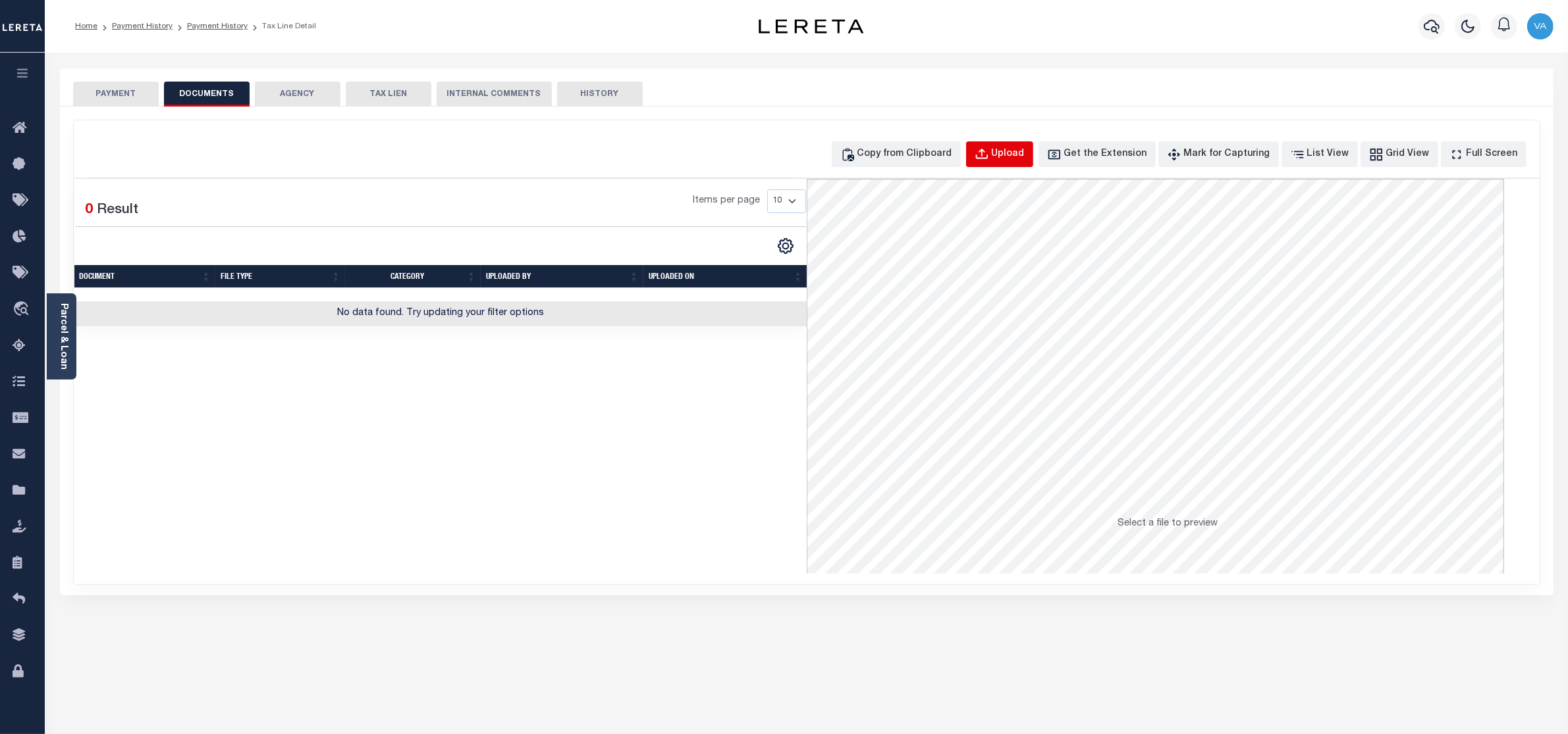
click at [1024, 155] on div "Upload" at bounding box center [1008, 154] width 33 height 14
select select "POP"
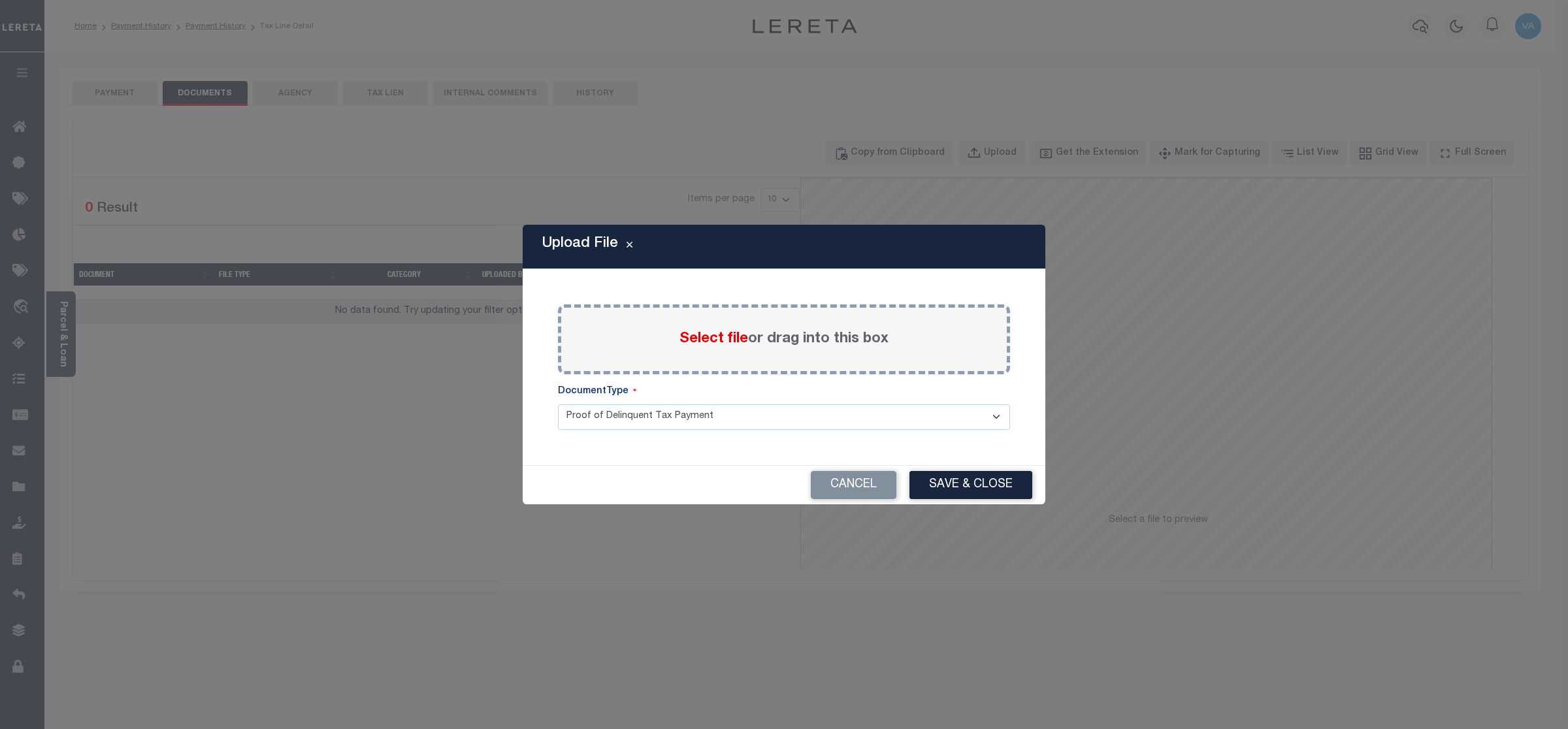
click at [727, 332] on span "Select file" at bounding box center [713, 339] width 69 height 14
click at [0, 0] on input "Select file or drag into this box" at bounding box center [0, 0] width 0 height 0
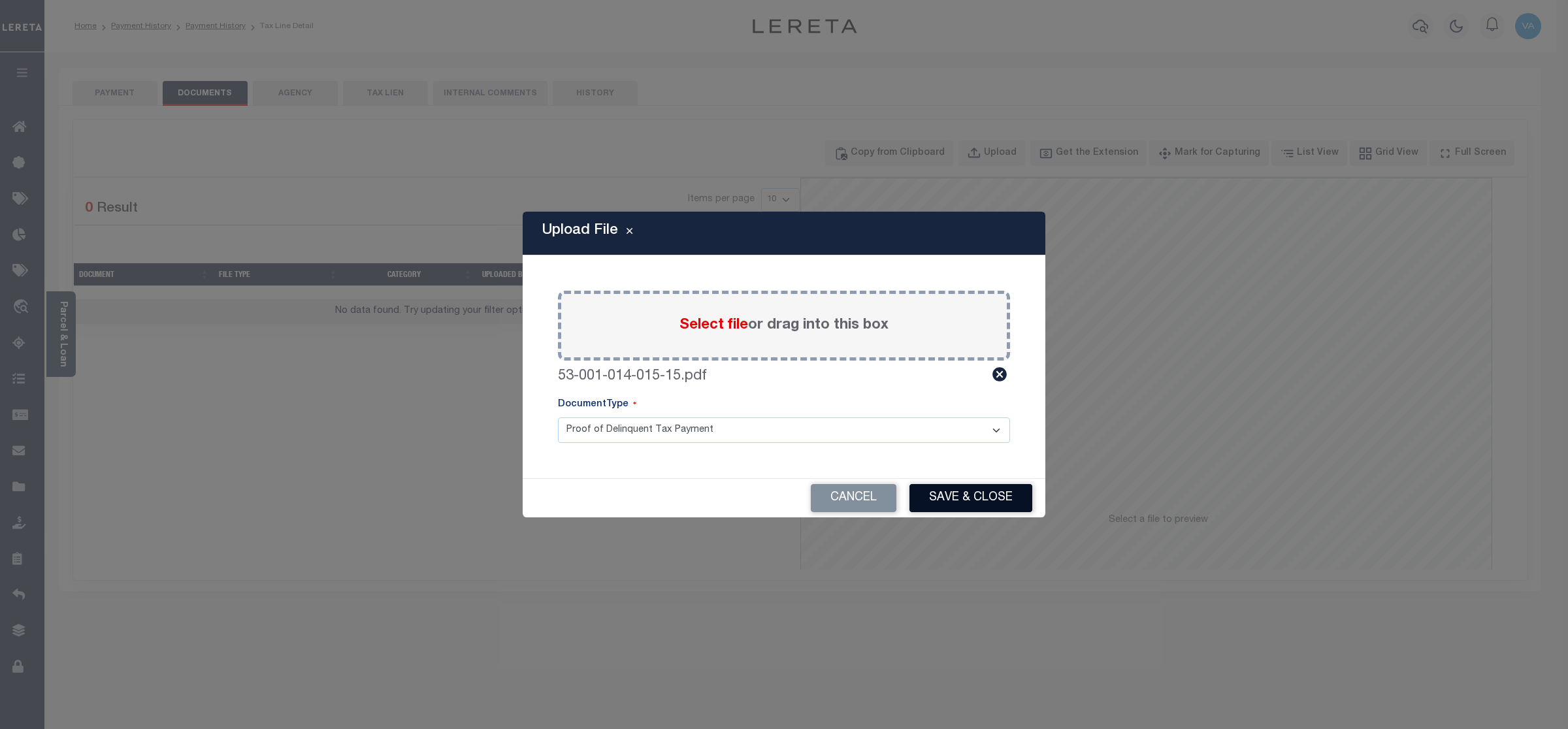
click at [969, 500] on button "Save & Close" at bounding box center [971, 498] width 123 height 28
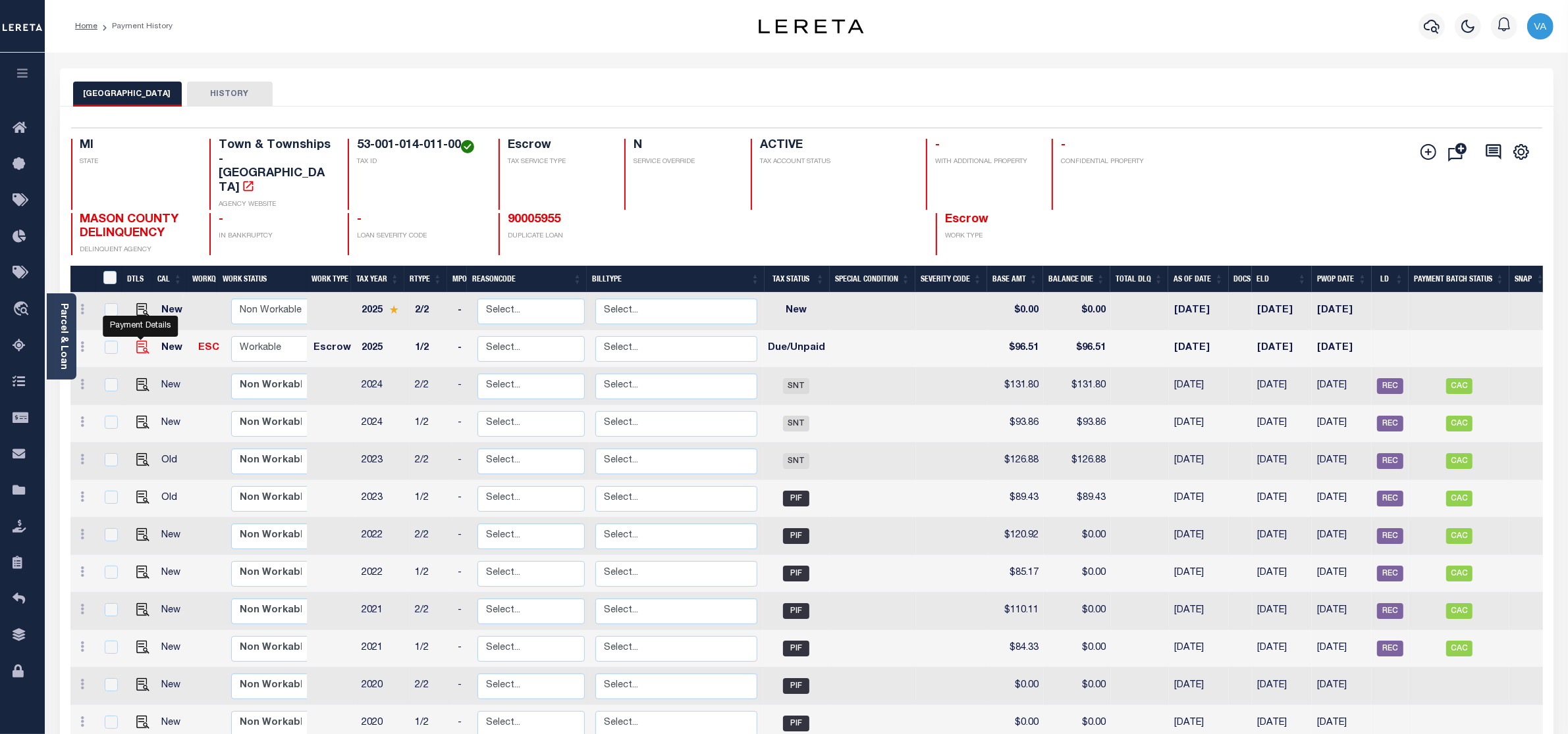
click at [144, 341] on img "" at bounding box center [143, 347] width 13 height 13
checkbox input "true"
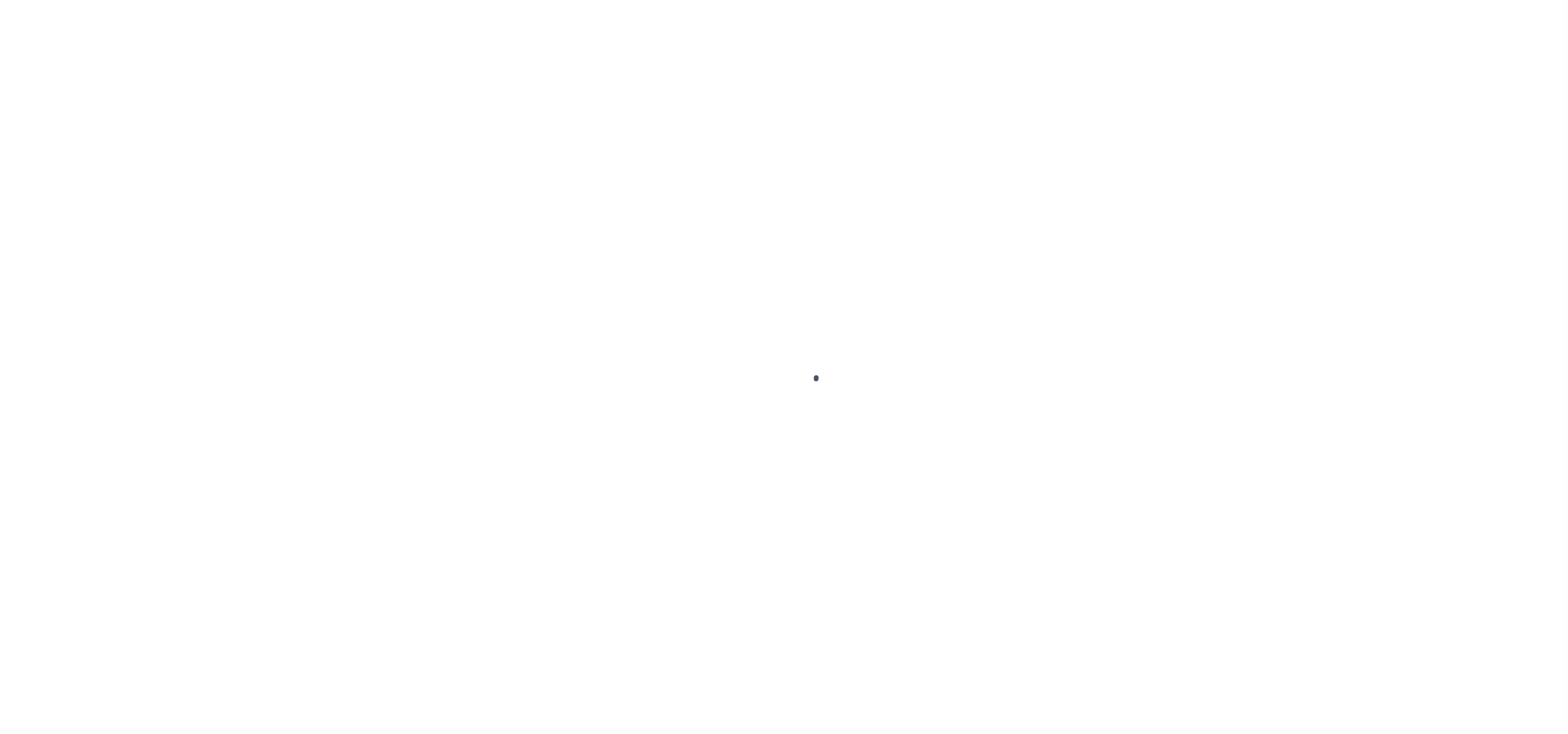
select select "DUE"
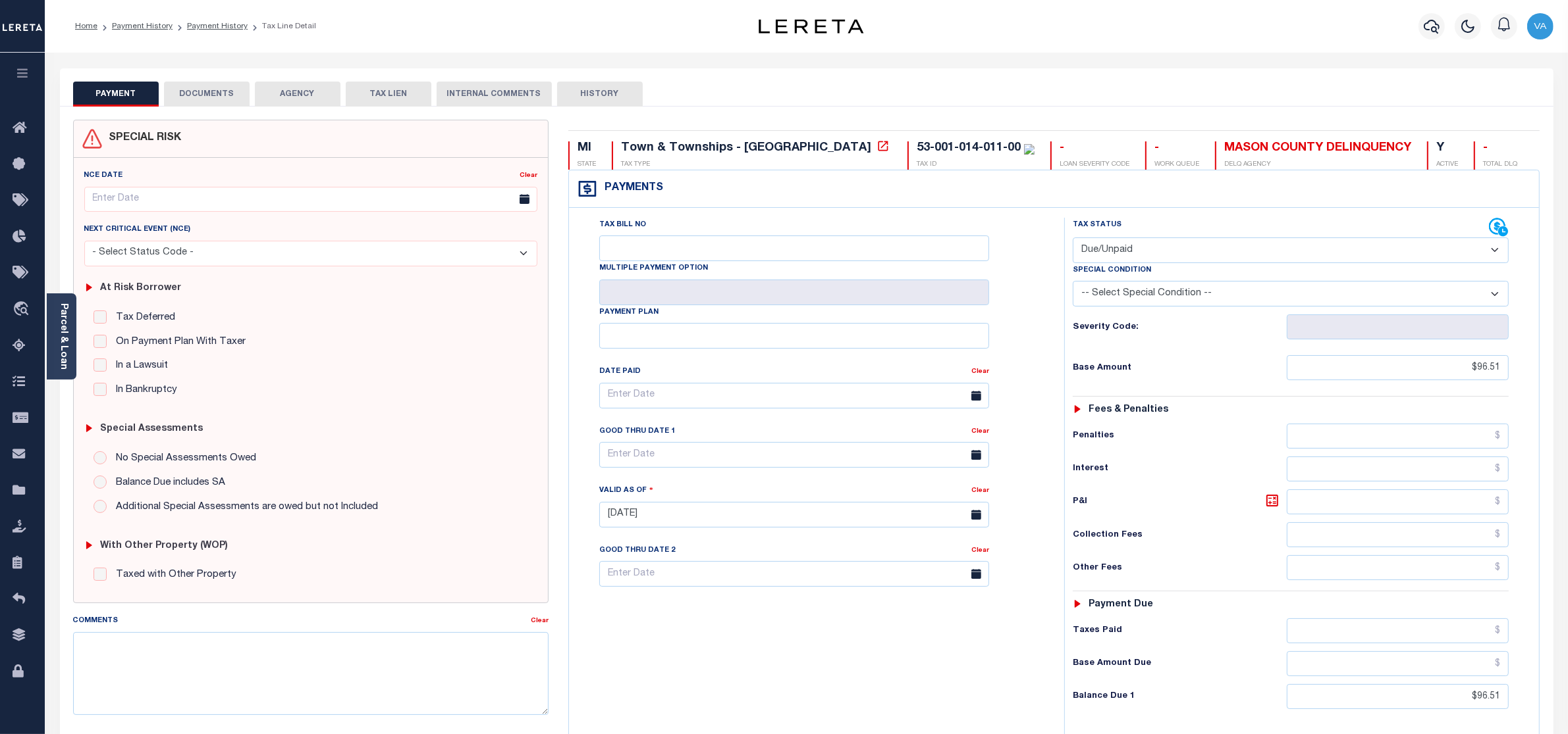
click at [216, 96] on button "DOCUMENTS" at bounding box center [207, 94] width 86 height 25
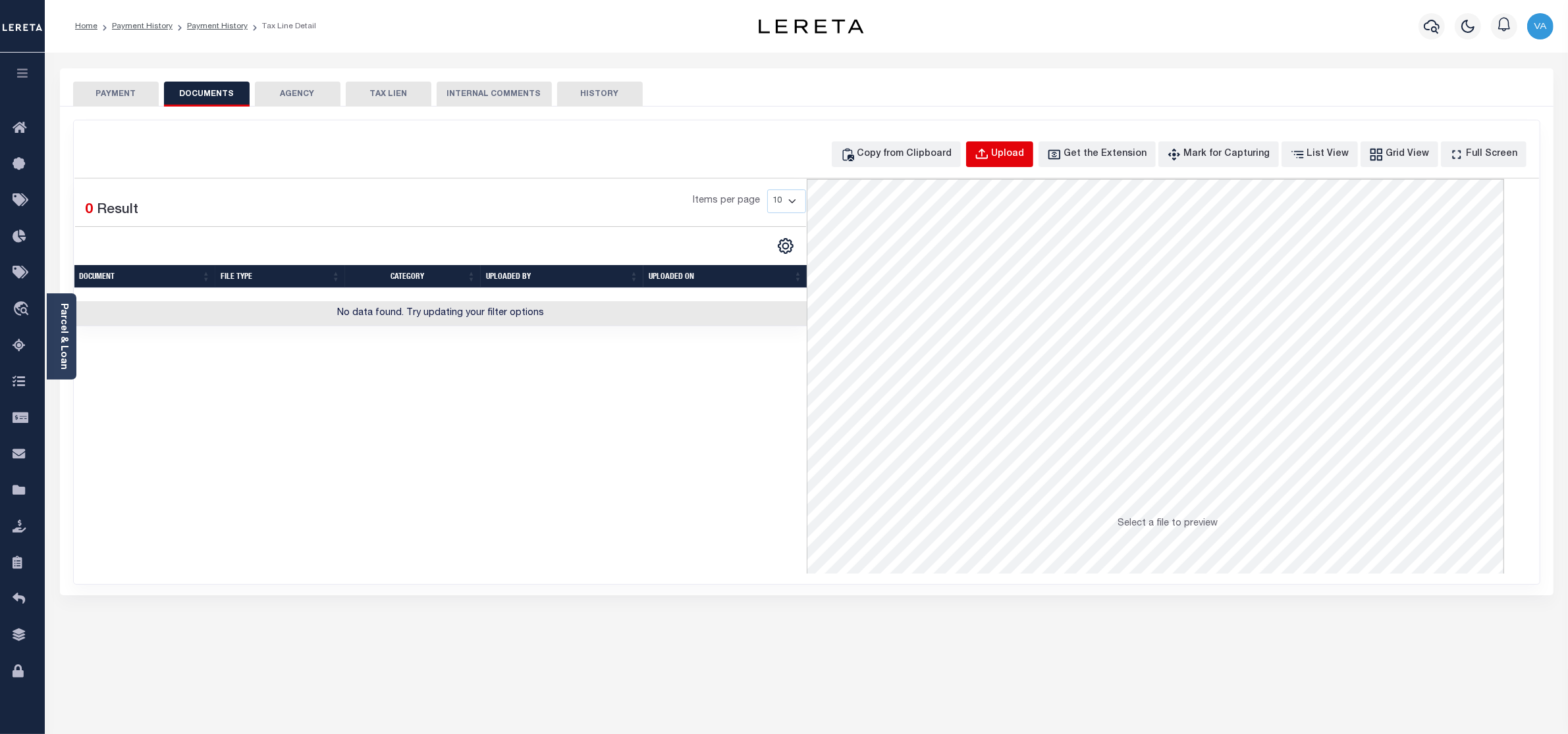
click at [1024, 156] on div "Upload" at bounding box center [1008, 154] width 33 height 14
select select "POP"
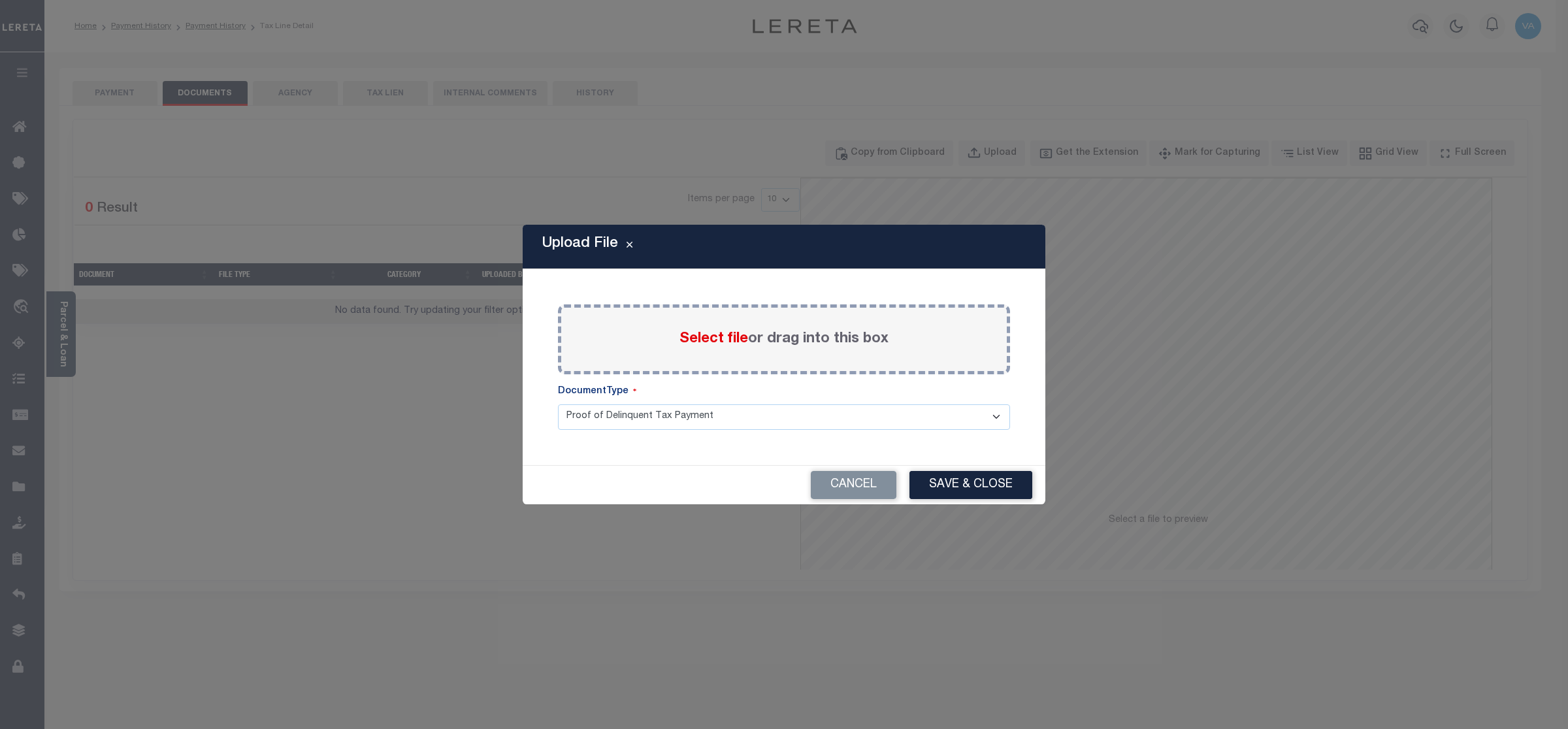
click at [702, 343] on span "Select file" at bounding box center [713, 339] width 69 height 14
click at [0, 0] on input "Select file or drag into this box" at bounding box center [0, 0] width 0 height 0
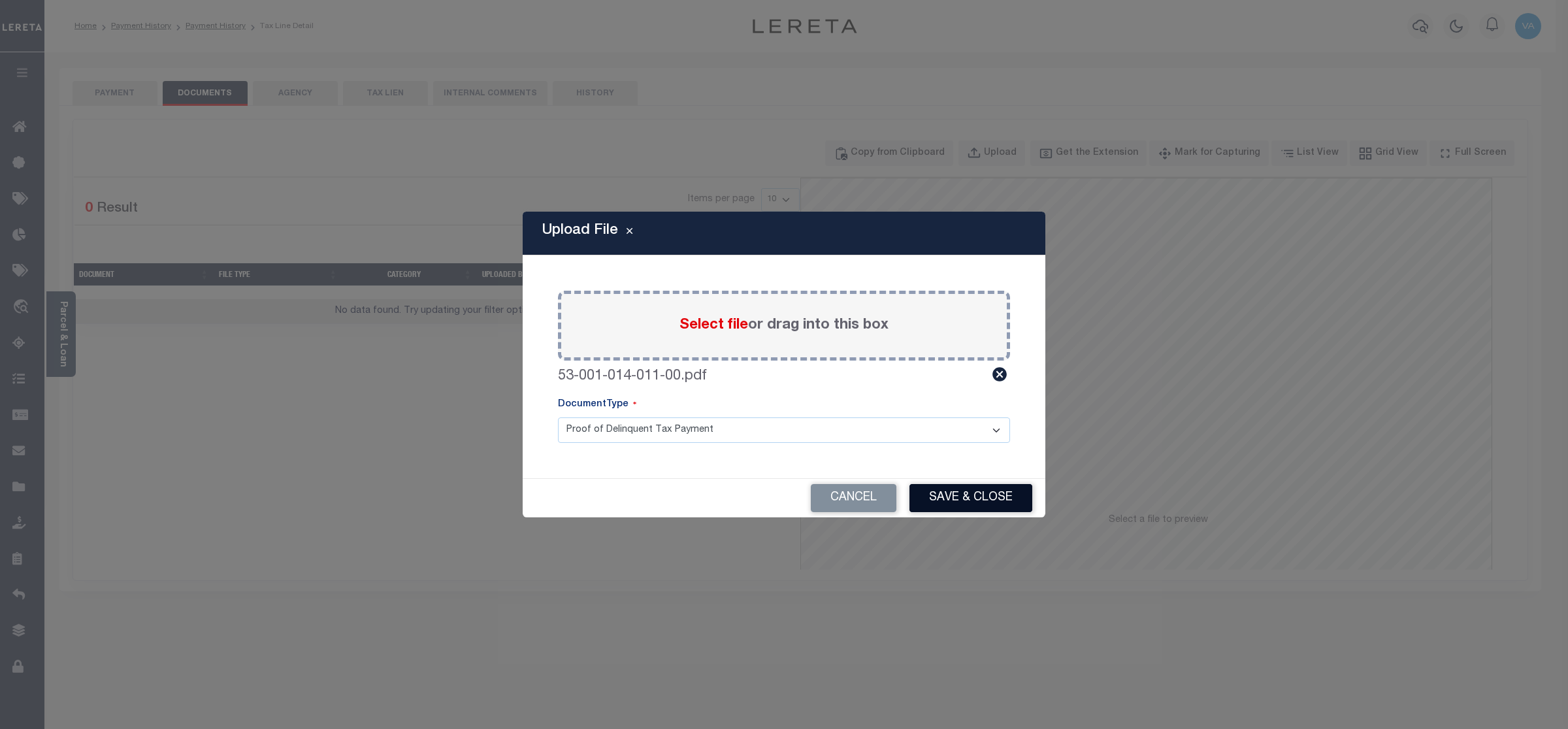
click at [1005, 500] on button "Save & Close" at bounding box center [971, 498] width 123 height 28
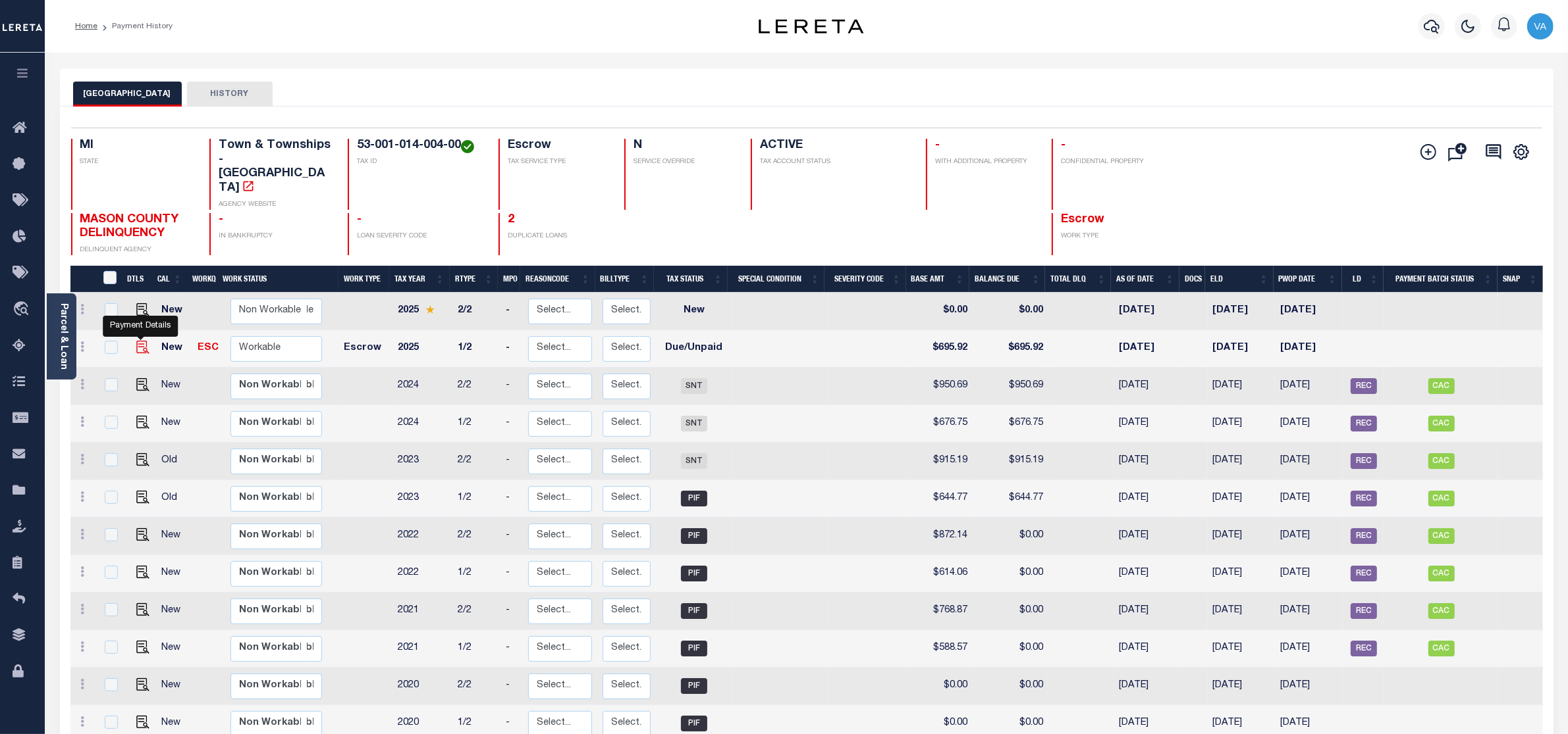
click at [140, 341] on img "" at bounding box center [143, 347] width 13 height 13
checkbox input "true"
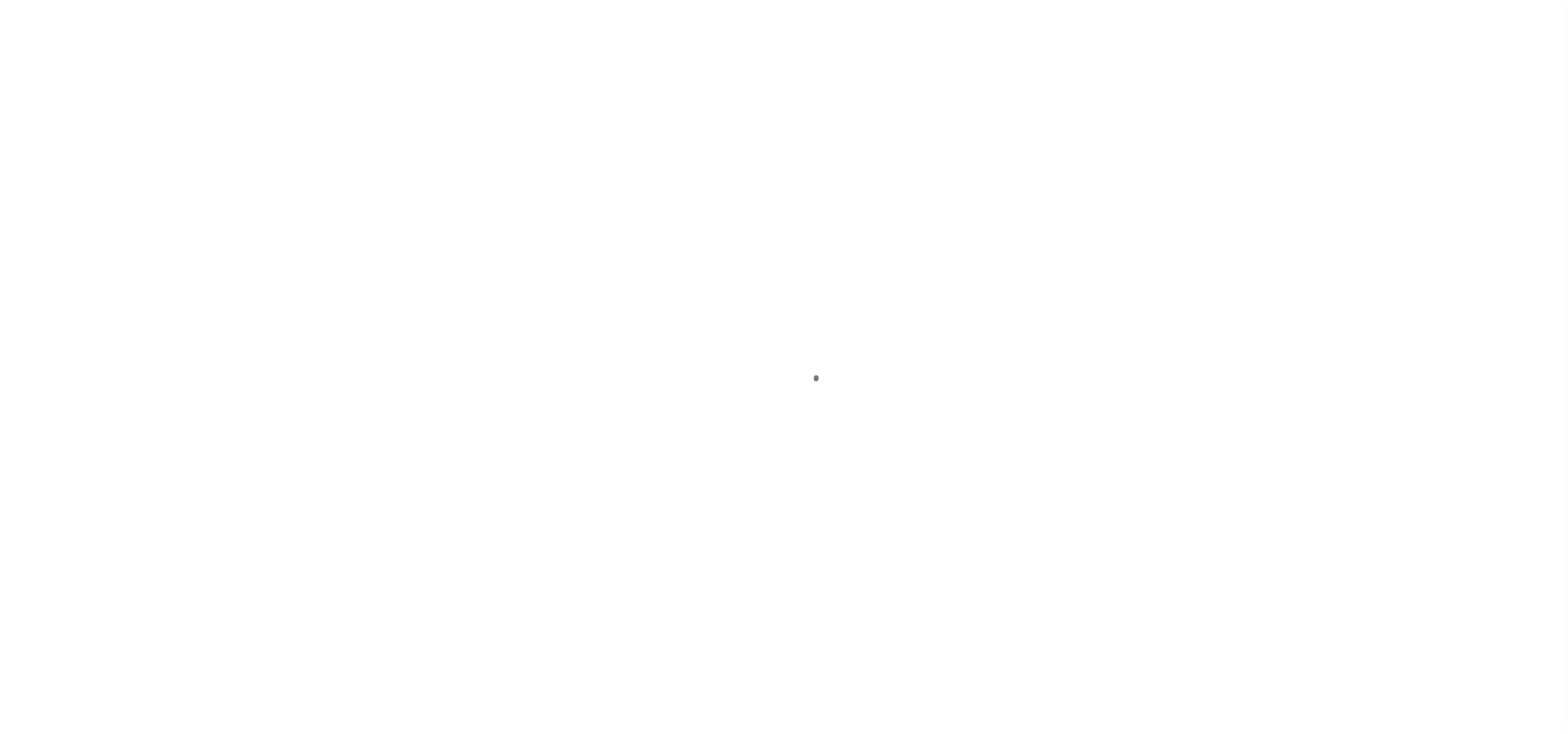
select select "DUE"
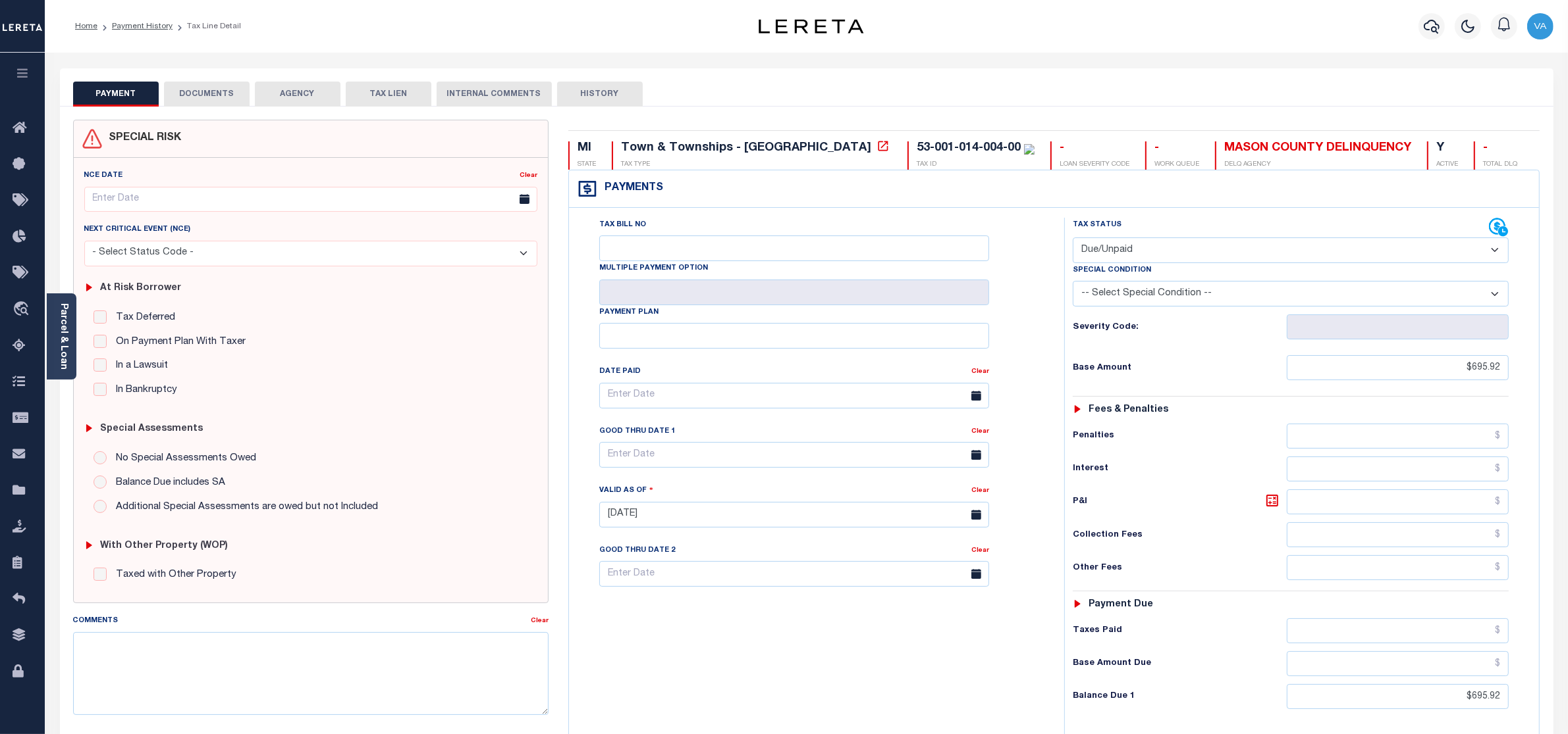
click at [221, 102] on button "DOCUMENTS" at bounding box center [207, 94] width 86 height 25
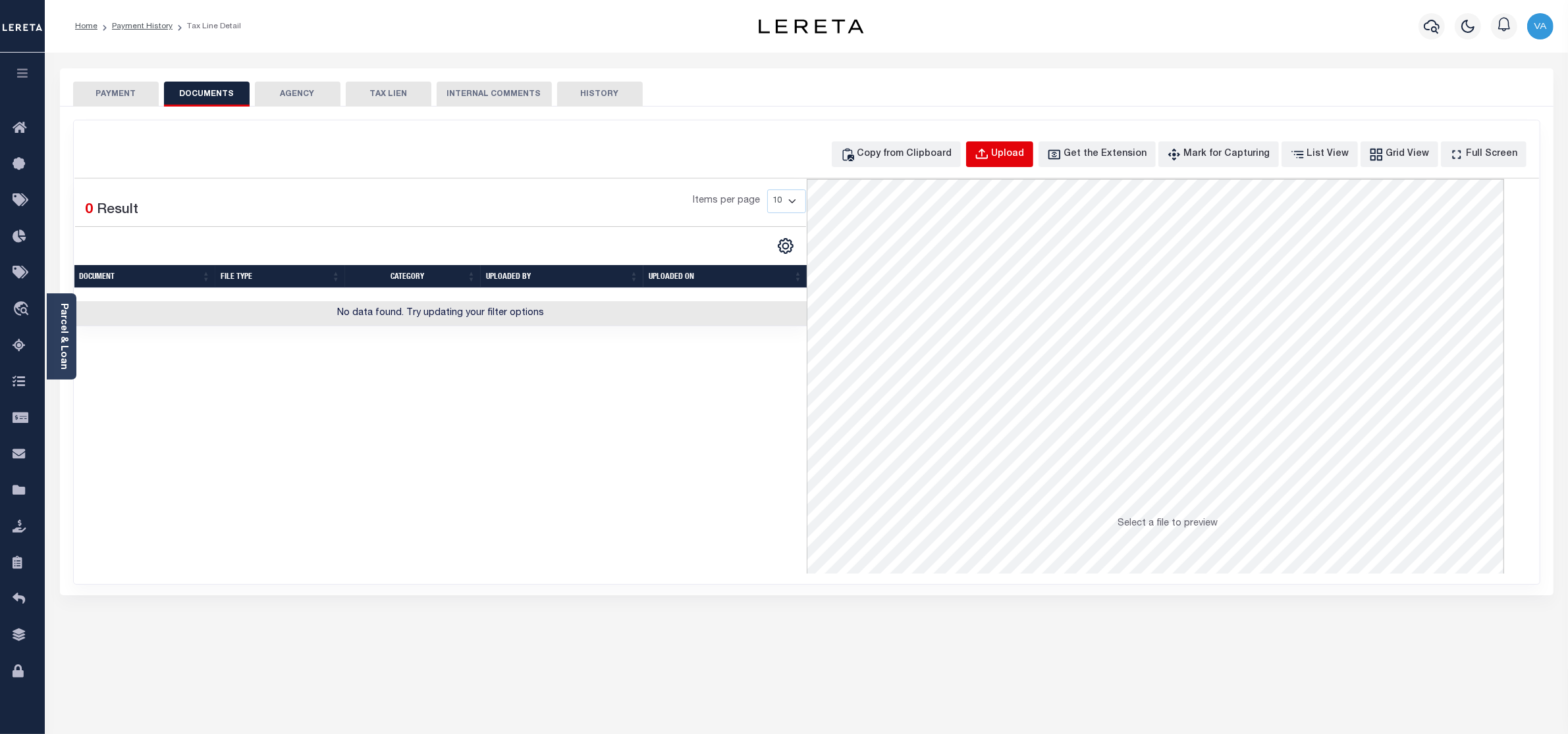
click at [1021, 161] on div "Upload" at bounding box center [1008, 154] width 33 height 14
select select "POP"
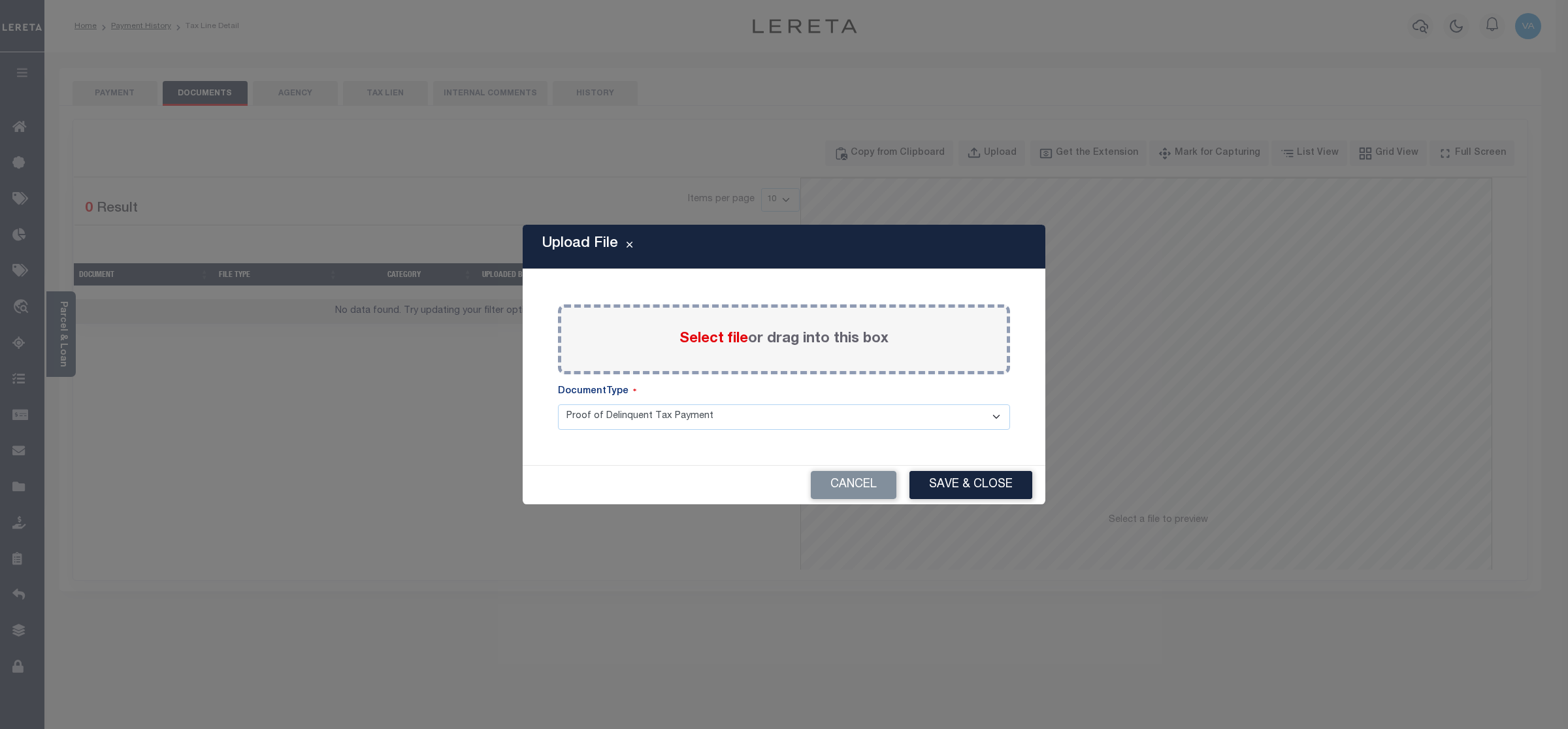
click at [709, 335] on span "Select file" at bounding box center [713, 339] width 69 height 14
click at [0, 0] on input "Select file or drag into this box" at bounding box center [0, 0] width 0 height 0
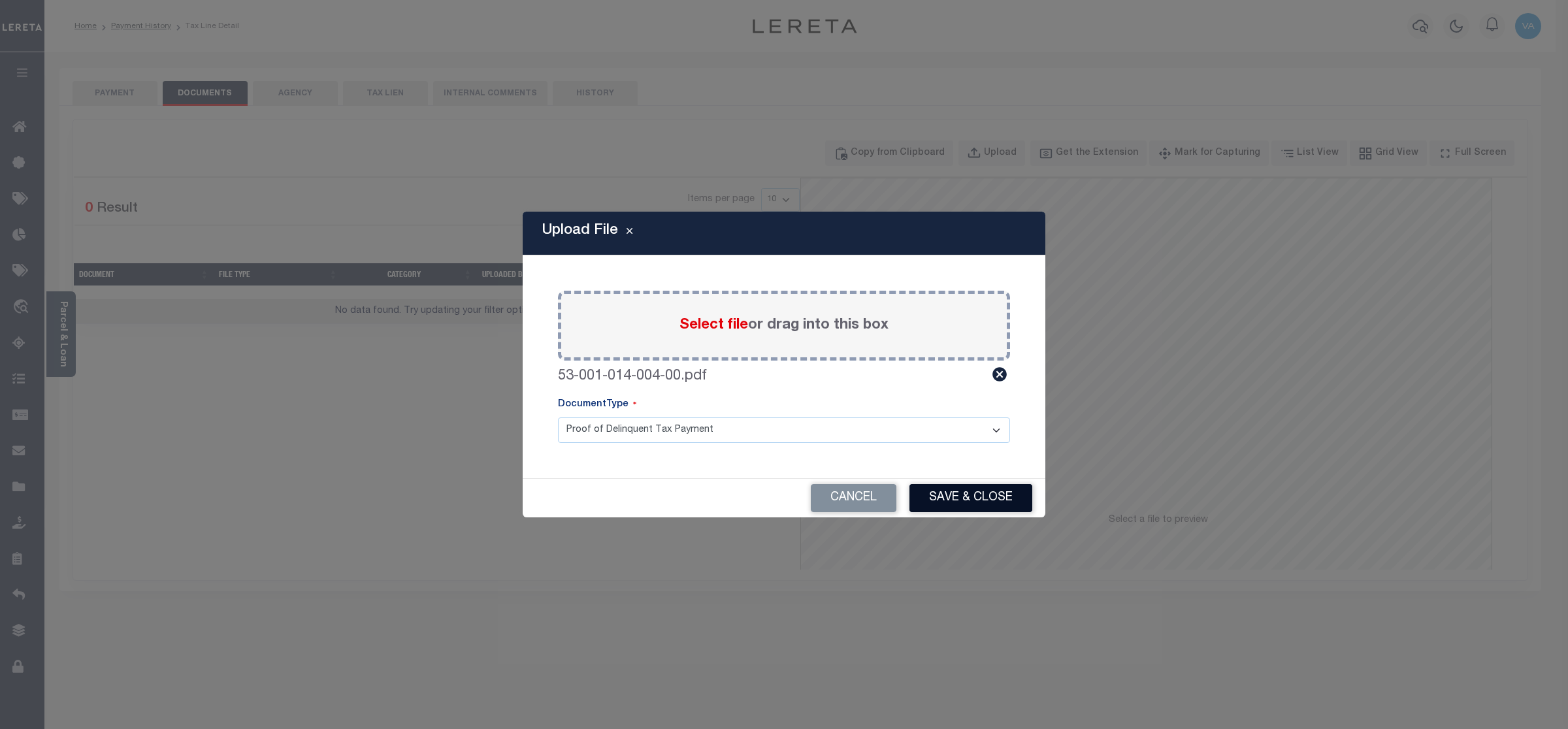
click at [1000, 506] on button "Save & Close" at bounding box center [971, 498] width 123 height 28
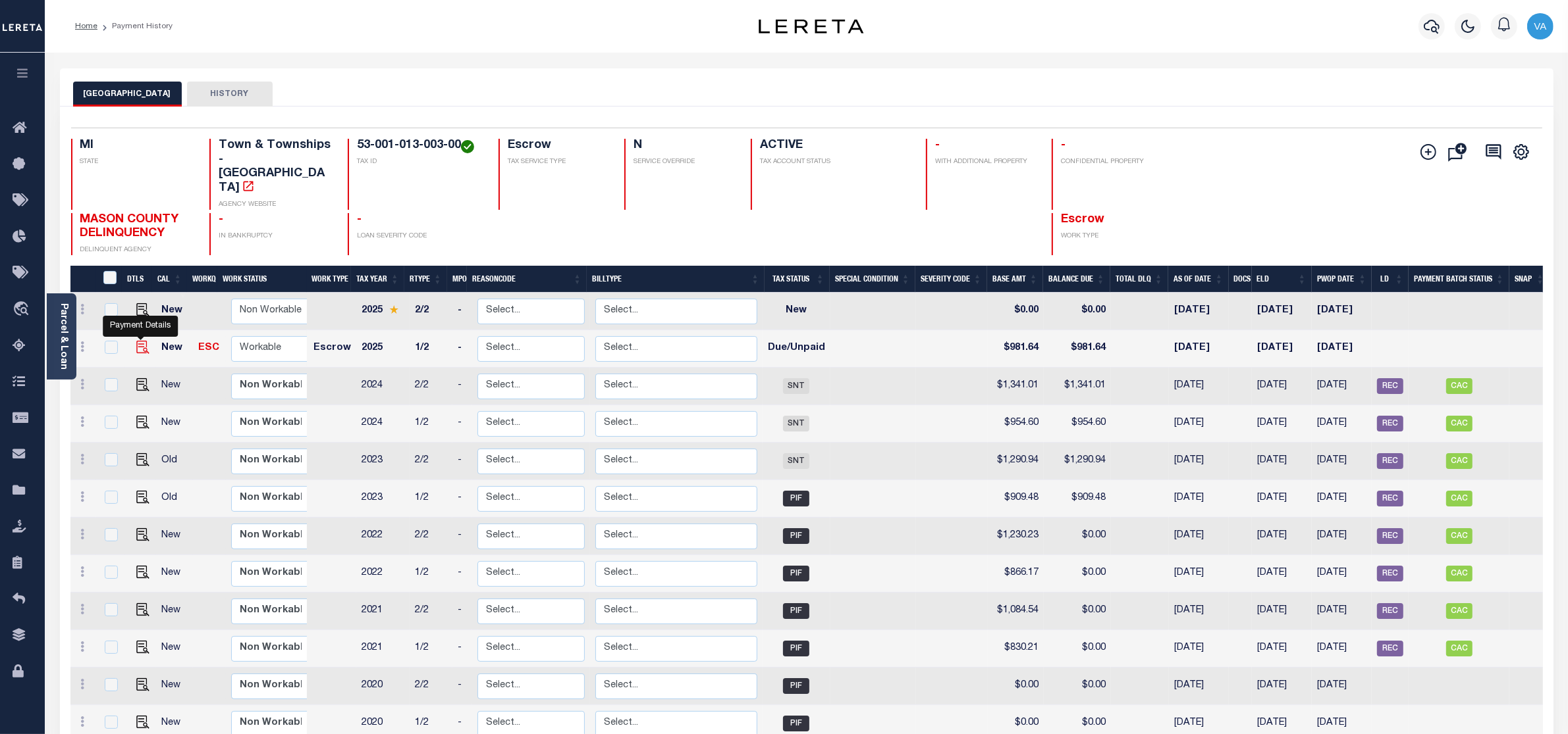
click at [142, 341] on img "" at bounding box center [143, 347] width 13 height 13
checkbox input "true"
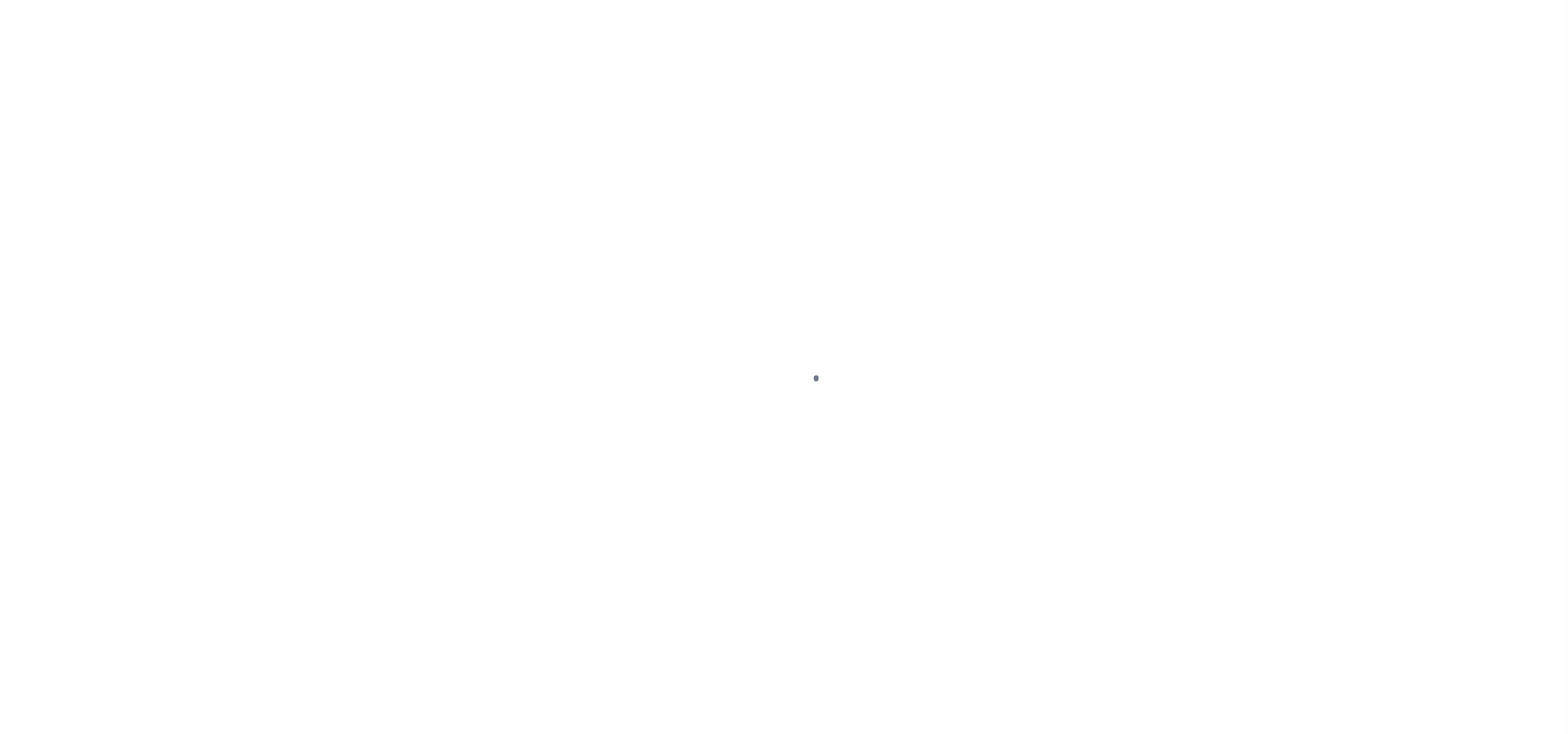
select select "DUE"
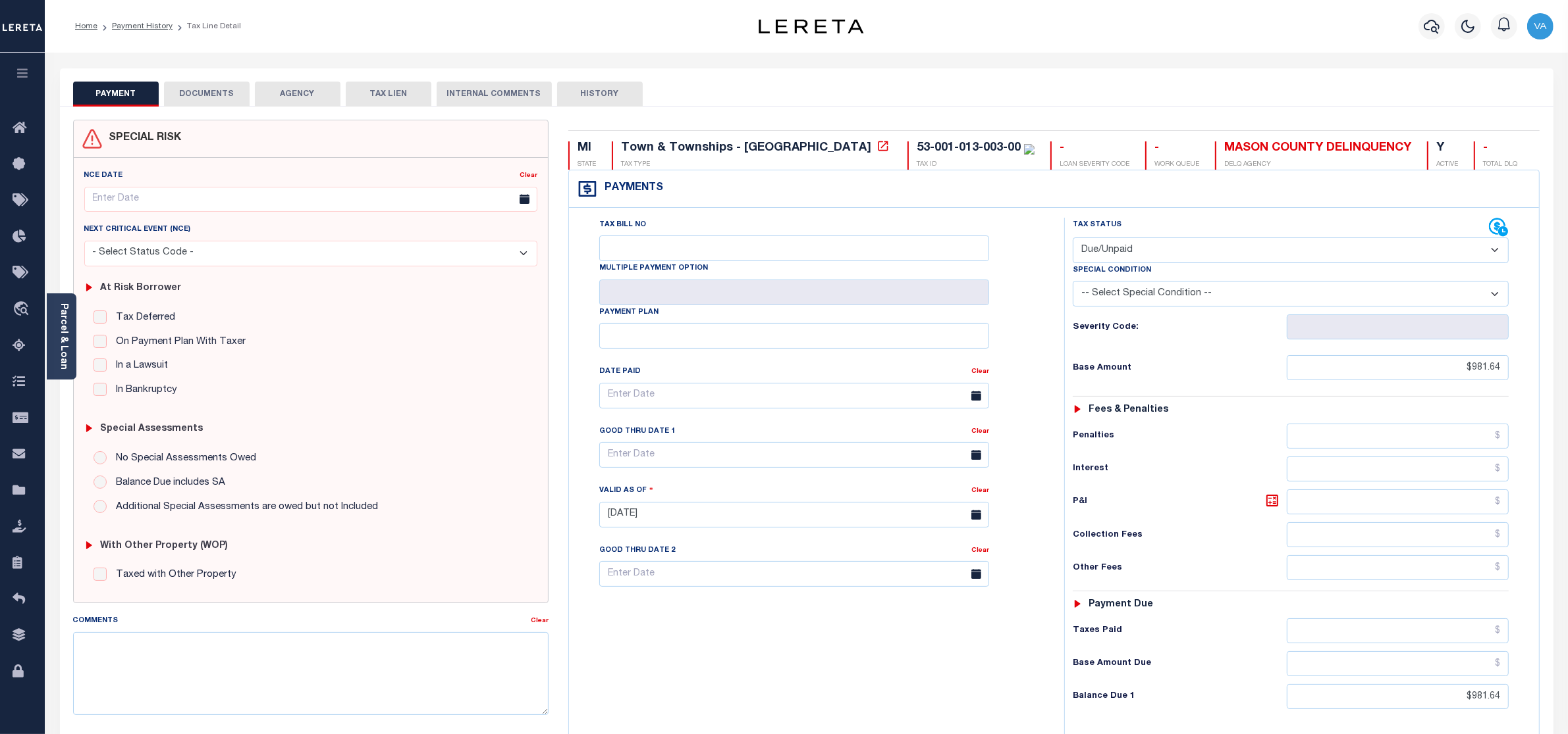
click at [238, 103] on button "DOCUMENTS" at bounding box center [207, 94] width 86 height 25
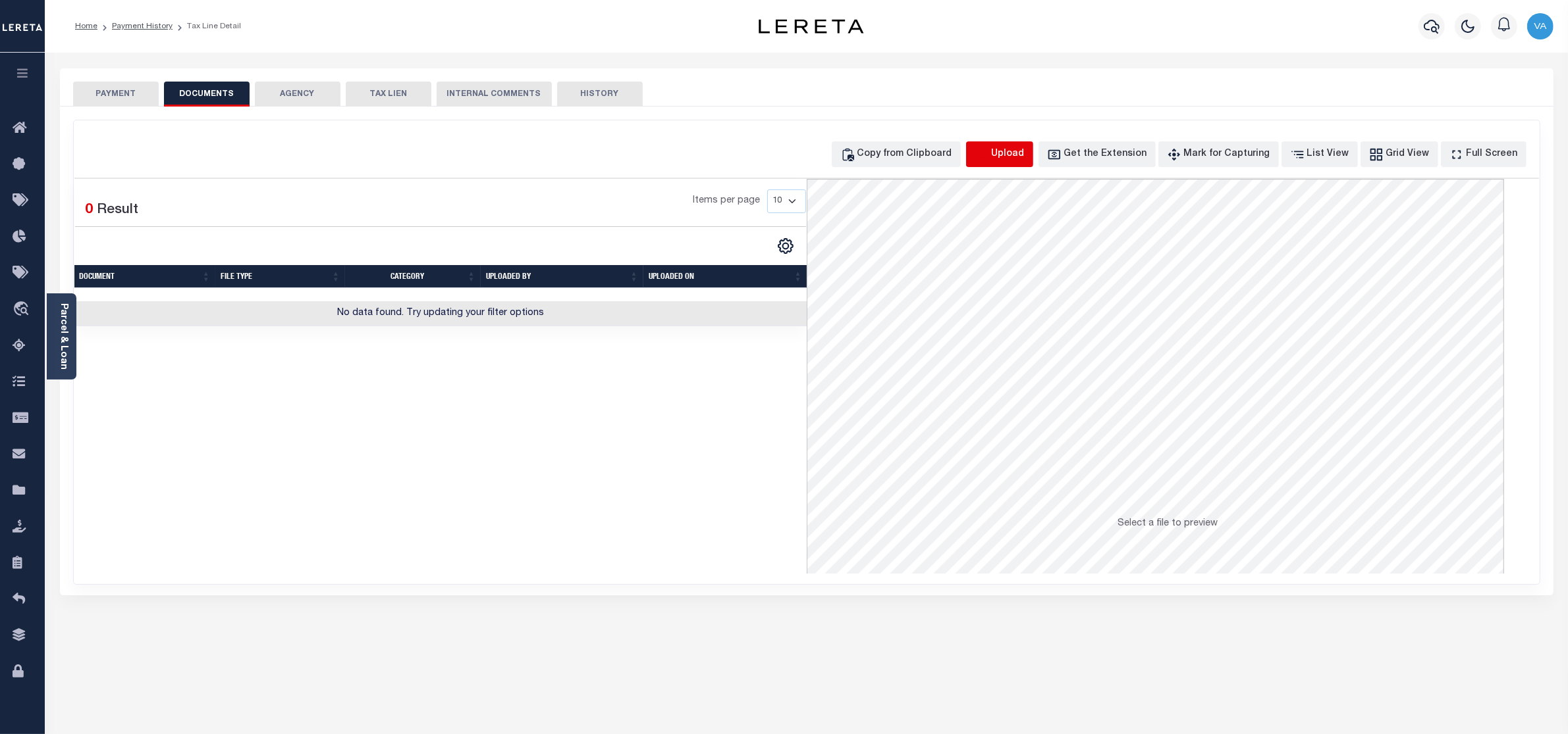
click at [989, 149] on icon "button" at bounding box center [981, 154] width 14 height 14
select select "POP"
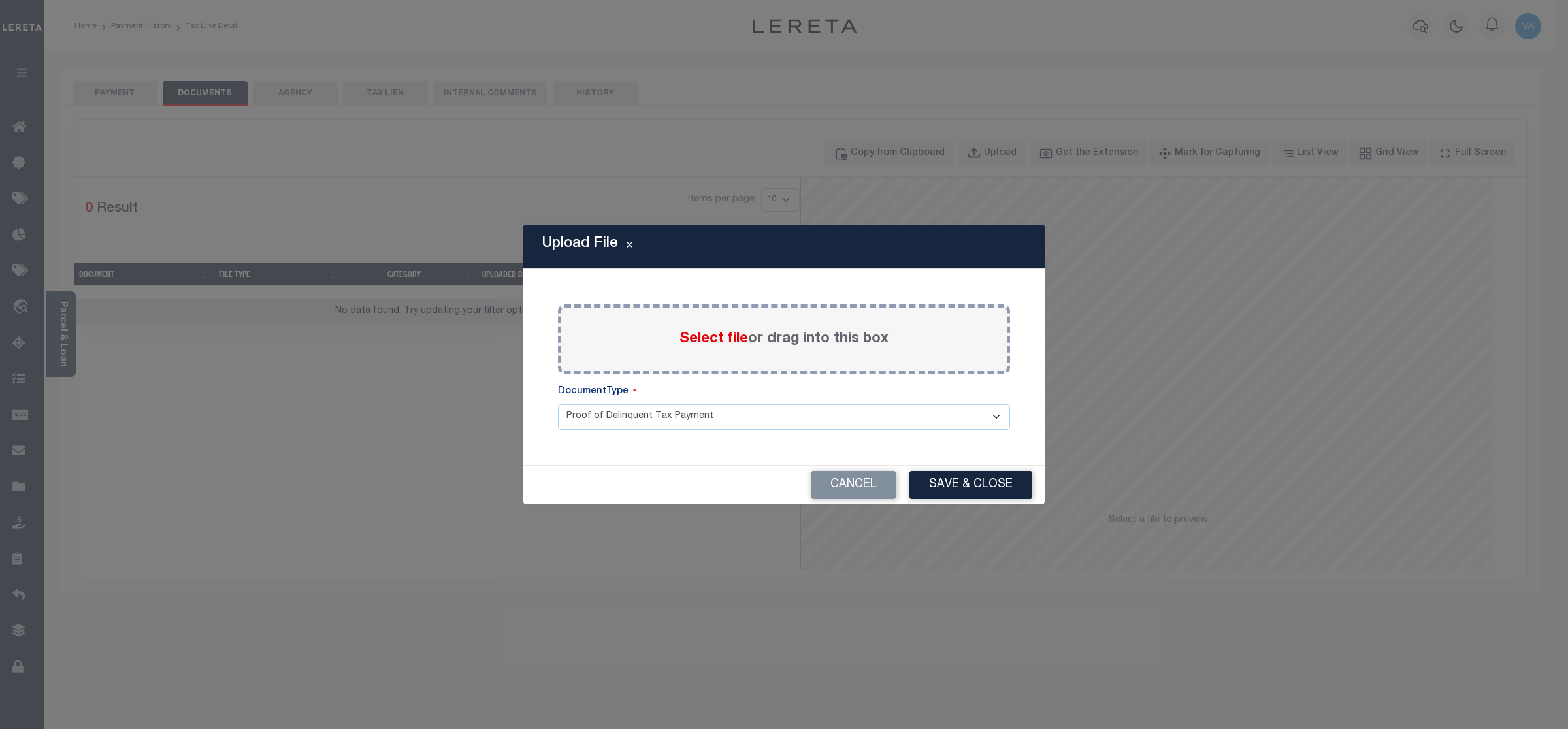
click at [704, 338] on span "Select file" at bounding box center [713, 339] width 69 height 14
click at [0, 0] on input "Select file or drag into this box" at bounding box center [0, 0] width 0 height 0
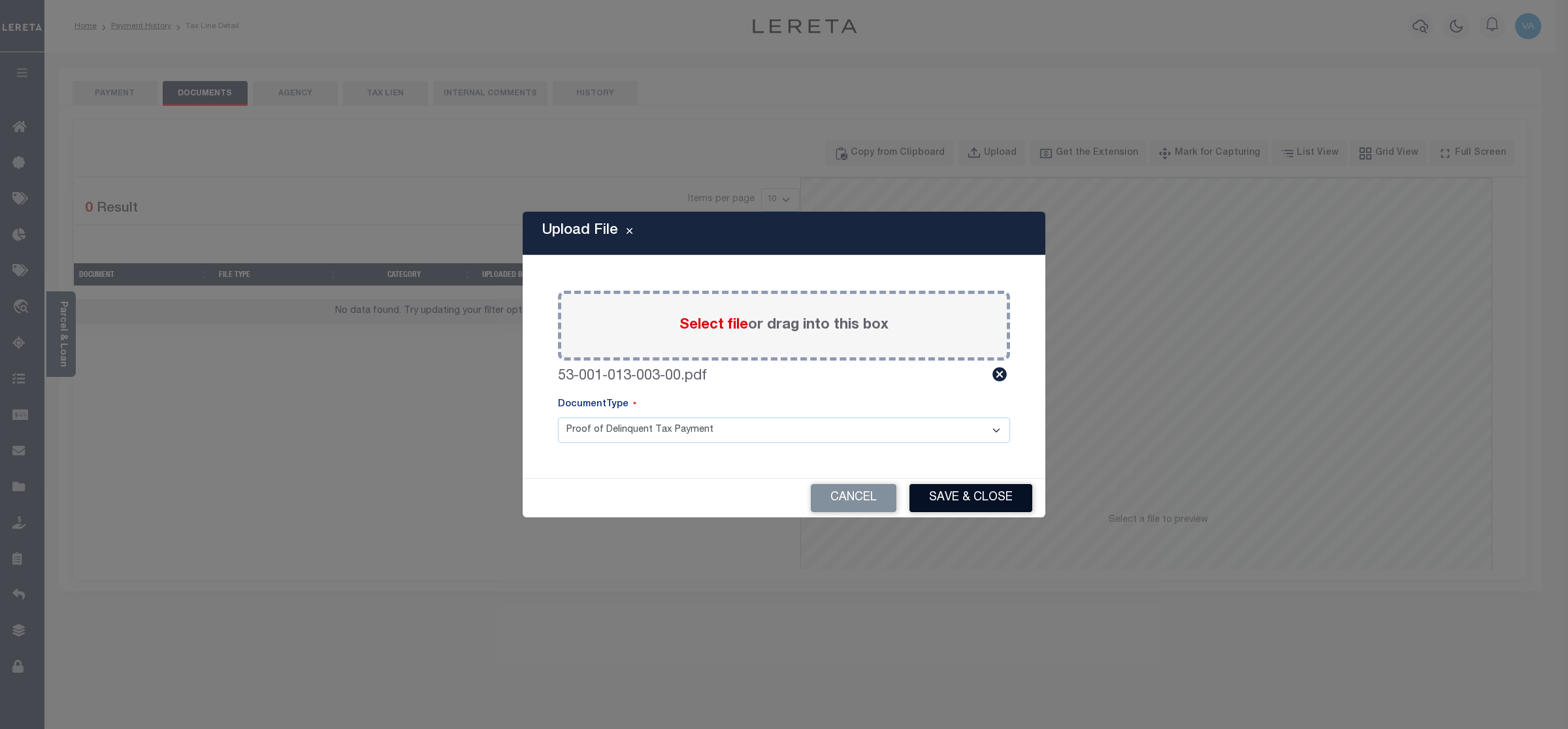
click at [978, 503] on button "Save & Close" at bounding box center [971, 498] width 123 height 28
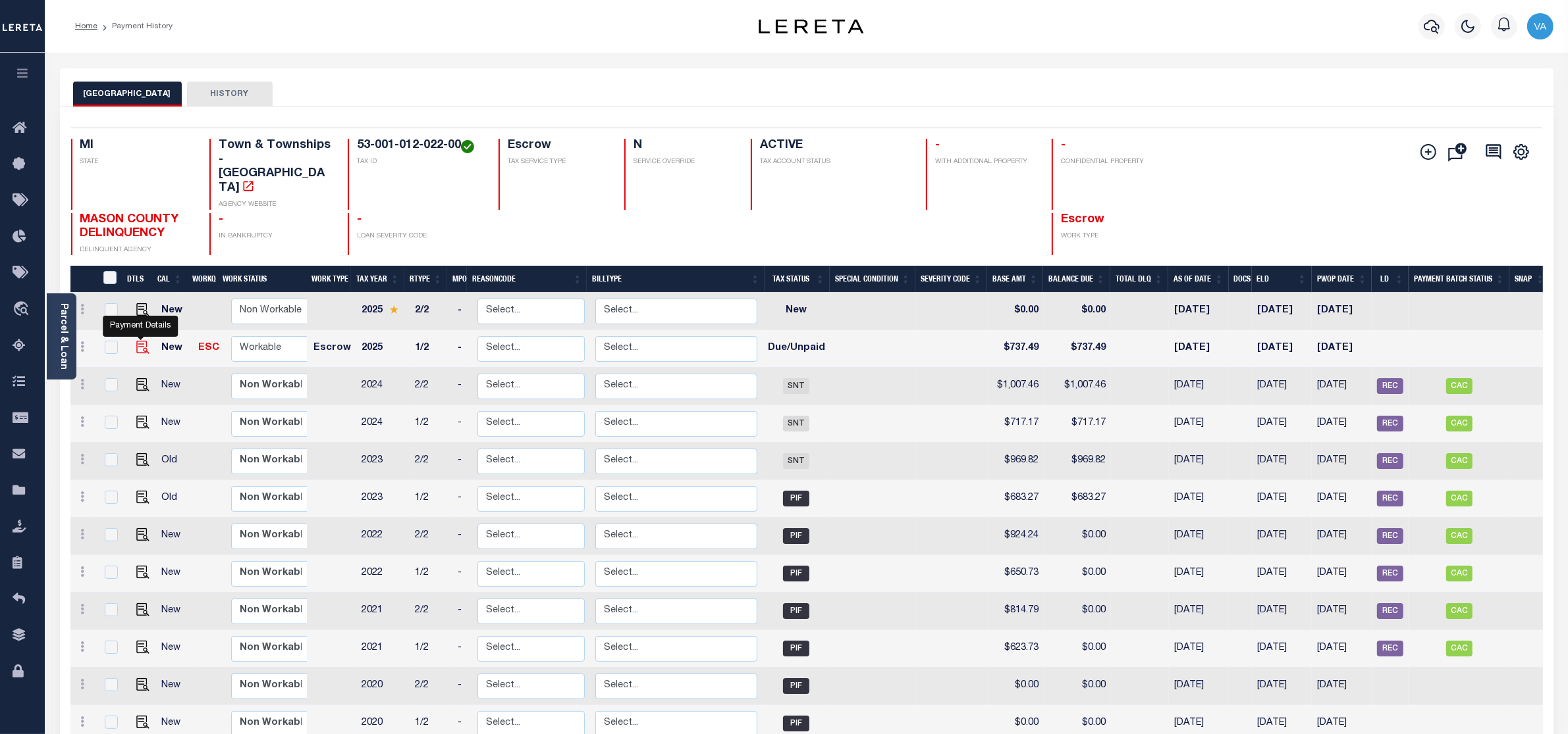
click at [143, 341] on img "" at bounding box center [143, 347] width 13 height 13
checkbox input "true"
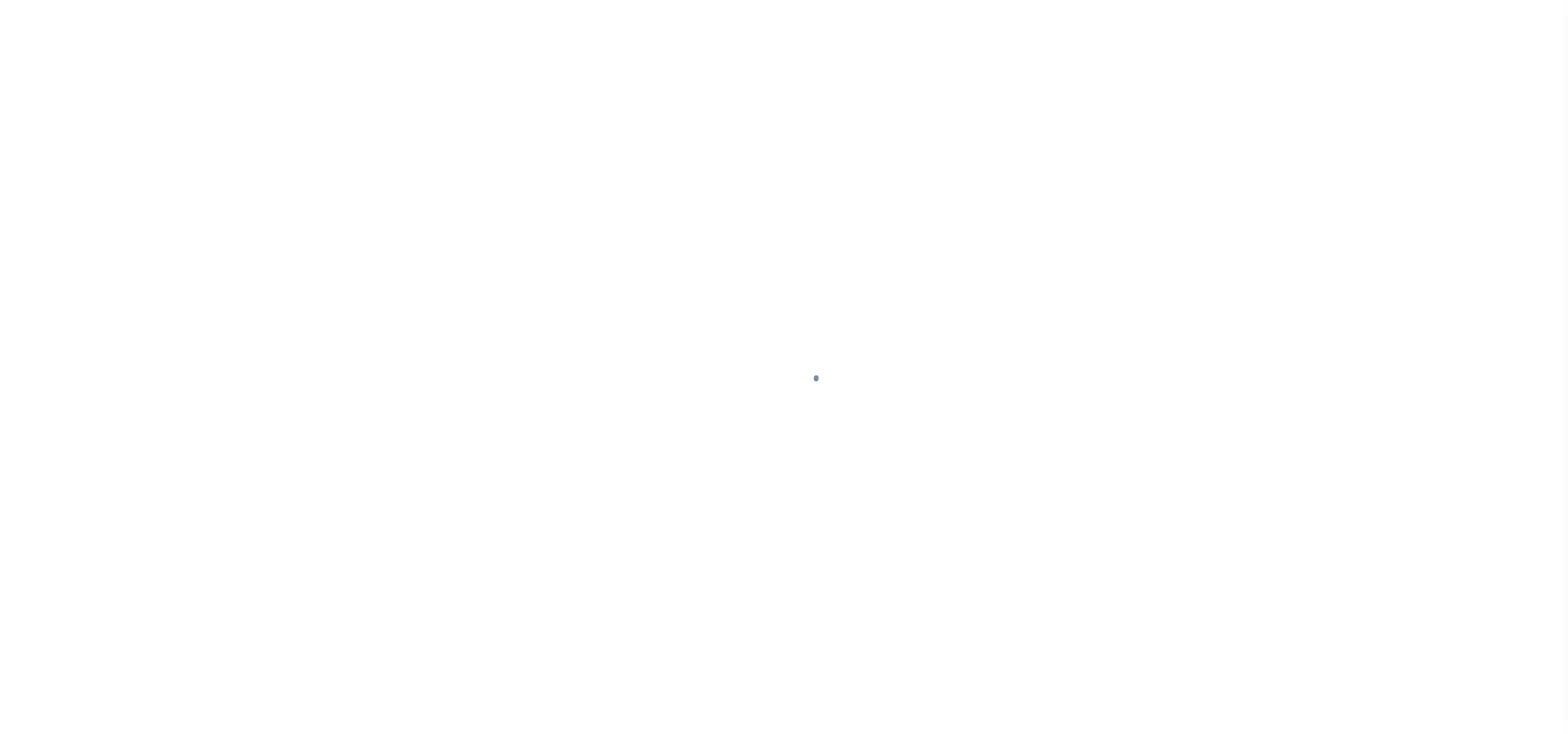
select select "DUE"
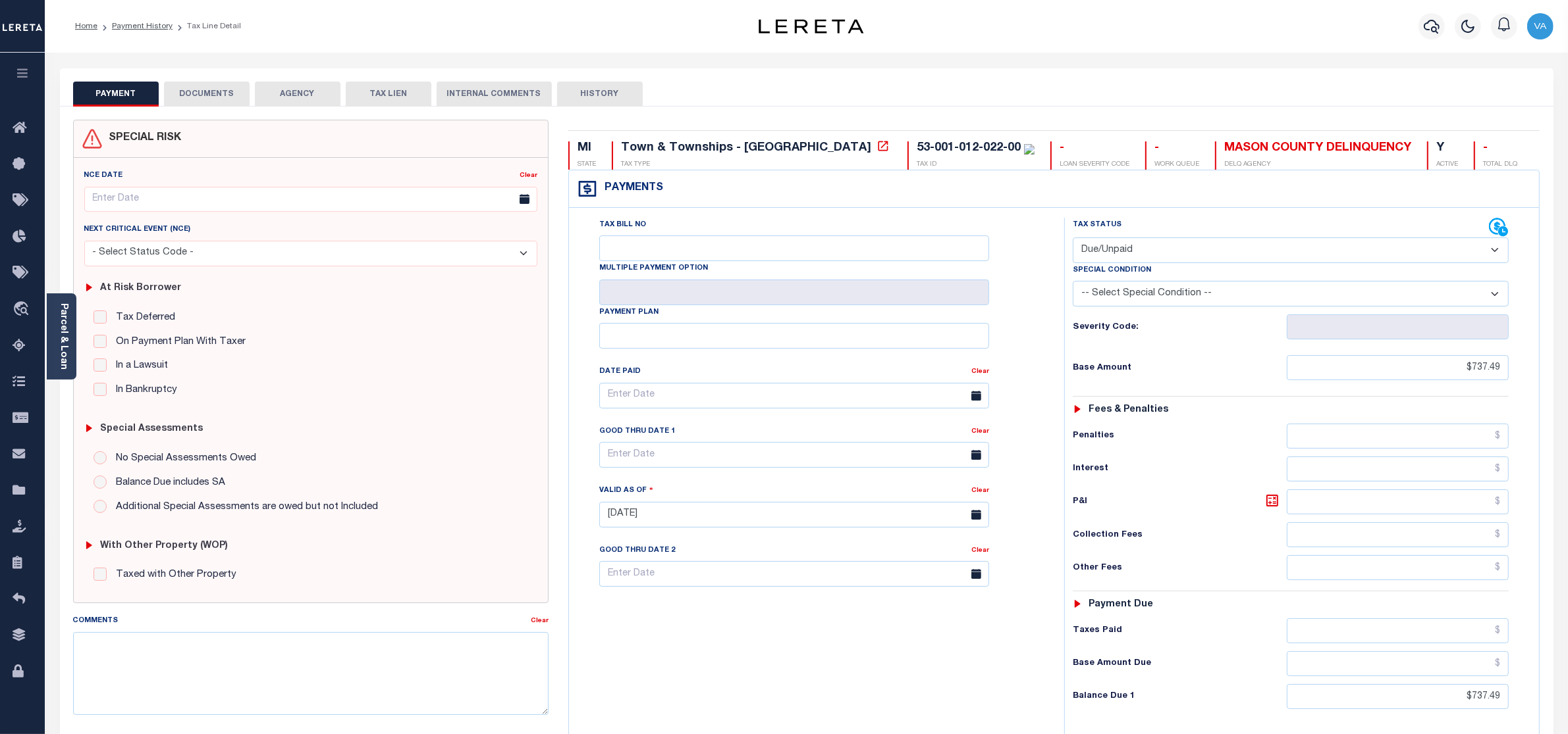
click at [222, 94] on button "DOCUMENTS" at bounding box center [207, 94] width 86 height 25
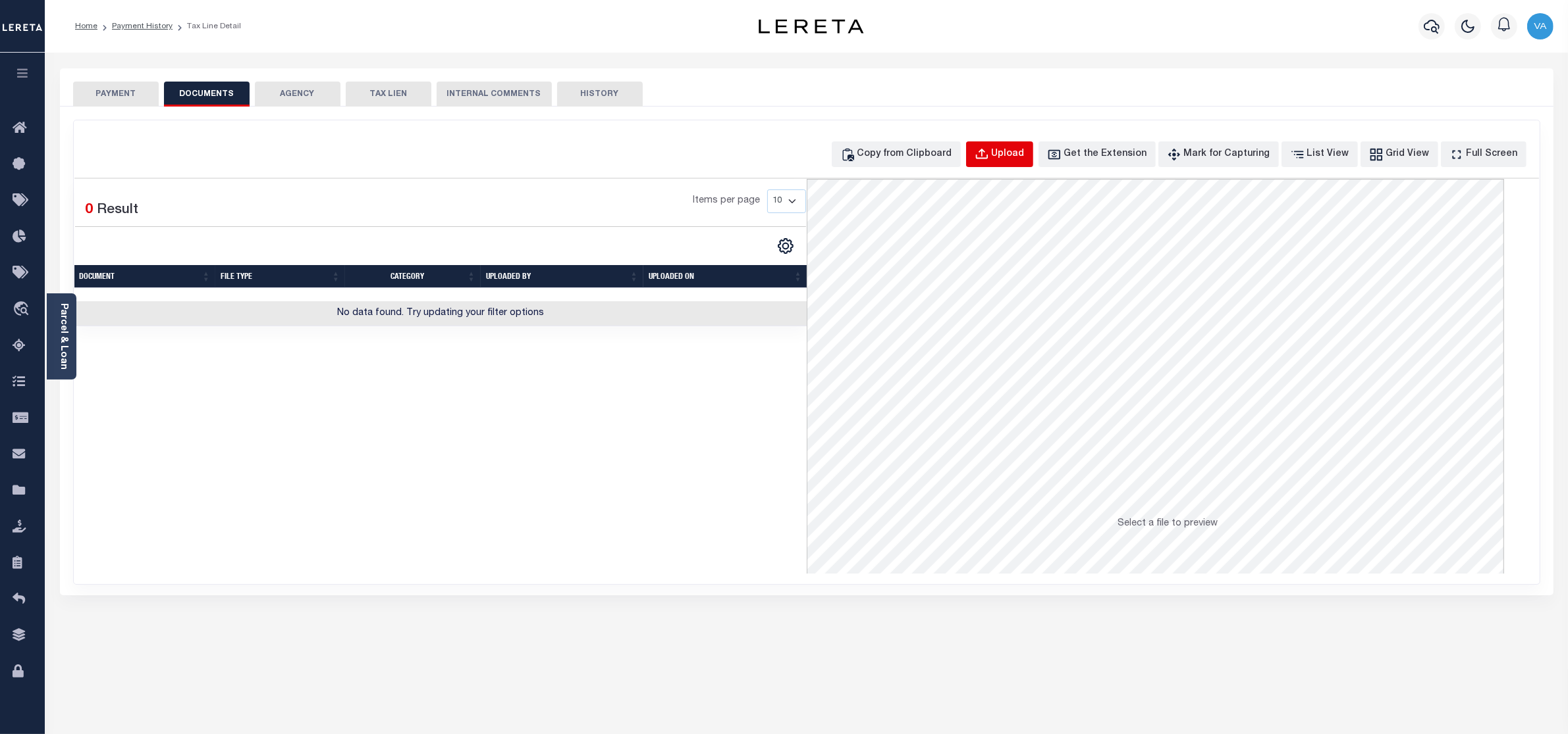
click at [1024, 149] on div "Upload" at bounding box center [1008, 154] width 33 height 14
select select "POP"
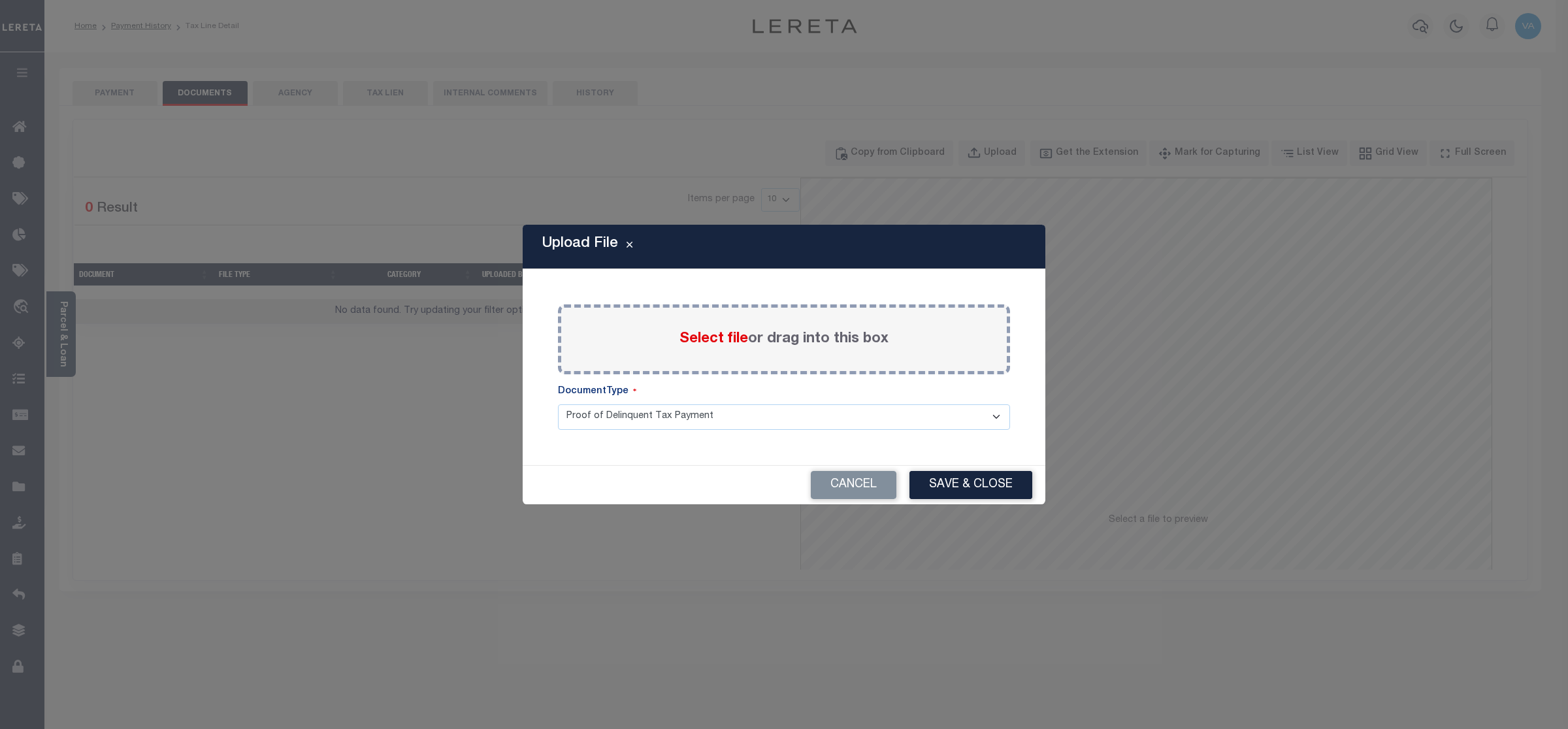
click at [714, 338] on span "Select file" at bounding box center [713, 339] width 69 height 14
click at [0, 0] on input "Select file or drag into this box" at bounding box center [0, 0] width 0 height 0
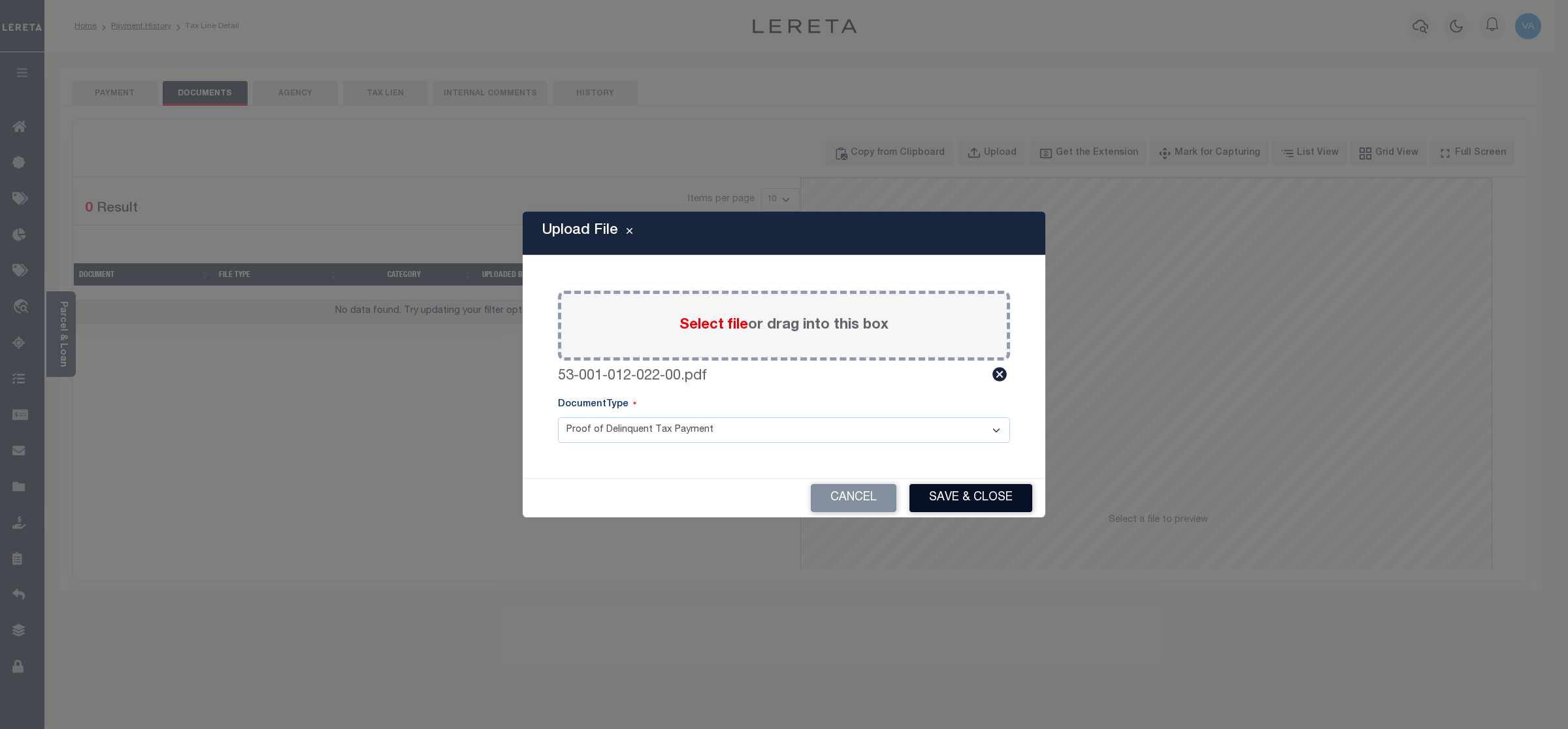
click at [985, 499] on button "Save & Close" at bounding box center [971, 498] width 123 height 28
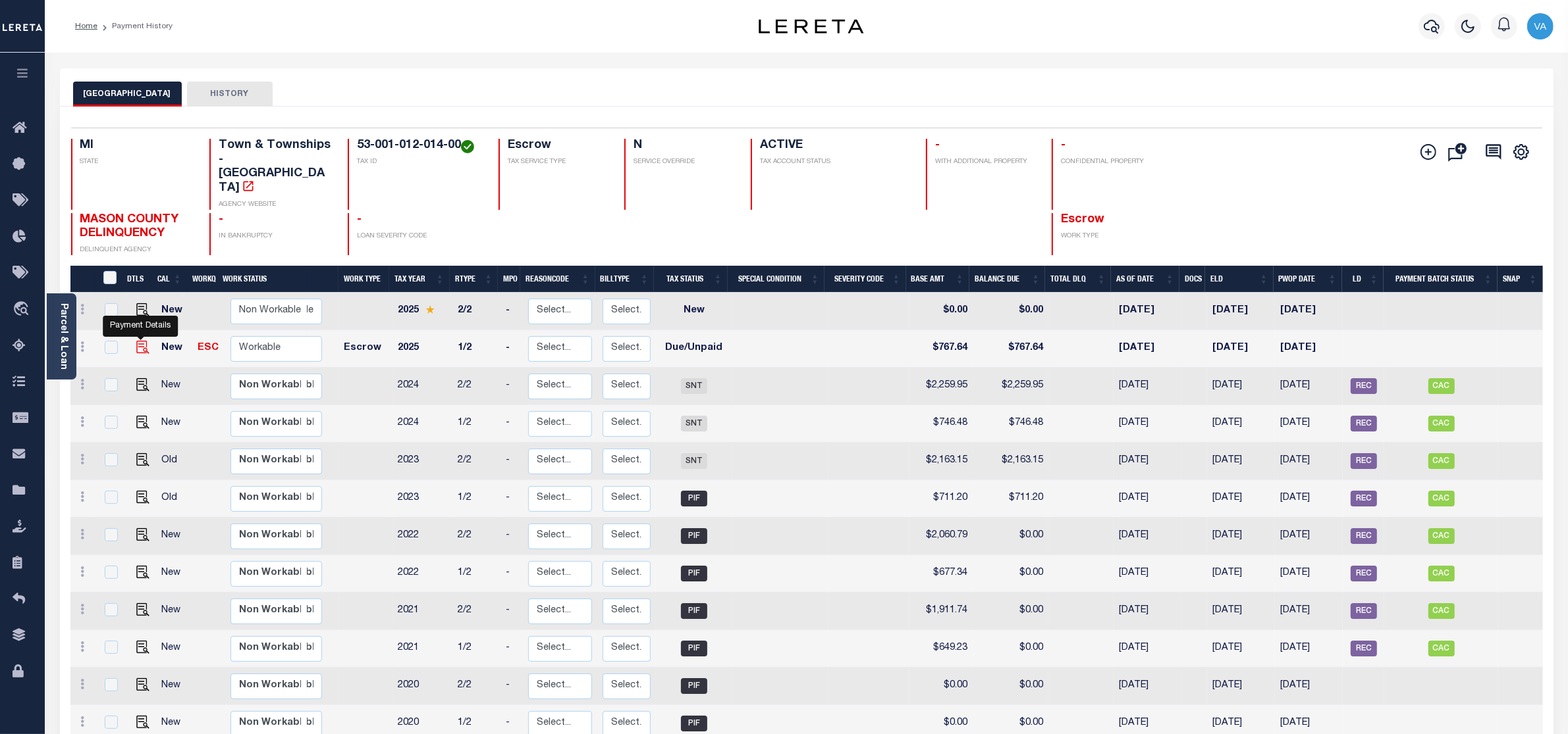
click at [142, 341] on img "" at bounding box center [143, 347] width 13 height 13
checkbox input "true"
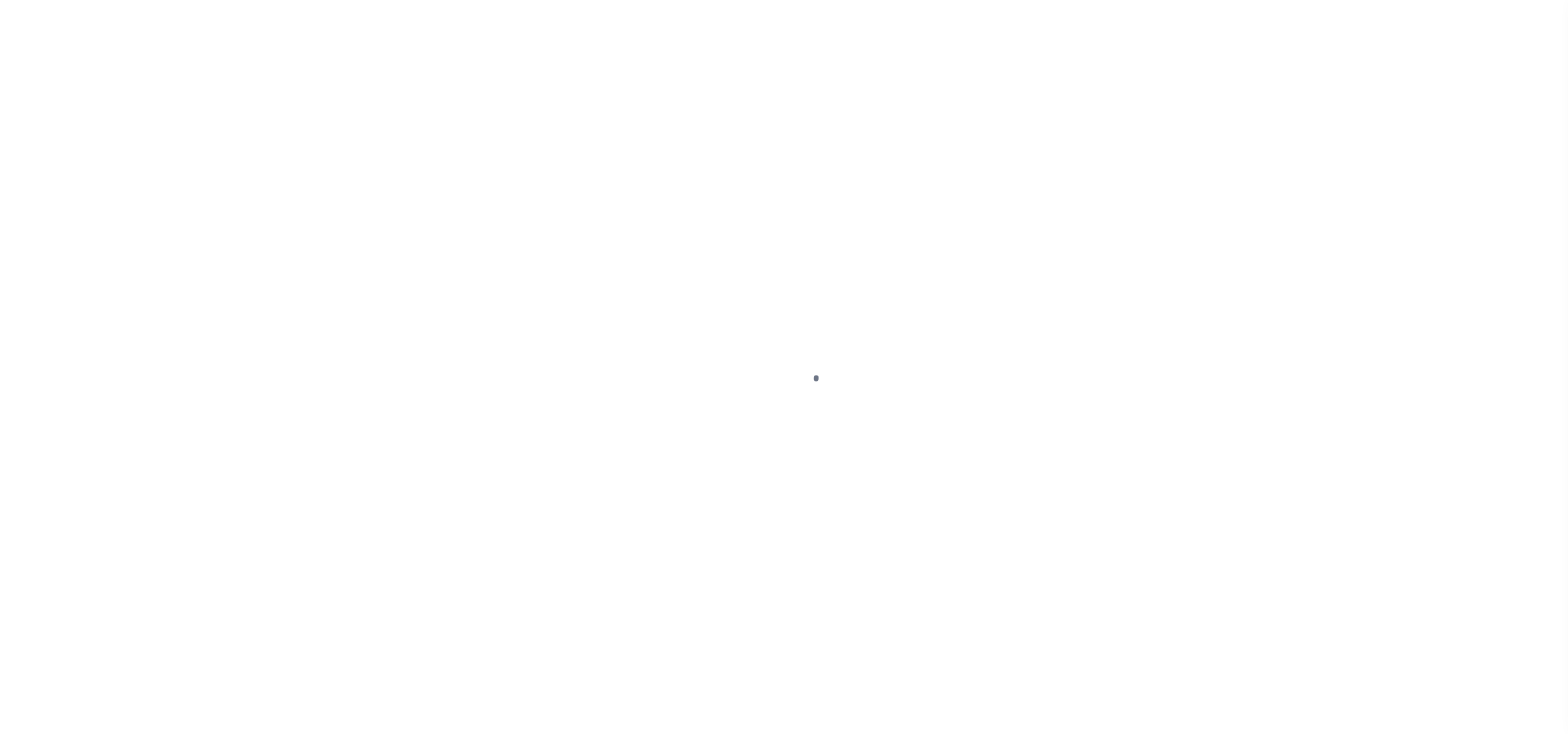
select select "DUE"
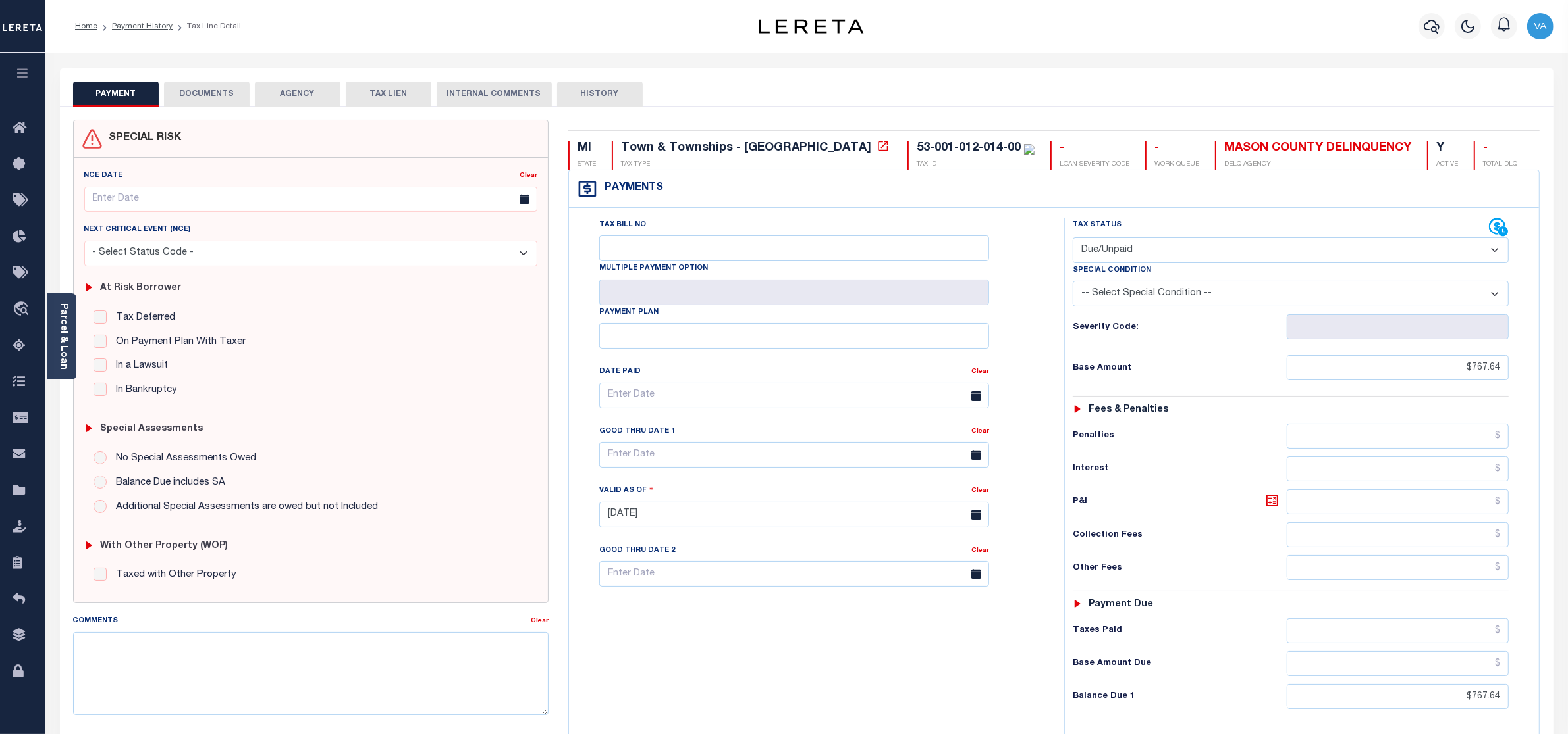
click at [234, 100] on button "DOCUMENTS" at bounding box center [207, 94] width 86 height 25
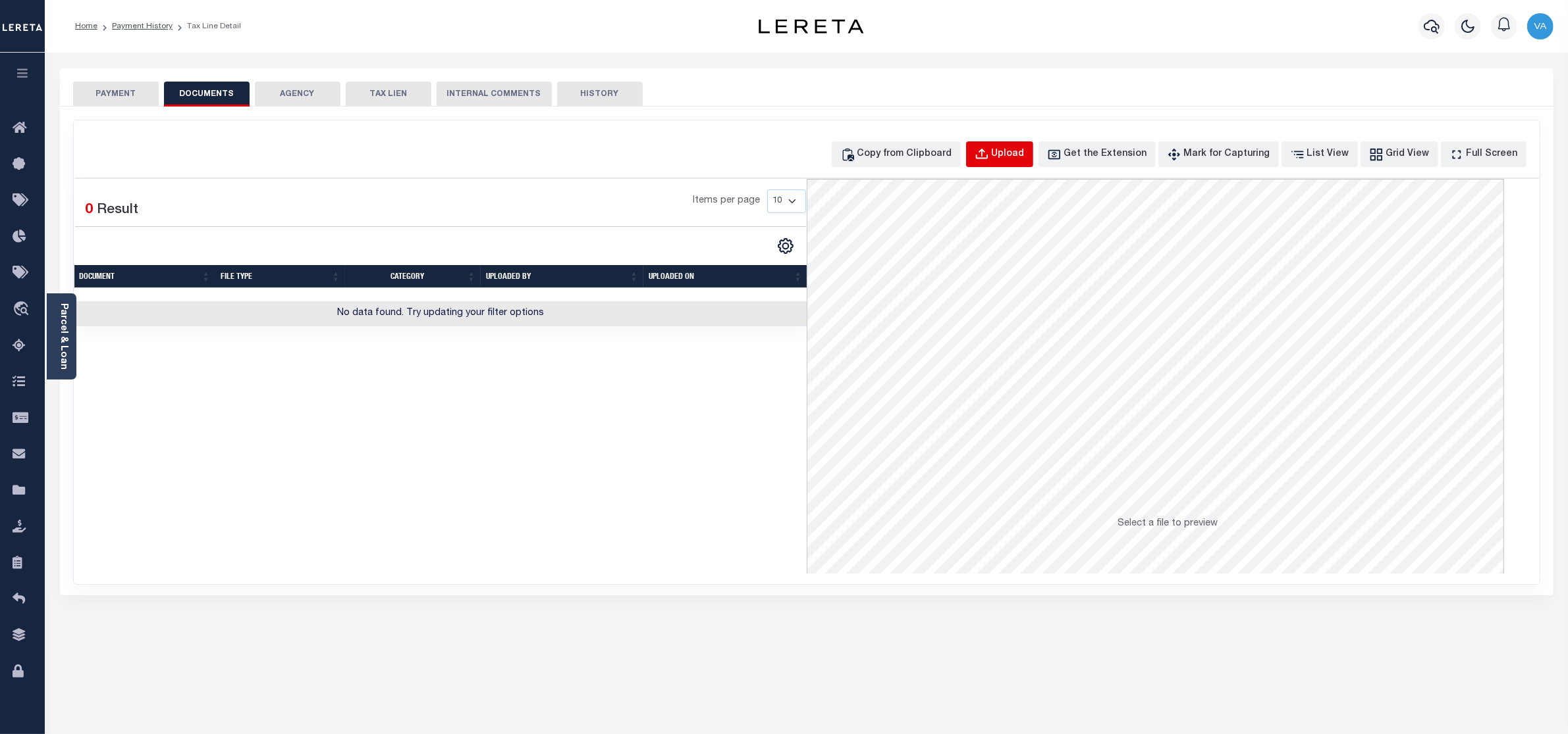
click at [1018, 159] on div "Upload" at bounding box center [1008, 154] width 33 height 14
select select "POP"
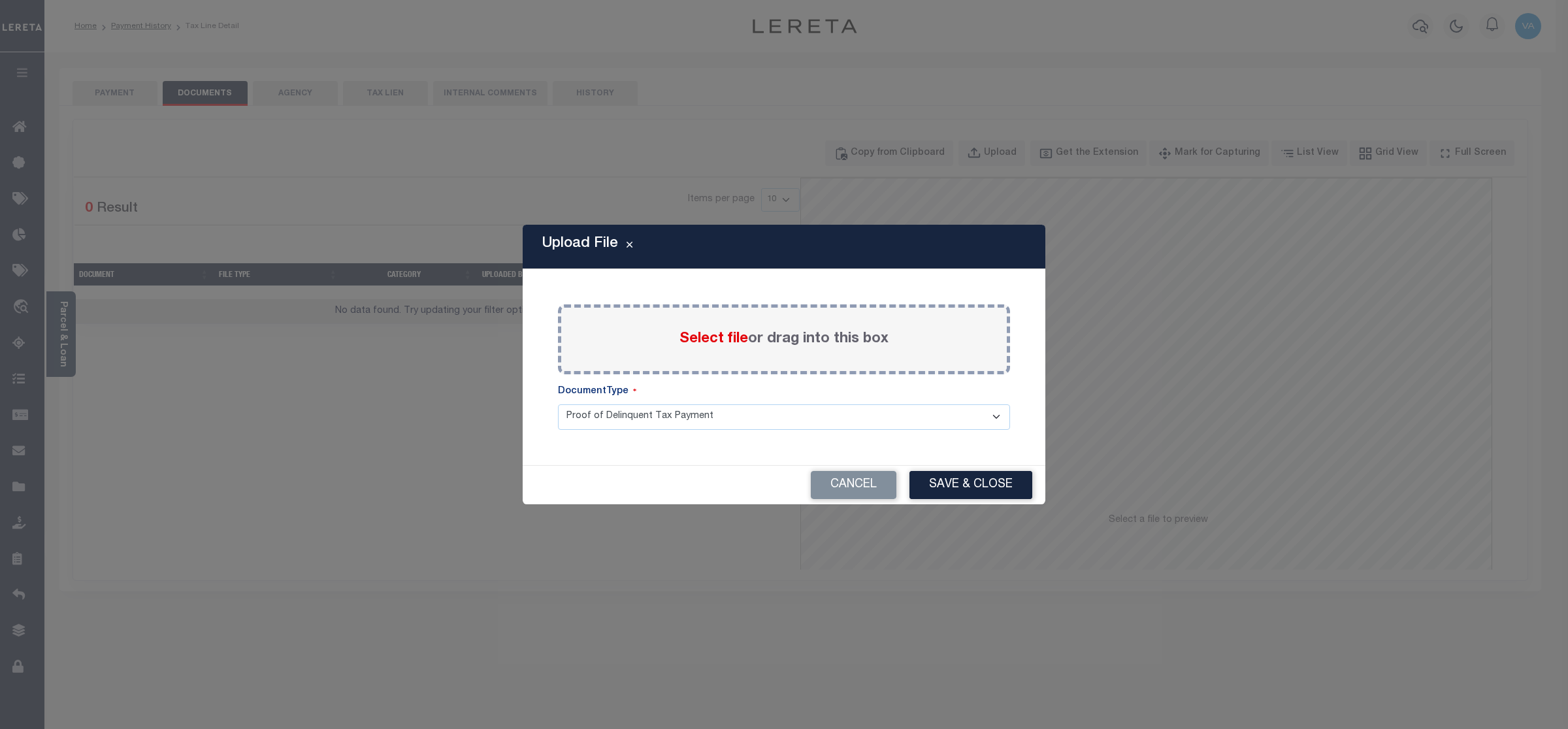
click at [739, 337] on span "Select file" at bounding box center [713, 339] width 69 height 14
click at [0, 0] on input "Select file or drag into this box" at bounding box center [0, 0] width 0 height 0
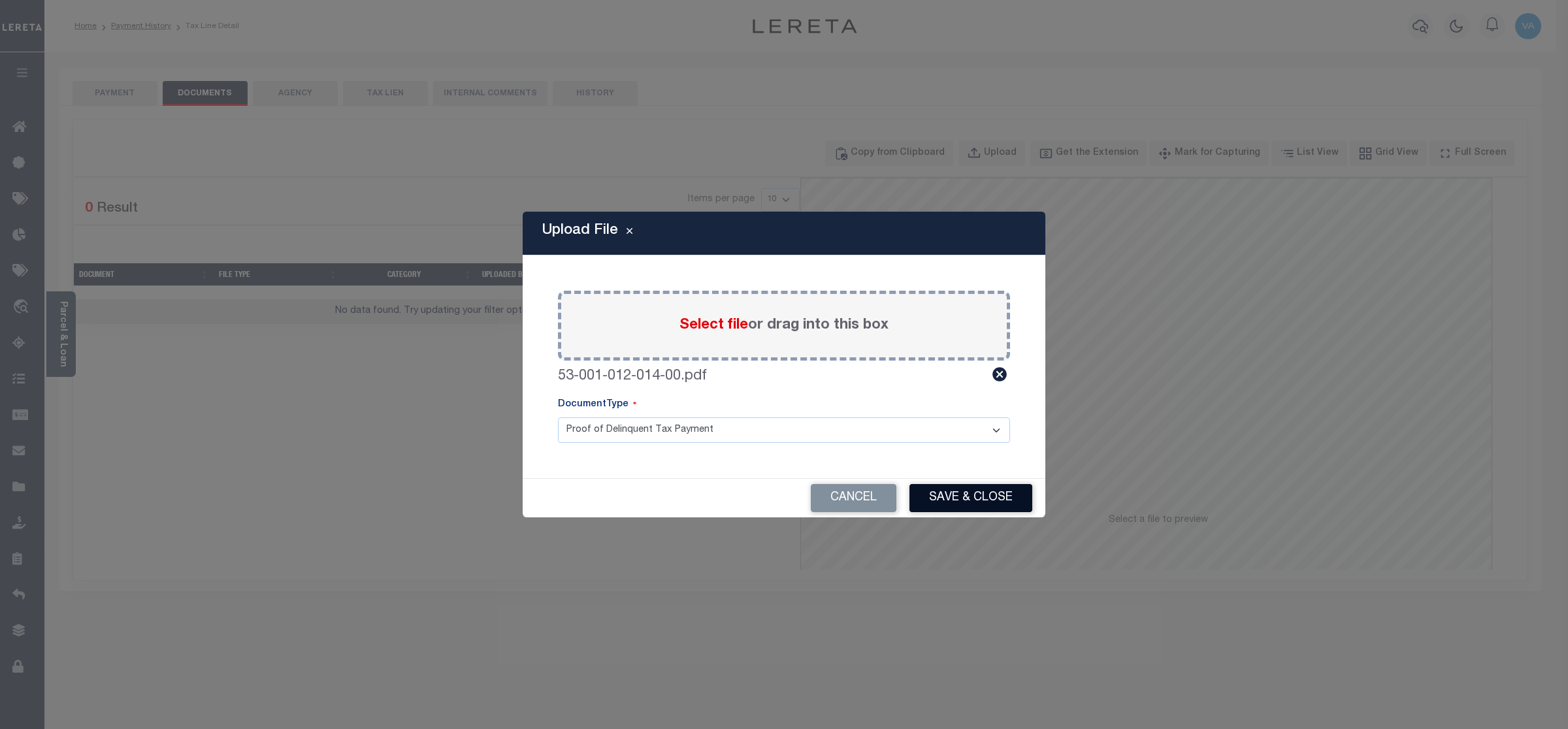
click at [956, 503] on button "Save & Close" at bounding box center [971, 498] width 123 height 28
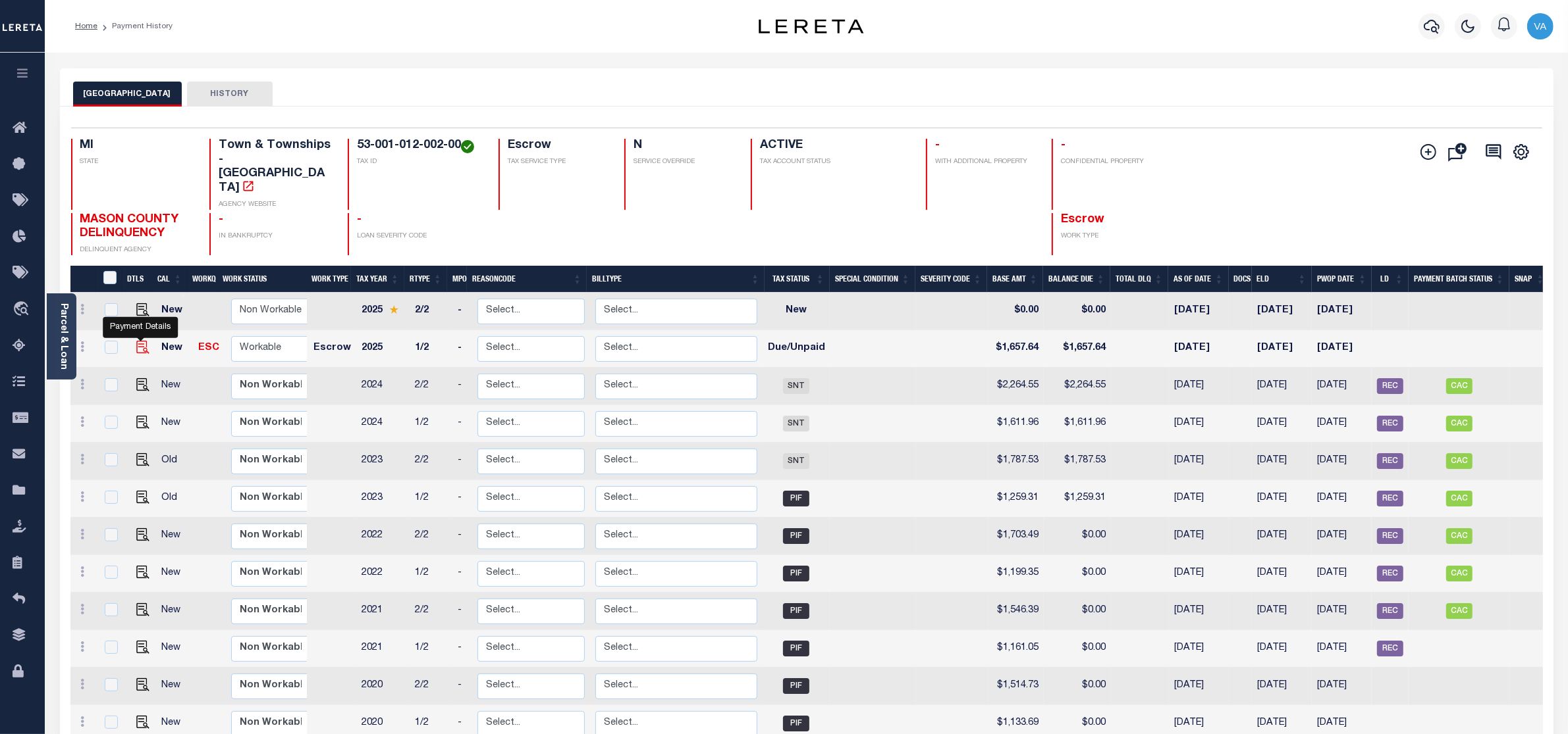
click at [142, 341] on img "" at bounding box center [143, 347] width 13 height 13
checkbox input "true"
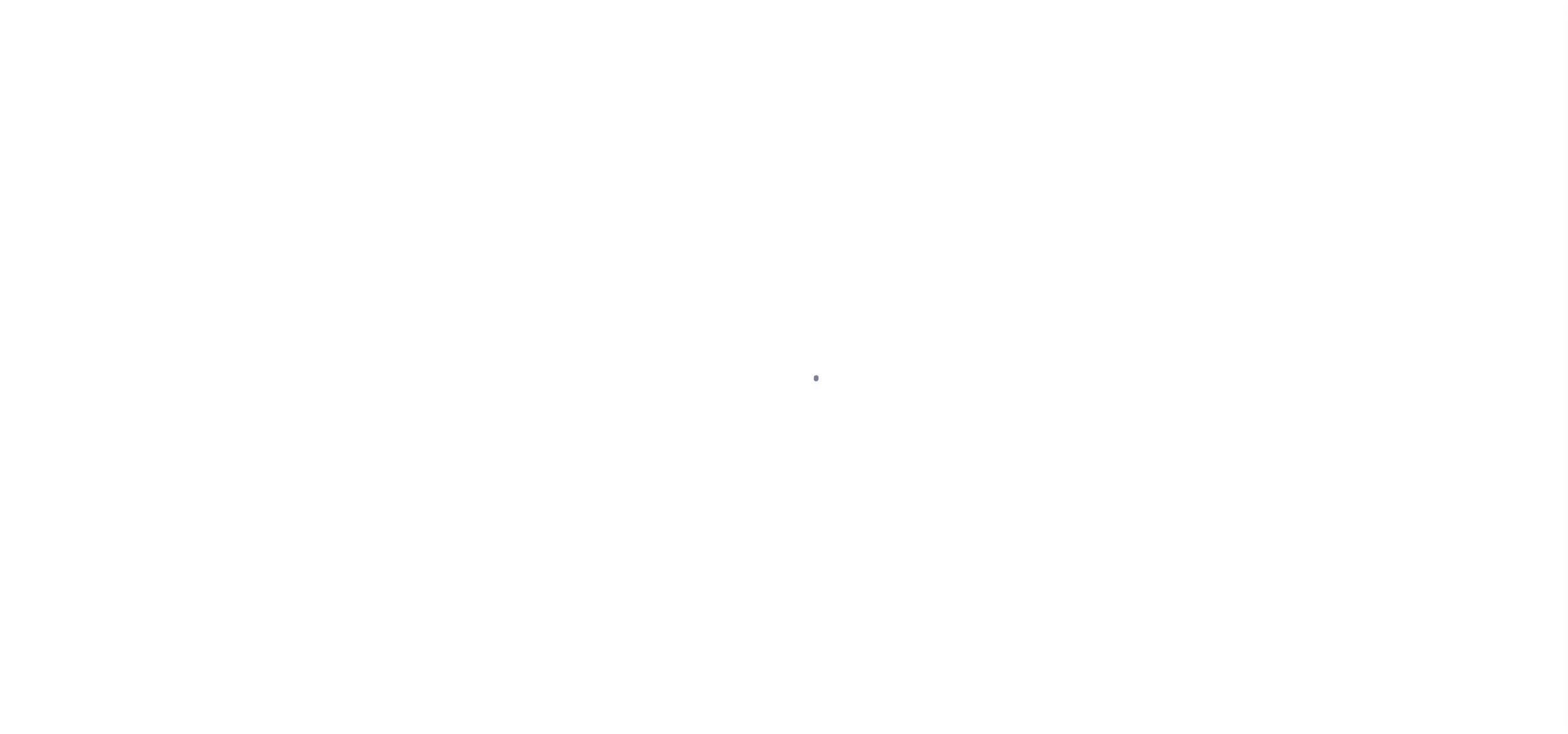
select select "DUE"
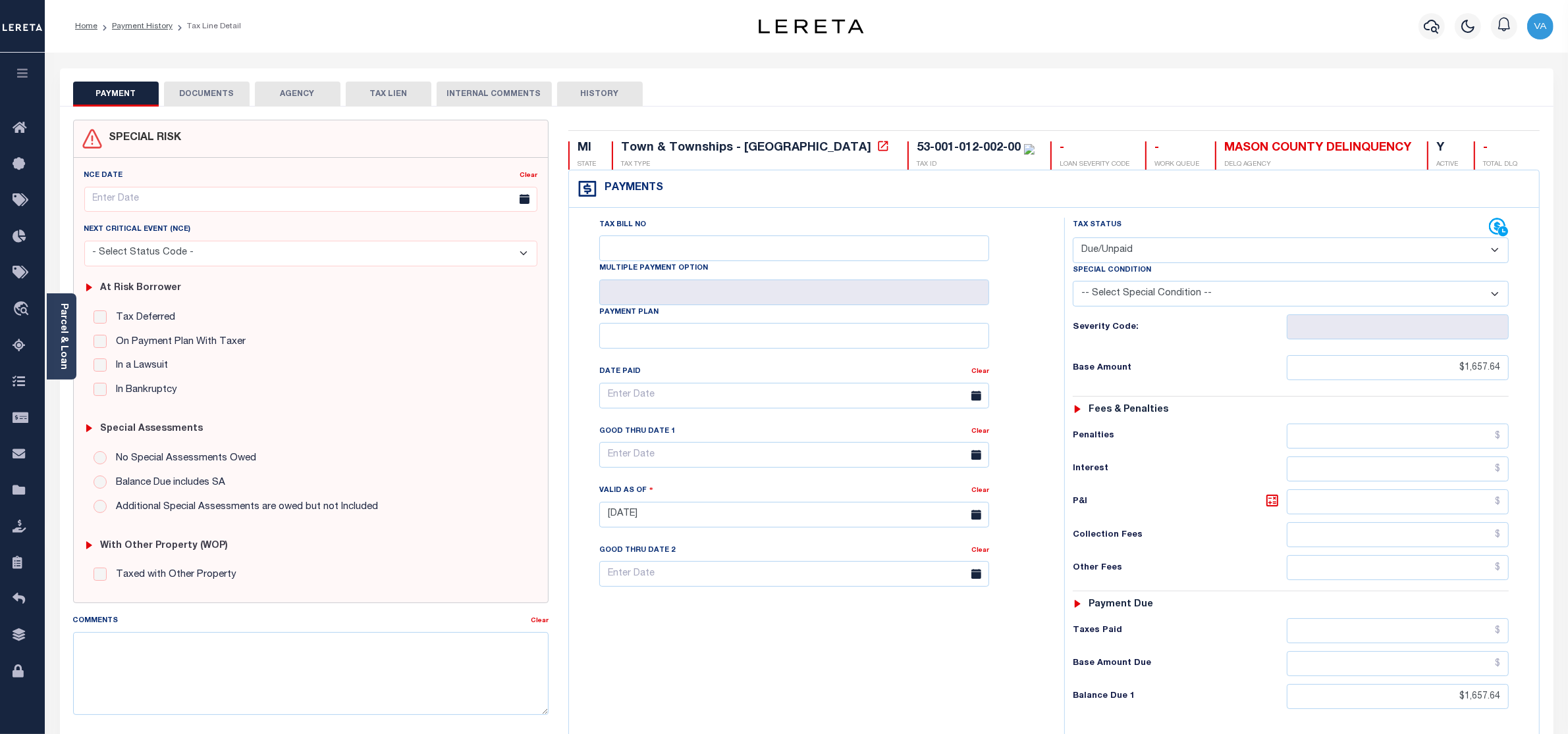
click at [204, 86] on button "DOCUMENTS" at bounding box center [207, 94] width 86 height 25
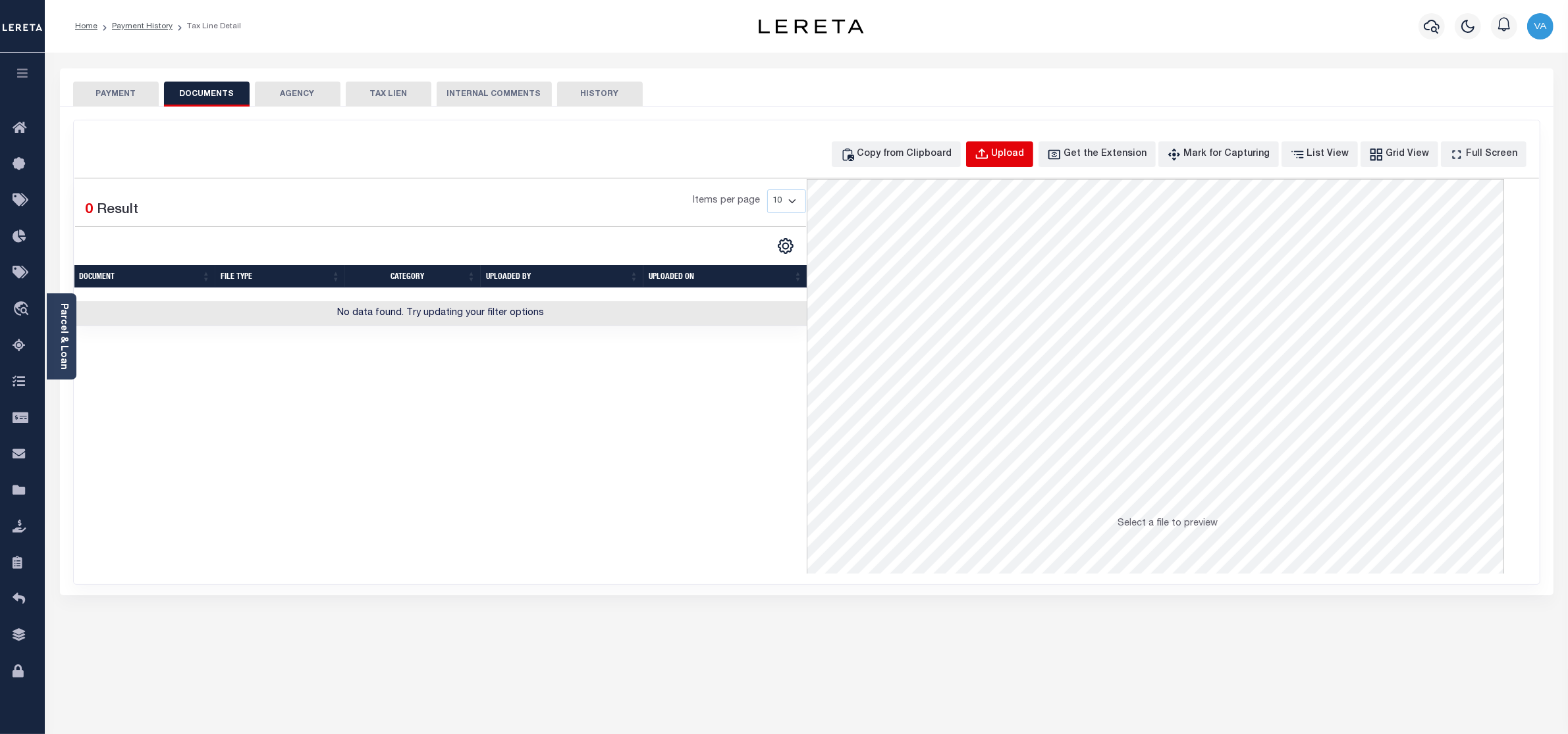
click at [1024, 149] on div "Upload" at bounding box center [1008, 154] width 33 height 14
select select "POP"
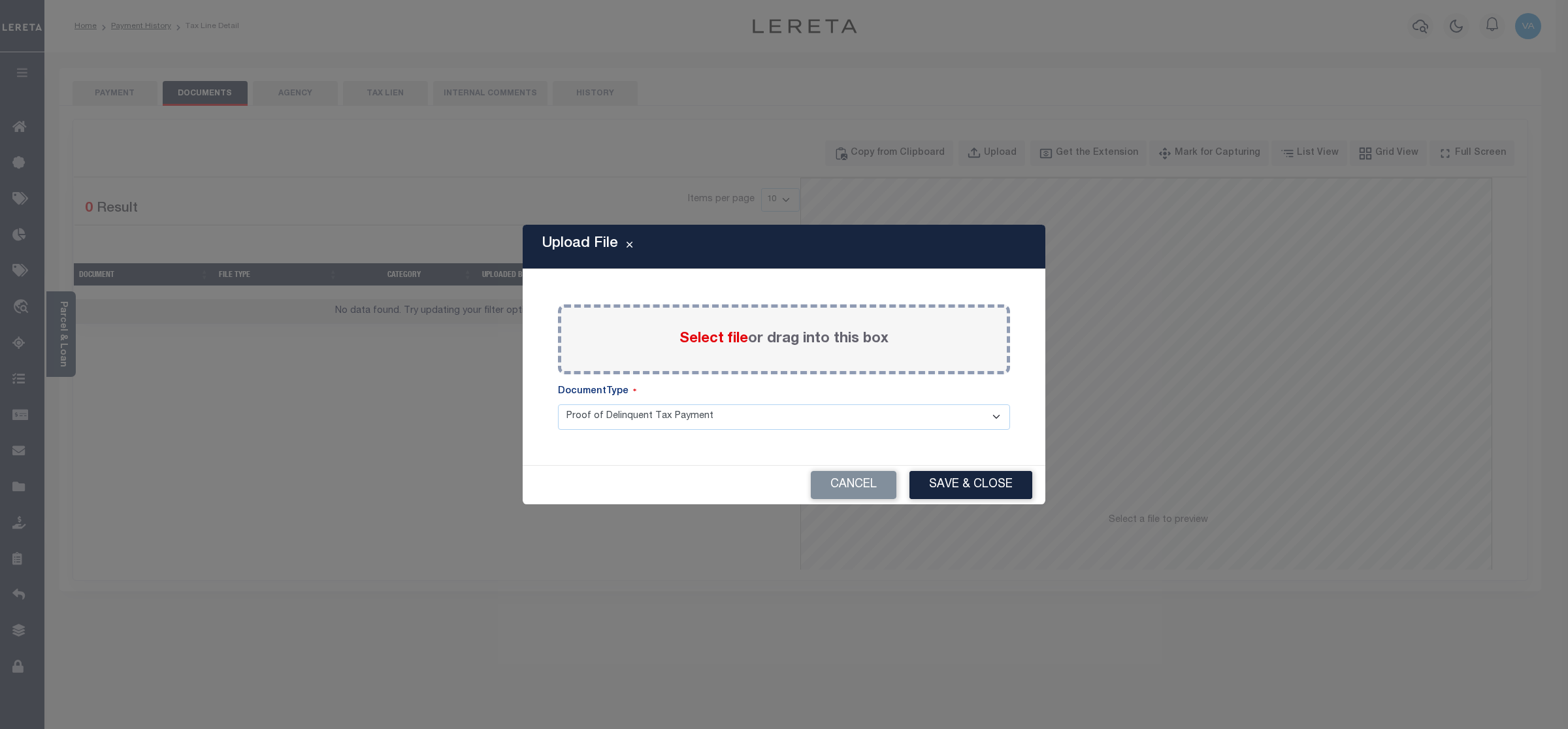
click at [717, 338] on span "Select file" at bounding box center [713, 339] width 69 height 14
click at [0, 0] on input "Select file or drag into this box" at bounding box center [0, 0] width 0 height 0
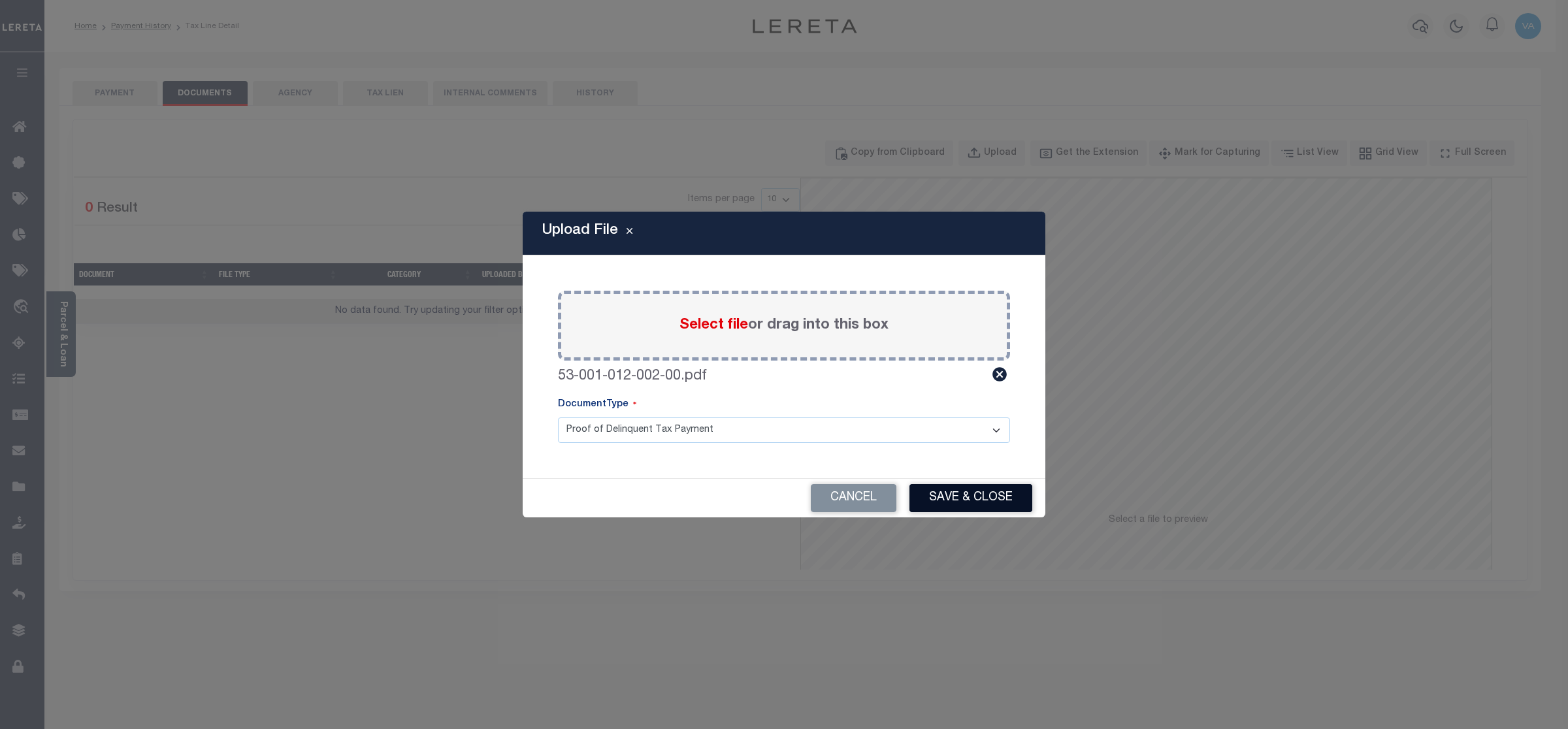
click at [978, 488] on button "Save & Close" at bounding box center [971, 498] width 123 height 28
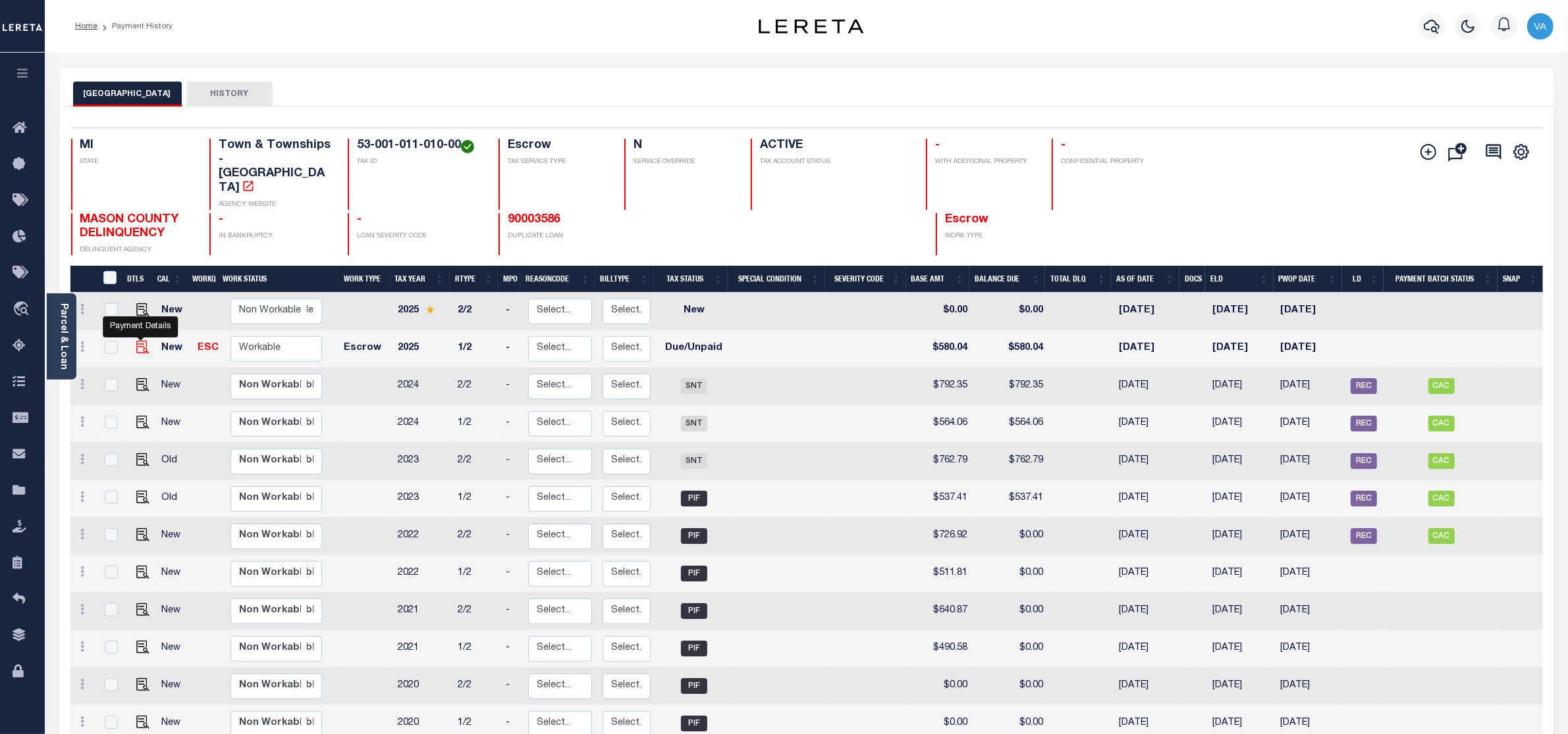
click at [137, 341] on img "" at bounding box center [143, 347] width 13 height 13
checkbox input "true"
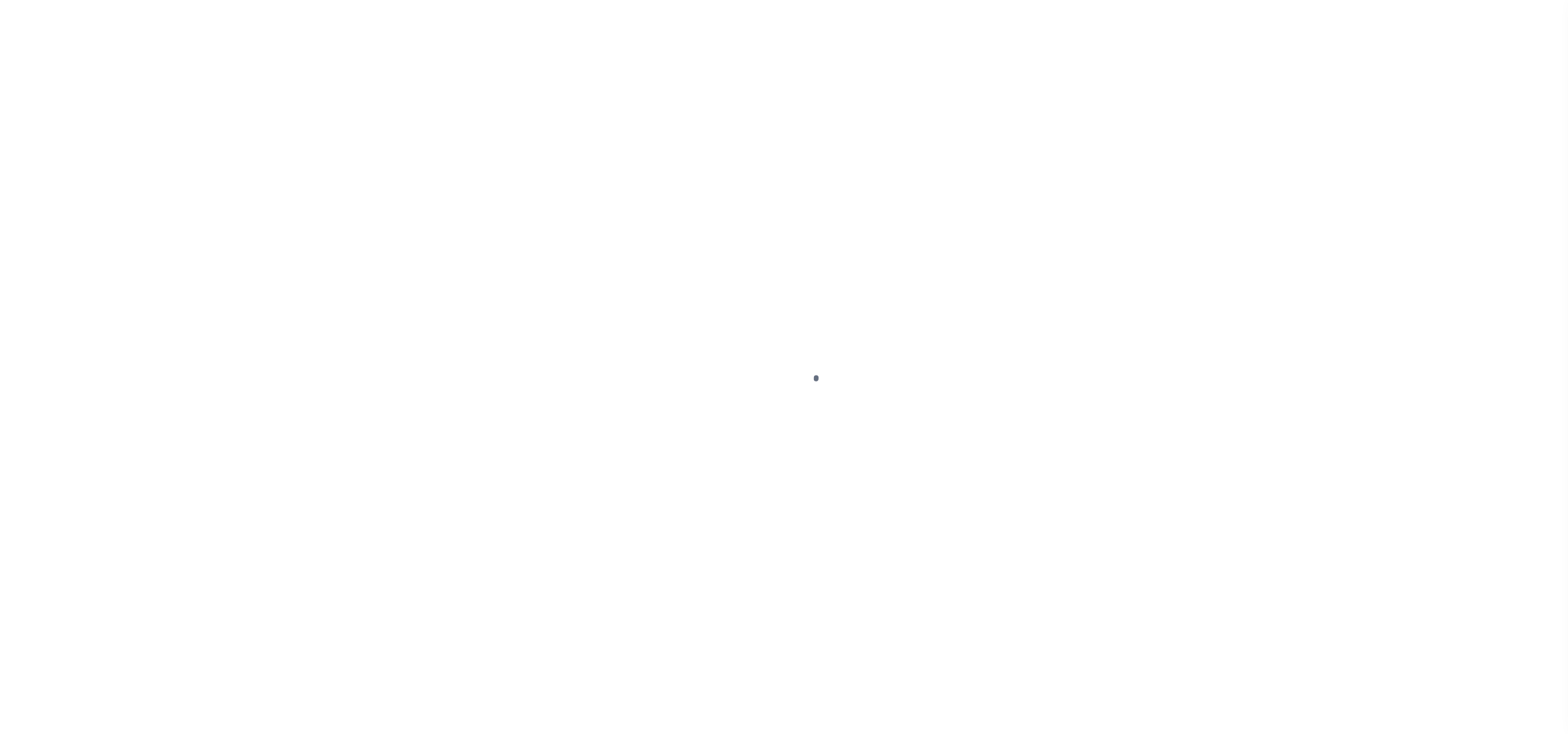
select select "DUE"
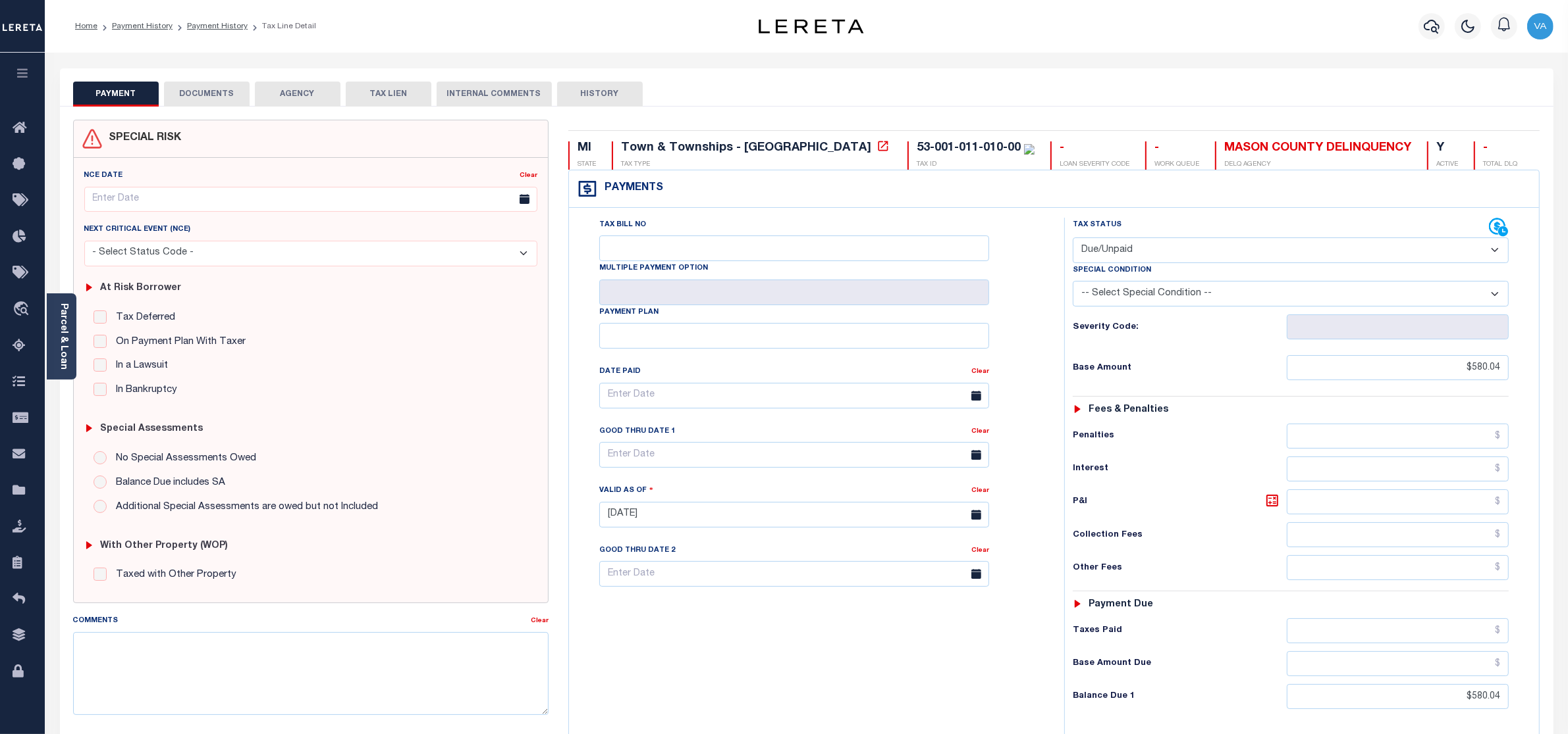
click at [222, 86] on button "DOCUMENTS" at bounding box center [207, 94] width 86 height 25
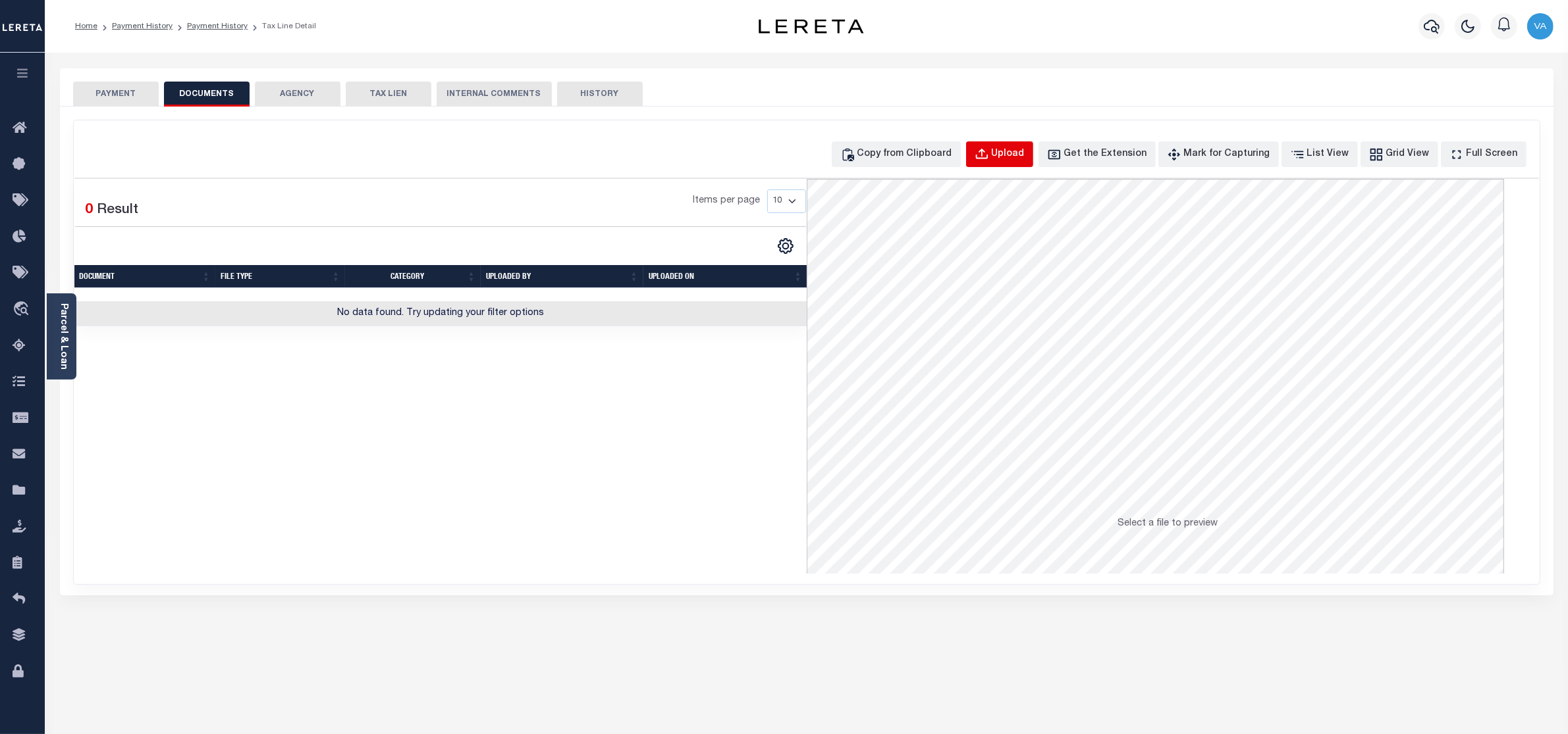
click at [1024, 151] on div "Upload" at bounding box center [1008, 154] width 33 height 14
select select "POP"
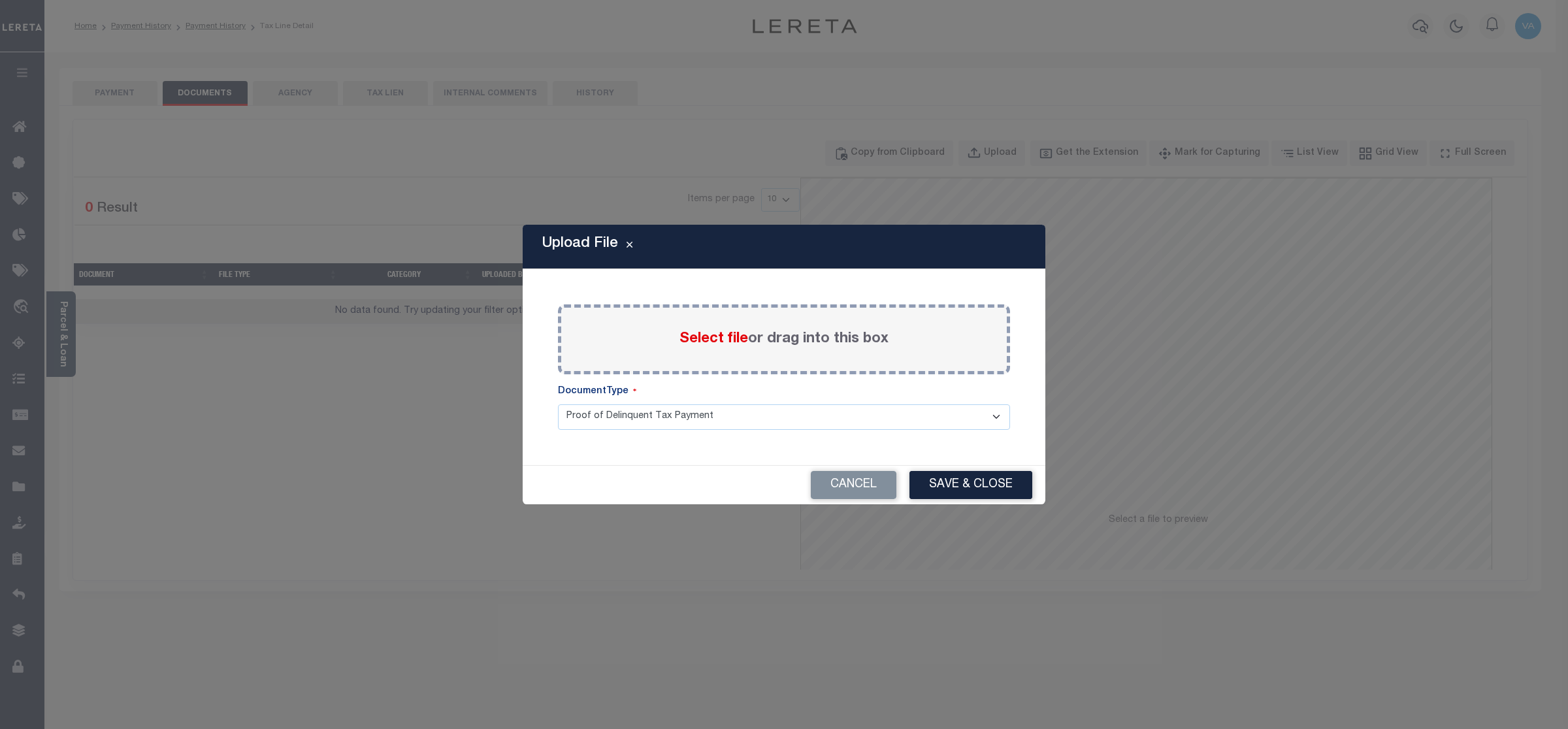
click at [700, 342] on span "Select file" at bounding box center [713, 339] width 69 height 14
click at [0, 0] on input "Select file or drag into this box" at bounding box center [0, 0] width 0 height 0
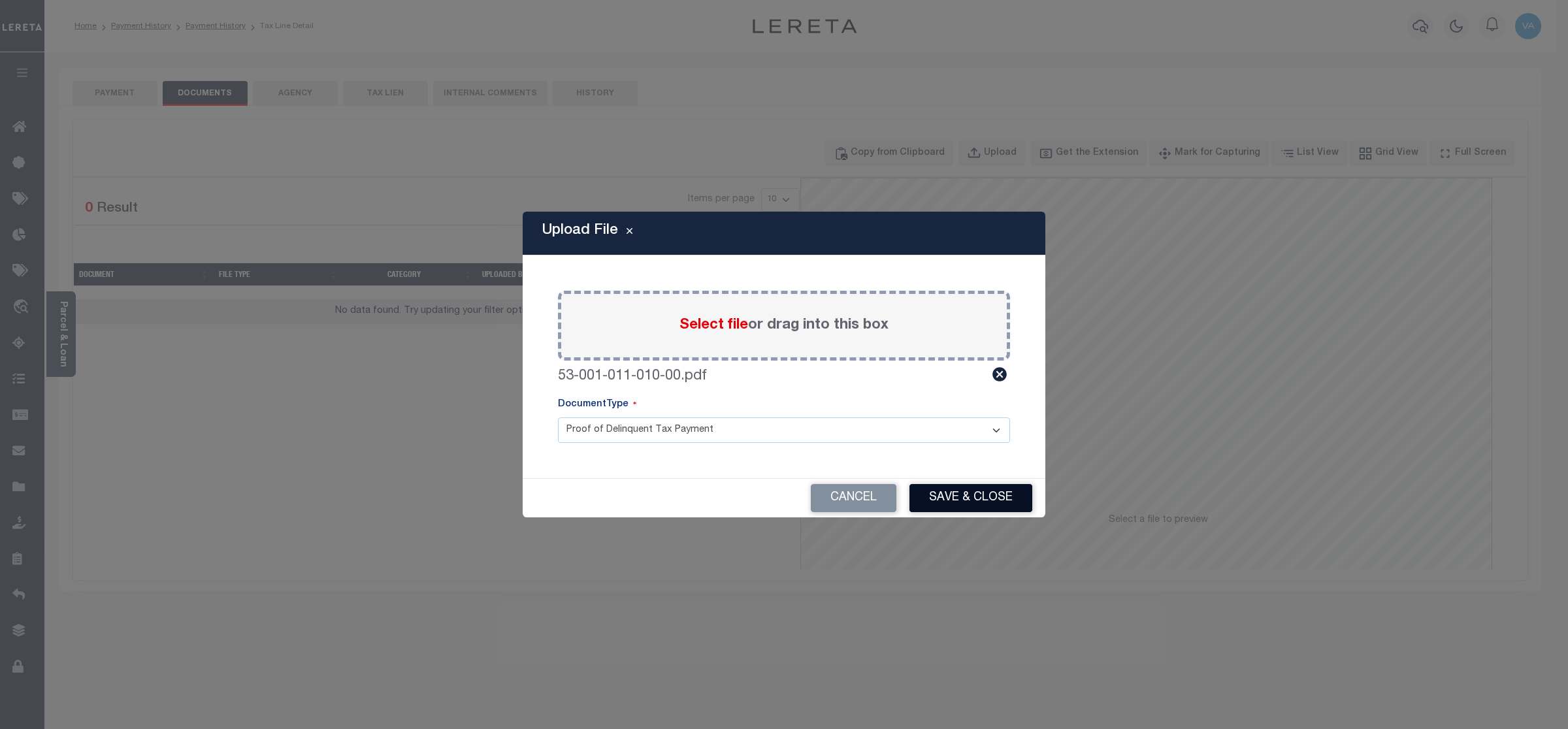
click at [978, 489] on button "Save & Close" at bounding box center [971, 498] width 123 height 28
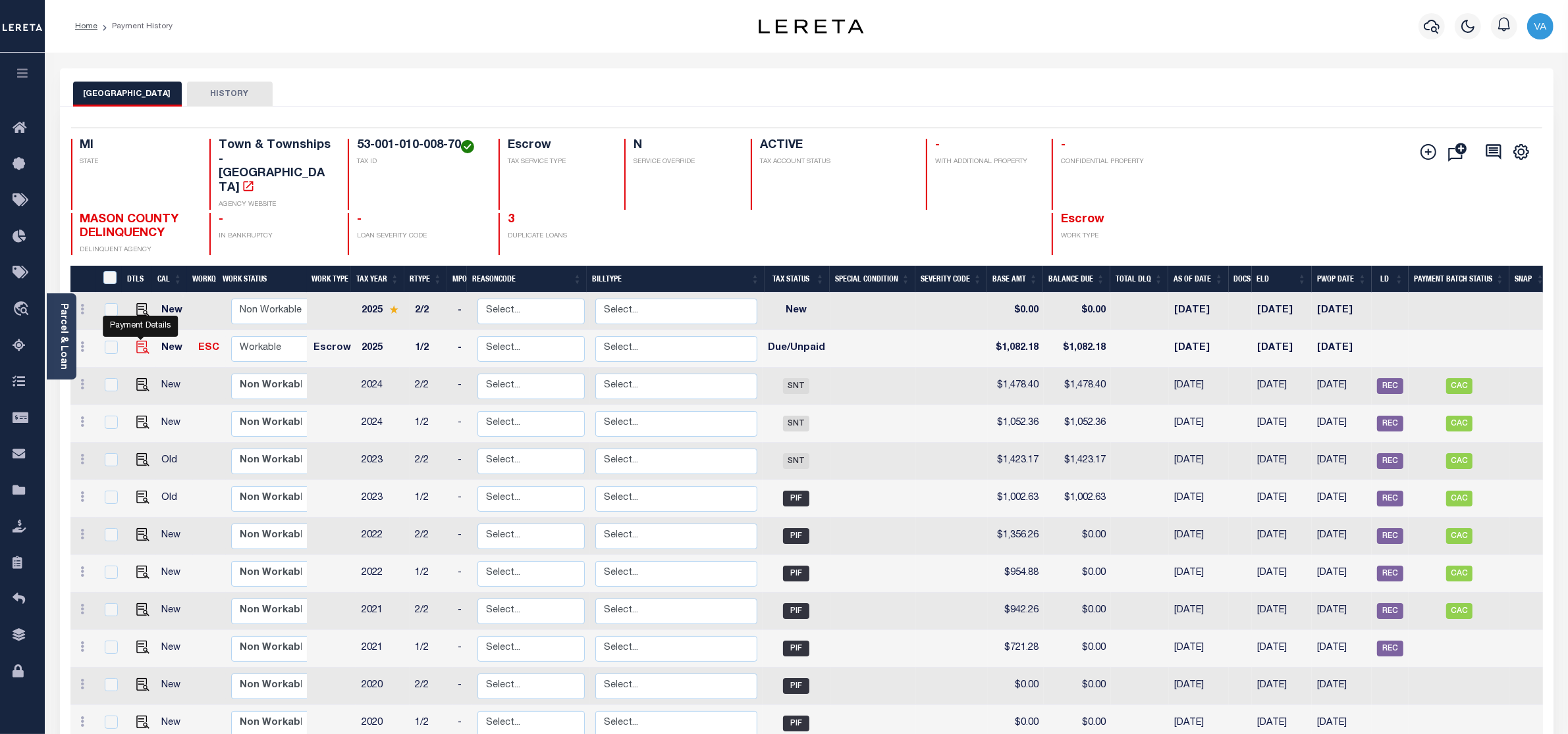
click at [142, 341] on img "" at bounding box center [143, 347] width 13 height 13
checkbox input "true"
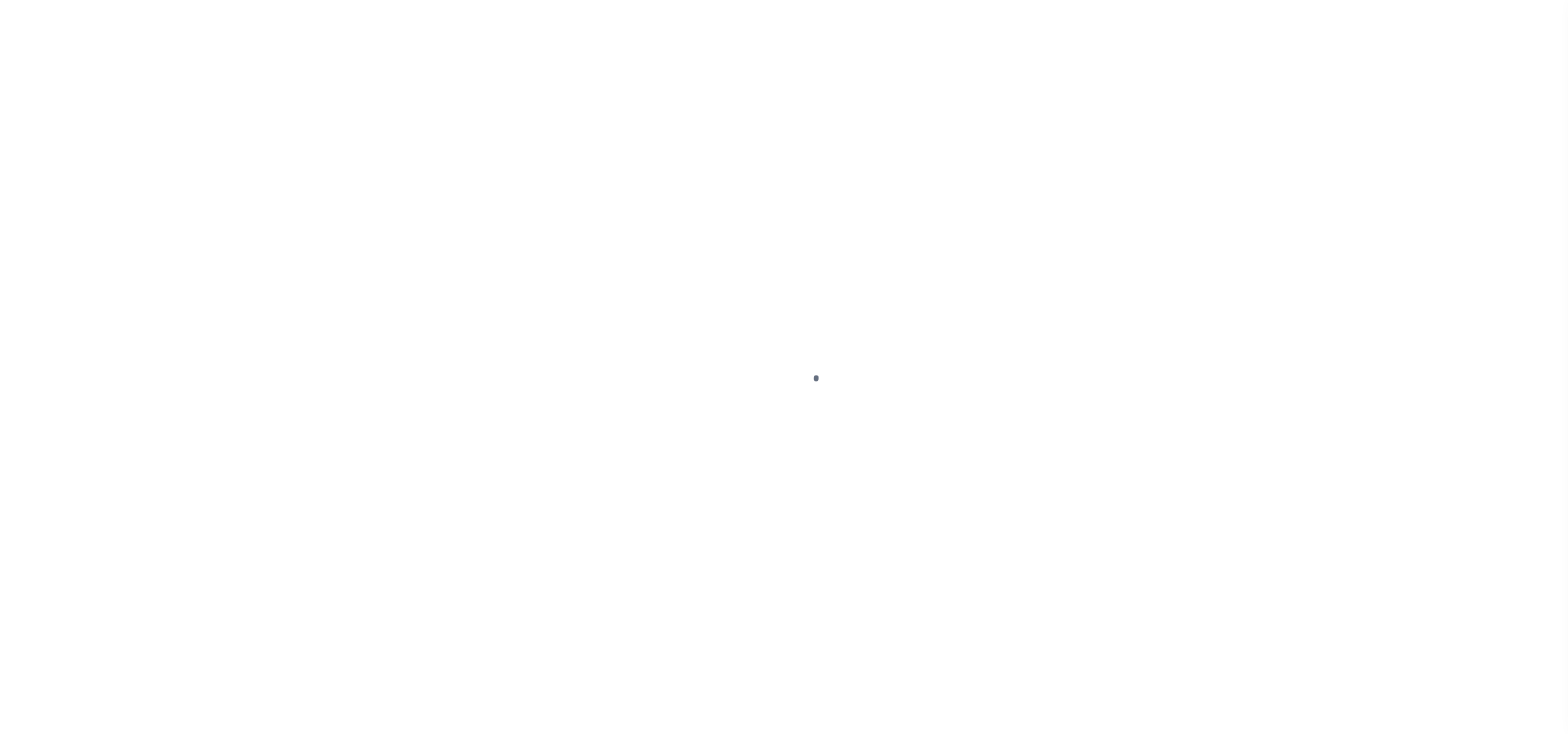
select select "DUE"
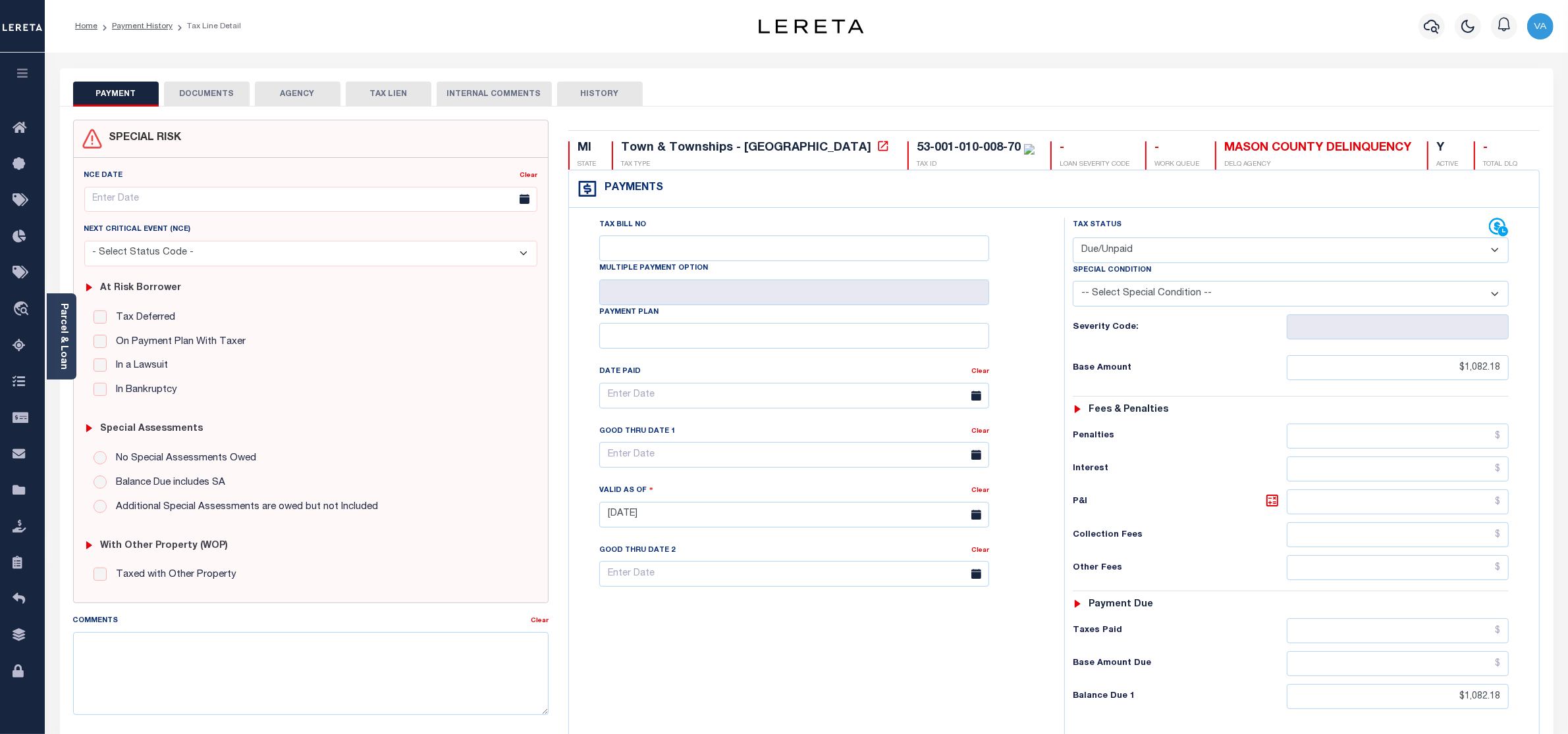
click at [216, 98] on button "DOCUMENTS" at bounding box center [207, 94] width 86 height 25
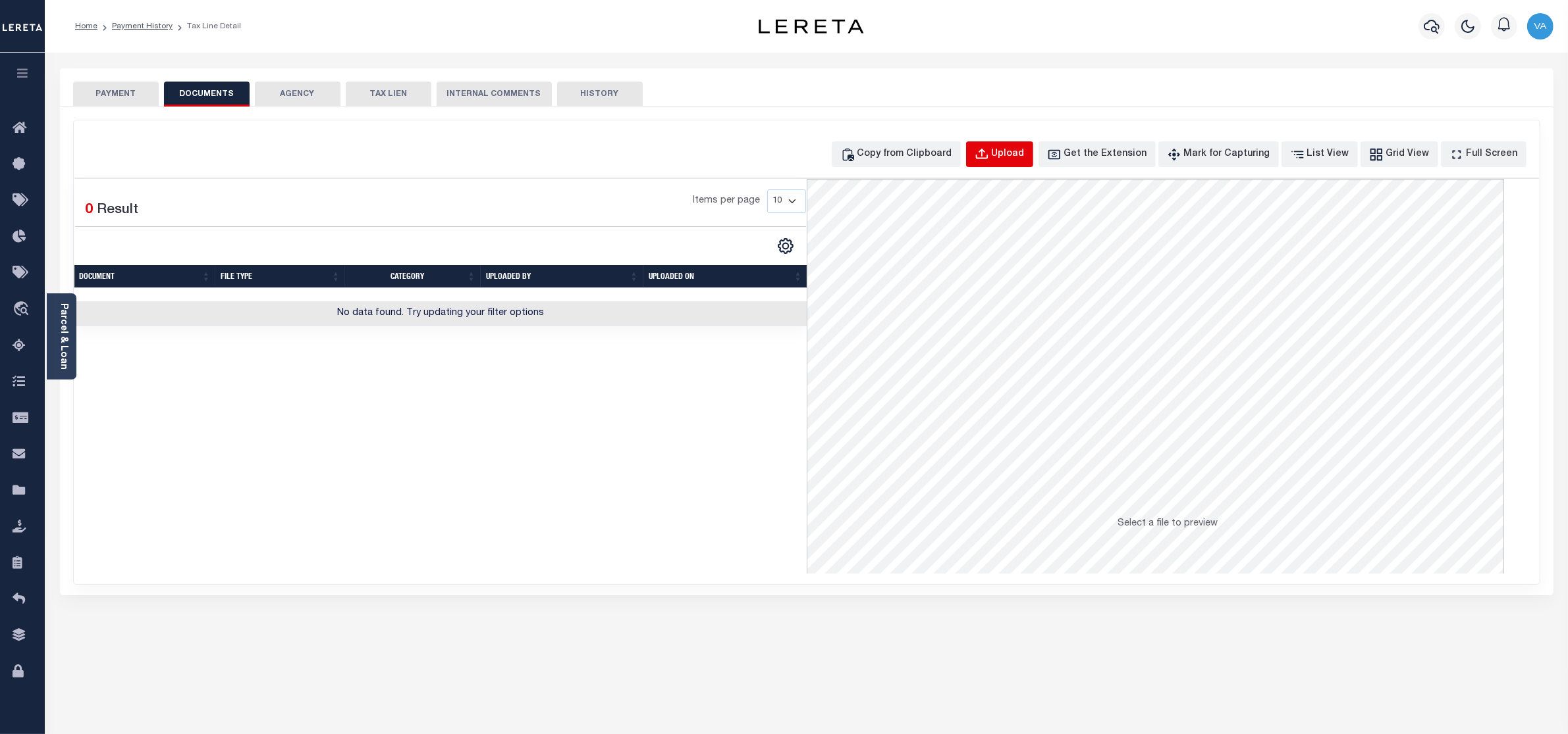
click at [1019, 155] on div "Upload" at bounding box center [1008, 154] width 33 height 14
select select "POP"
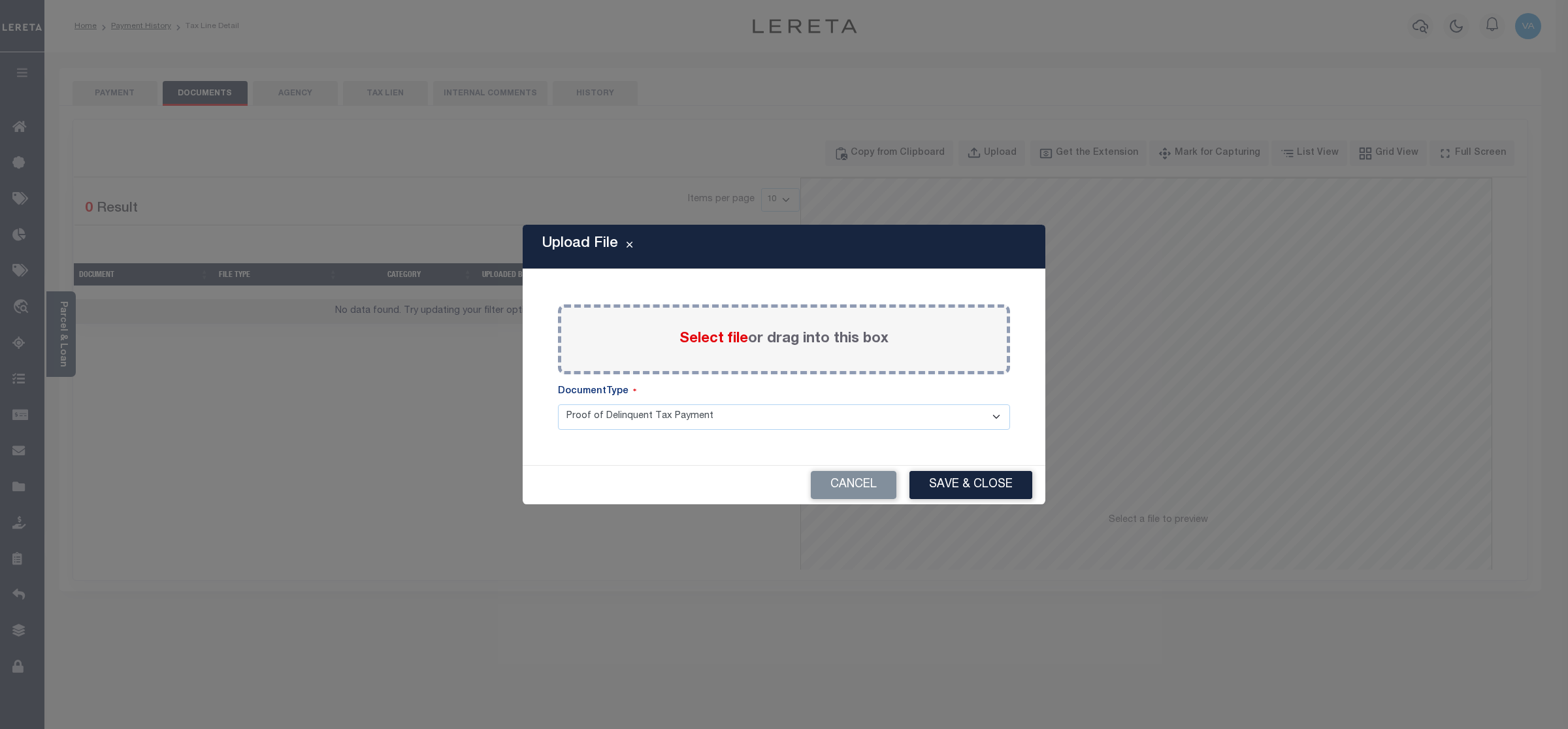
click at [724, 338] on span "Select file" at bounding box center [713, 339] width 69 height 14
click at [0, 0] on input "Select file or drag into this box" at bounding box center [0, 0] width 0 height 0
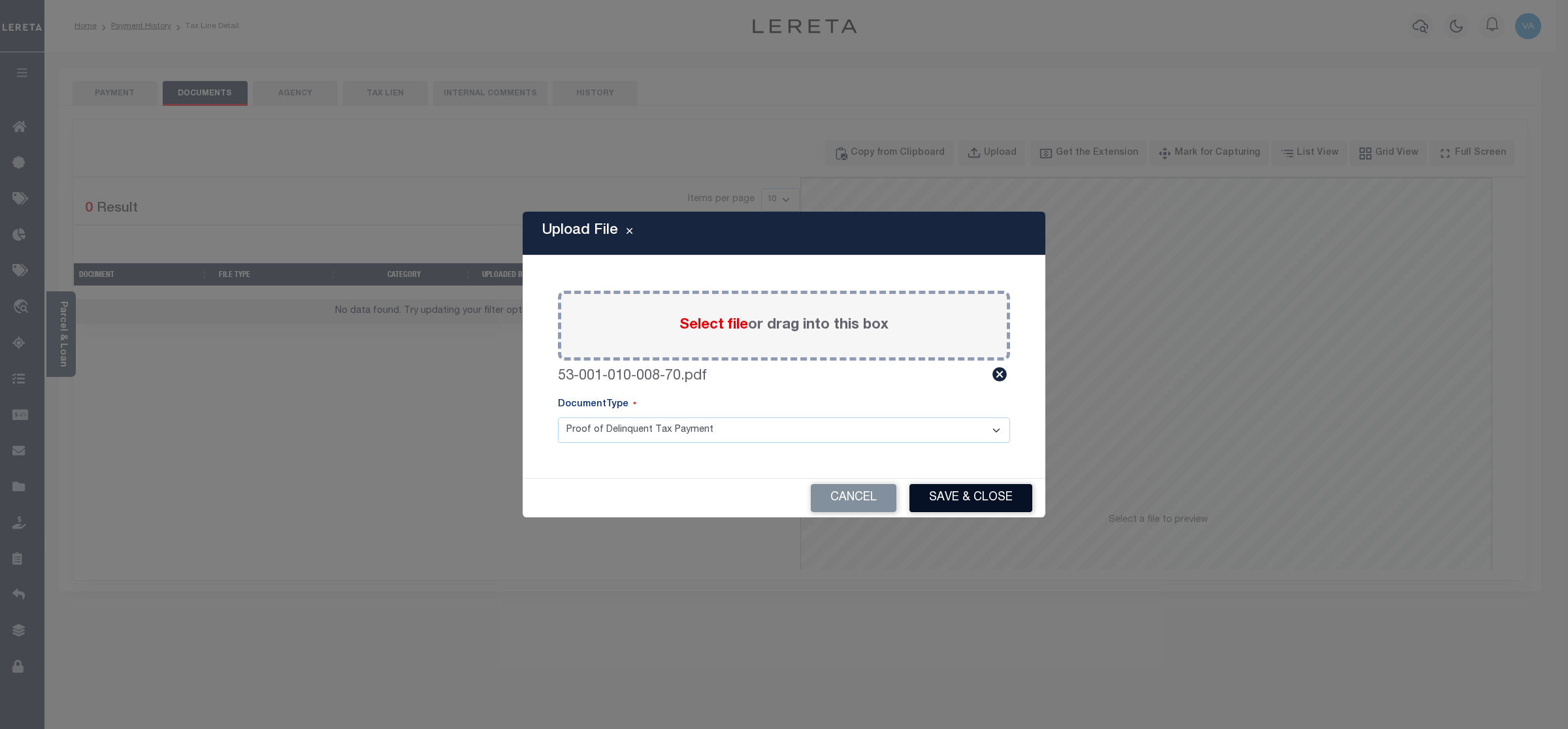
click at [1000, 502] on button "Save & Close" at bounding box center [971, 498] width 123 height 28
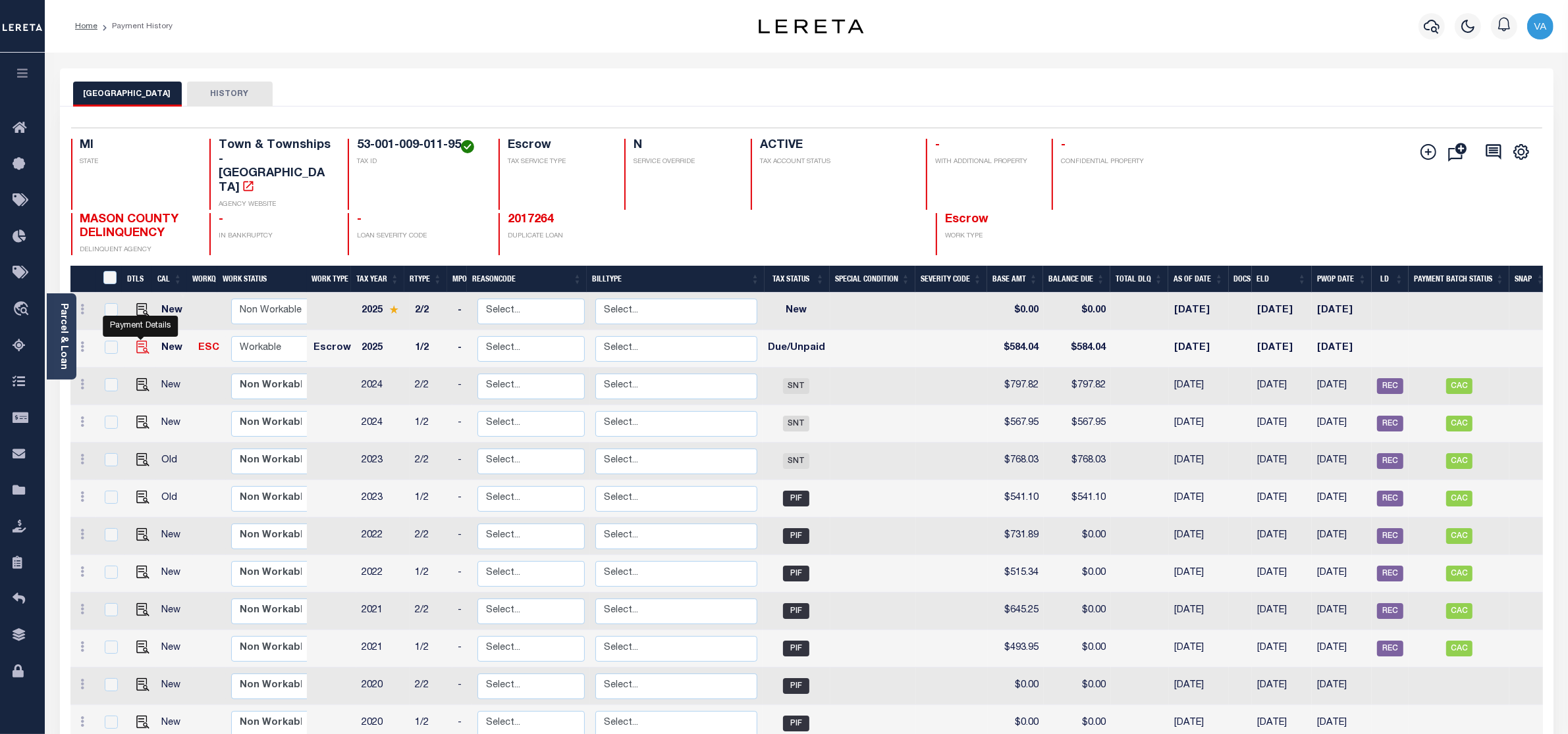
click at [142, 341] on img "" at bounding box center [143, 347] width 13 height 13
checkbox input "true"
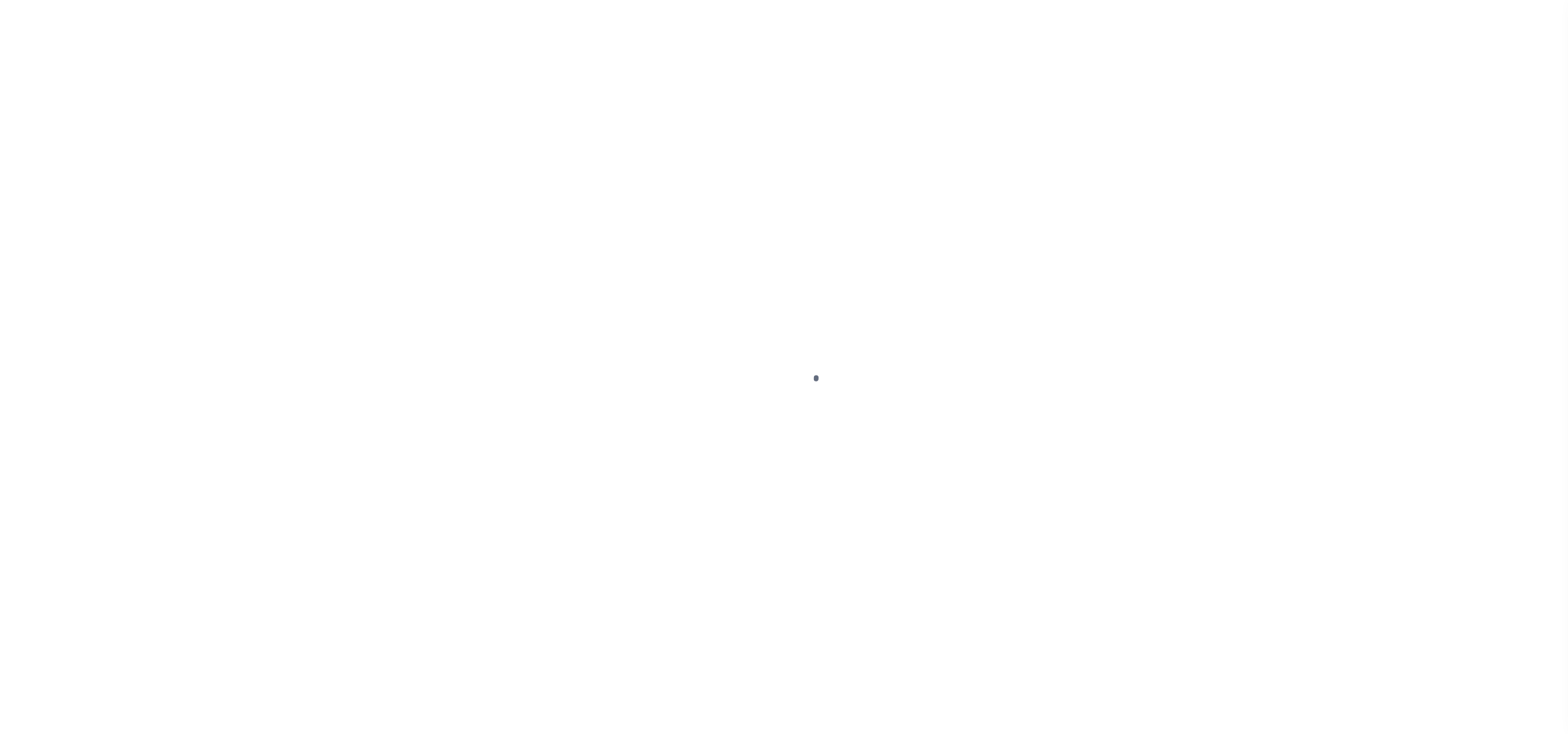
select select "DUE"
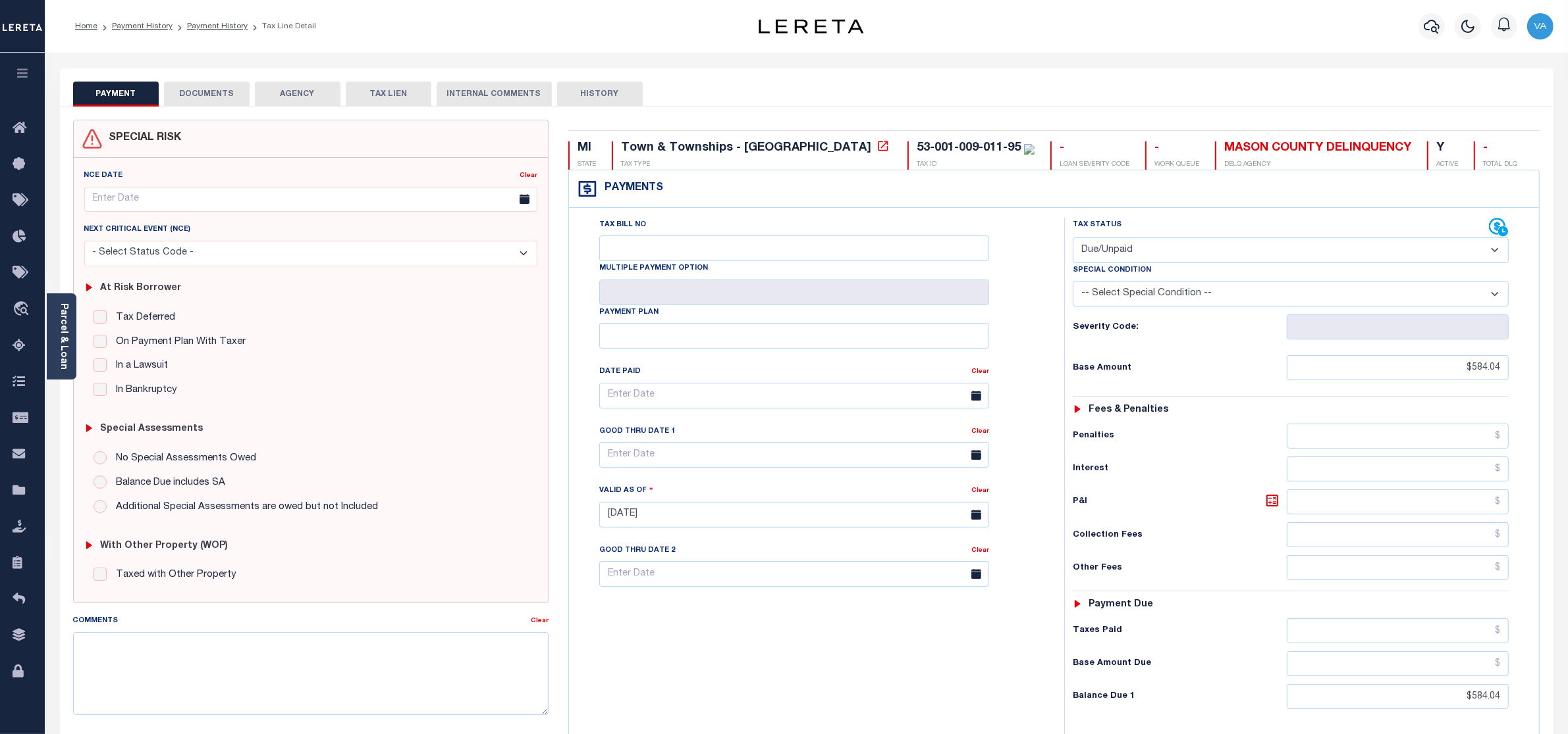
click at [218, 93] on button "DOCUMENTS" at bounding box center [207, 94] width 86 height 25
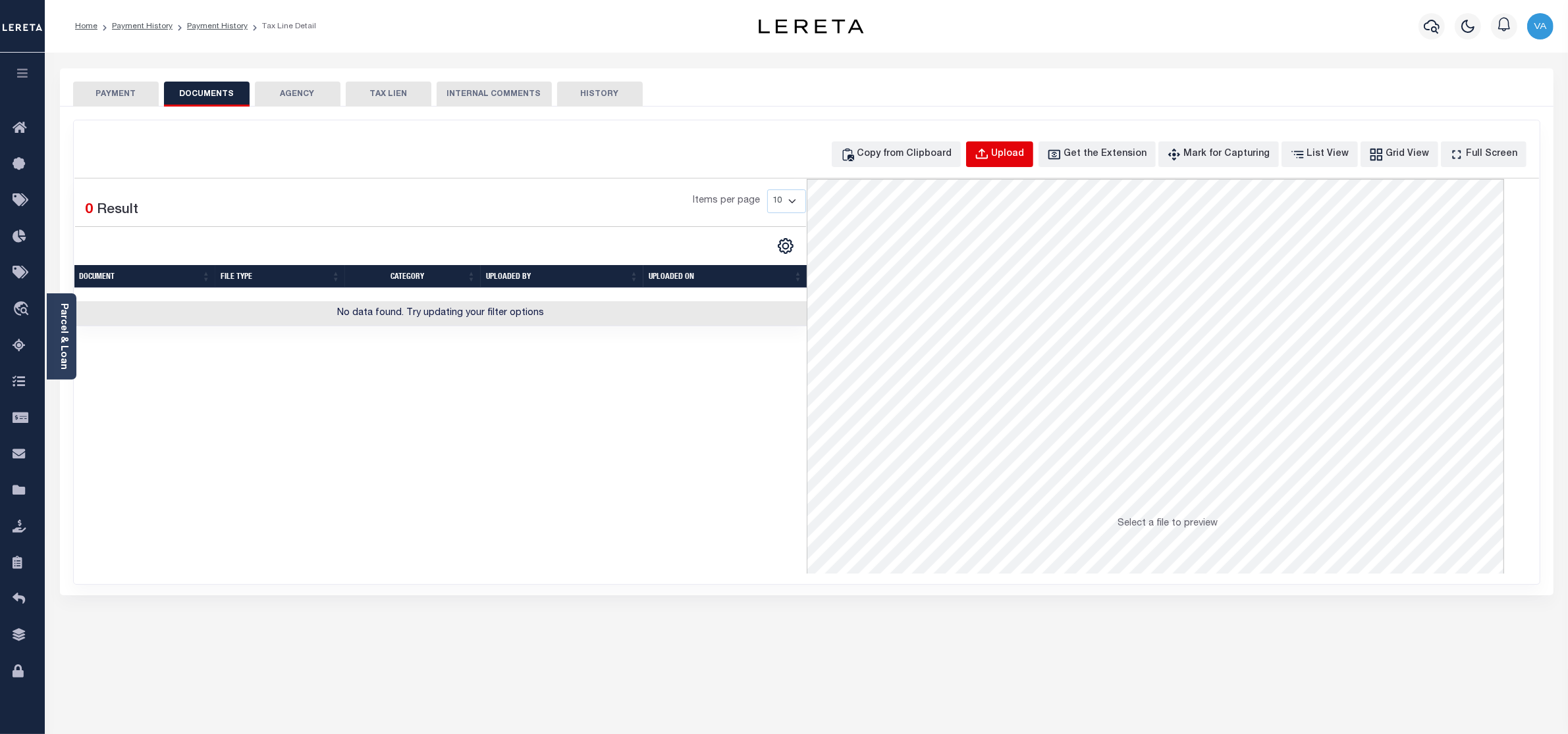
click at [1019, 155] on div "Upload" at bounding box center [1008, 154] width 33 height 14
select select "POP"
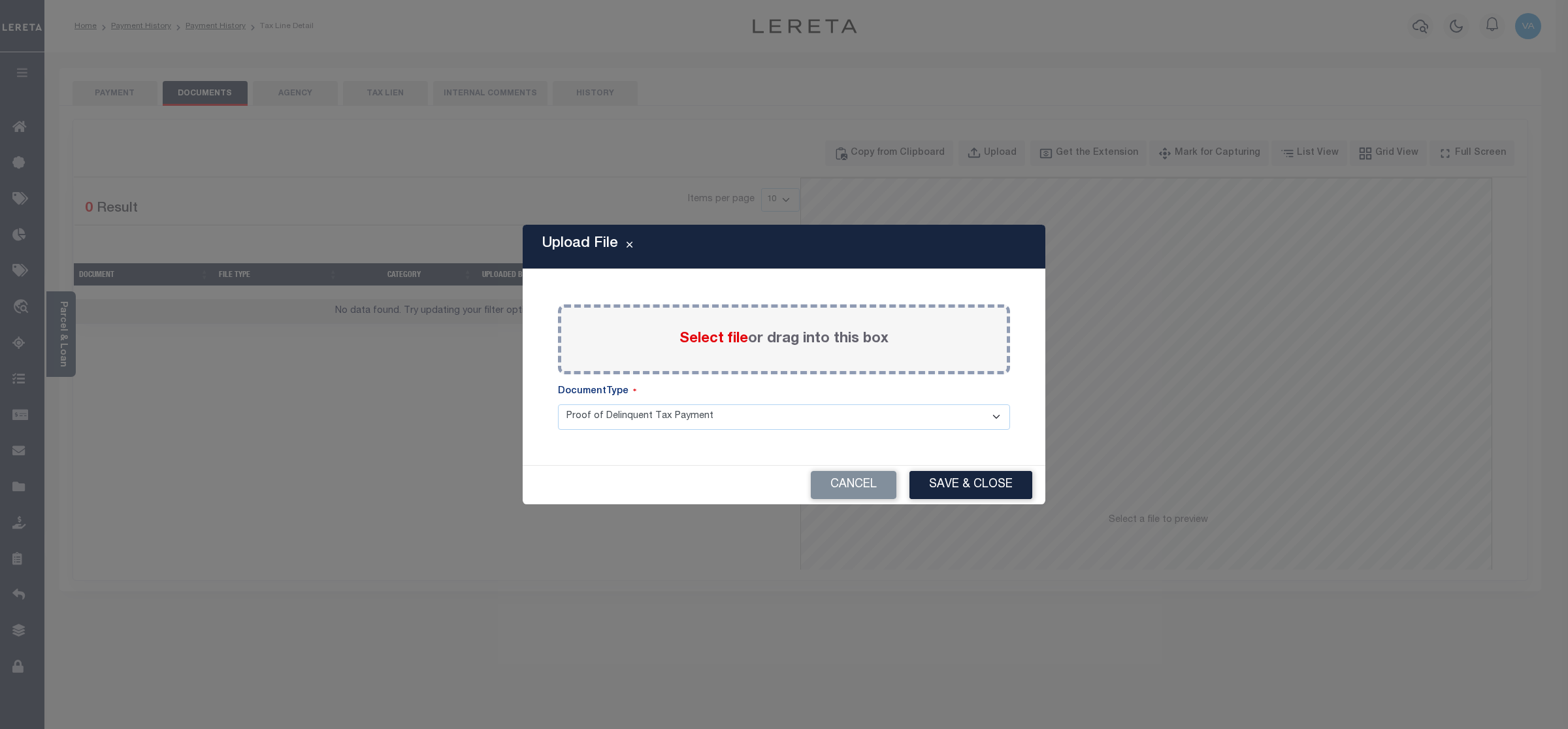
click at [730, 335] on span "Select file" at bounding box center [713, 339] width 69 height 14
click at [0, 0] on input "Select file or drag into this box" at bounding box center [0, 0] width 0 height 0
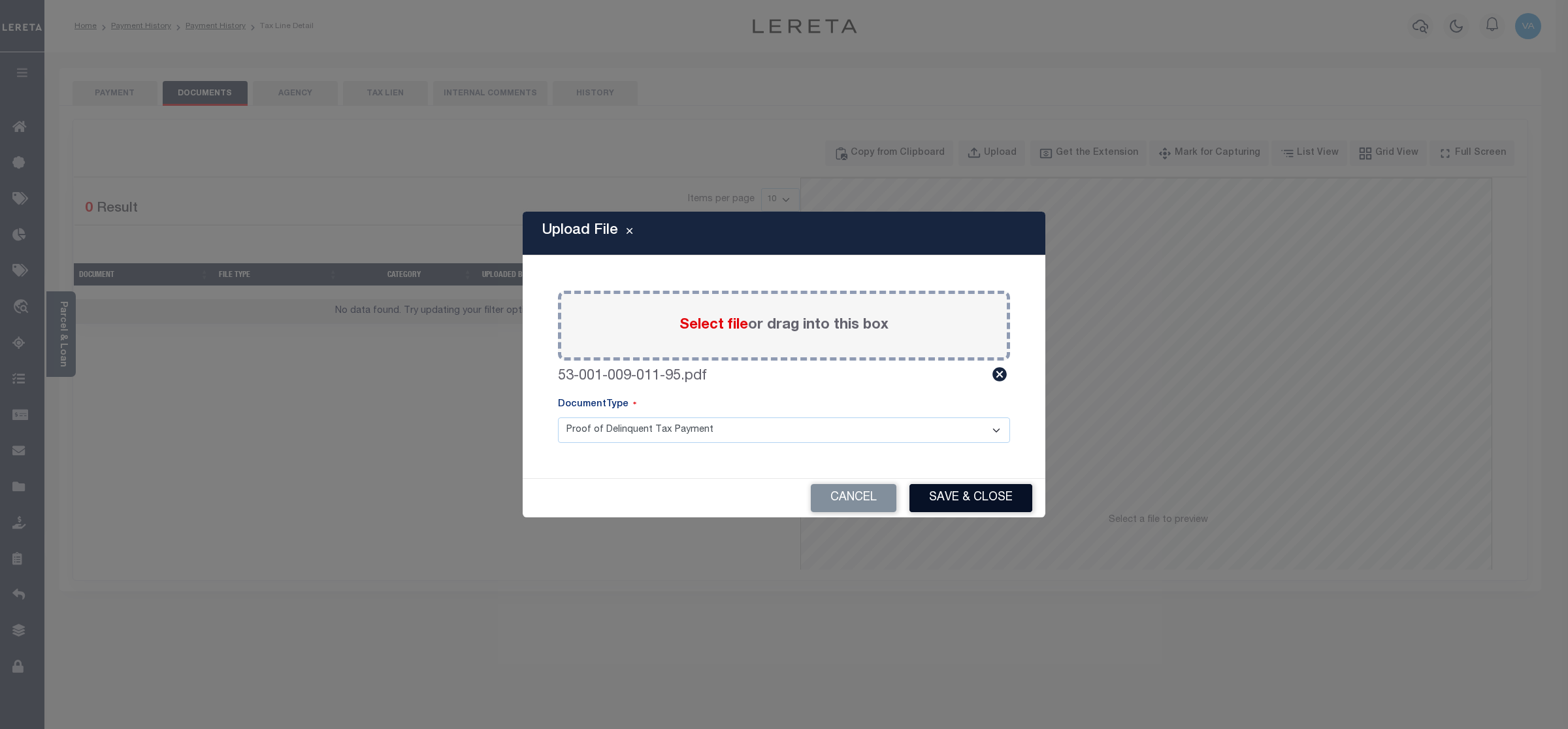
click at [945, 500] on button "Save & Close" at bounding box center [971, 498] width 123 height 28
